Goal: Information Seeking & Learning: Learn about a topic

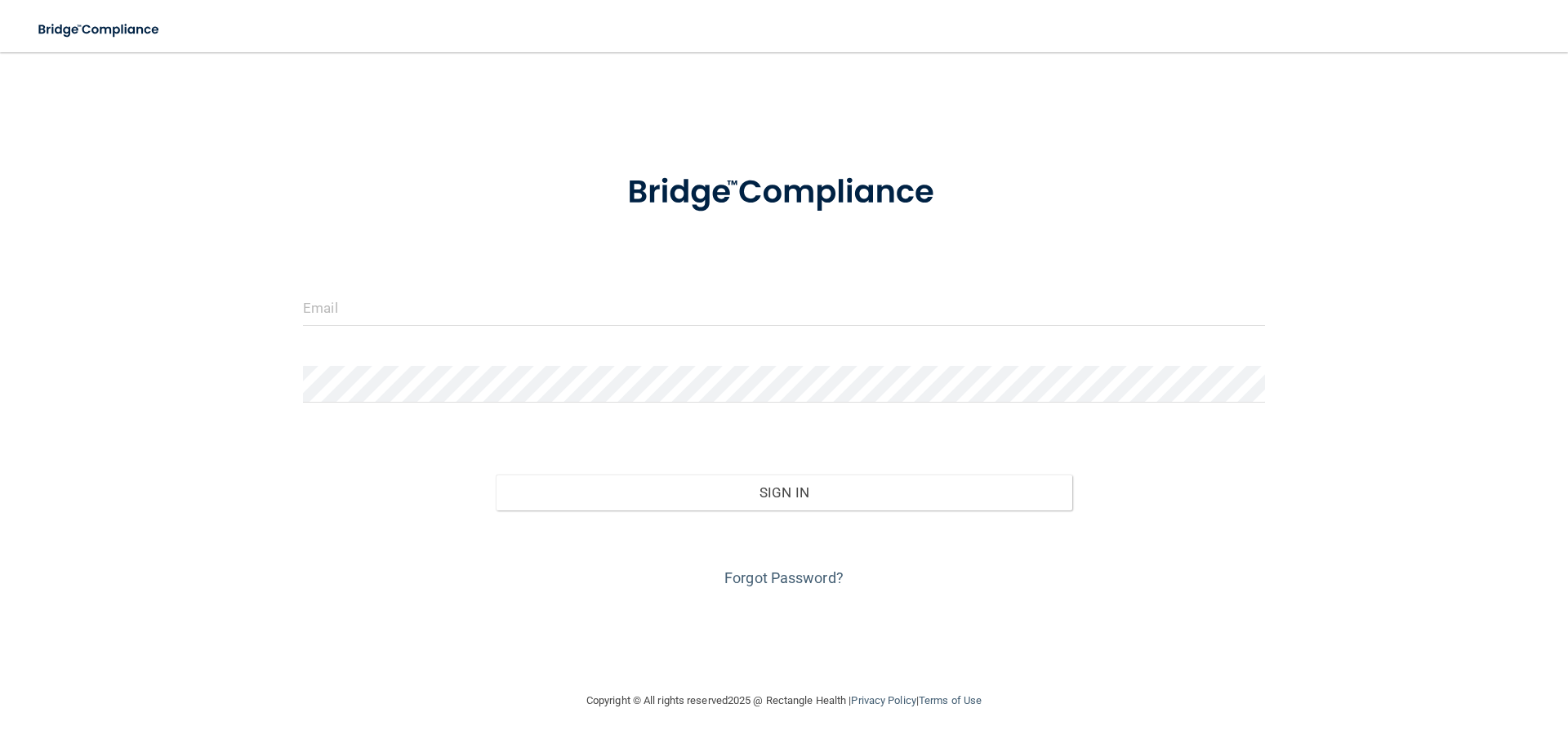
click at [754, 332] on div at bounding box center [784, 313] width 986 height 49
click at [675, 310] on input "email" at bounding box center [783, 308] width 962 height 37
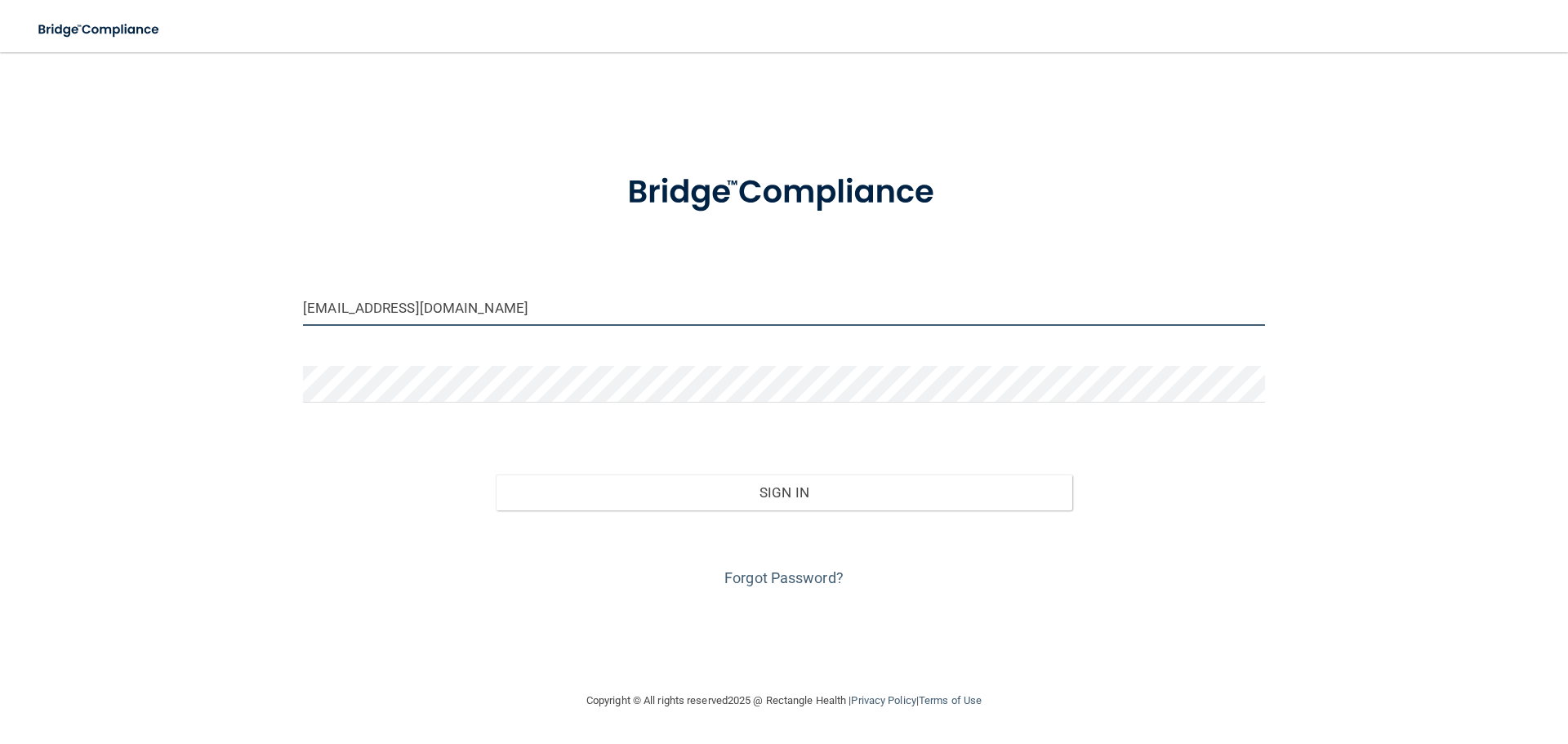
type input "[EMAIL_ADDRESS][DOMAIN_NAME]"
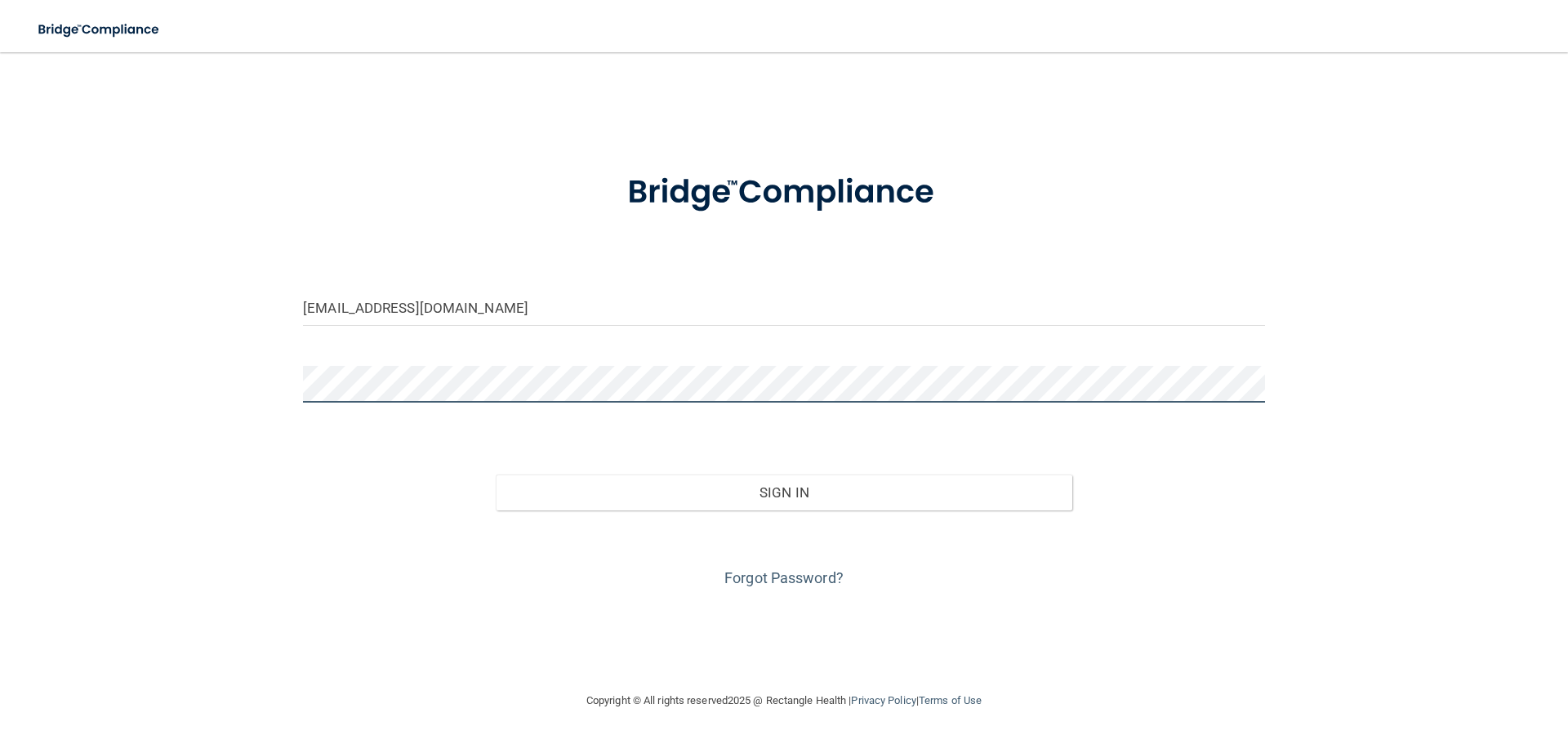
click at [496, 475] on button "Sign In" at bounding box center [784, 493] width 577 height 36
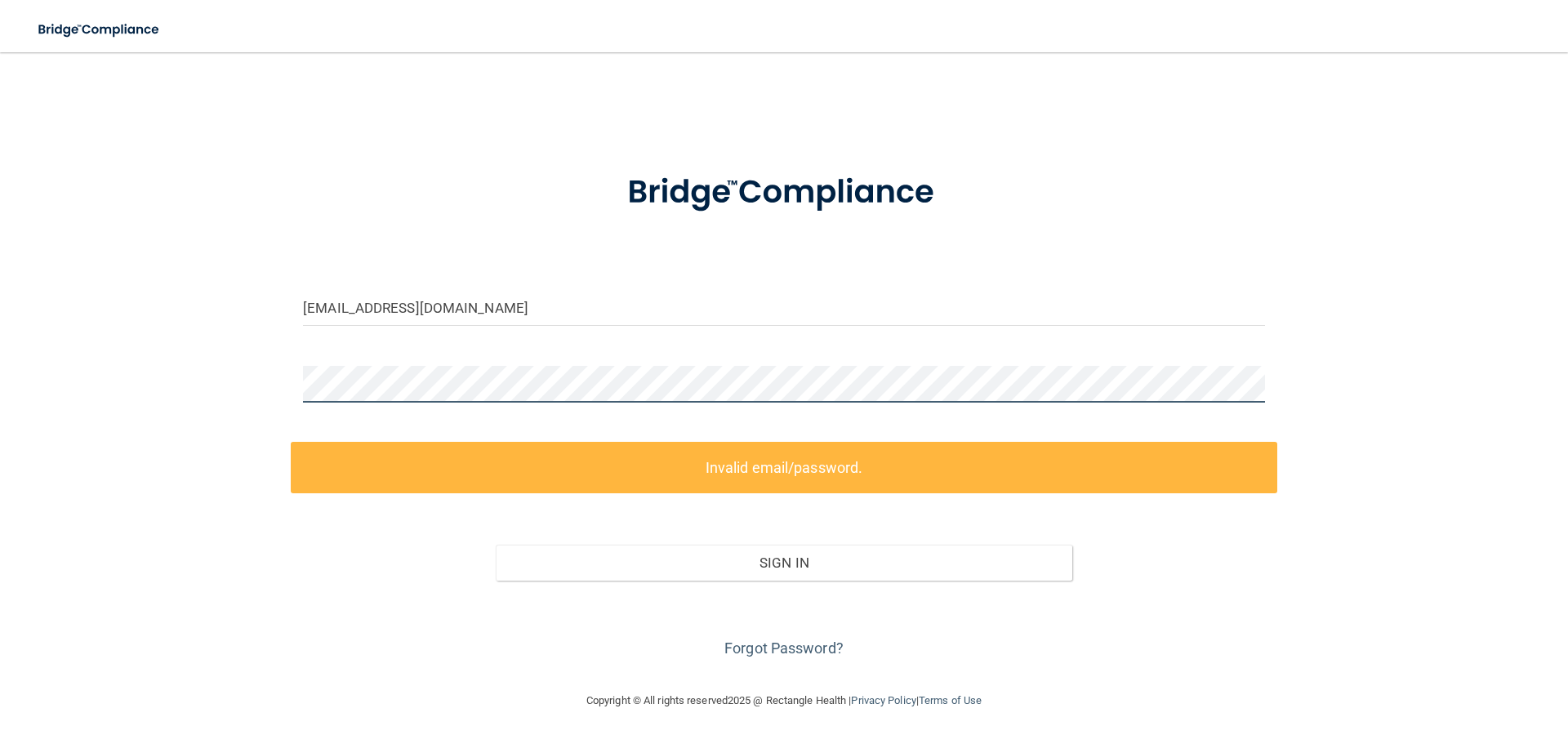
click at [190, 405] on div "[EMAIL_ADDRESS][DOMAIN_NAME] Invalid email/password. You don't have permission …" at bounding box center [783, 372] width 1503 height 606
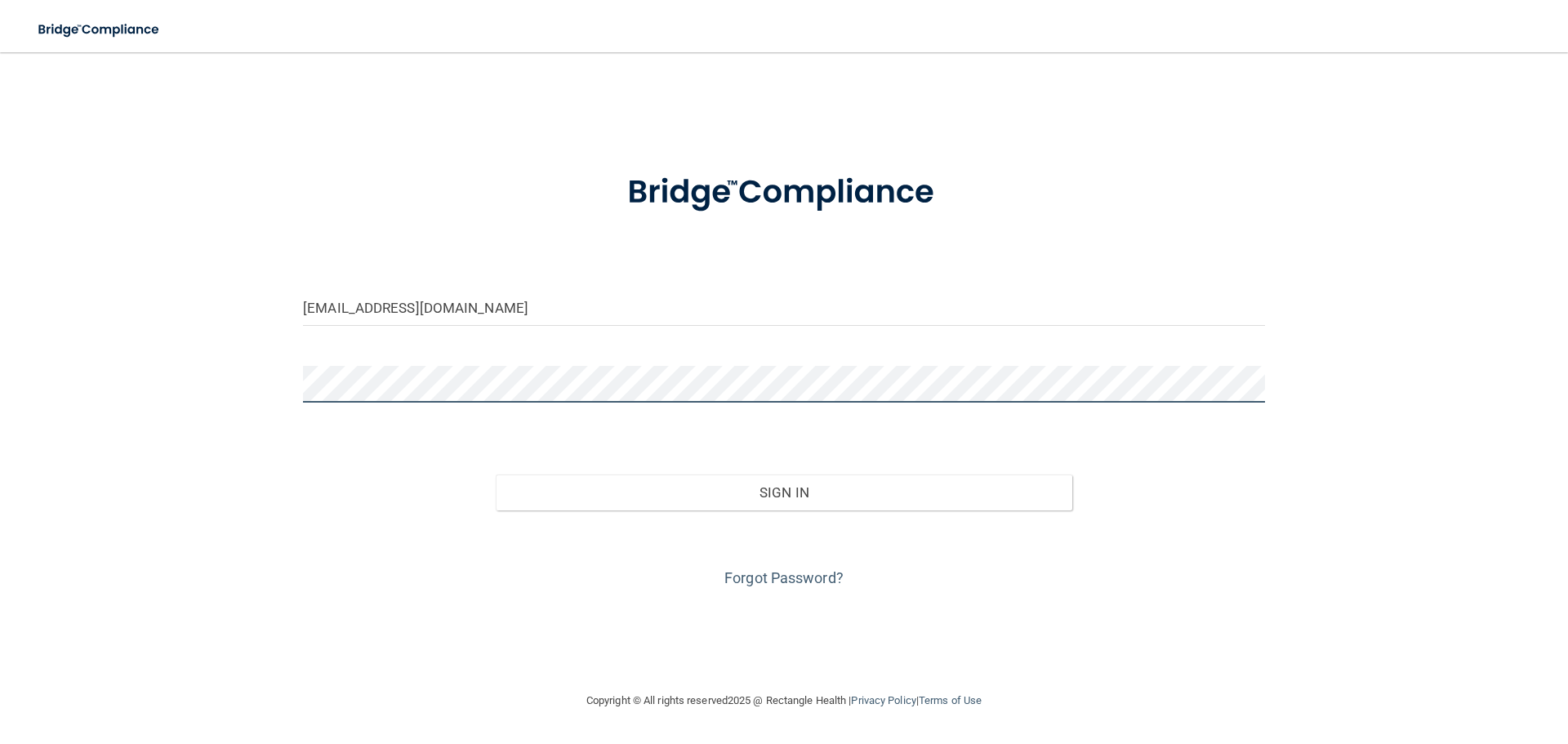
click at [496, 475] on button "Sign In" at bounding box center [784, 493] width 577 height 36
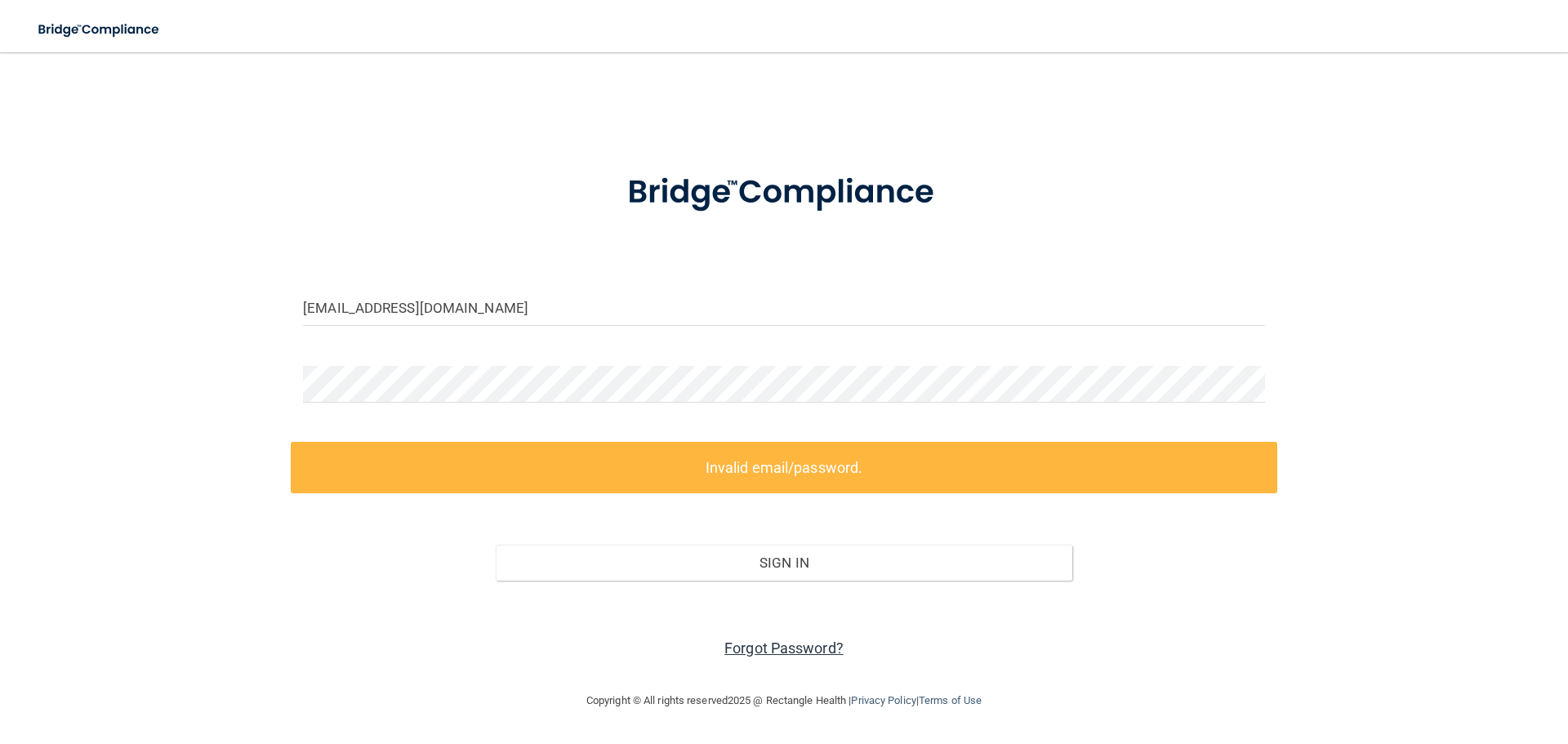
drag, startPoint x: 739, startPoint y: 612, endPoint x: 741, endPoint y: 657, distance: 45.0
click at [739, 629] on div "Forgot Password?" at bounding box center [784, 622] width 986 height 82
click at [741, 657] on link "Forgot Password?" at bounding box center [784, 648] width 120 height 17
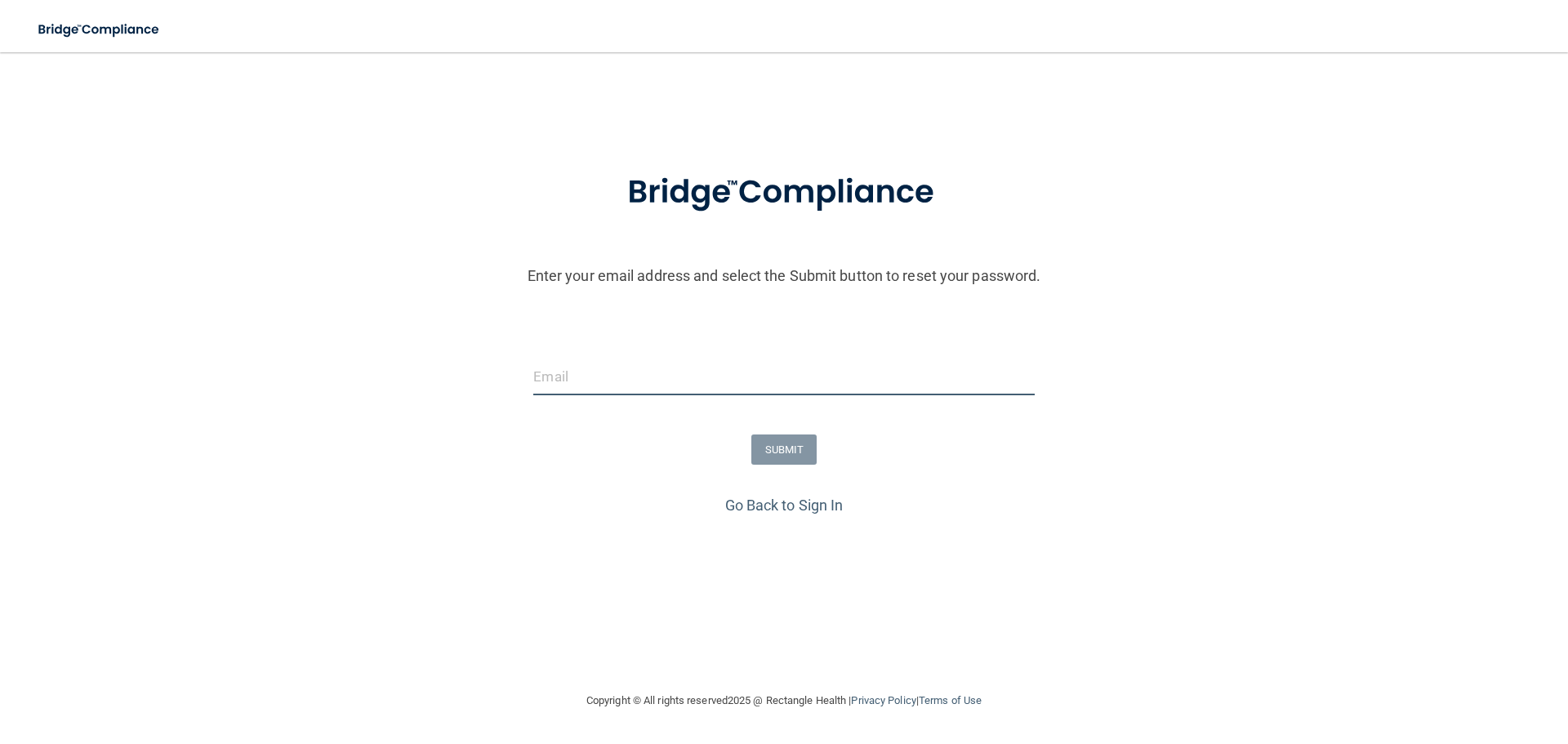
click at [756, 375] on input "email" at bounding box center [783, 378] width 501 height 37
type input "[EMAIL_ADDRESS][DOMAIN_NAME]"
click at [790, 454] on button "SUBMIT" at bounding box center [784, 449] width 66 height 30
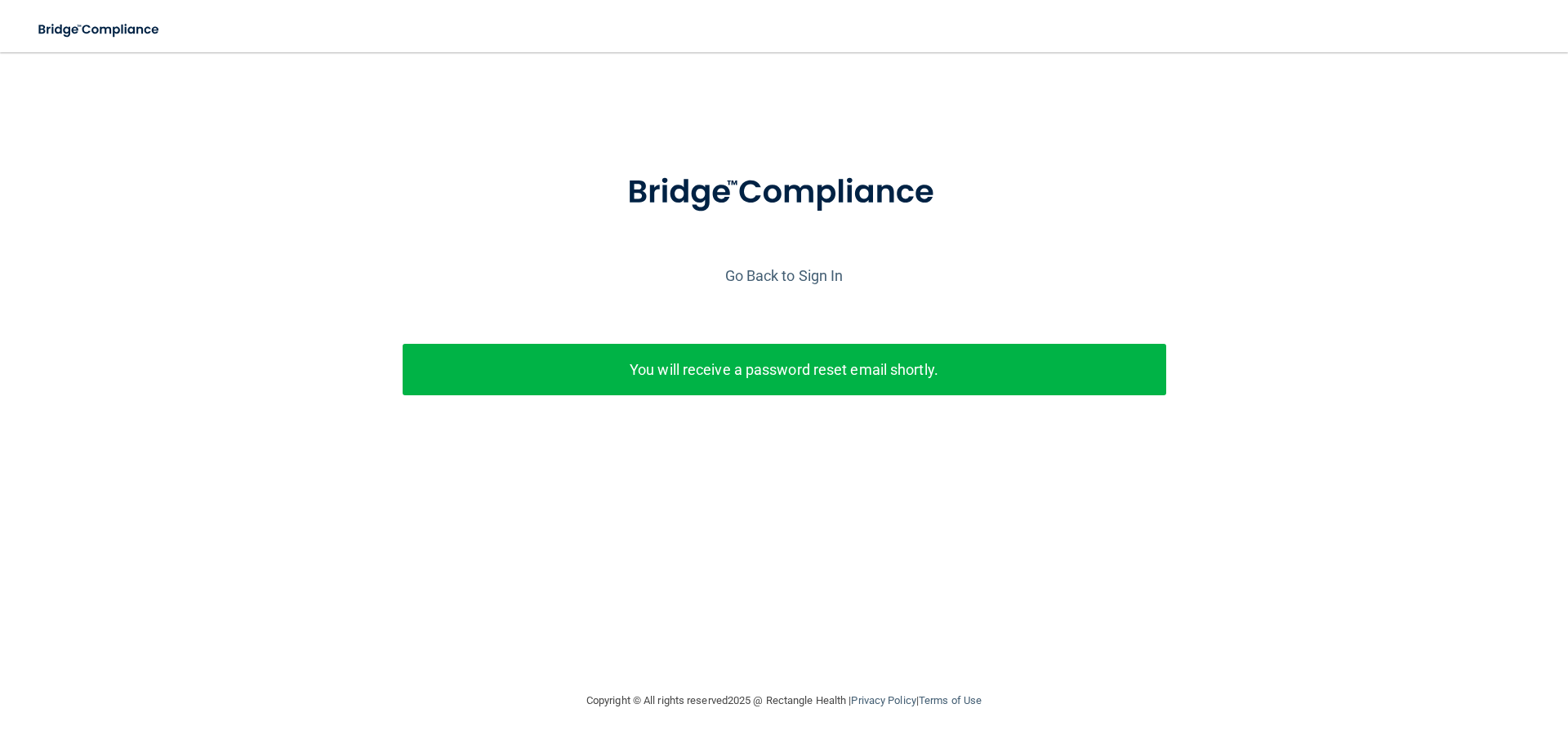
click at [773, 263] on div "Go Back to Sign In" at bounding box center [784, 275] width 1576 height 27
click at [773, 267] on link "Go Back to Sign In" at bounding box center [784, 275] width 119 height 17
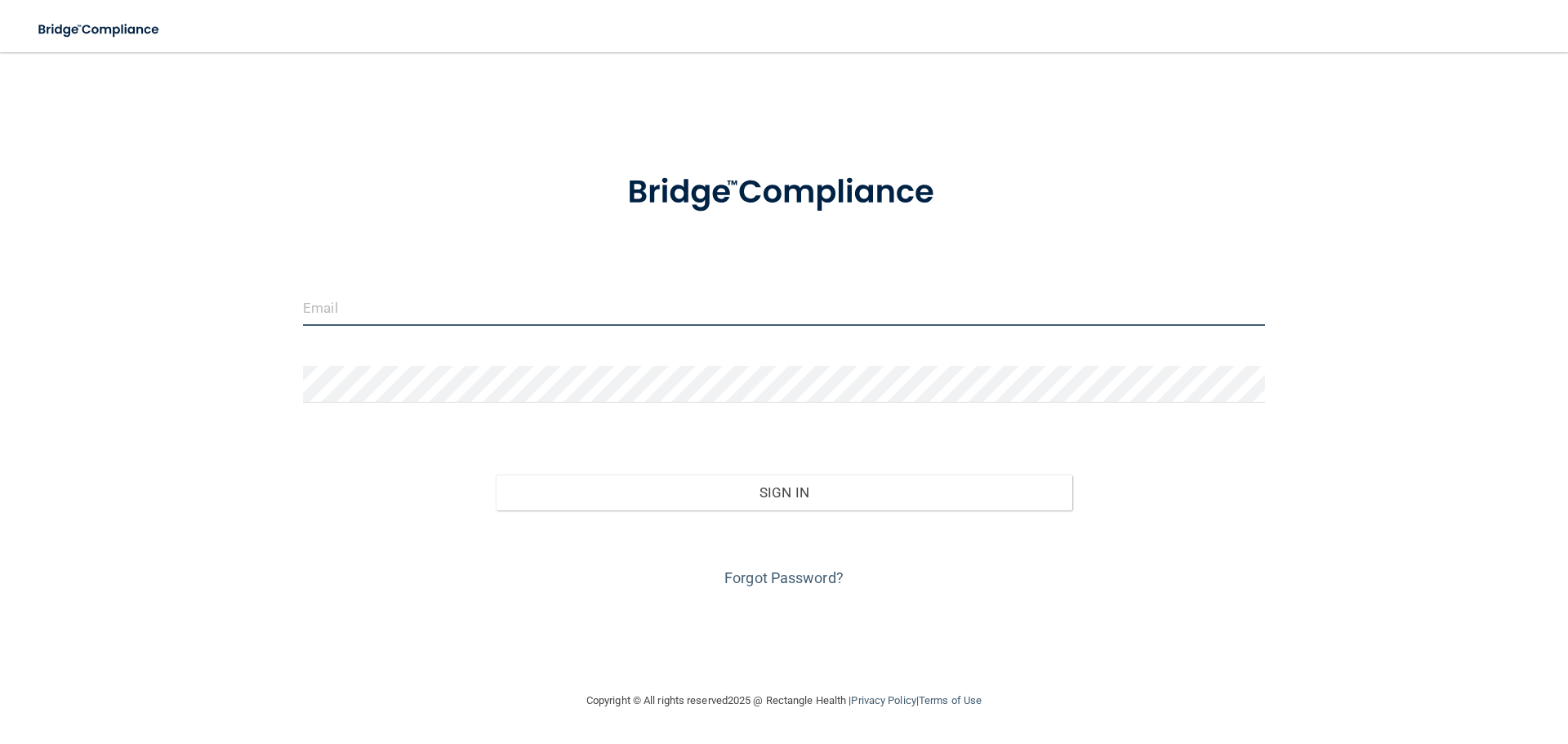
click at [386, 326] on input "email" at bounding box center [783, 308] width 962 height 37
type input "[EMAIL_ADDRESS][DOMAIN_NAME]"
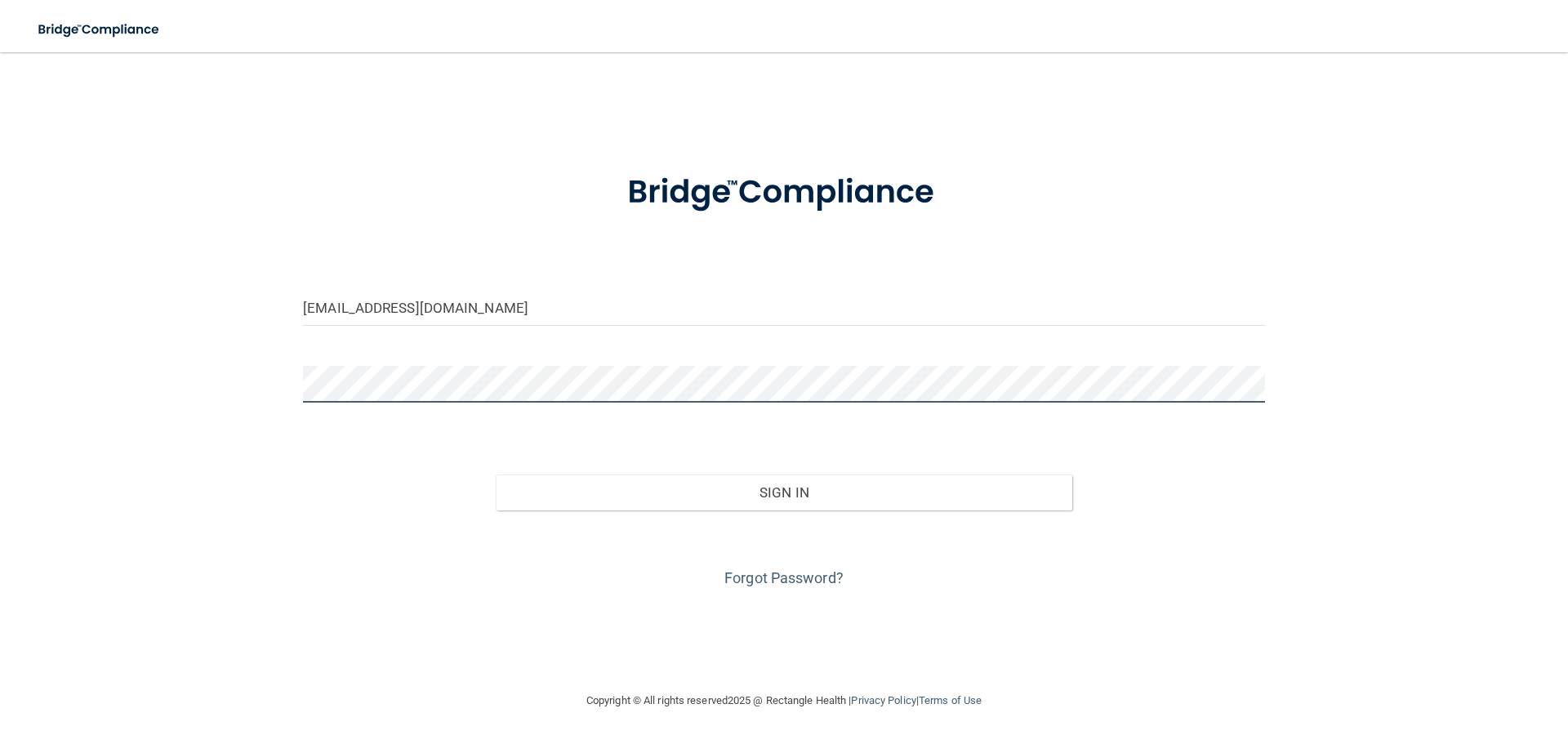
click at [496, 475] on button "Sign In" at bounding box center [784, 493] width 577 height 36
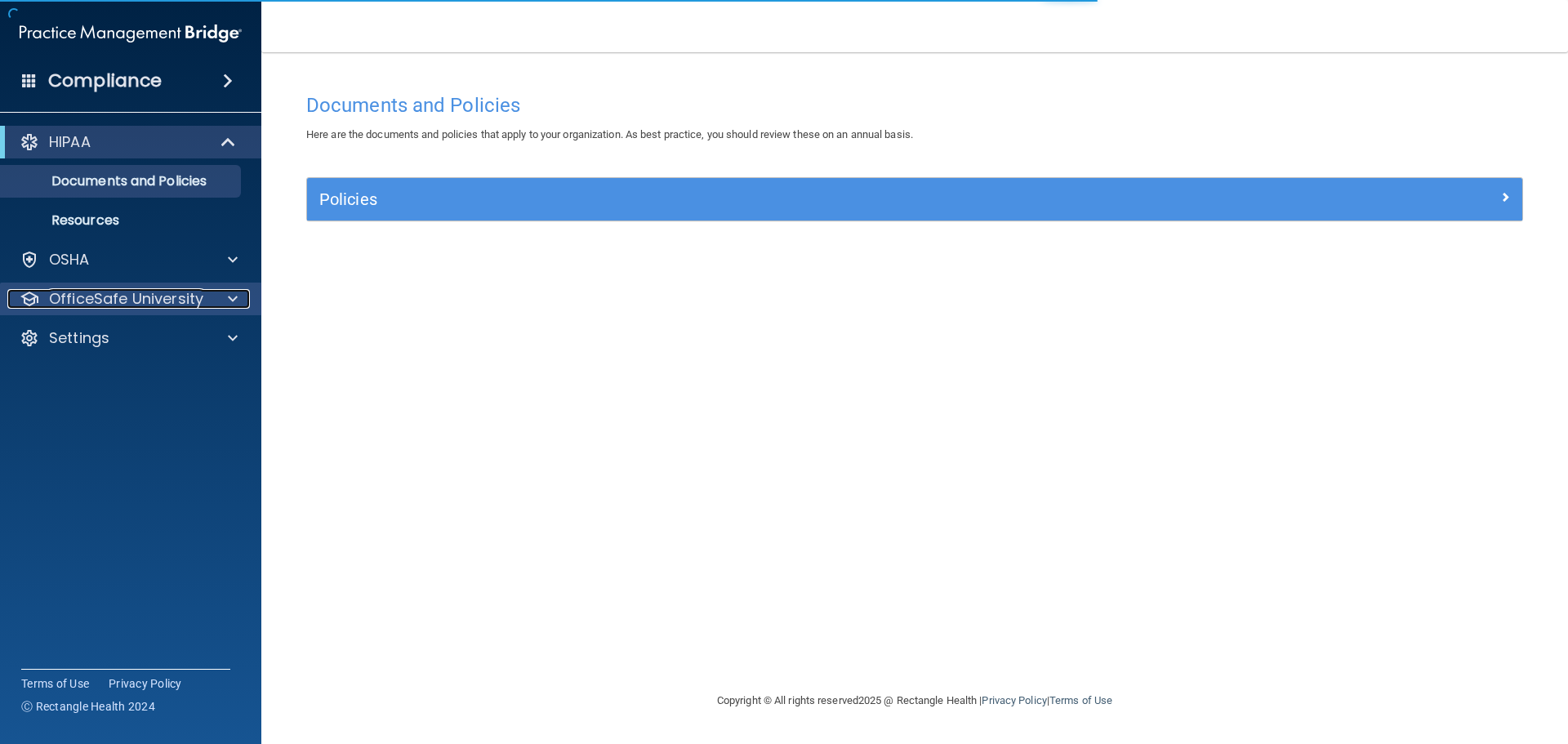
click at [132, 292] on p "OfficeSafe University" at bounding box center [126, 298] width 155 height 19
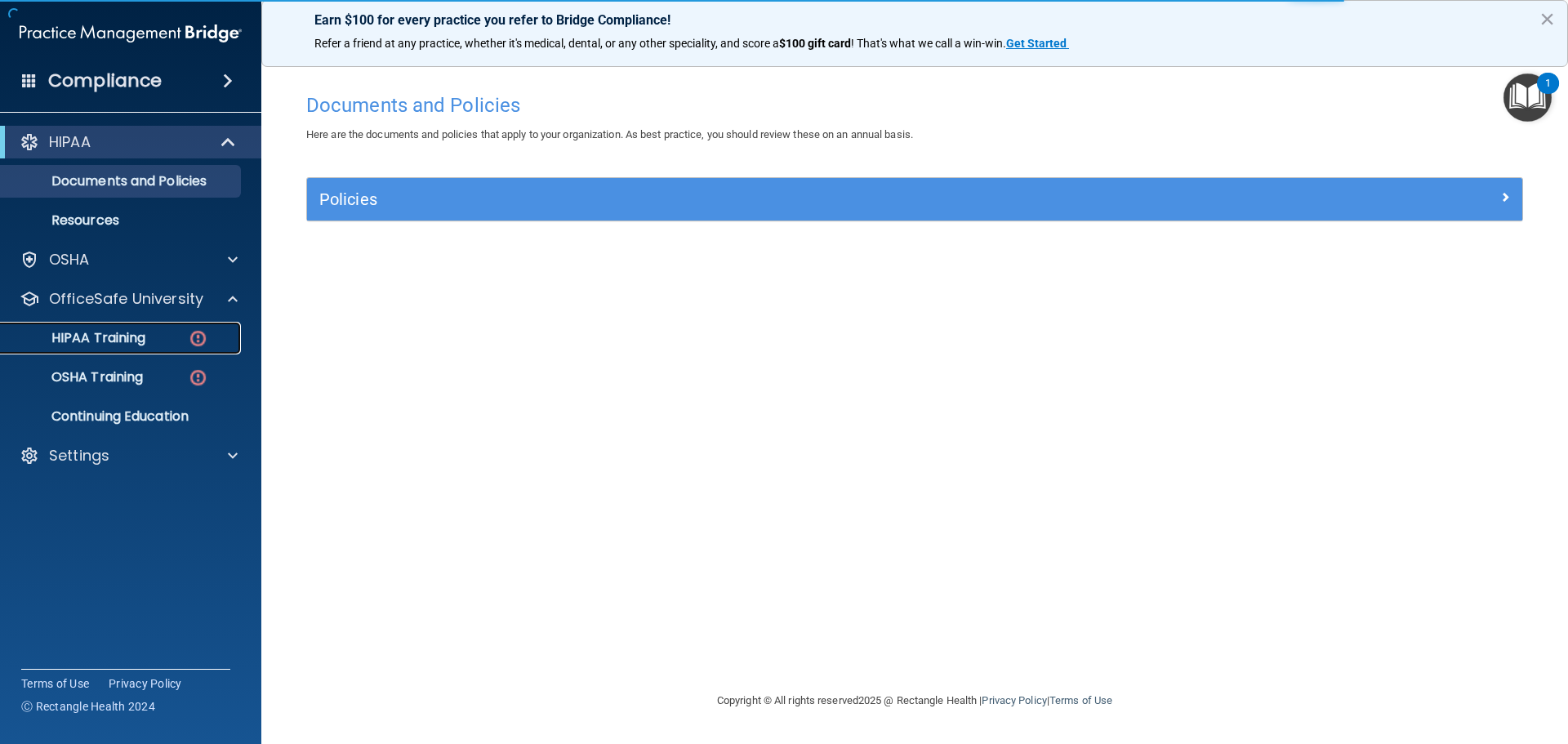
click at [194, 331] on img at bounding box center [198, 339] width 20 height 20
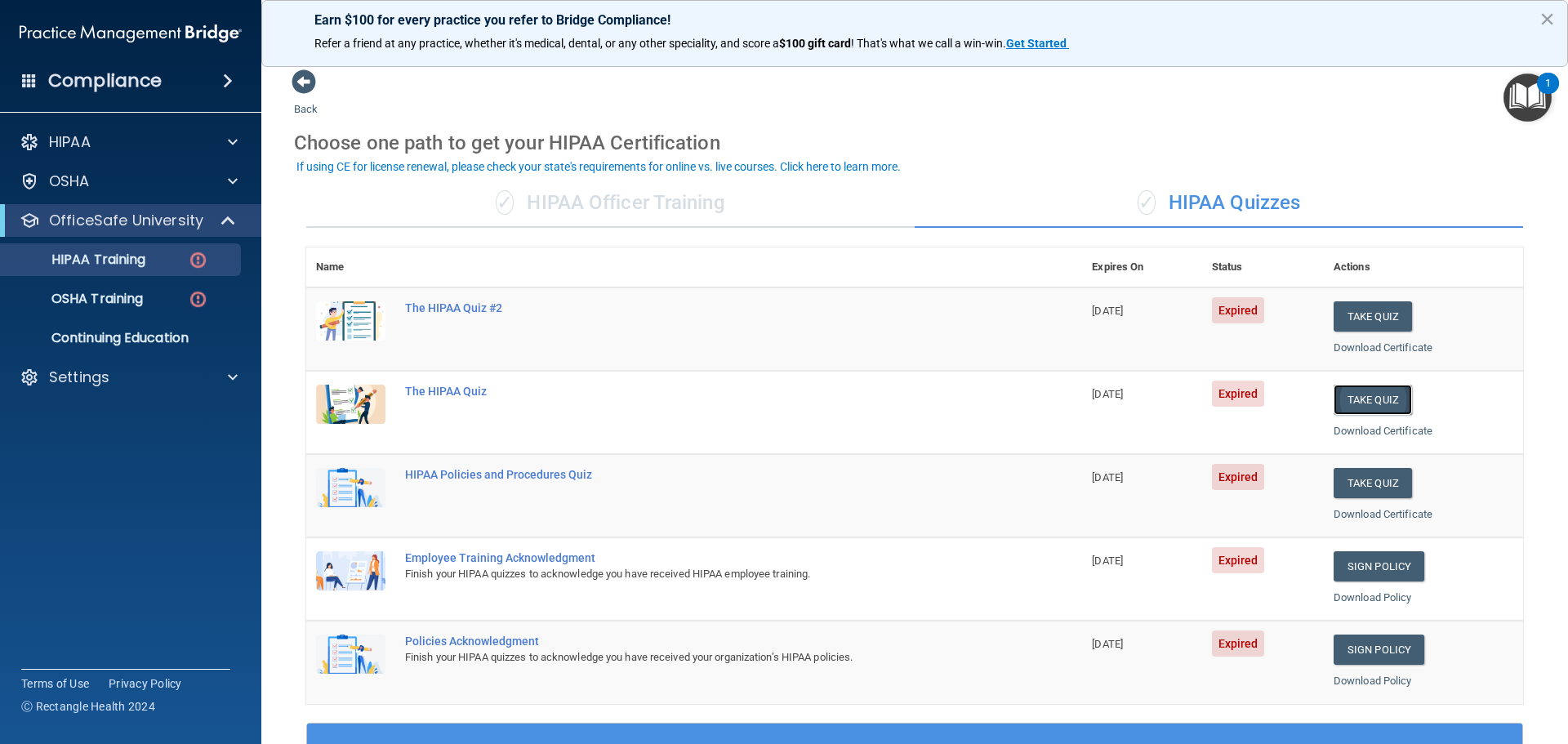
click at [1375, 402] on button "Take Quiz" at bounding box center [1372, 400] width 78 height 30
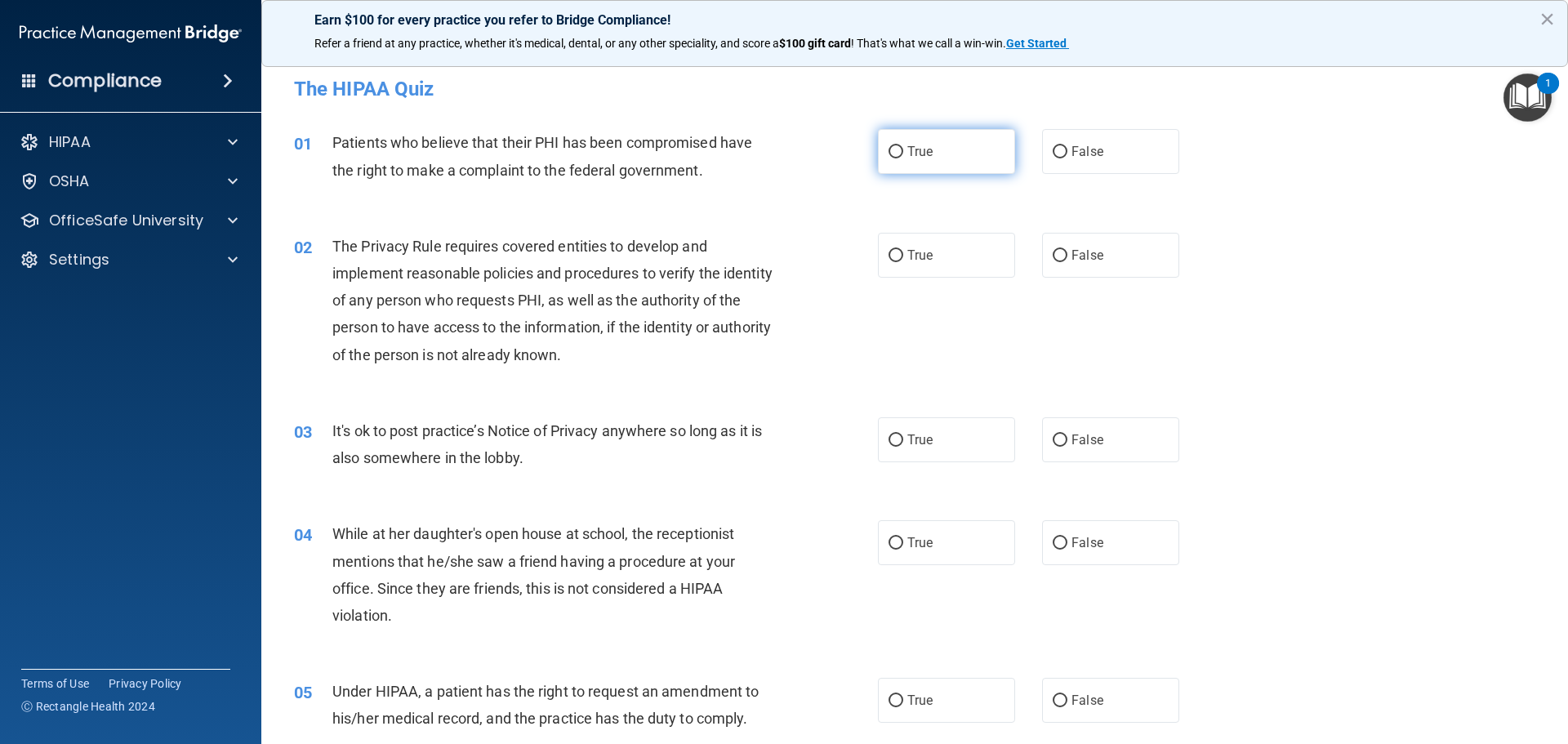
click at [952, 144] on label "True" at bounding box center [946, 151] width 137 height 45
click at [903, 146] on input "True" at bounding box center [895, 152] width 15 height 12
radio input "true"
click at [944, 248] on label "True" at bounding box center [946, 255] width 137 height 45
click at [903, 250] on input "True" at bounding box center [895, 256] width 15 height 12
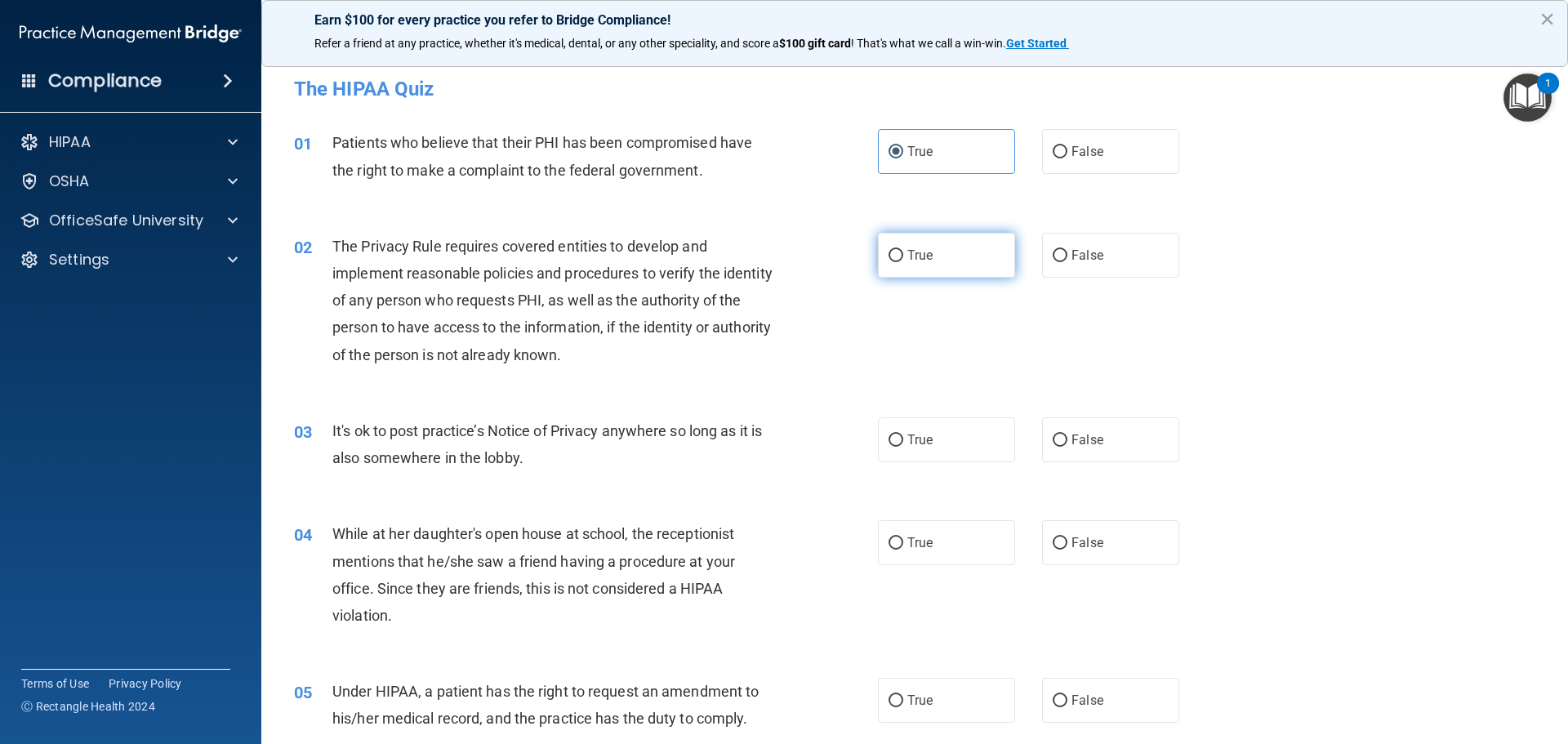
radio input "true"
click at [925, 432] on span "True" at bounding box center [920, 439] width 26 height 16
click at [906, 422] on label "True" at bounding box center [946, 439] width 137 height 45
click at [903, 435] on input "True" at bounding box center [895, 440] width 15 height 12
radio input "true"
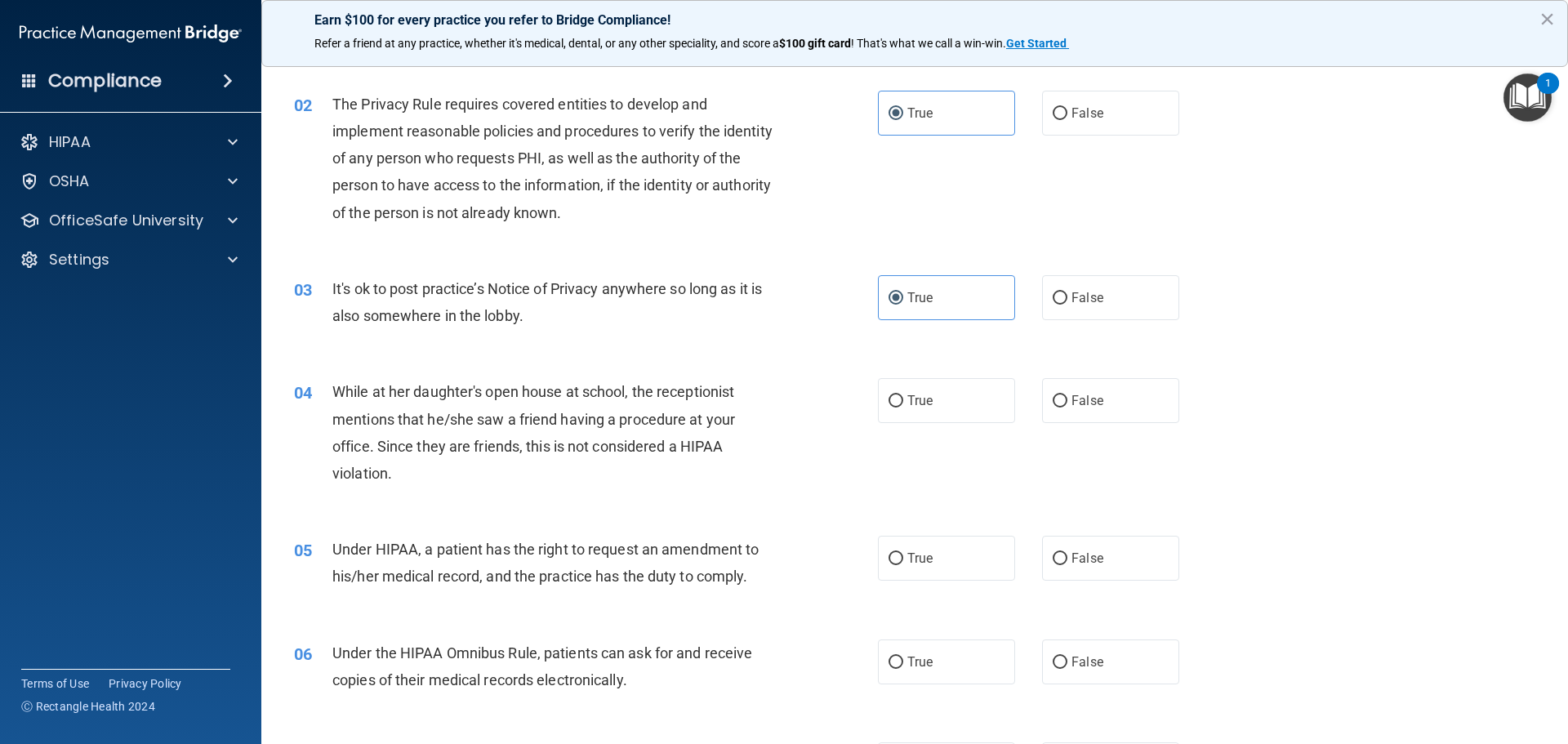
scroll to position [163, 0]
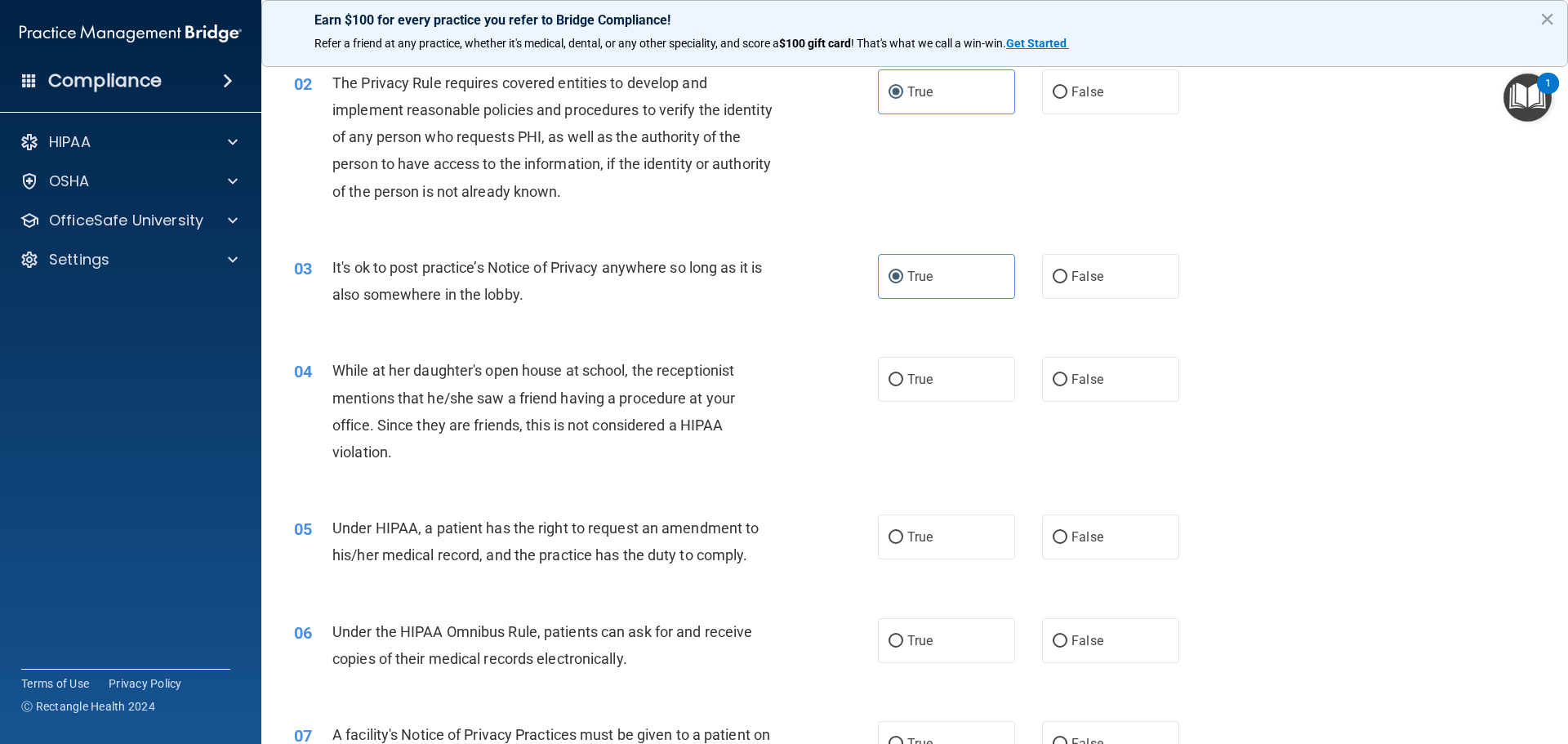
click at [1028, 374] on div "True False" at bounding box center [1043, 379] width 329 height 45
click at [1056, 374] on input "False" at bounding box center [1060, 379] width 15 height 12
radio input "true"
click at [923, 539] on span "True" at bounding box center [920, 537] width 26 height 16
click at [903, 539] on input "True" at bounding box center [895, 538] width 15 height 12
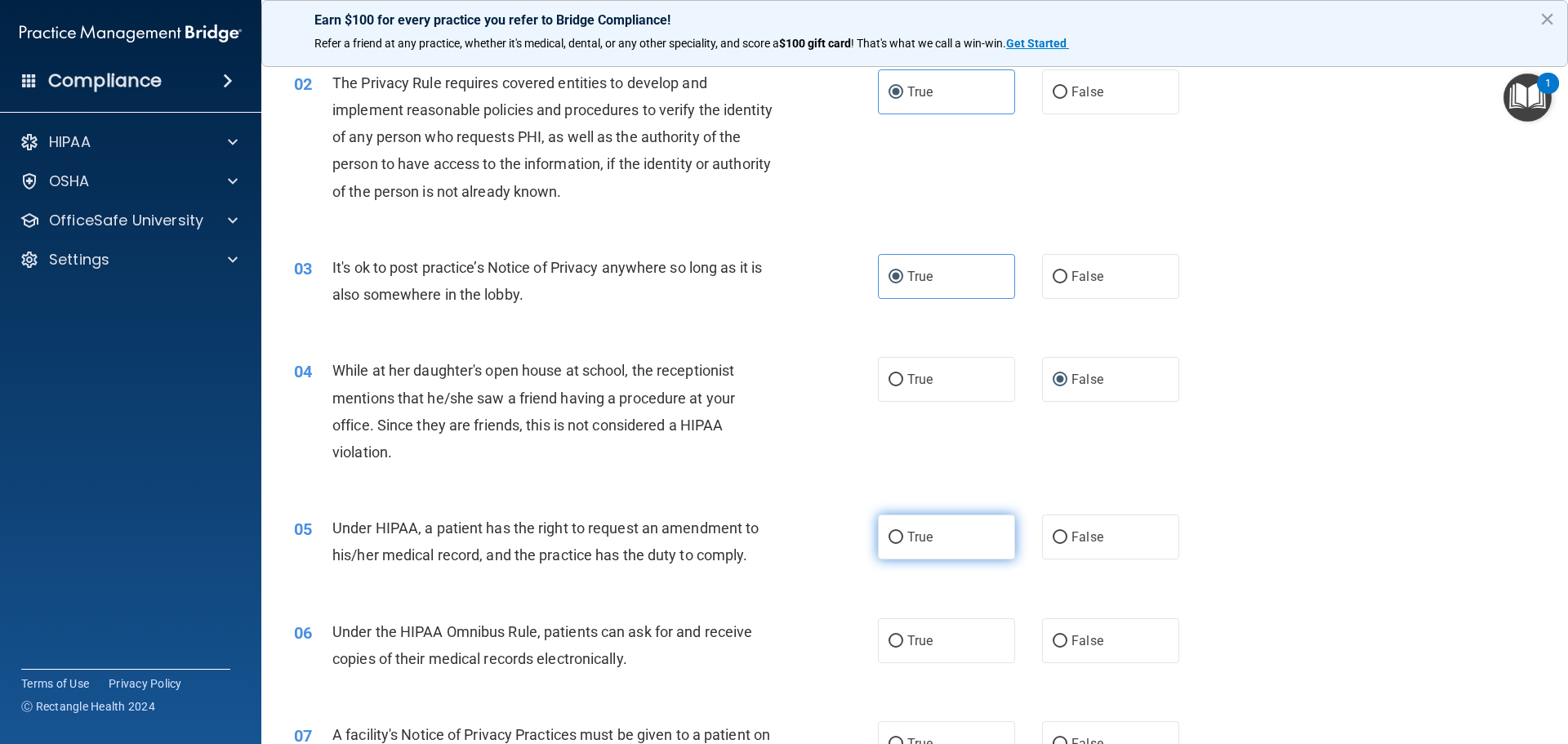
radio input "true"
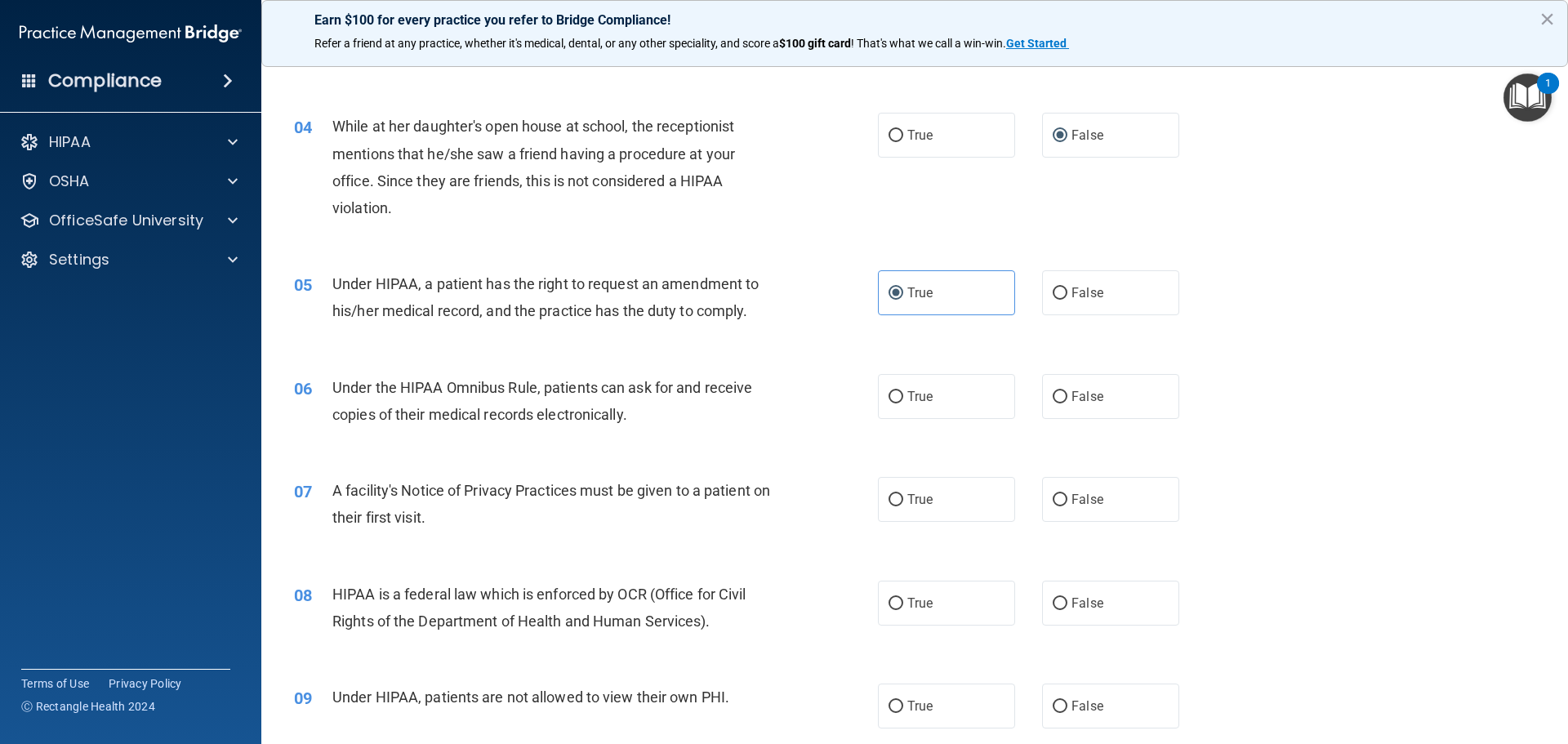
scroll to position [409, 0]
click at [975, 406] on label "True" at bounding box center [946, 396] width 137 height 45
click at [903, 402] on input "True" at bounding box center [895, 396] width 15 height 12
radio input "true"
click at [940, 504] on label "True" at bounding box center [946, 498] width 137 height 45
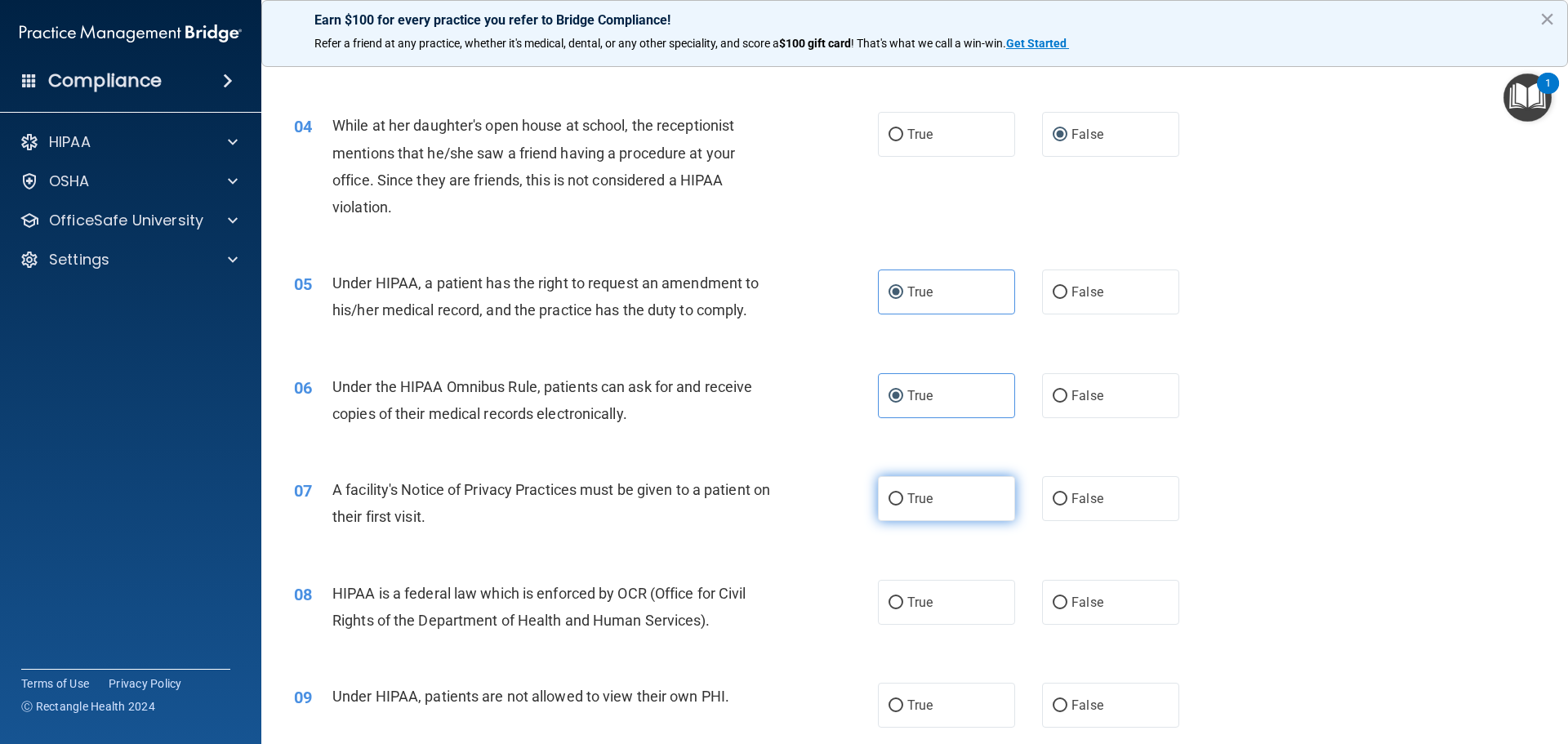
click at [903, 504] on input "True" at bounding box center [895, 499] width 15 height 12
radio input "true"
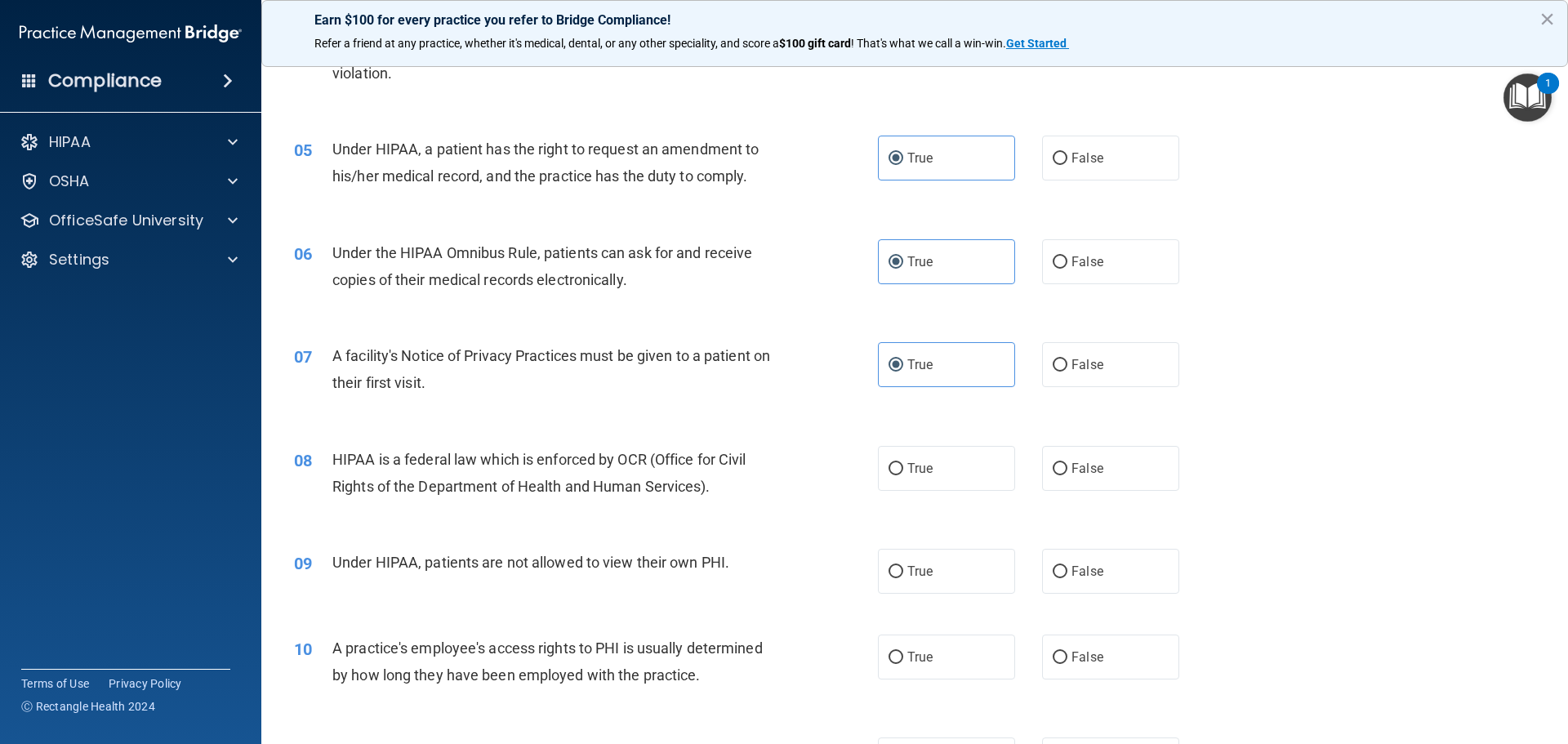
scroll to position [572, 0]
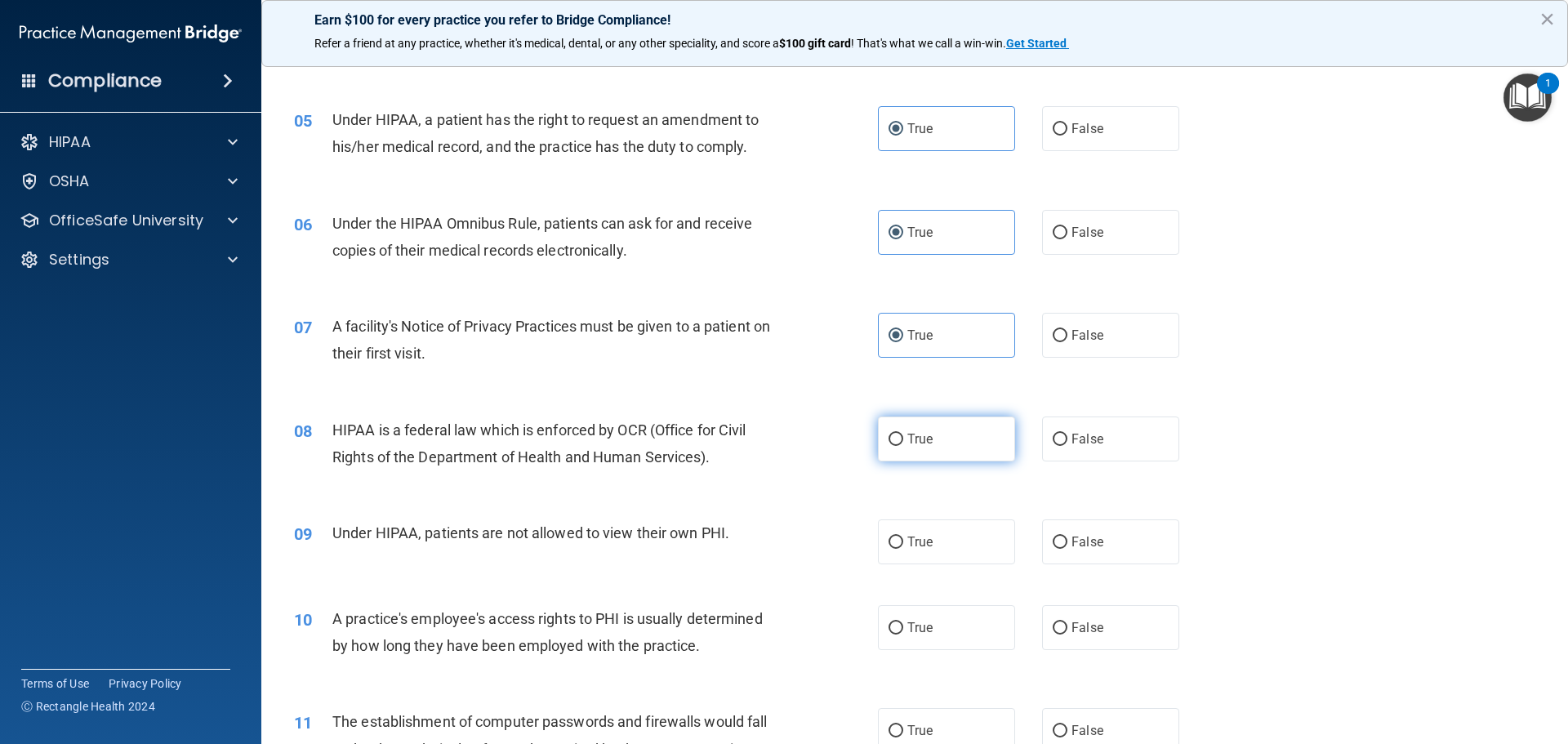
click at [895, 436] on input "True" at bounding box center [895, 439] width 15 height 12
radio input "true"
click at [1055, 531] on label "False" at bounding box center [1110, 541] width 137 height 45
click at [1055, 537] on input "False" at bounding box center [1060, 542] width 15 height 12
radio input "true"
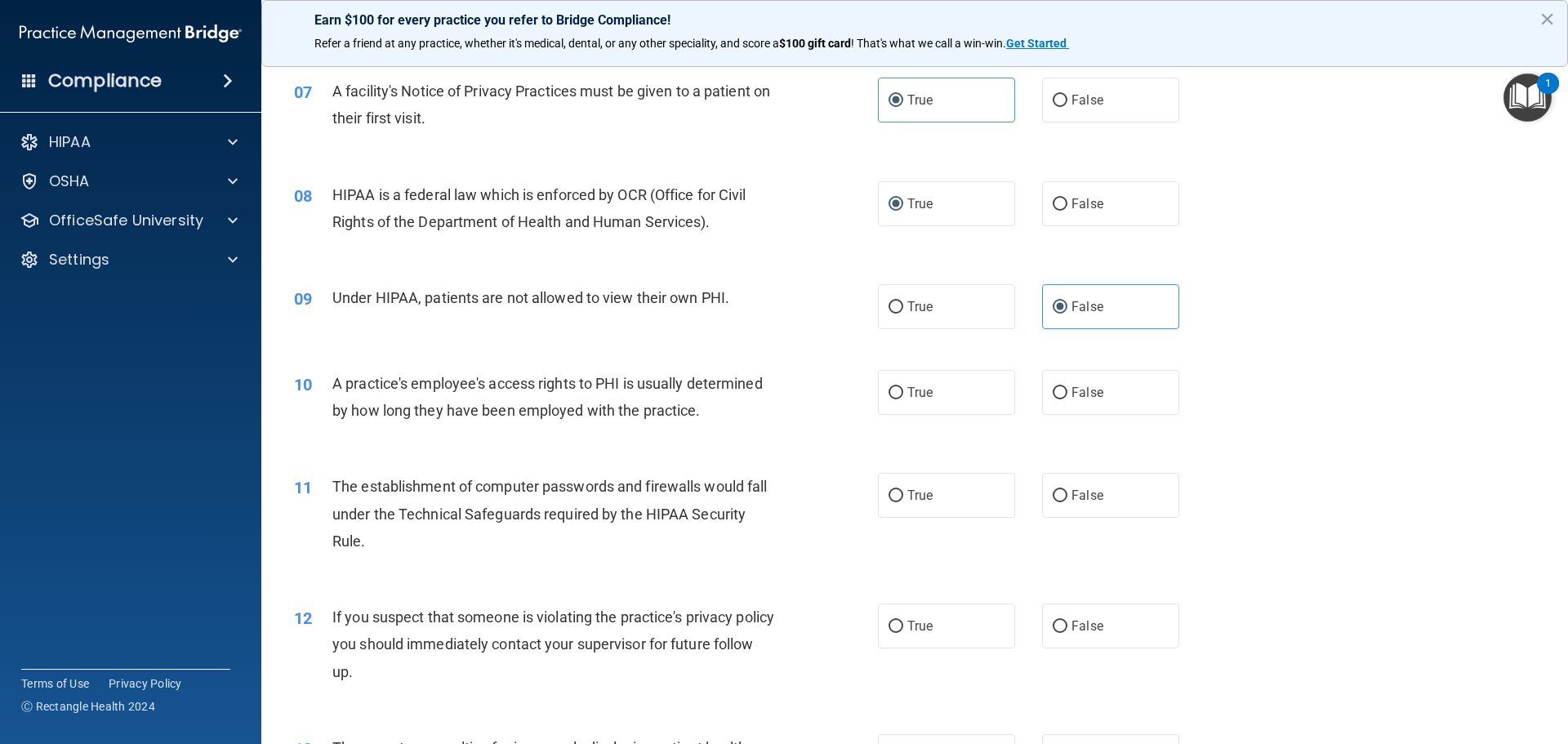
scroll to position [817, 0]
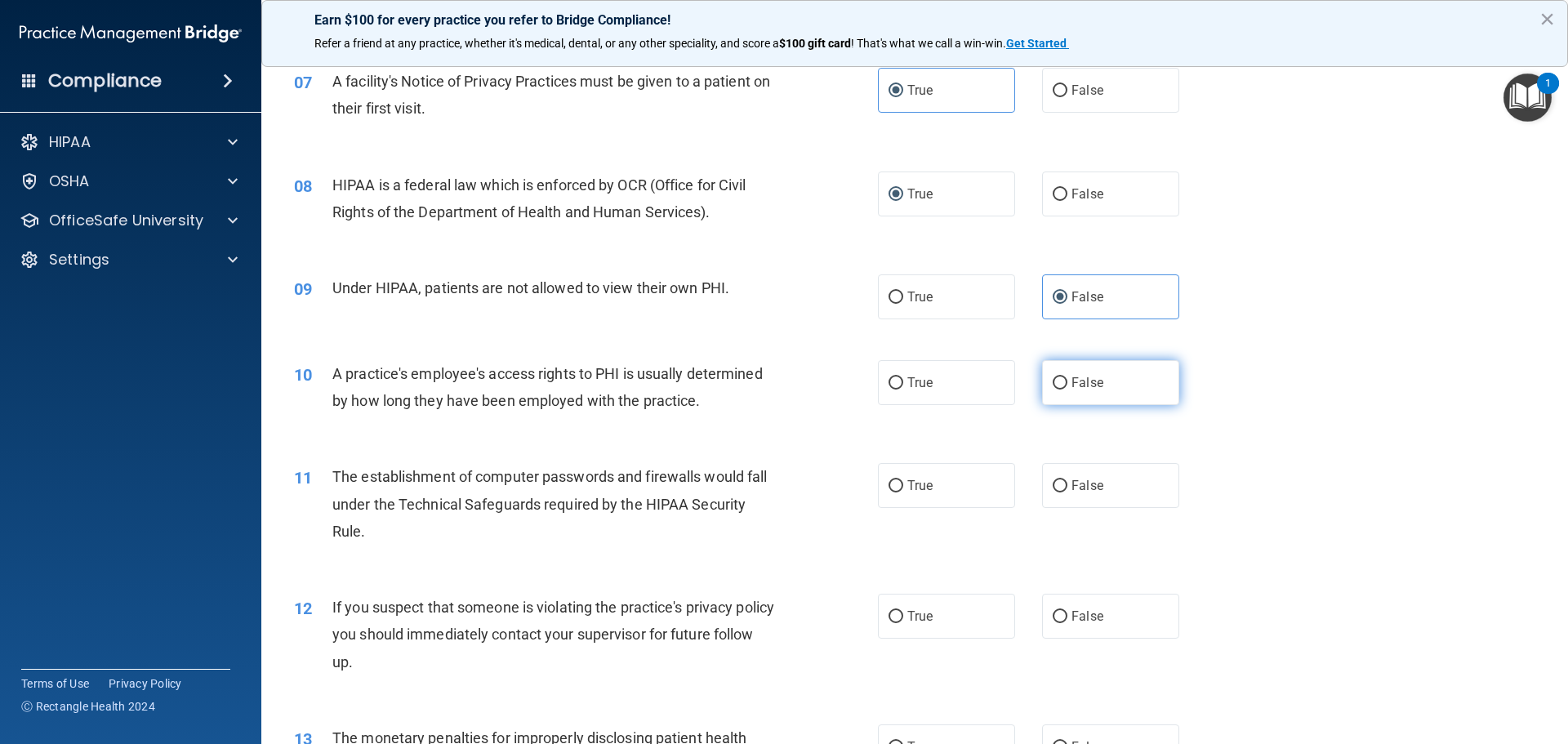
click at [1127, 387] on label "False" at bounding box center [1110, 382] width 137 height 45
click at [1067, 387] on input "False" at bounding box center [1060, 383] width 15 height 12
radio input "true"
click at [878, 481] on label "True" at bounding box center [946, 485] width 137 height 45
click at [888, 481] on input "True" at bounding box center [895, 486] width 15 height 12
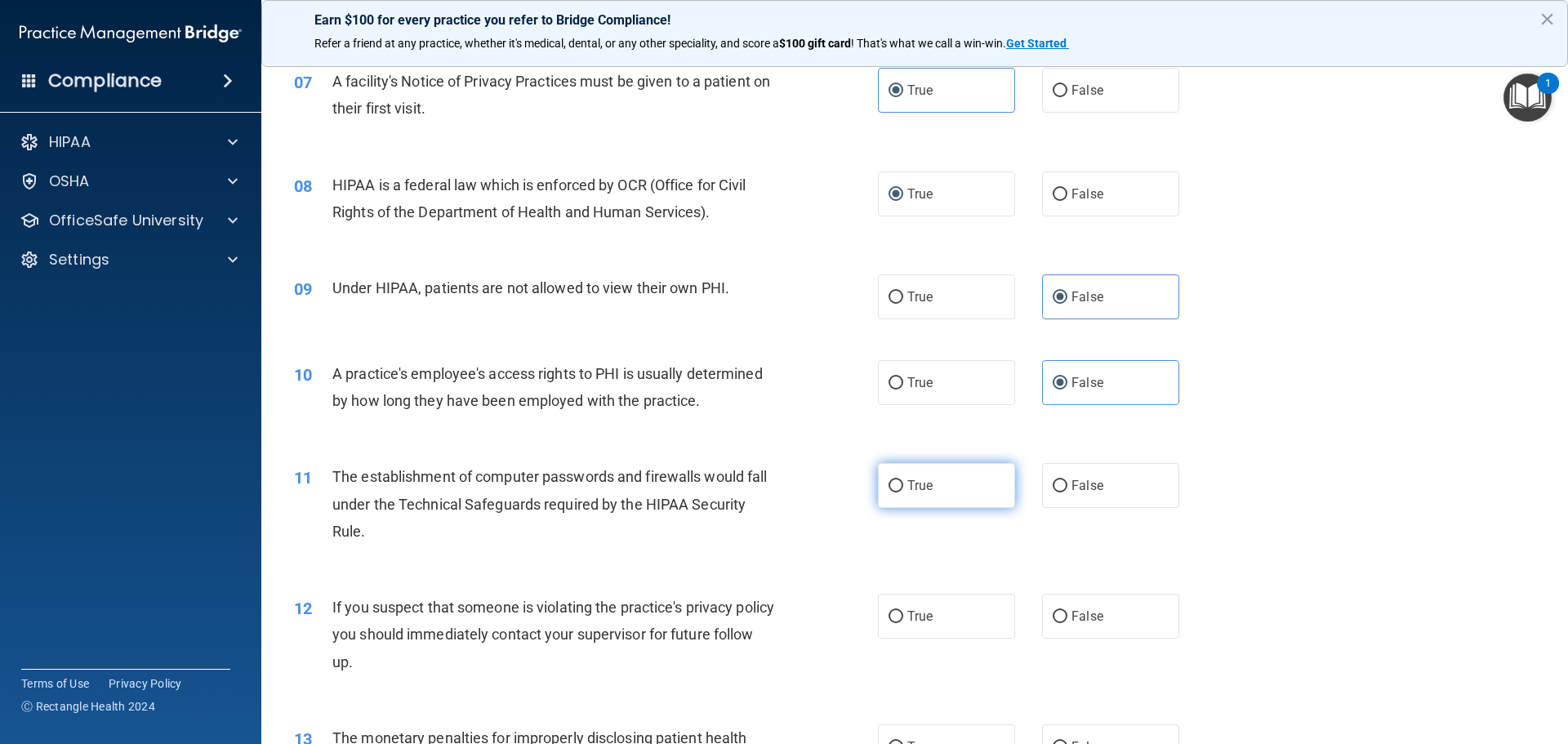
radio input "true"
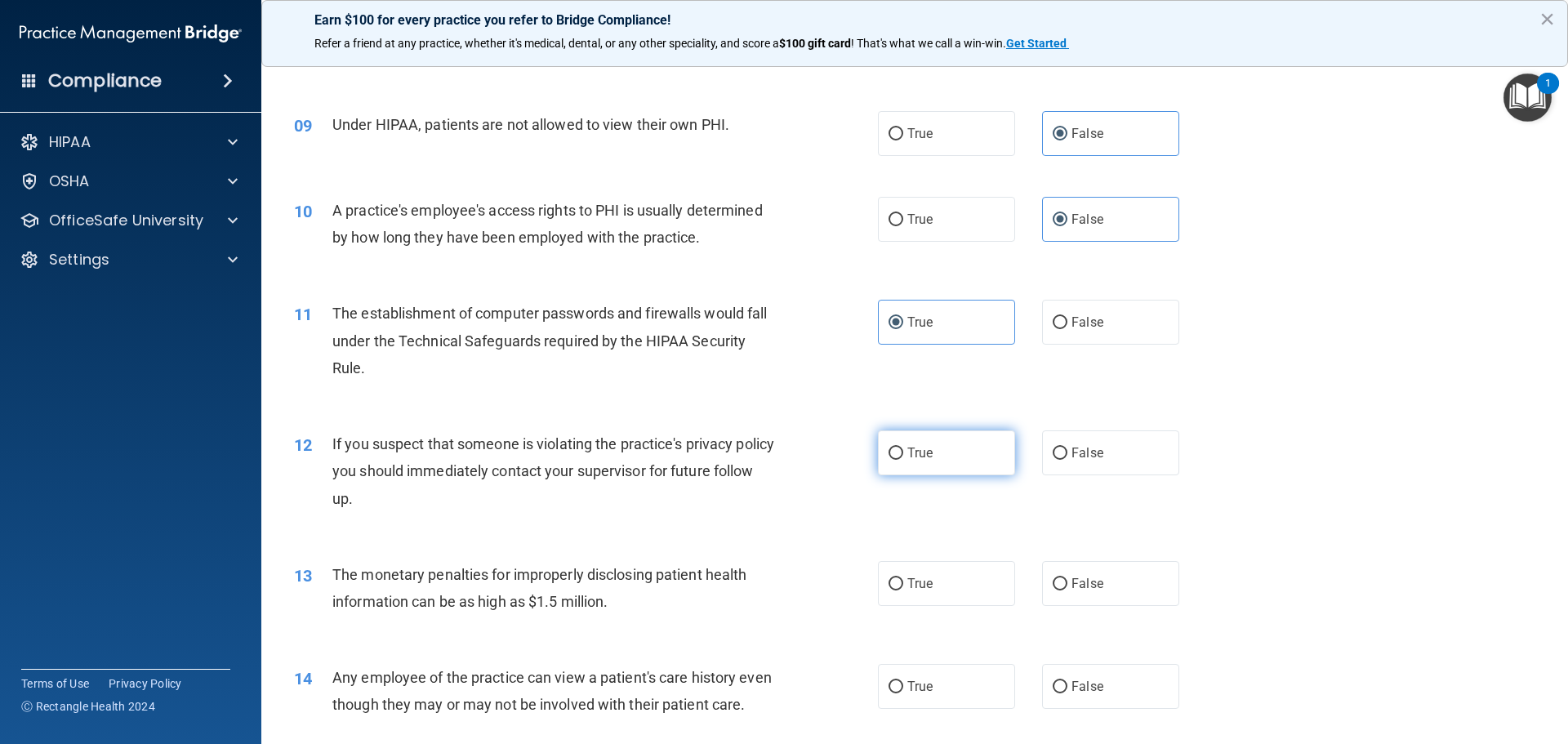
click at [948, 469] on label "True" at bounding box center [946, 453] width 137 height 45
click at [903, 460] on input "True" at bounding box center [895, 453] width 15 height 12
radio input "true"
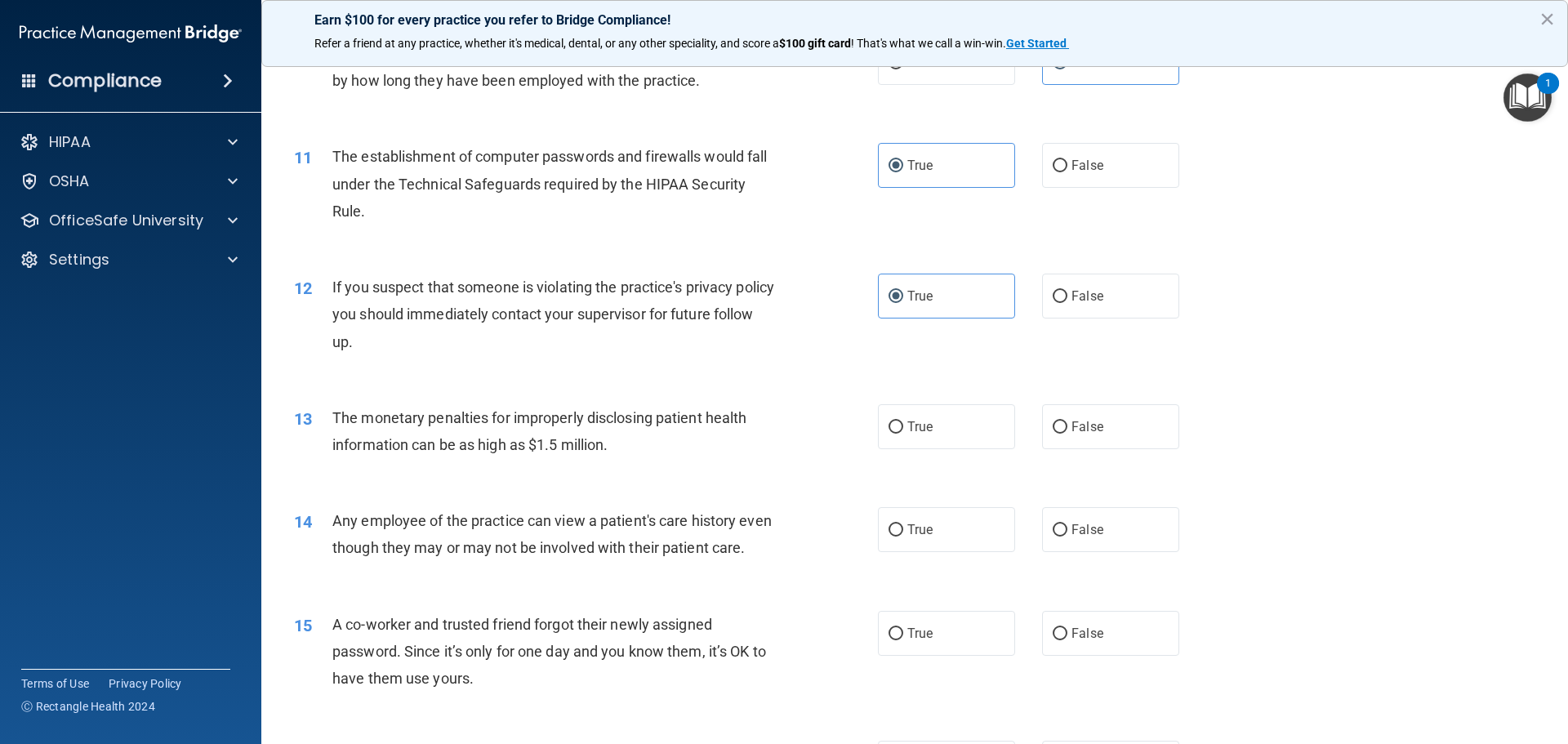
scroll to position [1144, 0]
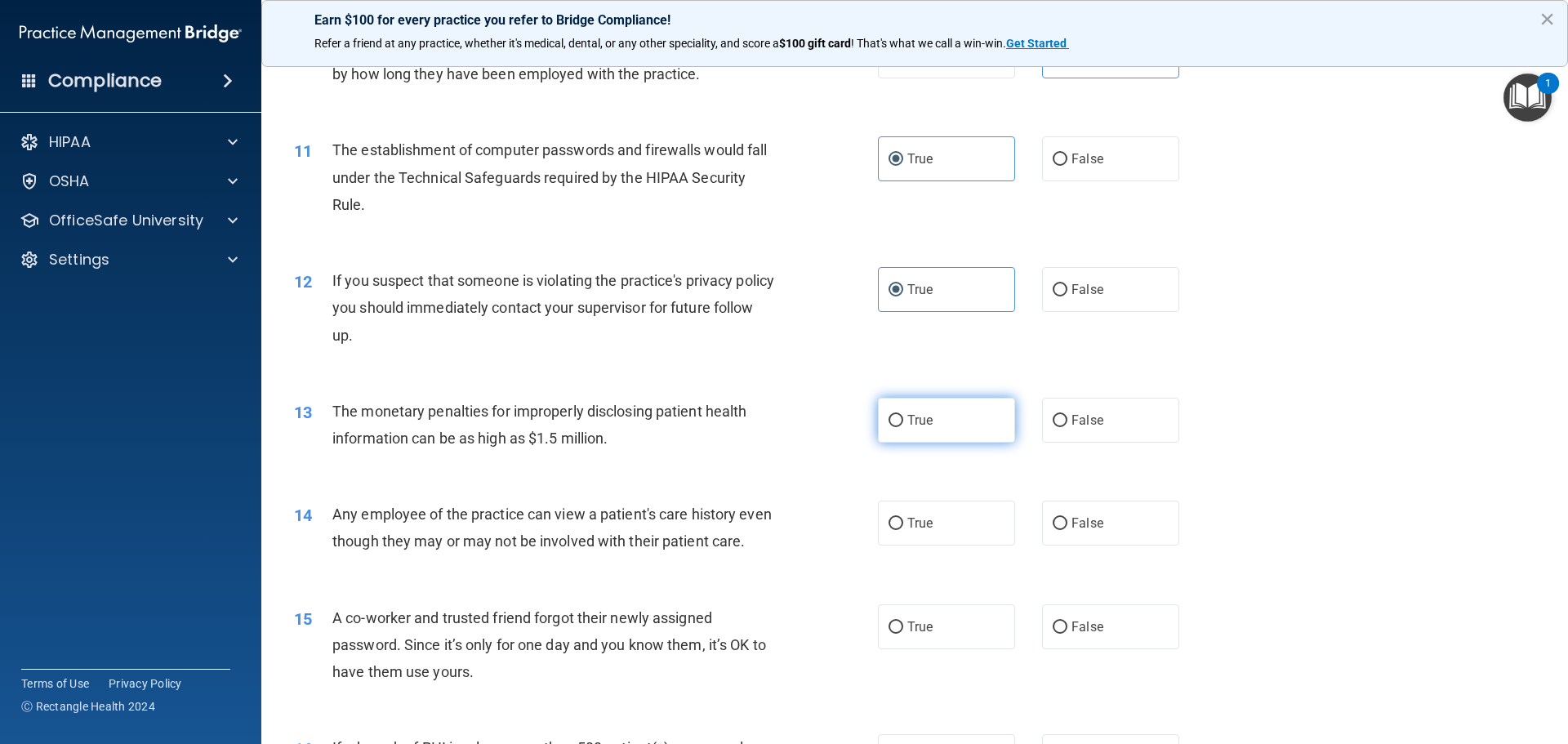
click at [945, 421] on label "True" at bounding box center [946, 420] width 137 height 45
click at [903, 421] on input "True" at bounding box center [895, 421] width 15 height 12
radio input "true"
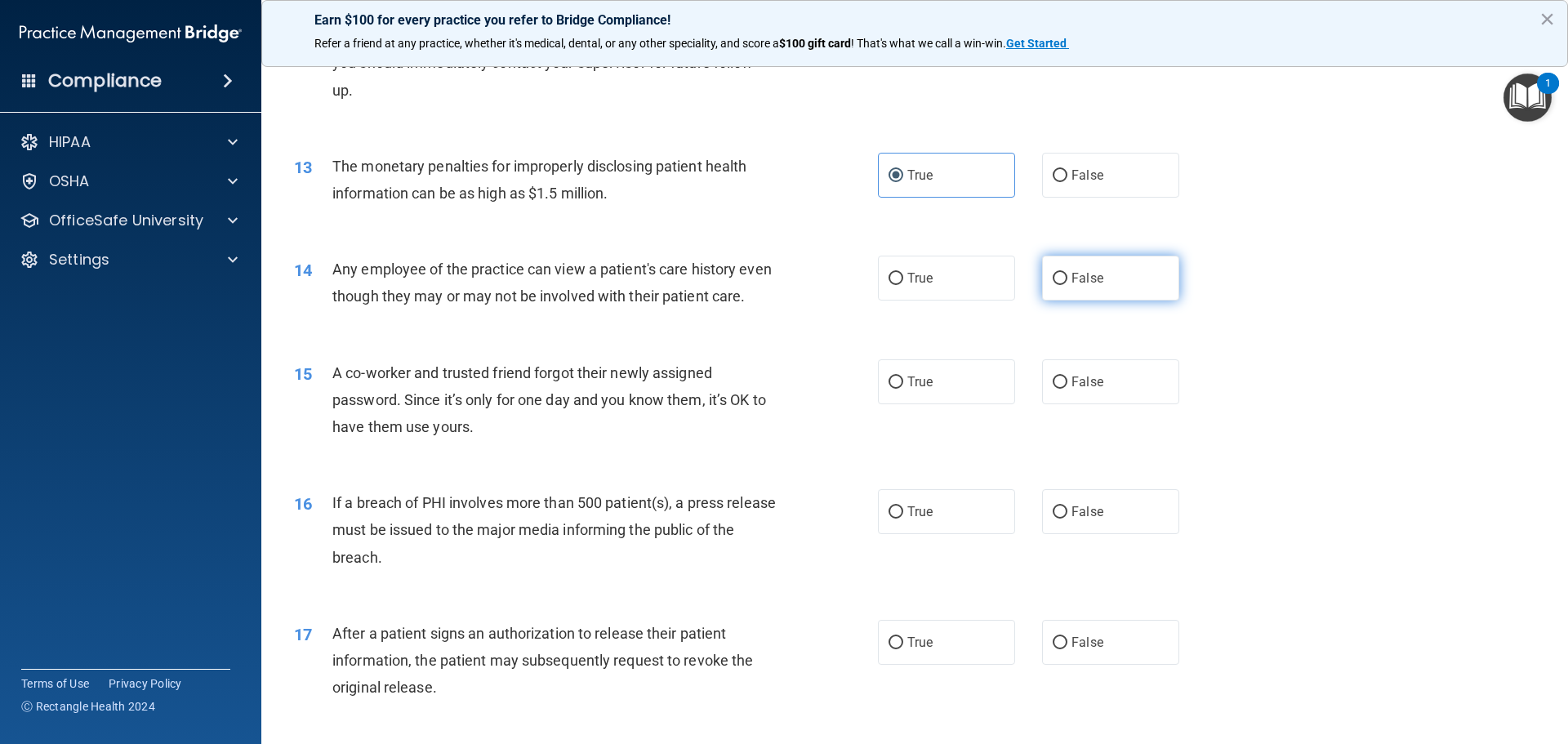
click at [1058, 285] on input "False" at bounding box center [1060, 278] width 15 height 12
radio input "true"
click at [1120, 404] on label "False" at bounding box center [1110, 381] width 137 height 45
click at [1067, 389] on input "False" at bounding box center [1060, 382] width 15 height 12
radio input "true"
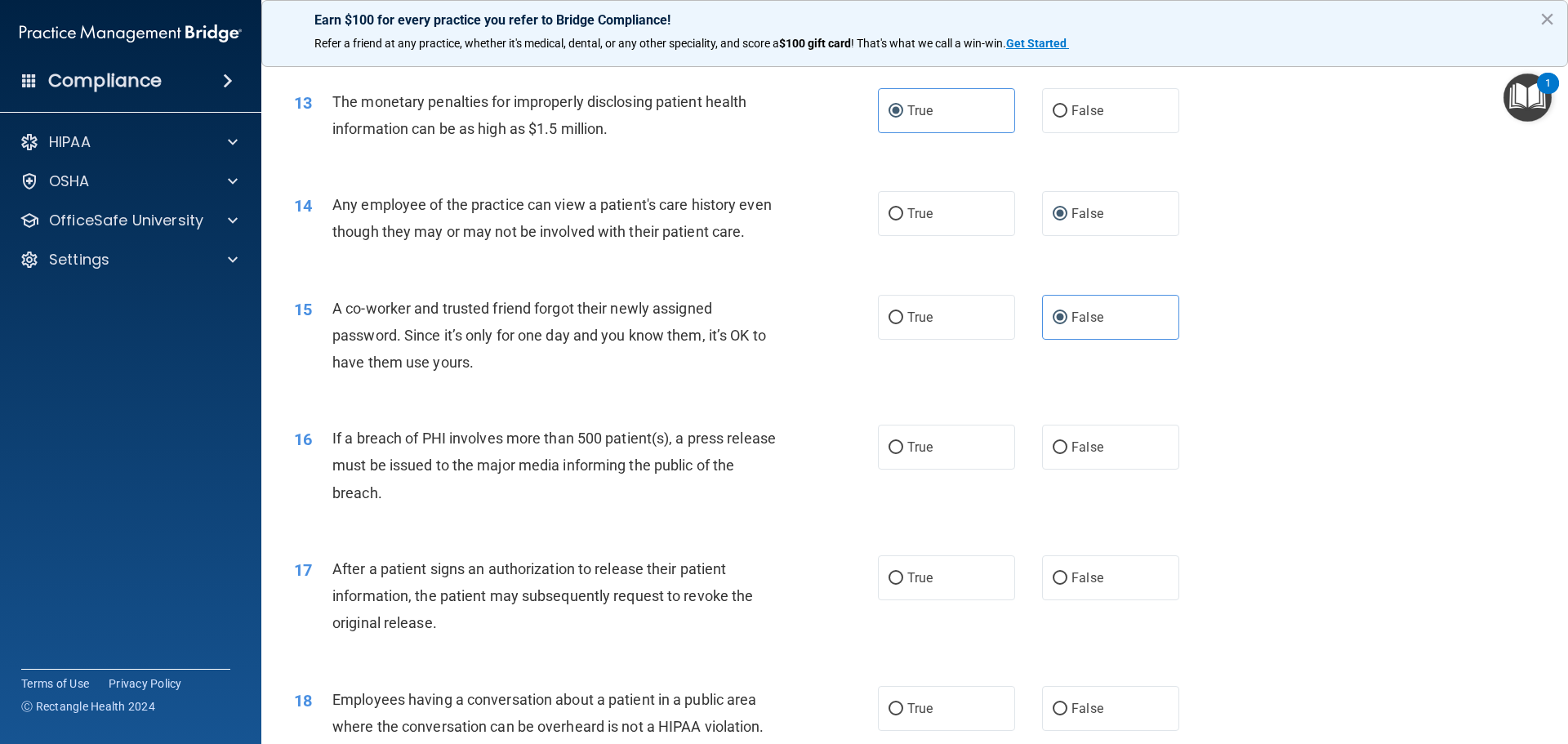
scroll to position [1552, 0]
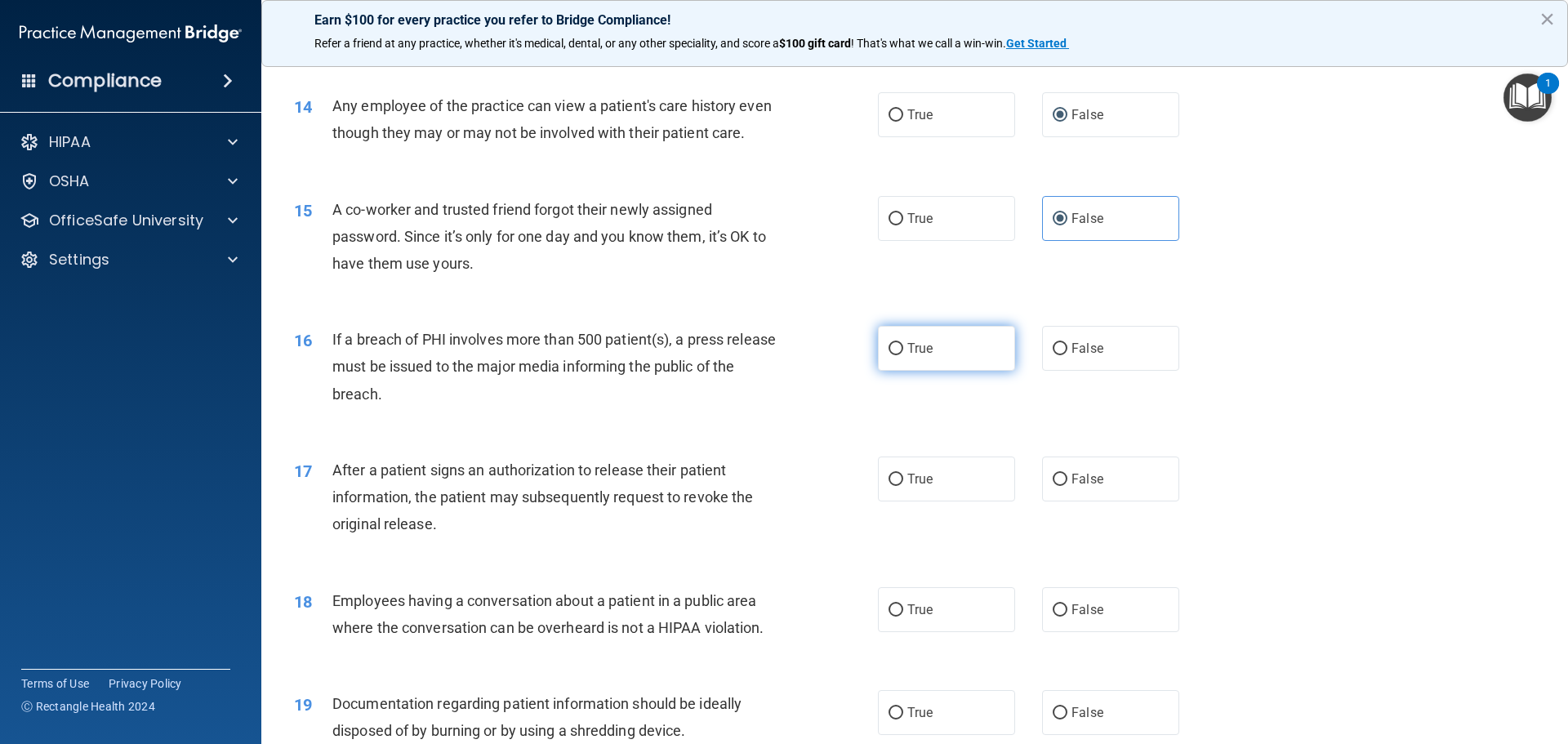
click at [932, 360] on label "True" at bounding box center [946, 348] width 137 height 45
click at [903, 355] on input "True" at bounding box center [895, 349] width 15 height 12
radio input "true"
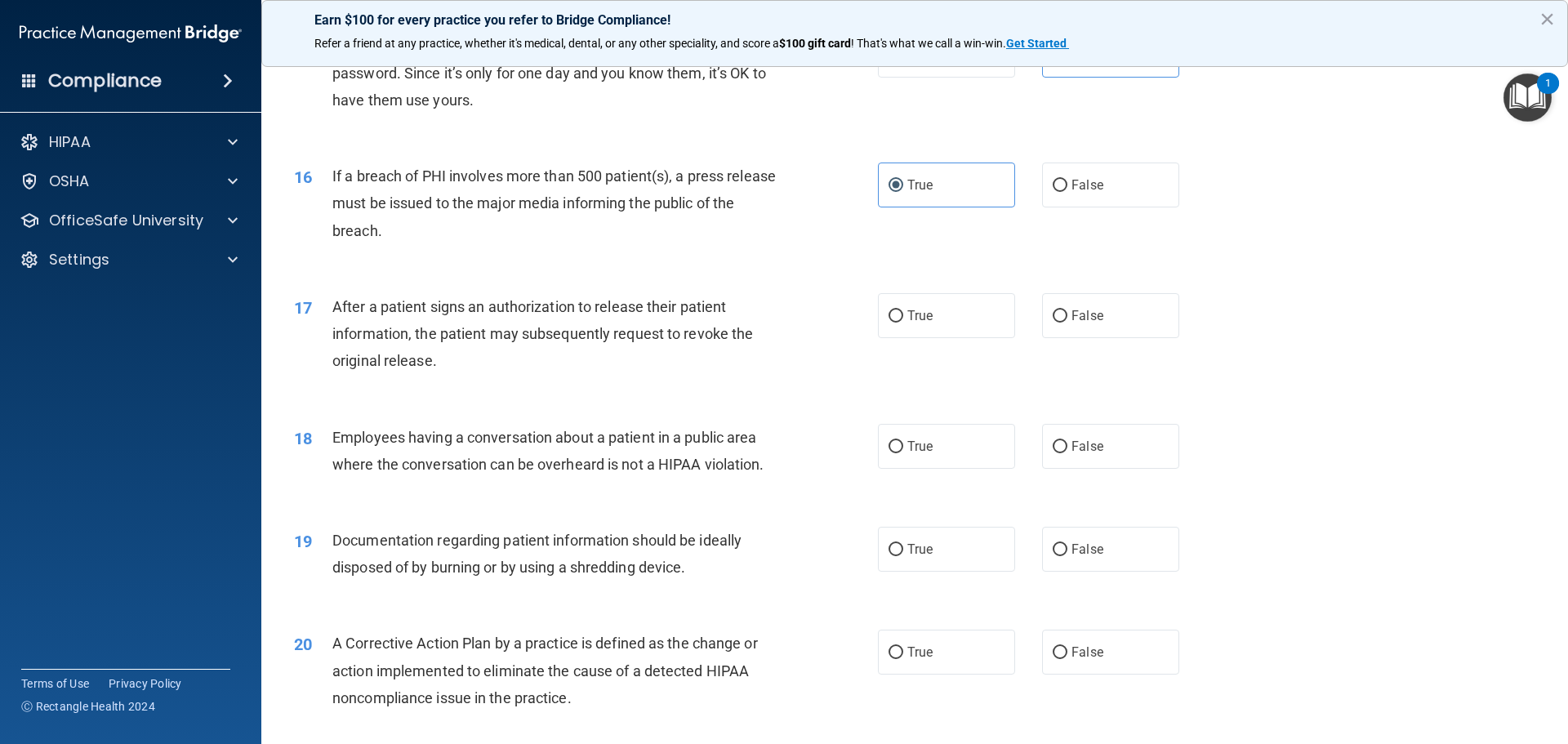
scroll to position [1797, 0]
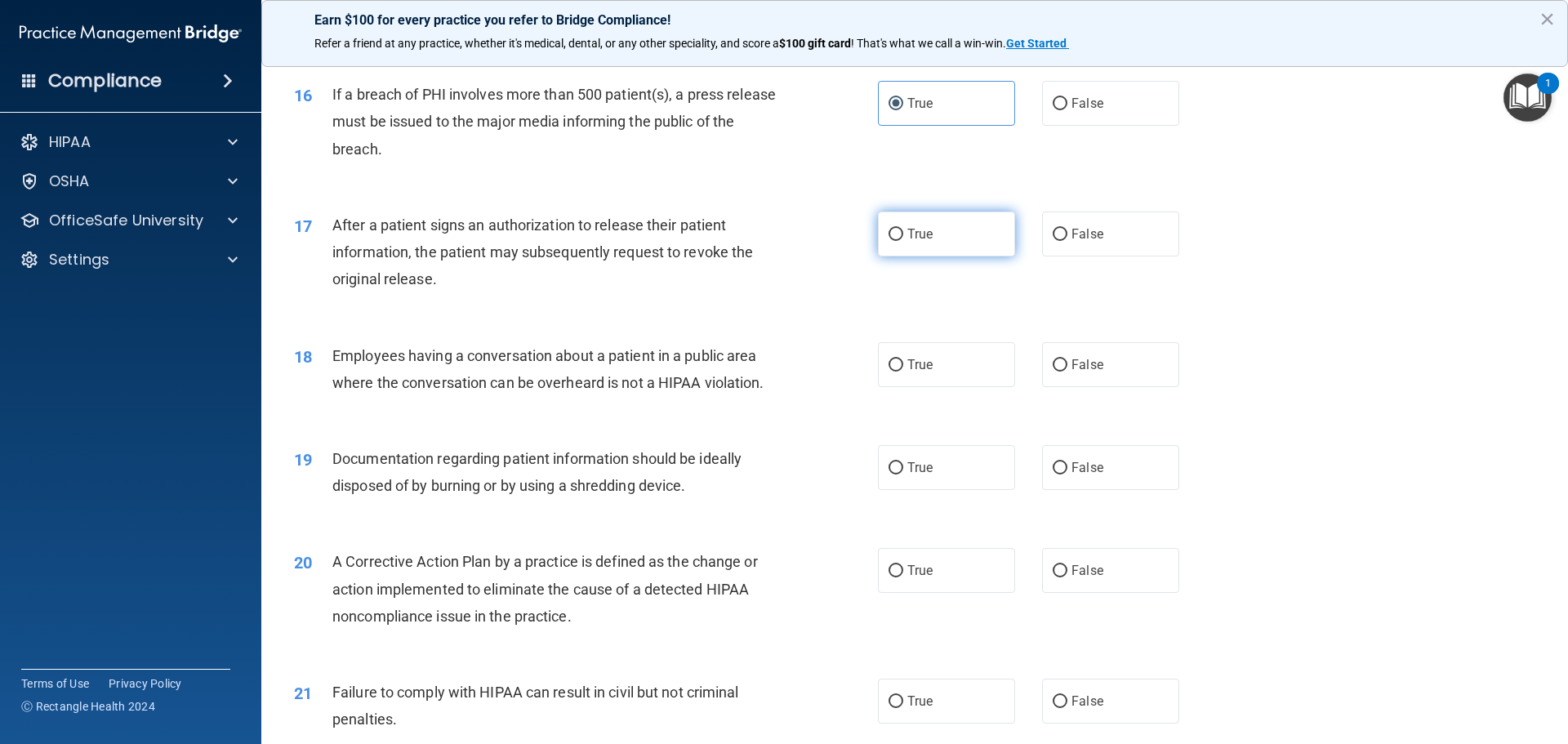
click at [956, 257] on label "True" at bounding box center [946, 234] width 137 height 45
click at [903, 241] on input "True" at bounding box center [895, 234] width 15 height 12
radio input "true"
click at [1032, 388] on div "True False" at bounding box center [1043, 365] width 329 height 45
click at [1071, 373] on span "False" at bounding box center [1087, 365] width 32 height 16
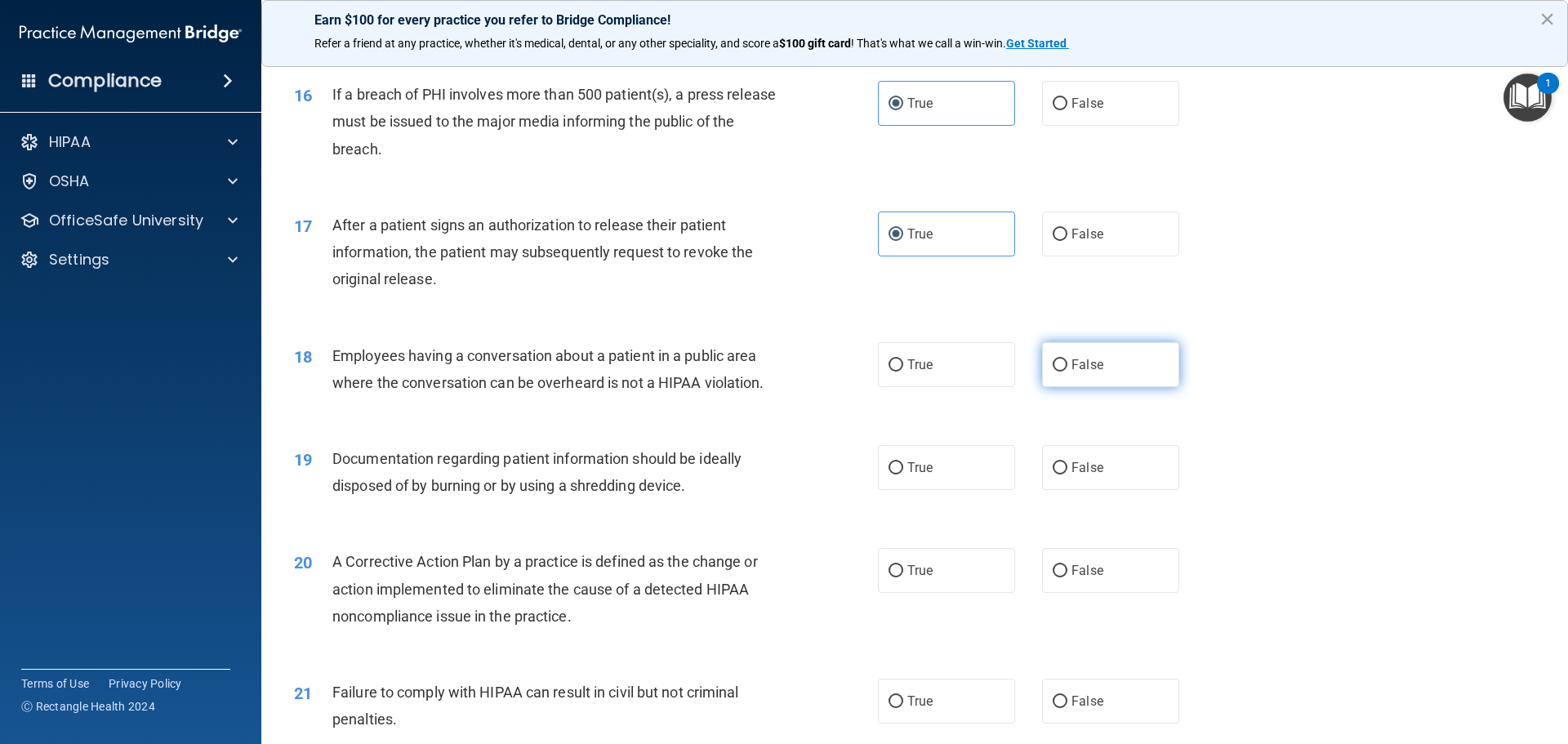
click at [1065, 372] on input "False" at bounding box center [1060, 365] width 15 height 12
radio input "true"
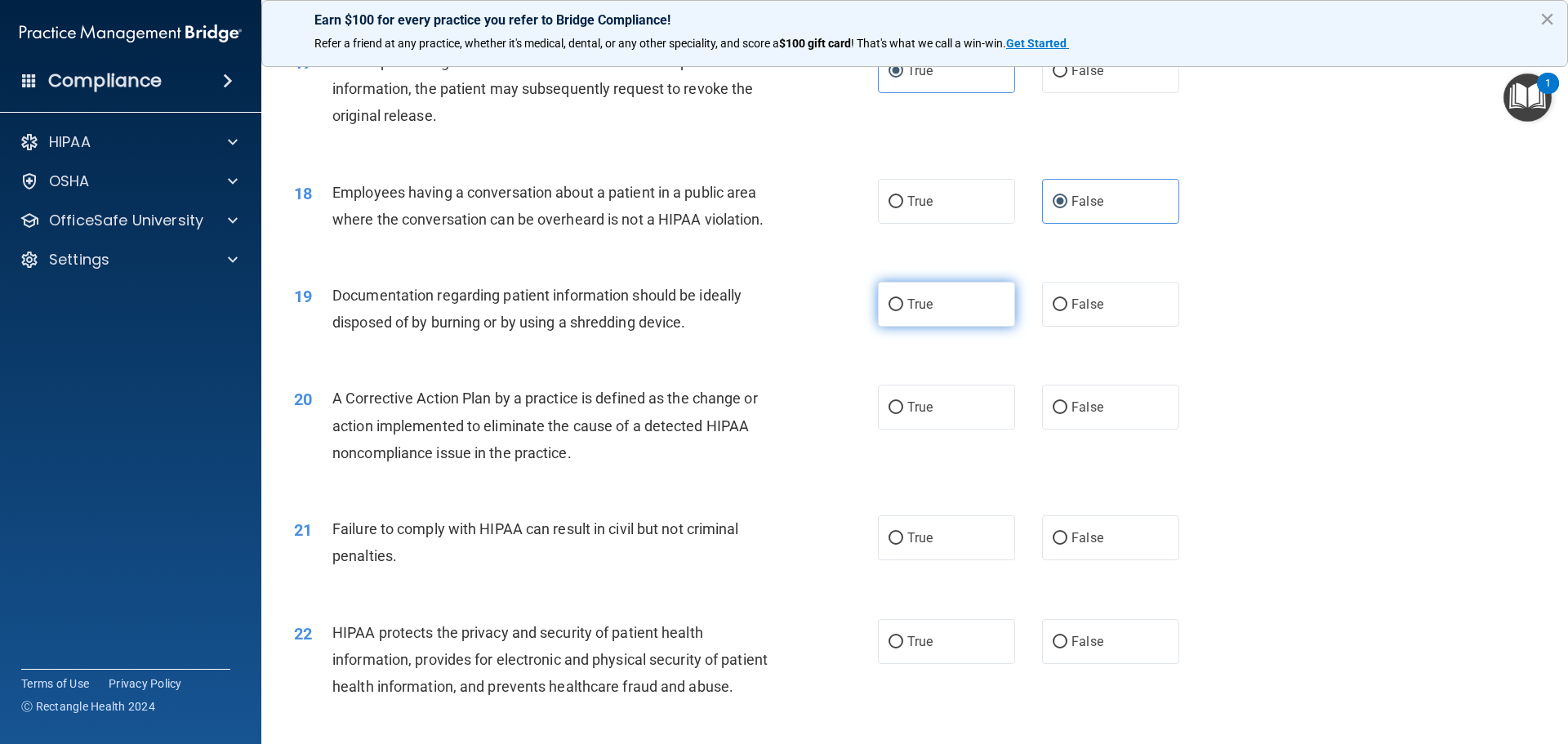
click at [905, 327] on label "True" at bounding box center [946, 304] width 137 height 45
click at [903, 311] on input "True" at bounding box center [895, 305] width 15 height 12
radio input "true"
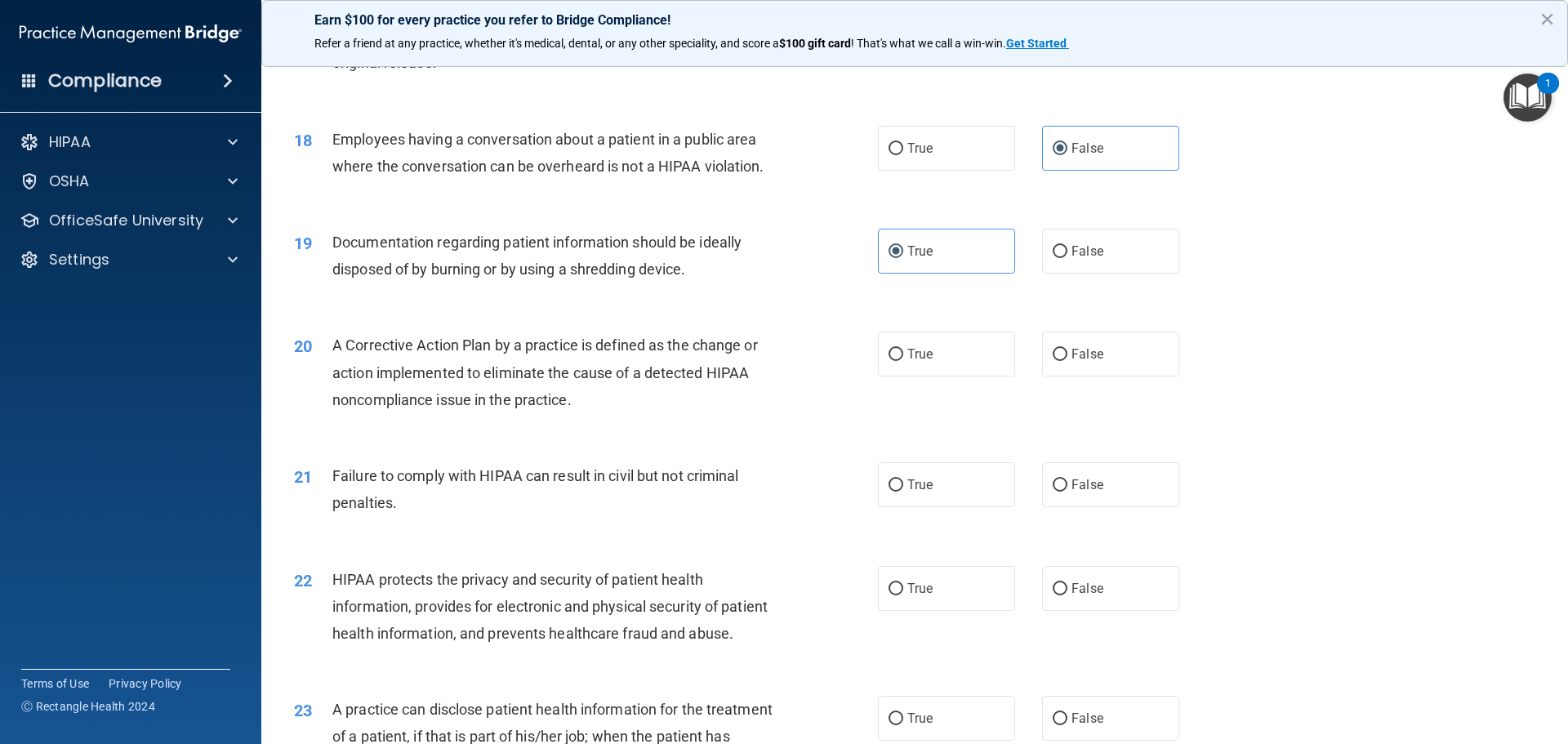
scroll to position [2124, 0]
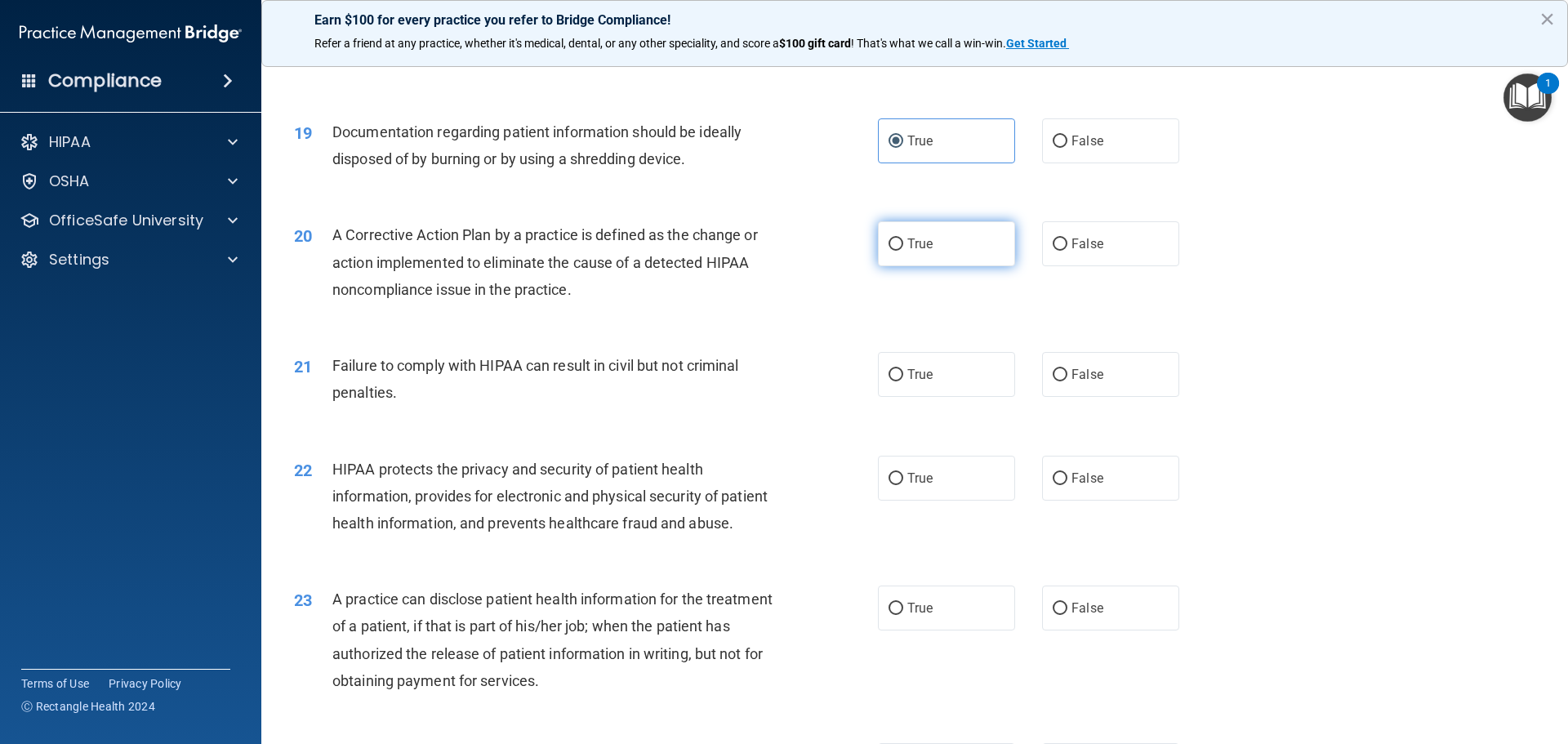
click at [968, 266] on label "True" at bounding box center [946, 243] width 137 height 45
click at [903, 250] on input "True" at bounding box center [895, 244] width 15 height 12
radio input "true"
click at [922, 393] on label "True" at bounding box center [946, 374] width 137 height 45
click at [903, 381] on input "True" at bounding box center [895, 375] width 15 height 12
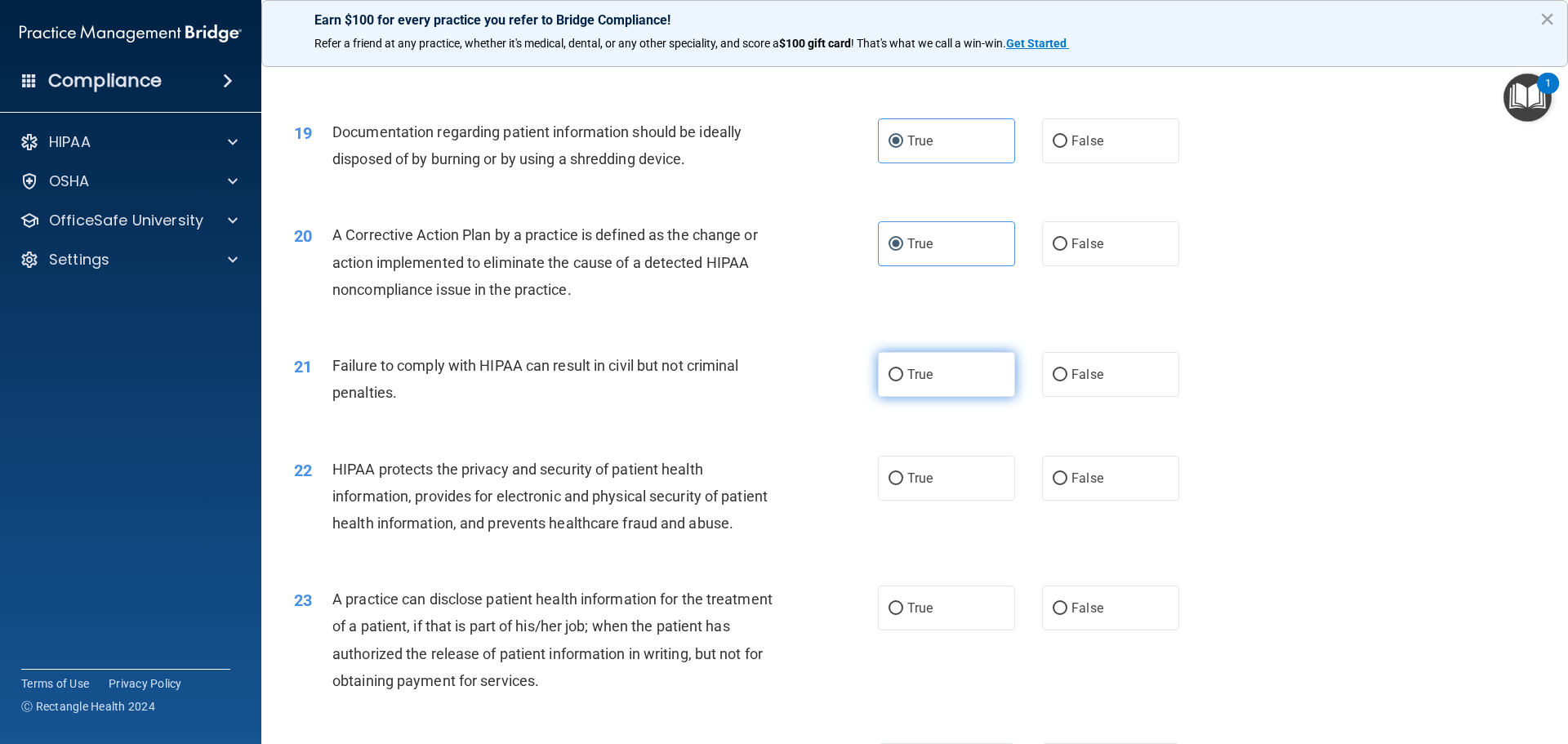
radio input "true"
click at [1055, 397] on label "False" at bounding box center [1110, 374] width 137 height 45
click at [1055, 381] on input "False" at bounding box center [1060, 375] width 15 height 12
radio input "true"
radio input "false"
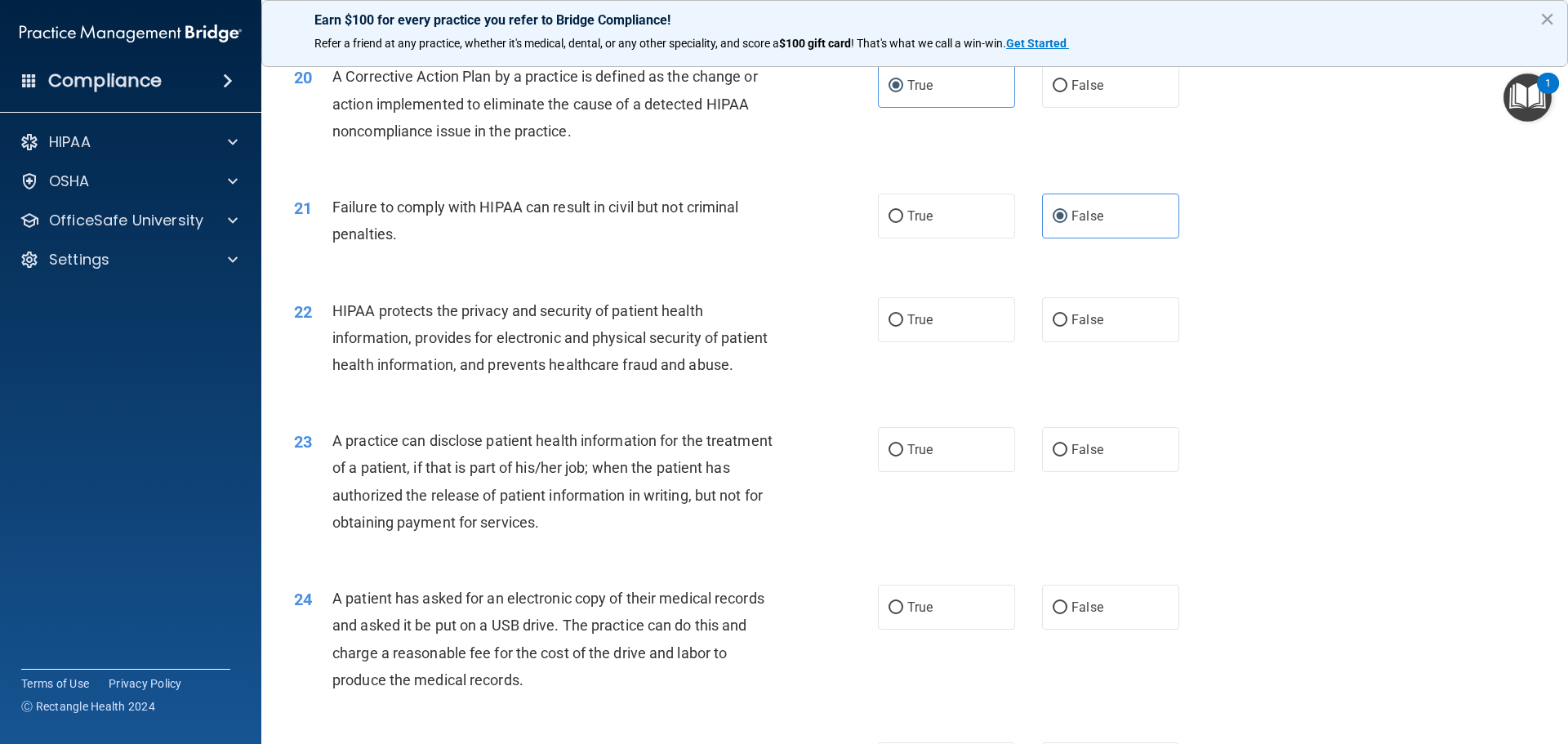
scroll to position [2288, 0]
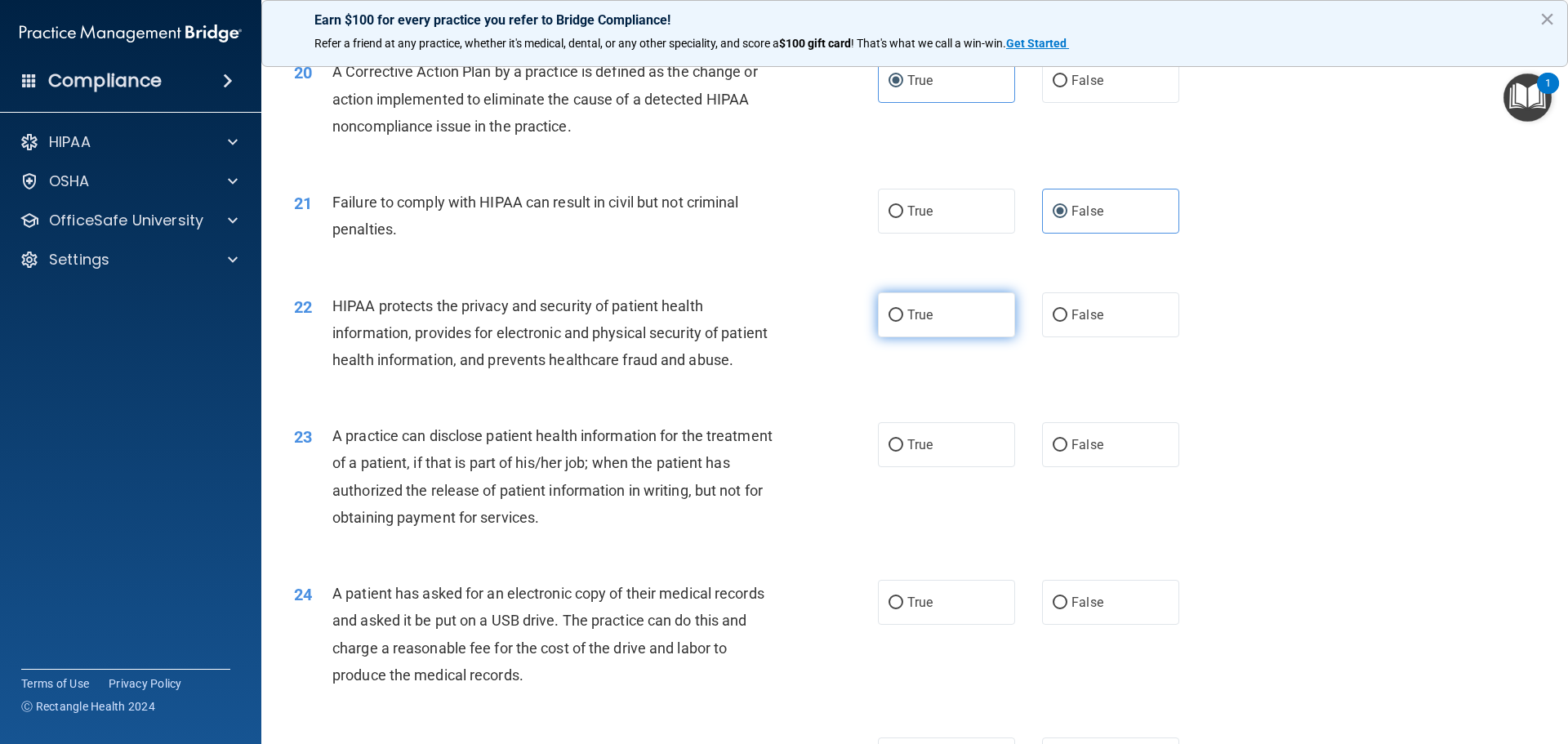
click at [916, 323] on span "True" at bounding box center [920, 315] width 26 height 16
click at [903, 322] on input "True" at bounding box center [895, 315] width 15 height 12
radio input "true"
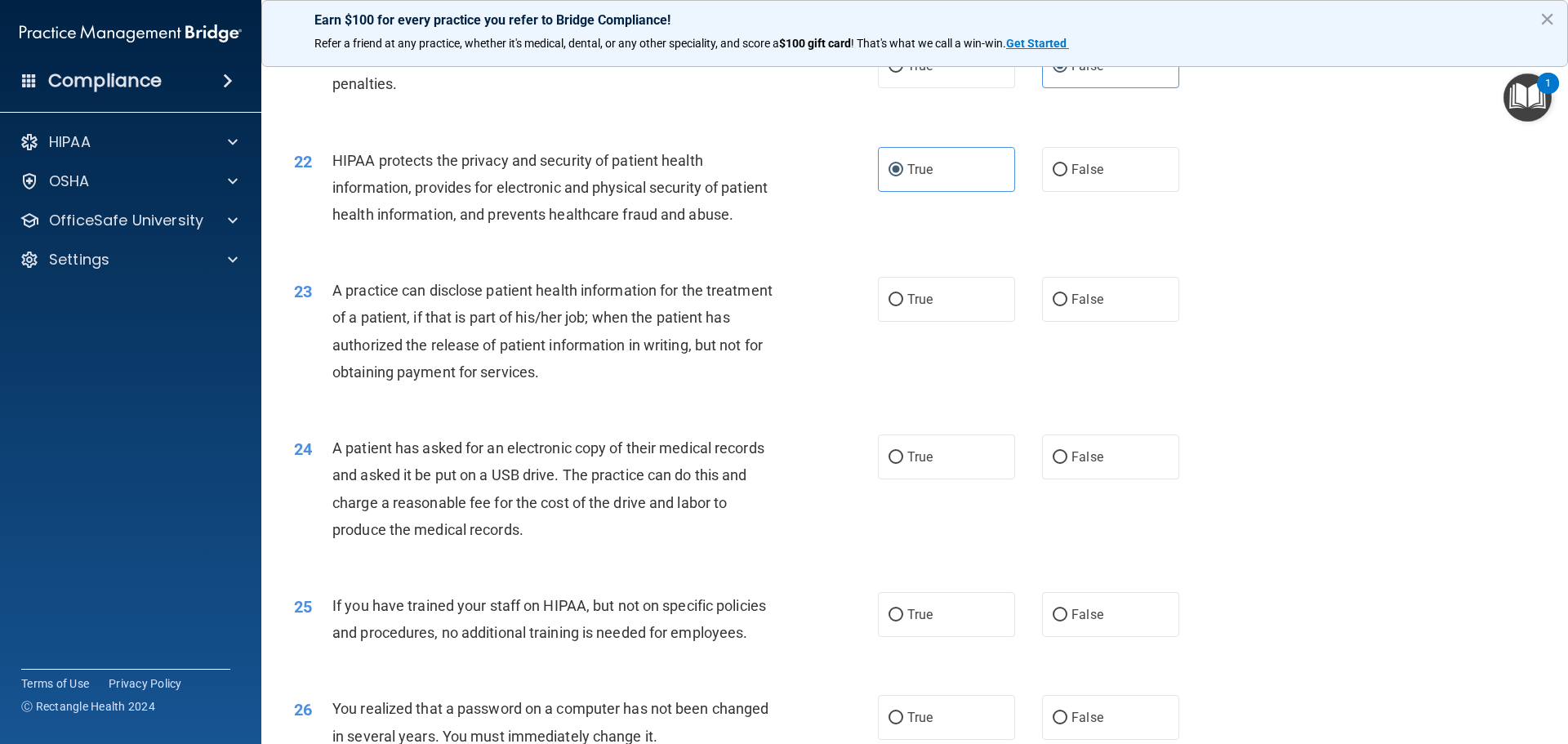
scroll to position [2451, 0]
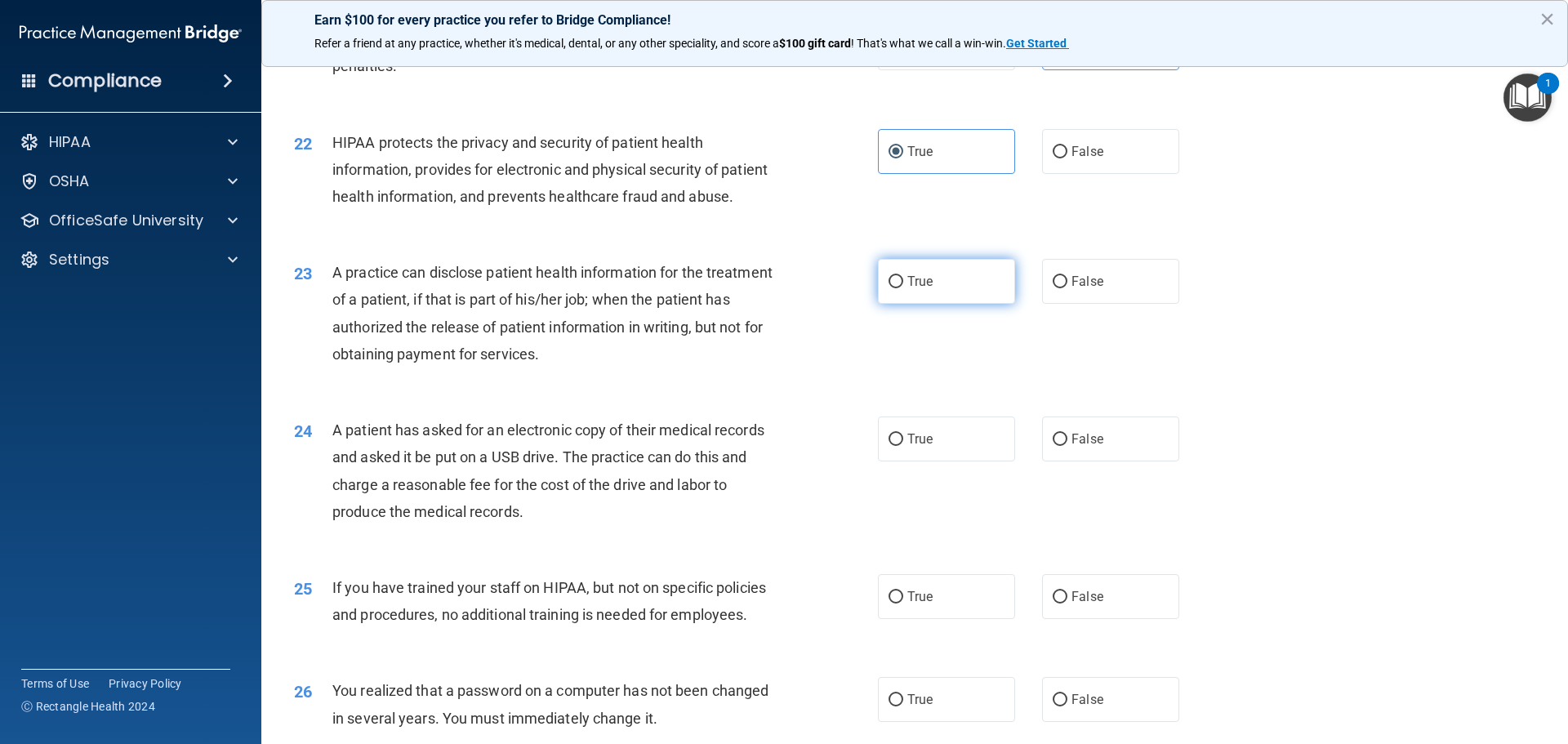
click at [894, 304] on label "True" at bounding box center [946, 281] width 137 height 45
click at [894, 288] on input "True" at bounding box center [895, 282] width 15 height 12
radio input "true"
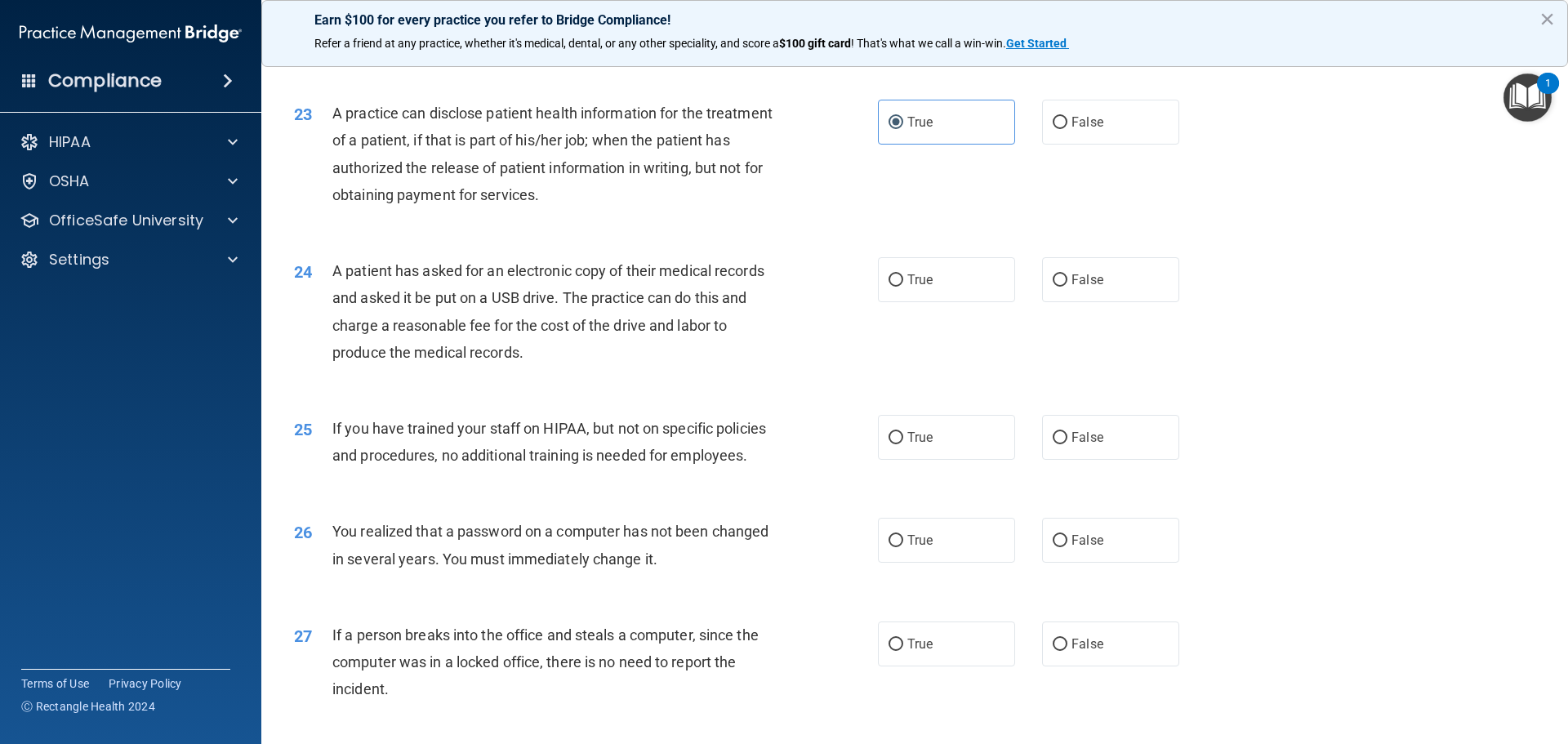
scroll to position [2615, 0]
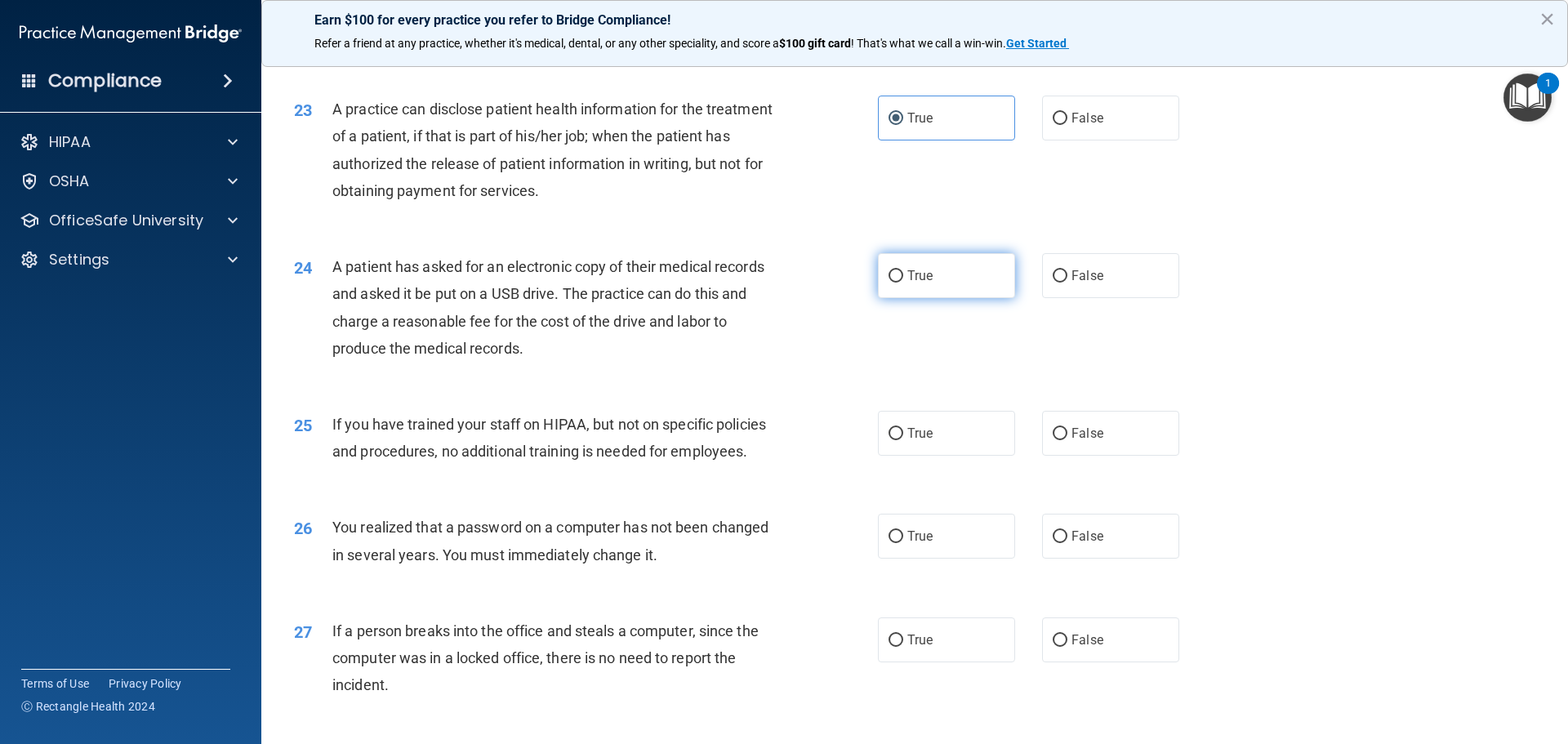
click at [998, 298] on label "True" at bounding box center [946, 275] width 137 height 45
click at [903, 283] on input "True" at bounding box center [895, 276] width 15 height 12
radio input "true"
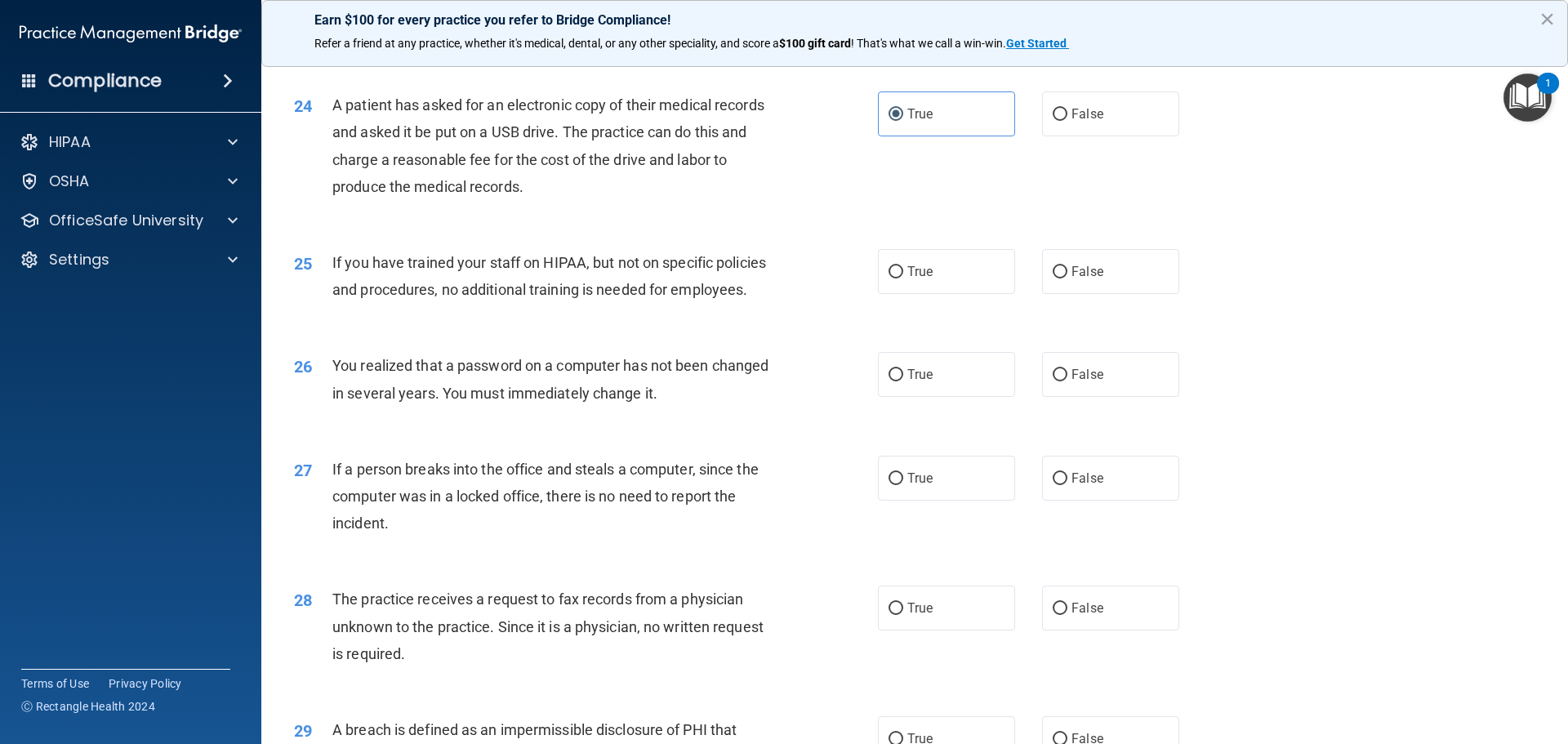
scroll to position [2778, 0]
click at [939, 293] on label "True" at bounding box center [946, 270] width 137 height 45
click at [903, 277] on input "True" at bounding box center [895, 271] width 15 height 12
radio input "true"
click at [939, 395] on label "True" at bounding box center [946, 373] width 137 height 45
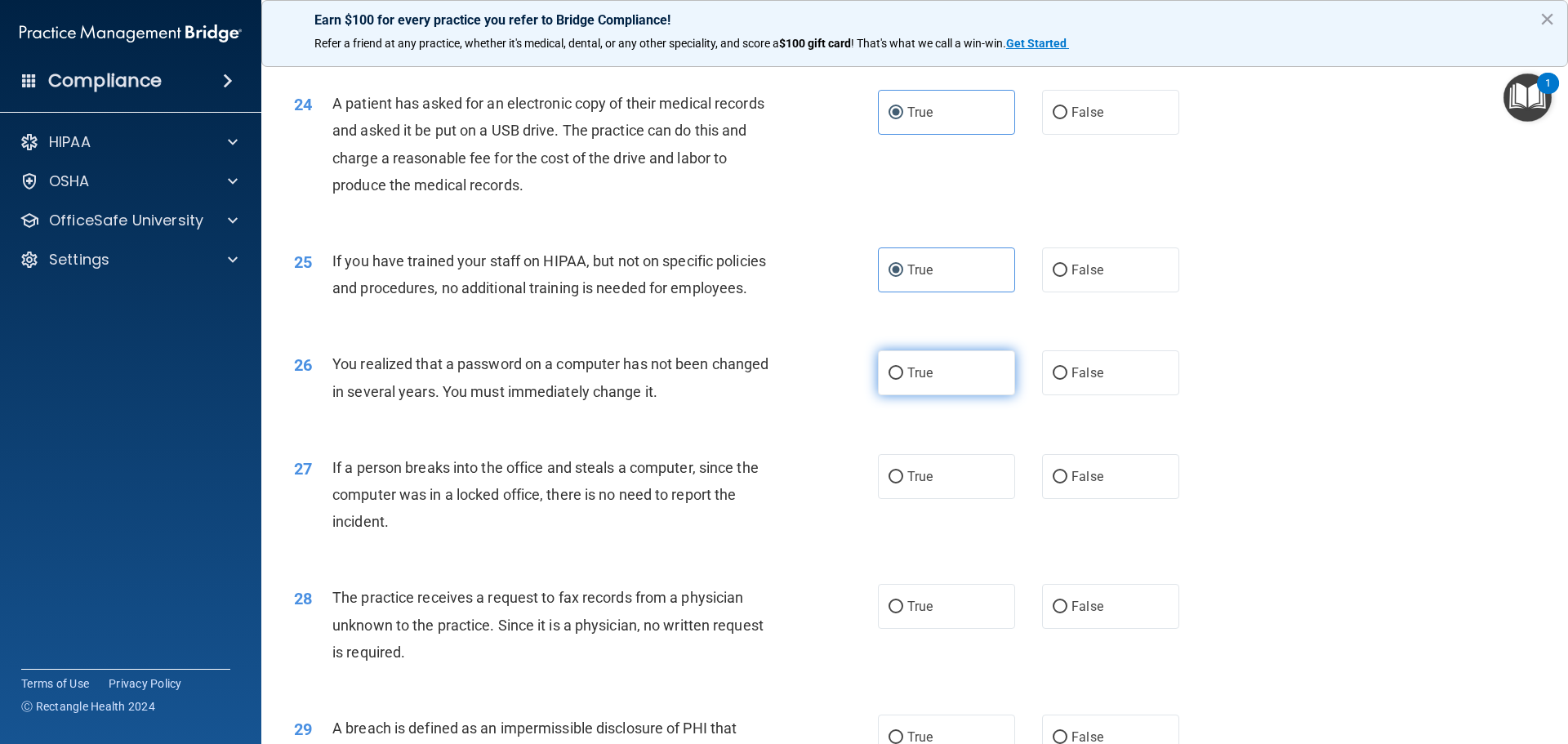
click at [903, 380] on input "True" at bounding box center [895, 373] width 15 height 12
radio input "true"
click at [1093, 499] on label "False" at bounding box center [1110, 476] width 137 height 45
click at [1067, 483] on input "False" at bounding box center [1060, 477] width 15 height 12
radio input "true"
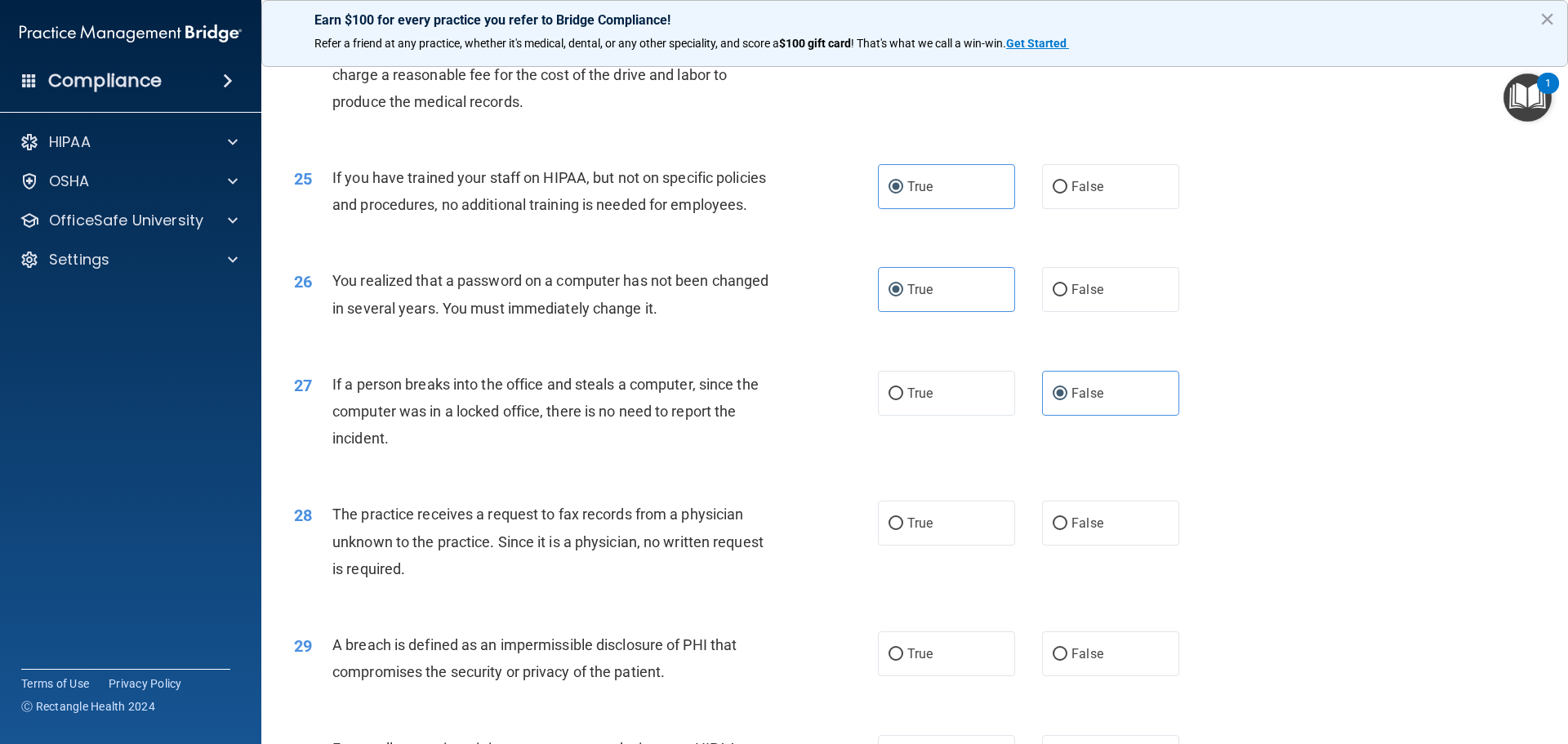
scroll to position [2942, 0]
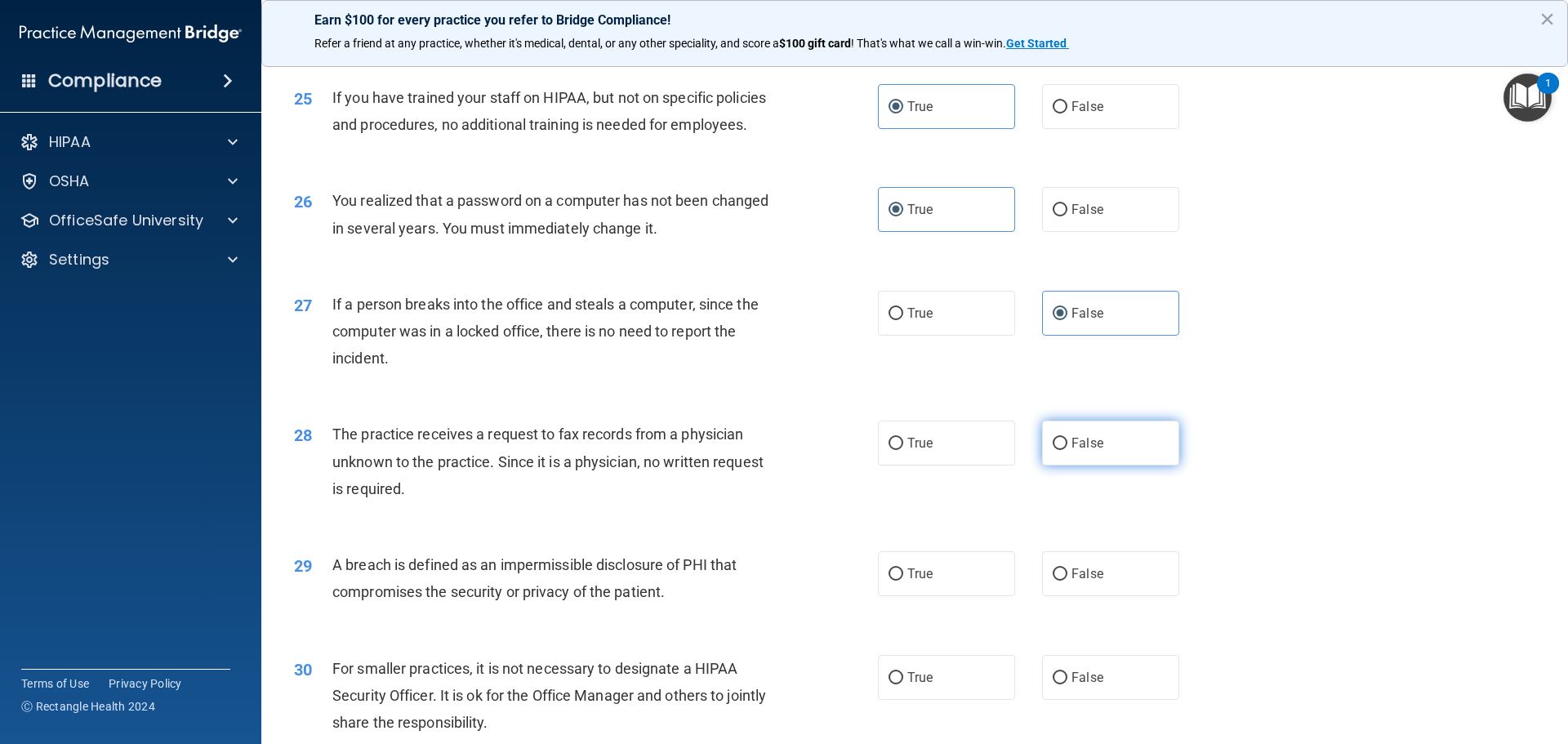
click at [1090, 451] on span "False" at bounding box center [1087, 443] width 32 height 16
click at [1067, 450] on input "False" at bounding box center [1060, 444] width 15 height 12
radio input "true"
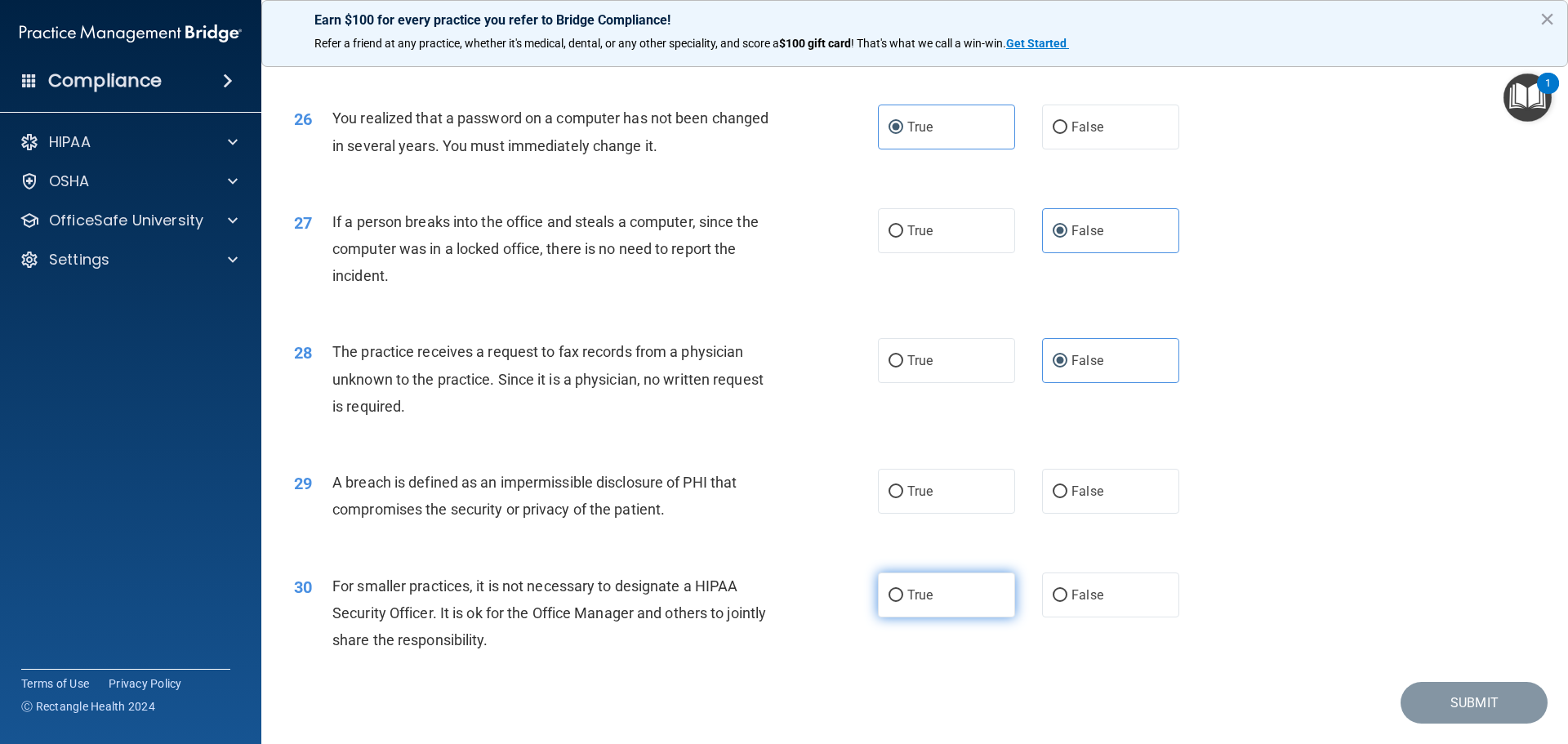
scroll to position [3123, 0]
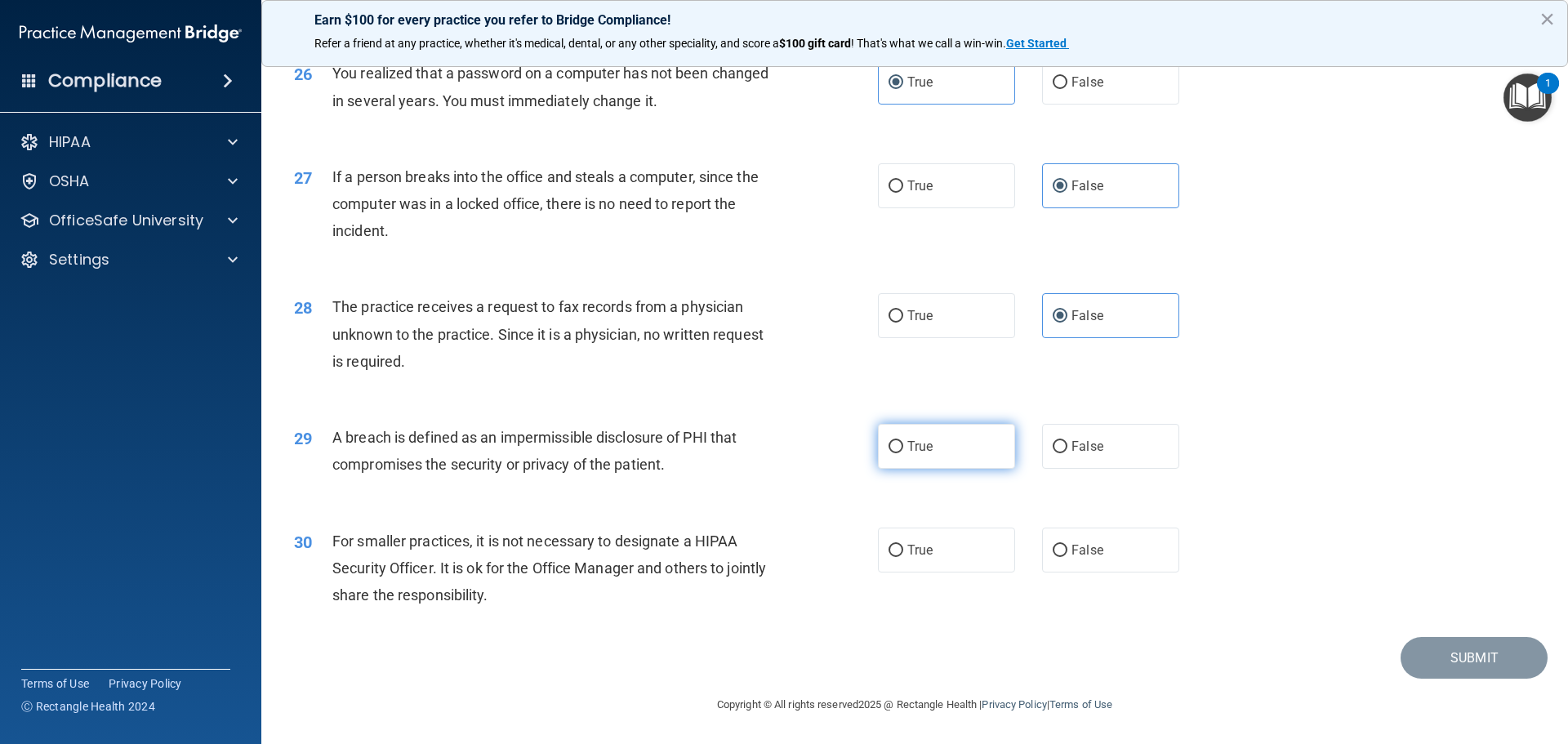
click at [878, 452] on label "True" at bounding box center [946, 447] width 137 height 45
click at [888, 452] on input "True" at bounding box center [895, 447] width 15 height 12
radio input "true"
click at [1151, 550] on label "False" at bounding box center [1110, 550] width 137 height 45
click at [1067, 550] on input "False" at bounding box center [1060, 551] width 15 height 12
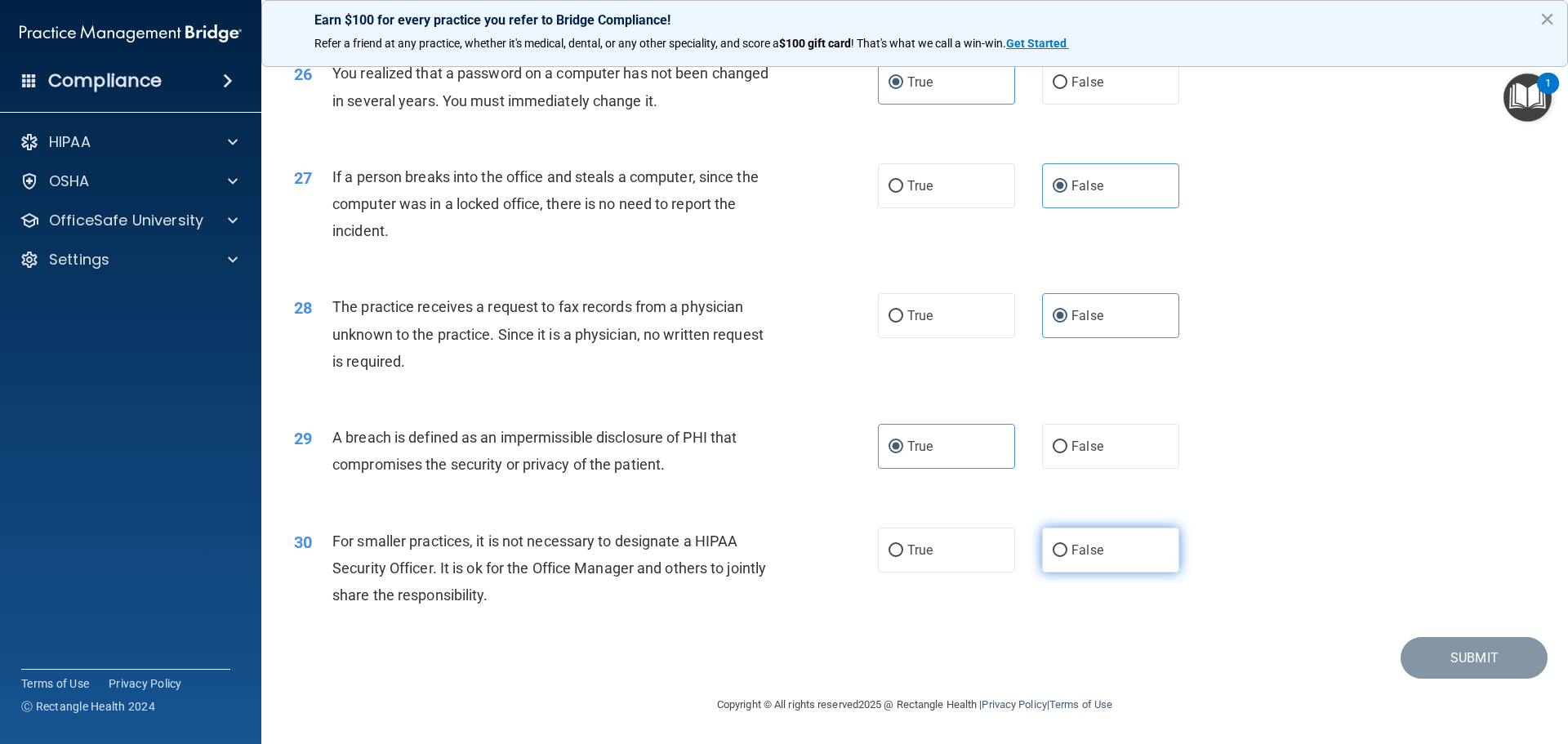
radio input "true"
click at [1420, 657] on button "Submit" at bounding box center [1474, 657] width 147 height 41
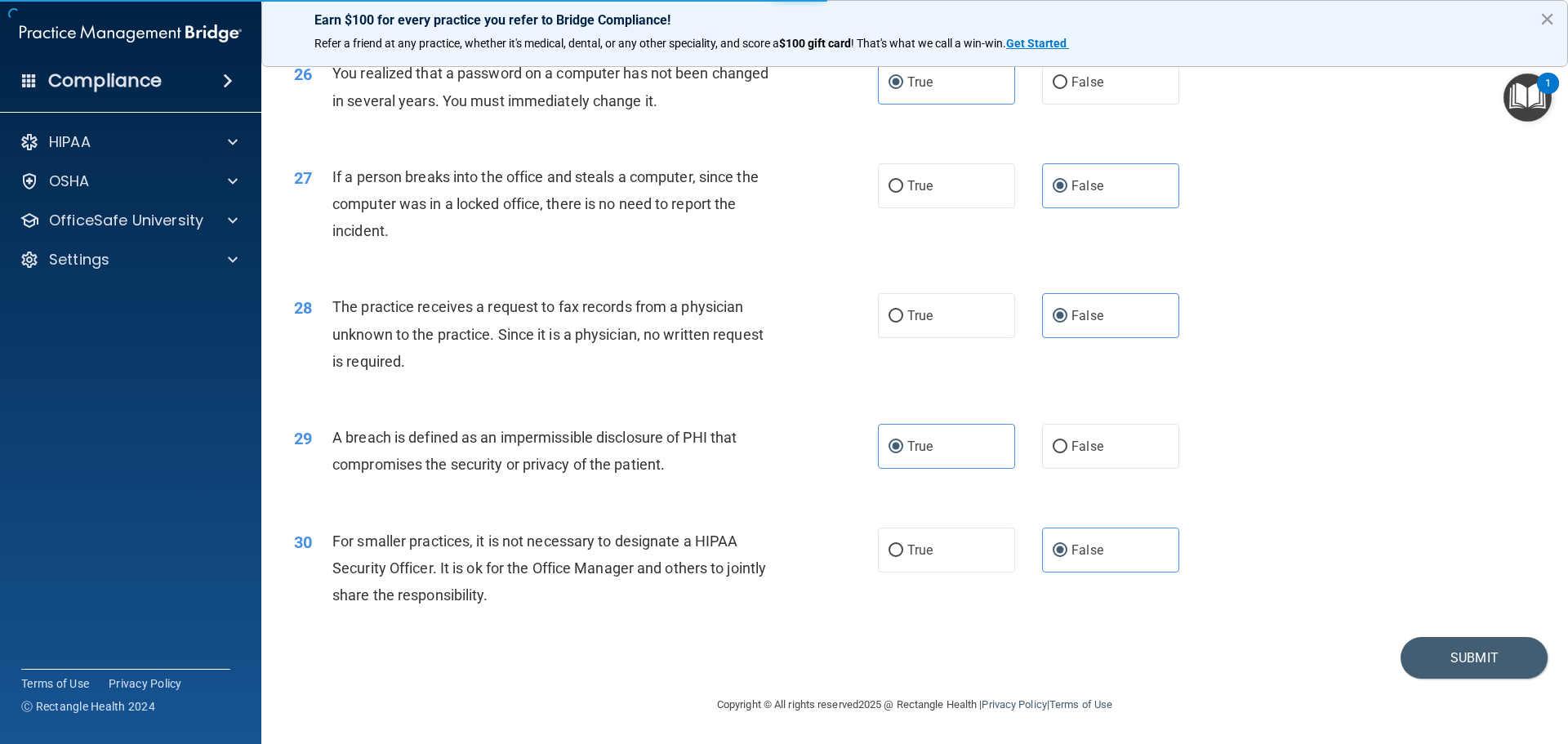
click at [1544, 20] on button "×" at bounding box center [1547, 18] width 16 height 26
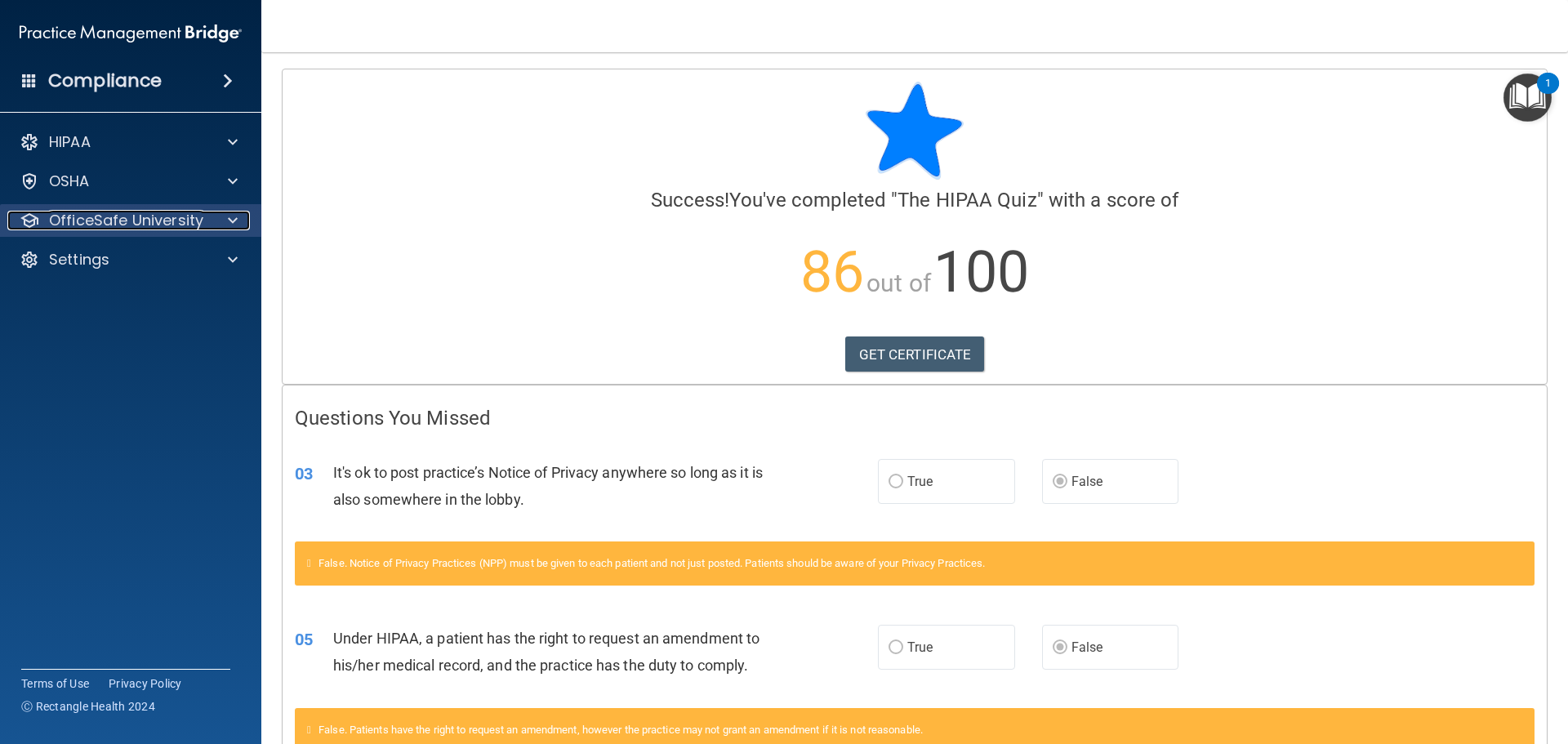
click at [84, 227] on p "OfficeSafe University" at bounding box center [126, 220] width 155 height 19
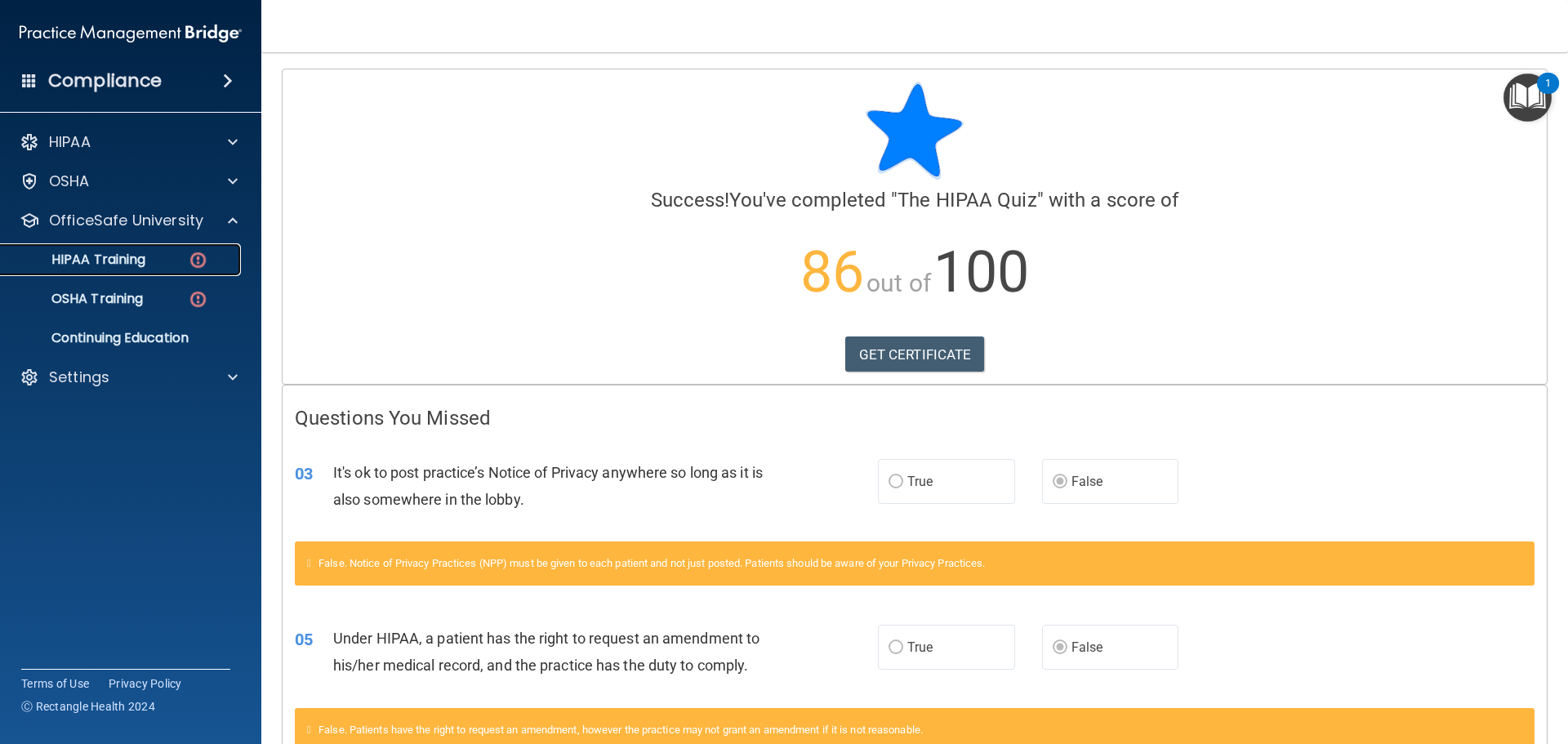
click at [95, 263] on p "HIPAA Training" at bounding box center [78, 260] width 134 height 17
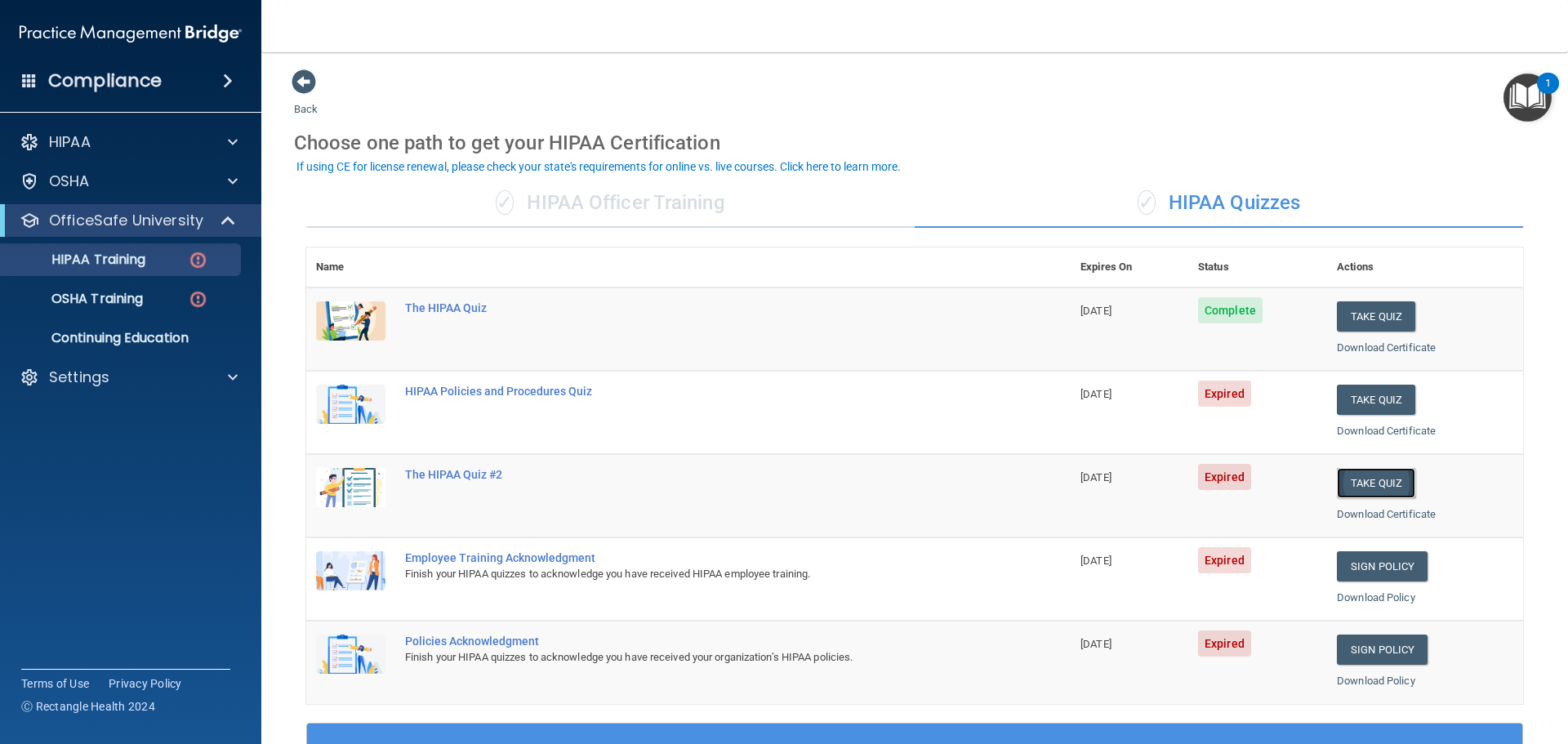
click at [1362, 476] on button "Take Quiz" at bounding box center [1376, 482] width 78 height 30
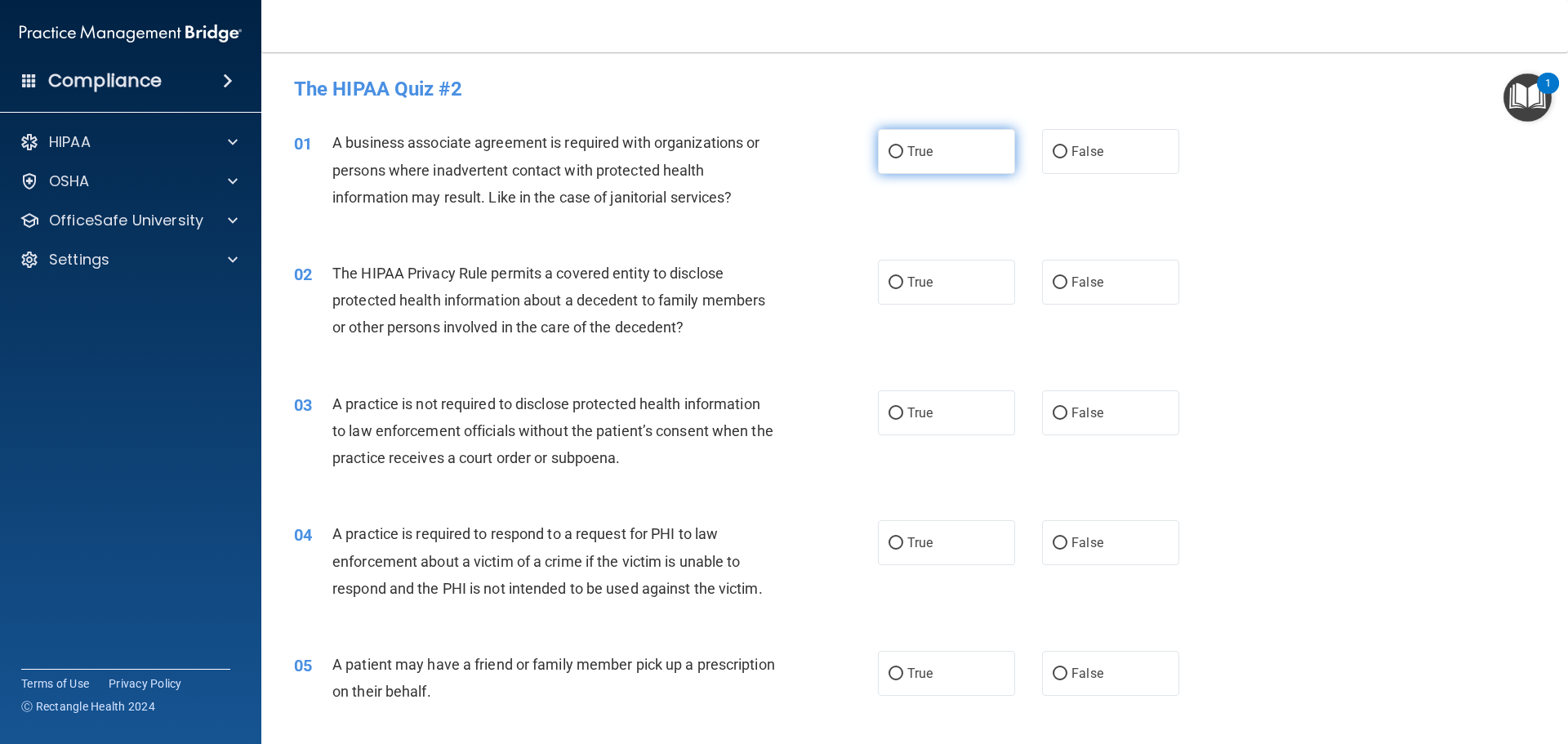
click at [923, 170] on label "True" at bounding box center [946, 151] width 137 height 45
click at [903, 158] on input "True" at bounding box center [895, 152] width 15 height 12
radio input "true"
click at [1096, 279] on label "False" at bounding box center [1110, 282] width 137 height 45
click at [1067, 279] on input "False" at bounding box center [1060, 283] width 15 height 12
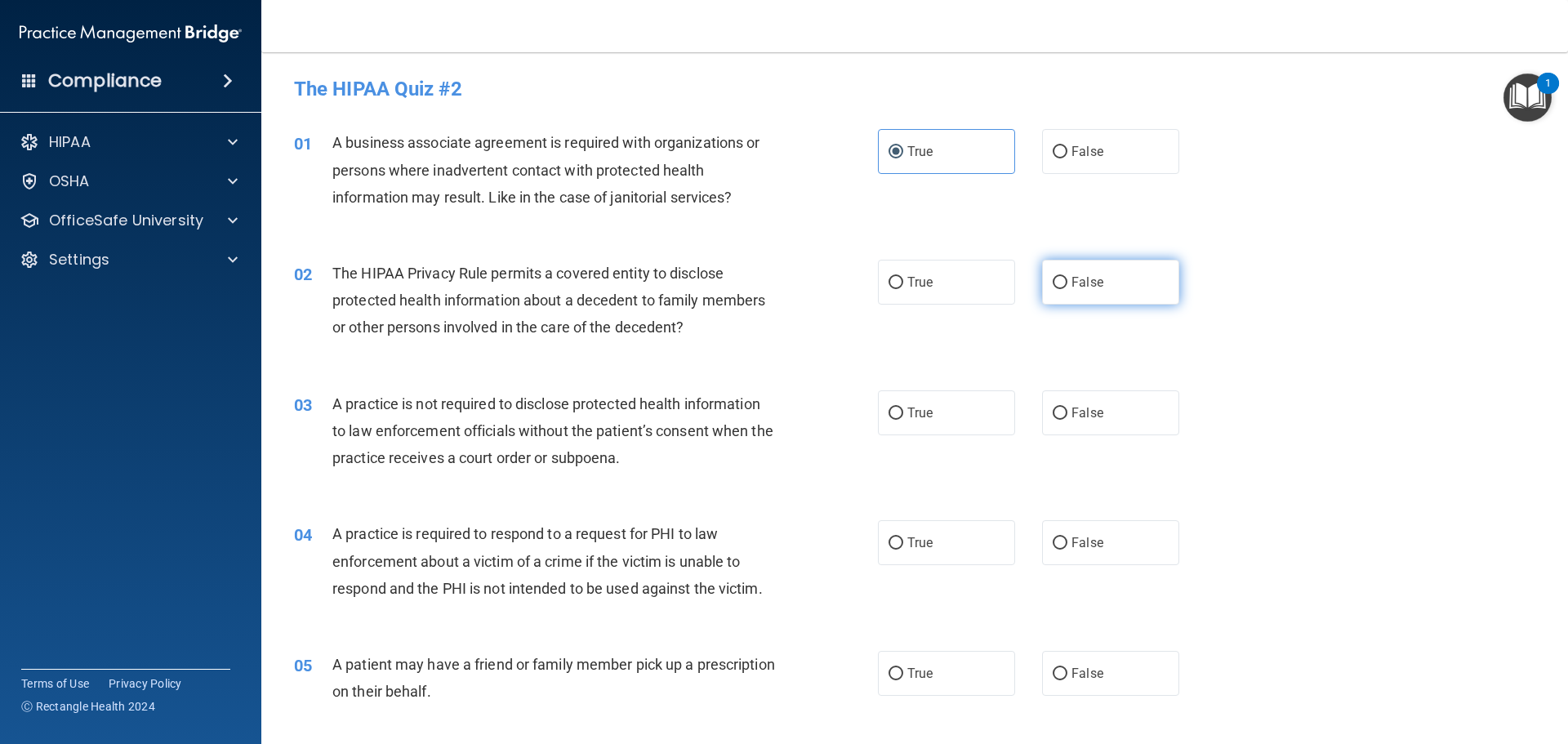
radio input "true"
click at [1124, 413] on label "False" at bounding box center [1110, 413] width 137 height 45
click at [1067, 413] on input "False" at bounding box center [1060, 413] width 15 height 12
radio input "true"
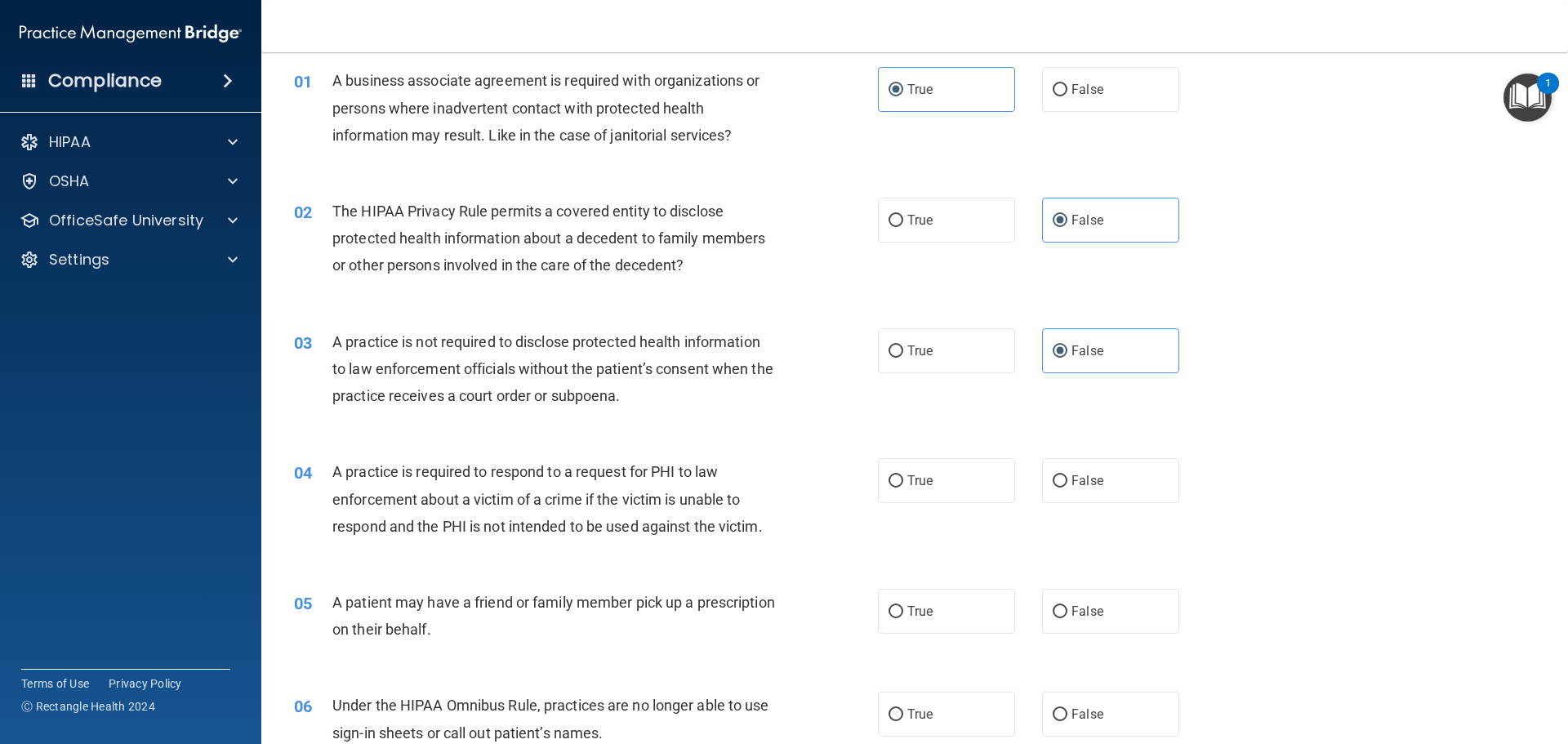
scroll to position [245, 0]
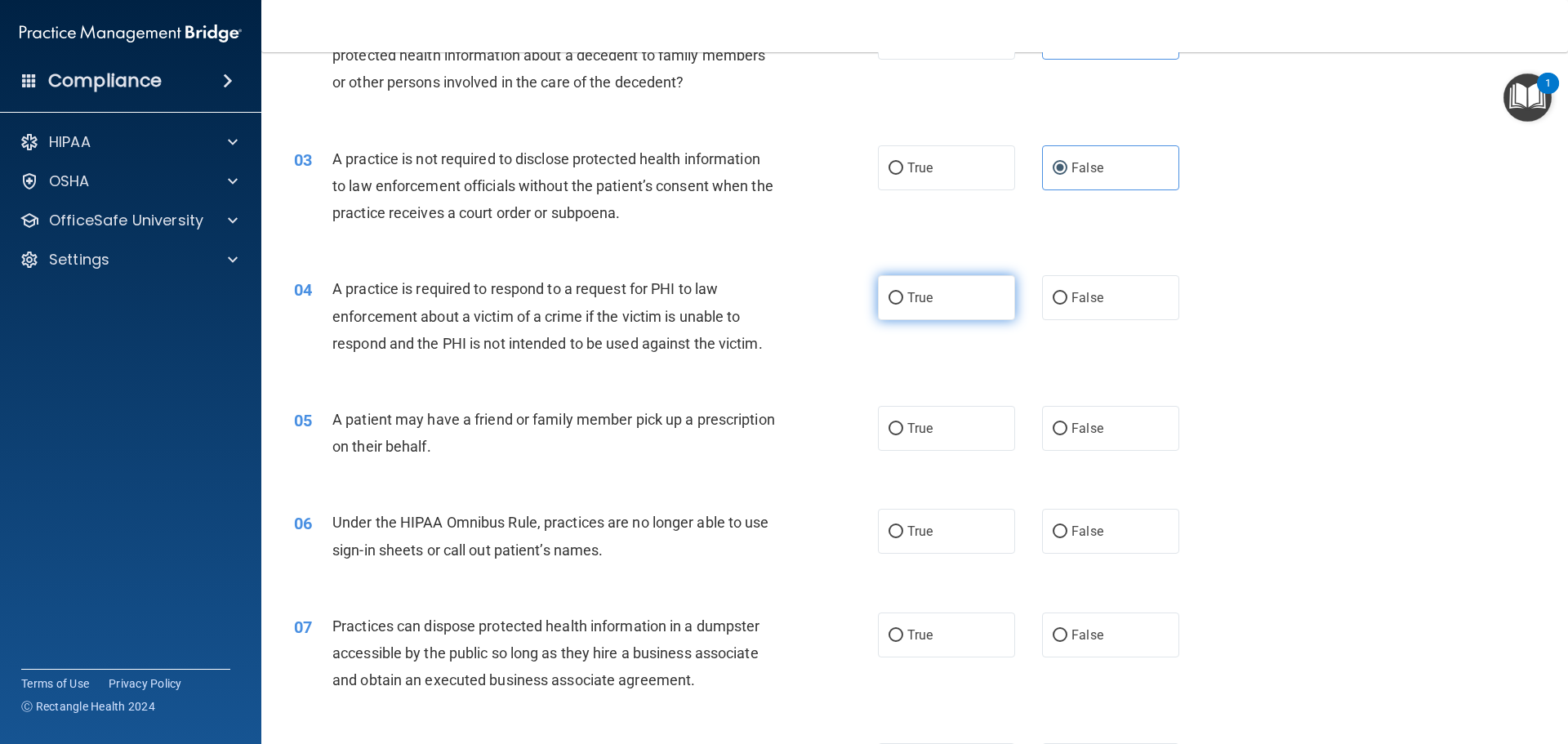
click at [920, 308] on label "True" at bounding box center [946, 297] width 137 height 45
click at [903, 305] on input "True" at bounding box center [895, 298] width 15 height 12
radio input "true"
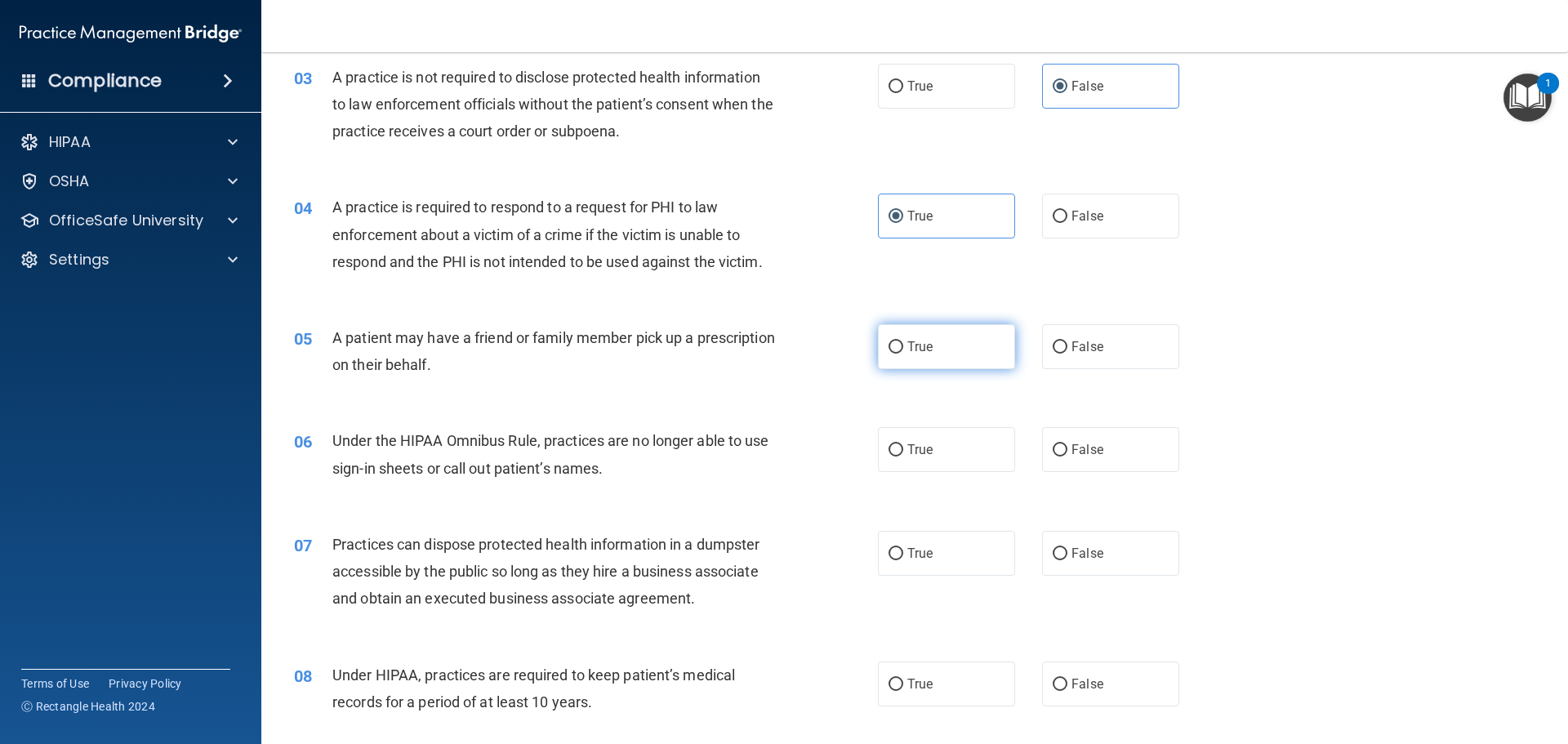
click at [888, 353] on input "True" at bounding box center [895, 347] width 15 height 12
radio input "true"
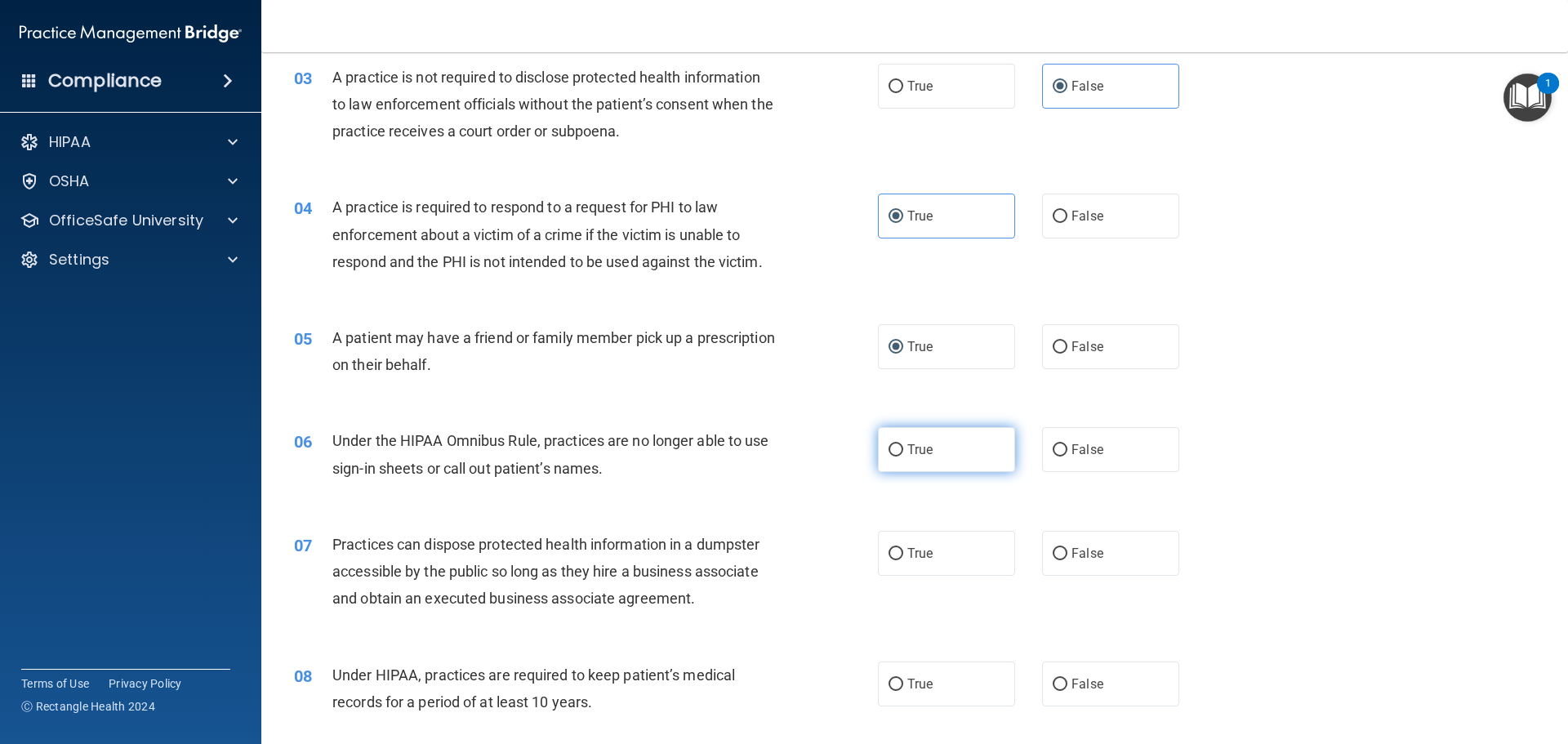
click at [961, 451] on label "True" at bounding box center [946, 449] width 137 height 45
click at [903, 451] on input "True" at bounding box center [895, 450] width 15 height 12
radio input "true"
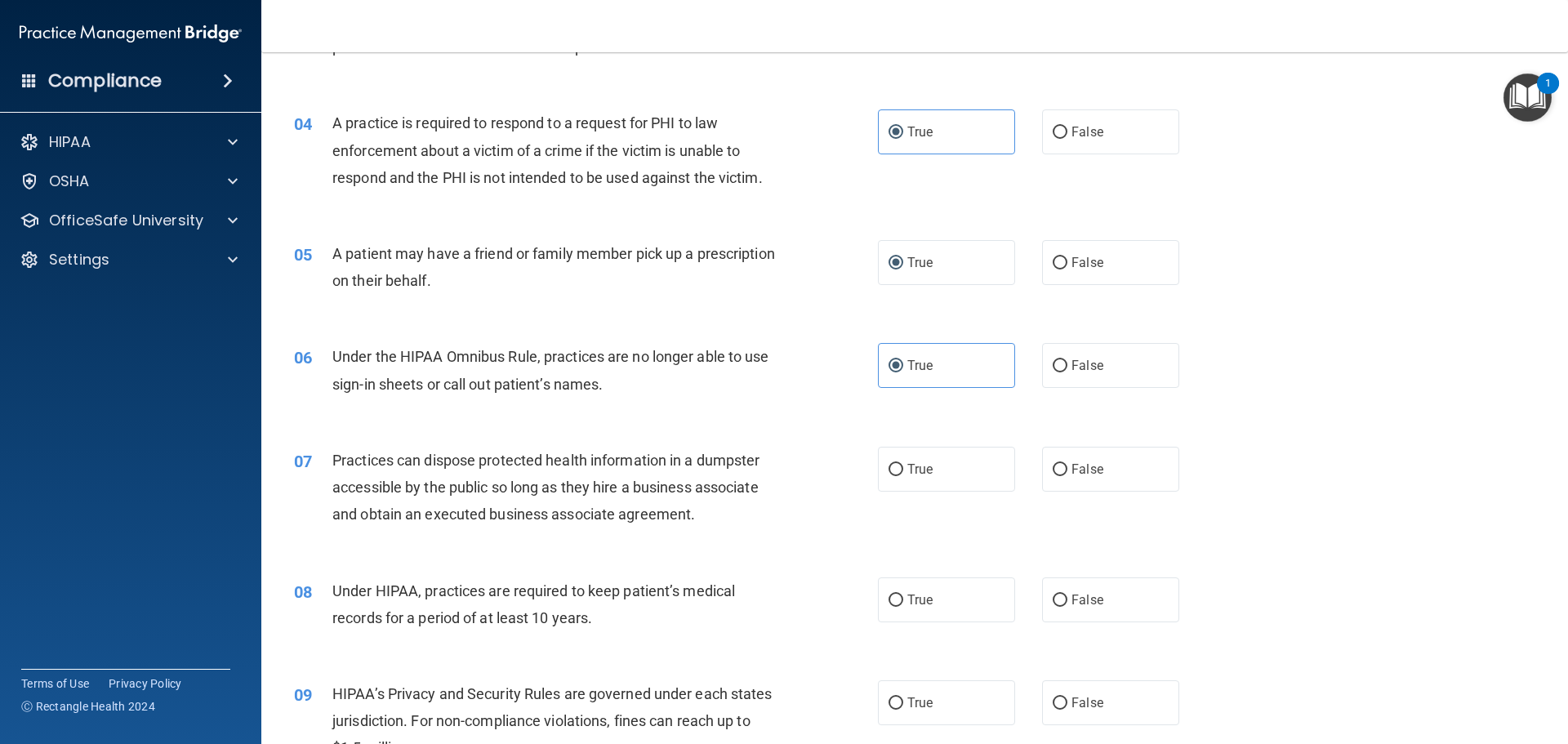
scroll to position [490, 0]
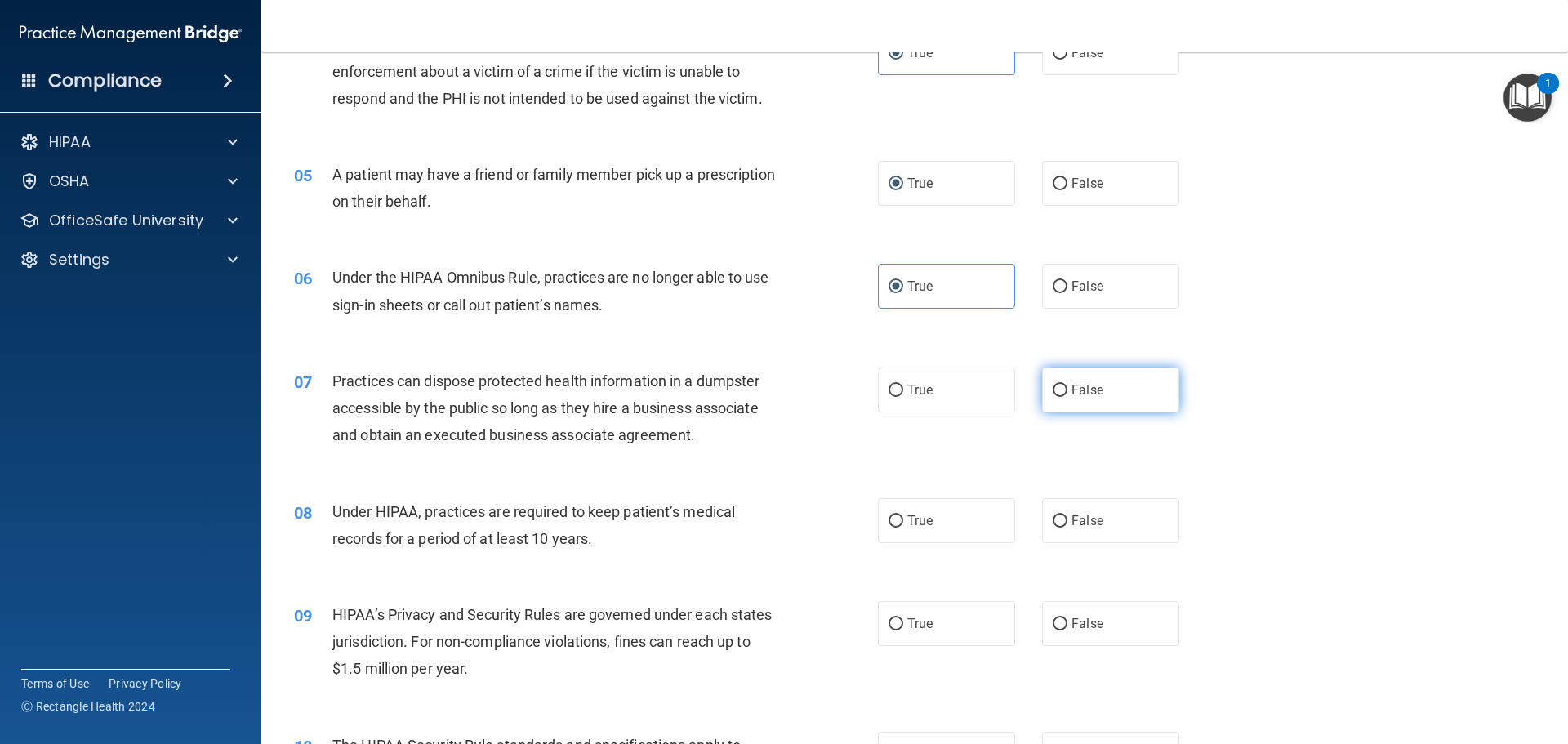
click at [1106, 402] on label "False" at bounding box center [1110, 389] width 137 height 45
click at [1067, 397] on input "False" at bounding box center [1060, 390] width 15 height 12
radio input "true"
click at [971, 528] on label "True" at bounding box center [946, 520] width 137 height 45
click at [903, 528] on input "True" at bounding box center [895, 521] width 15 height 12
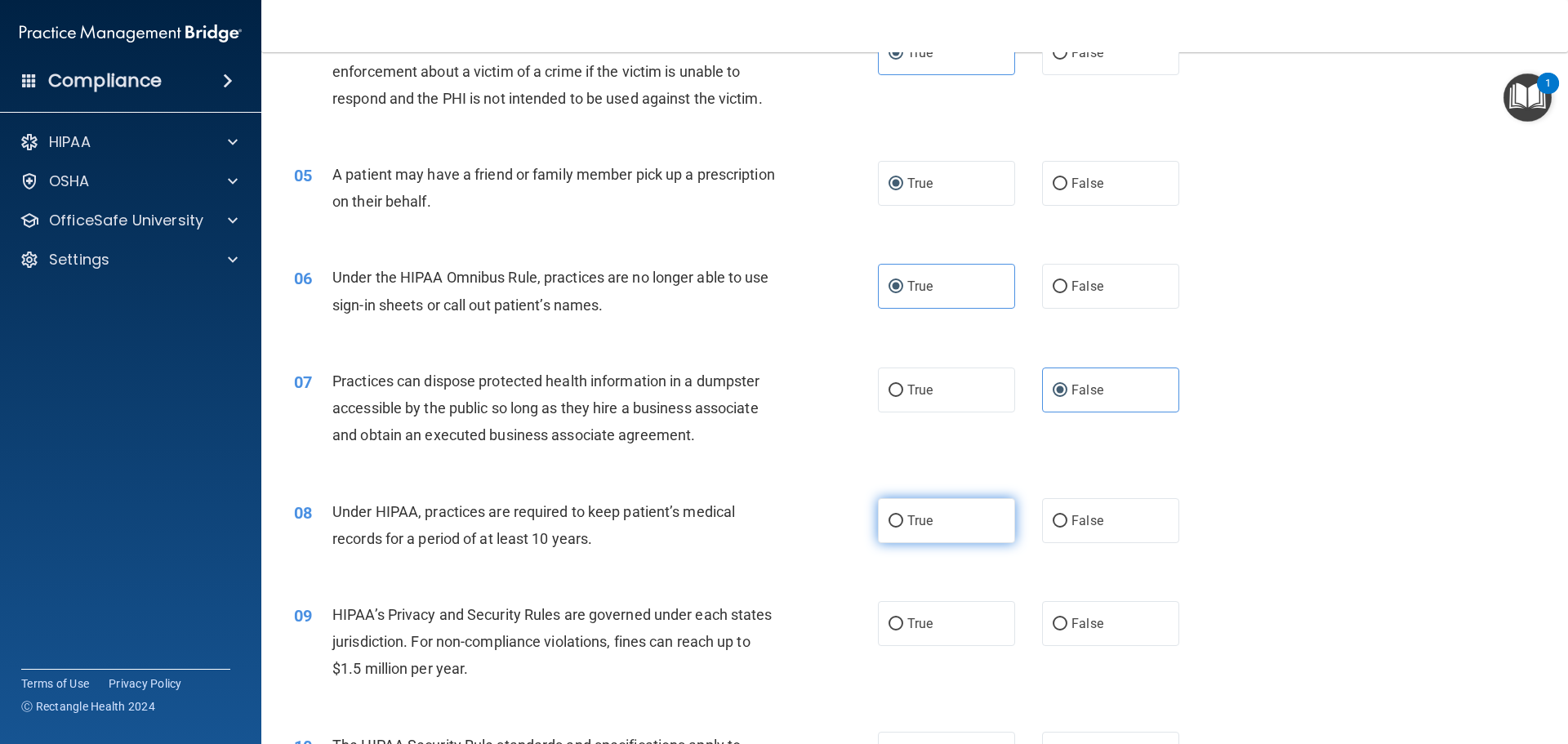
radio input "true"
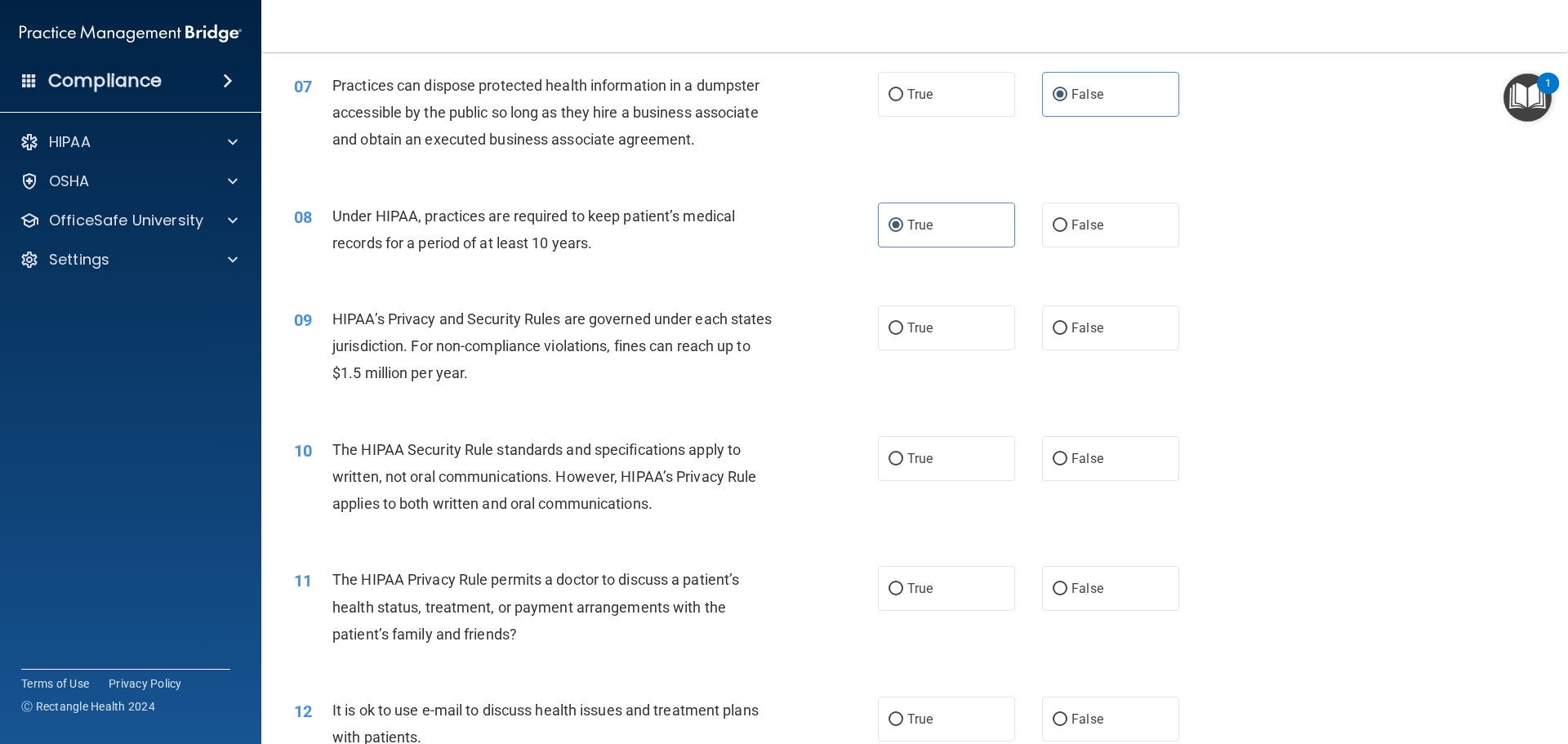
scroll to position [817, 0]
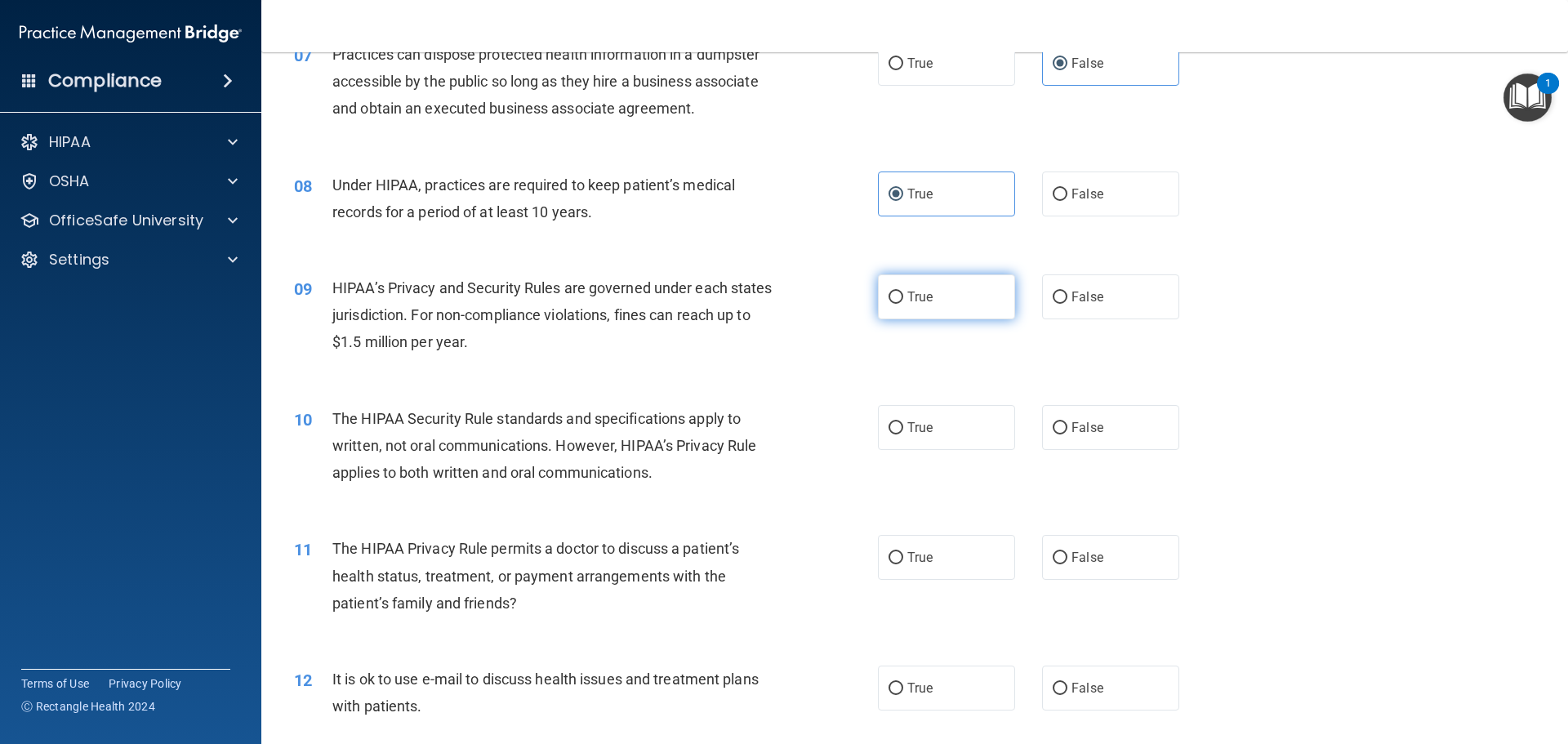
click at [936, 303] on label "True" at bounding box center [946, 296] width 137 height 45
click at [903, 303] on input "True" at bounding box center [895, 297] width 15 height 12
radio input "true"
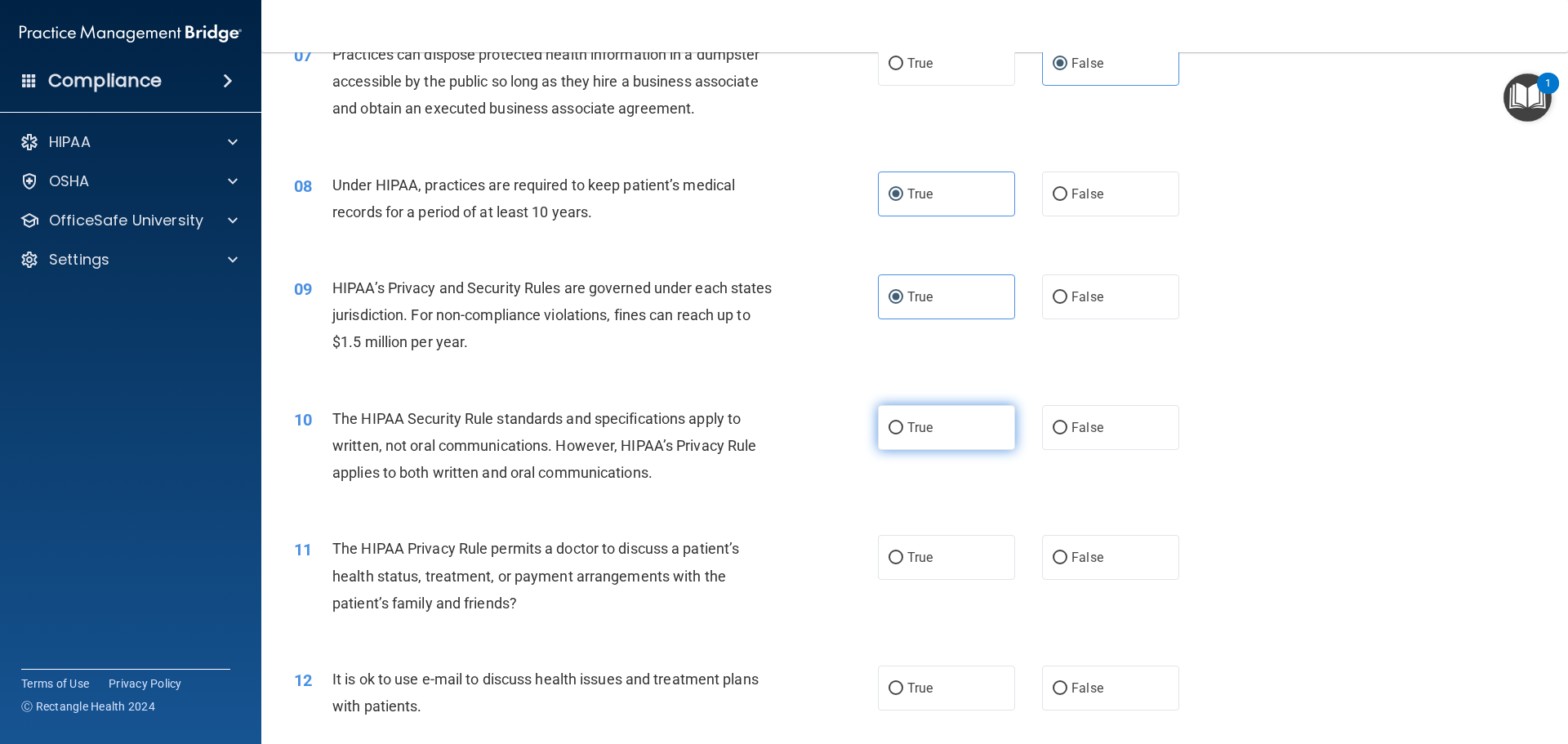
click at [952, 414] on label "True" at bounding box center [946, 427] width 137 height 45
click at [903, 423] on input "True" at bounding box center [895, 428] width 15 height 12
radio input "true"
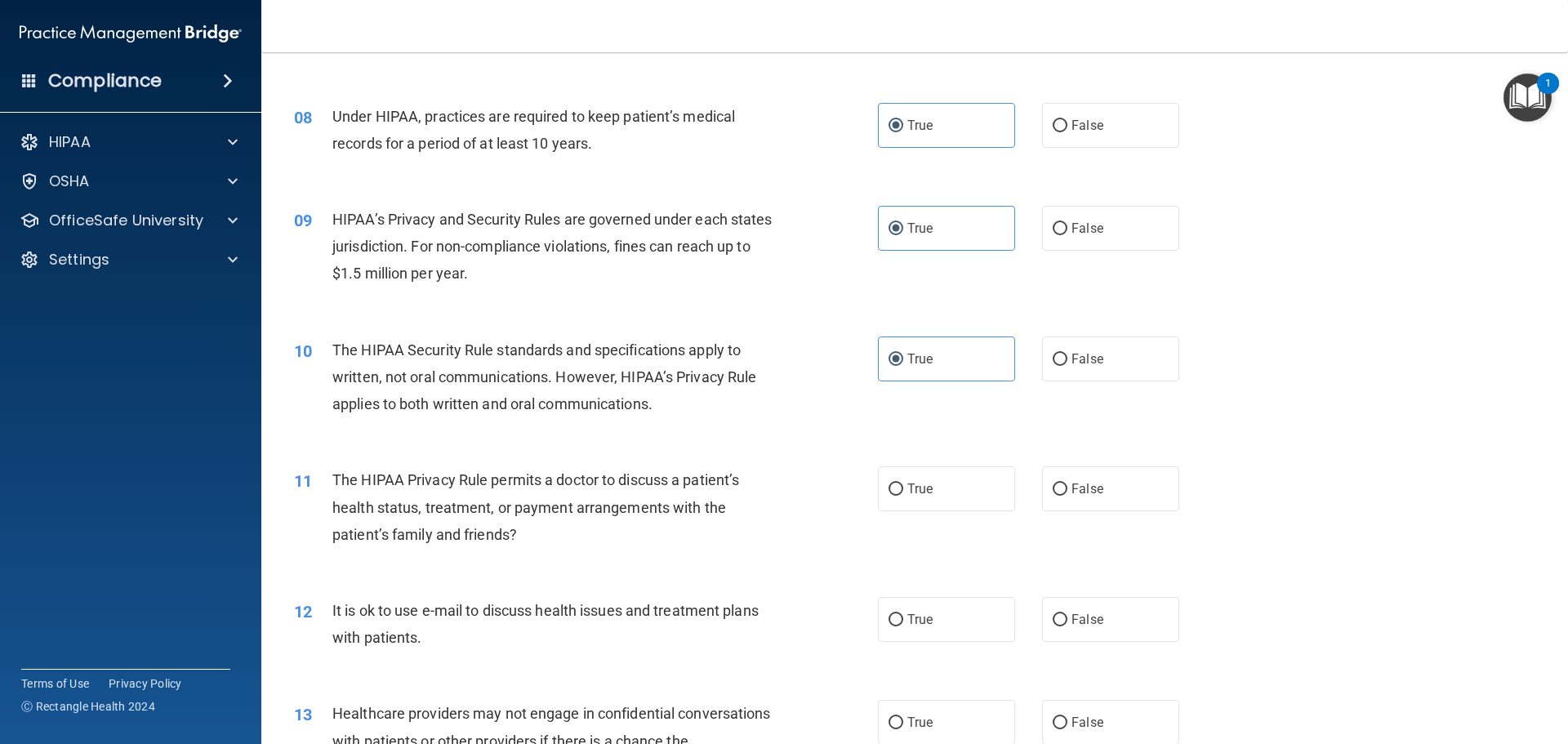
scroll to position [981, 0]
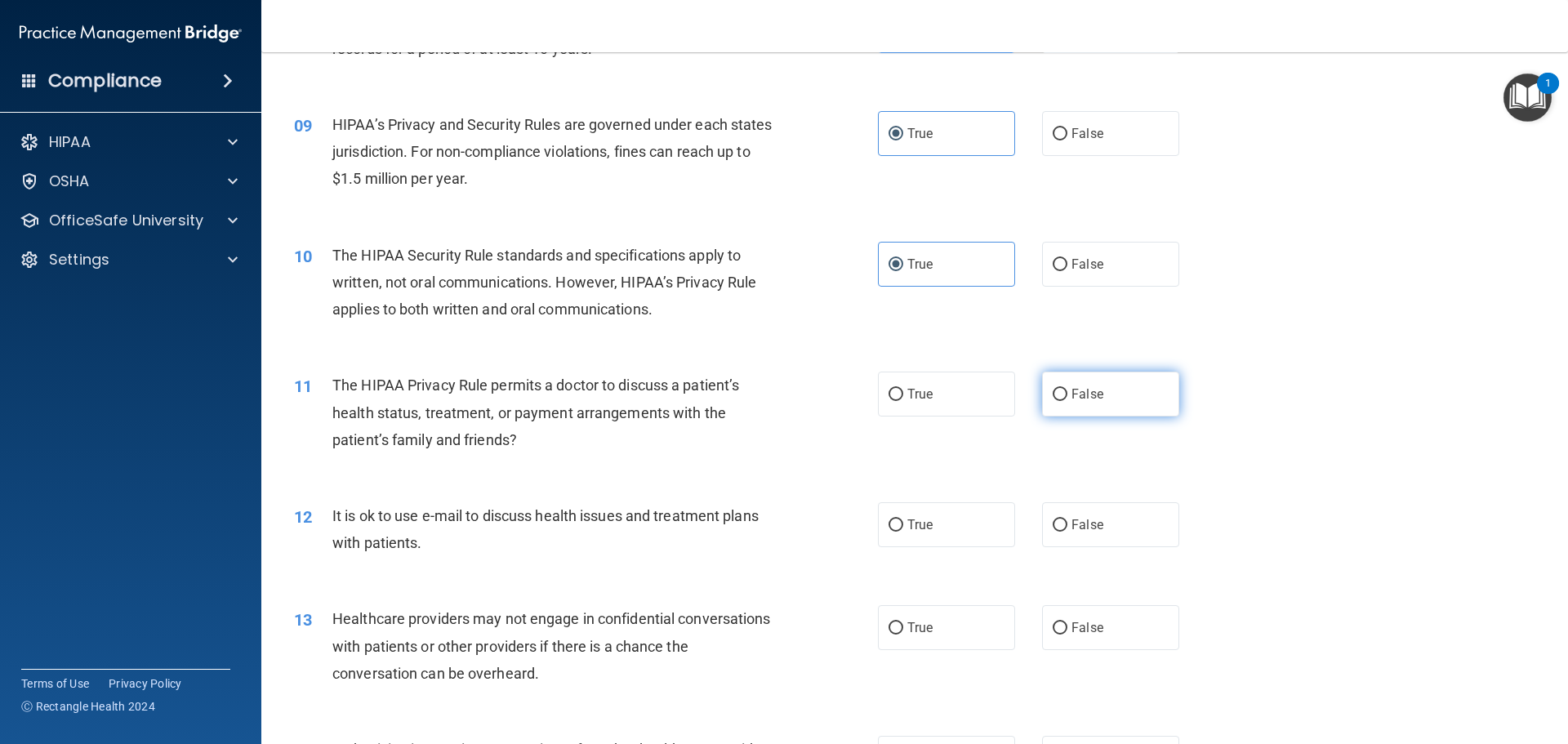
click at [1142, 394] on label "False" at bounding box center [1110, 394] width 137 height 45
click at [1067, 394] on input "False" at bounding box center [1060, 394] width 15 height 12
radio input "true"
click at [1053, 520] on input "False" at bounding box center [1060, 525] width 15 height 12
radio input "true"
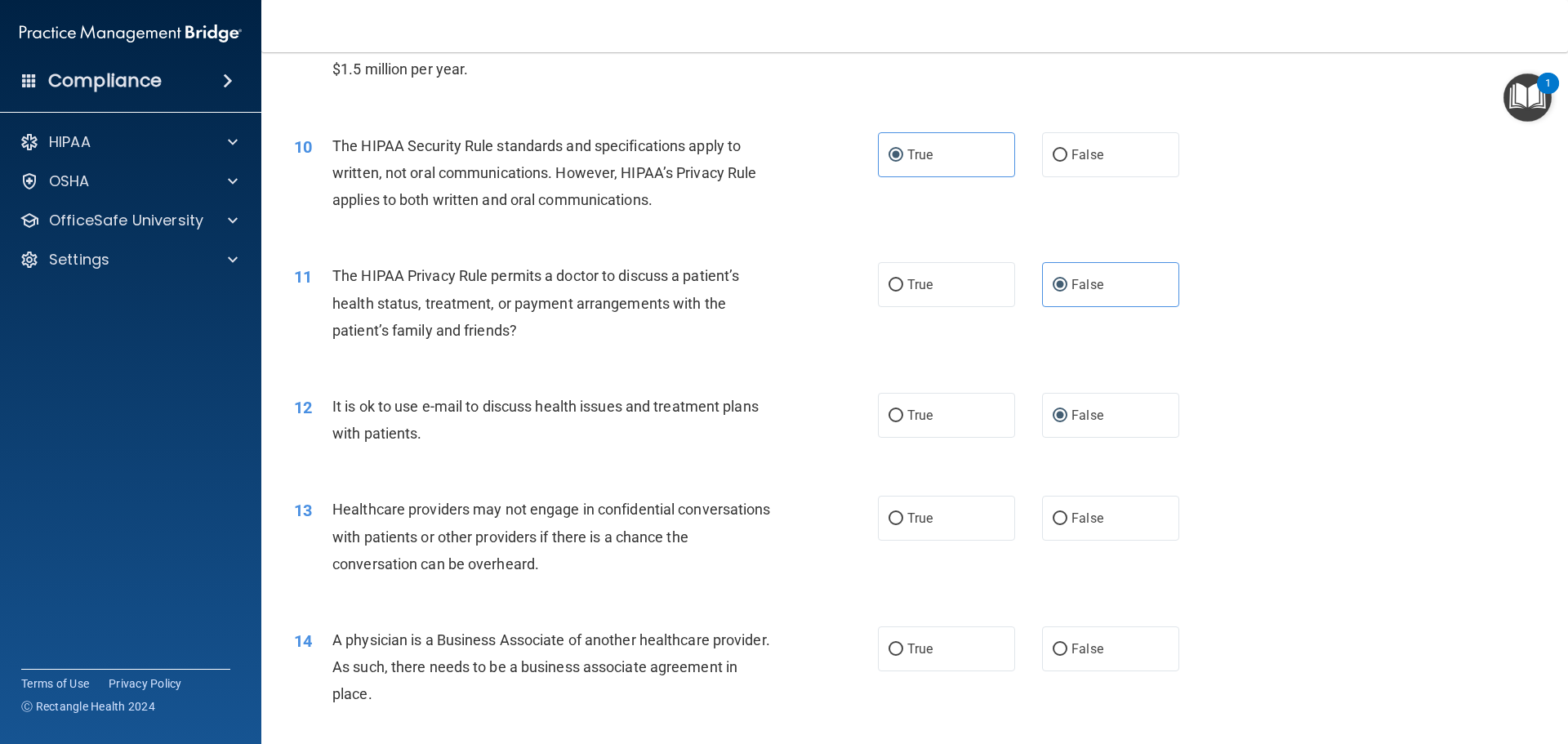
scroll to position [1308, 0]
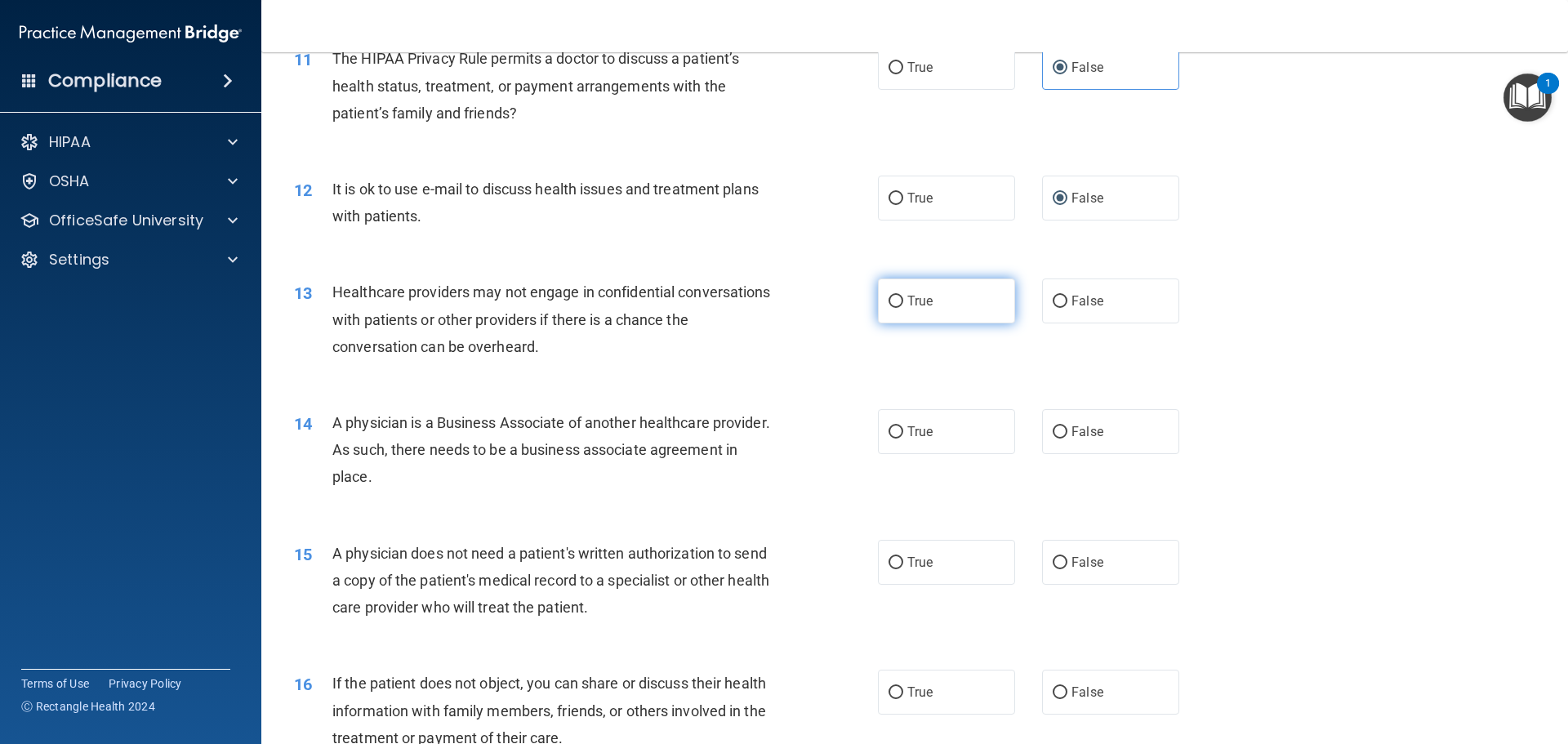
click at [971, 298] on label "True" at bounding box center [946, 301] width 137 height 45
click at [903, 298] on input "True" at bounding box center [895, 301] width 15 height 12
radio input "true"
click at [983, 417] on label "True" at bounding box center [946, 432] width 137 height 45
click at [903, 426] on input "True" at bounding box center [895, 432] width 15 height 12
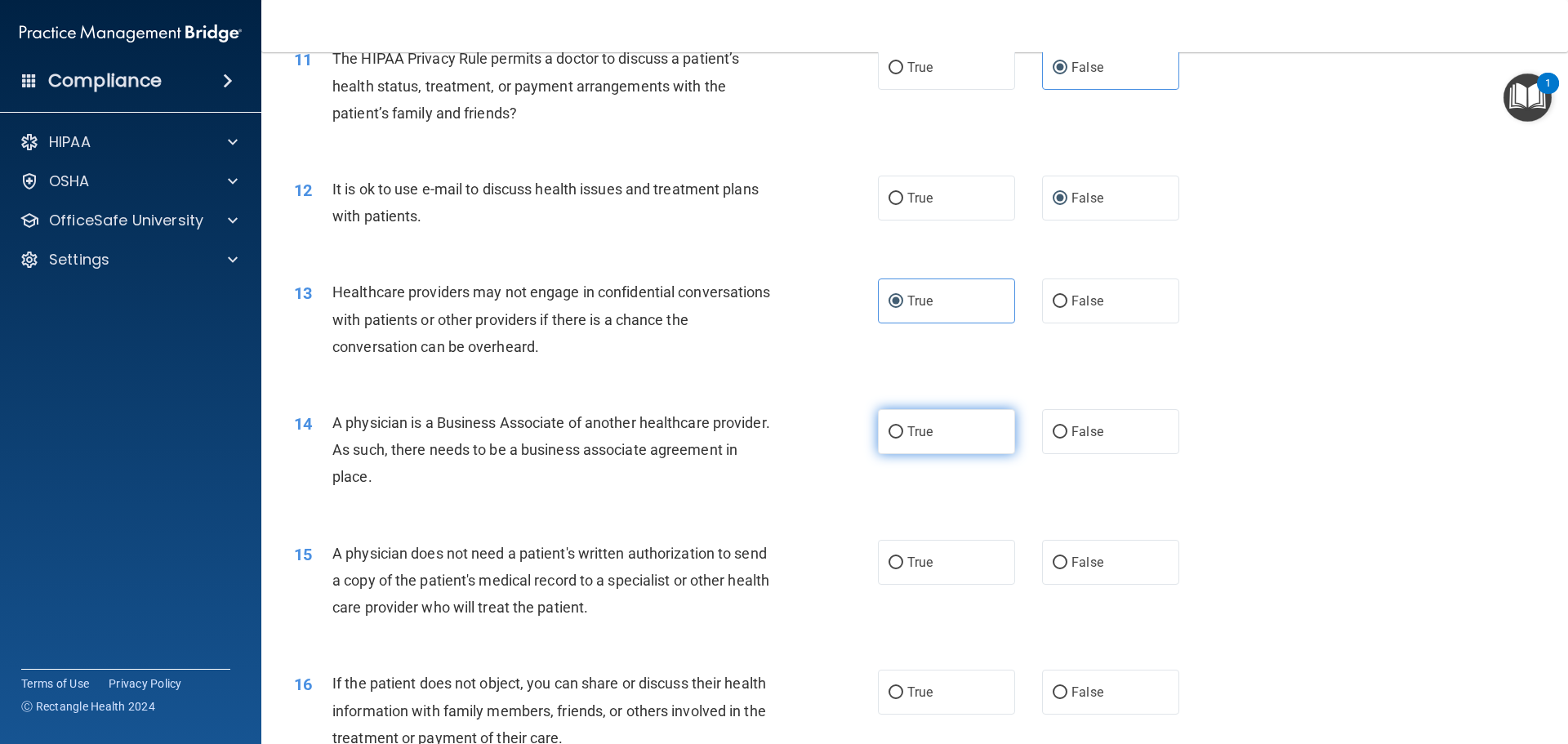
radio input "true"
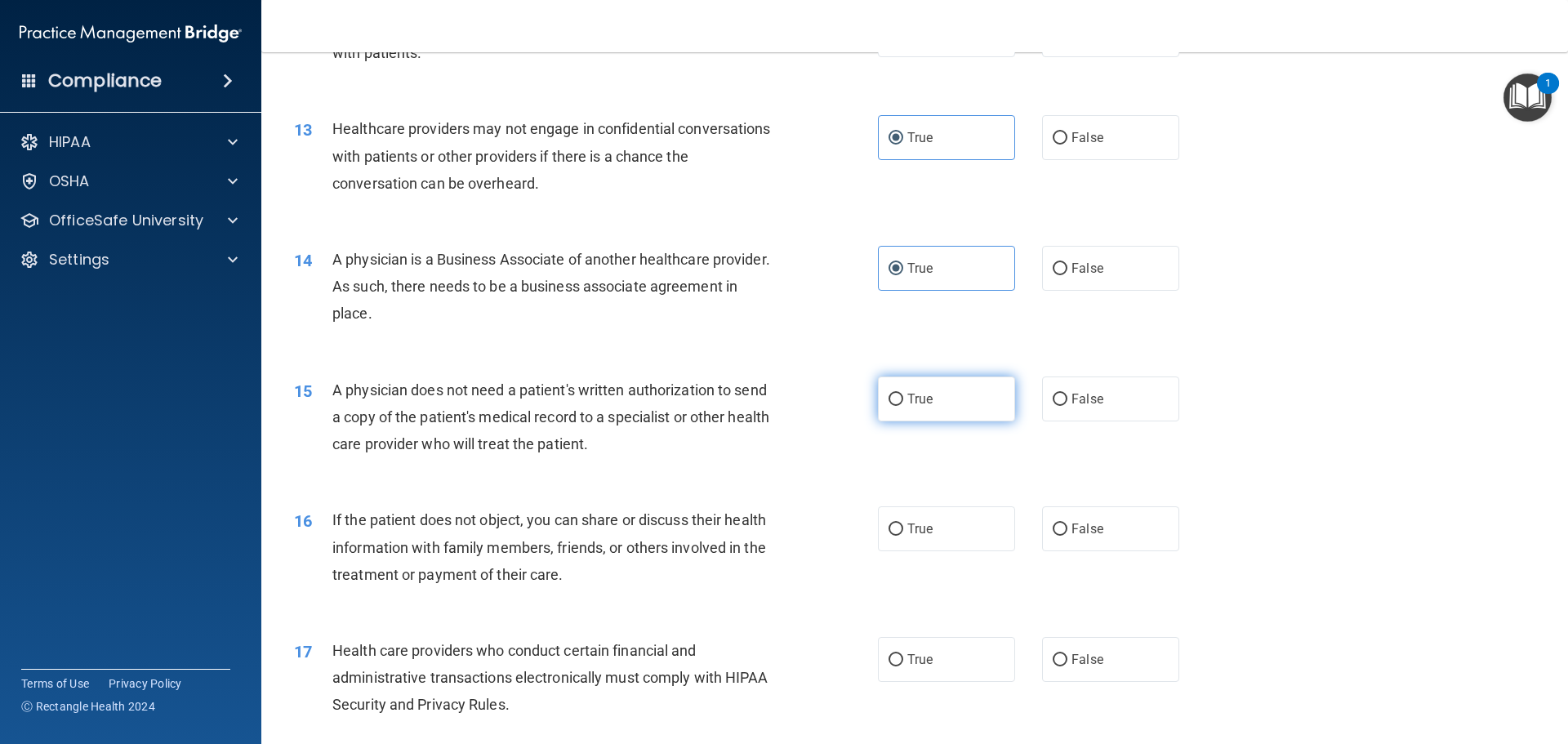
click at [894, 385] on label "True" at bounding box center [946, 399] width 137 height 45
click at [894, 394] on input "True" at bounding box center [895, 400] width 15 height 12
radio input "true"
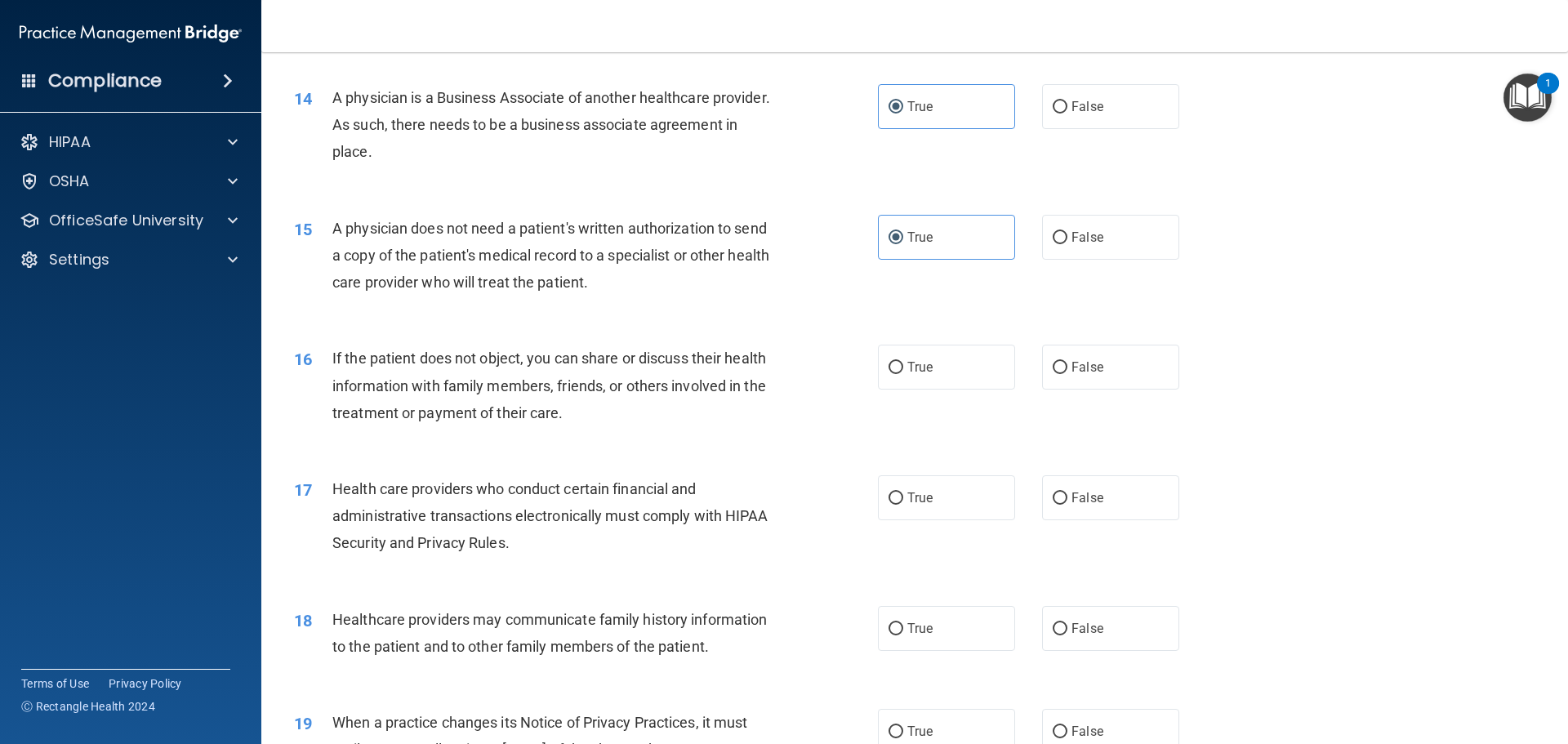
scroll to position [1634, 0]
click at [1064, 347] on label "False" at bounding box center [1110, 366] width 137 height 45
click at [1064, 360] on input "False" at bounding box center [1060, 366] width 15 height 12
radio input "true"
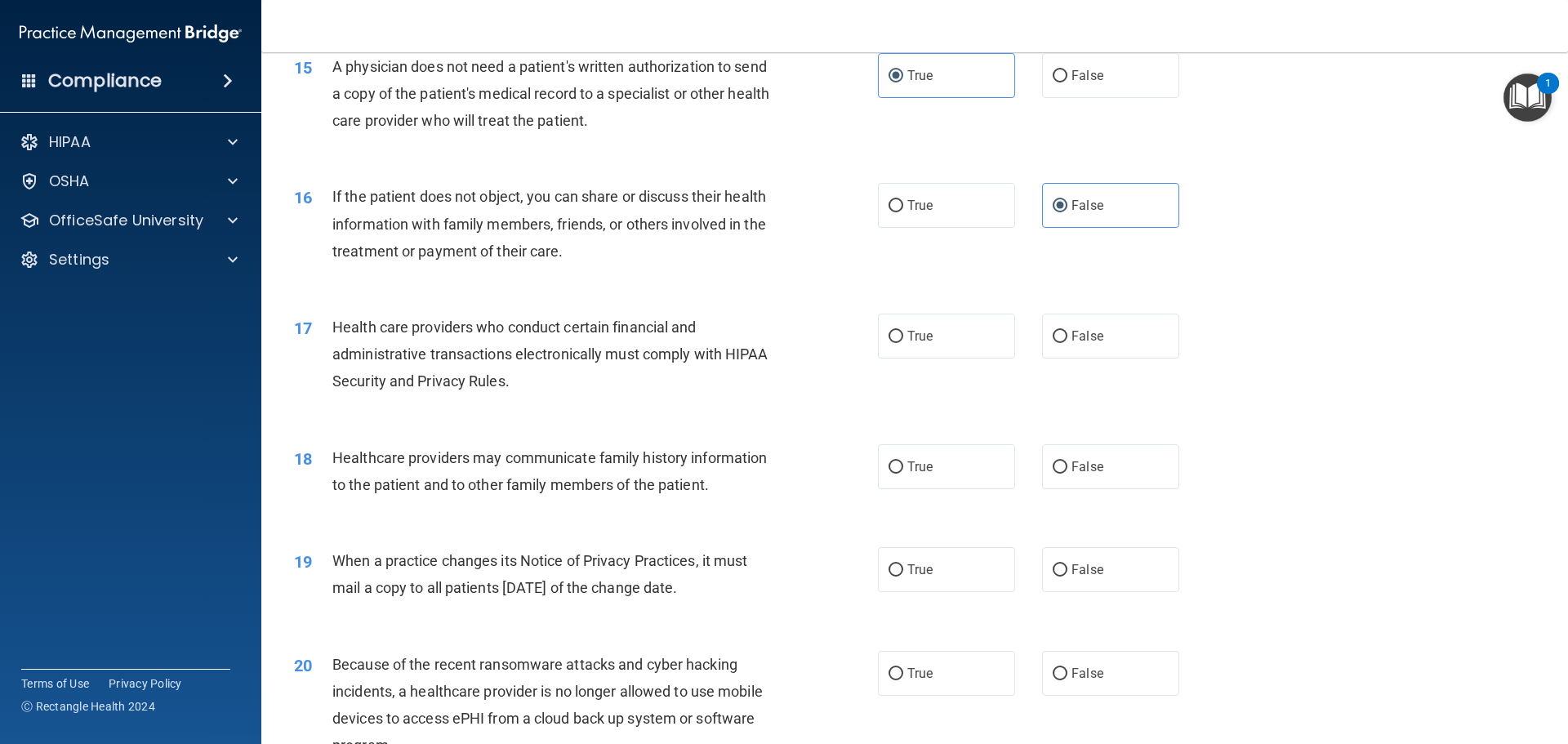
scroll to position [1797, 0]
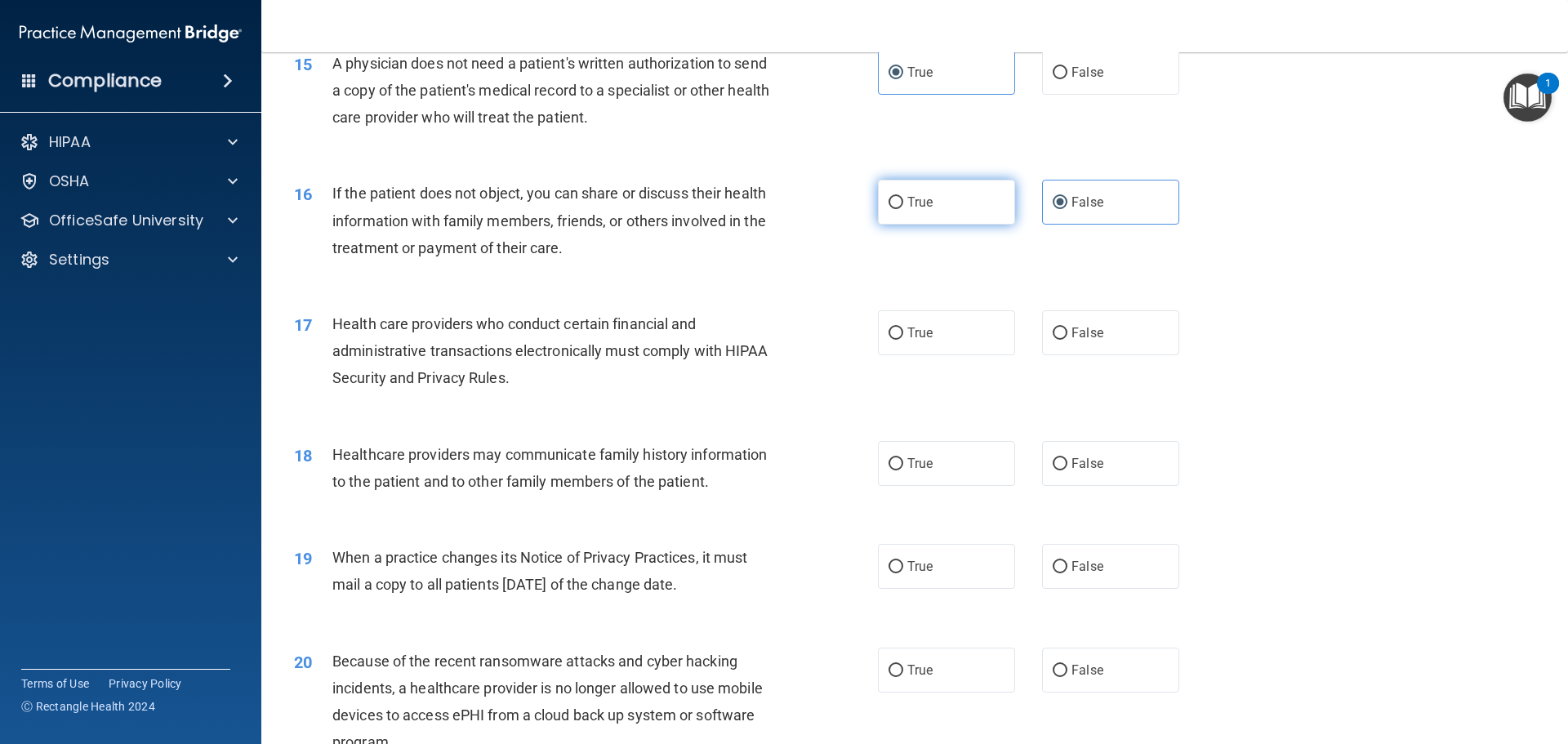
click at [909, 213] on label "True" at bounding box center [946, 202] width 137 height 45
click at [903, 209] on input "True" at bounding box center [895, 203] width 15 height 12
radio input "true"
radio input "false"
click at [932, 332] on label "True" at bounding box center [946, 332] width 137 height 45
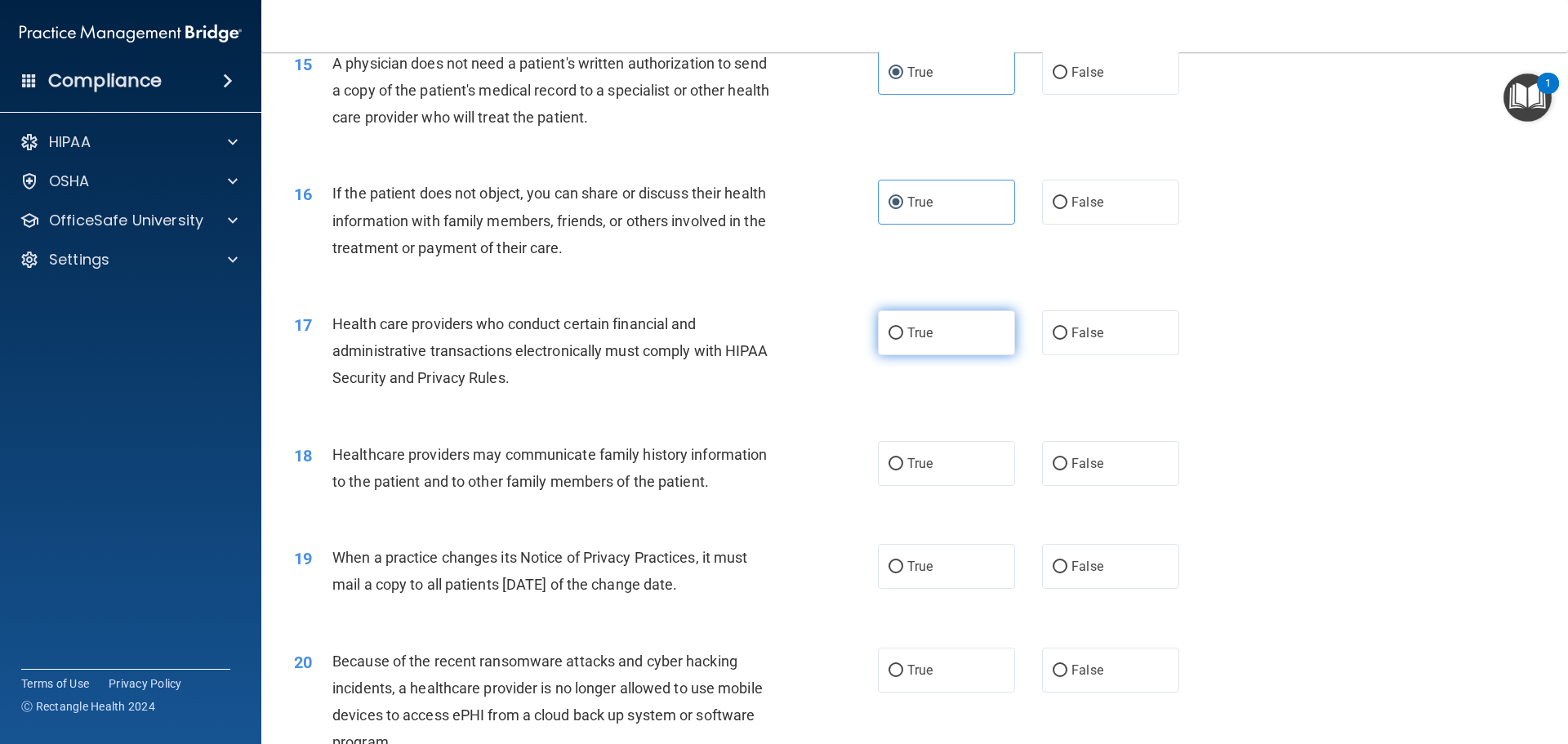
click at [903, 332] on input "True" at bounding box center [895, 333] width 15 height 12
radio input "true"
click at [890, 462] on input "True" at bounding box center [895, 464] width 15 height 12
radio input "true"
click at [1088, 471] on span "False" at bounding box center [1087, 463] width 32 height 16
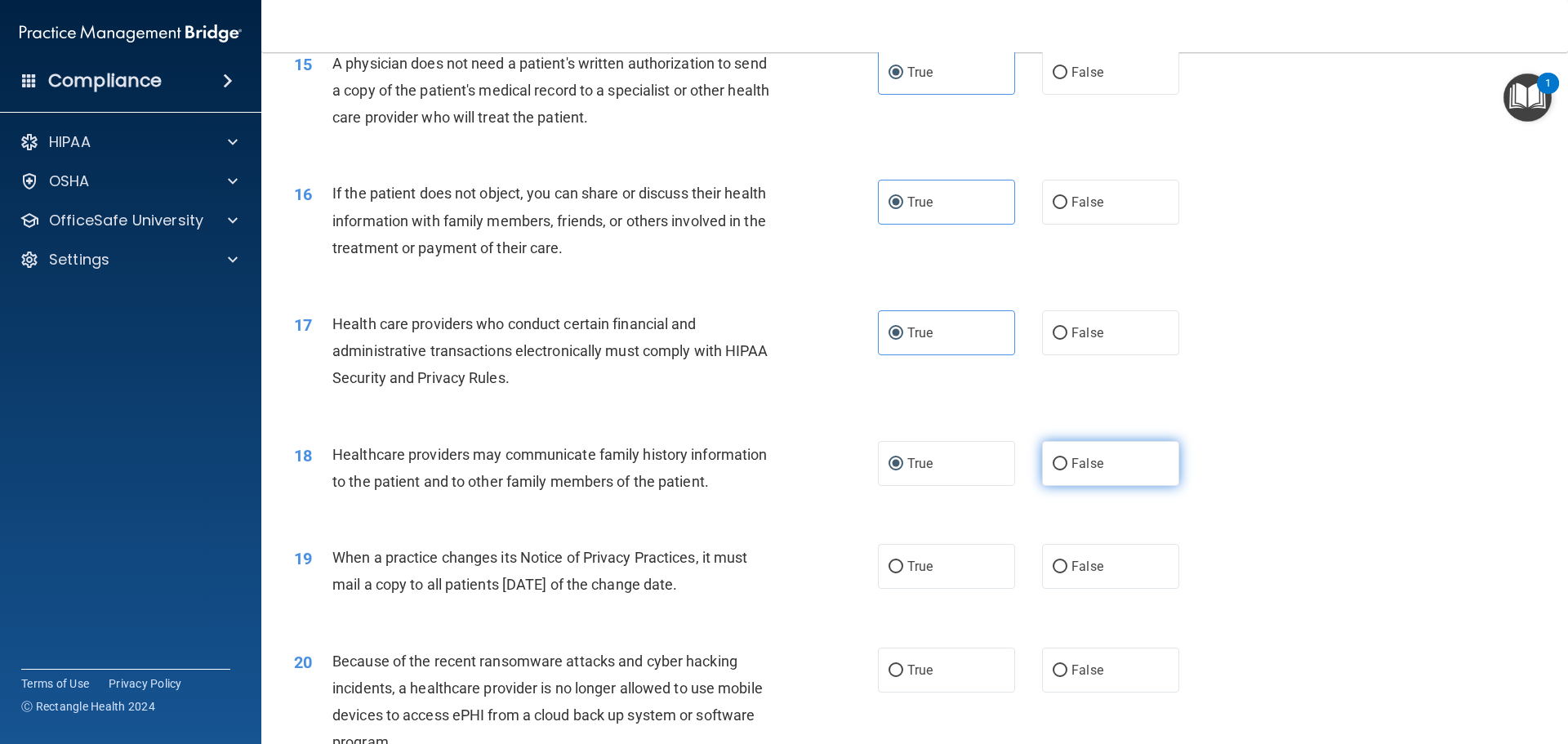
click at [1067, 471] on input "False" at bounding box center [1060, 464] width 15 height 12
radio input "true"
radio input "false"
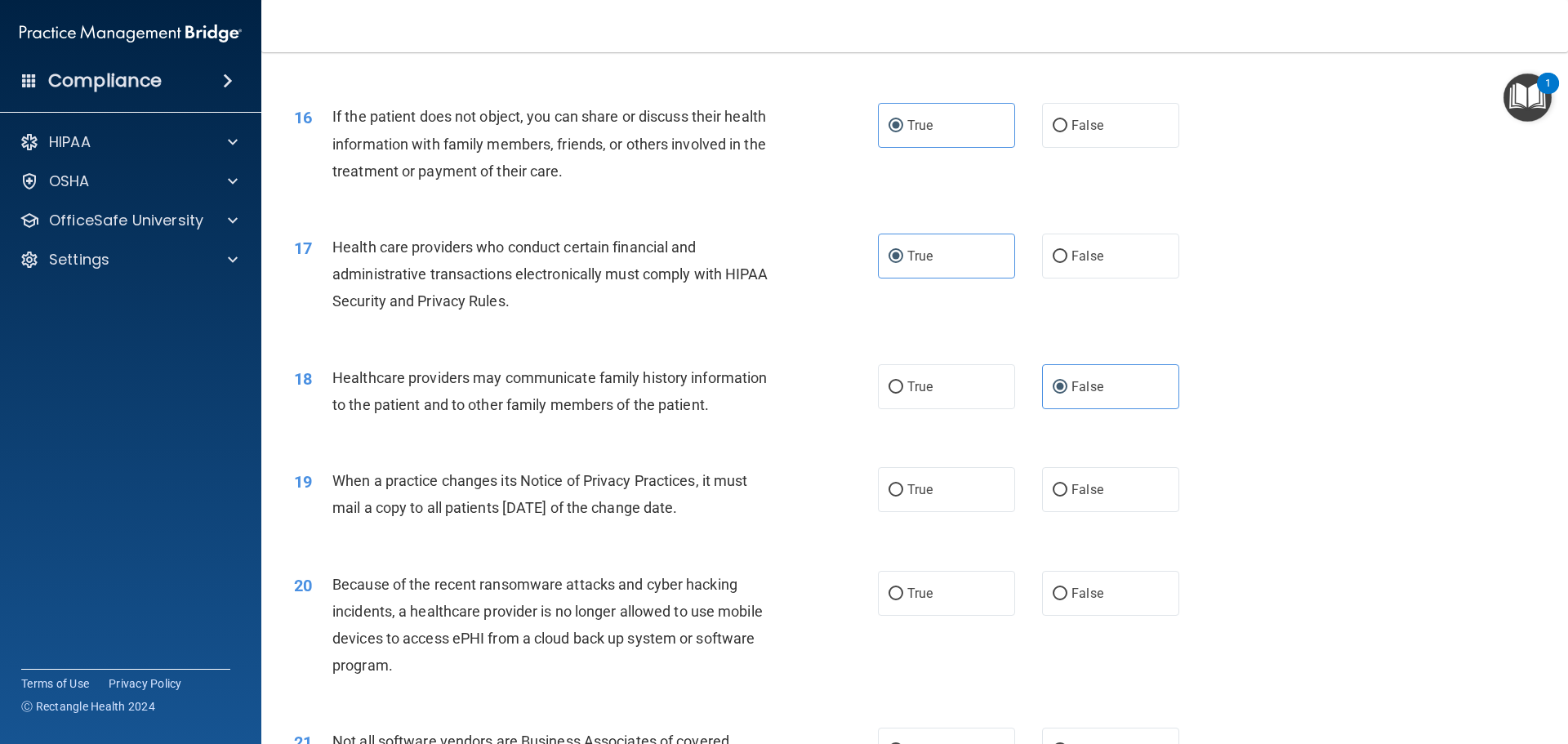
scroll to position [1961, 0]
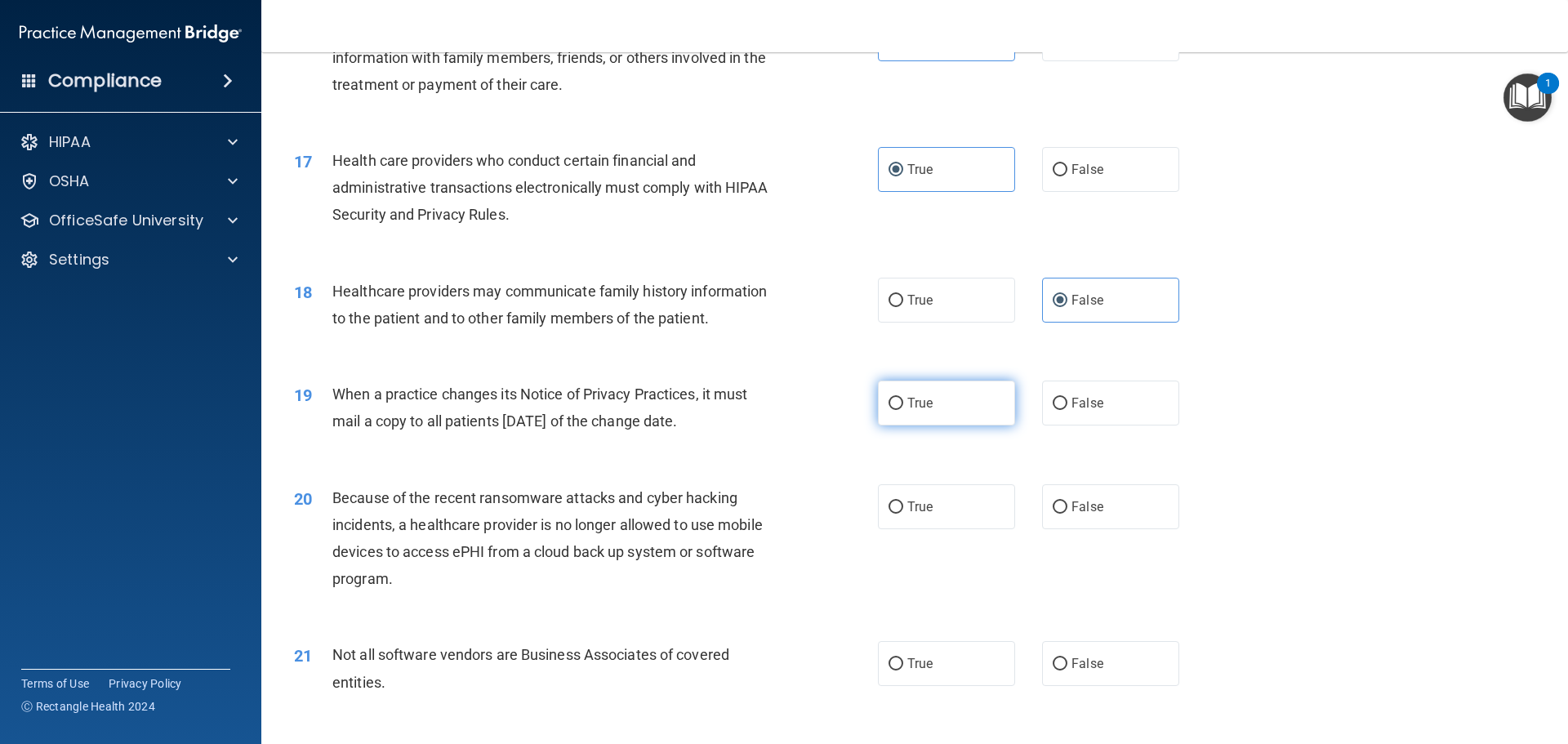
click at [955, 403] on label "True" at bounding box center [946, 403] width 137 height 45
click at [903, 403] on input "True" at bounding box center [895, 403] width 15 height 12
radio input "true"
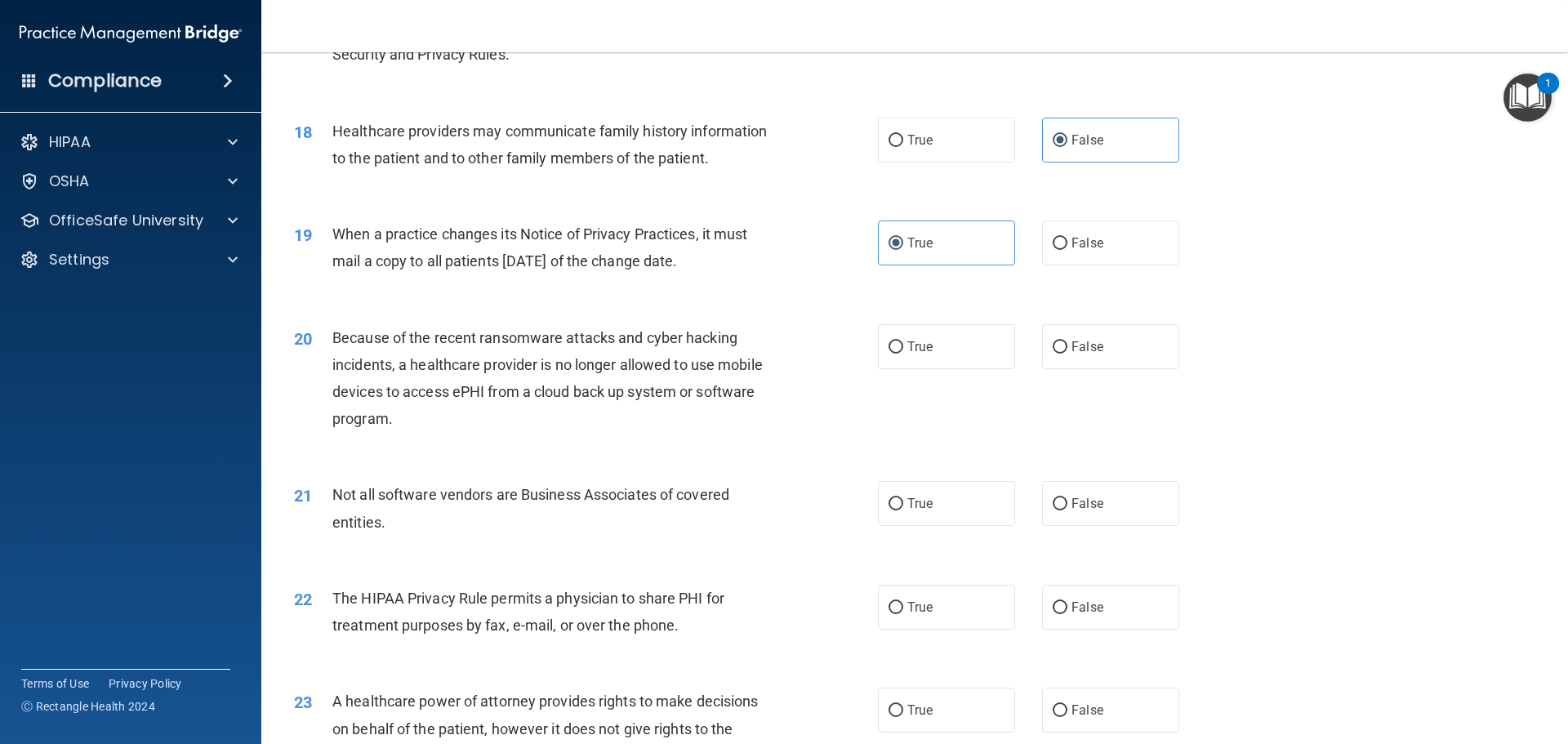
scroll to position [2124, 0]
click at [1061, 357] on label "False" at bounding box center [1110, 343] width 137 height 45
click at [1061, 351] on input "False" at bounding box center [1060, 343] width 15 height 12
radio input "true"
click at [883, 485] on label "True" at bounding box center [946, 500] width 137 height 45
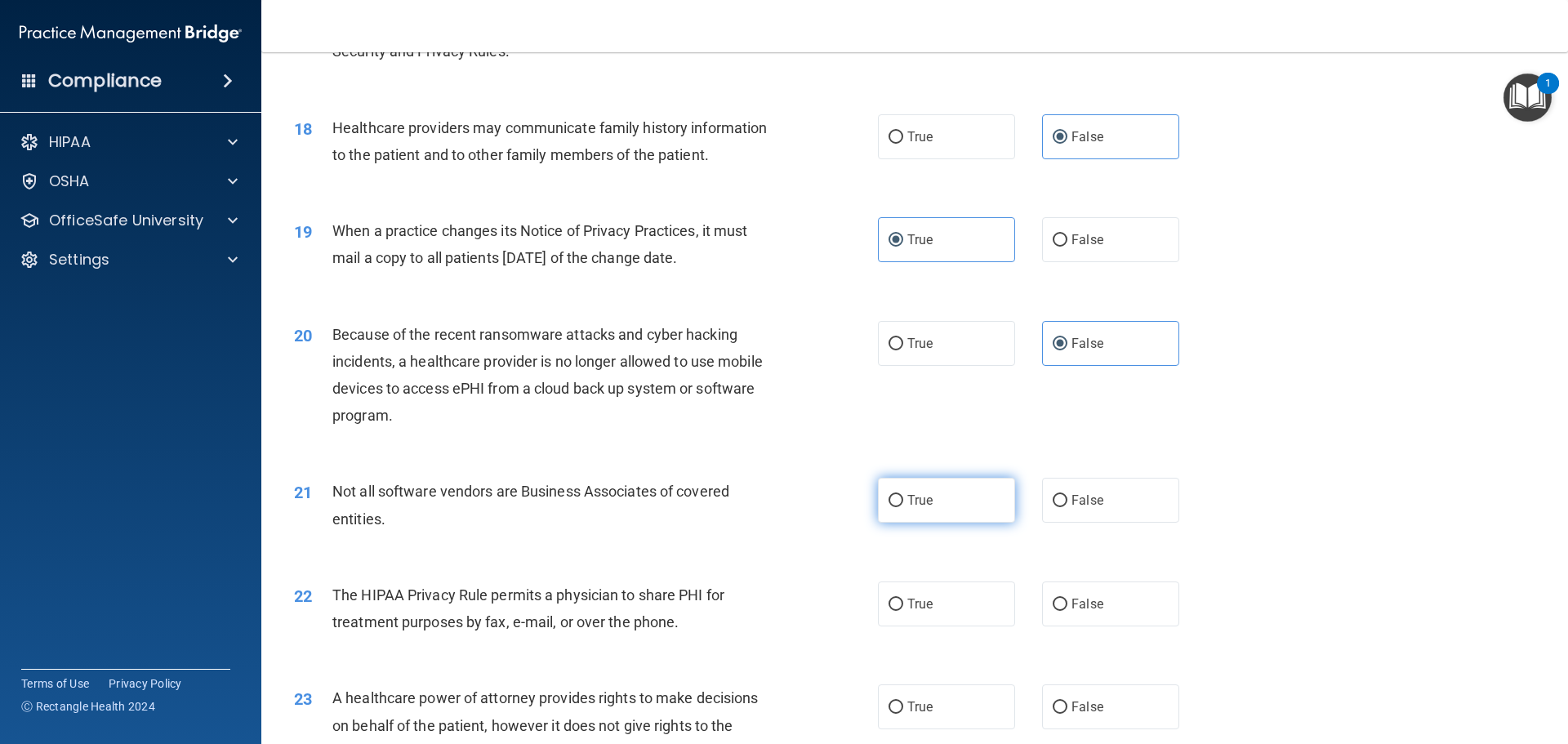
click at [888, 495] on input "True" at bounding box center [895, 501] width 15 height 12
radio input "true"
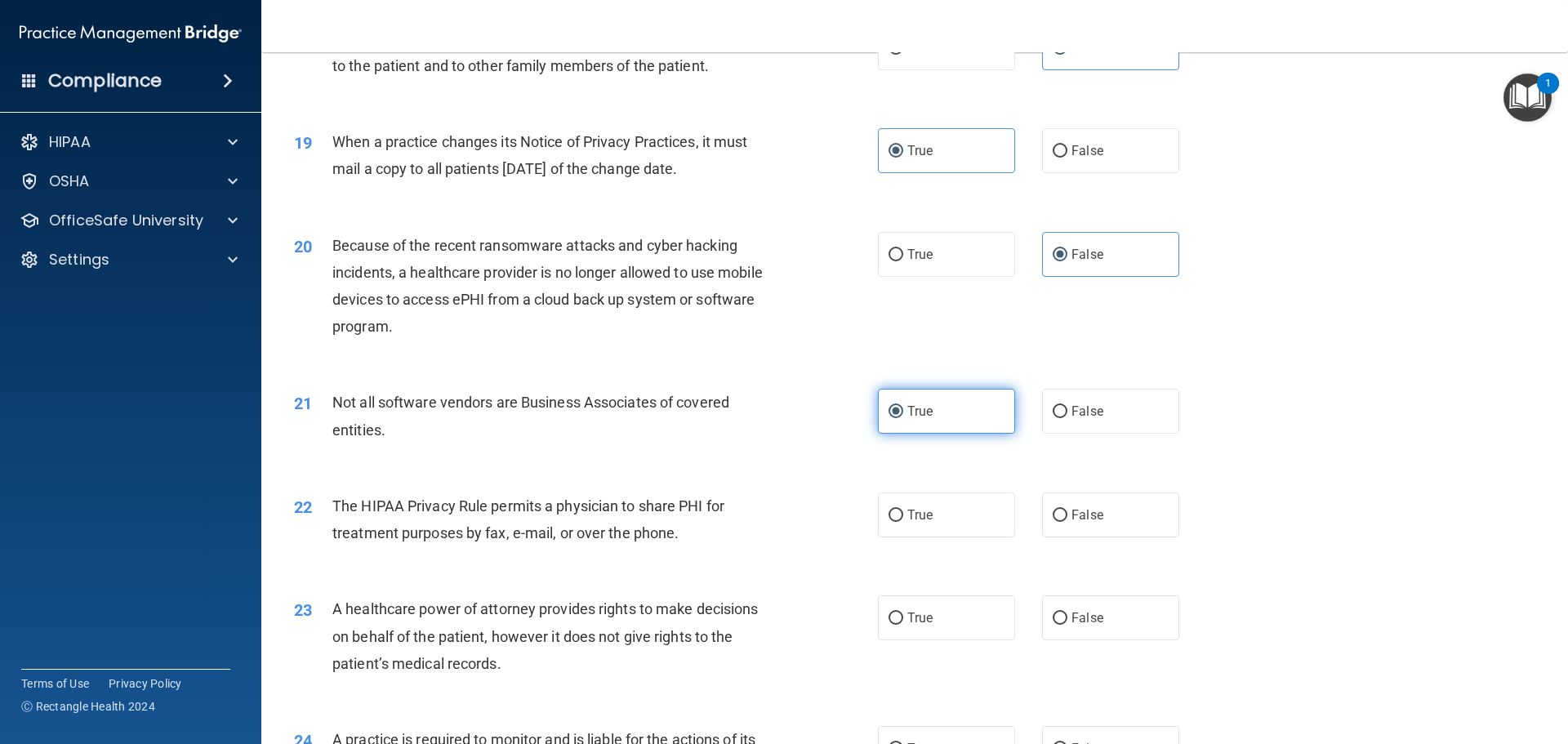
scroll to position [2369, 0]
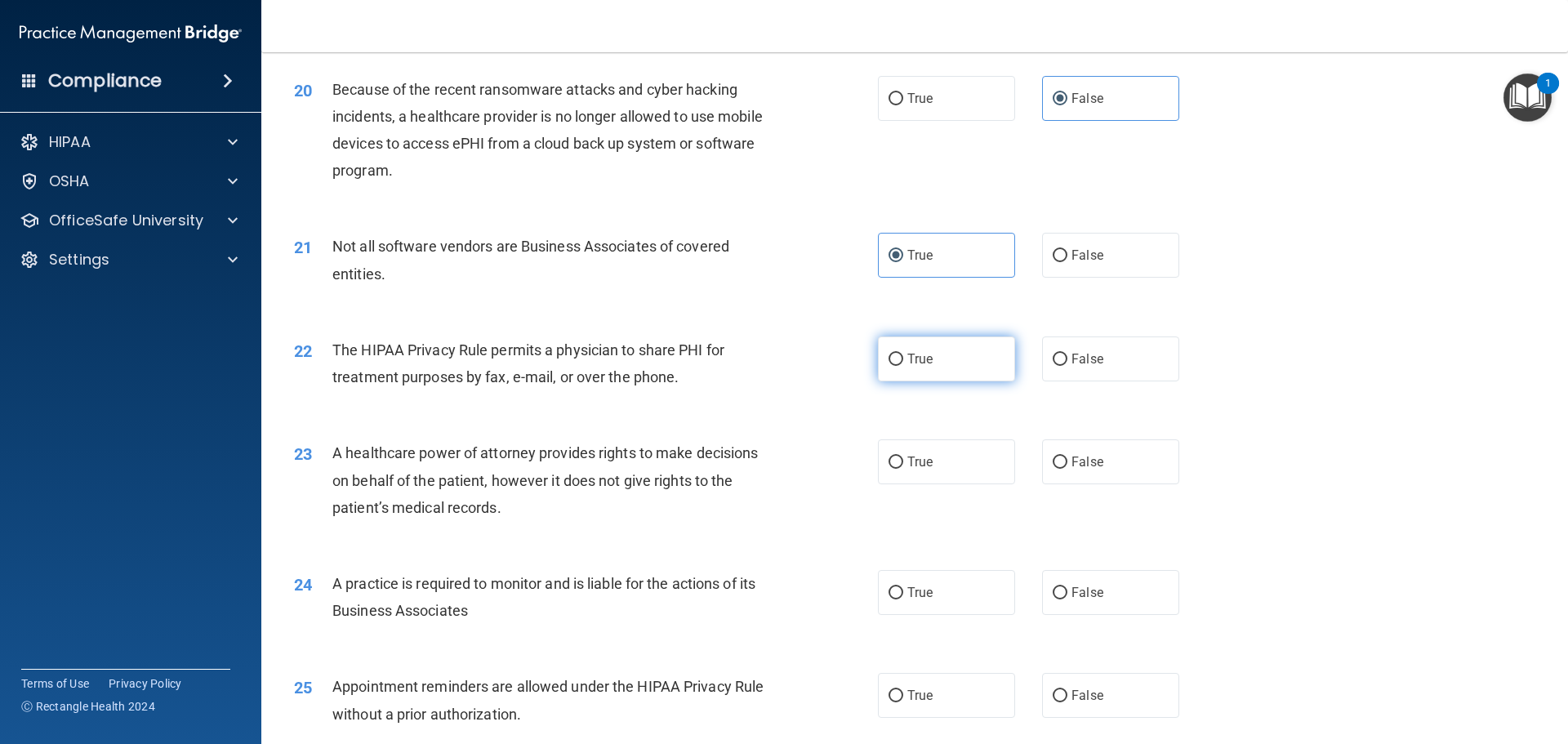
click at [888, 364] on input "True" at bounding box center [895, 359] width 15 height 12
radio input "true"
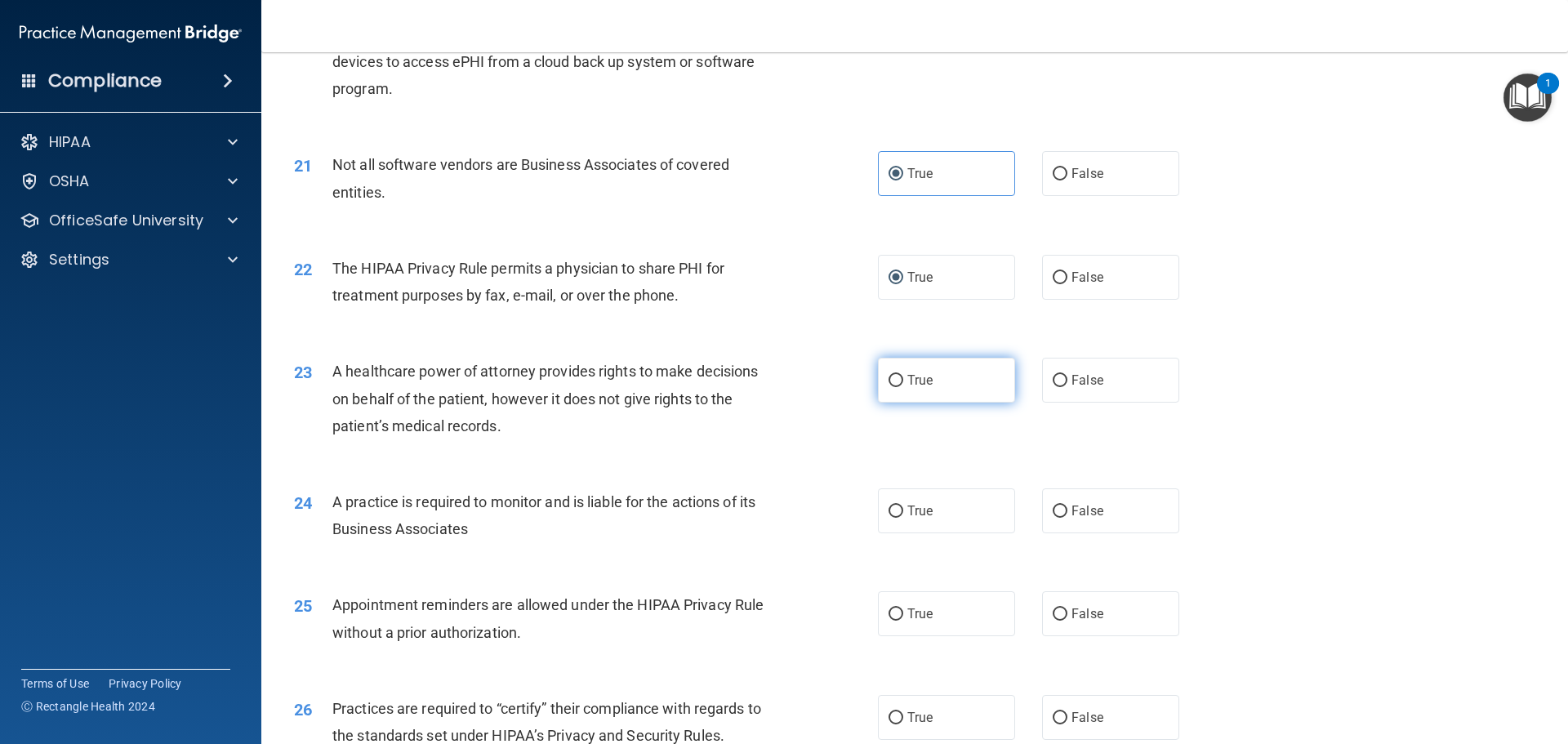
click at [961, 379] on label "True" at bounding box center [946, 380] width 137 height 45
click at [903, 379] on input "True" at bounding box center [895, 380] width 15 height 12
radio input "true"
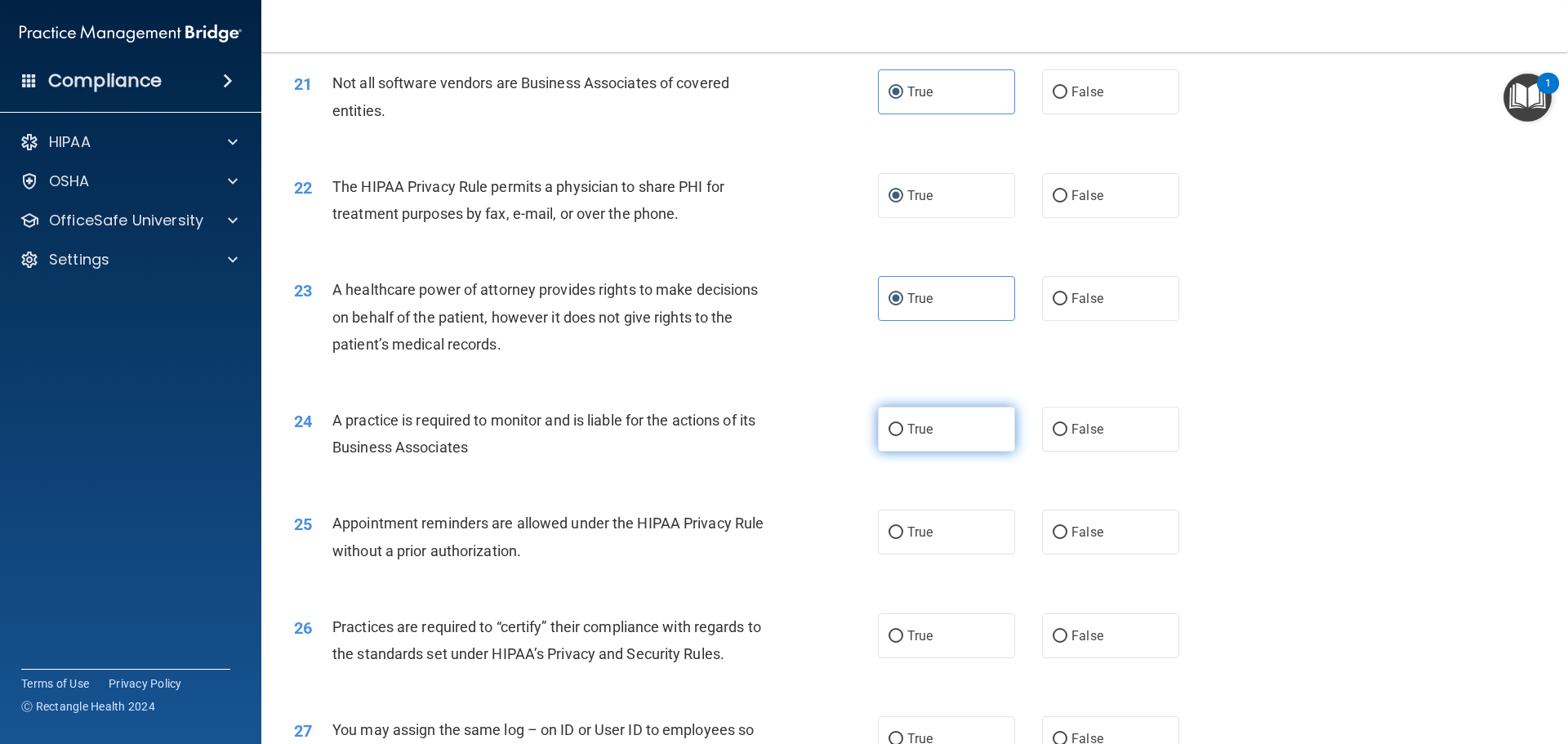
click at [888, 431] on input "True" at bounding box center [895, 430] width 15 height 12
radio input "true"
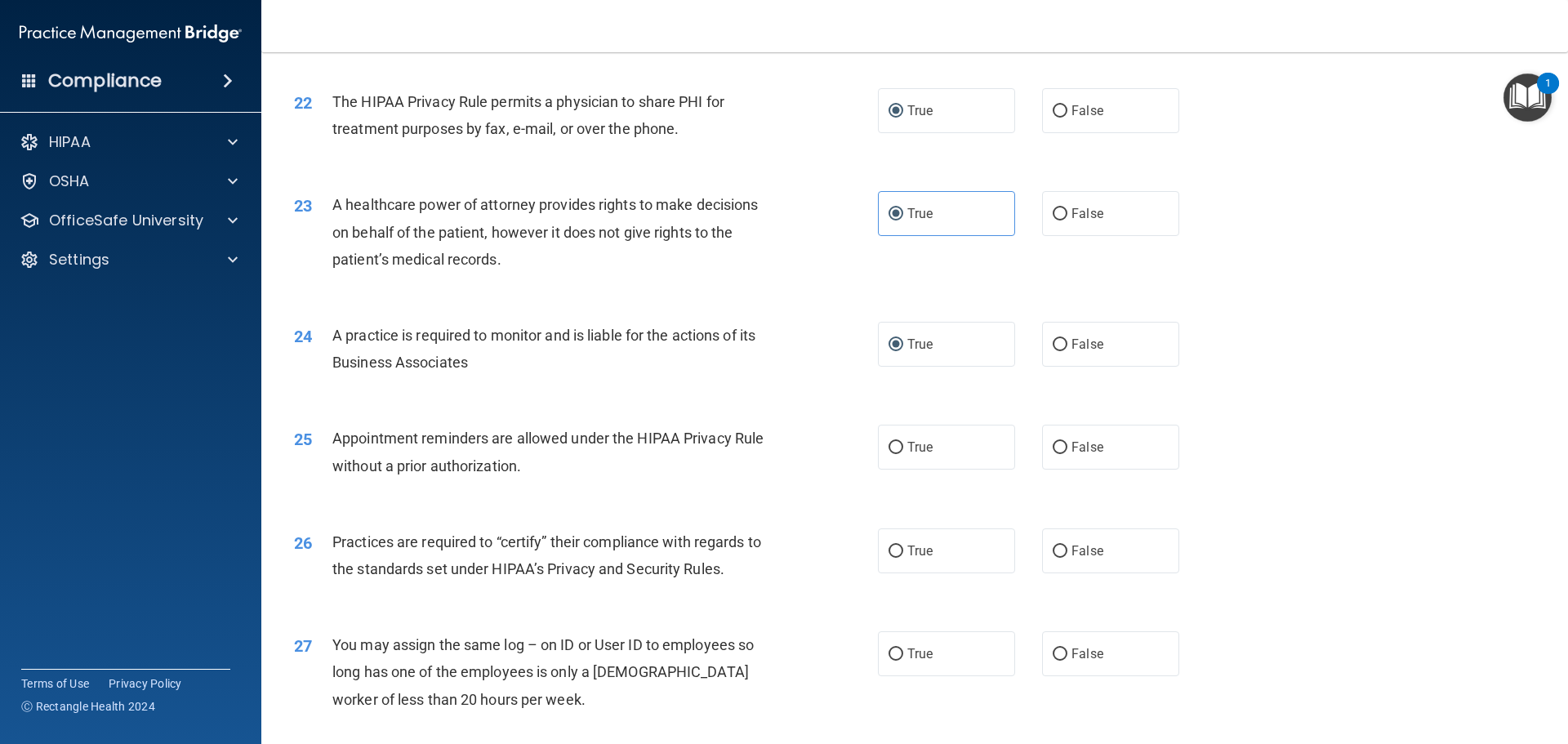
scroll to position [2778, 0]
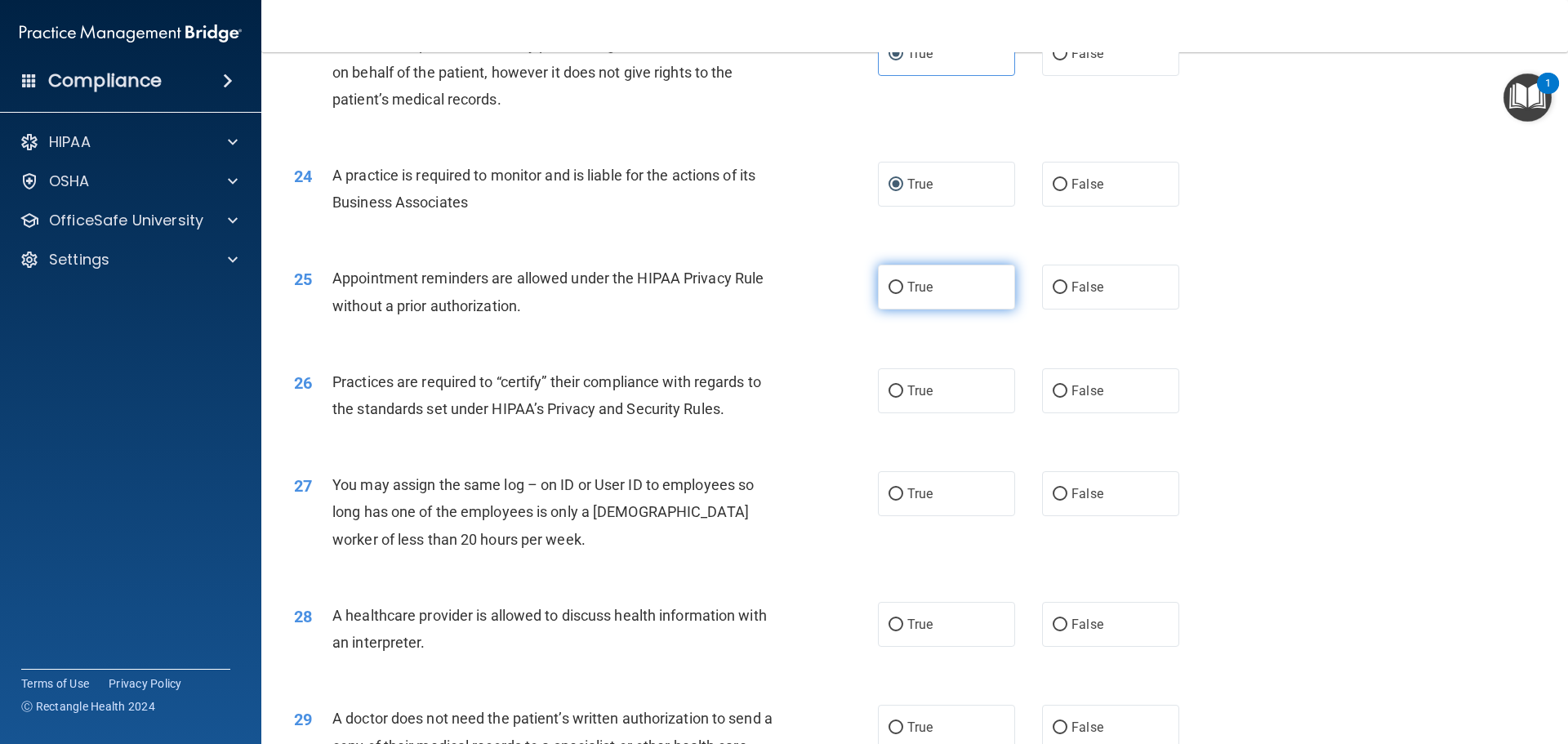
click at [888, 293] on input "True" at bounding box center [895, 287] width 15 height 12
radio input "true"
click at [913, 383] on span "True" at bounding box center [920, 390] width 26 height 16
click at [903, 386] on input "True" at bounding box center [895, 391] width 15 height 12
radio input "true"
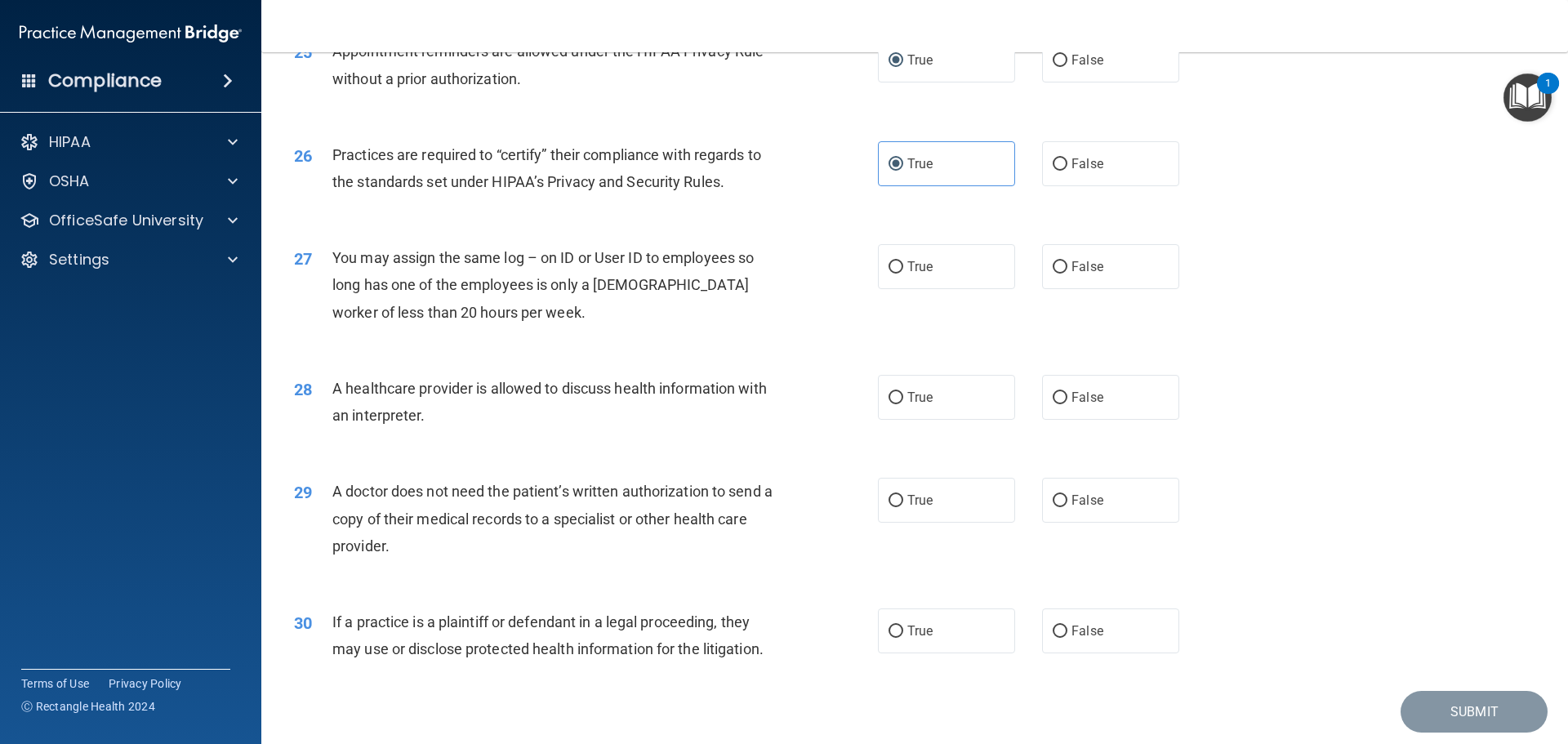
scroll to position [3023, 0]
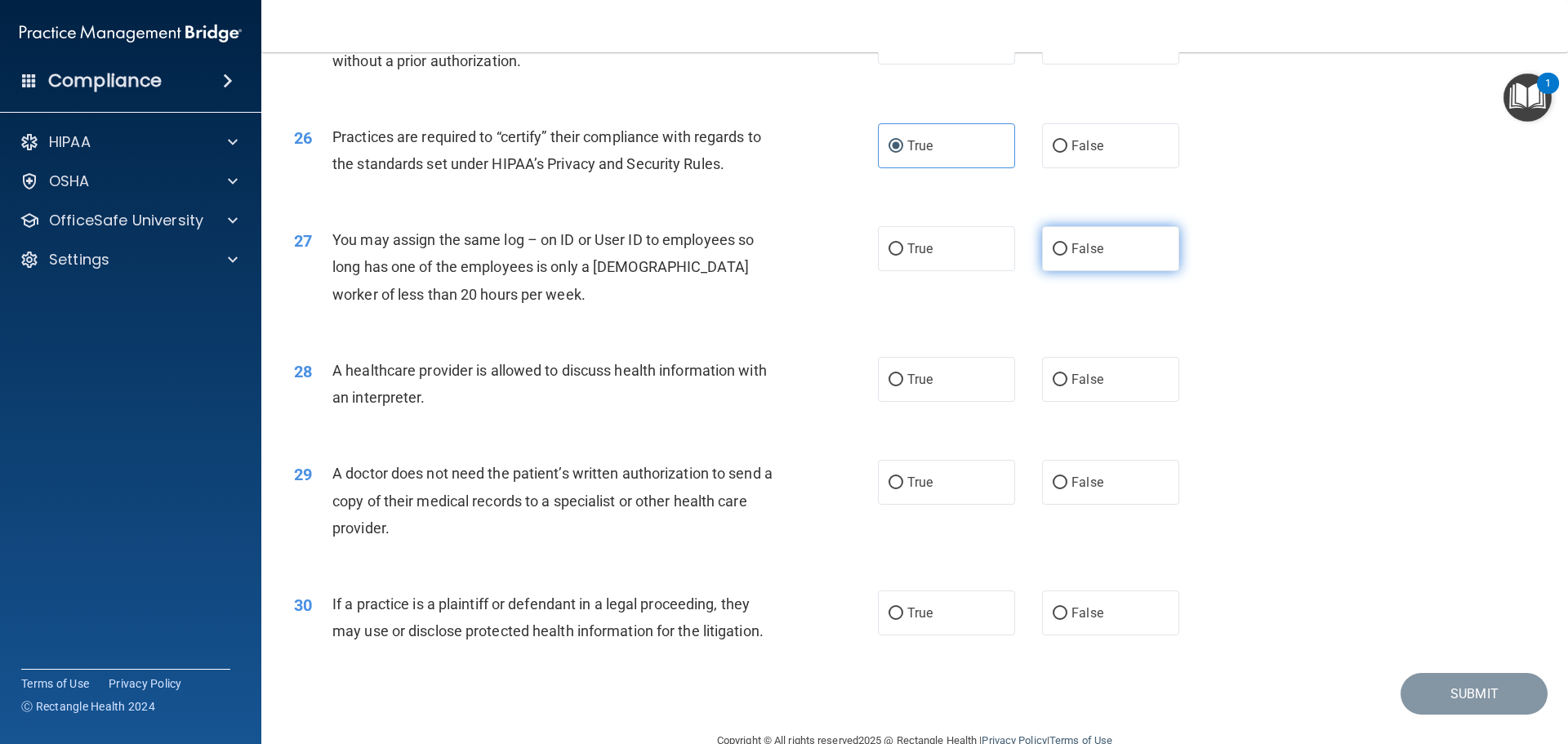
click at [1118, 252] on label "False" at bounding box center [1110, 249] width 137 height 45
click at [1067, 252] on input "False" at bounding box center [1060, 249] width 15 height 12
radio input "true"
click at [956, 374] on label "True" at bounding box center [946, 379] width 137 height 45
click at [903, 374] on input "True" at bounding box center [895, 379] width 15 height 12
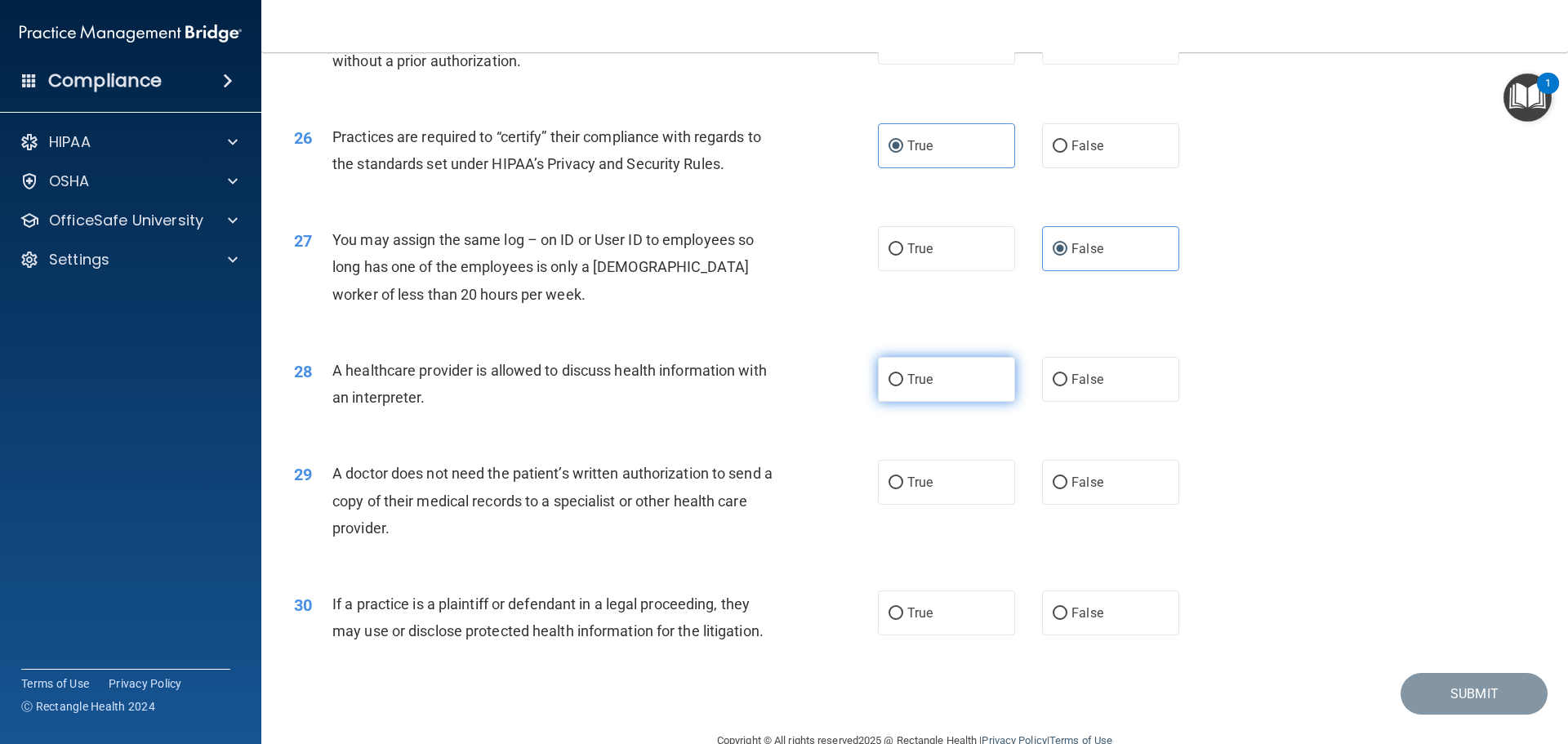
radio input "true"
click at [917, 510] on div "29 A doctor does not need the patient’s written authorization to send a copy of…" at bounding box center [914, 505] width 1265 height 131
click at [916, 495] on label "True" at bounding box center [946, 482] width 137 height 45
click at [903, 490] on input "True" at bounding box center [895, 482] width 15 height 12
radio input "true"
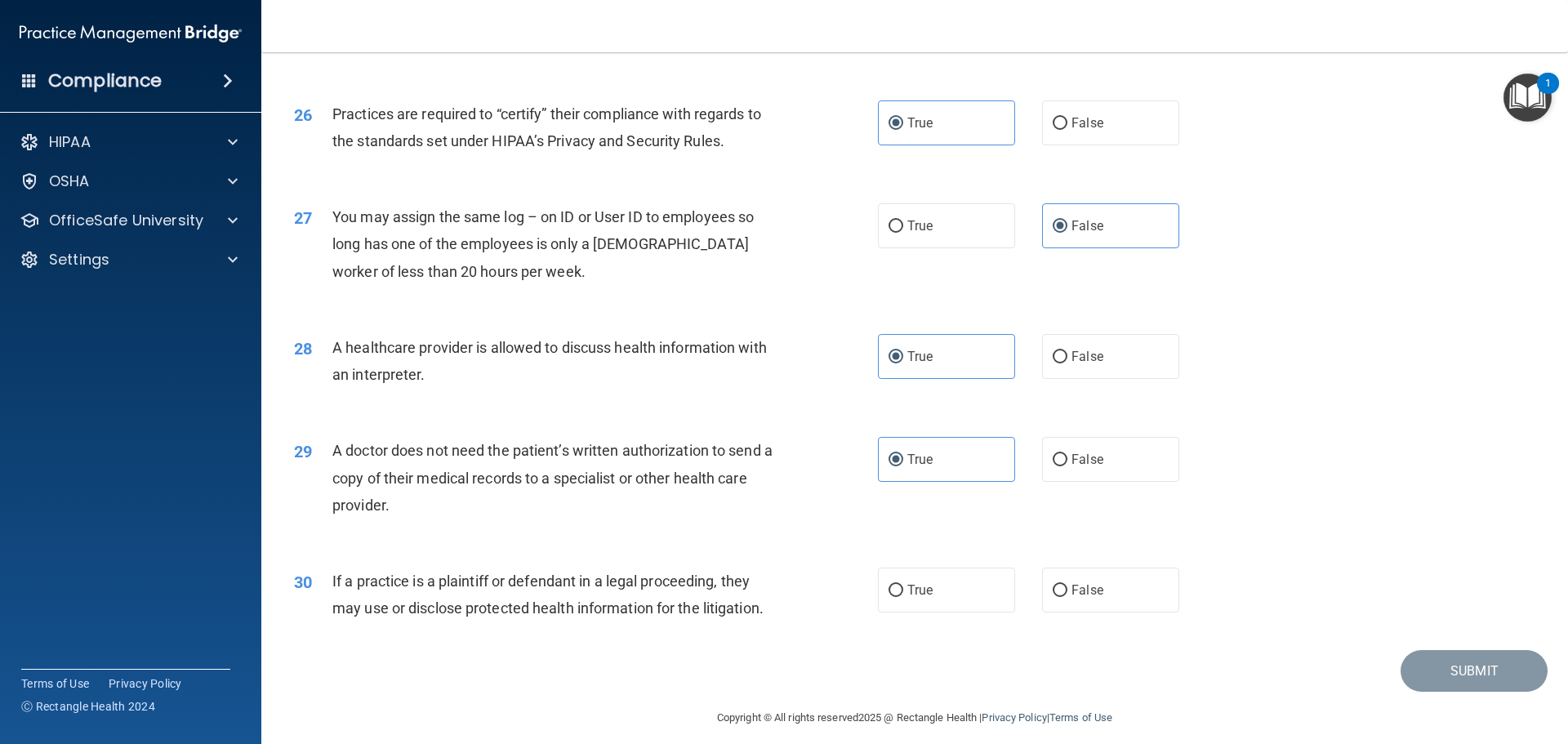
scroll to position [3059, 0]
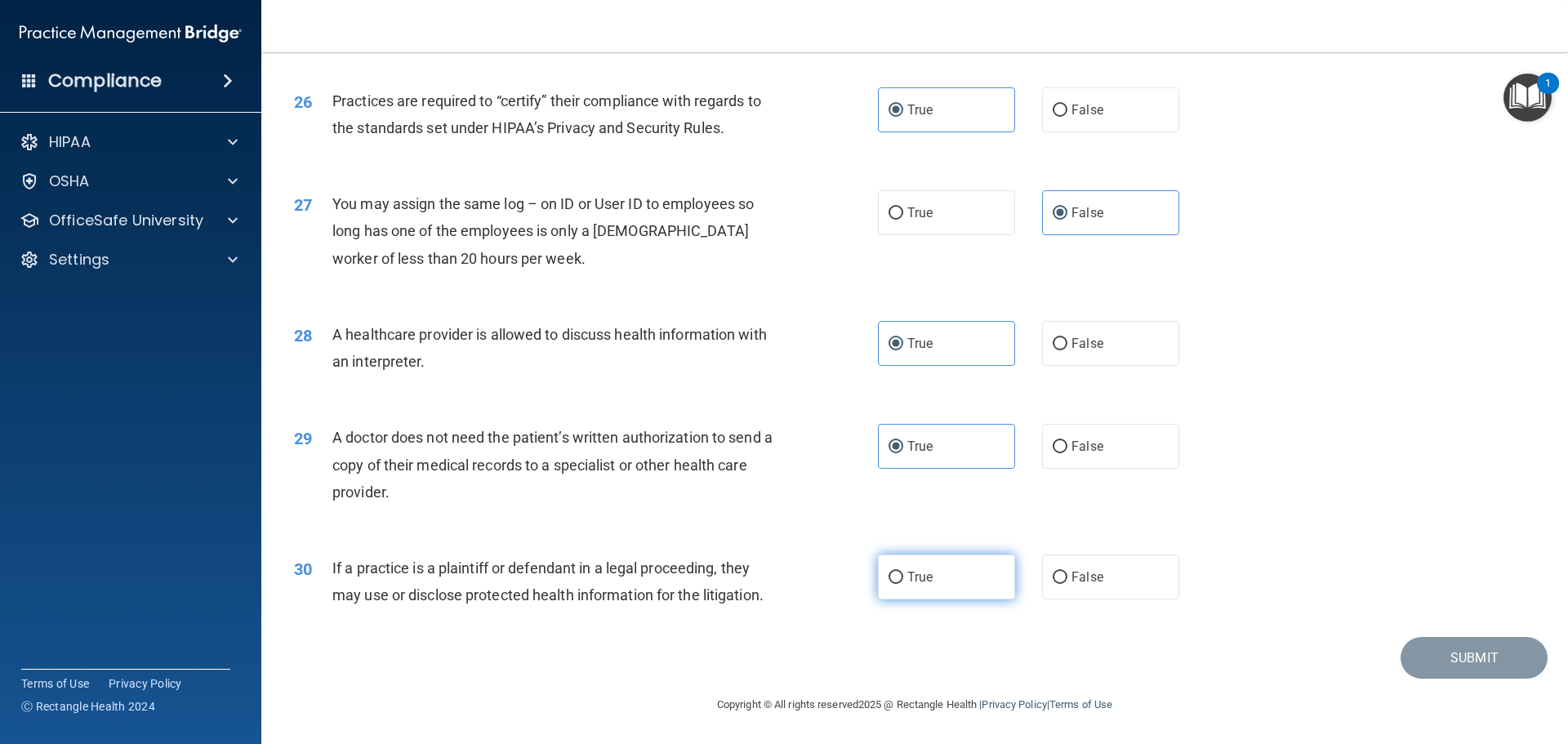
click at [914, 569] on label "True" at bounding box center [946, 577] width 137 height 45
click at [903, 572] on input "True" at bounding box center [895, 577] width 15 height 12
radio input "true"
click at [1472, 677] on button "Submit" at bounding box center [1474, 657] width 147 height 41
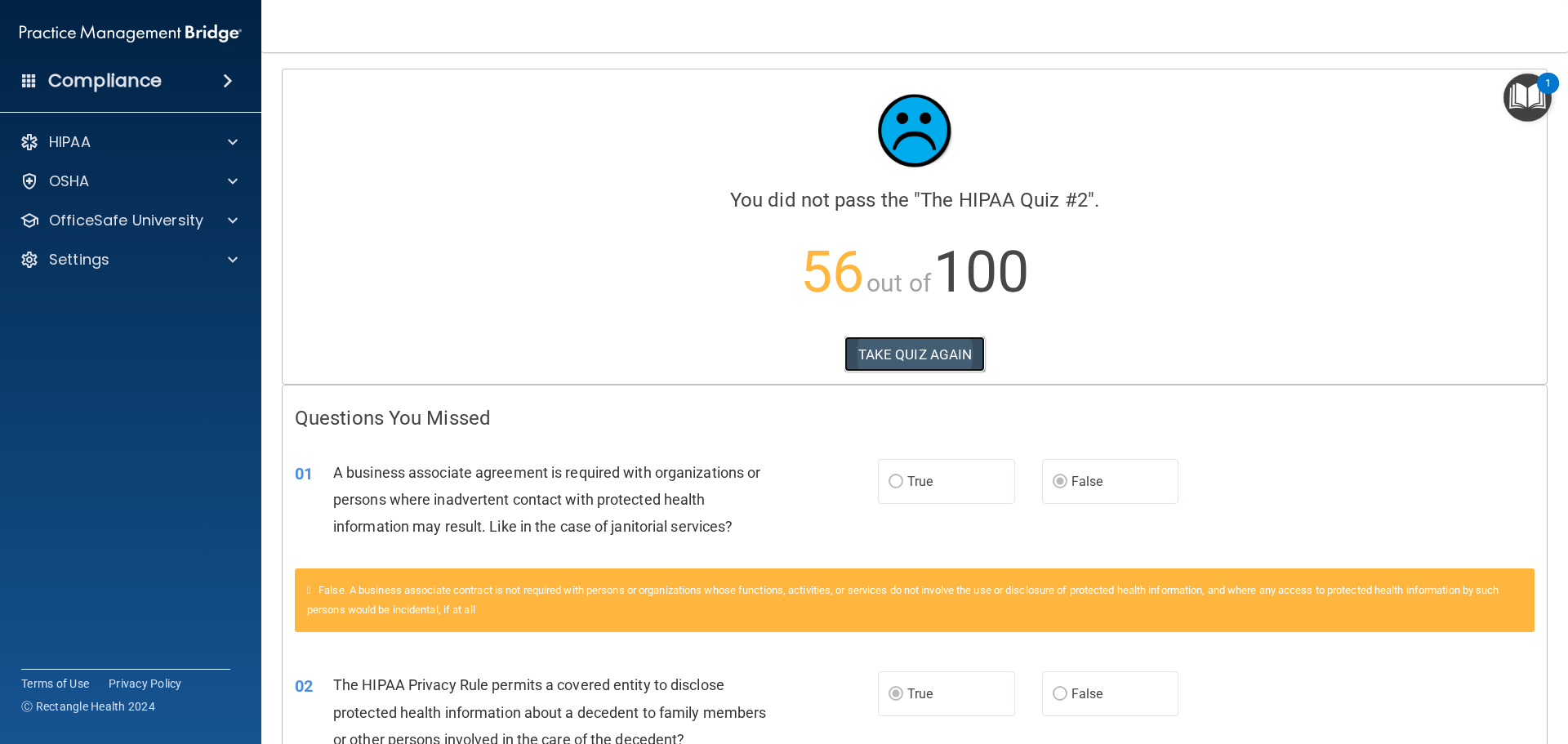
click at [852, 363] on button "TAKE QUIZ AGAIN" at bounding box center [916, 355] width 142 height 36
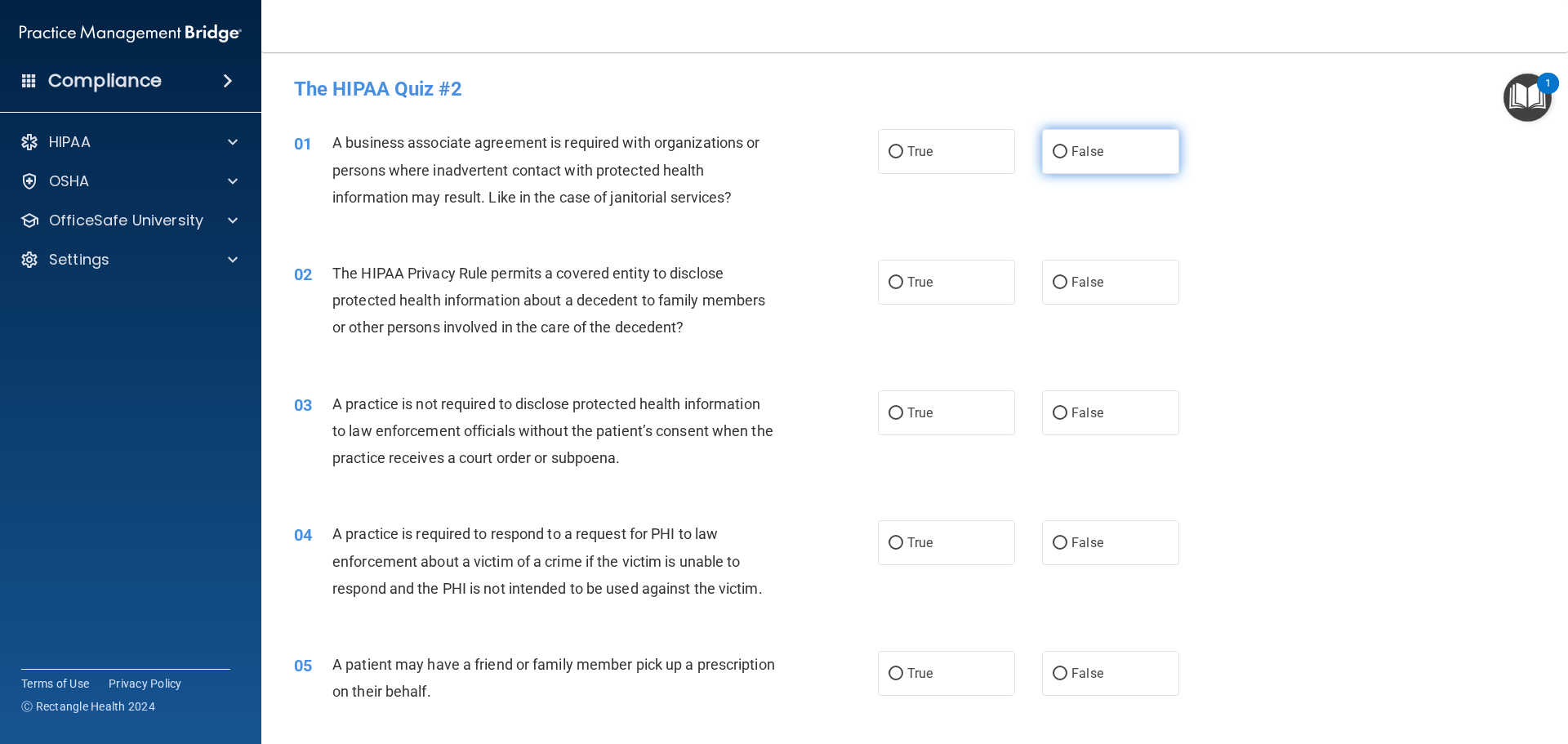
click at [1076, 147] on span "False" at bounding box center [1087, 151] width 32 height 16
click at [1067, 147] on input "False" at bounding box center [1060, 152] width 15 height 12
radio input "true"
click at [932, 272] on label "True" at bounding box center [946, 282] width 137 height 45
click at [903, 277] on input "True" at bounding box center [895, 283] width 15 height 12
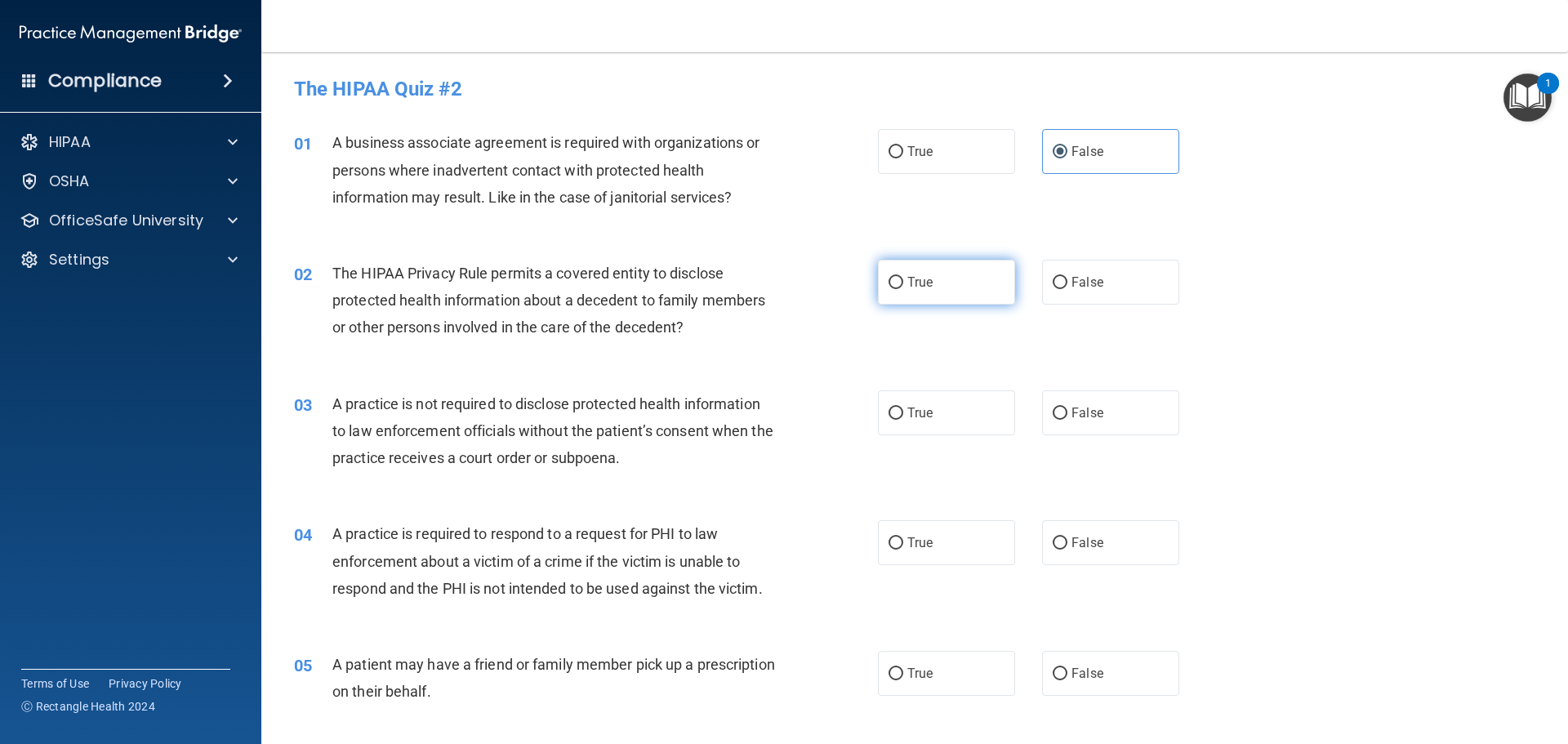
radio input "true"
click at [1071, 418] on span "False" at bounding box center [1087, 413] width 32 height 16
click at [1065, 418] on input "False" at bounding box center [1060, 413] width 15 height 12
radio input "true"
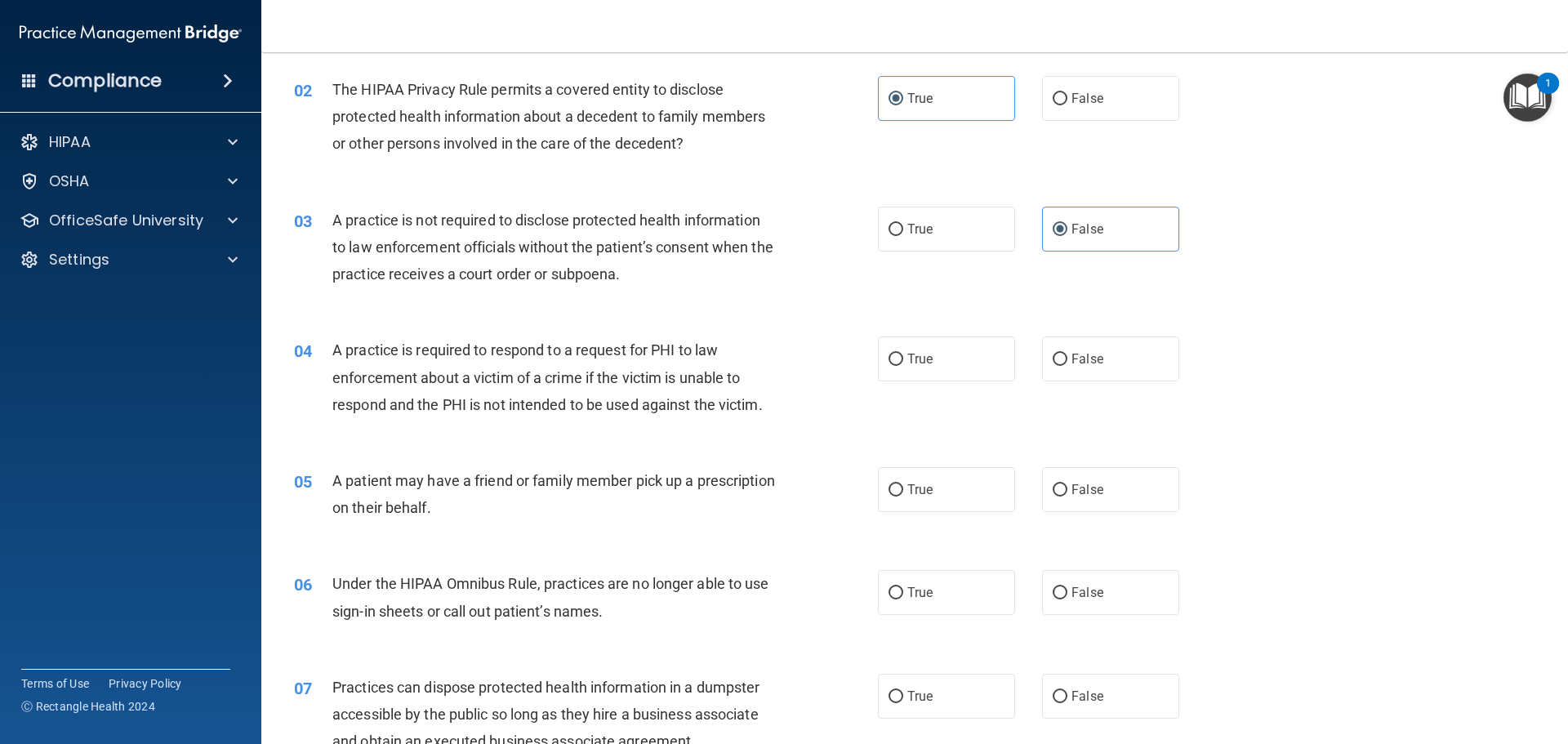
scroll to position [245, 0]
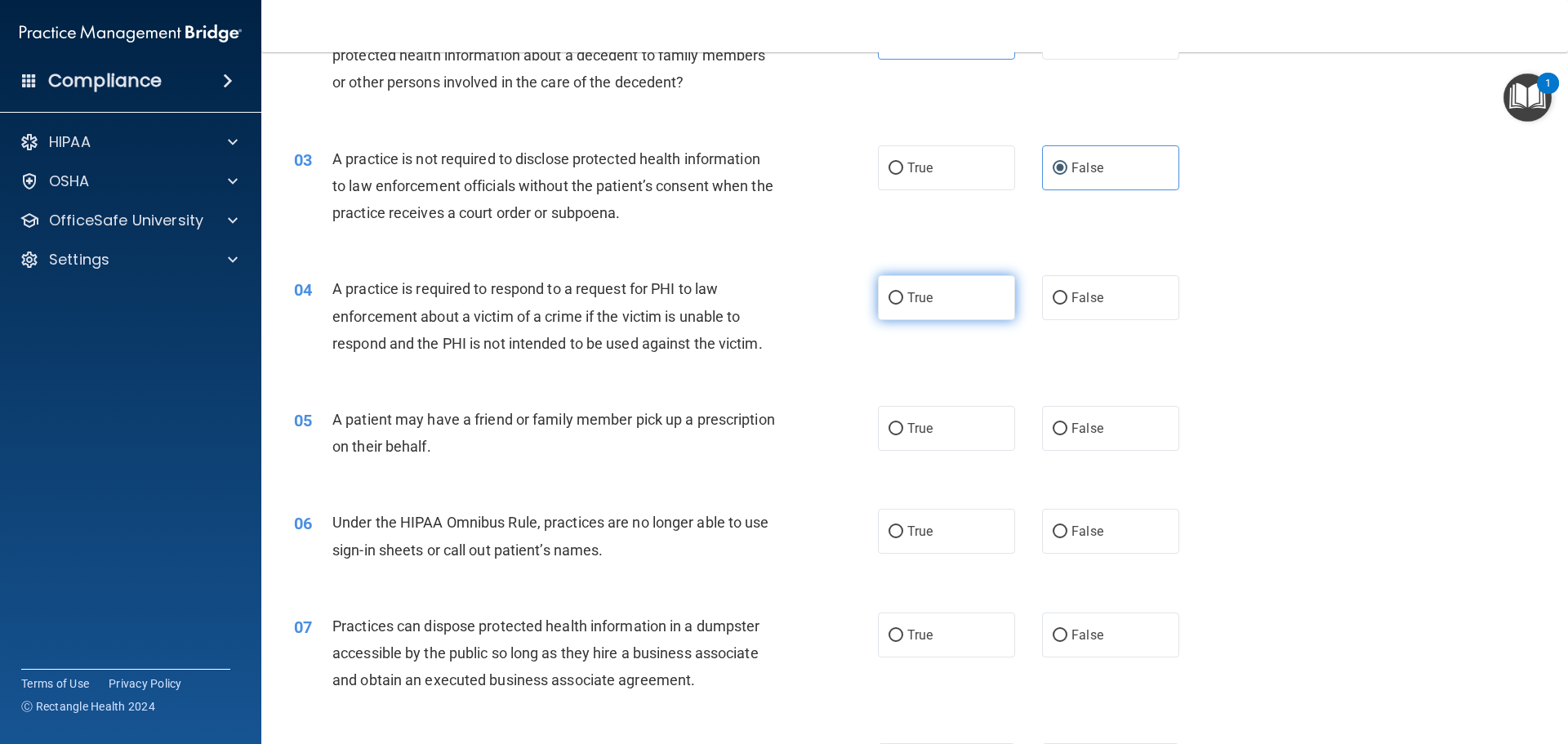
click at [914, 297] on span "True" at bounding box center [920, 297] width 26 height 16
click at [903, 297] on input "True" at bounding box center [895, 298] width 15 height 12
radio input "true"
click at [907, 424] on span "True" at bounding box center [920, 428] width 26 height 16
click at [903, 424] on input "True" at bounding box center [895, 429] width 15 height 12
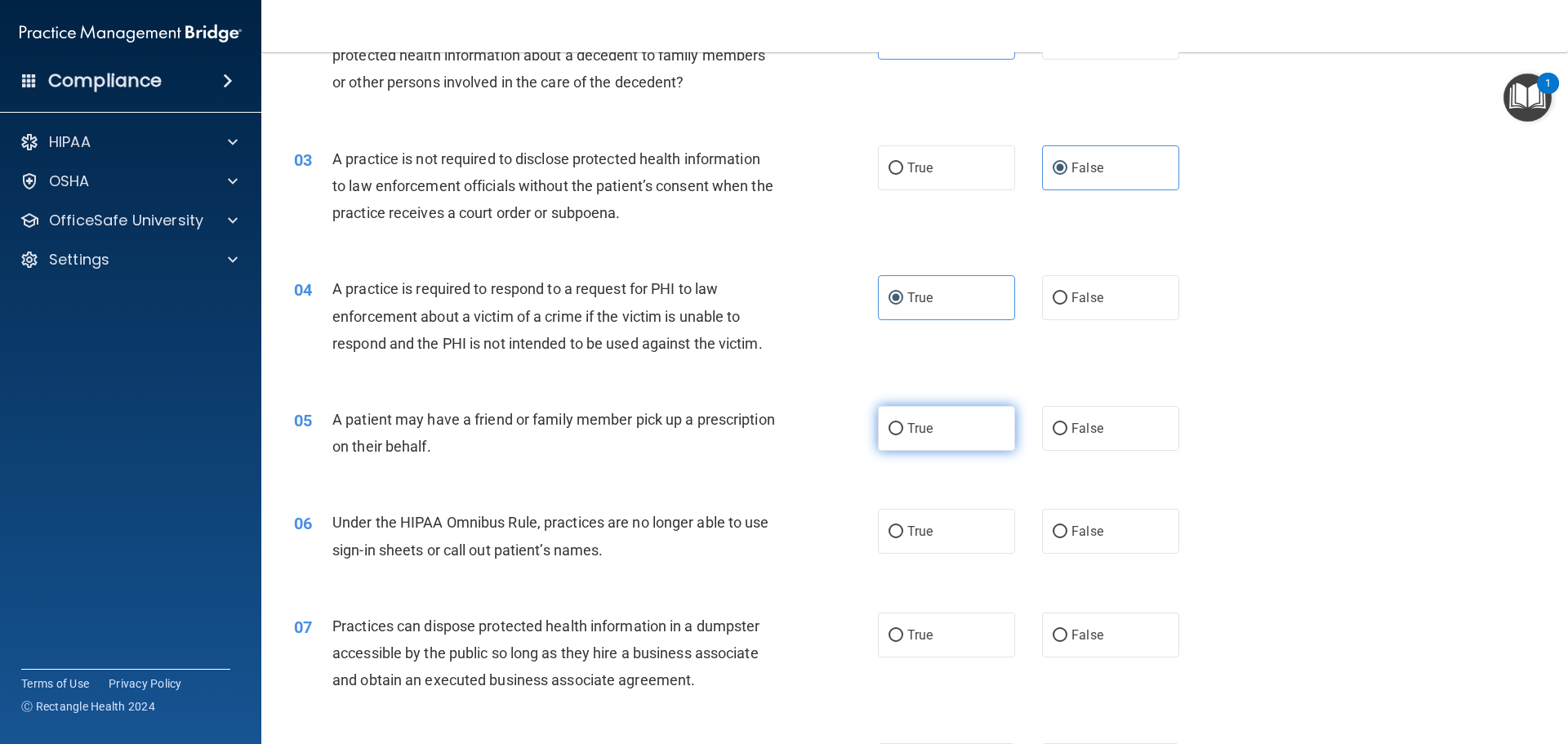
radio input "true"
click at [1080, 538] on span "False" at bounding box center [1087, 531] width 32 height 16
click at [1067, 538] on input "False" at bounding box center [1060, 531] width 15 height 12
radio input "true"
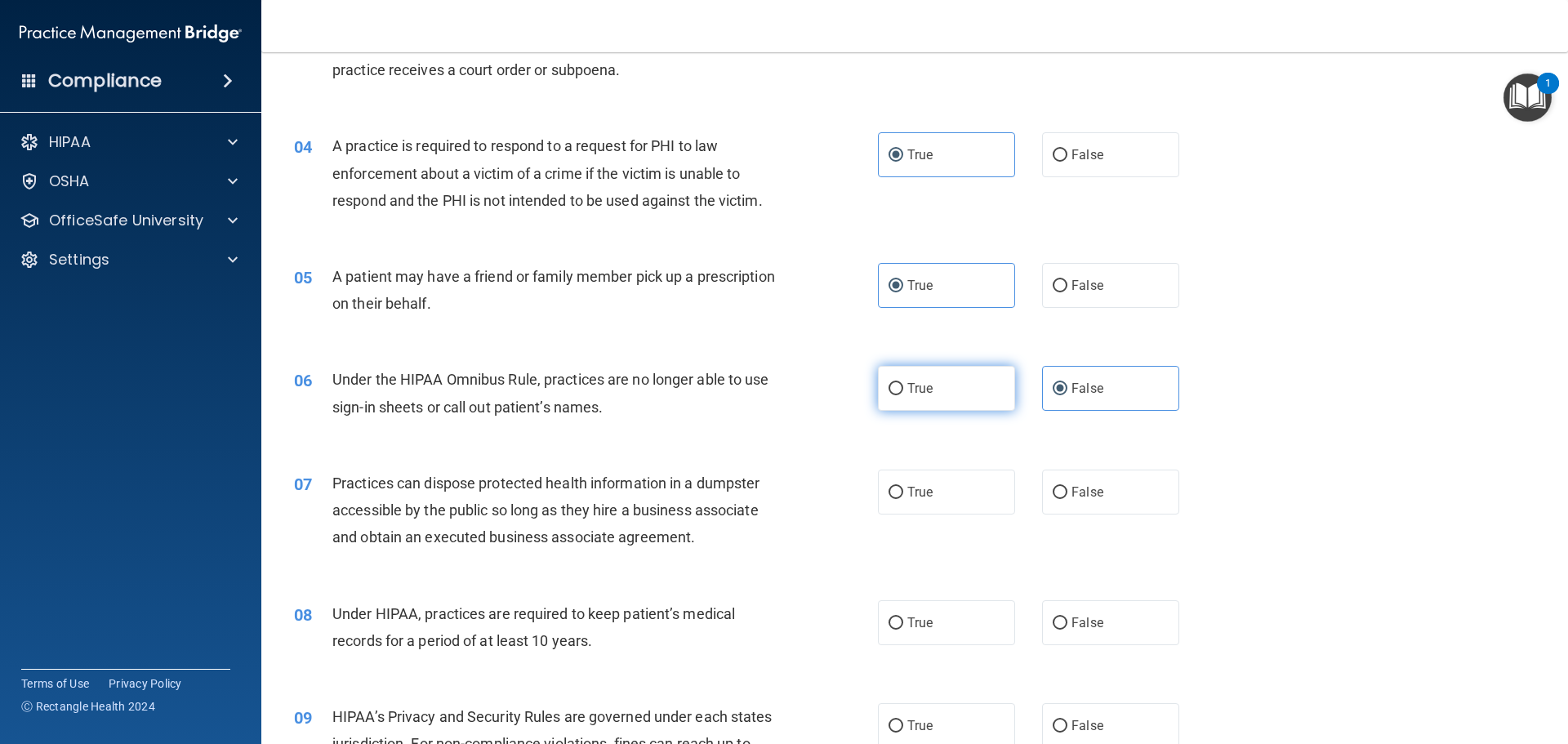
scroll to position [409, 0]
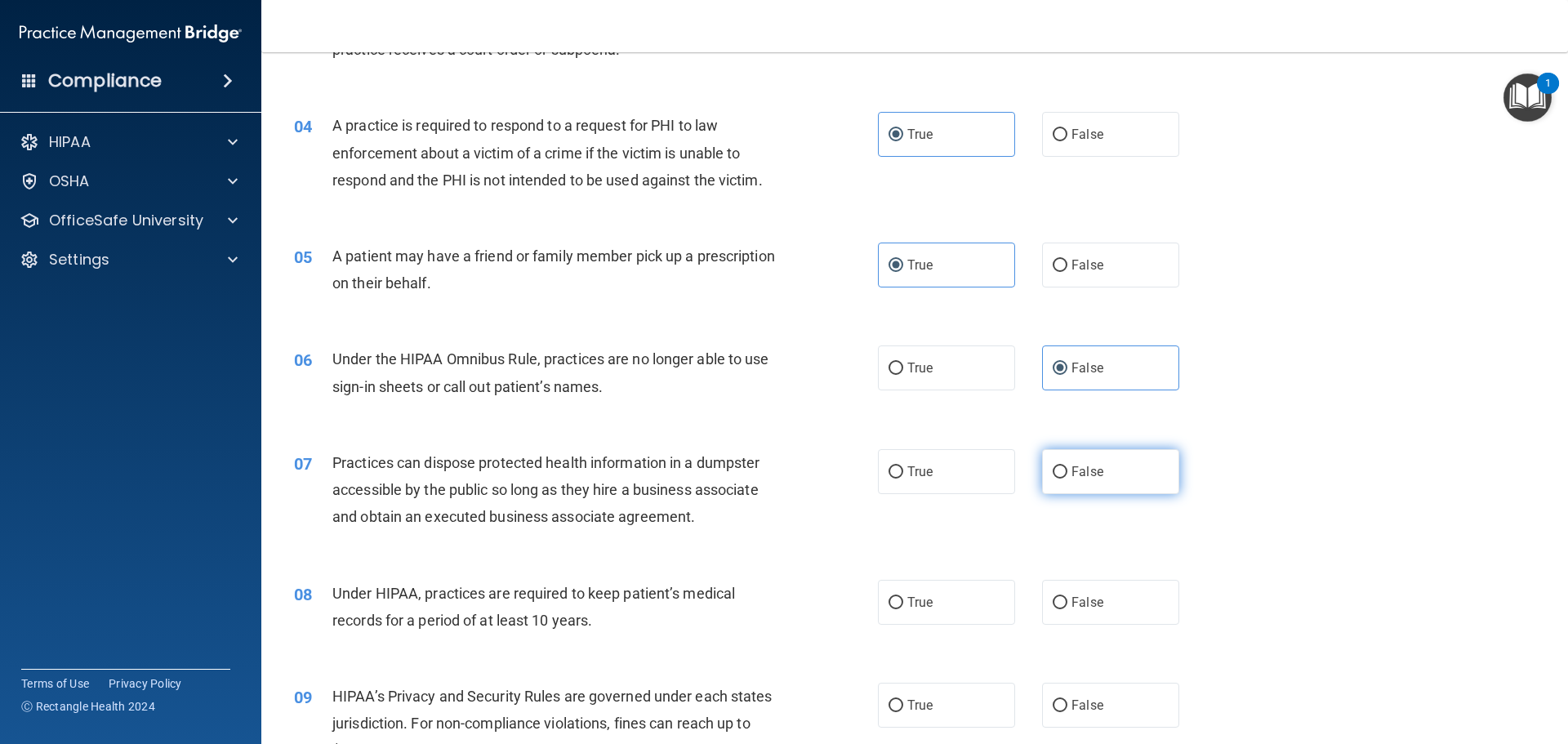
click at [1147, 482] on label "False" at bounding box center [1110, 471] width 137 height 45
click at [1067, 479] on input "False" at bounding box center [1060, 472] width 15 height 12
radio input "true"
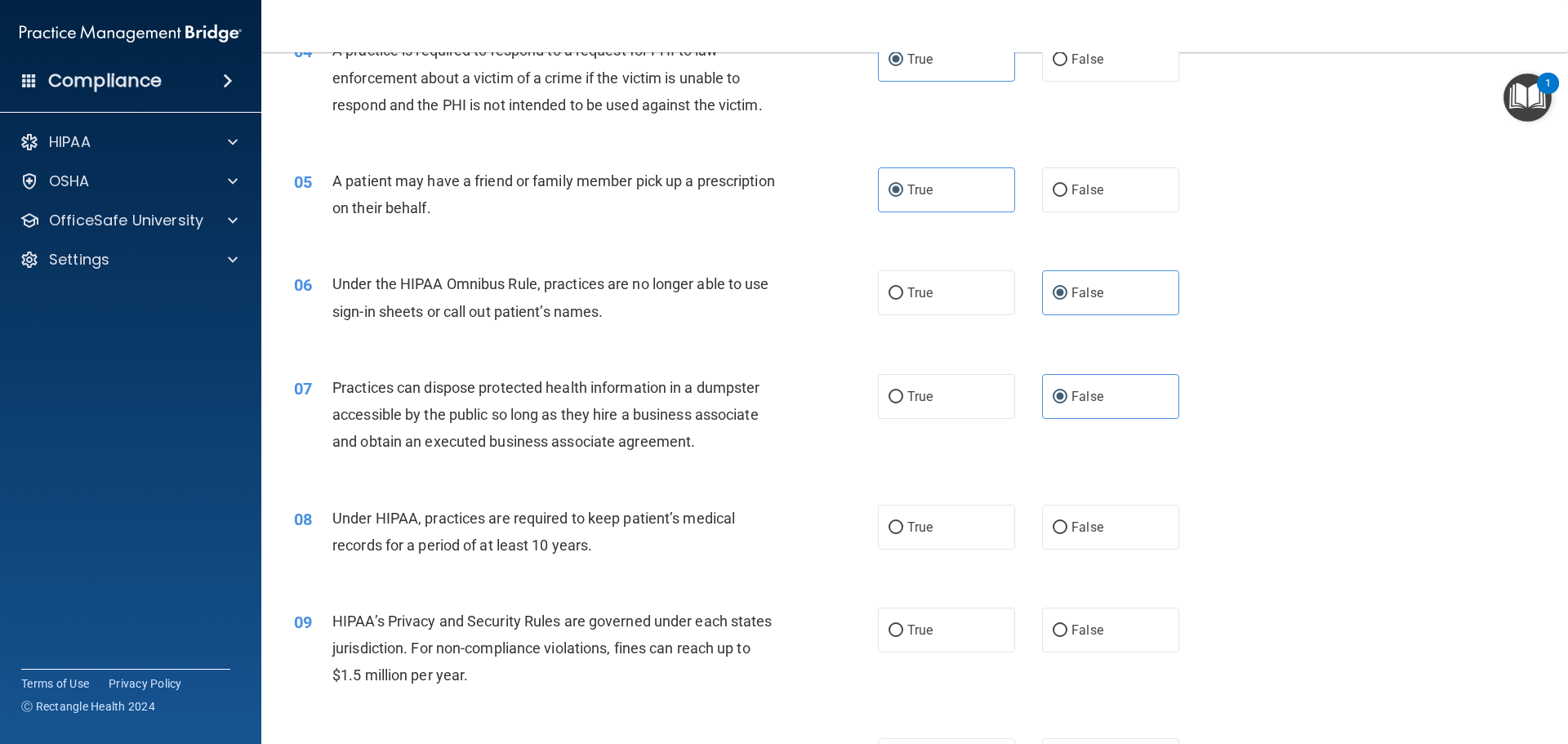
scroll to position [572, 0]
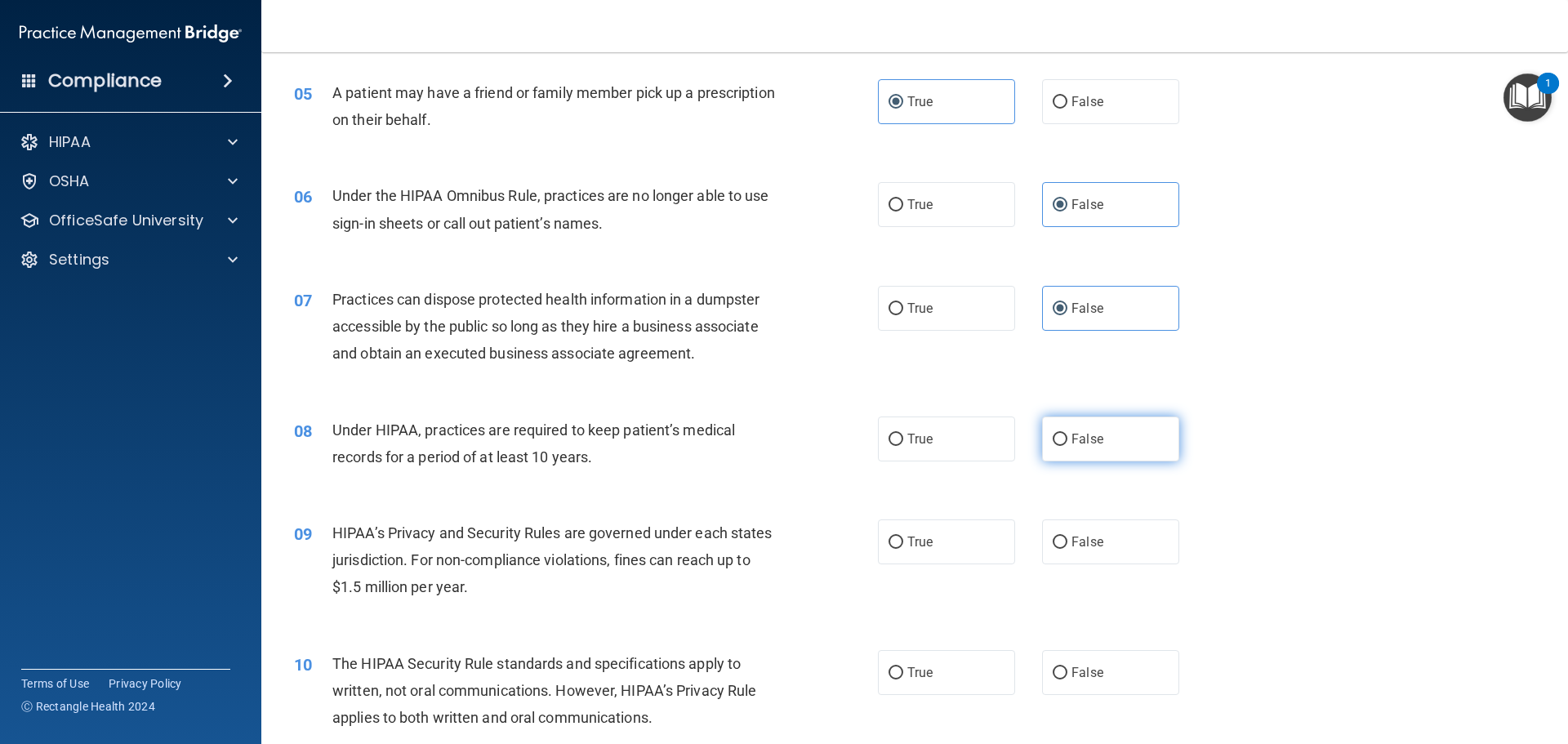
click at [1071, 442] on span "False" at bounding box center [1087, 439] width 32 height 16
click at [1066, 442] on input "False" at bounding box center [1060, 439] width 15 height 12
radio input "true"
click at [1071, 544] on span "False" at bounding box center [1087, 541] width 32 height 16
click at [1067, 544] on input "False" at bounding box center [1060, 542] width 15 height 12
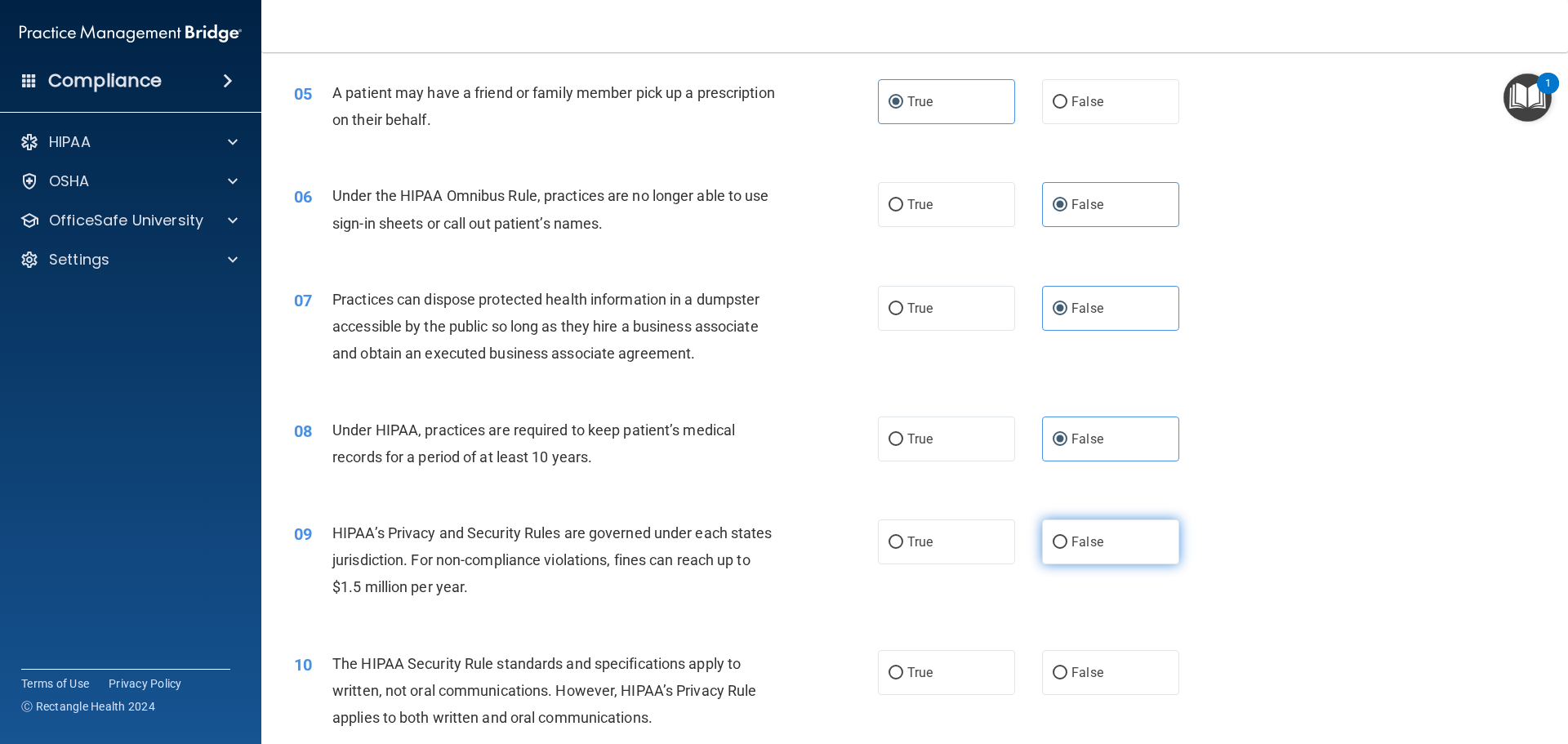
radio input "true"
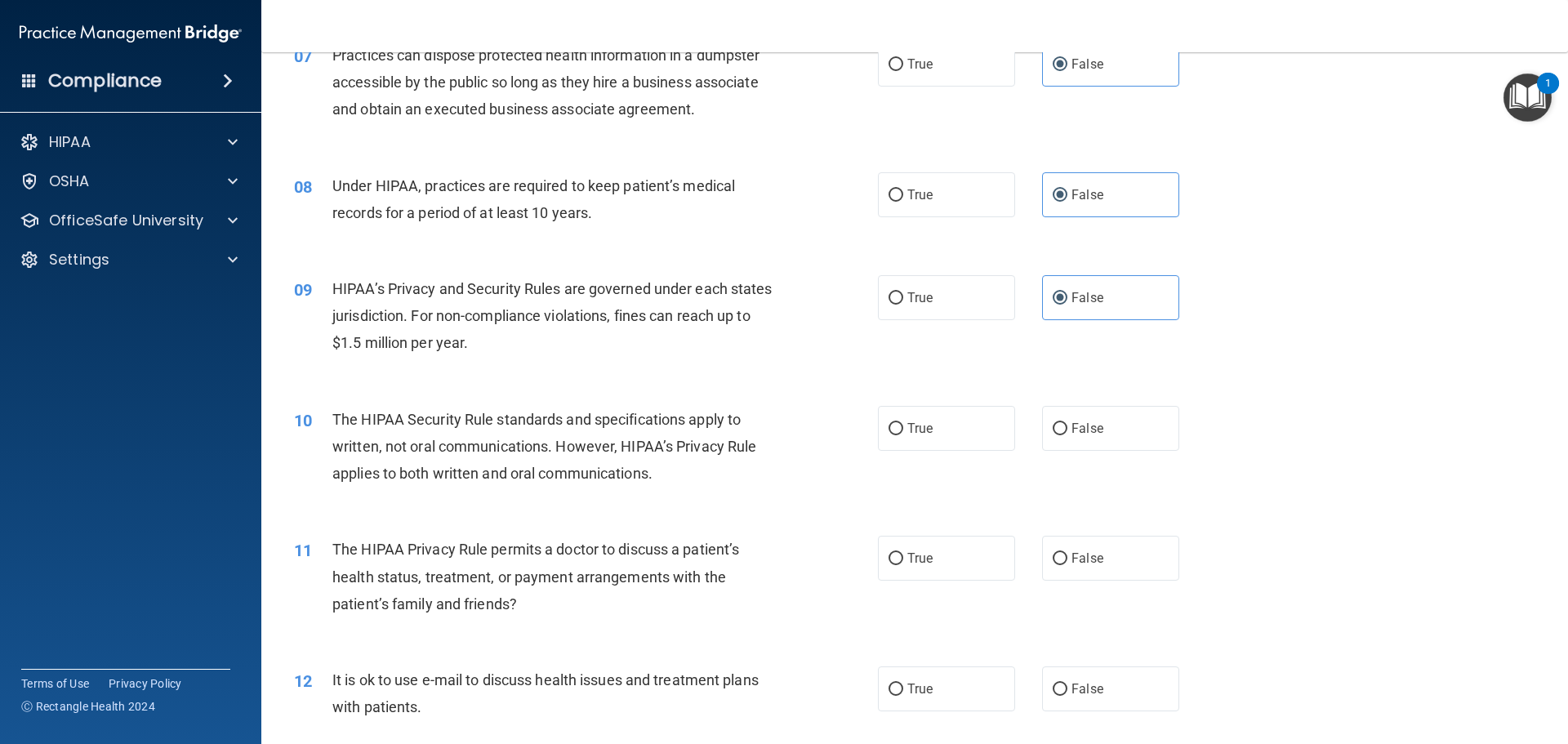
scroll to position [817, 0]
click at [898, 427] on label "True" at bounding box center [946, 427] width 137 height 45
click at [898, 427] on input "True" at bounding box center [895, 428] width 15 height 12
radio input "true"
click at [901, 555] on label "True" at bounding box center [946, 557] width 137 height 45
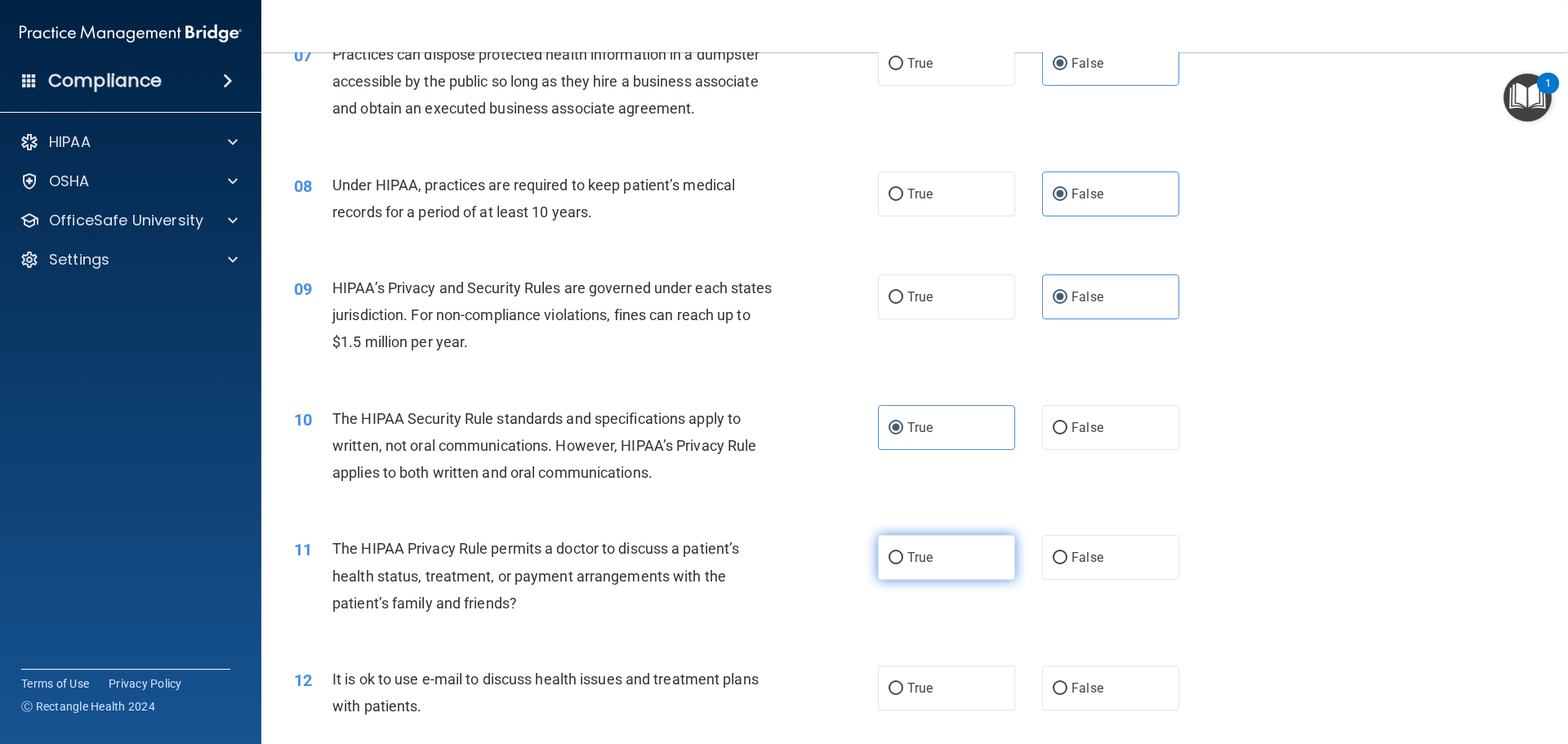
click at [901, 555] on input "True" at bounding box center [895, 558] width 15 height 12
radio input "true"
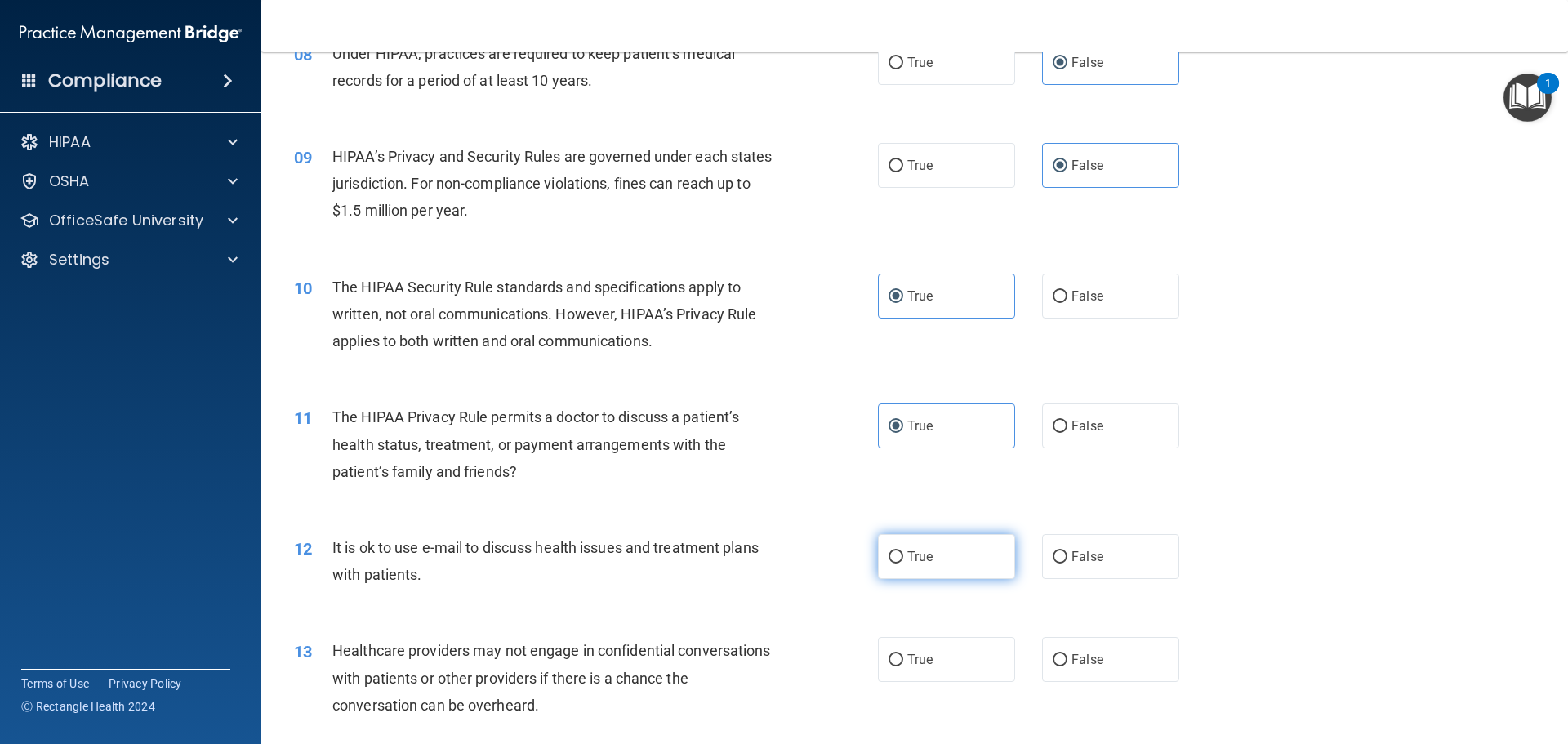
scroll to position [981, 0]
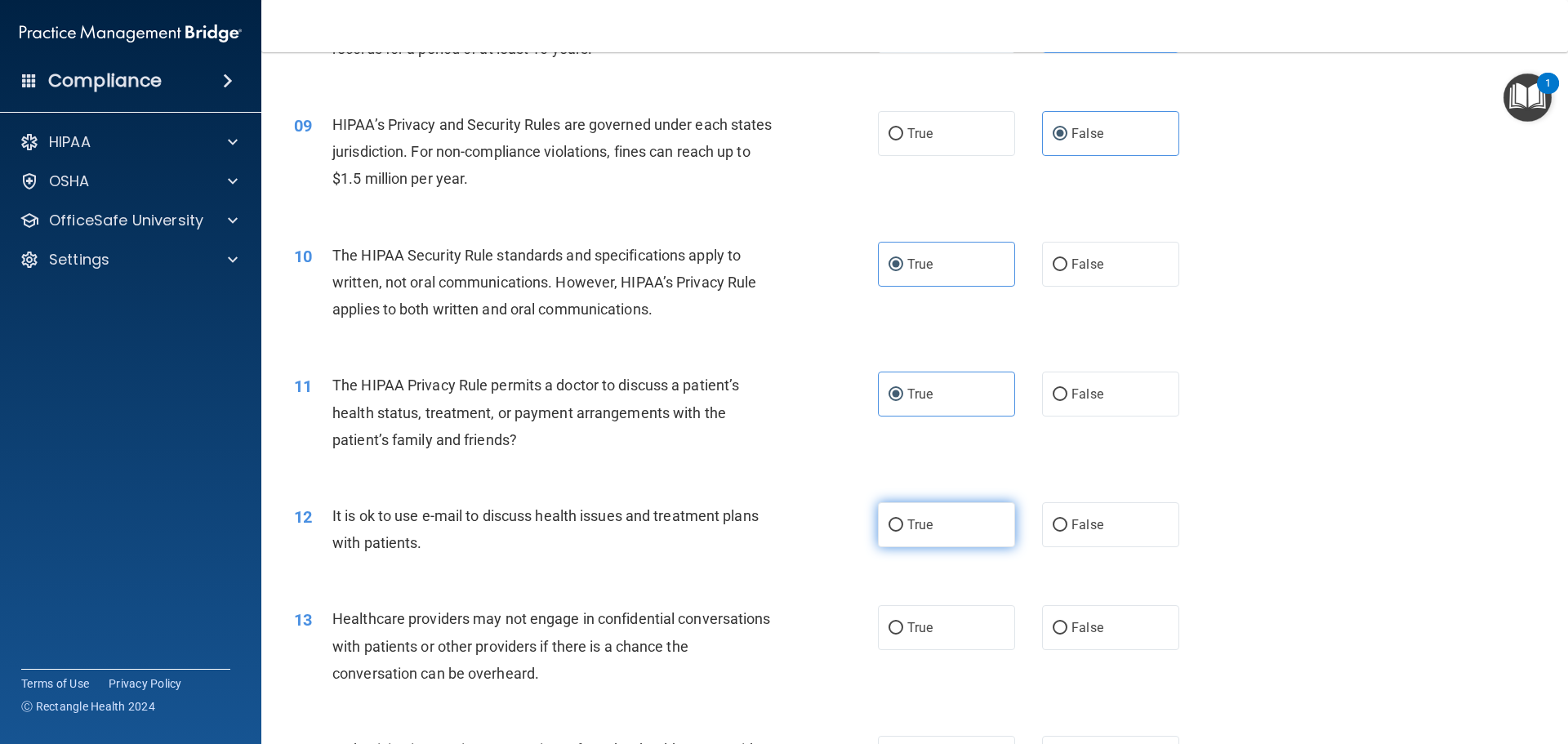
click at [910, 529] on span "True" at bounding box center [920, 525] width 26 height 16
click at [903, 529] on input "True" at bounding box center [895, 525] width 15 height 12
radio input "true"
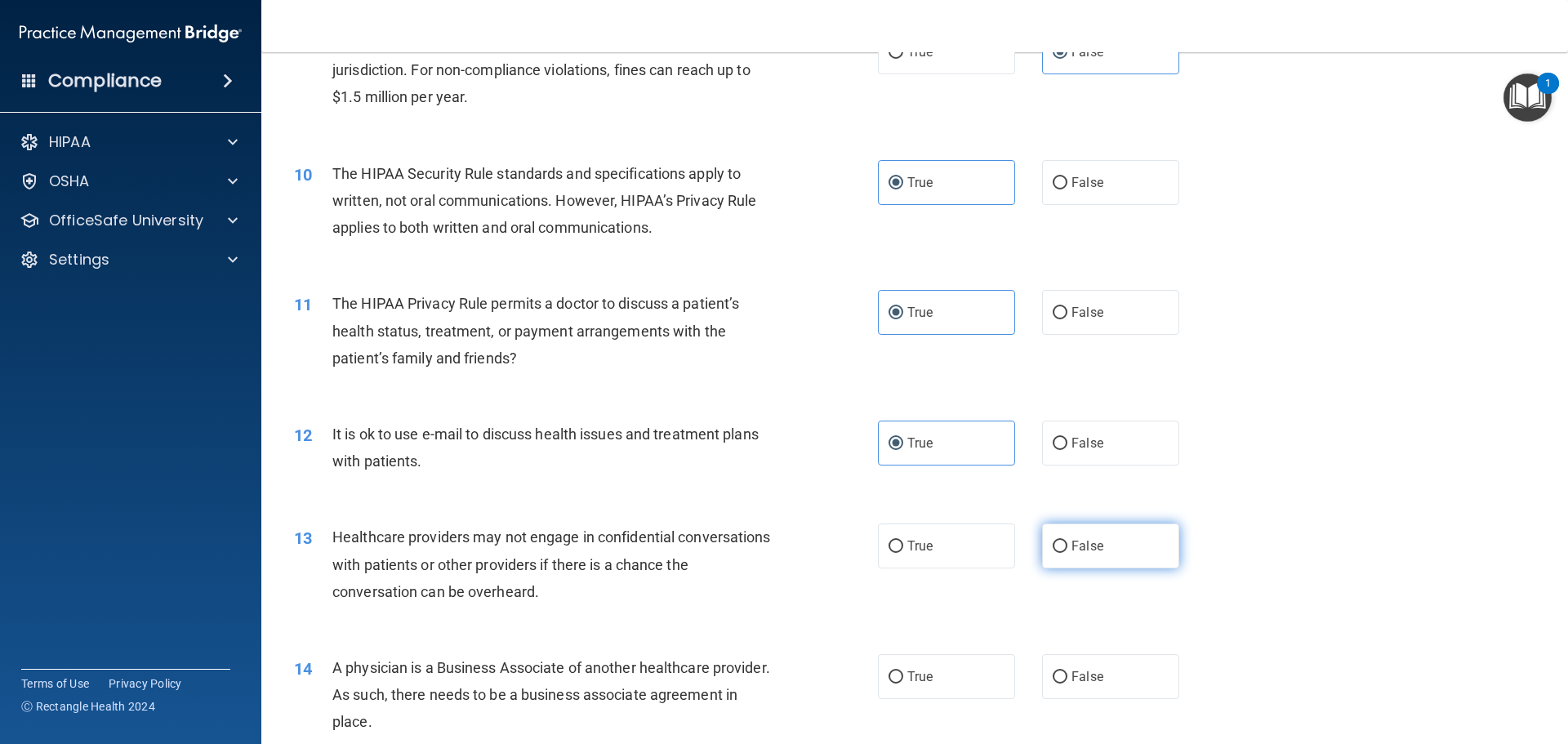
click at [1072, 555] on label "False" at bounding box center [1110, 546] width 137 height 45
click at [1067, 553] on input "False" at bounding box center [1060, 546] width 15 height 12
radio input "true"
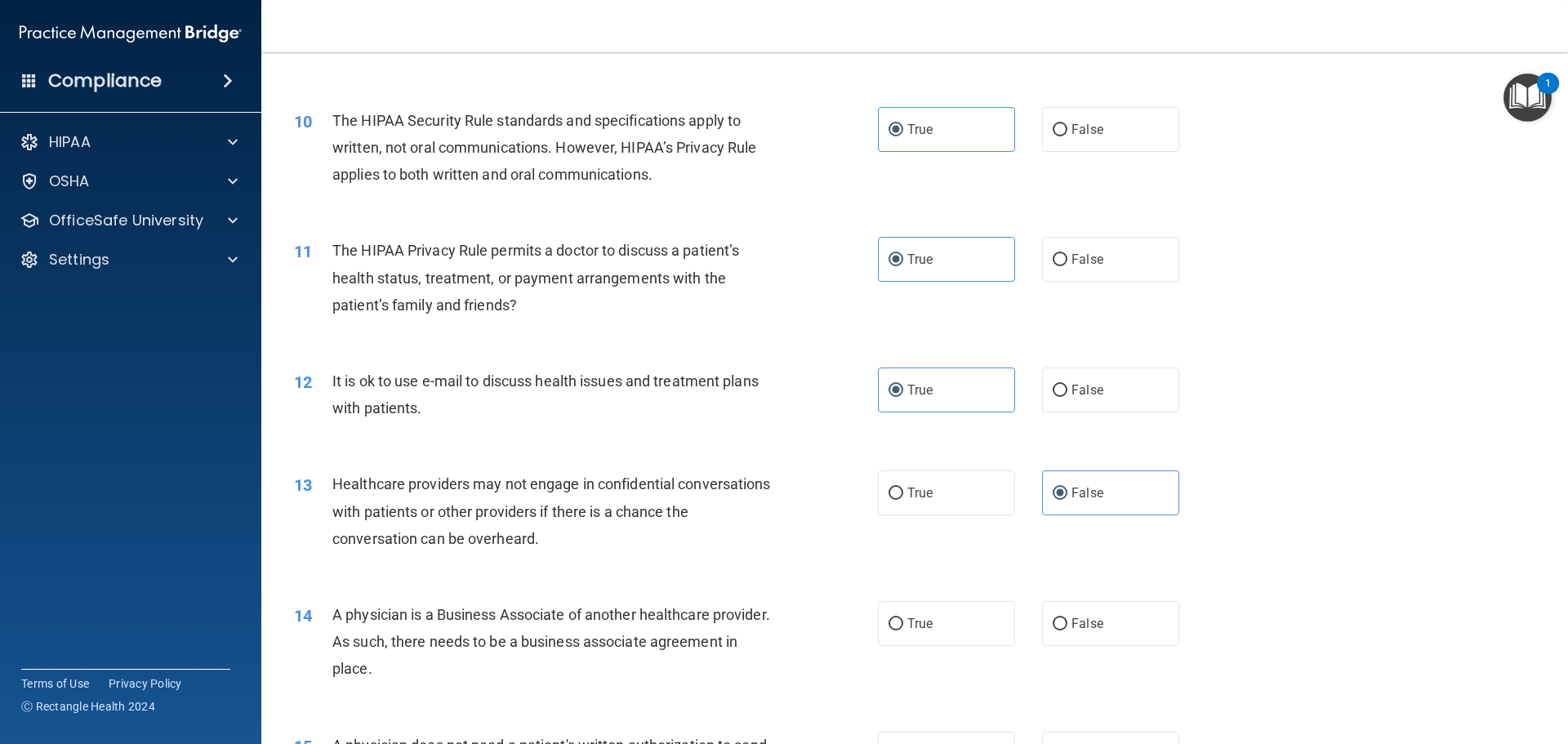
scroll to position [1144, 0]
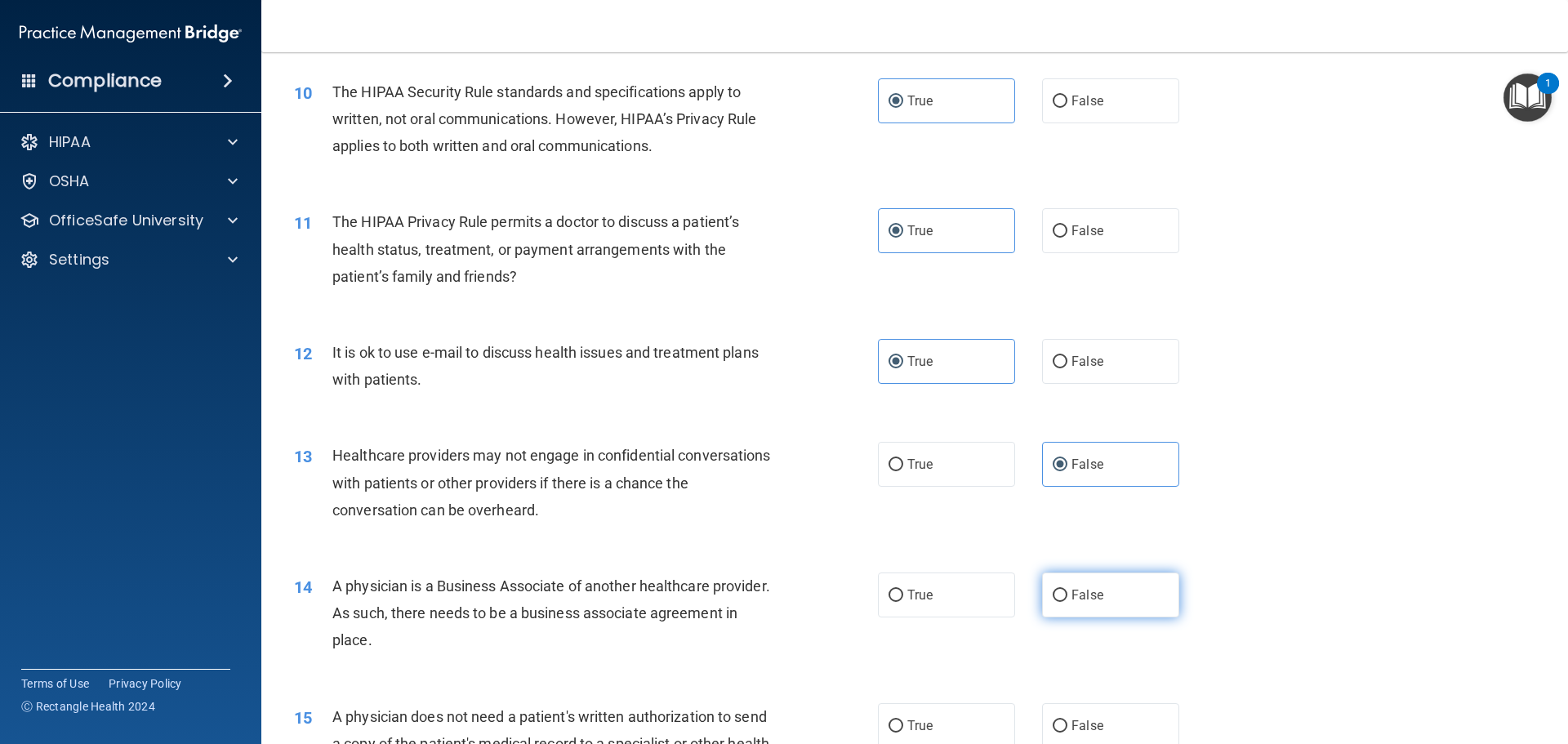
click at [1056, 591] on input "False" at bounding box center [1060, 596] width 15 height 12
radio input "true"
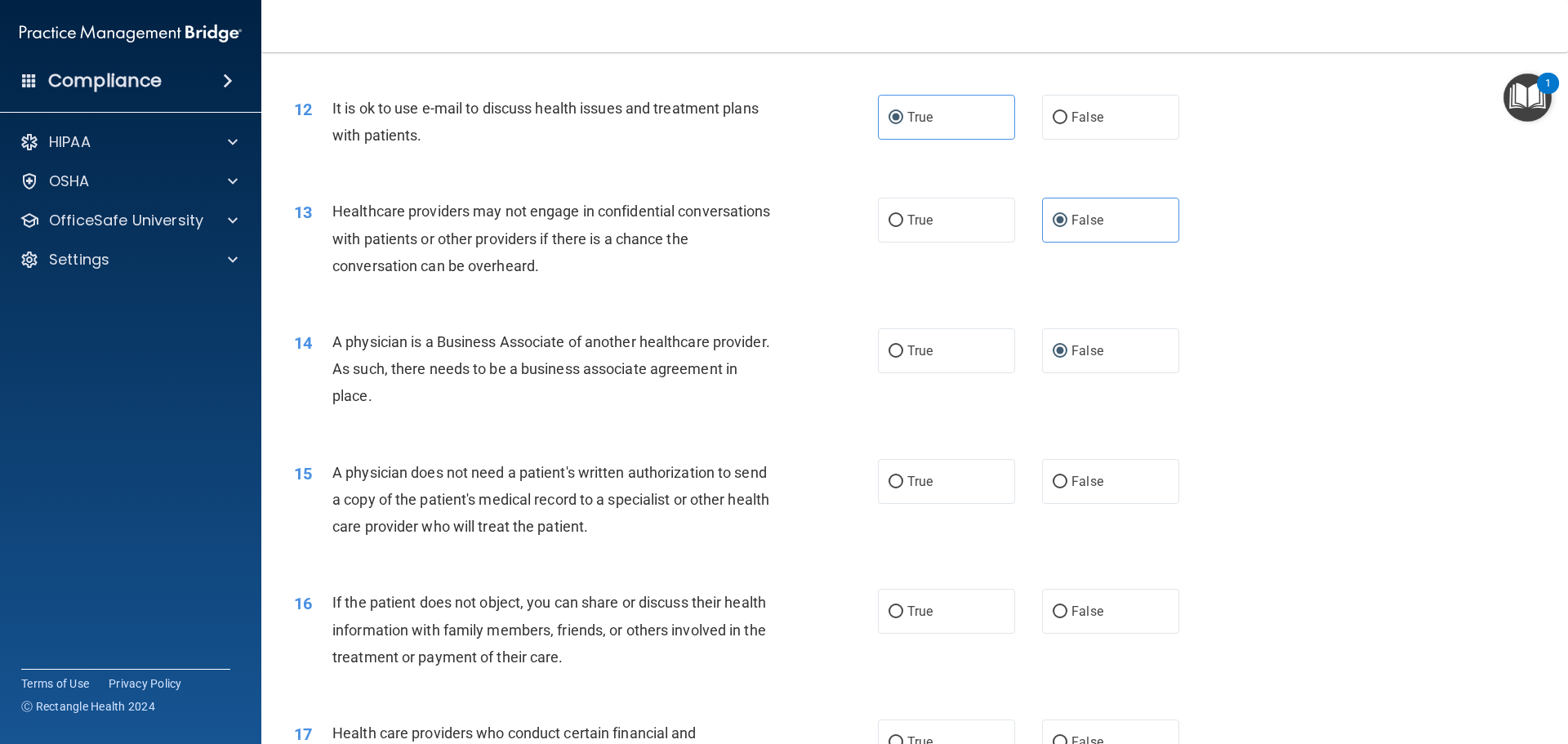
scroll to position [1389, 0]
click at [910, 475] on span "True" at bounding box center [920, 481] width 26 height 16
click at [903, 475] on input "True" at bounding box center [895, 481] width 15 height 12
radio input "true"
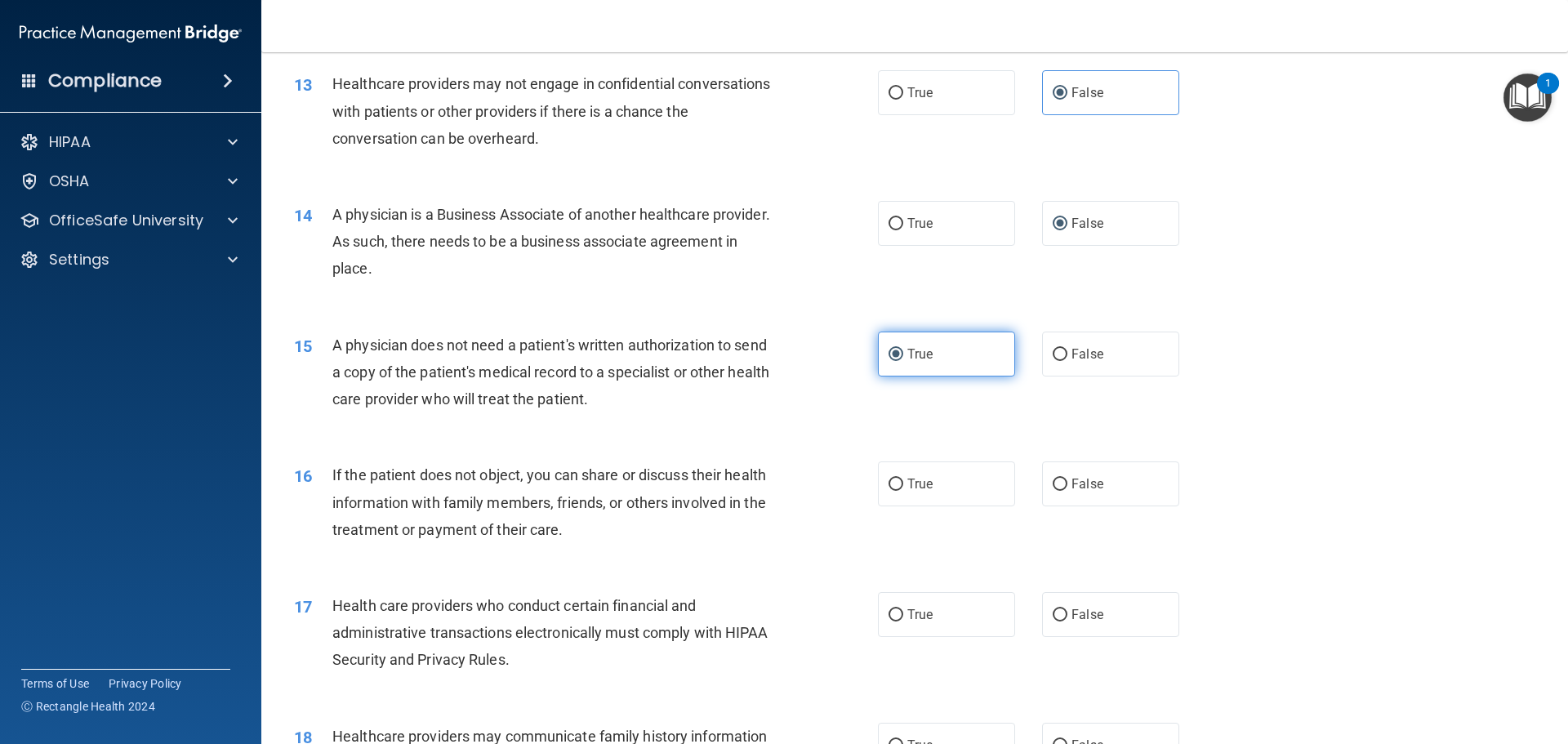
scroll to position [1552, 0]
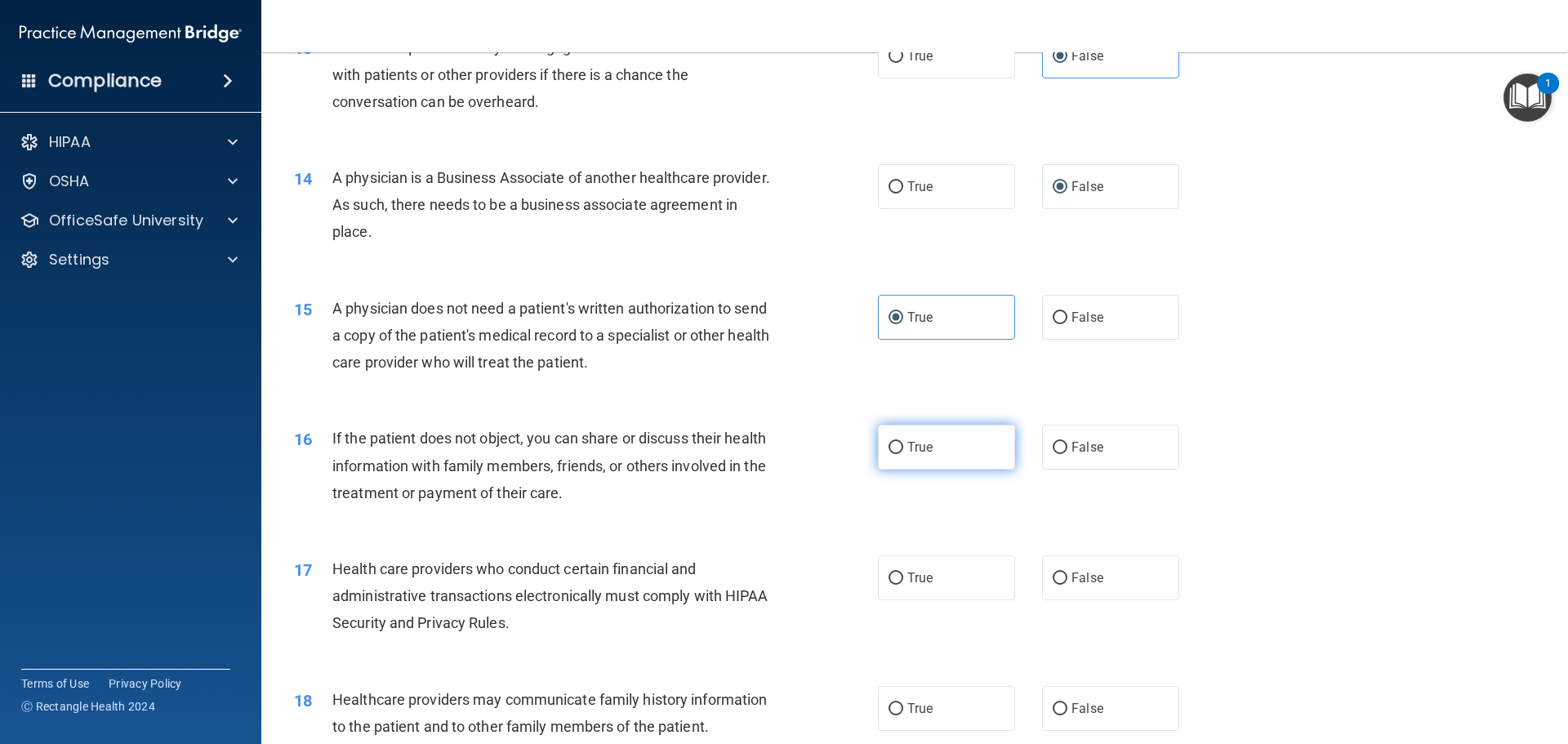
click at [915, 455] on label "True" at bounding box center [946, 447] width 137 height 45
click at [903, 454] on input "True" at bounding box center [895, 448] width 15 height 12
radio input "true"
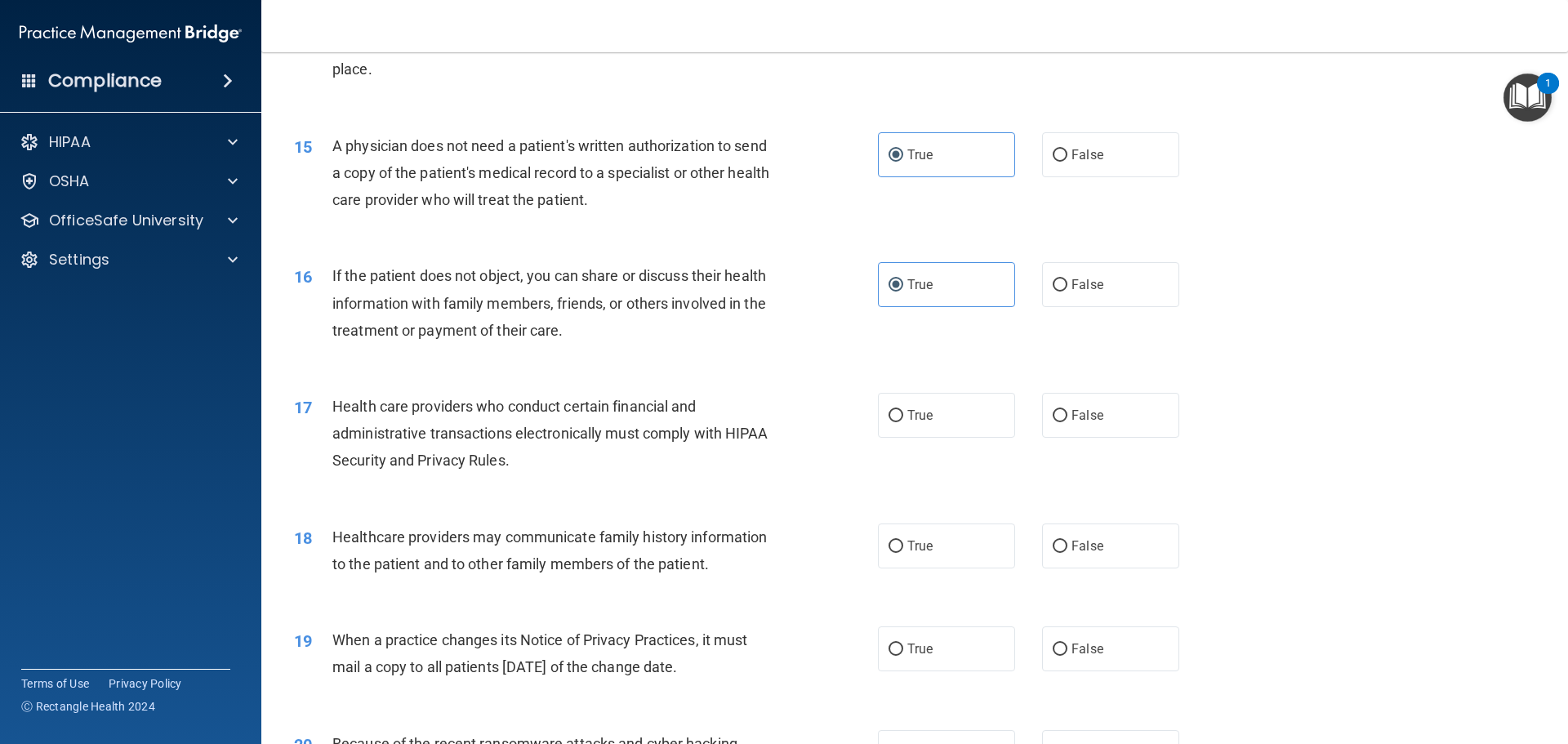
scroll to position [1716, 0]
click at [893, 431] on label "True" at bounding box center [946, 414] width 137 height 45
click at [893, 422] on input "True" at bounding box center [895, 415] width 15 height 12
radio input "true"
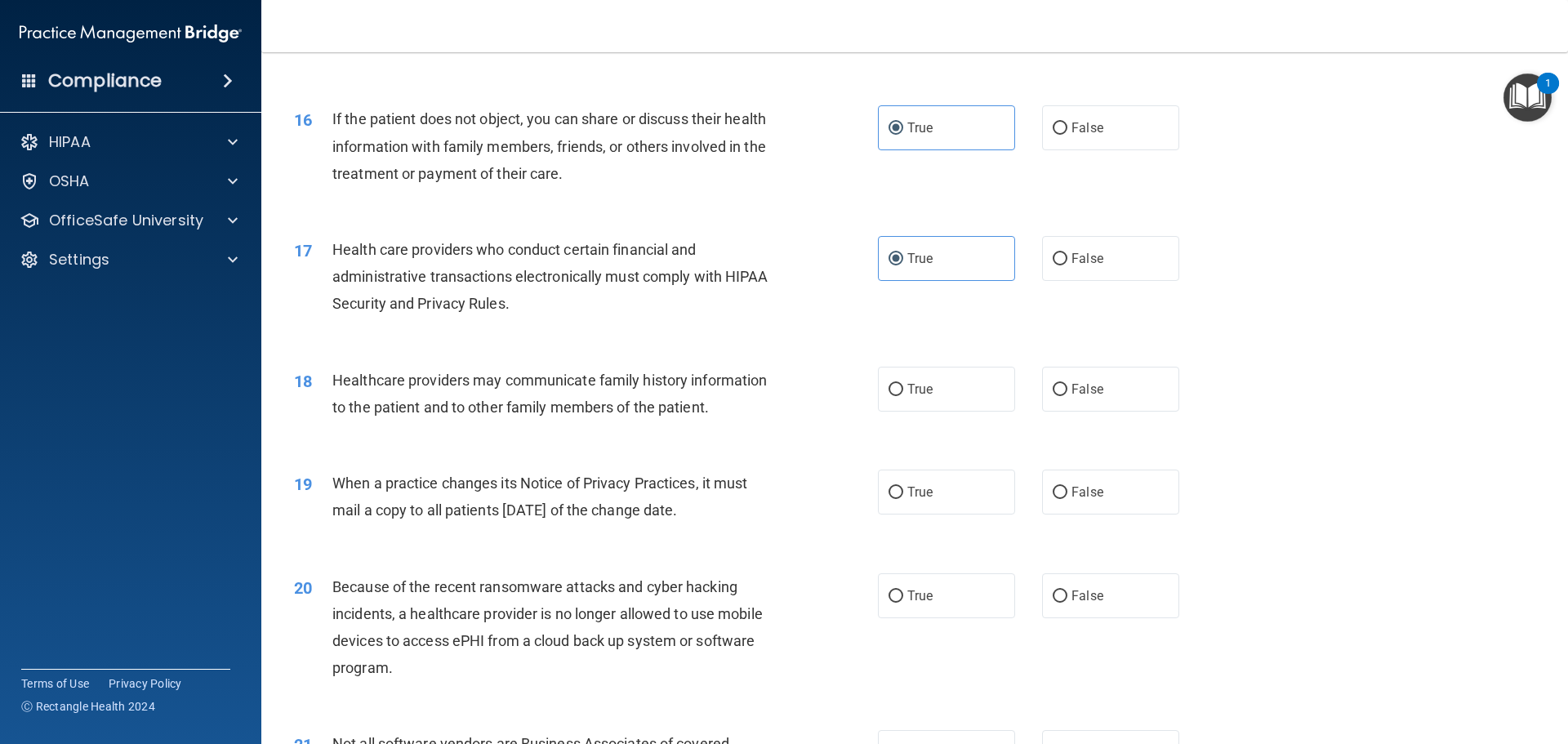
scroll to position [1879, 0]
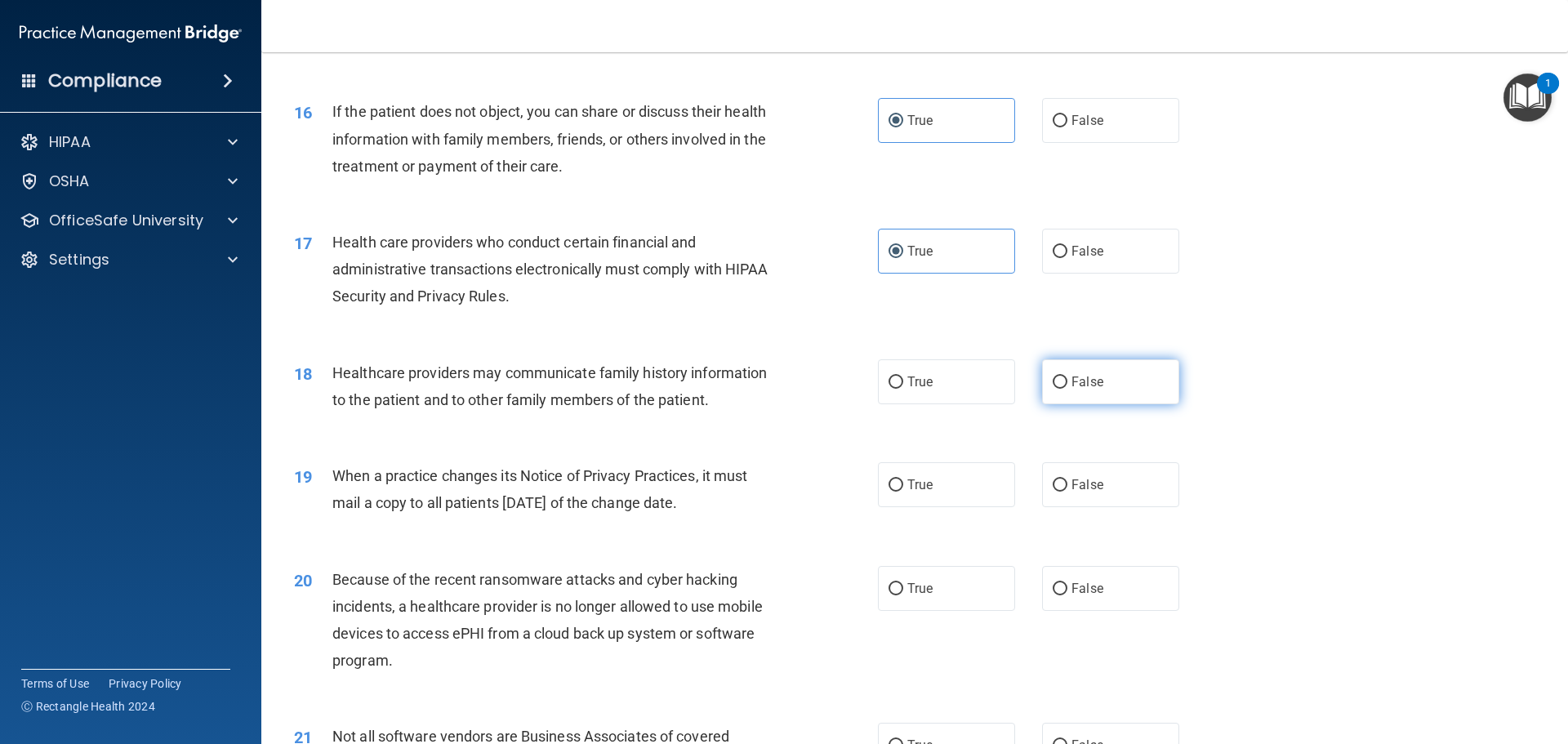
click at [1078, 373] on label "False" at bounding box center [1110, 381] width 137 height 45
click at [1067, 377] on input "False" at bounding box center [1060, 382] width 15 height 12
radio input "true"
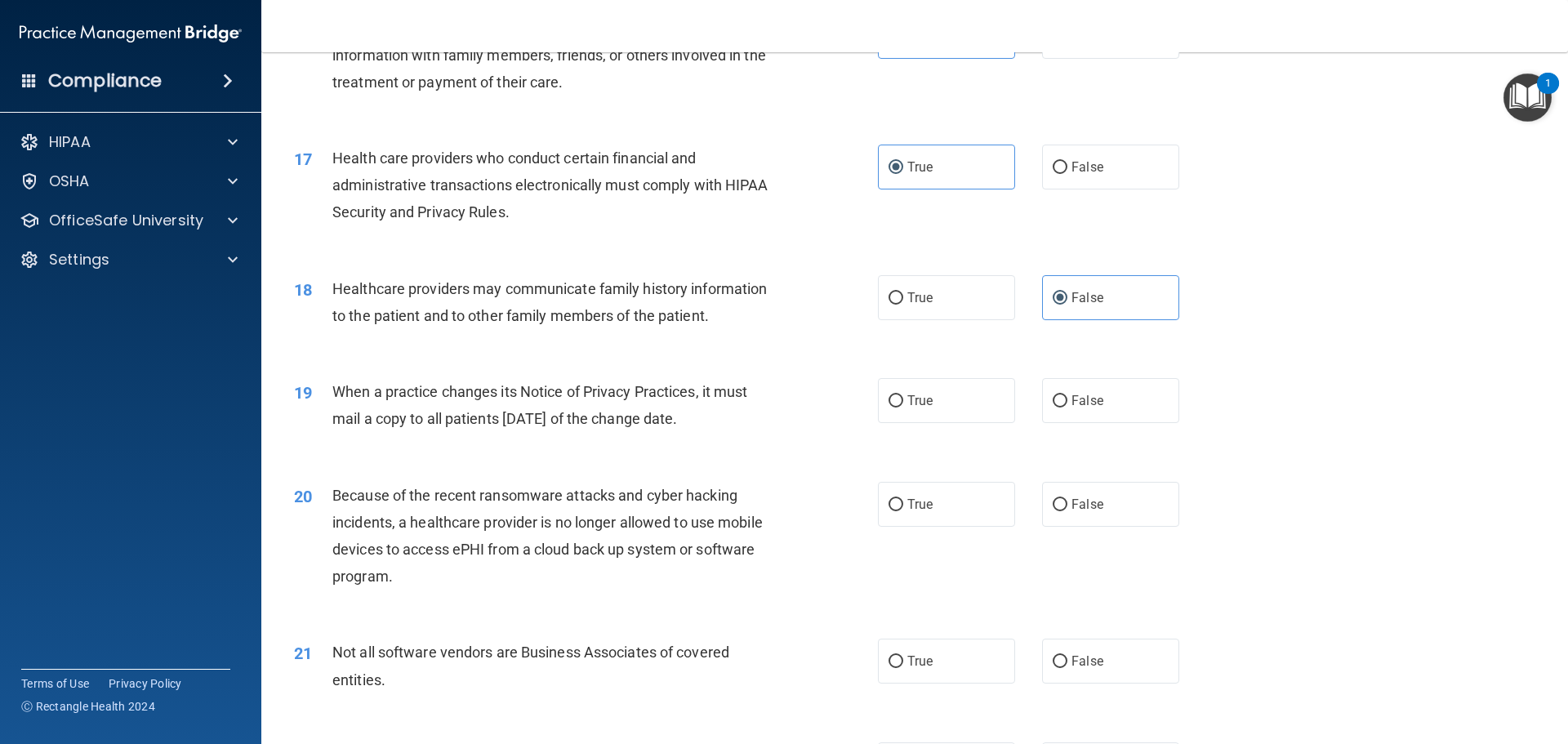
scroll to position [2042, 0]
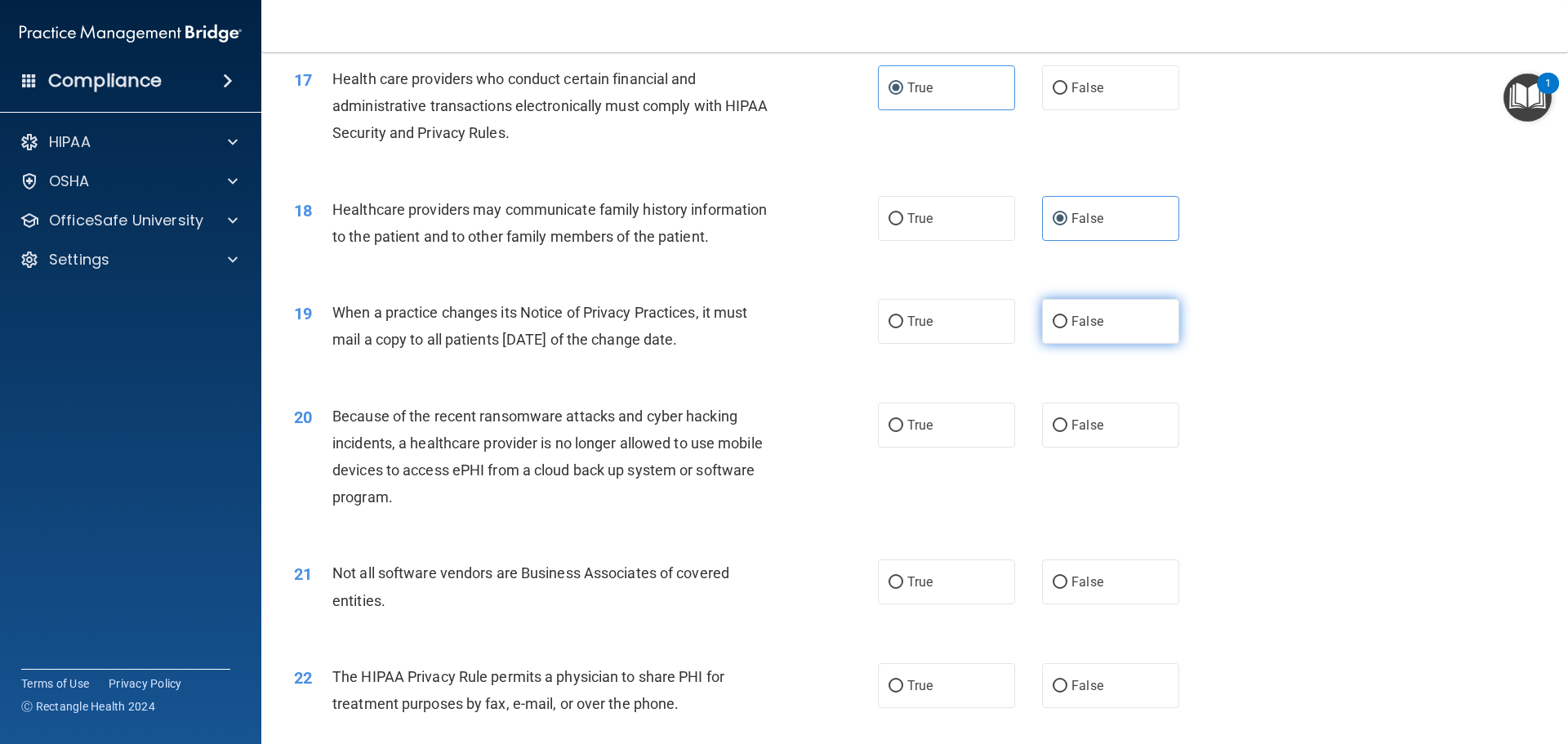
click at [1071, 337] on label "False" at bounding box center [1110, 321] width 137 height 45
click at [1067, 329] on input "False" at bounding box center [1060, 321] width 15 height 12
radio input "true"
click at [1072, 407] on label "False" at bounding box center [1110, 424] width 137 height 45
click at [1067, 420] on input "False" at bounding box center [1060, 425] width 15 height 12
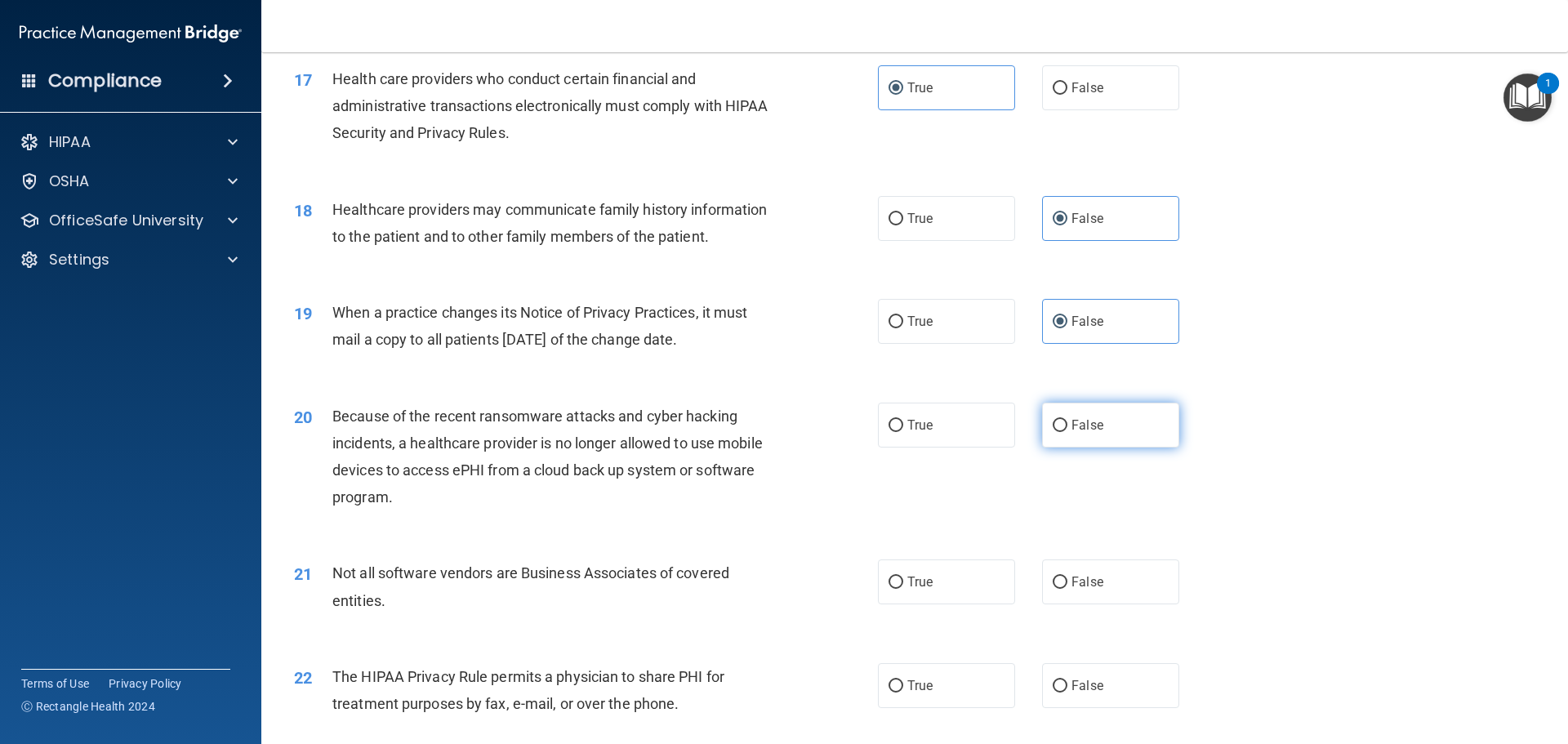
radio input "true"
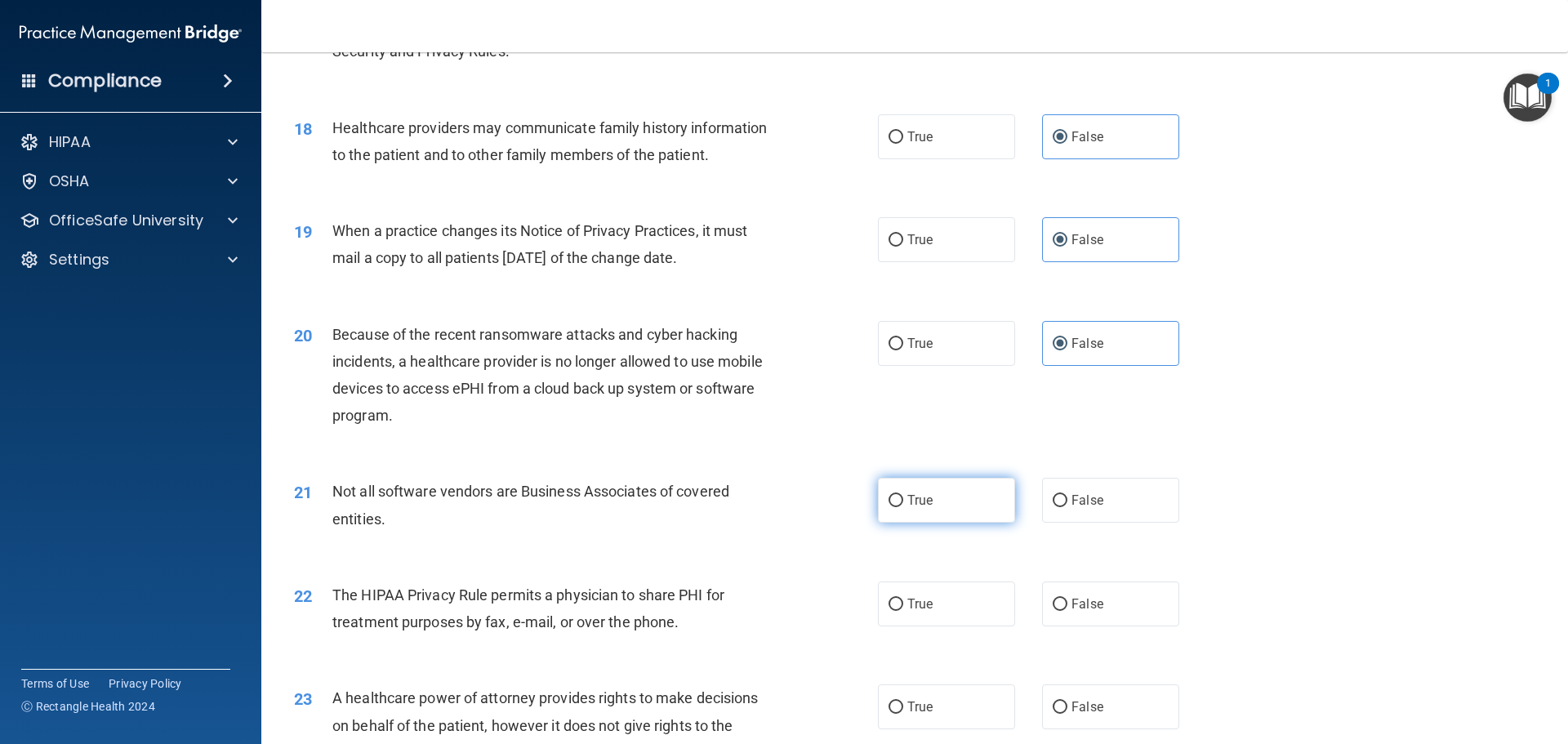
click at [878, 507] on label "True" at bounding box center [946, 500] width 137 height 45
click at [888, 507] on input "True" at bounding box center [895, 501] width 15 height 12
radio input "true"
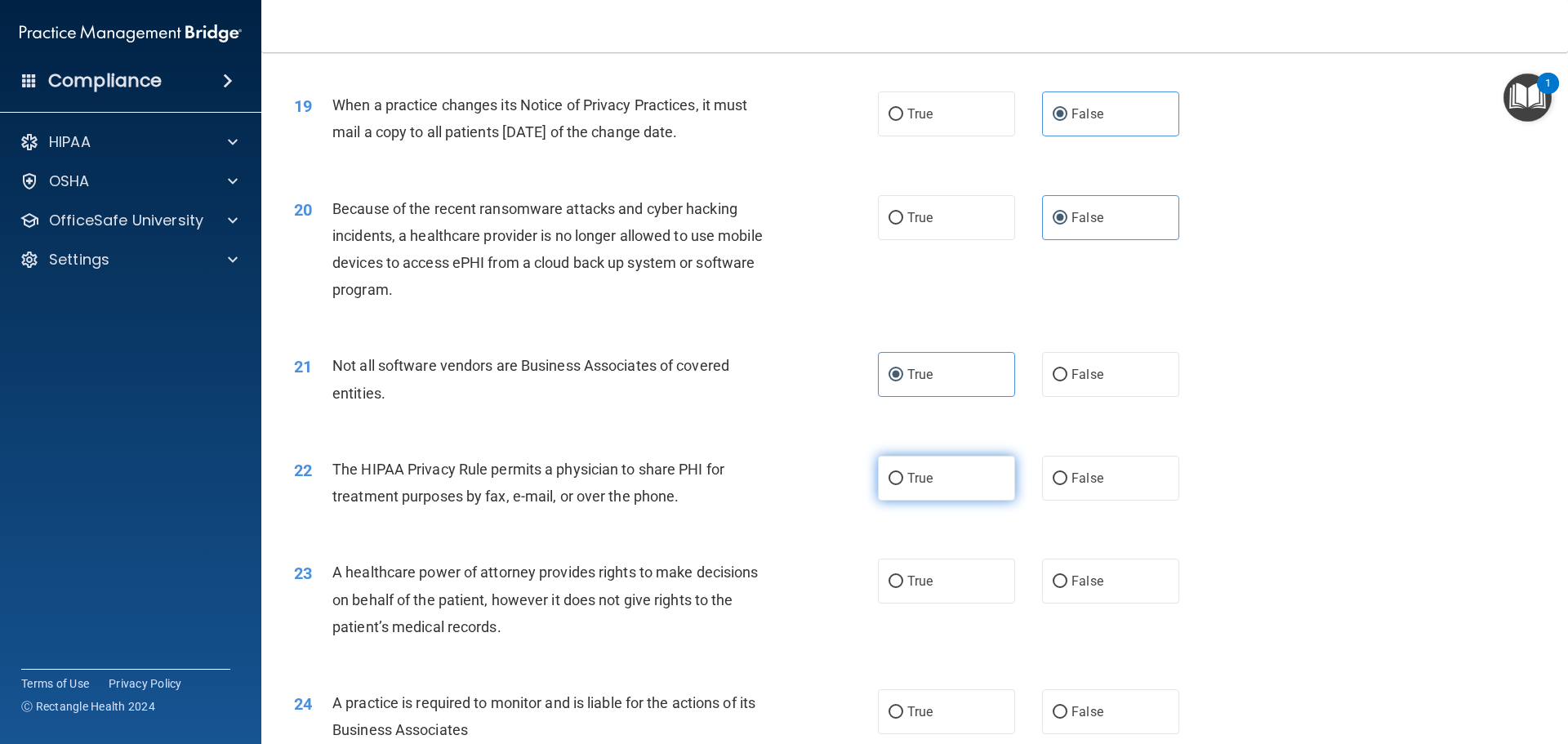
scroll to position [2288, 0]
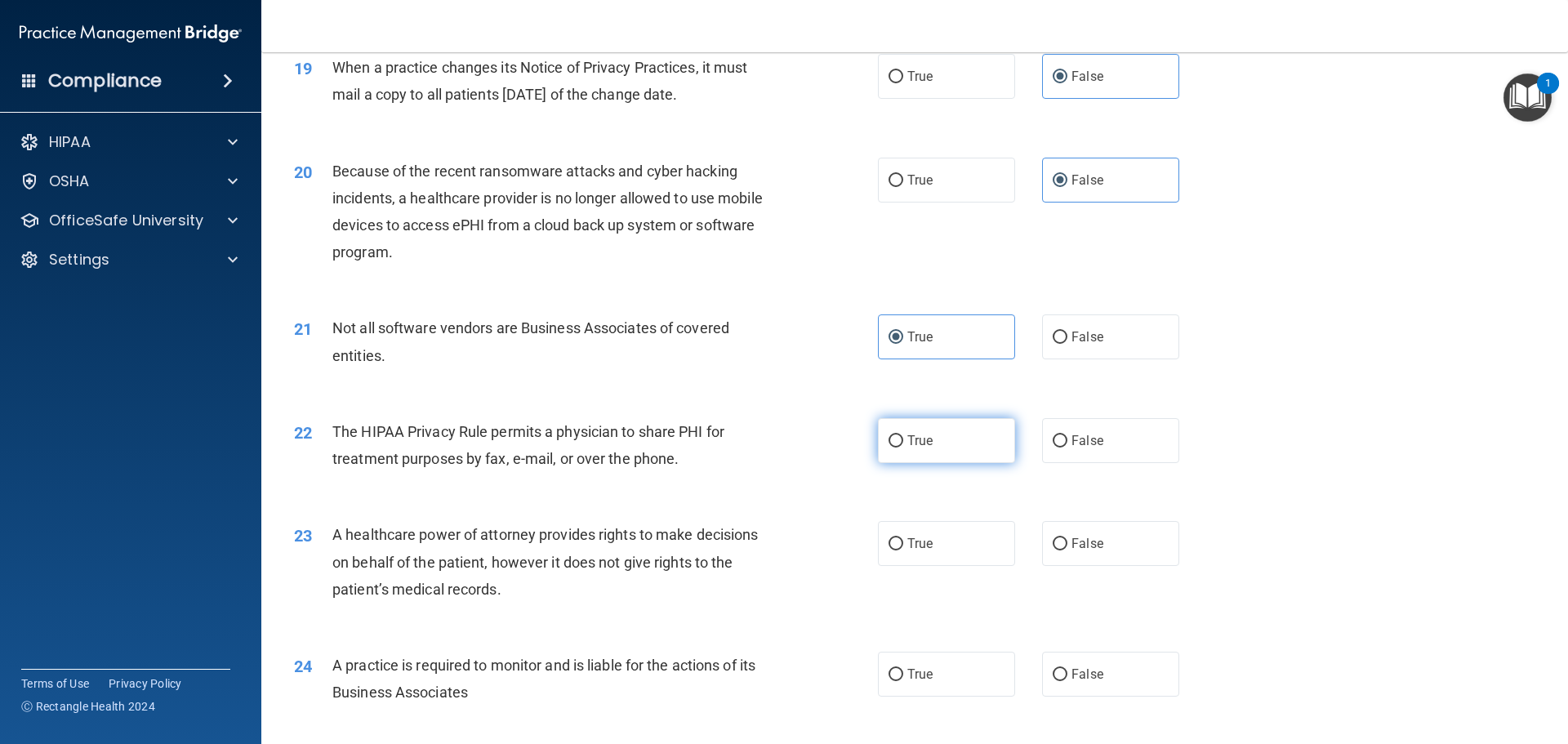
click at [944, 437] on label "True" at bounding box center [946, 440] width 137 height 45
click at [903, 437] on input "True" at bounding box center [895, 441] width 15 height 12
radio input "true"
click at [1076, 537] on span "False" at bounding box center [1087, 543] width 32 height 16
click at [1067, 539] on input "False" at bounding box center [1060, 544] width 15 height 12
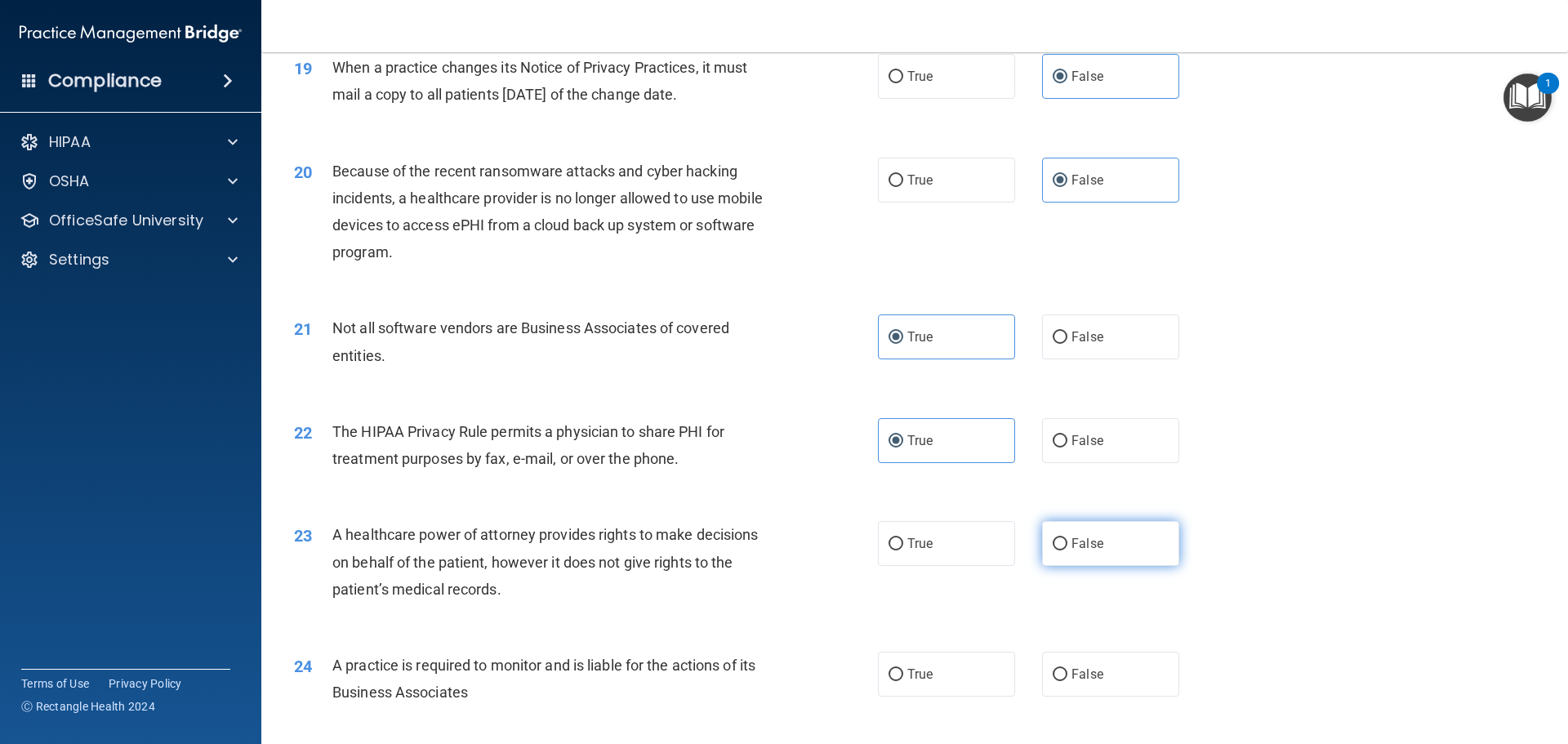
radio input "true"
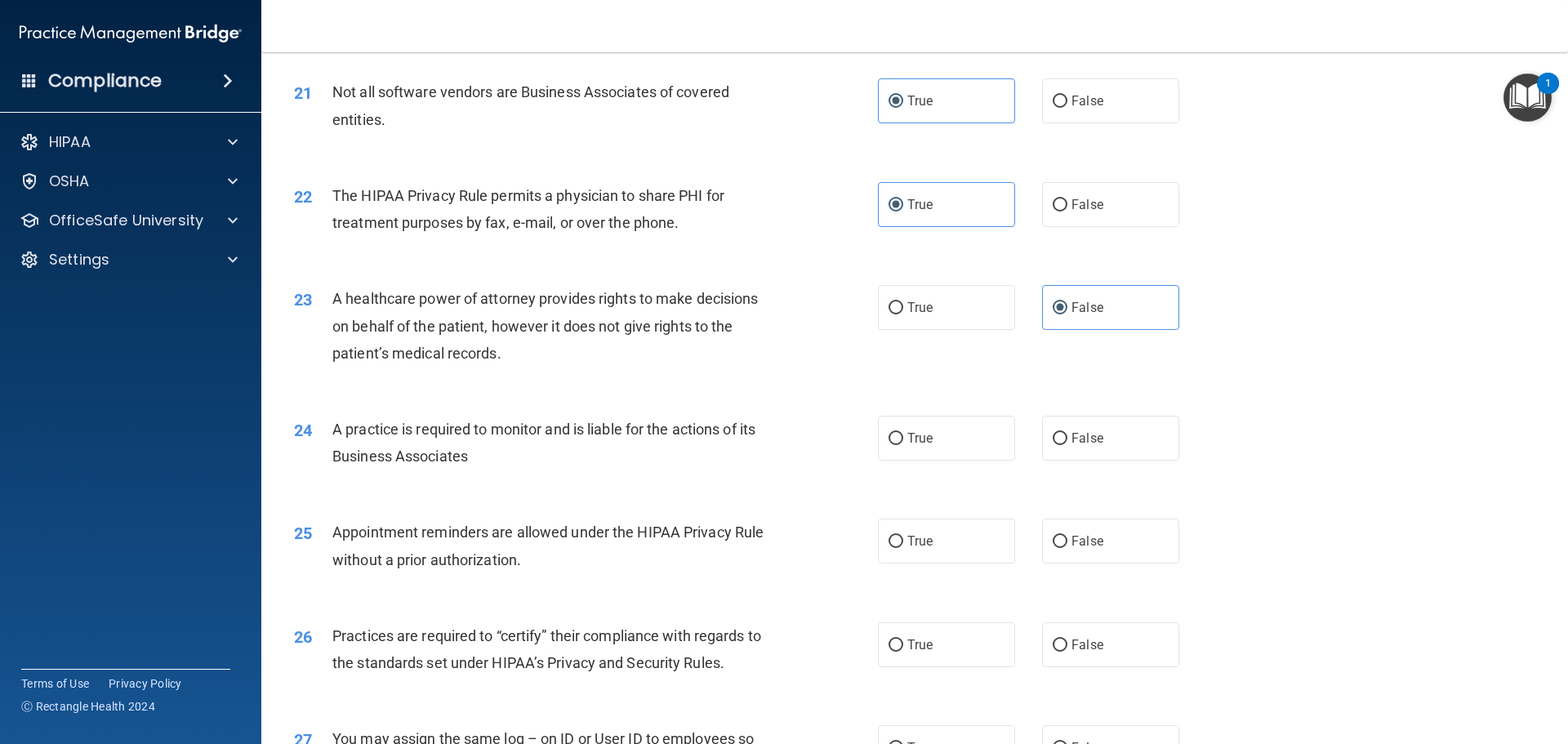
scroll to position [2533, 0]
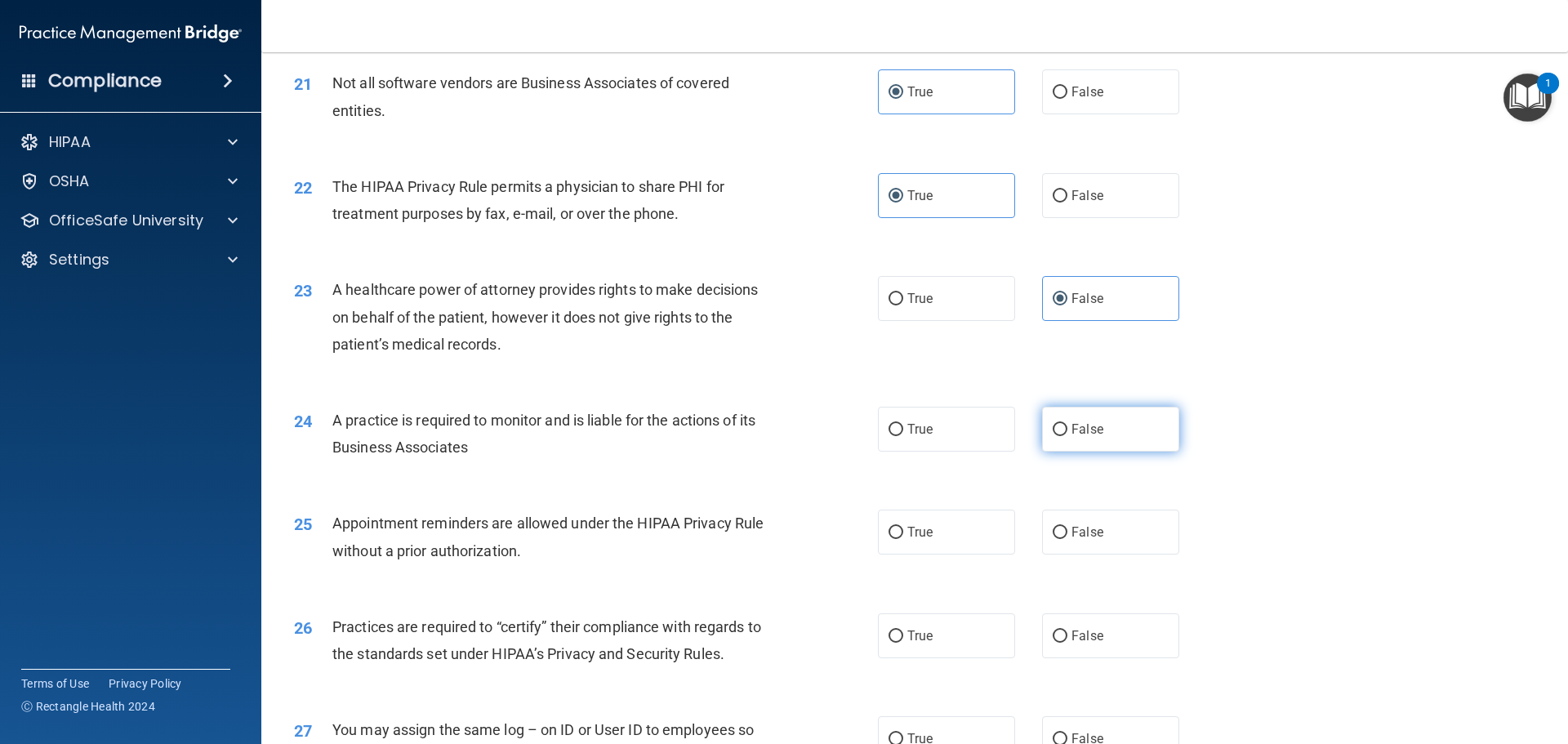
click at [1049, 438] on label "False" at bounding box center [1110, 429] width 137 height 45
click at [1053, 436] on input "False" at bounding box center [1060, 430] width 15 height 12
radio input "true"
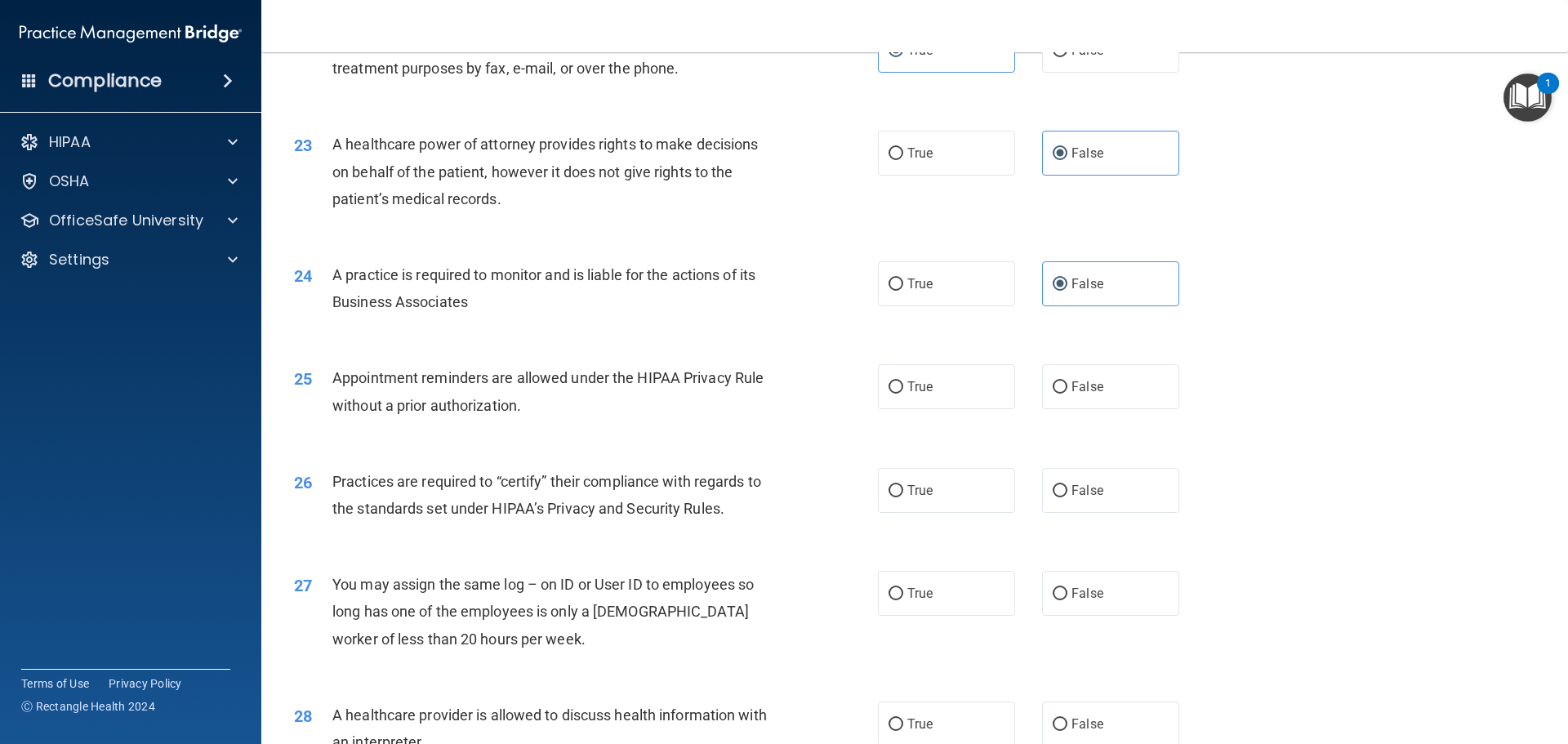
scroll to position [2696, 0]
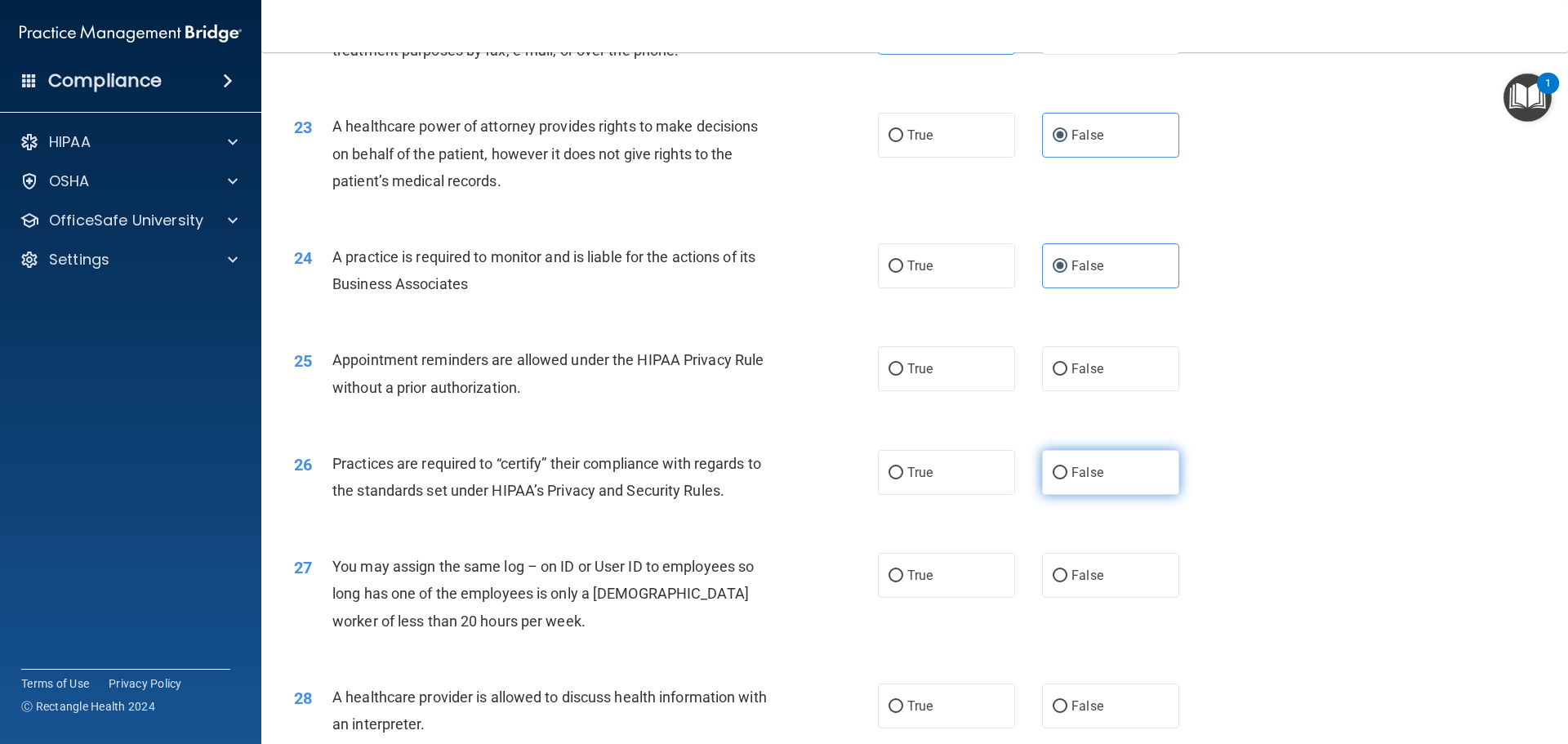
click at [1113, 465] on label "False" at bounding box center [1110, 472] width 137 height 45
click at [1067, 468] on input "False" at bounding box center [1060, 473] width 15 height 12
radio input "true"
click at [932, 692] on label "True" at bounding box center [946, 706] width 137 height 45
click at [903, 701] on input "True" at bounding box center [895, 706] width 15 height 12
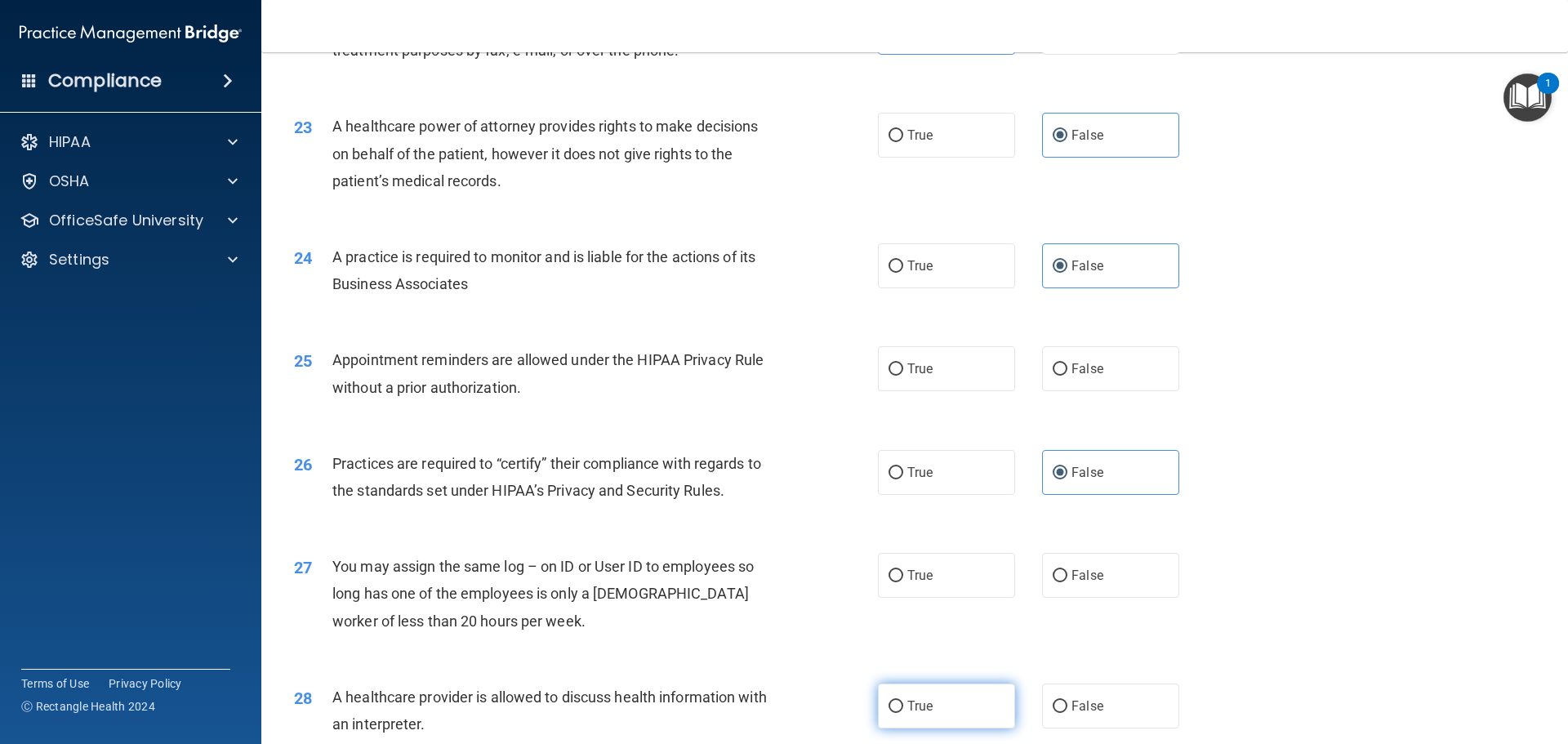
radio input "true"
click at [1170, 545] on div "27 You may assign the same log – on ID or User ID to employees so long has one …" at bounding box center [914, 599] width 1265 height 131
click at [1113, 568] on label "False" at bounding box center [1110, 575] width 137 height 45
click at [1067, 570] on input "False" at bounding box center [1060, 575] width 15 height 12
radio input "true"
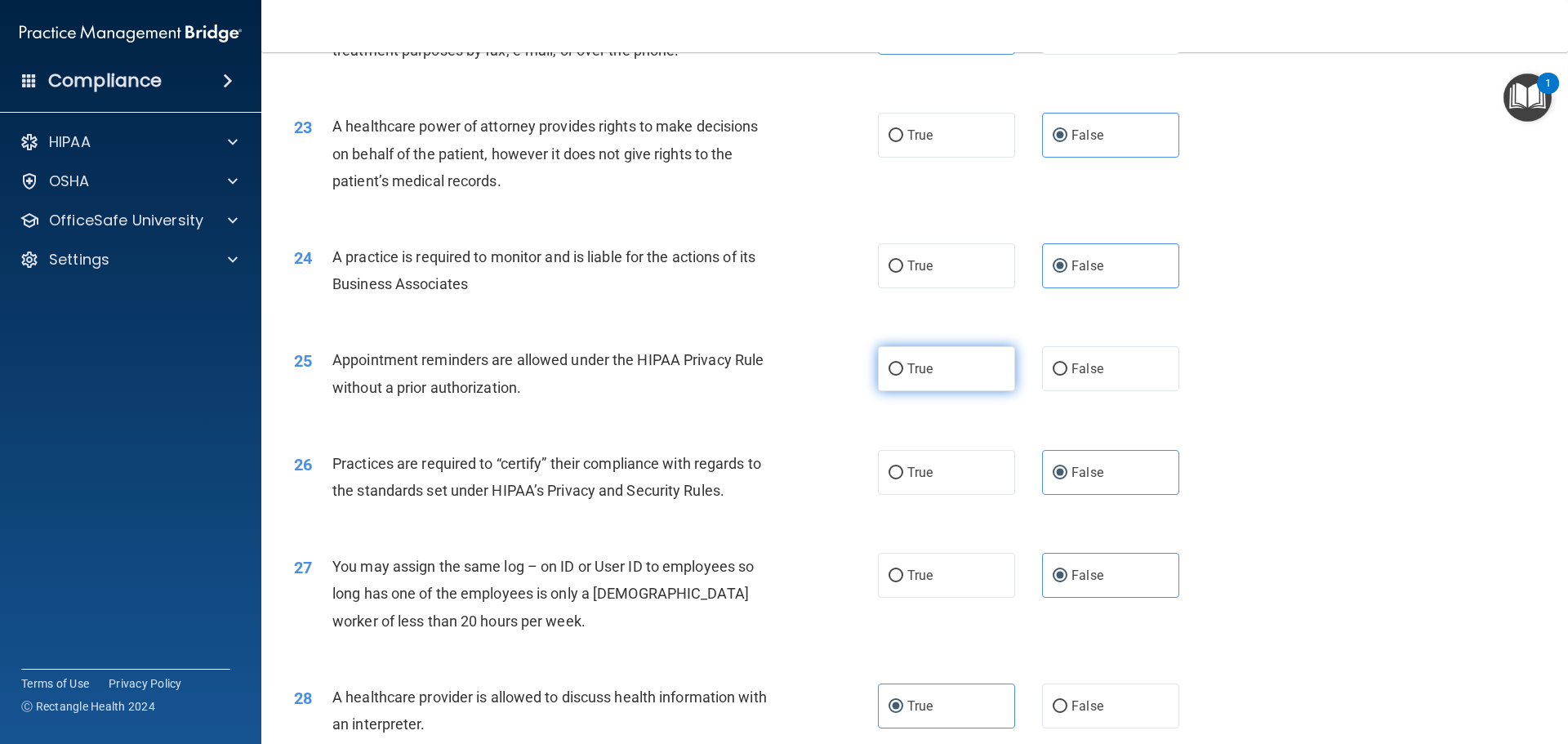
click at [914, 355] on label "True" at bounding box center [946, 368] width 137 height 45
click at [903, 364] on input "True" at bounding box center [895, 369] width 15 height 12
radio input "true"
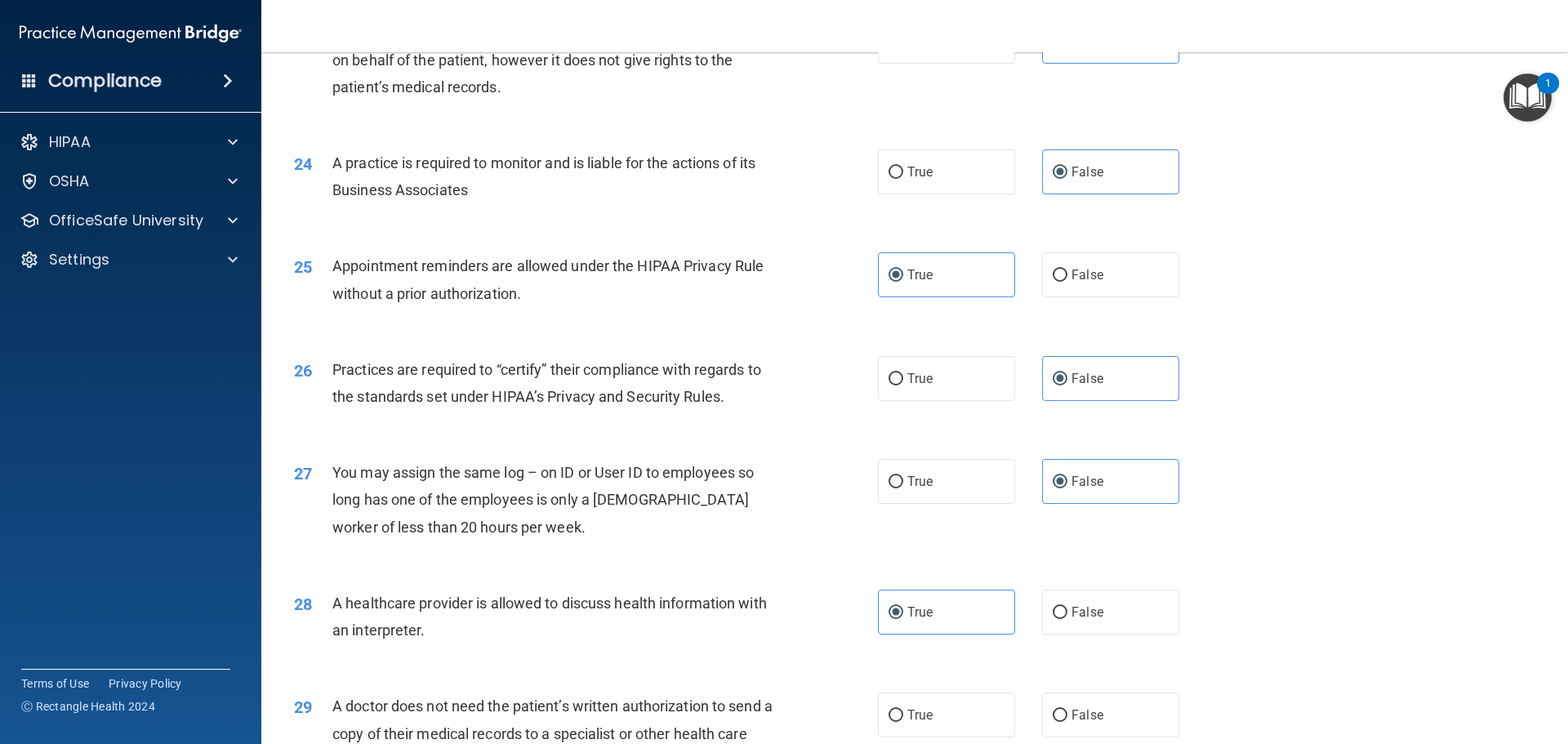
scroll to position [3023, 0]
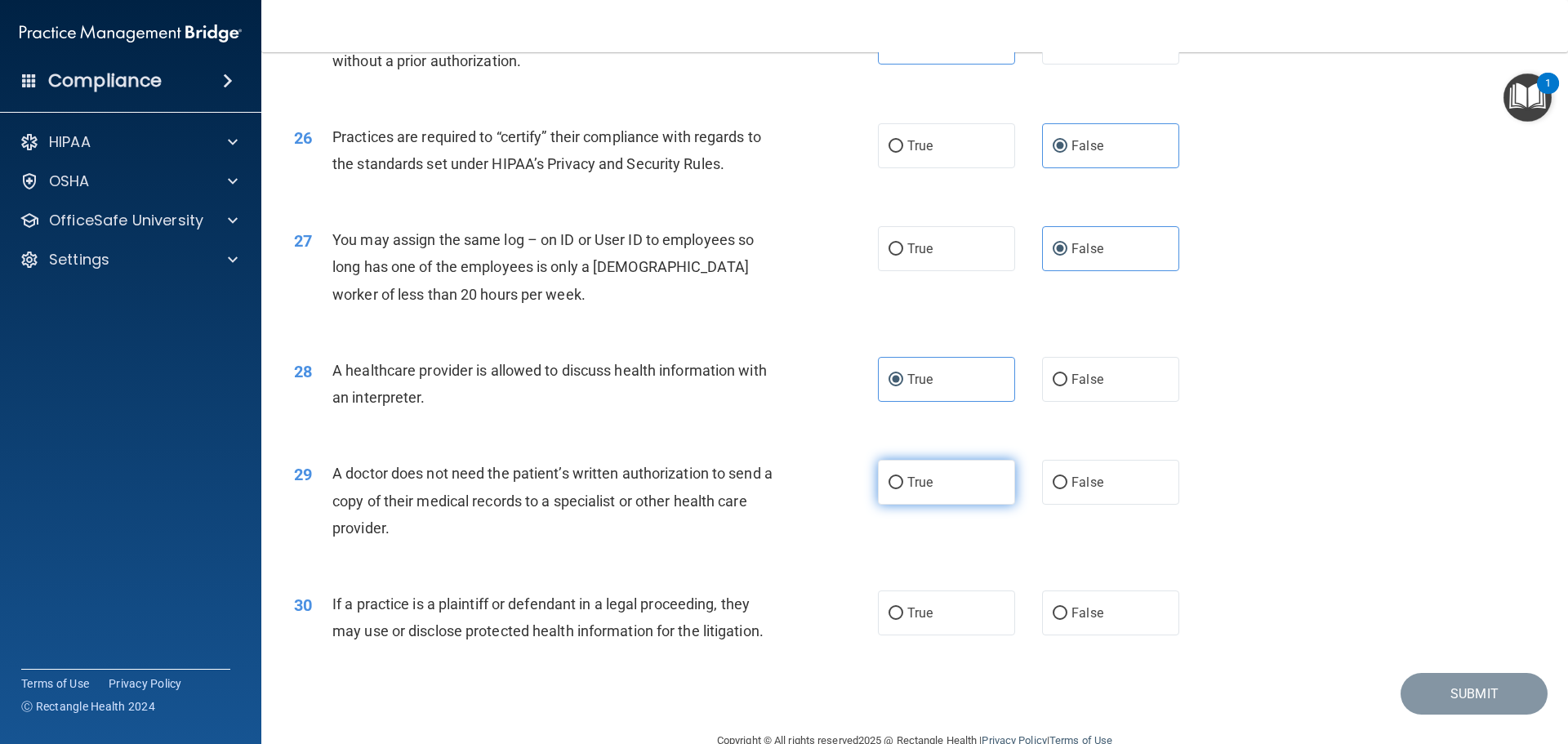
click at [925, 483] on span "True" at bounding box center [920, 482] width 26 height 16
click at [903, 483] on input "True" at bounding box center [895, 482] width 15 height 12
radio input "true"
click at [917, 608] on span "True" at bounding box center [920, 613] width 26 height 16
click at [903, 608] on input "True" at bounding box center [895, 613] width 15 height 12
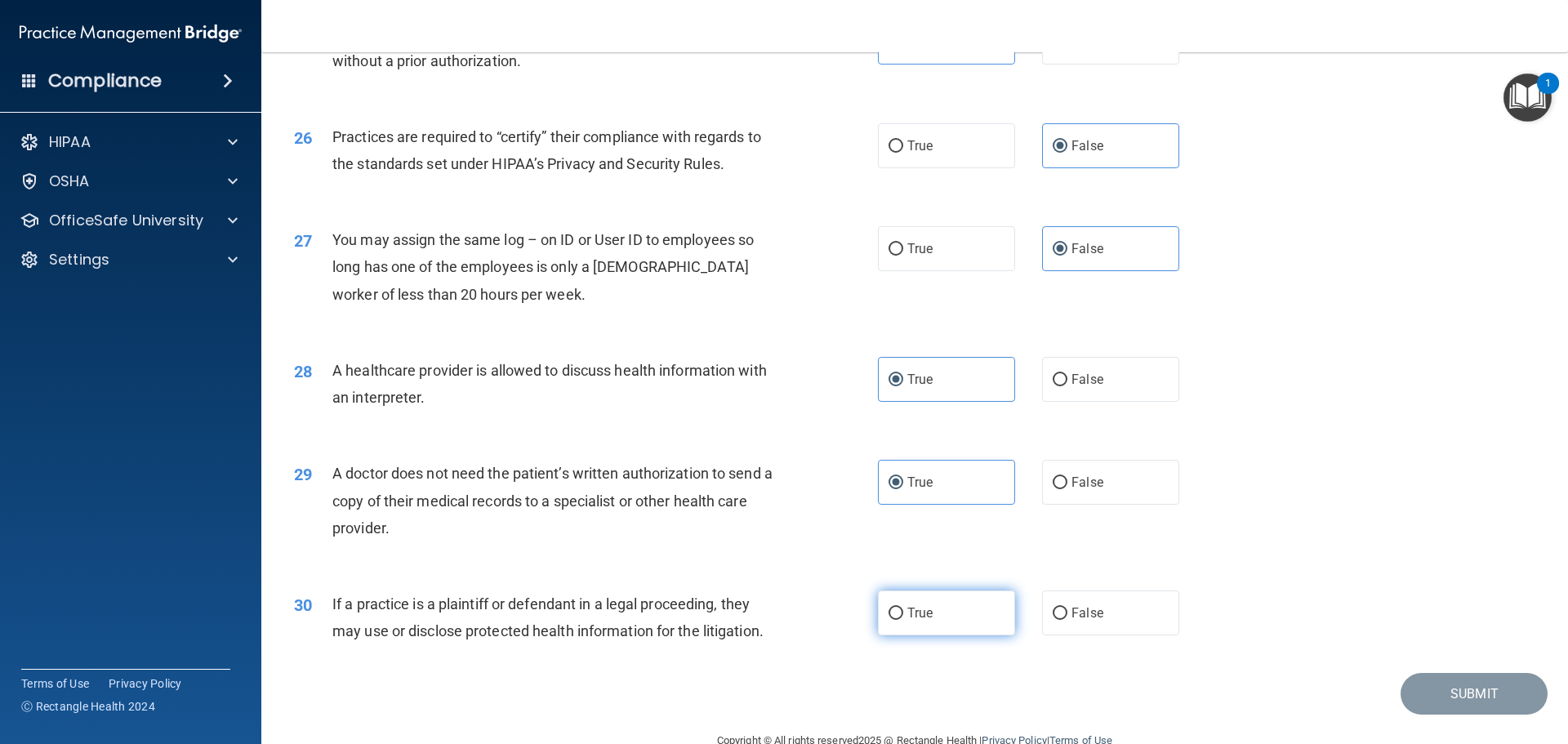
radio input "true"
click at [1403, 693] on button "Submit" at bounding box center [1474, 693] width 147 height 41
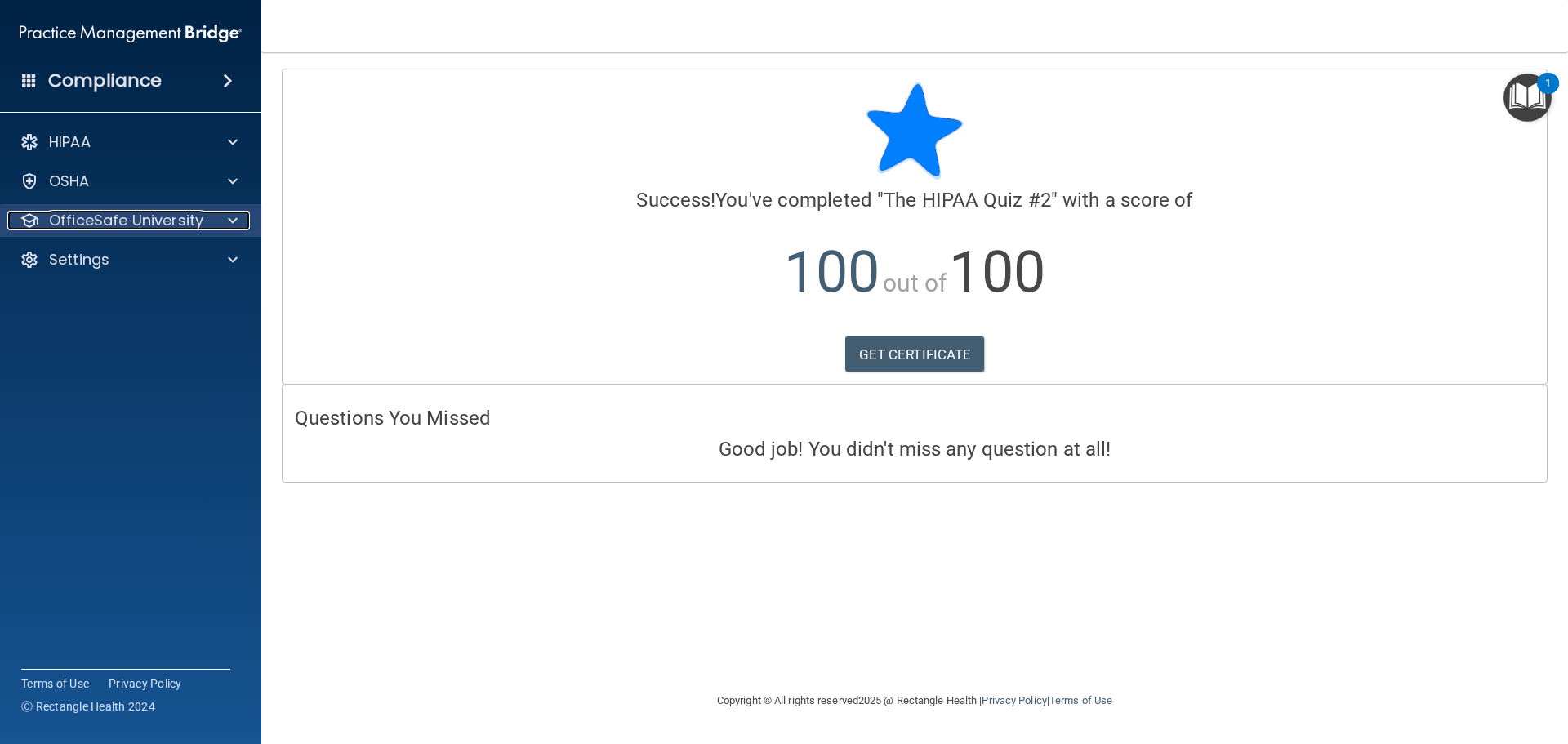
click at [179, 213] on p "OfficeSafe University" at bounding box center [126, 220] width 155 height 19
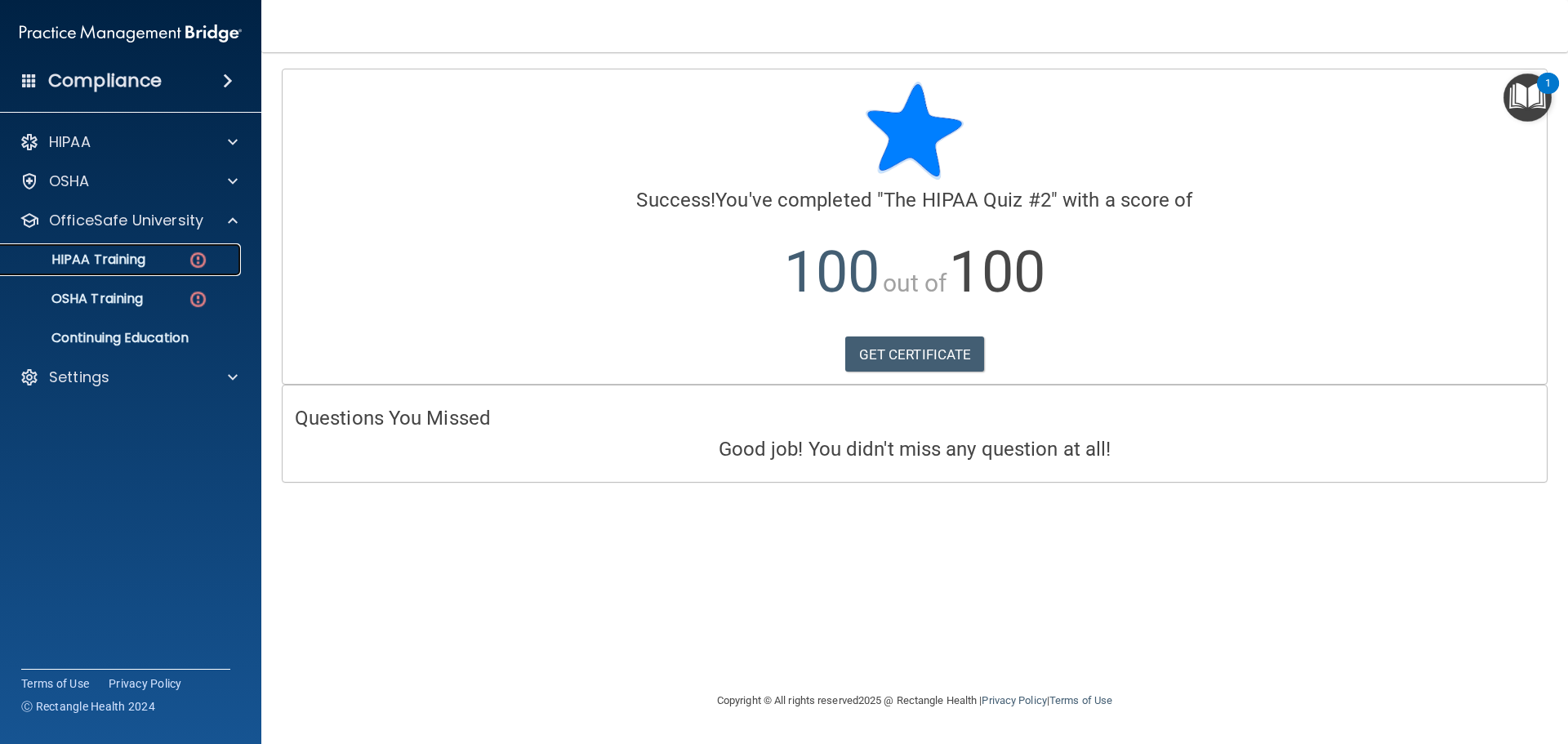
click at [144, 266] on p "HIPAA Training" at bounding box center [78, 260] width 134 height 17
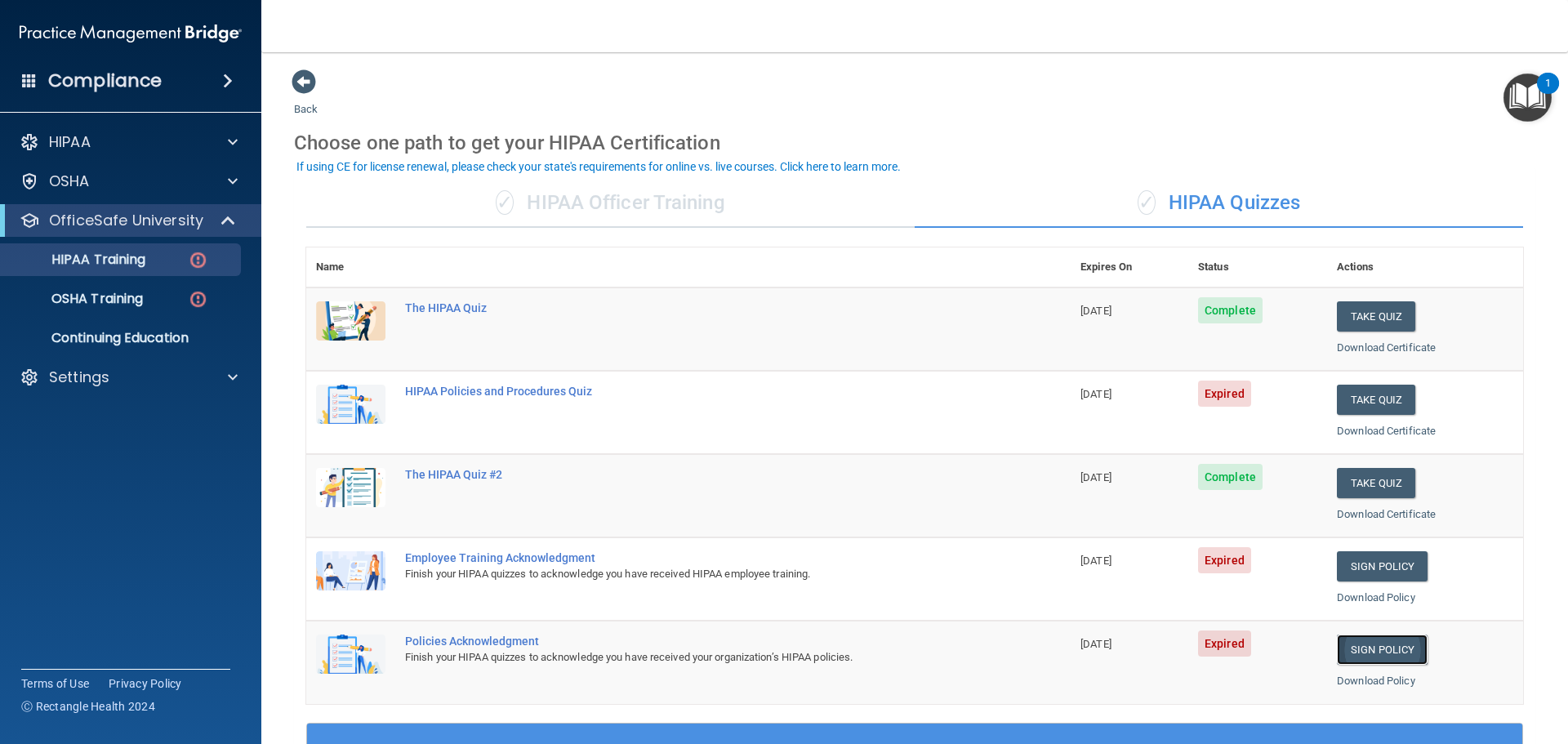
click at [1381, 639] on link "Sign Policy" at bounding box center [1382, 650] width 91 height 30
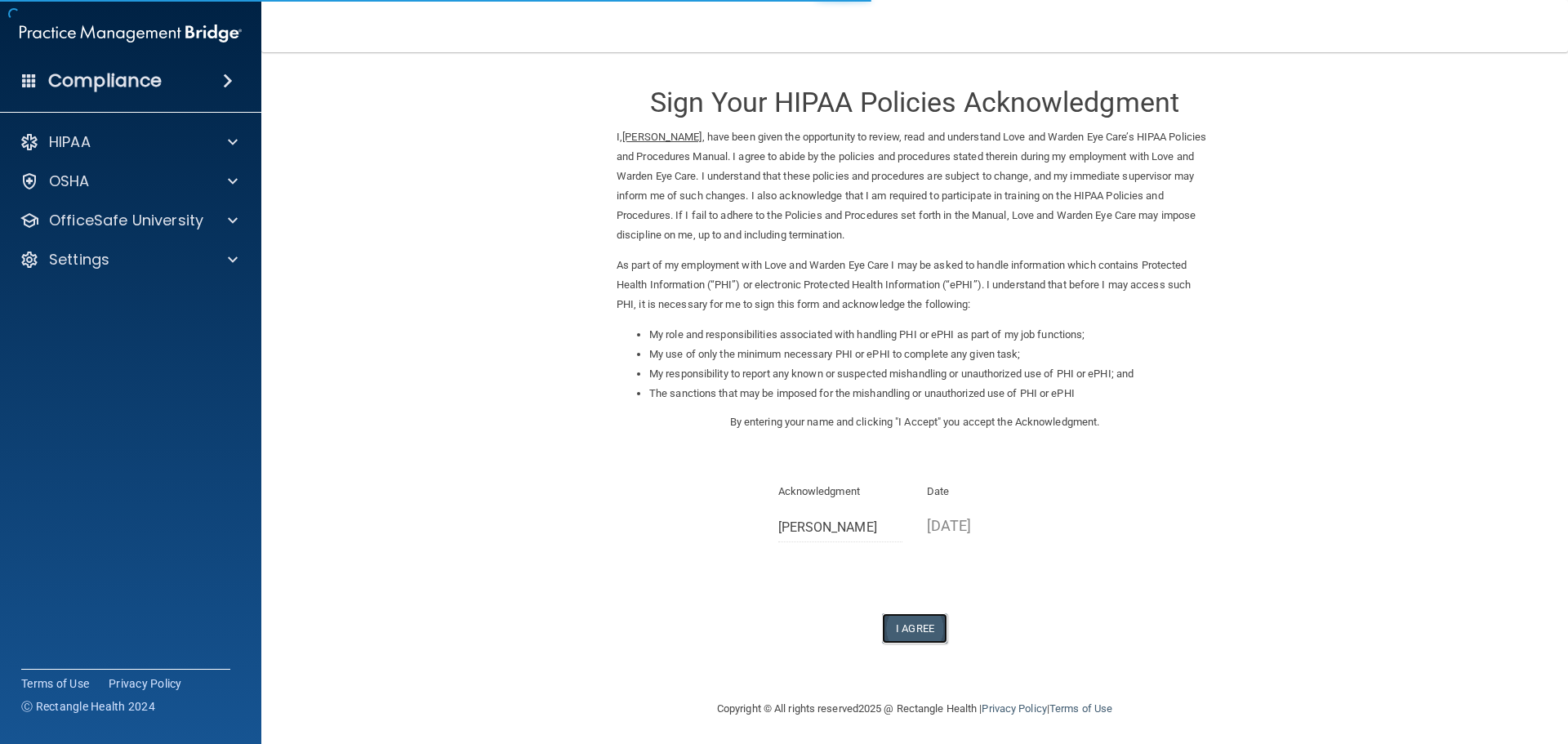
click at [907, 626] on button "I Agree" at bounding box center [914, 628] width 65 height 30
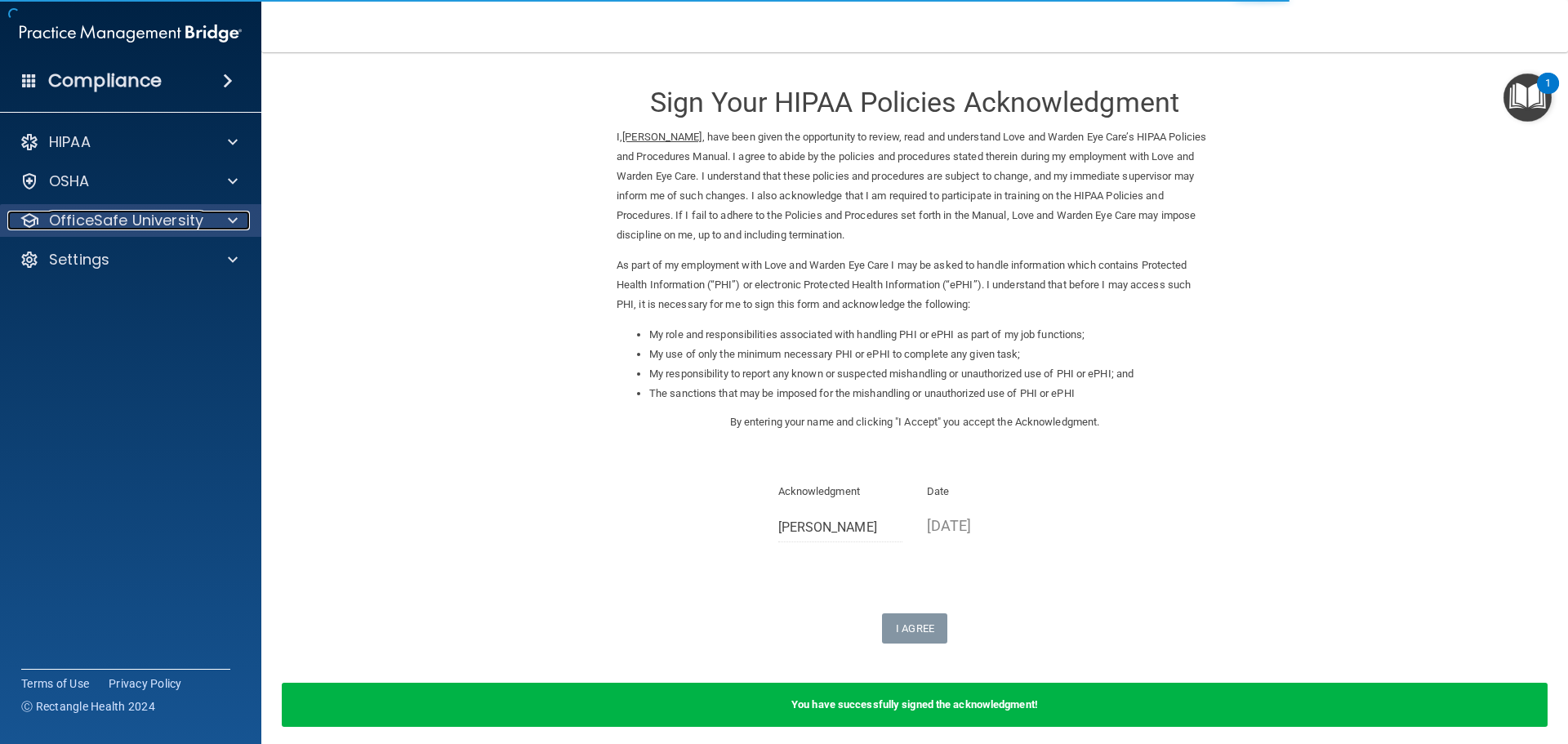
click at [106, 217] on p "OfficeSafe University" at bounding box center [126, 220] width 155 height 19
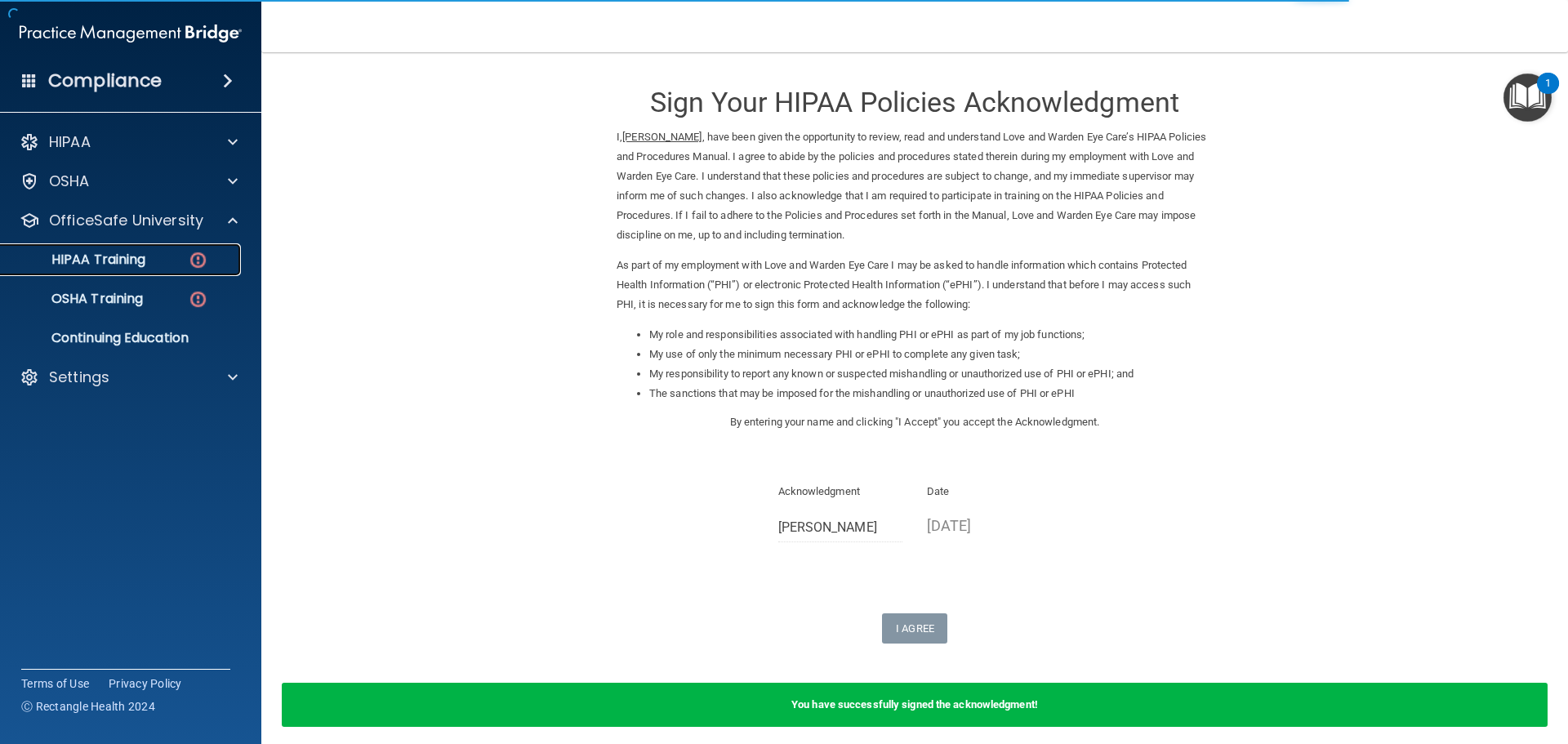
click at [199, 248] on link "HIPAA Training" at bounding box center [112, 259] width 258 height 32
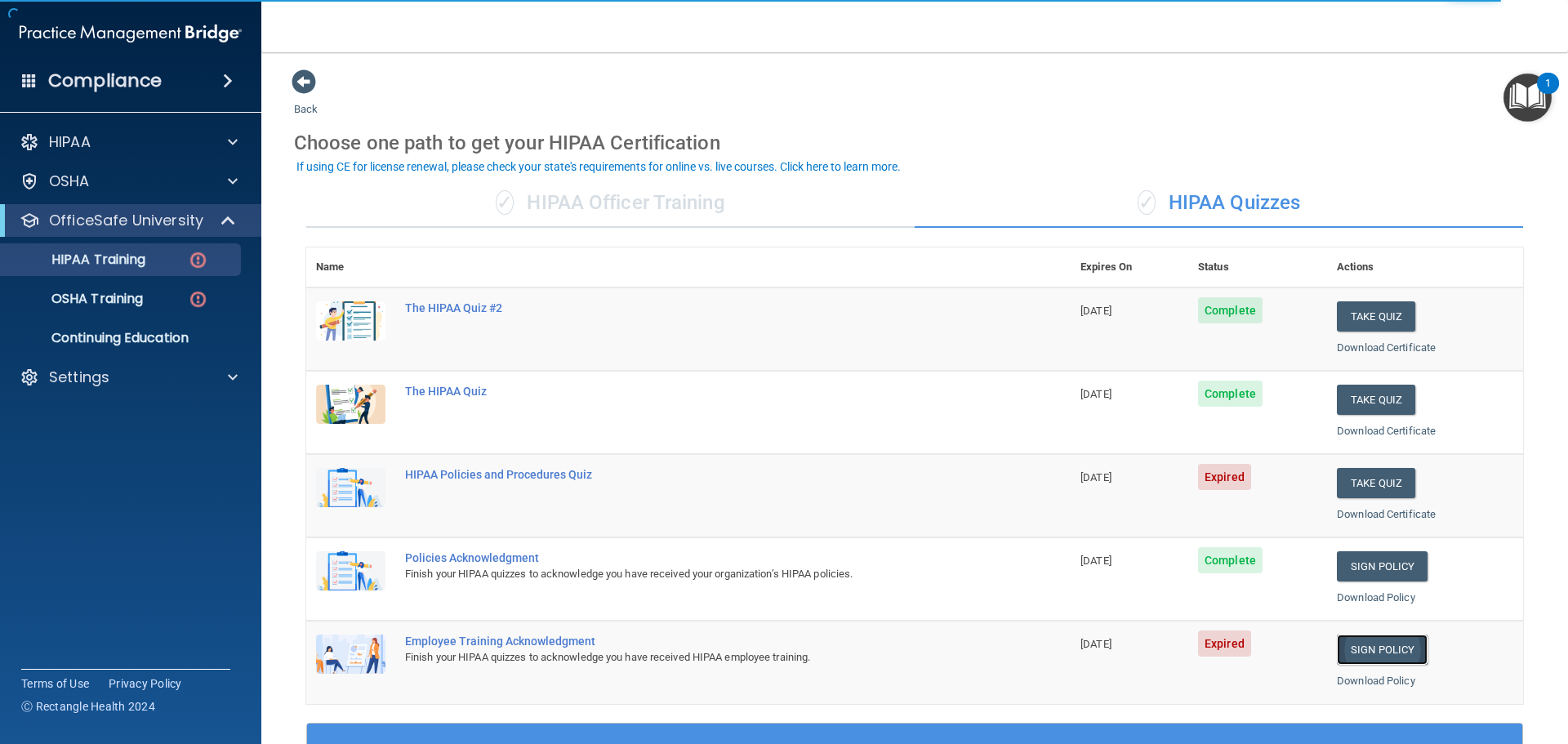
click at [1366, 657] on link "Sign Policy" at bounding box center [1382, 650] width 91 height 30
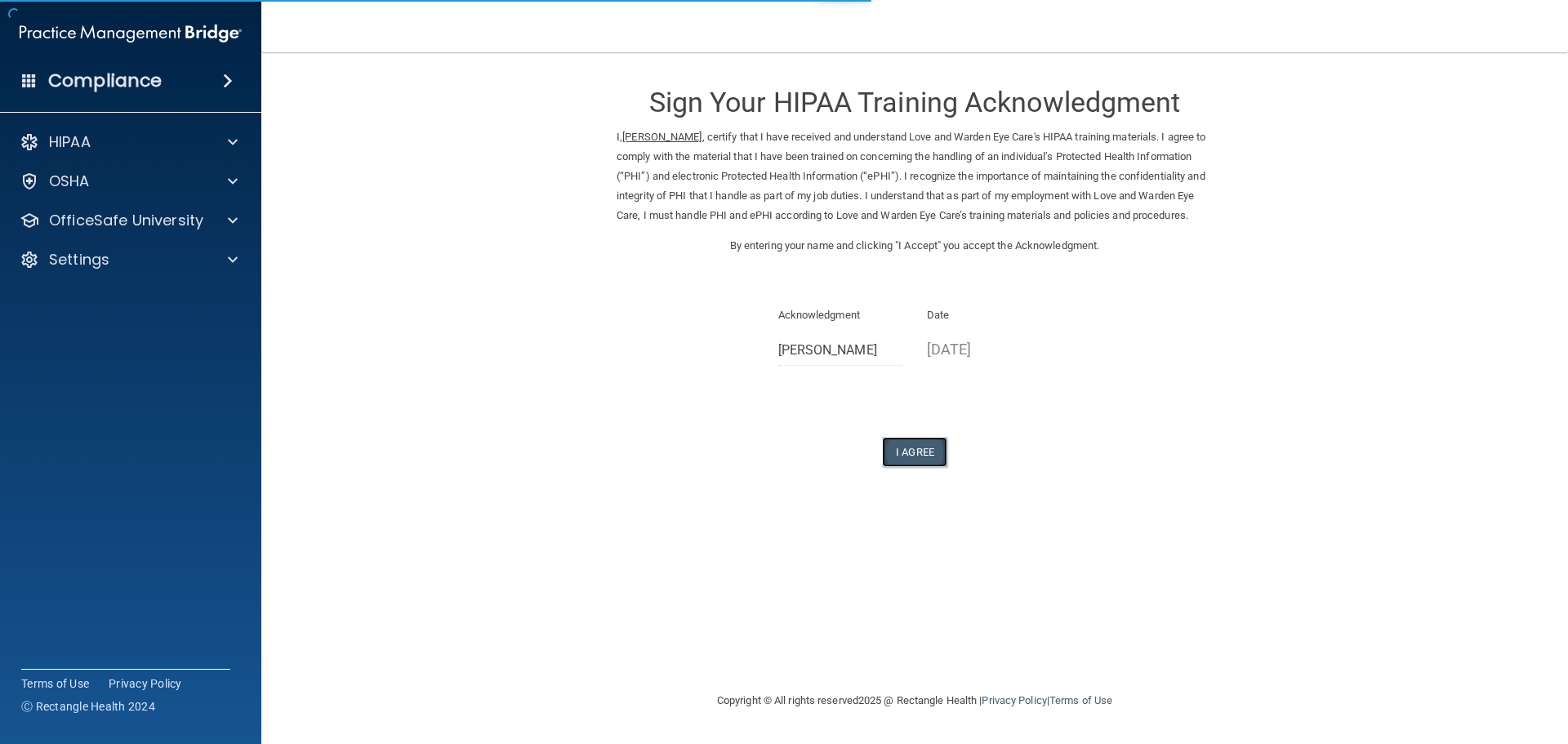
click at [905, 464] on button "I Agree" at bounding box center [914, 452] width 65 height 30
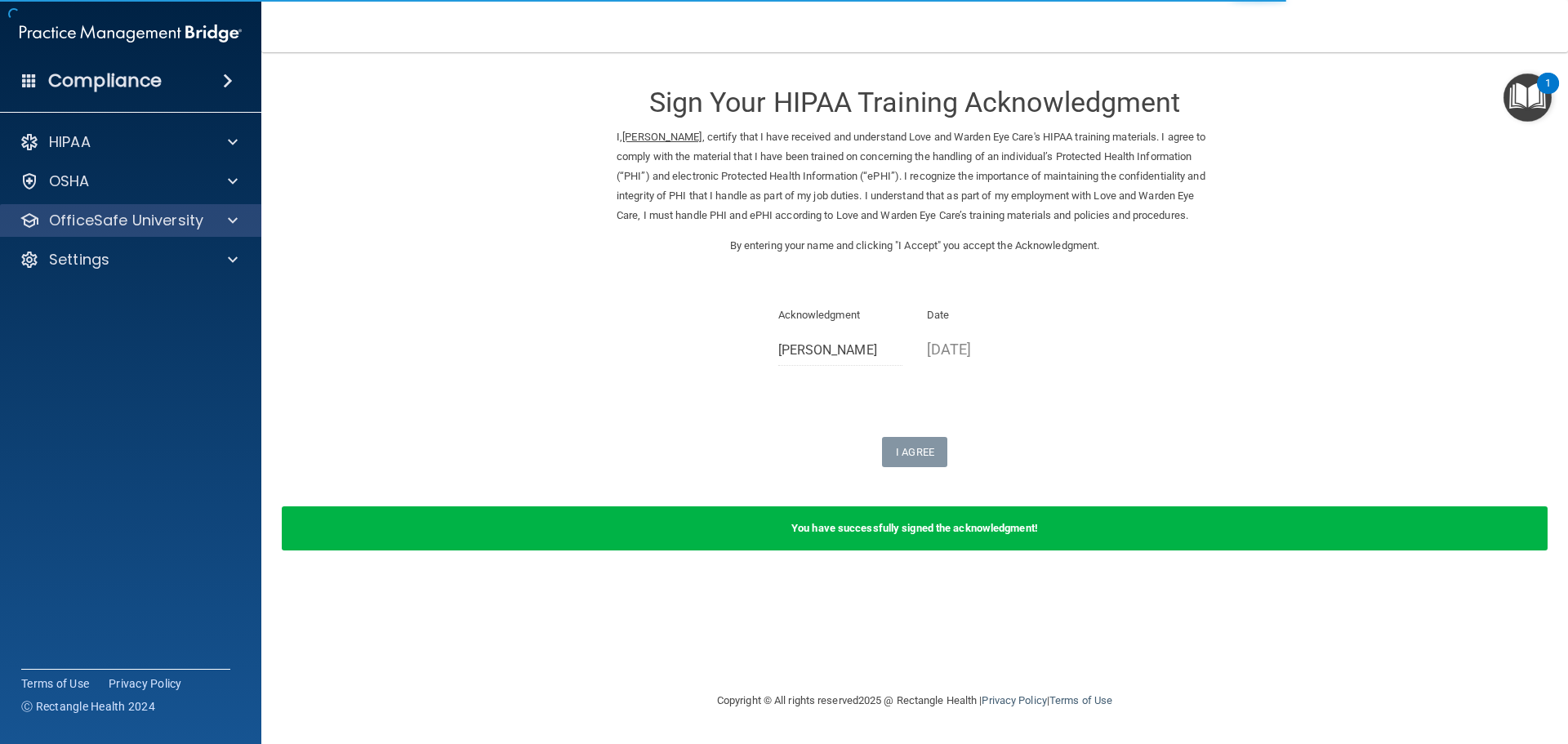
click at [221, 233] on div "OfficeSafe University" at bounding box center [131, 220] width 262 height 32
click at [153, 221] on p "OfficeSafe University" at bounding box center [126, 220] width 155 height 19
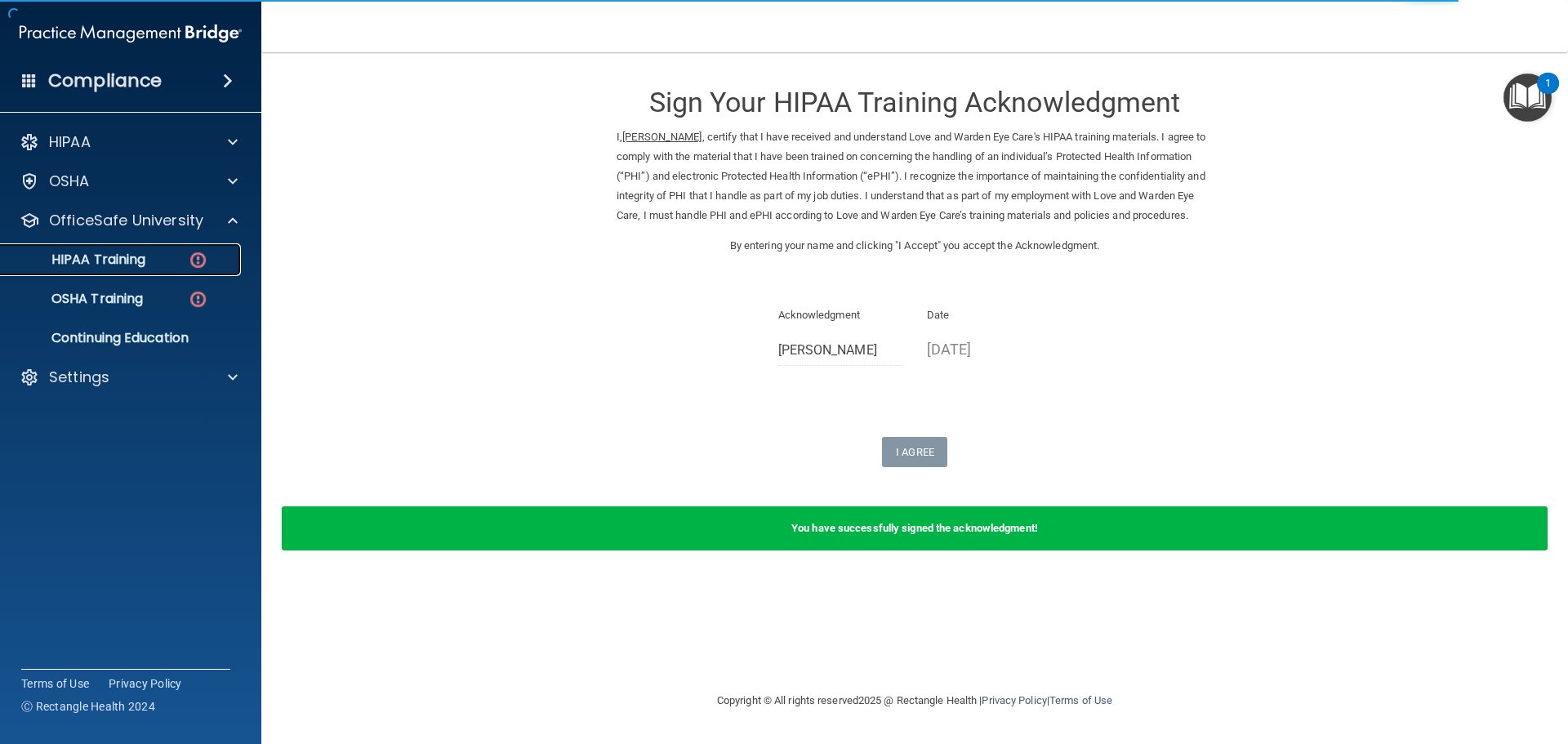
click at [121, 257] on p "HIPAA Training" at bounding box center [78, 260] width 134 height 17
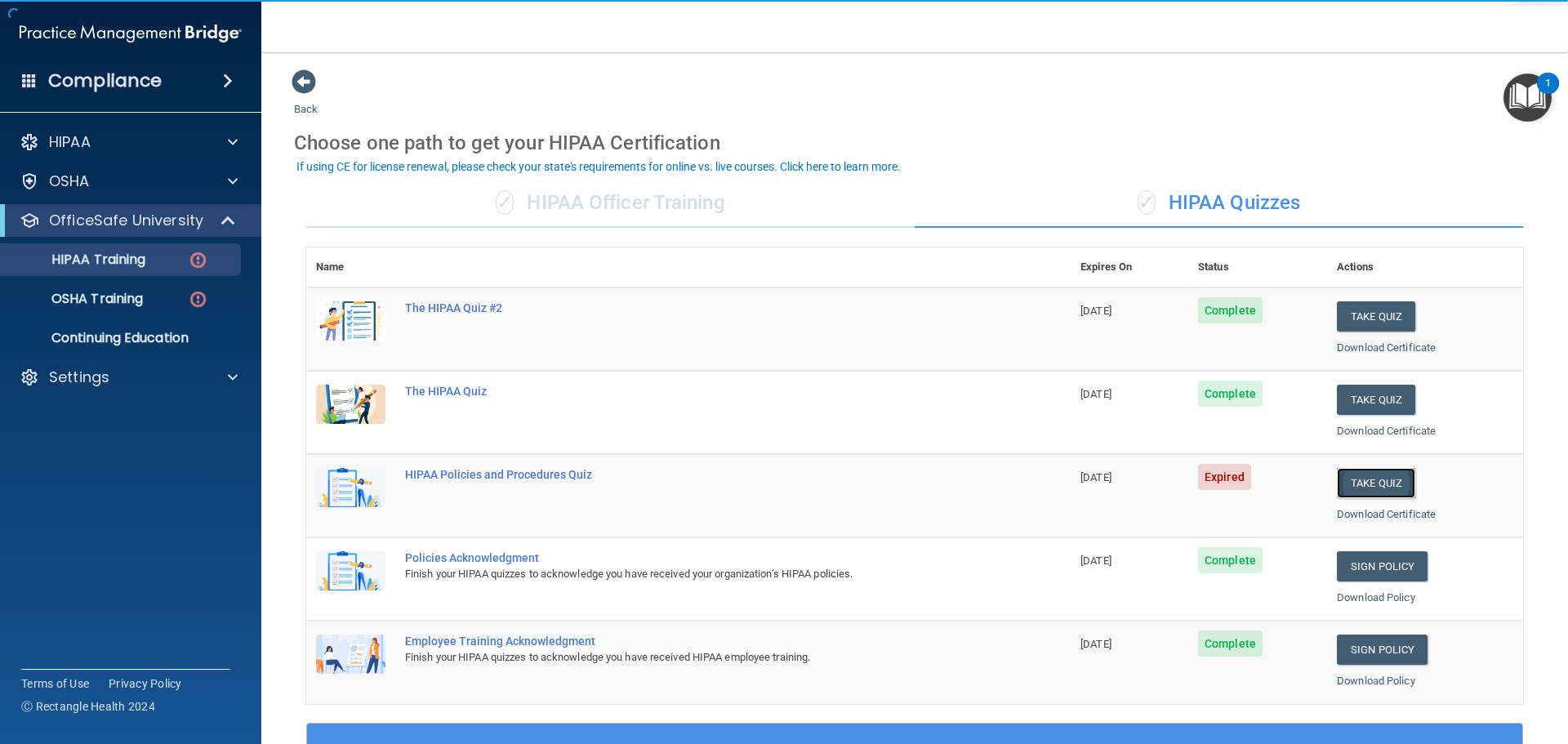
click at [1338, 471] on button "Take Quiz" at bounding box center [1376, 482] width 78 height 30
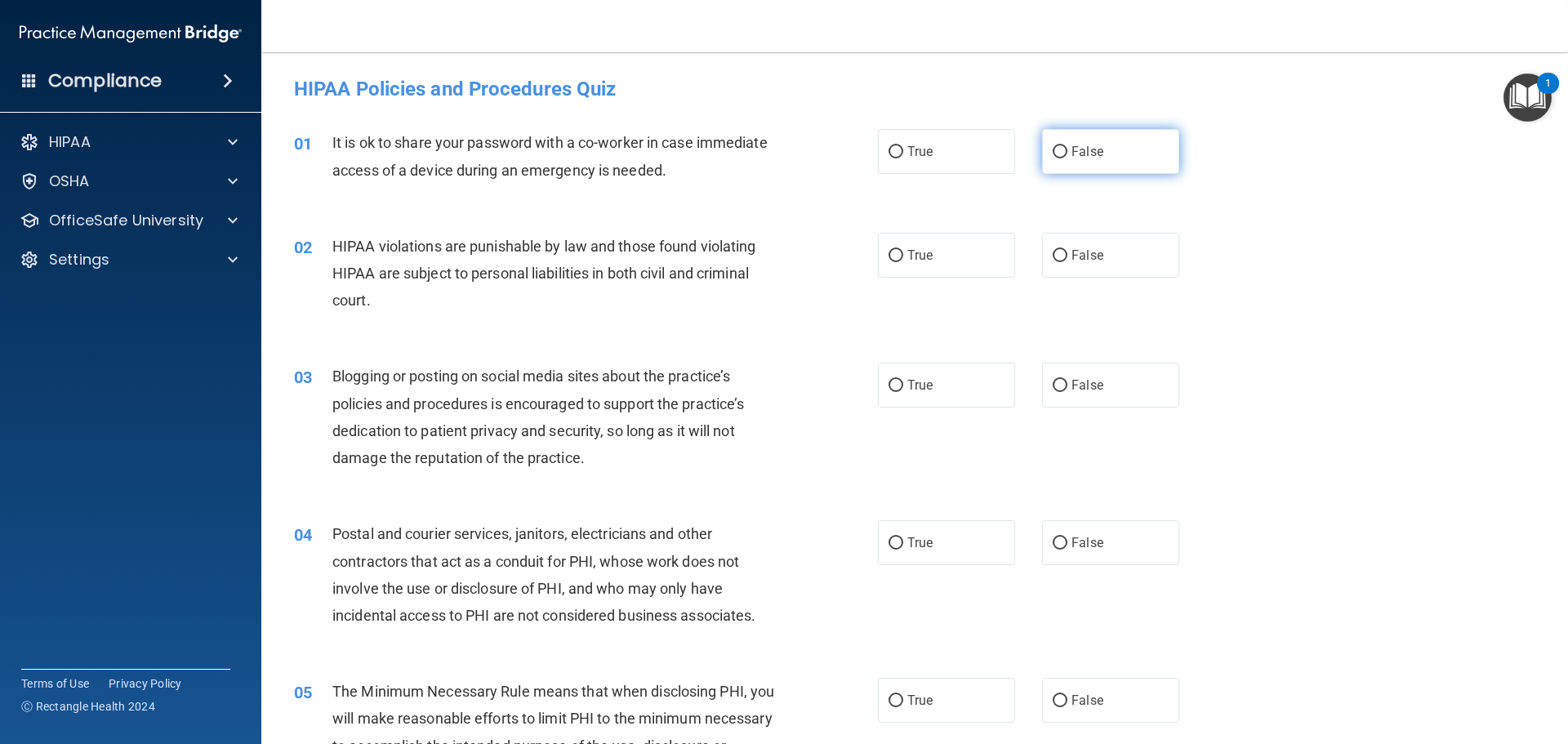
click at [1111, 159] on label "False" at bounding box center [1110, 151] width 137 height 45
click at [1067, 158] on input "False" at bounding box center [1060, 152] width 15 height 12
radio input "true"
click at [888, 259] on input "True" at bounding box center [895, 256] width 15 height 12
radio input "true"
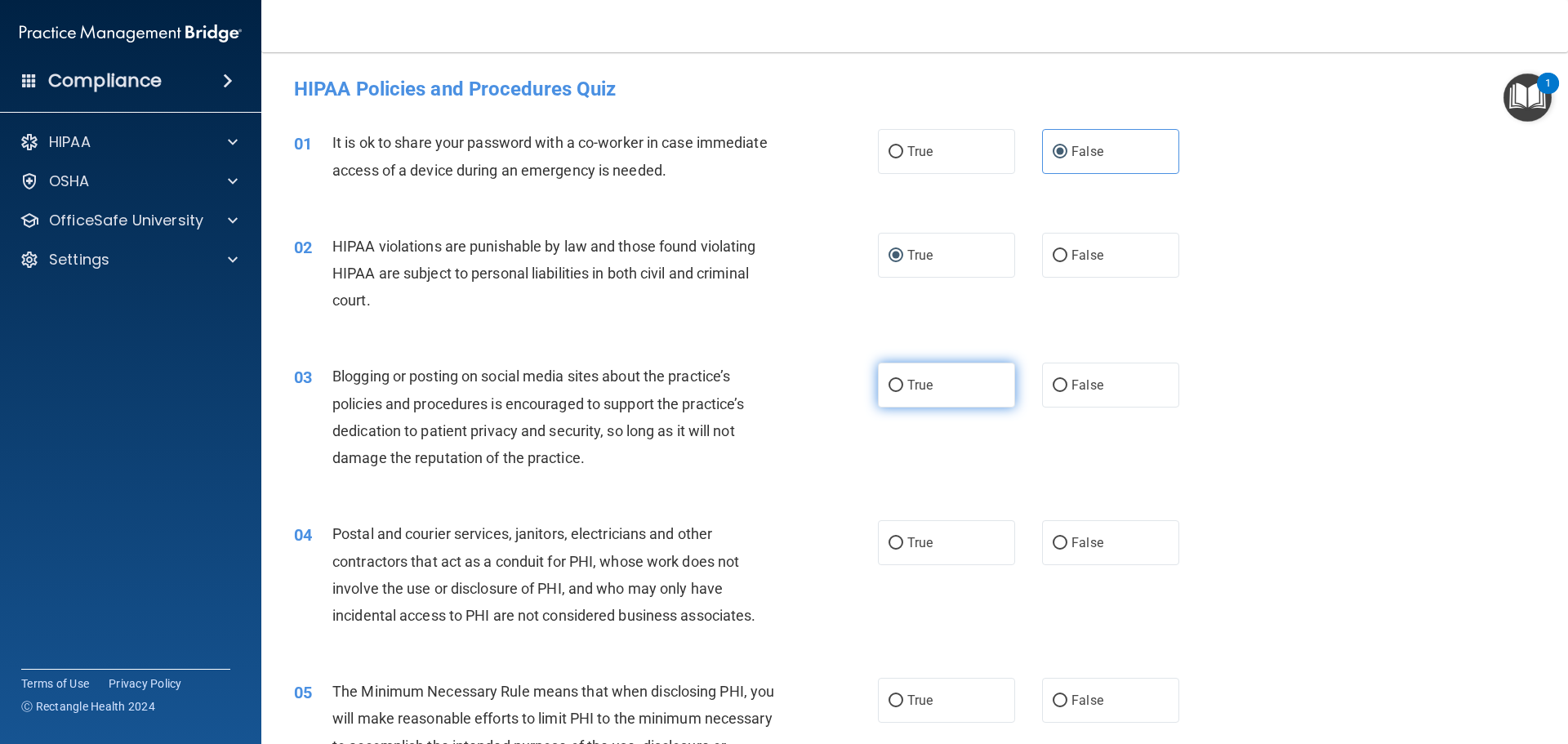
click at [925, 393] on label "True" at bounding box center [946, 385] width 137 height 45
click at [903, 392] on input "True" at bounding box center [895, 386] width 15 height 12
radio input "true"
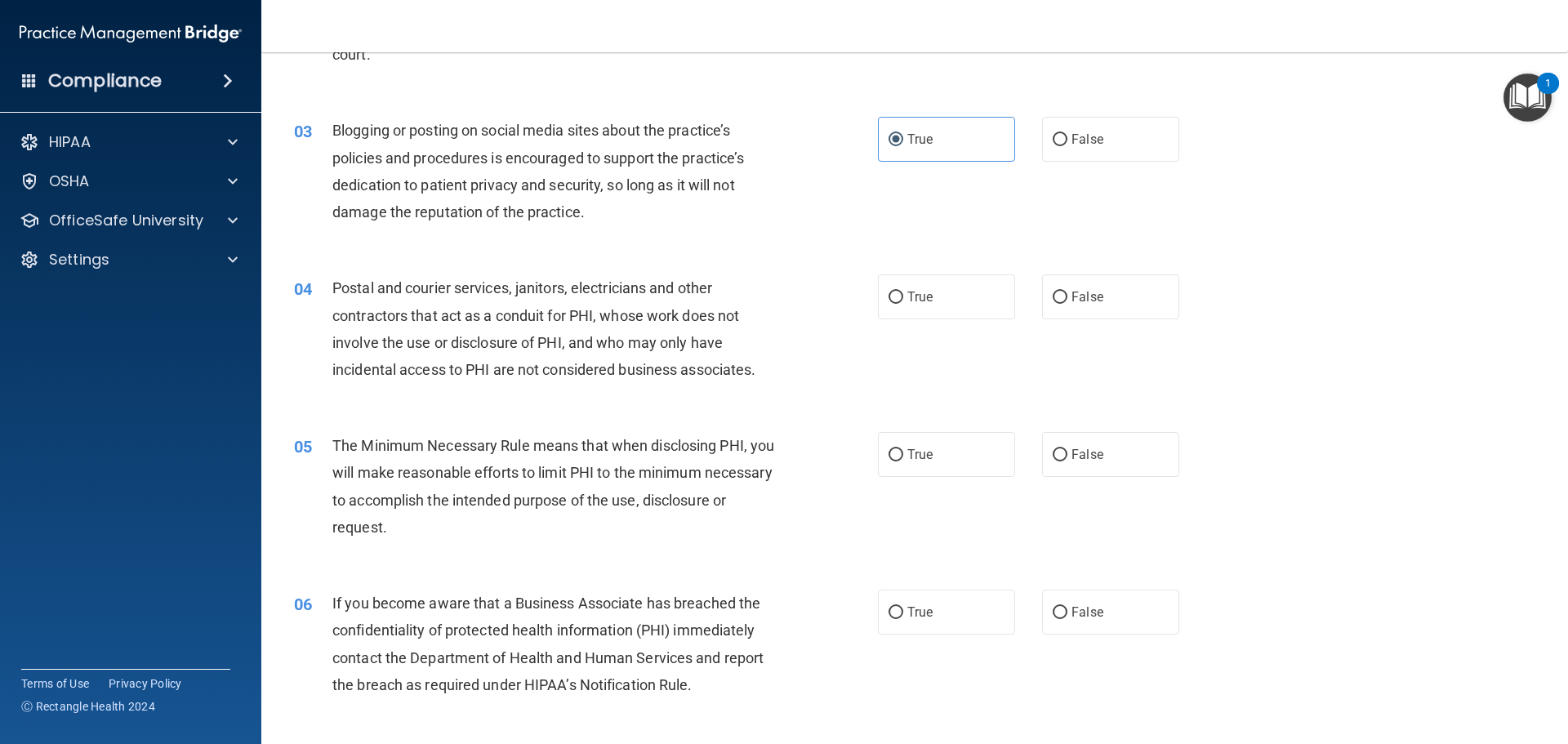
scroll to position [245, 0]
click at [1089, 144] on span "False" at bounding box center [1087, 140] width 32 height 16
click at [1067, 144] on input "False" at bounding box center [1060, 140] width 15 height 12
radio input "true"
radio input "false"
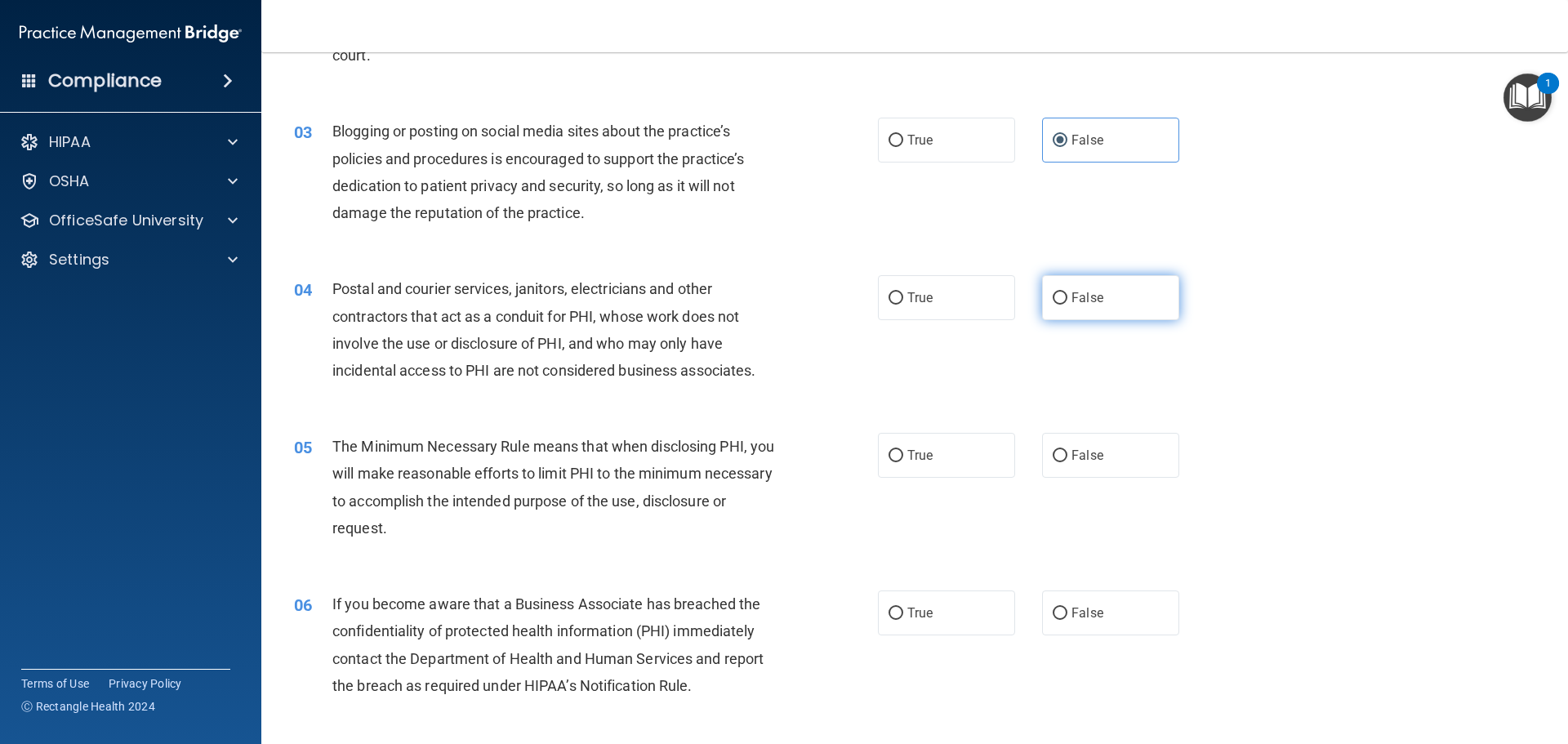
click at [1083, 302] on span "False" at bounding box center [1087, 297] width 32 height 16
click at [1067, 302] on input "False" at bounding box center [1060, 298] width 15 height 12
radio input "true"
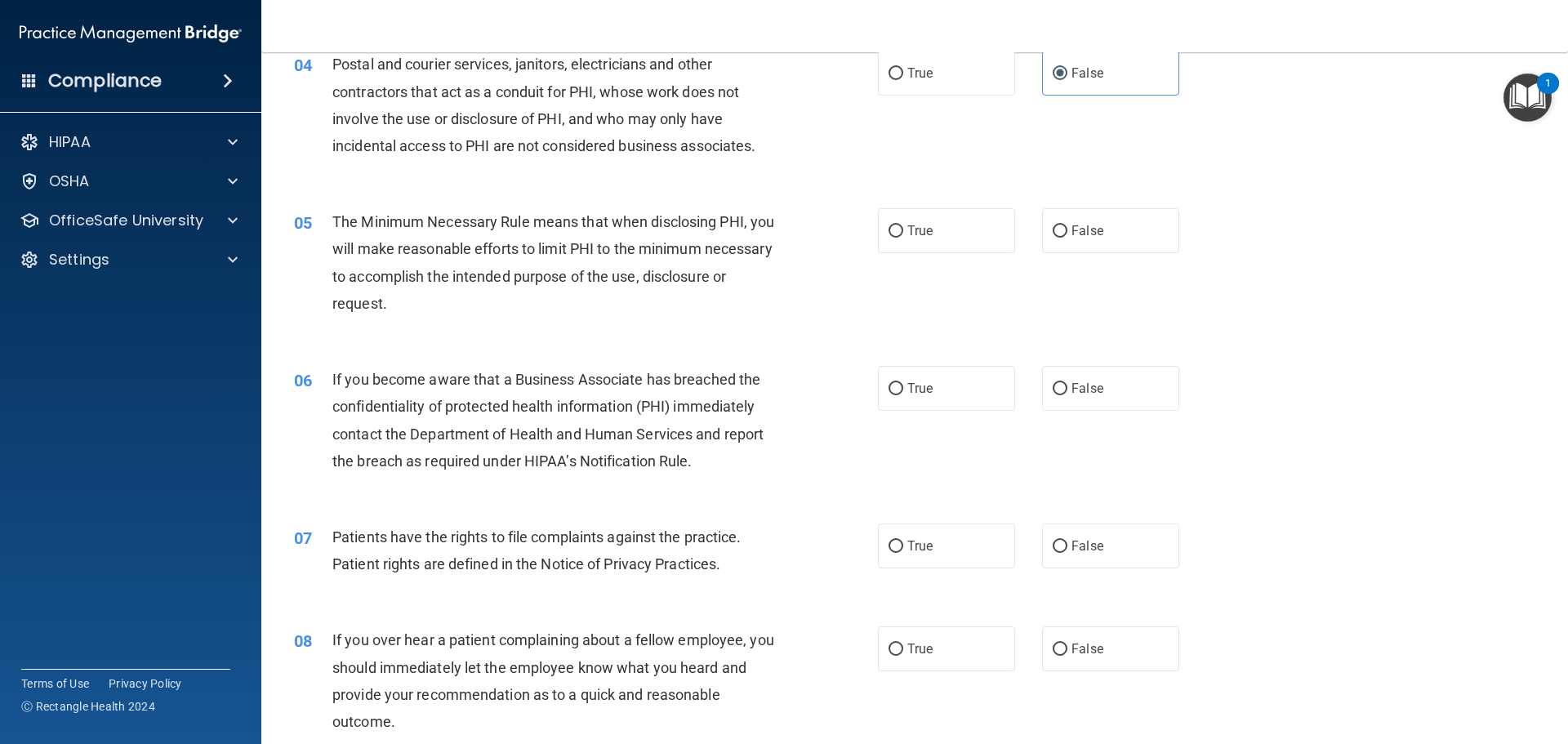
scroll to position [490, 0]
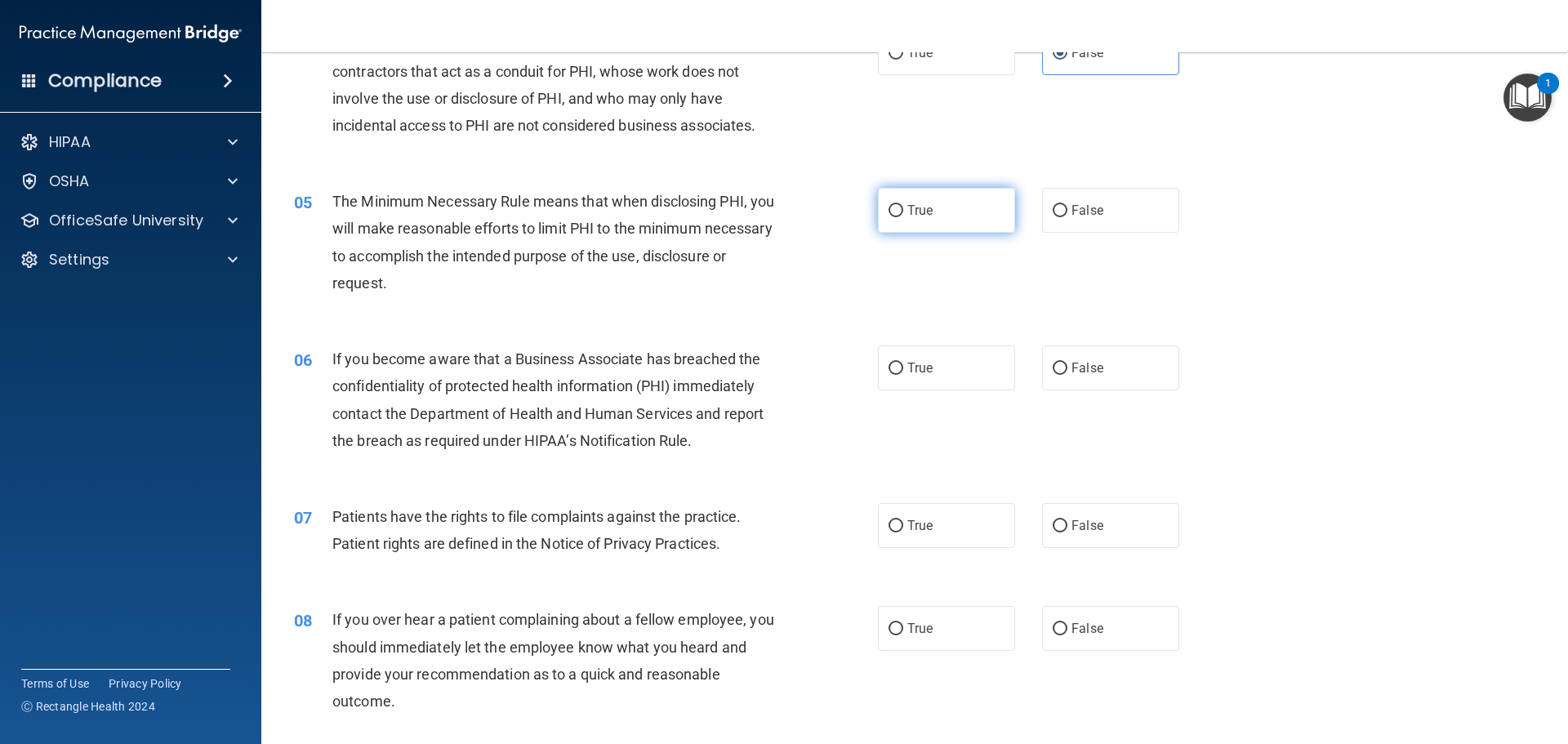
click at [948, 213] on label "True" at bounding box center [946, 210] width 137 height 45
click at [903, 213] on input "True" at bounding box center [895, 211] width 15 height 12
radio input "true"
click at [990, 385] on label "True" at bounding box center [946, 367] width 137 height 45
click at [903, 375] on input "True" at bounding box center [895, 368] width 15 height 12
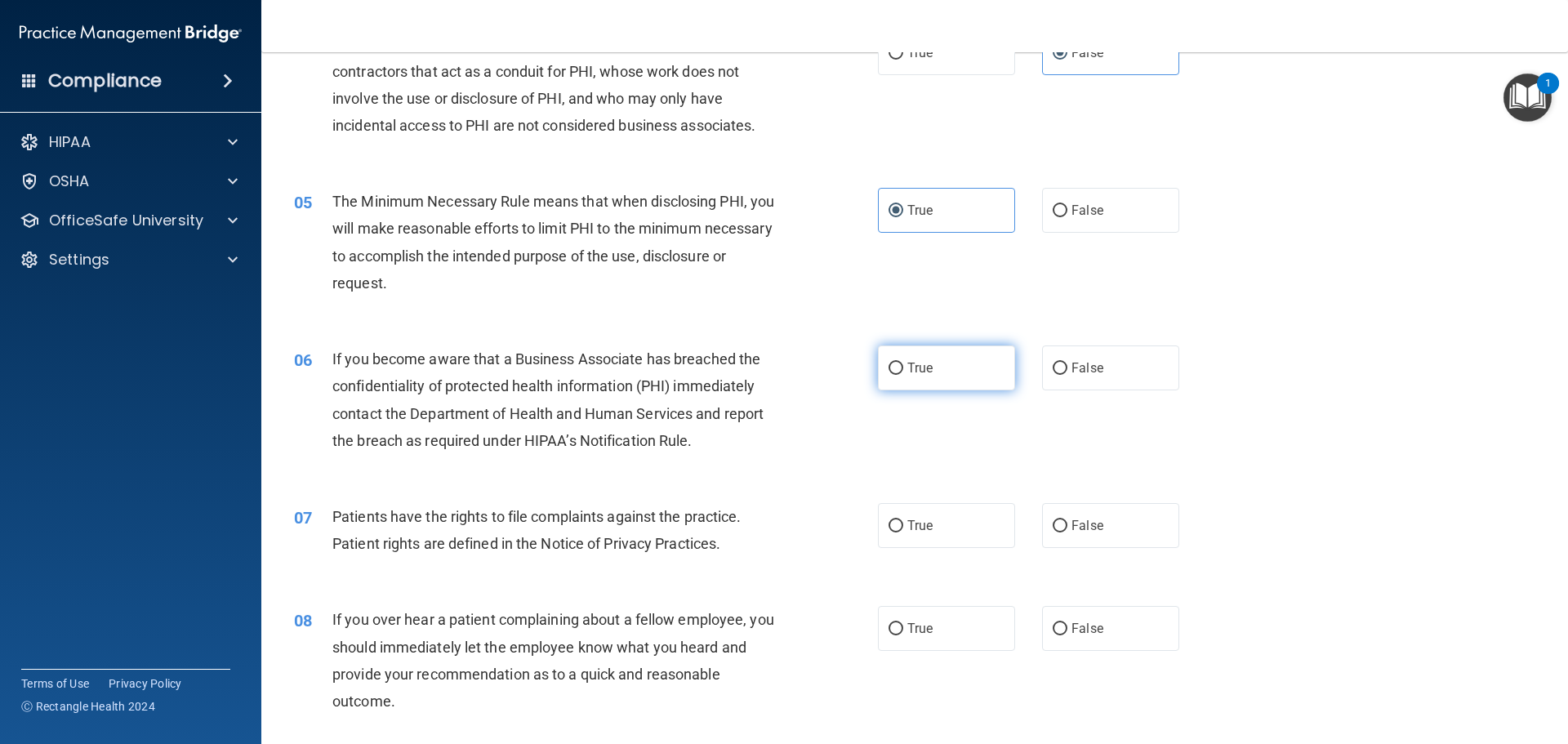
radio input "true"
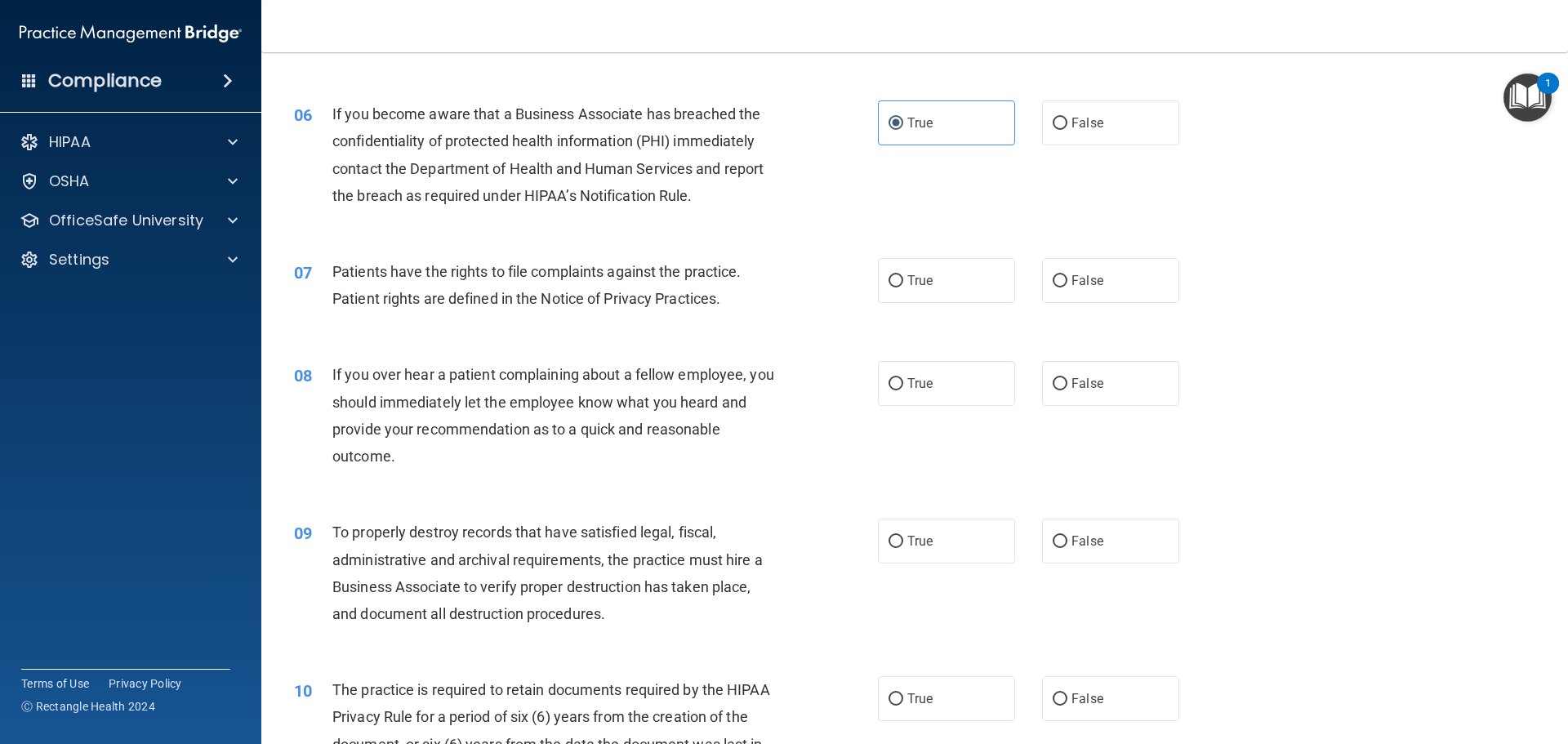
scroll to position [817, 0]
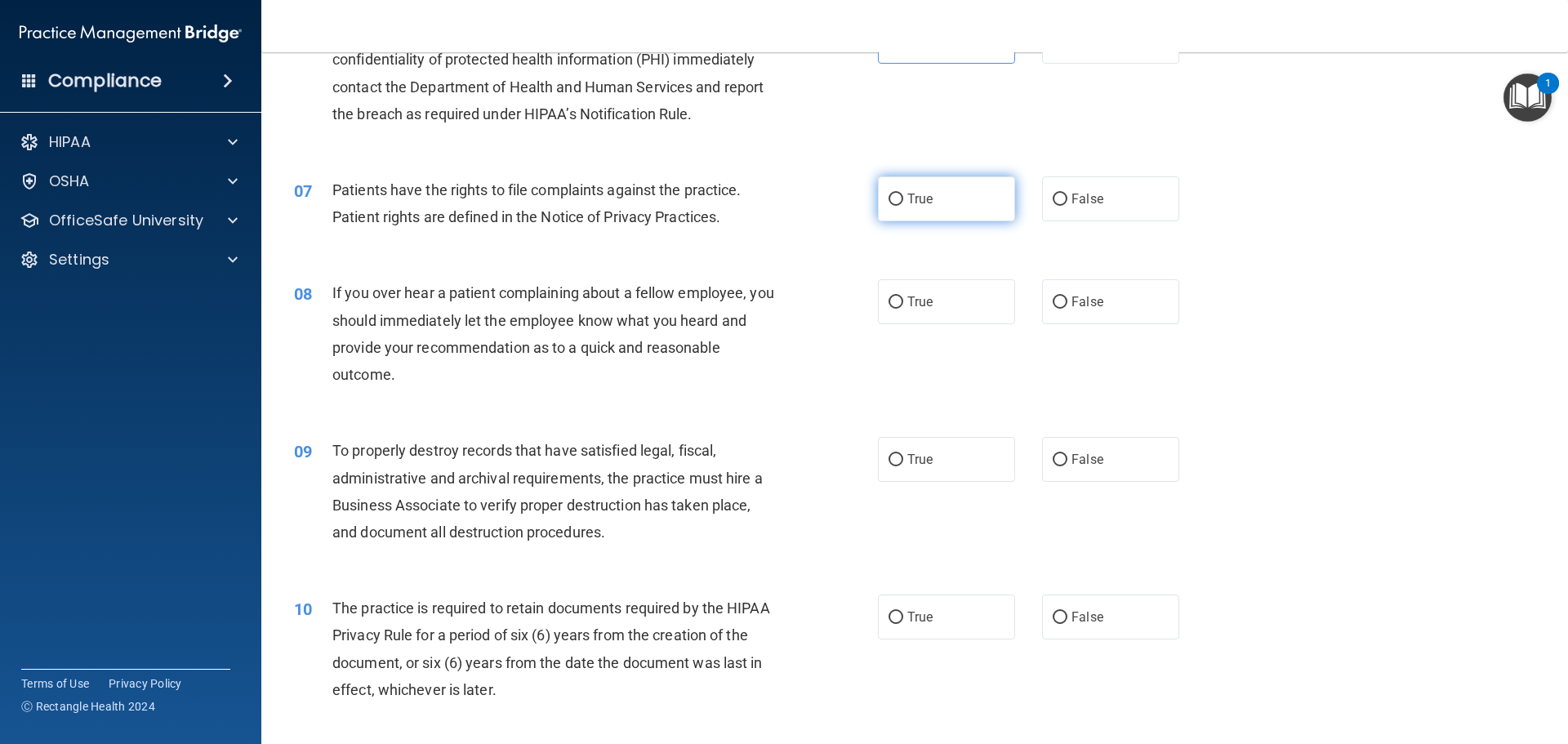
click at [925, 207] on label "True" at bounding box center [946, 199] width 137 height 45
click at [903, 206] on input "True" at bounding box center [895, 199] width 15 height 12
radio input "true"
click at [1090, 303] on span "False" at bounding box center [1087, 301] width 32 height 16
click at [1067, 303] on input "False" at bounding box center [1060, 302] width 15 height 12
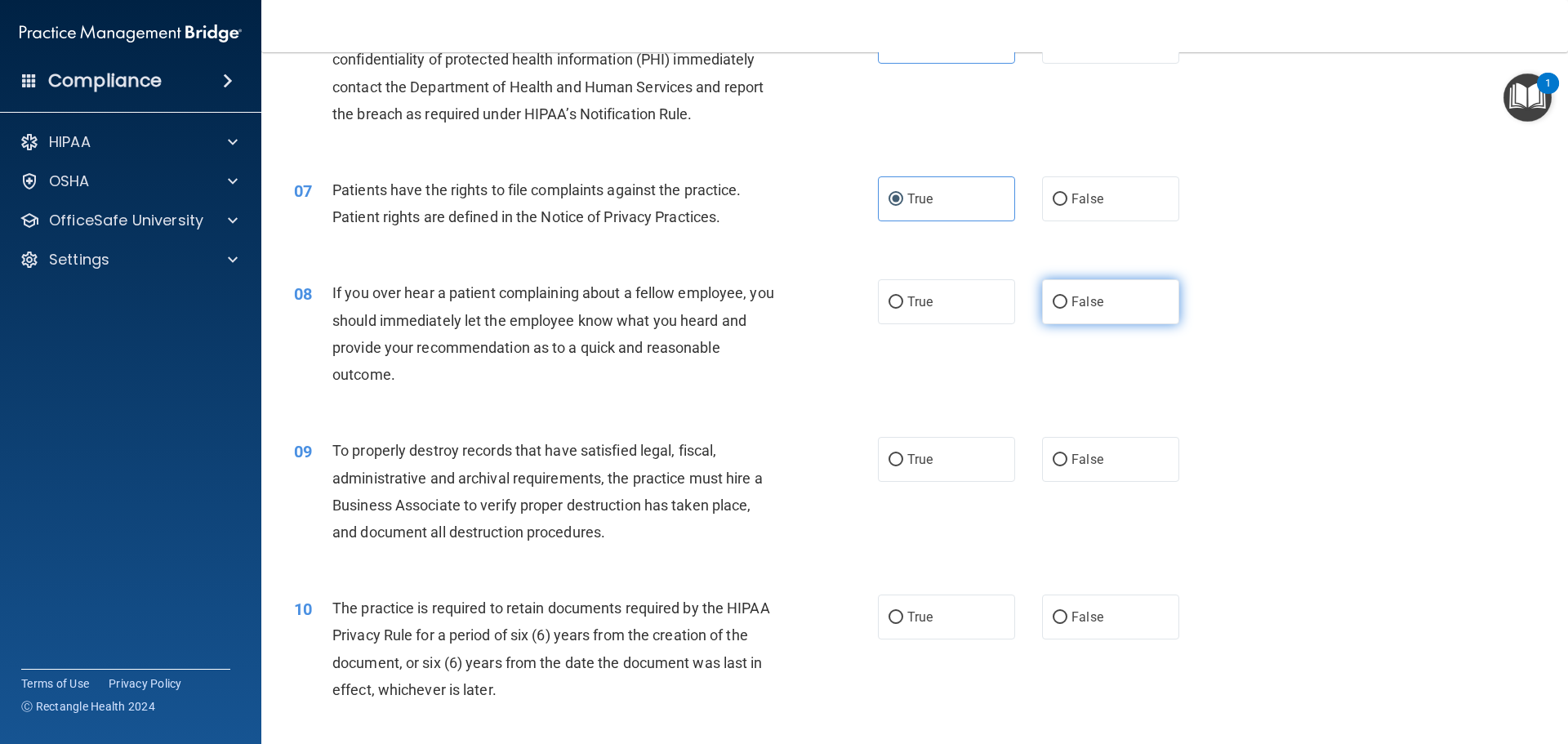
radio input "true"
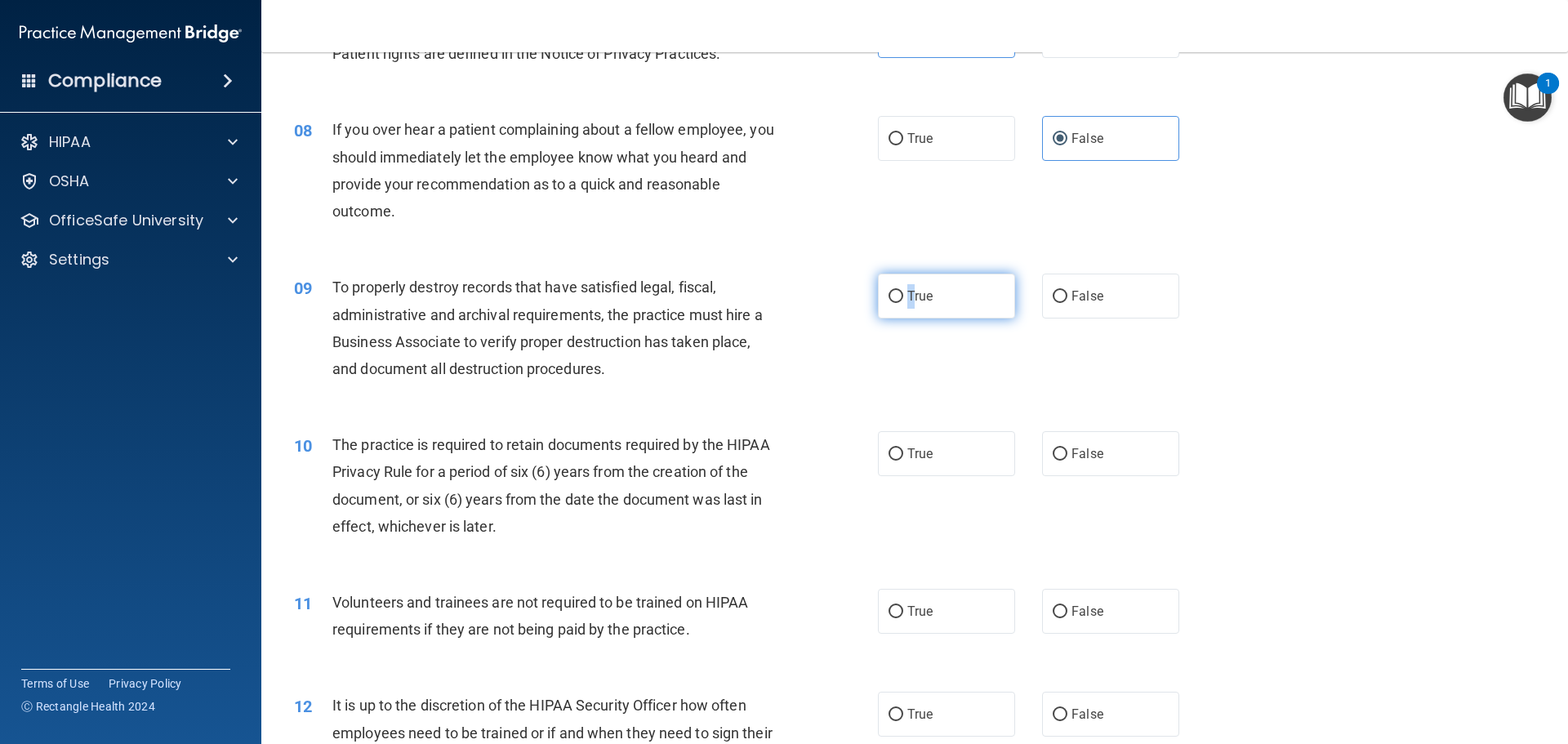
click at [905, 305] on label "True" at bounding box center [946, 296] width 137 height 45
click at [963, 283] on label "True" at bounding box center [946, 296] width 137 height 45
click at [903, 291] on input "True" at bounding box center [895, 296] width 15 height 12
radio input "true"
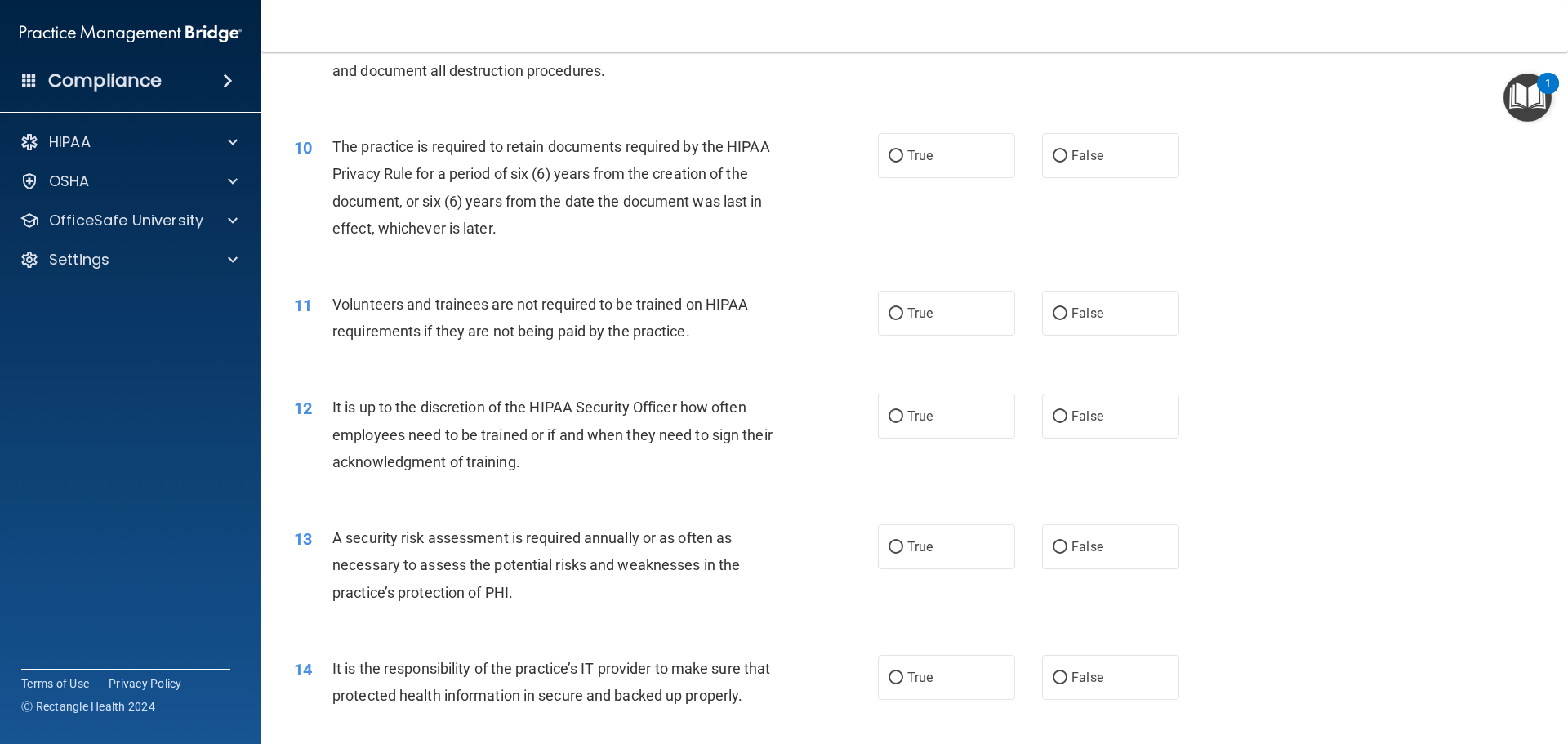
scroll to position [1308, 0]
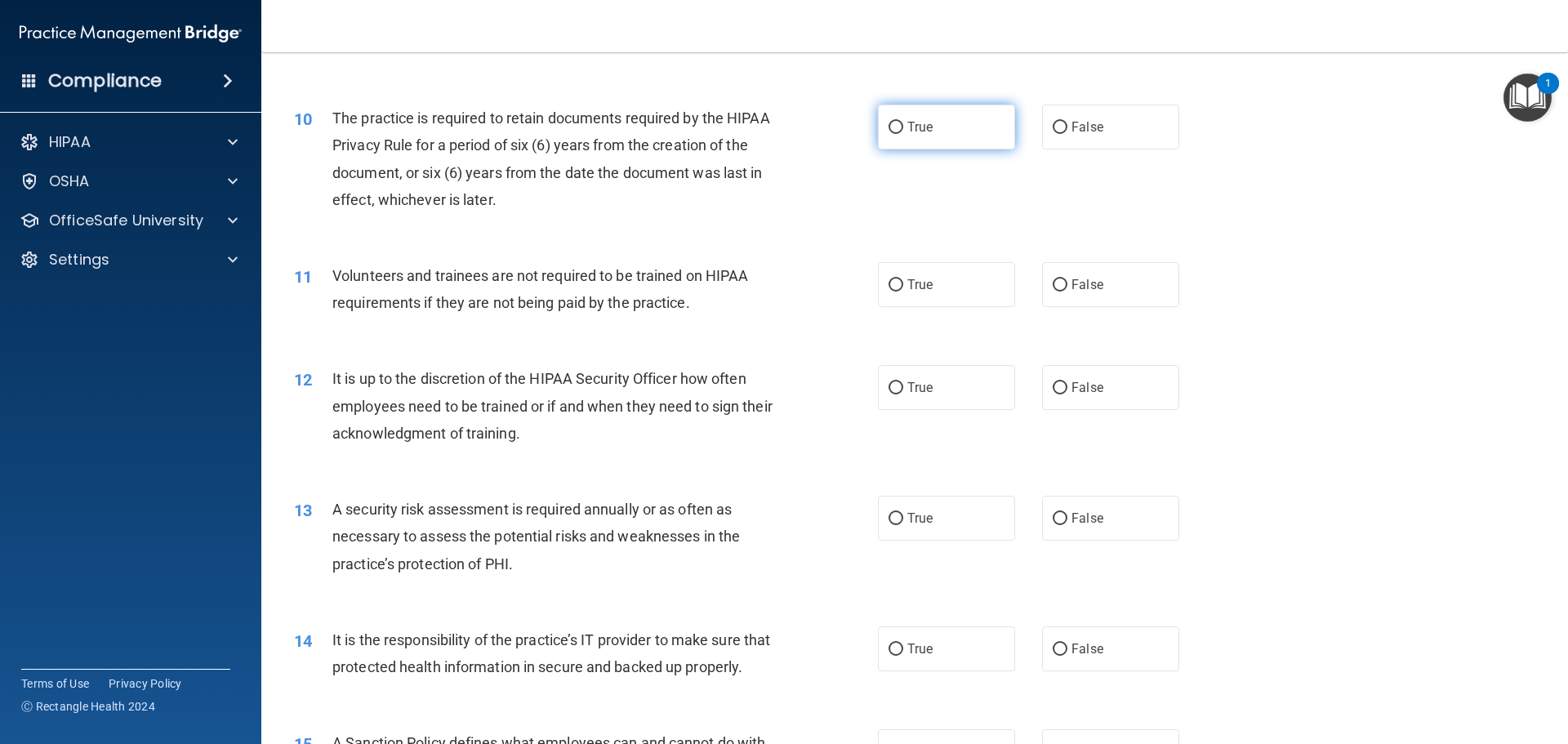
click at [933, 121] on label "True" at bounding box center [946, 127] width 137 height 45
click at [903, 122] on input "True" at bounding box center [895, 127] width 15 height 12
radio input "true"
click at [970, 283] on label "True" at bounding box center [946, 285] width 137 height 45
click at [903, 283] on input "True" at bounding box center [895, 285] width 15 height 12
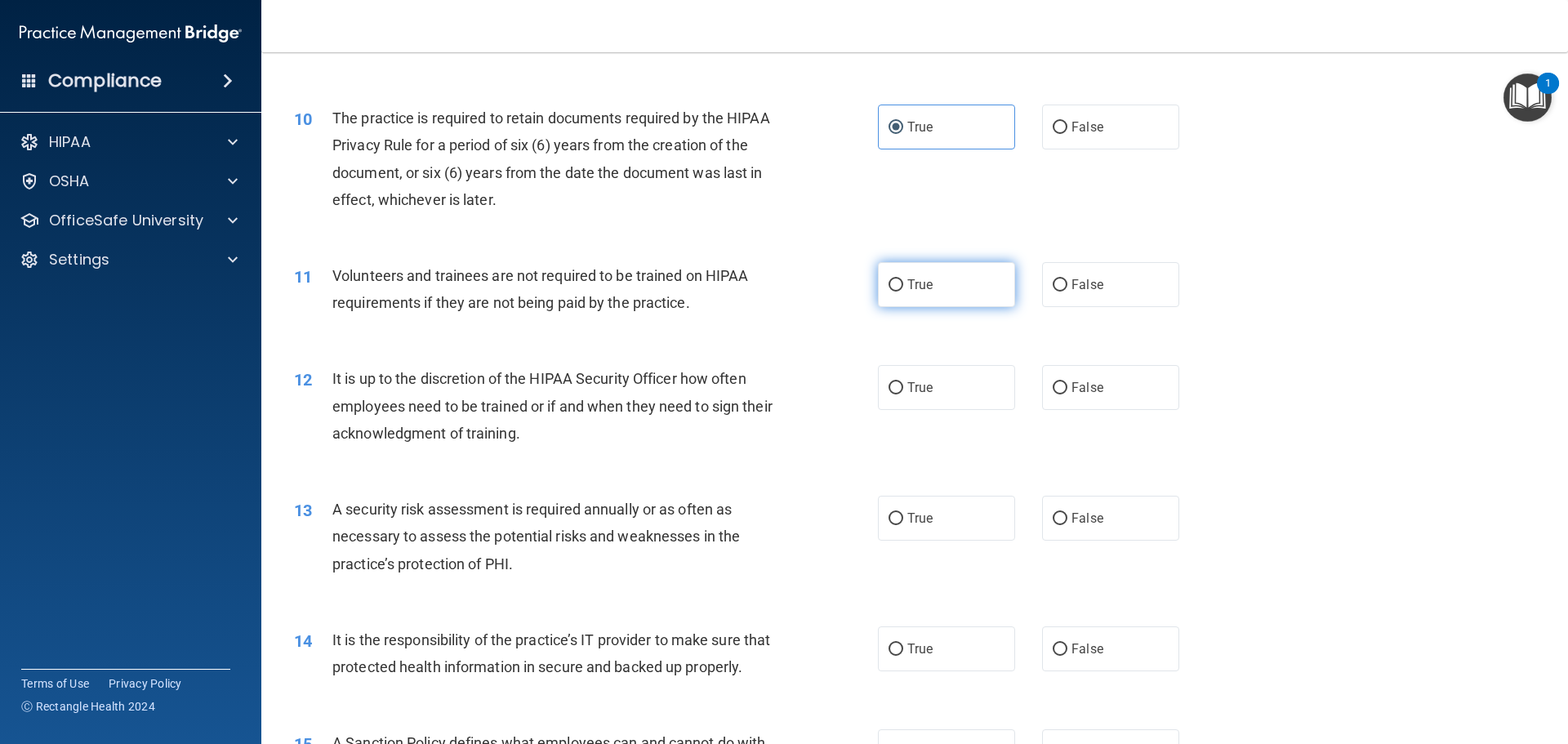
radio input "true"
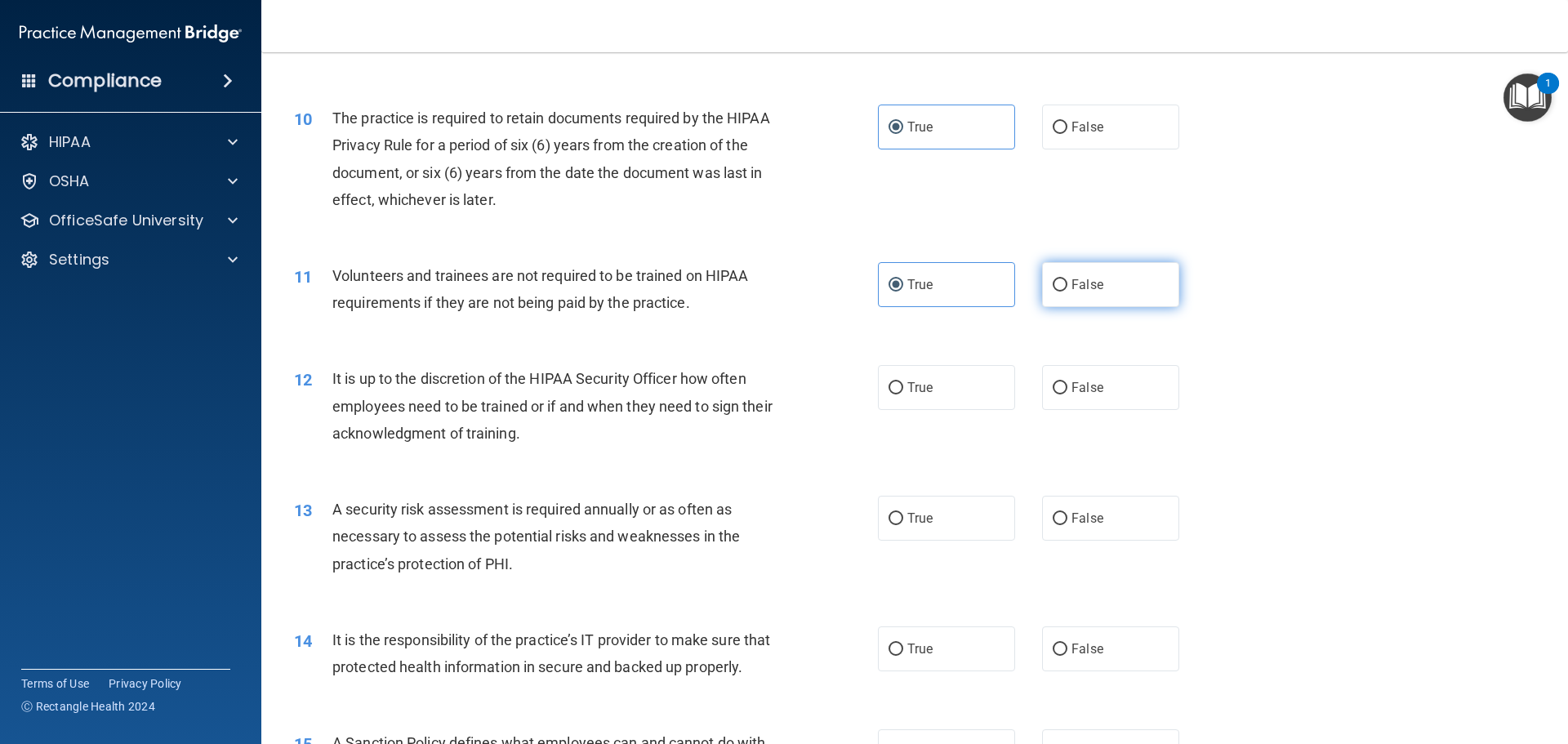
click at [1062, 292] on label "False" at bounding box center [1110, 285] width 137 height 45
click at [1062, 292] on input "False" at bounding box center [1060, 285] width 15 height 12
radio input "true"
radio input "false"
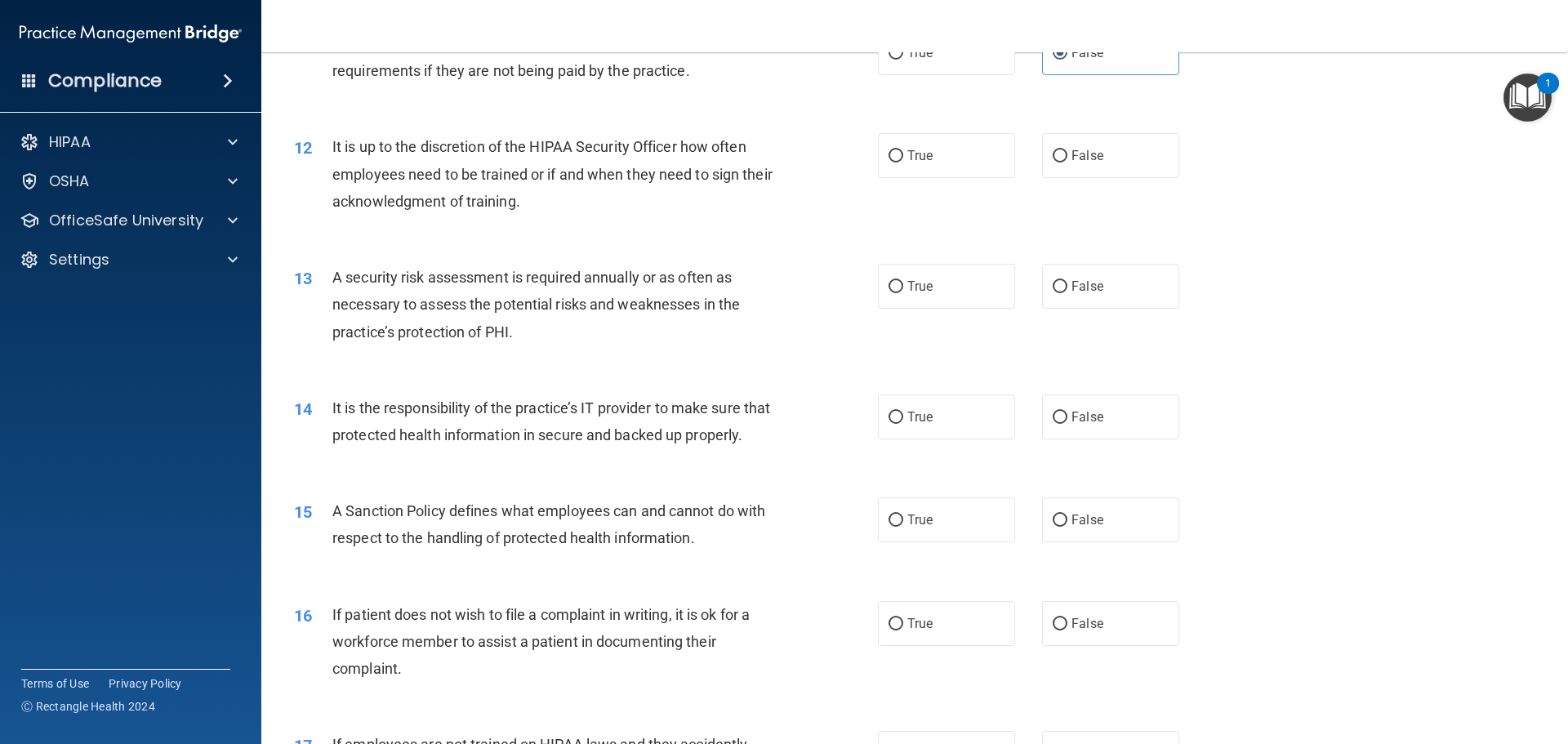
scroll to position [1552, 0]
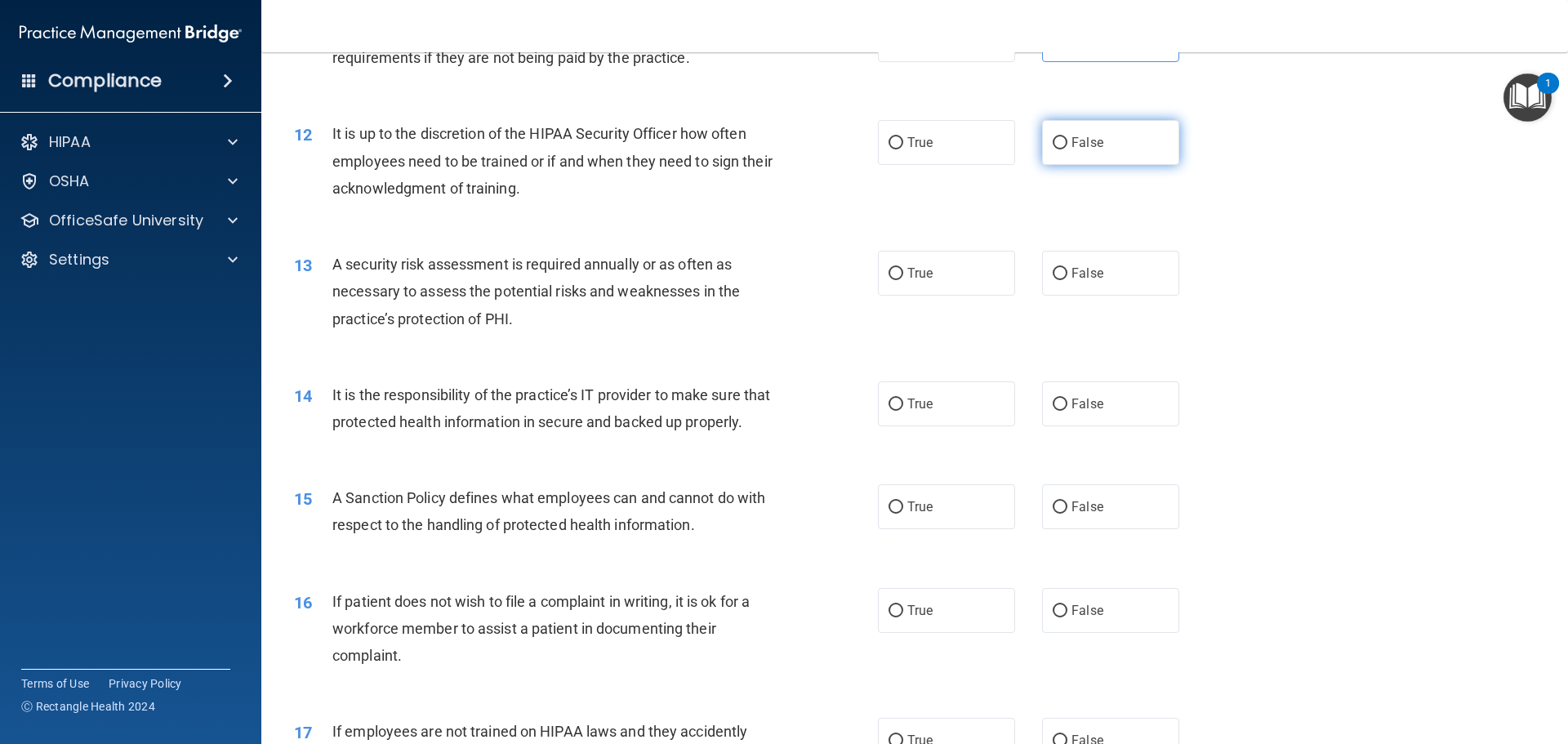
click at [1055, 151] on label "False" at bounding box center [1110, 142] width 137 height 45
click at [1055, 149] on input "False" at bounding box center [1060, 143] width 15 height 12
radio input "true"
click at [912, 272] on span "True" at bounding box center [920, 273] width 26 height 16
click at [903, 272] on input "True" at bounding box center [895, 273] width 15 height 12
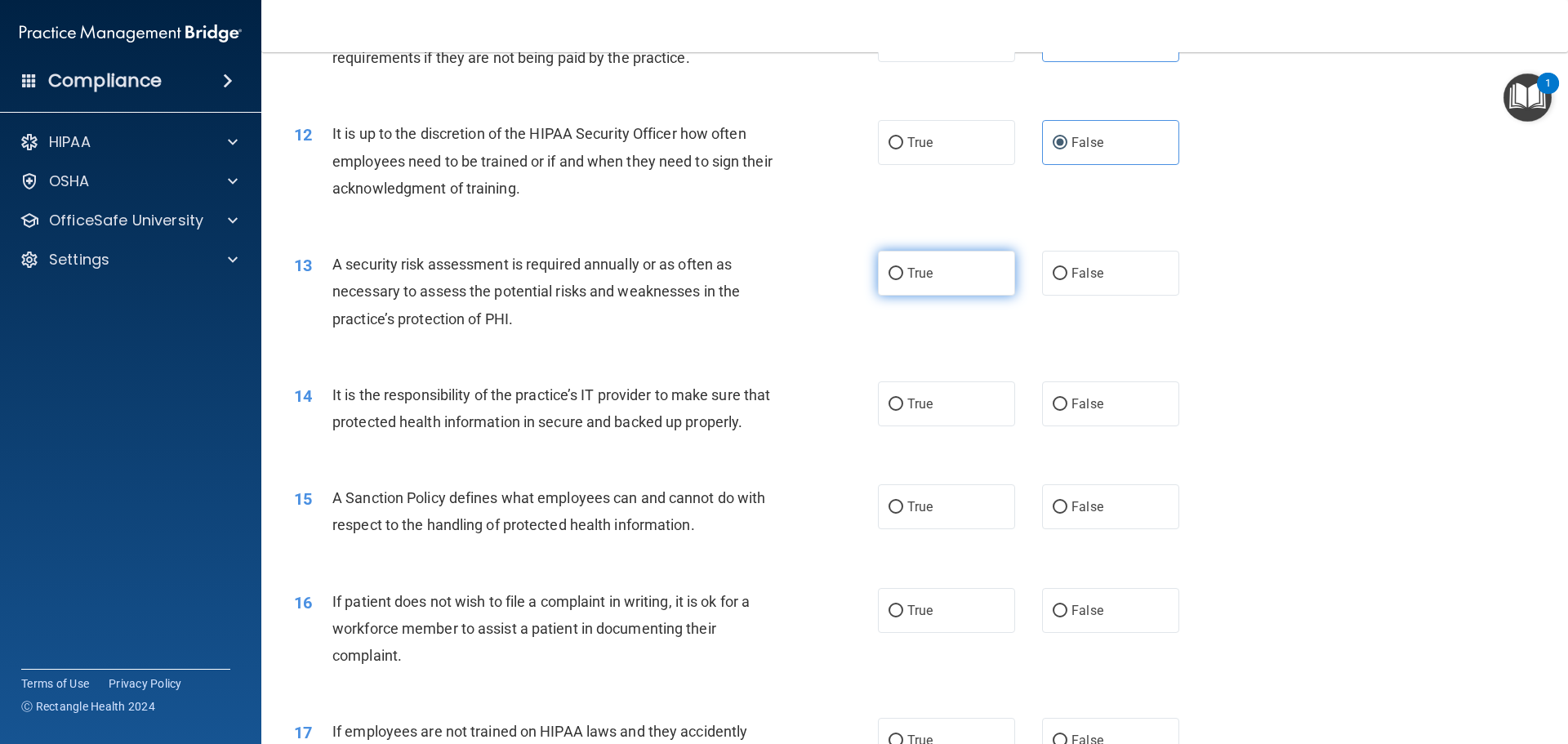
radio input "true"
click at [950, 407] on label "True" at bounding box center [946, 403] width 137 height 45
click at [903, 407] on input "True" at bounding box center [895, 404] width 15 height 12
radio input "true"
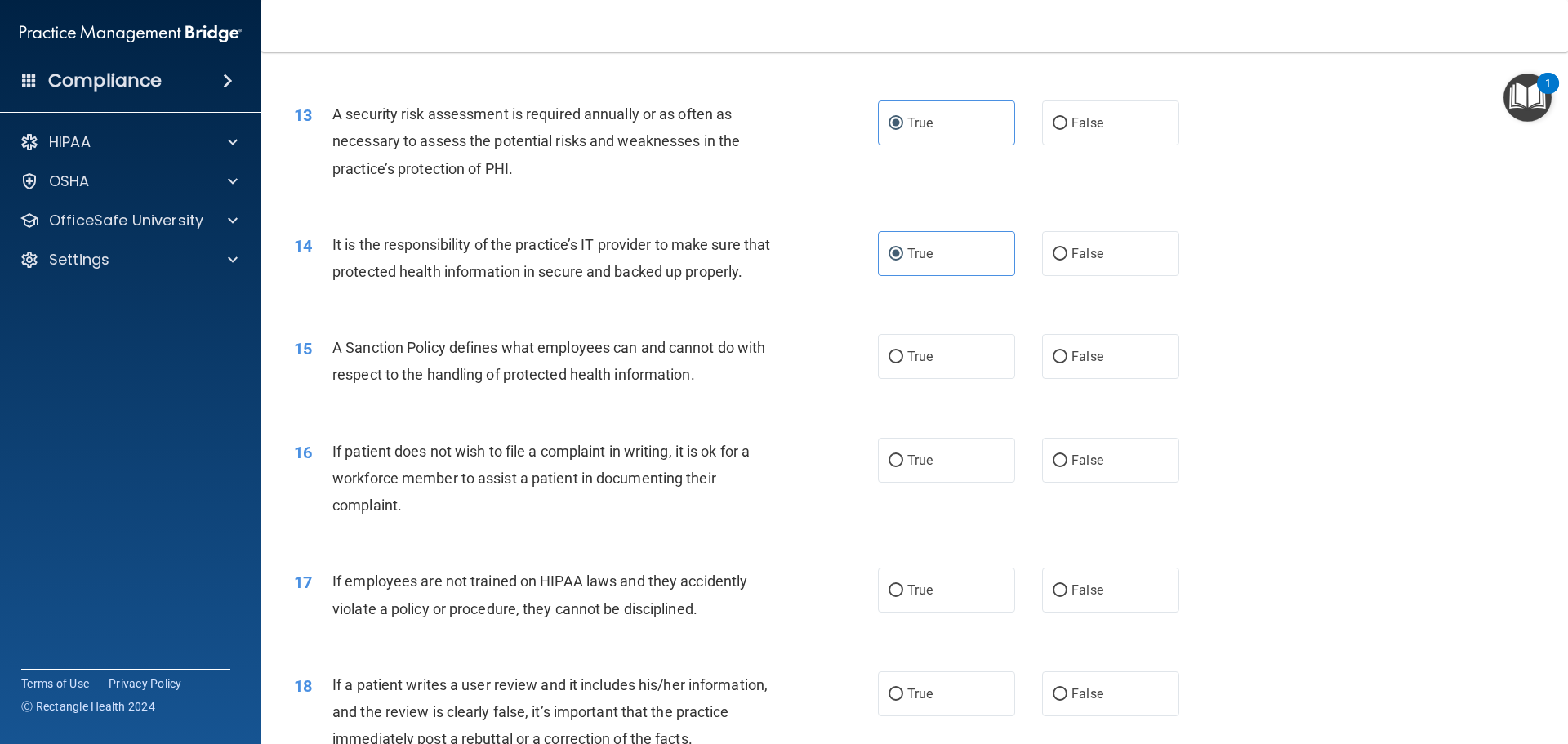
scroll to position [1716, 0]
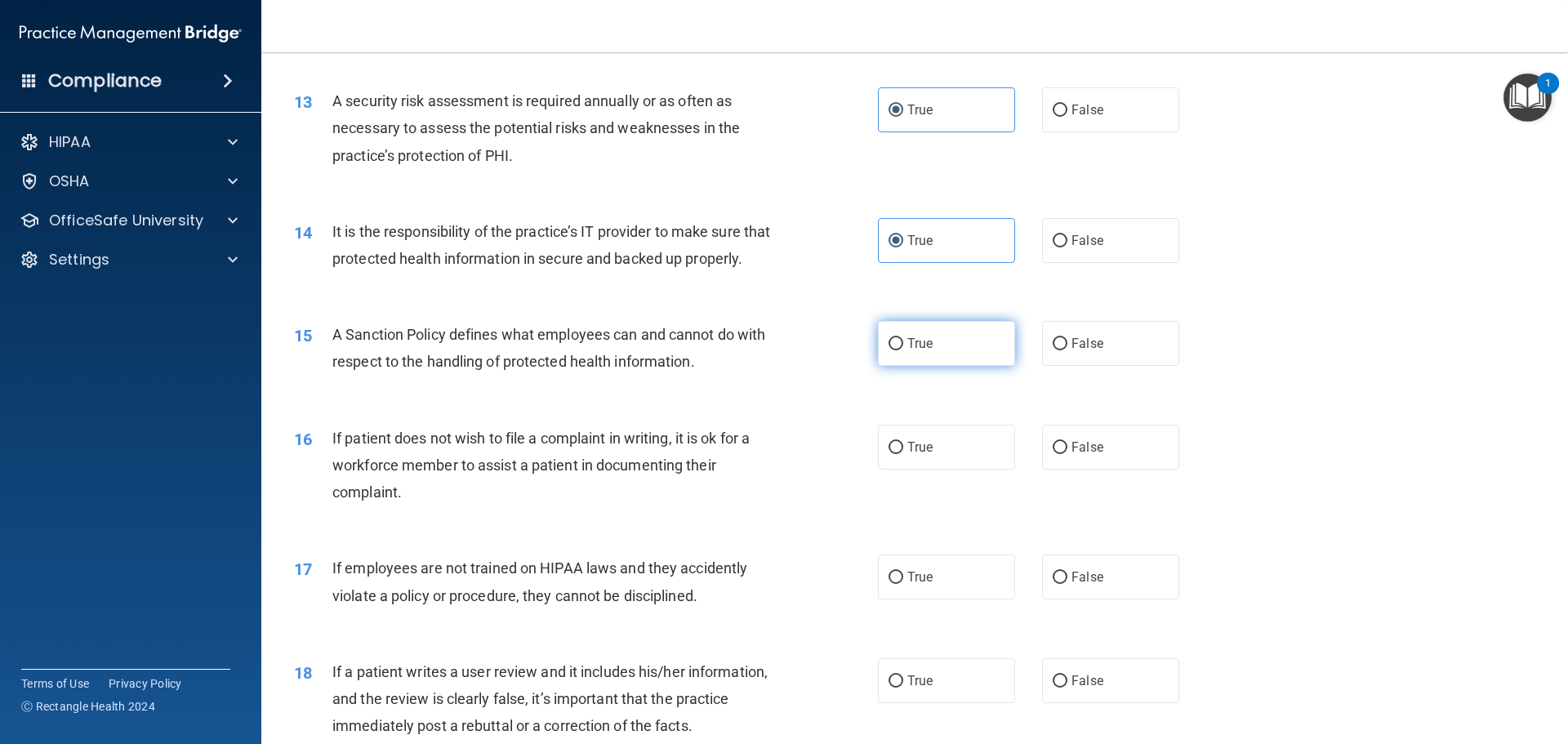
click at [896, 355] on label "True" at bounding box center [946, 343] width 137 height 45
click at [896, 351] on input "True" at bounding box center [895, 343] width 15 height 12
radio input "true"
click at [907, 455] on span "True" at bounding box center [920, 447] width 26 height 16
click at [903, 454] on input "True" at bounding box center [895, 448] width 15 height 12
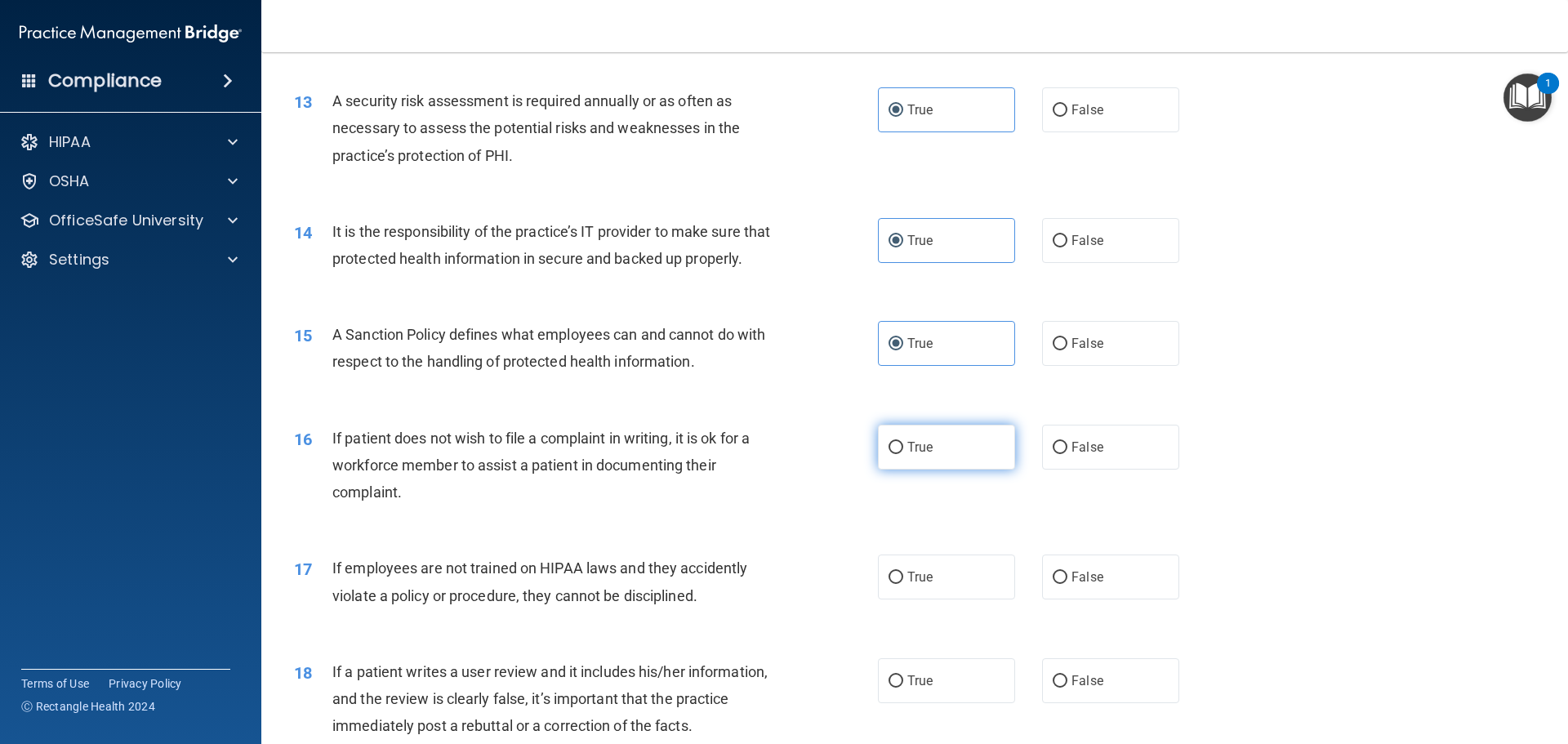
radio input "true"
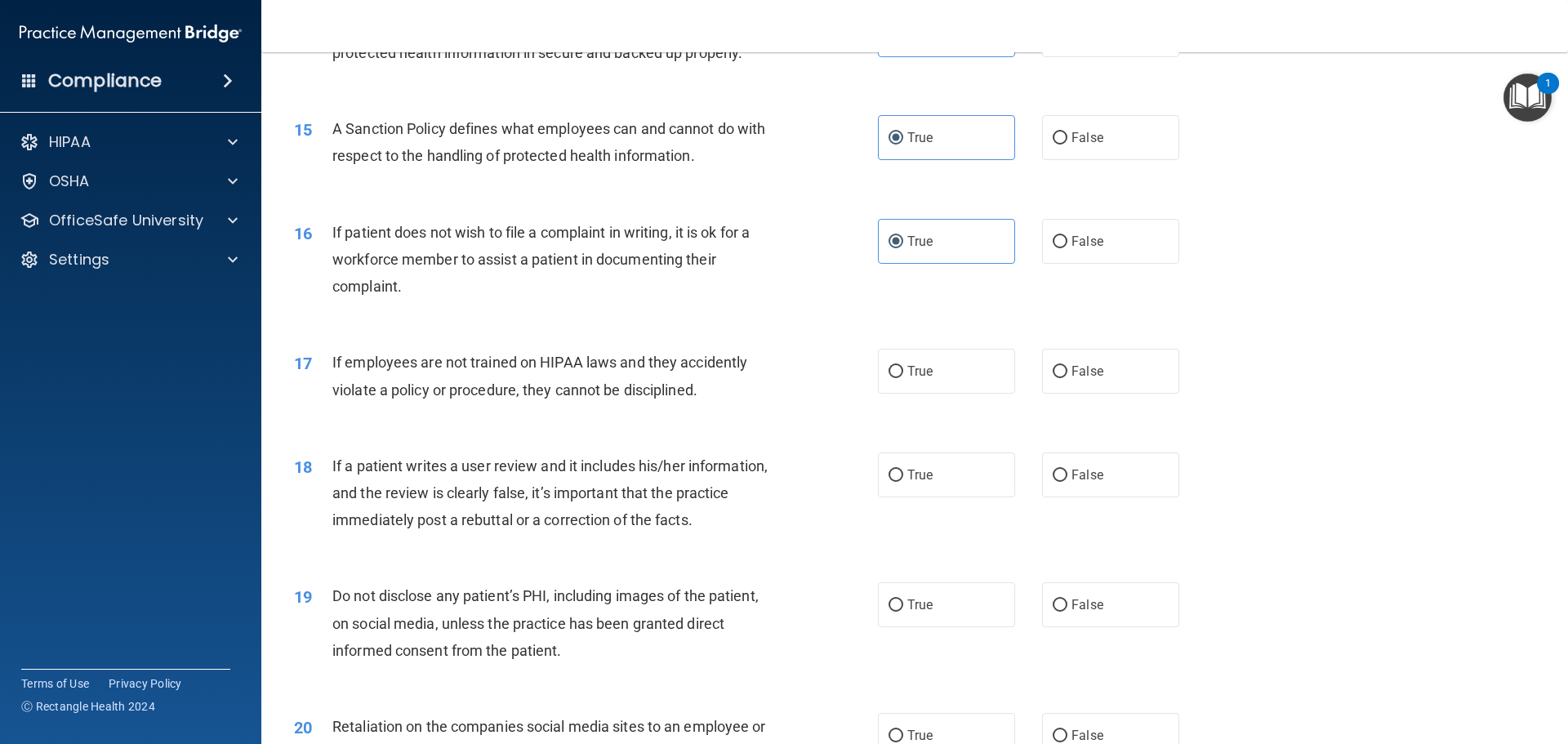
scroll to position [1961, 0]
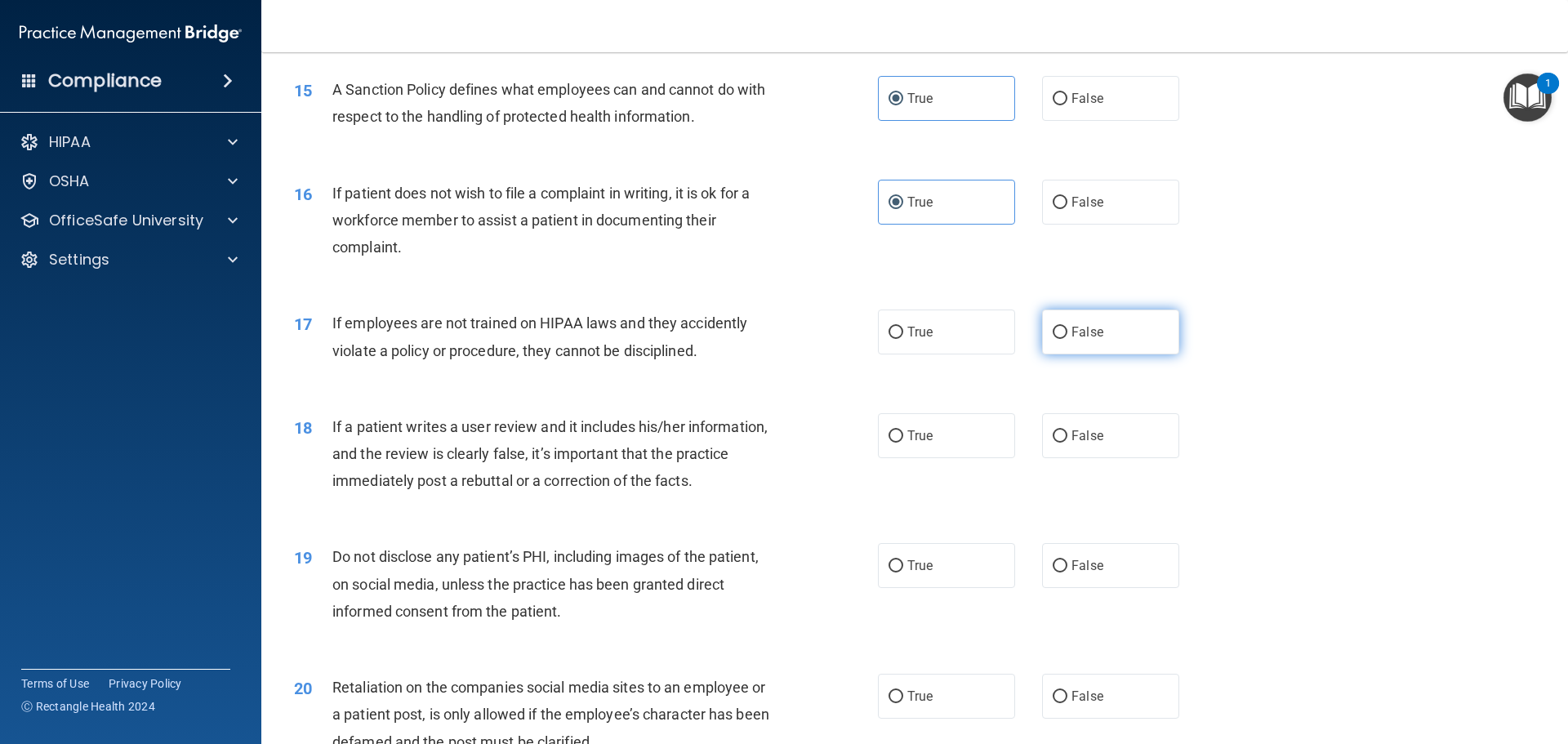
click at [1071, 340] on span "False" at bounding box center [1087, 331] width 32 height 16
click at [1067, 339] on input "False" at bounding box center [1060, 332] width 15 height 12
radio input "true"
click at [946, 355] on label "True" at bounding box center [946, 331] width 137 height 45
click at [903, 339] on input "True" at bounding box center [895, 332] width 15 height 12
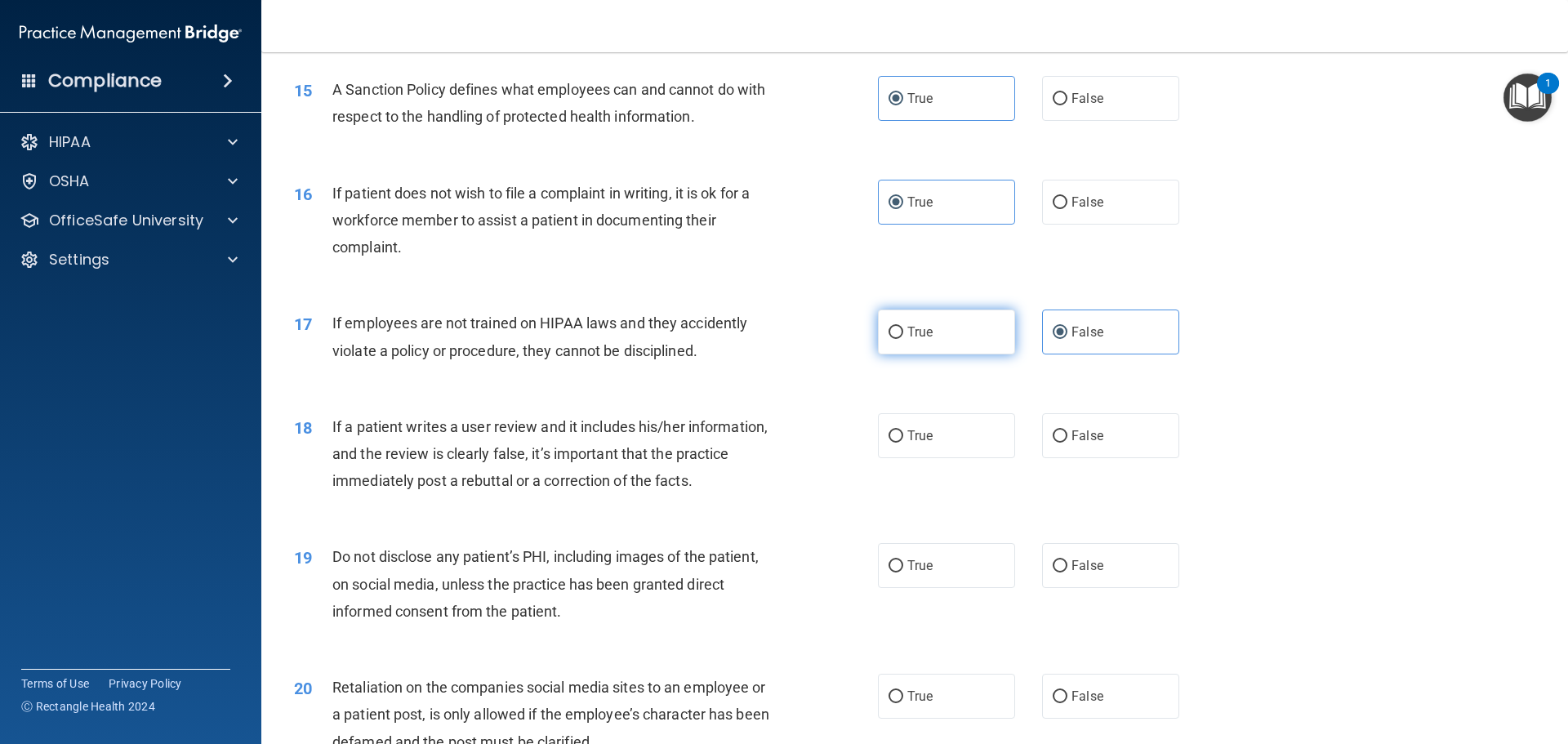
radio input "true"
radio input "false"
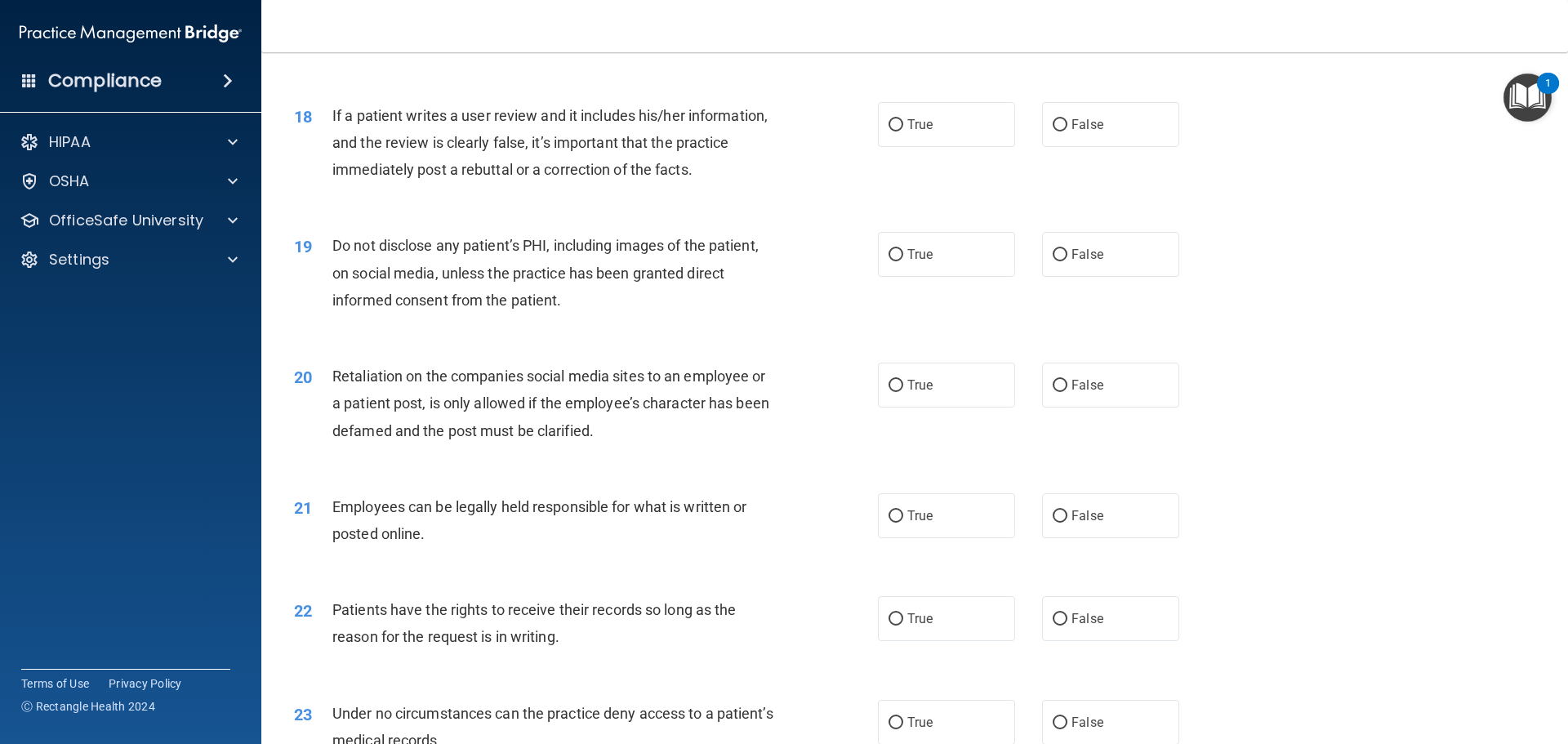
scroll to position [2288, 0]
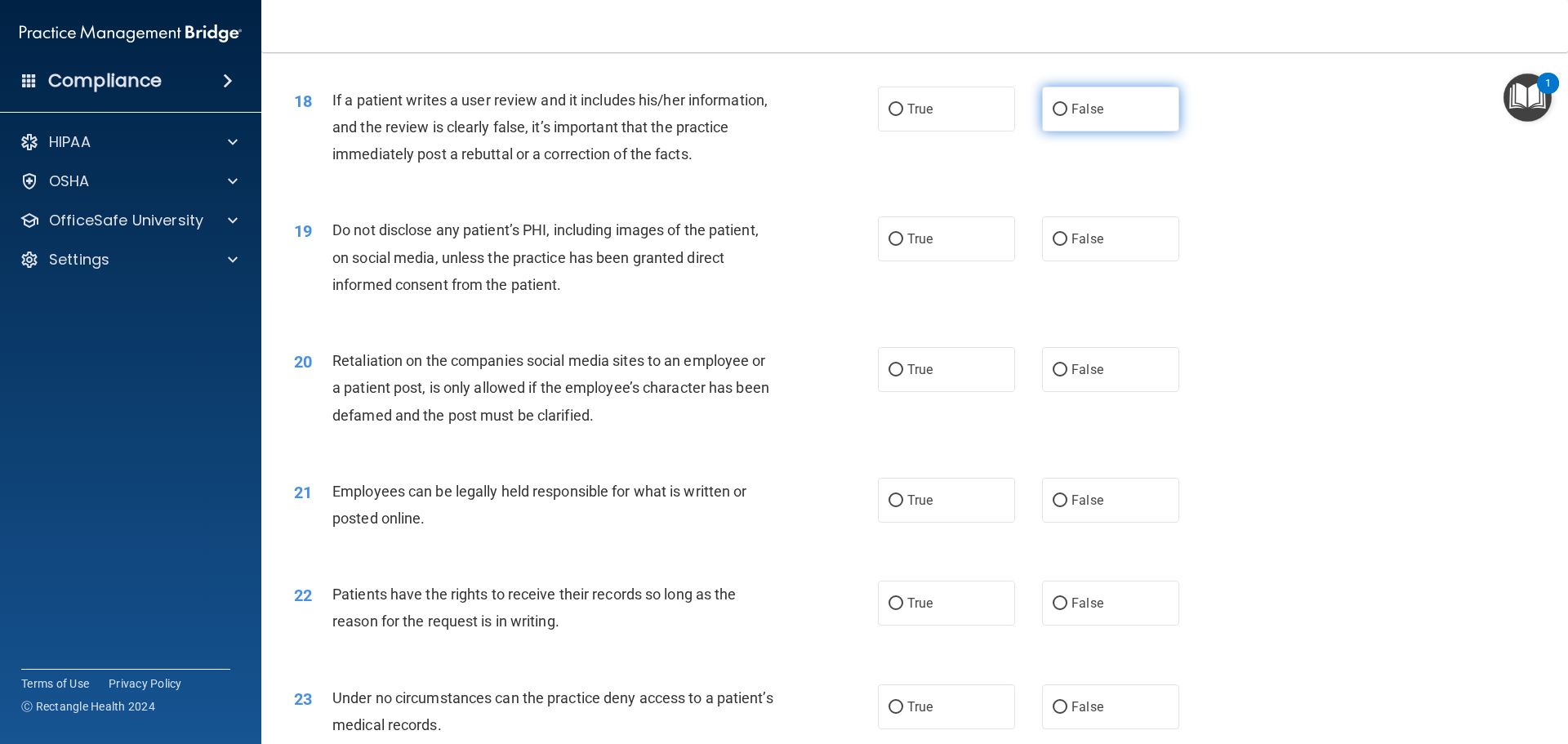
click at [1088, 117] on span "False" at bounding box center [1087, 109] width 32 height 16
click at [1067, 116] on input "False" at bounding box center [1060, 110] width 15 height 12
radio input "true"
click at [968, 262] on label "True" at bounding box center [946, 238] width 137 height 45
click at [903, 246] on input "True" at bounding box center [895, 239] width 15 height 12
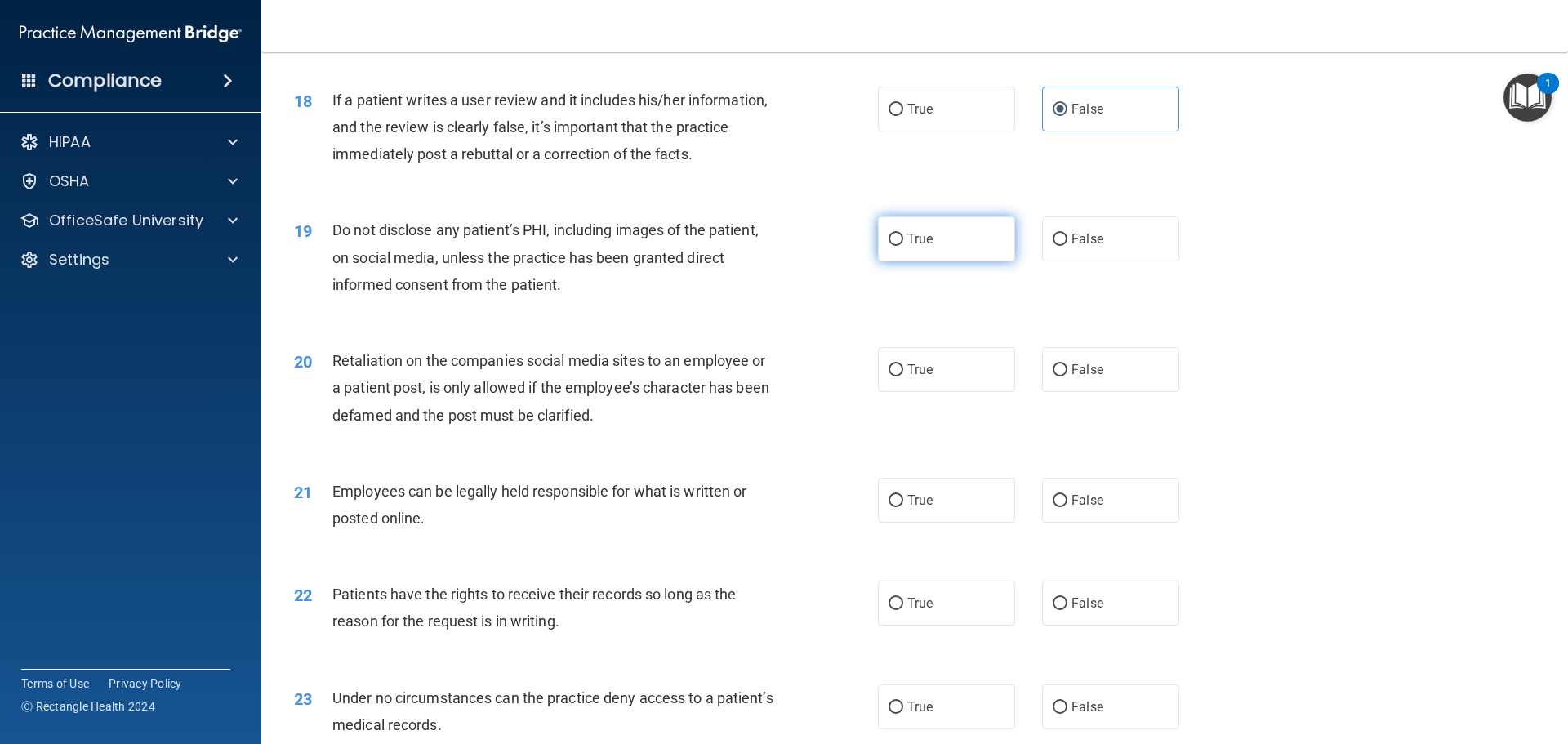
radio input "true"
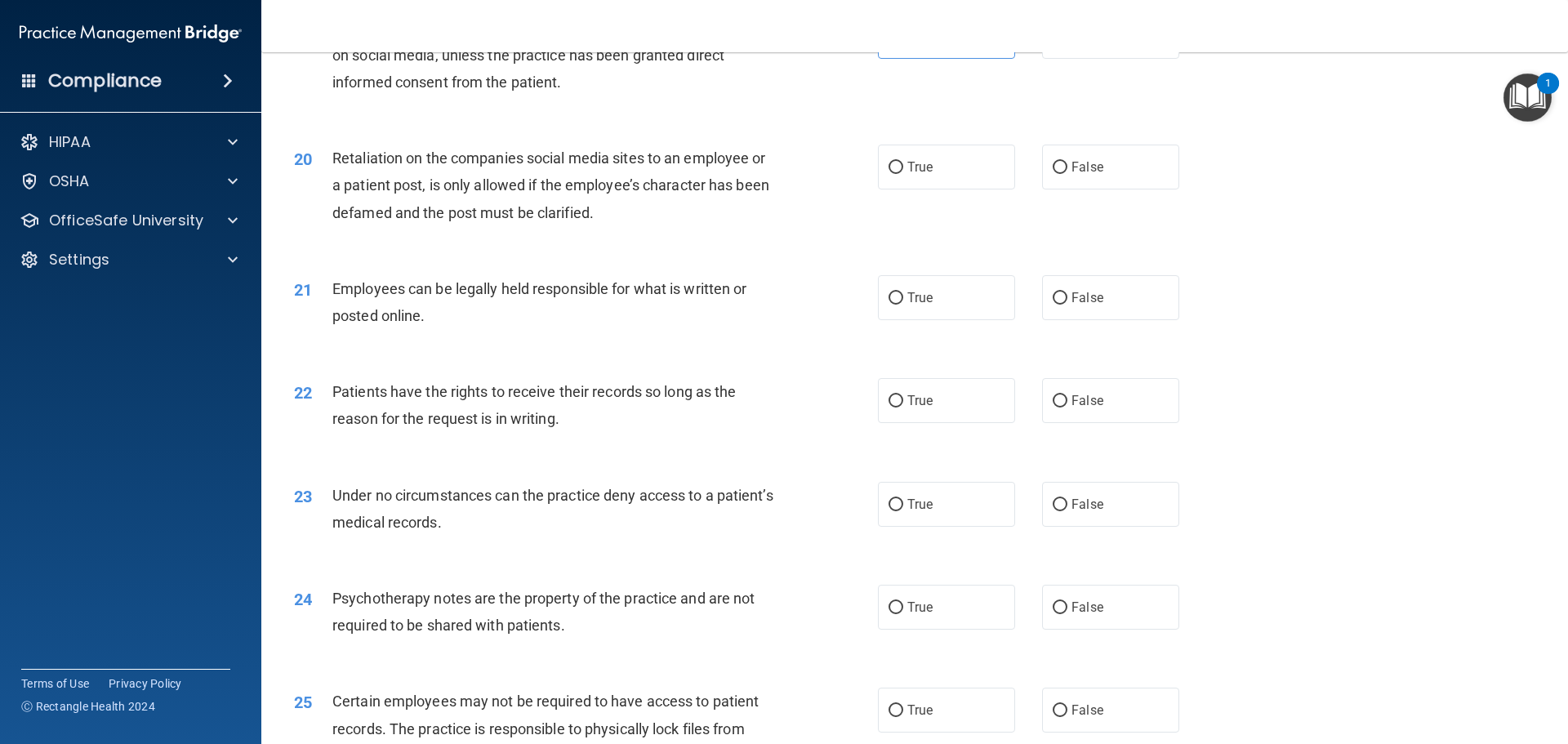
scroll to position [2533, 0]
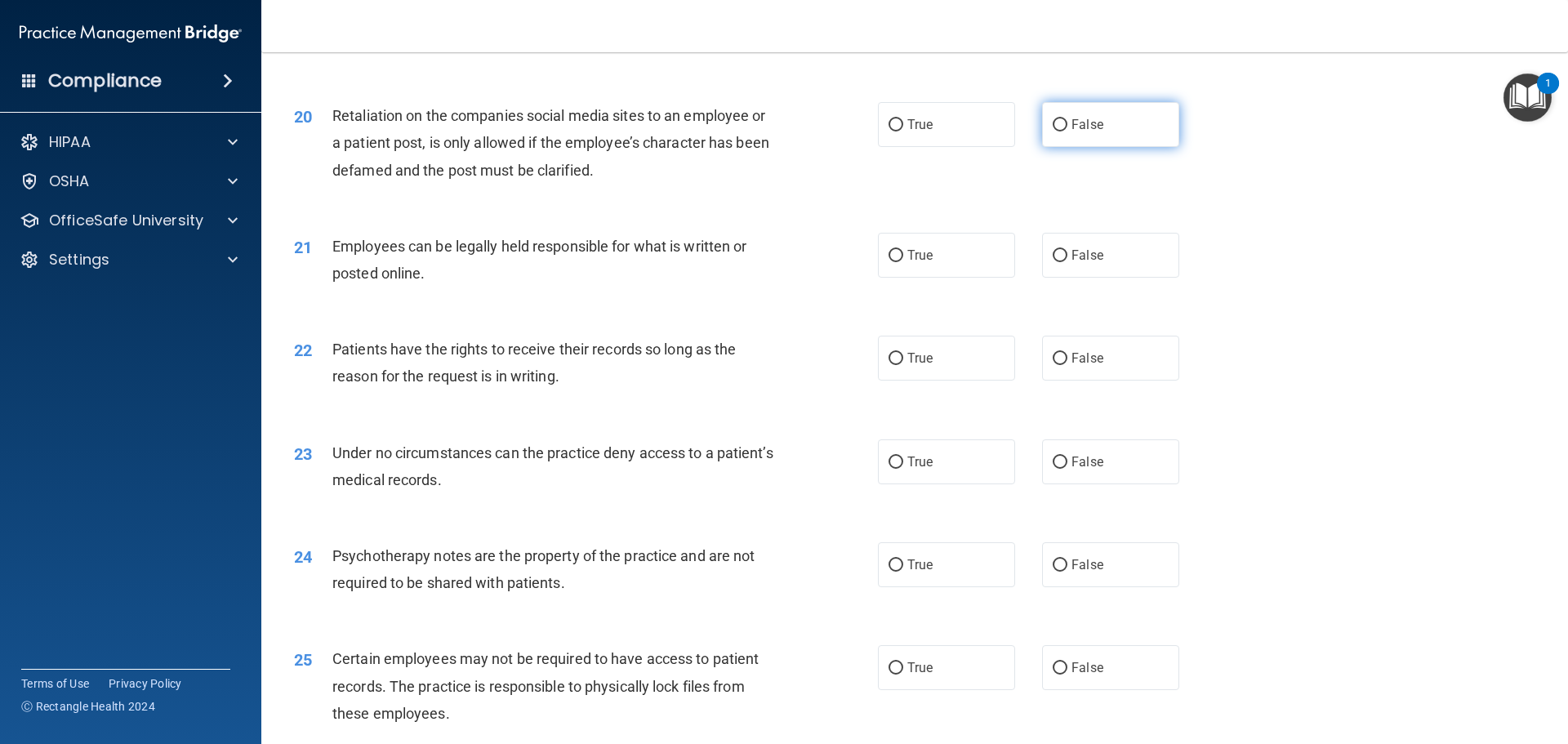
click at [1042, 147] on label "False" at bounding box center [1110, 124] width 137 height 45
click at [1053, 132] on input "False" at bounding box center [1060, 125] width 15 height 12
radio input "true"
click at [899, 278] on label "True" at bounding box center [946, 255] width 137 height 45
click at [899, 262] on input "True" at bounding box center [895, 256] width 15 height 12
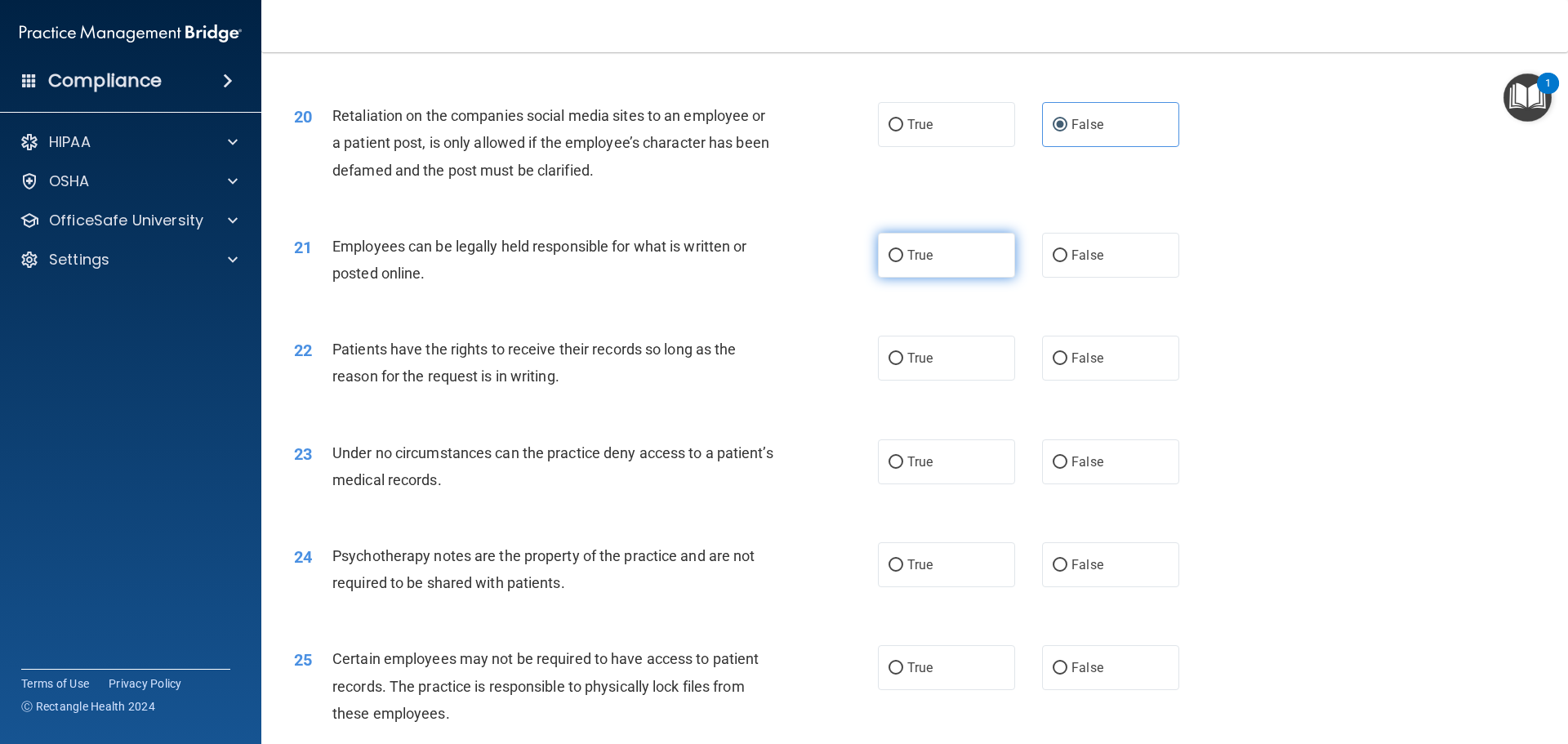
radio input "true"
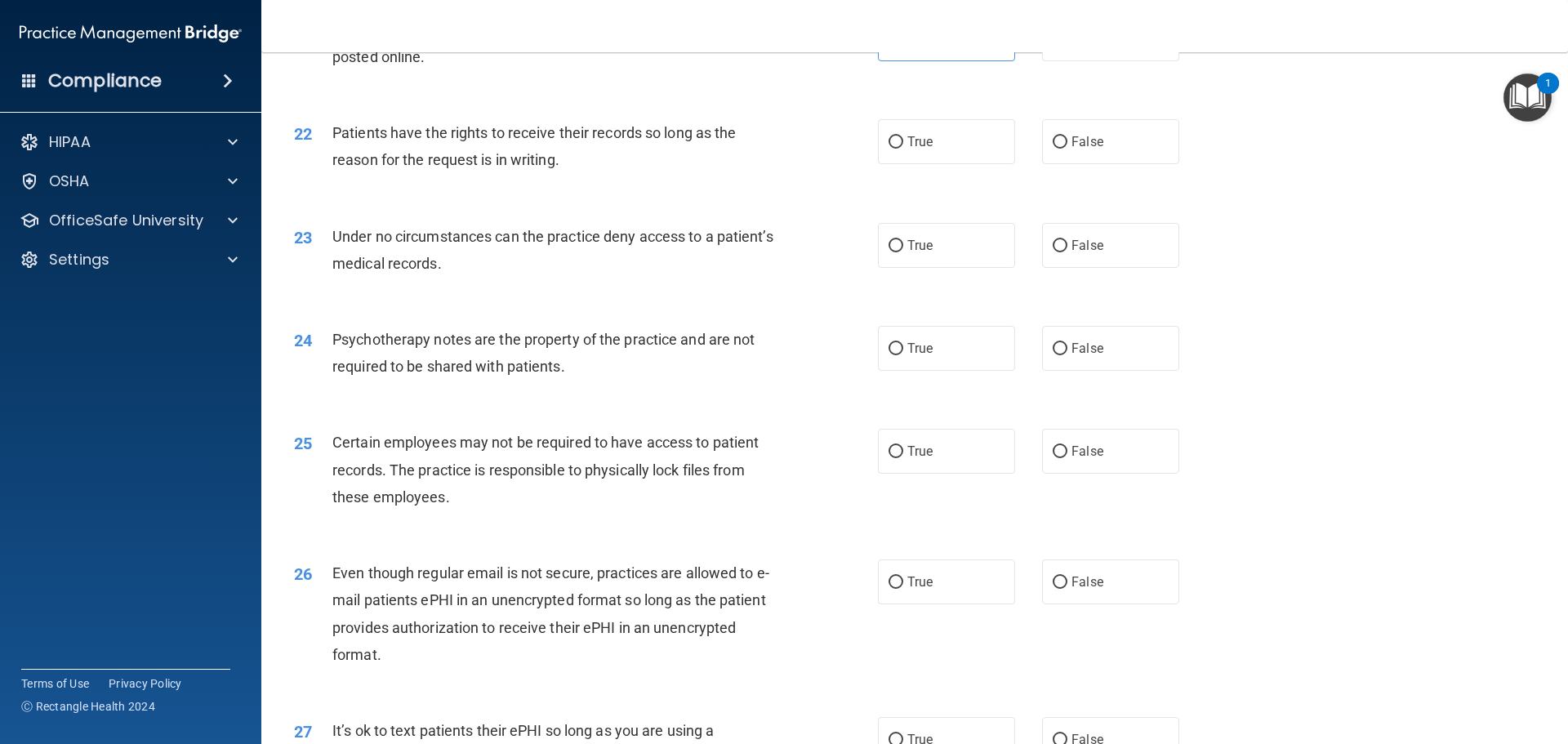
scroll to position [2778, 0]
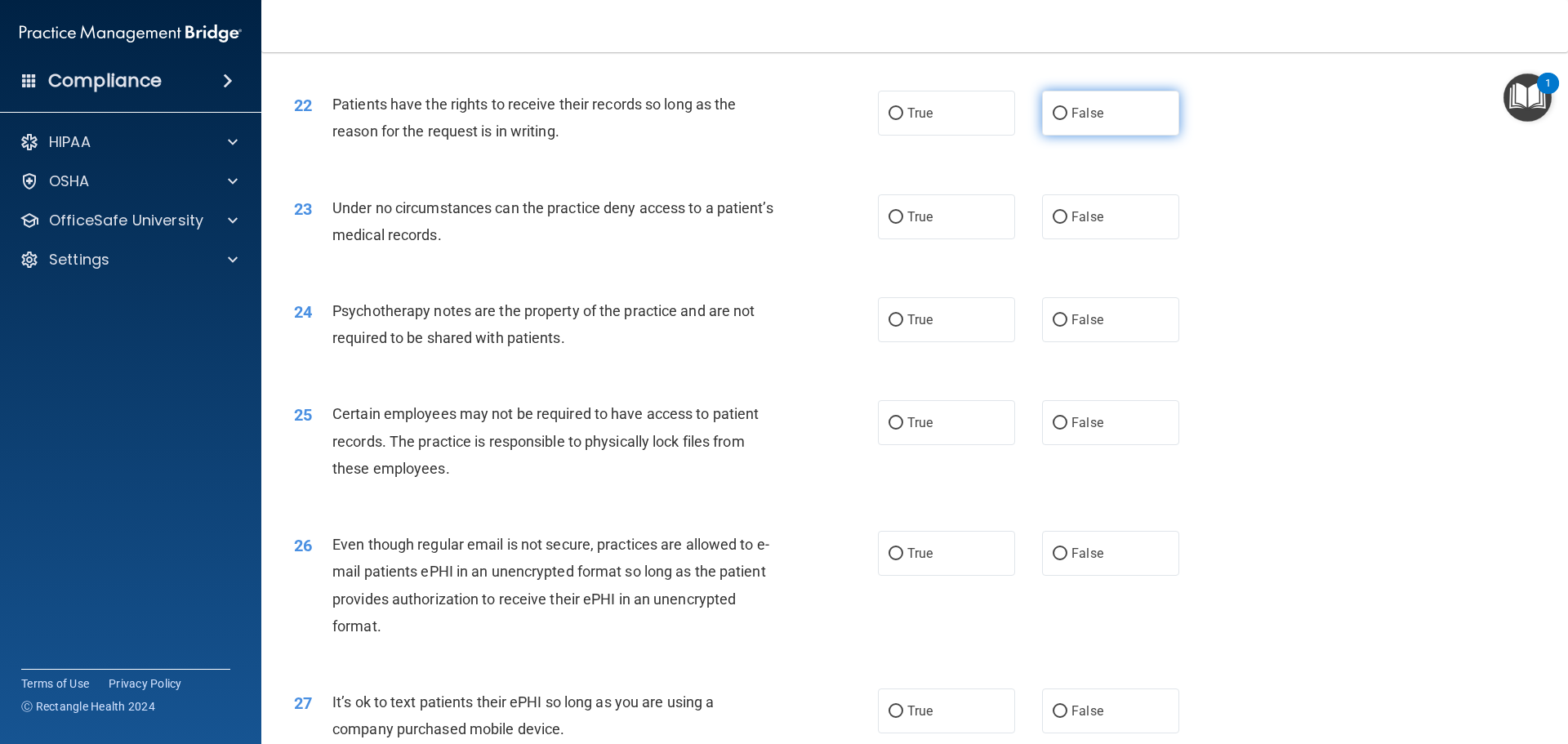
click at [1053, 120] on input "False" at bounding box center [1060, 113] width 15 height 12
radio input "true"
click at [928, 232] on label "True" at bounding box center [946, 216] width 137 height 45
click at [903, 224] on input "True" at bounding box center [895, 217] width 15 height 12
radio input "true"
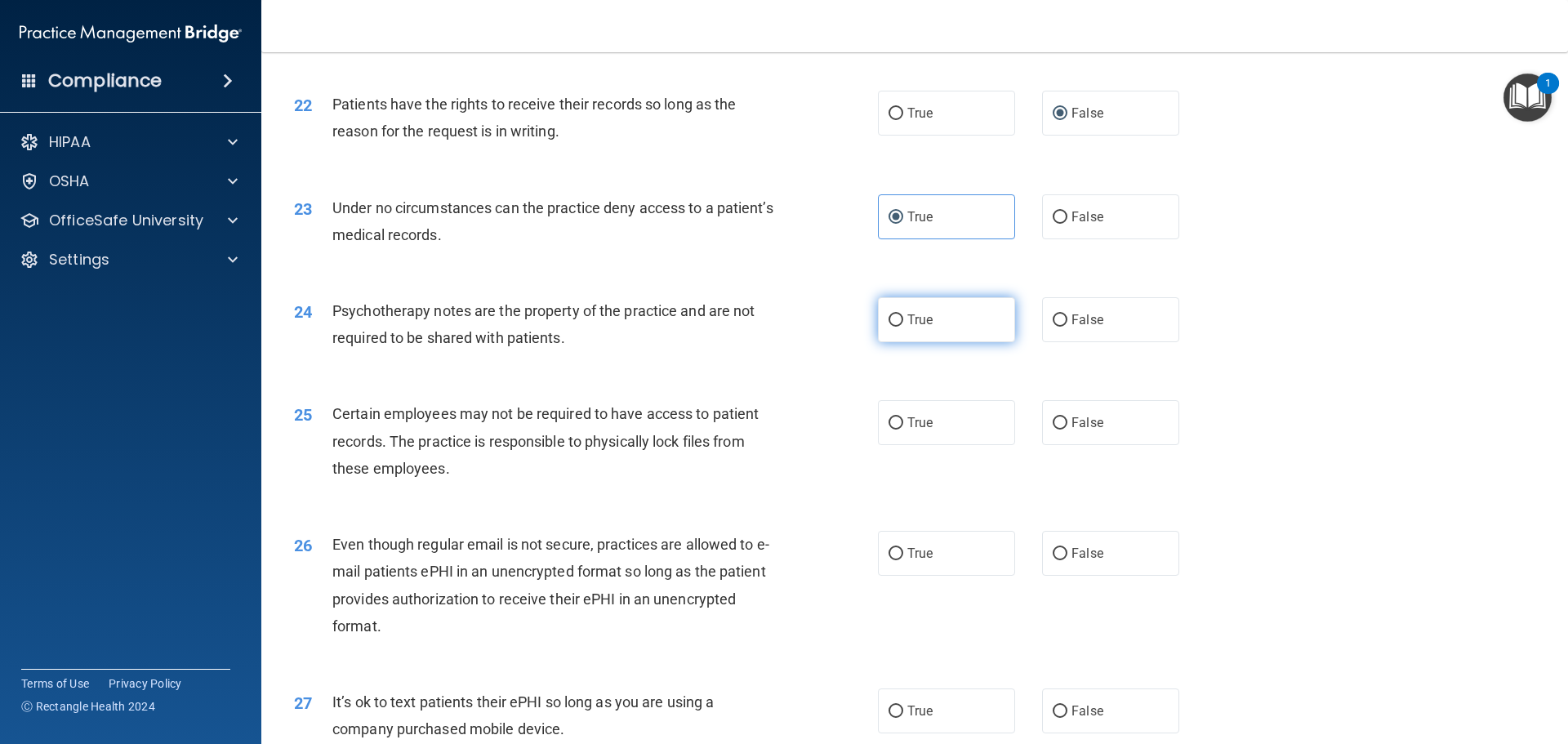
click at [898, 331] on label "True" at bounding box center [946, 320] width 137 height 45
click at [898, 327] on input "True" at bounding box center [895, 320] width 15 height 12
radio input "true"
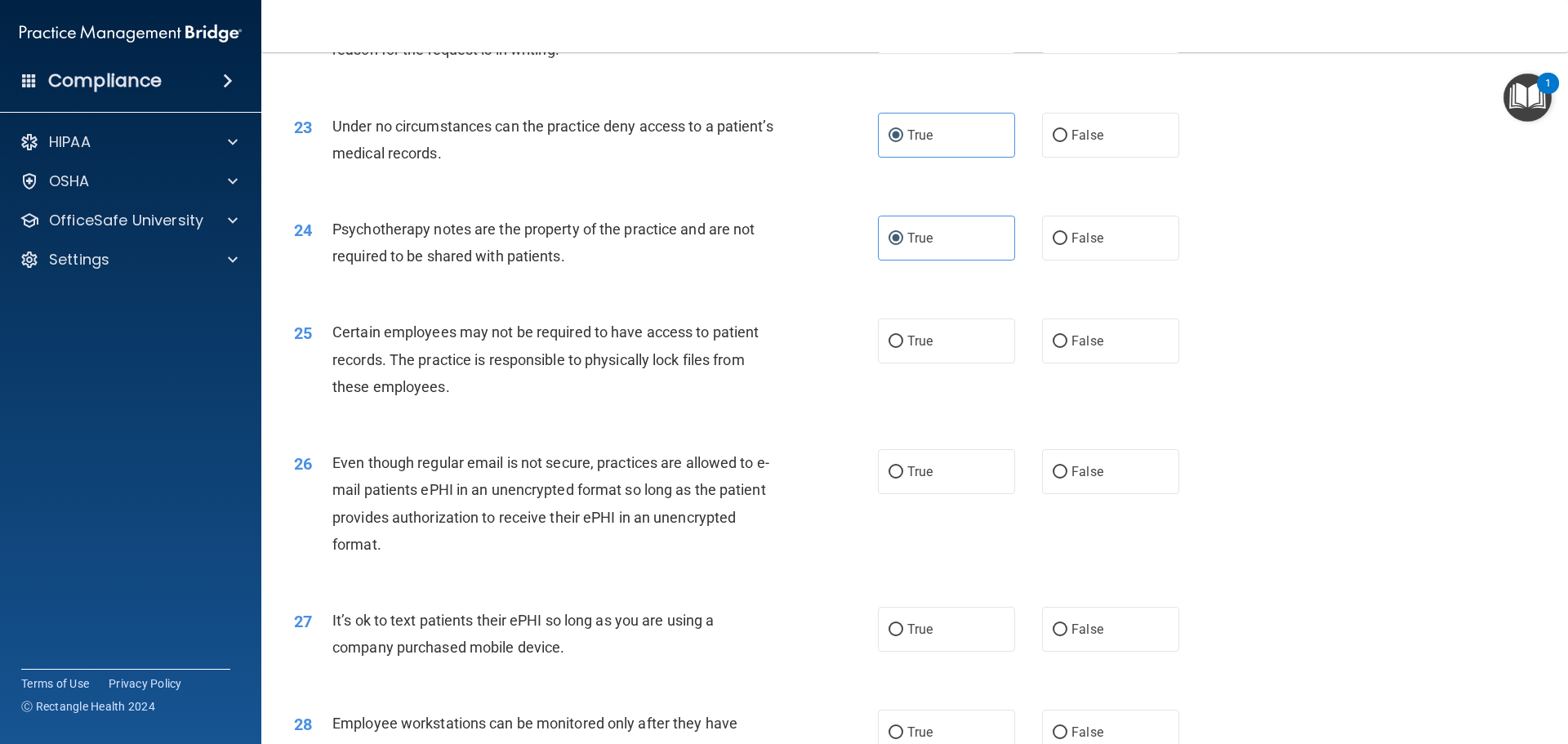
scroll to position [2942, 0]
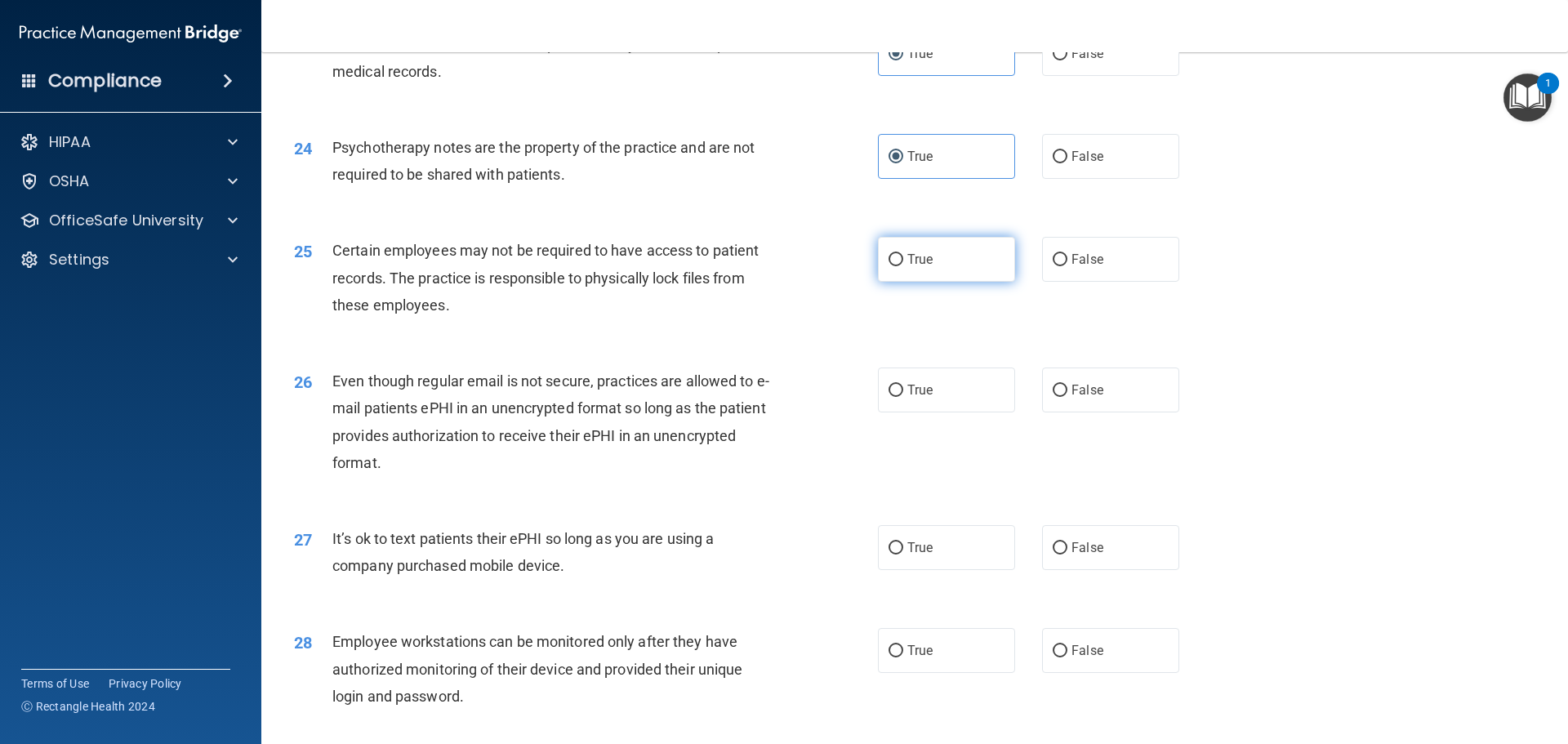
click at [881, 282] on label "True" at bounding box center [946, 259] width 137 height 45
click at [888, 266] on input "True" at bounding box center [895, 260] width 15 height 12
radio input "true"
click at [973, 413] on label "True" at bounding box center [946, 389] width 137 height 45
click at [903, 397] on input "True" at bounding box center [895, 390] width 15 height 12
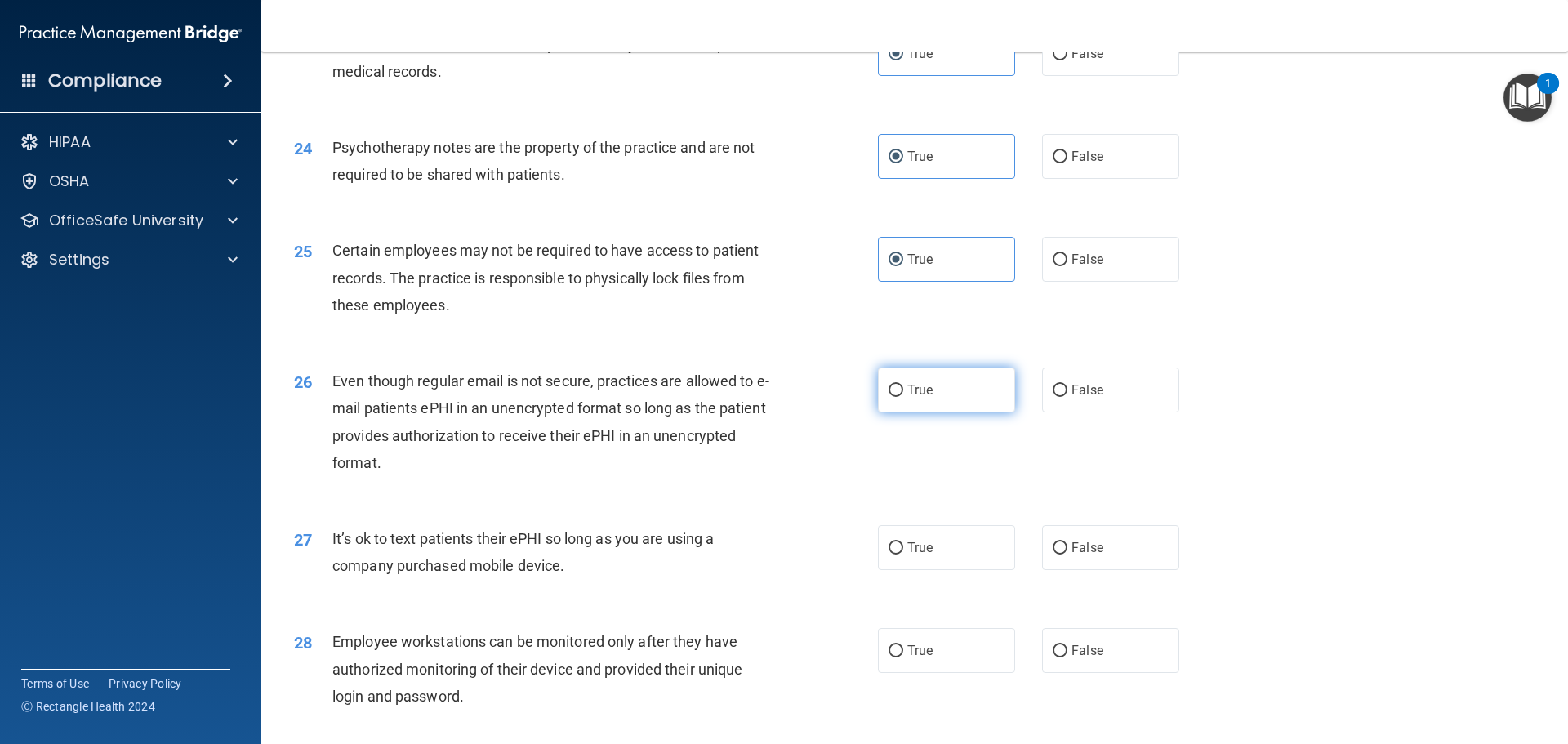
radio input "true"
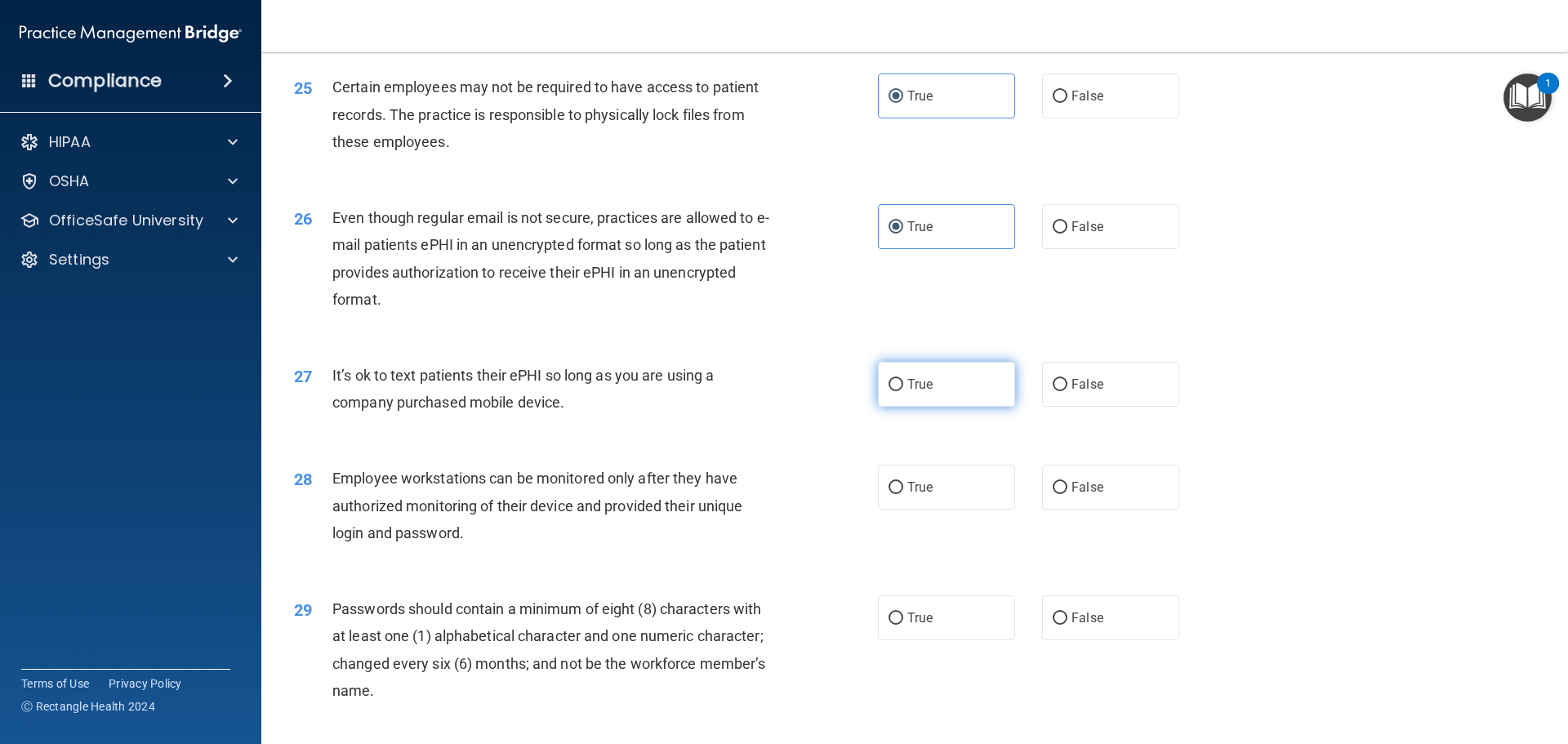
click at [990, 407] on label "True" at bounding box center [946, 384] width 137 height 45
click at [903, 391] on input "True" at bounding box center [895, 385] width 15 height 12
radio input "true"
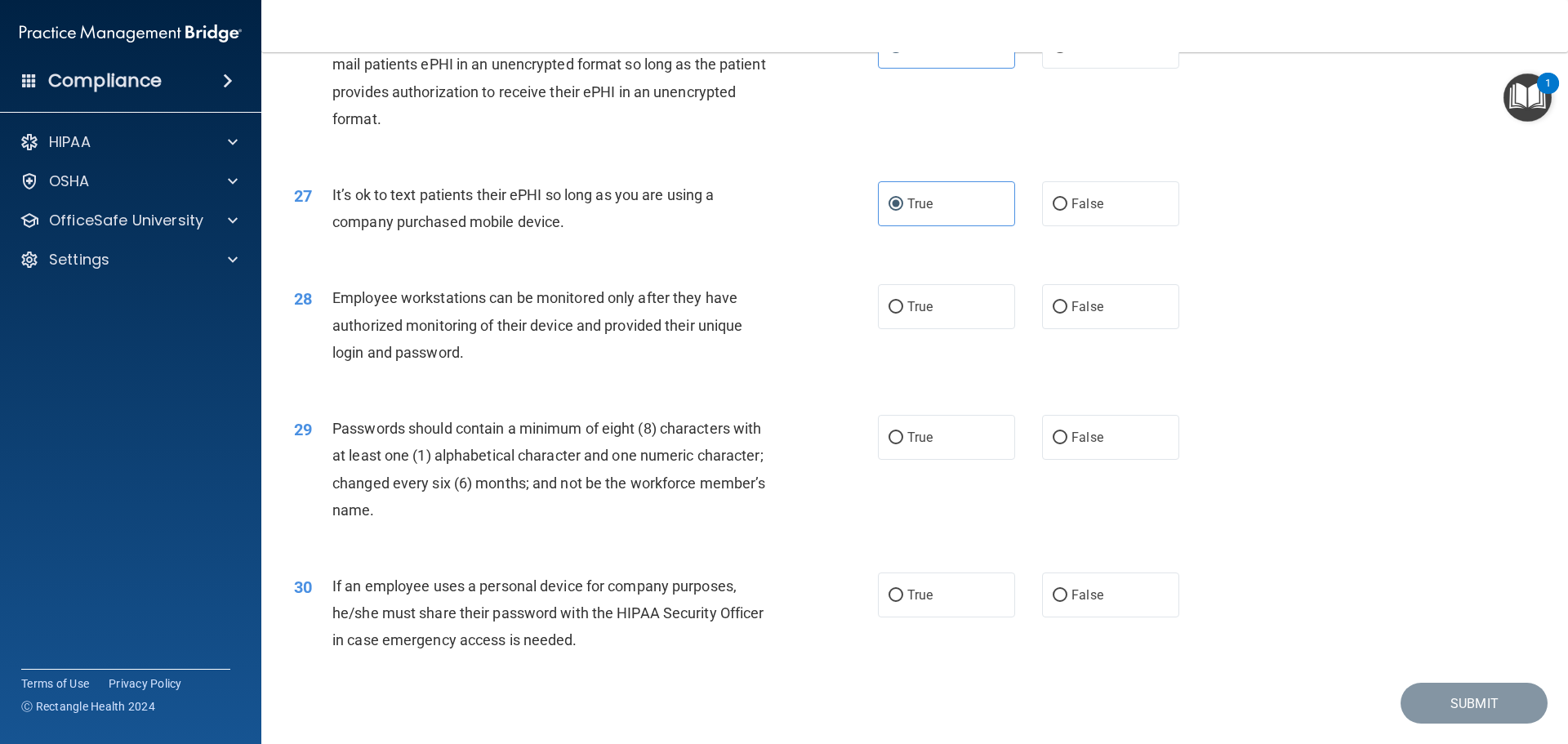
scroll to position [3350, 0]
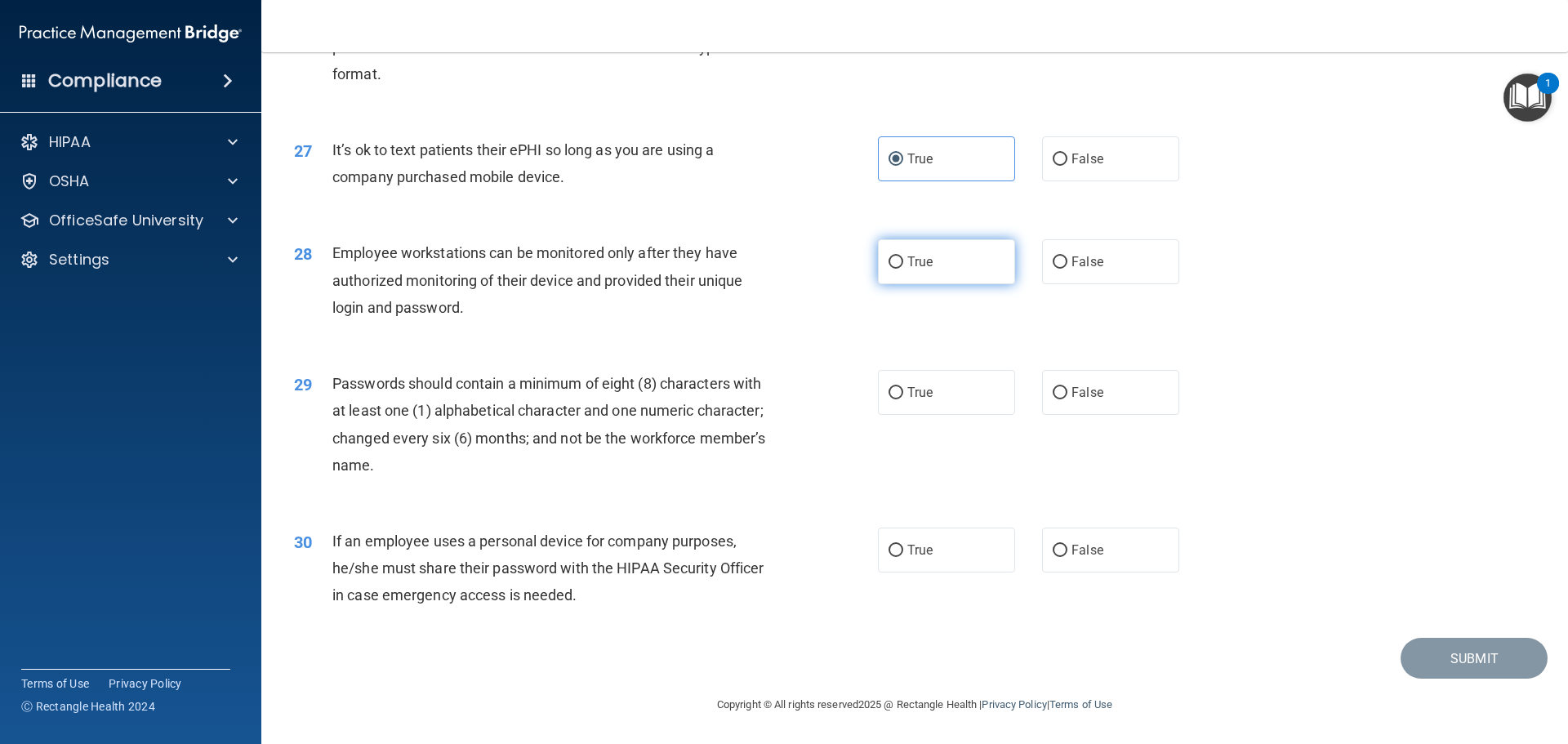
click at [891, 285] on label "True" at bounding box center [946, 262] width 137 height 45
click at [891, 269] on input "True" at bounding box center [895, 262] width 15 height 12
radio input "true"
click at [931, 397] on label "True" at bounding box center [946, 392] width 137 height 45
click at [903, 397] on input "True" at bounding box center [895, 393] width 15 height 12
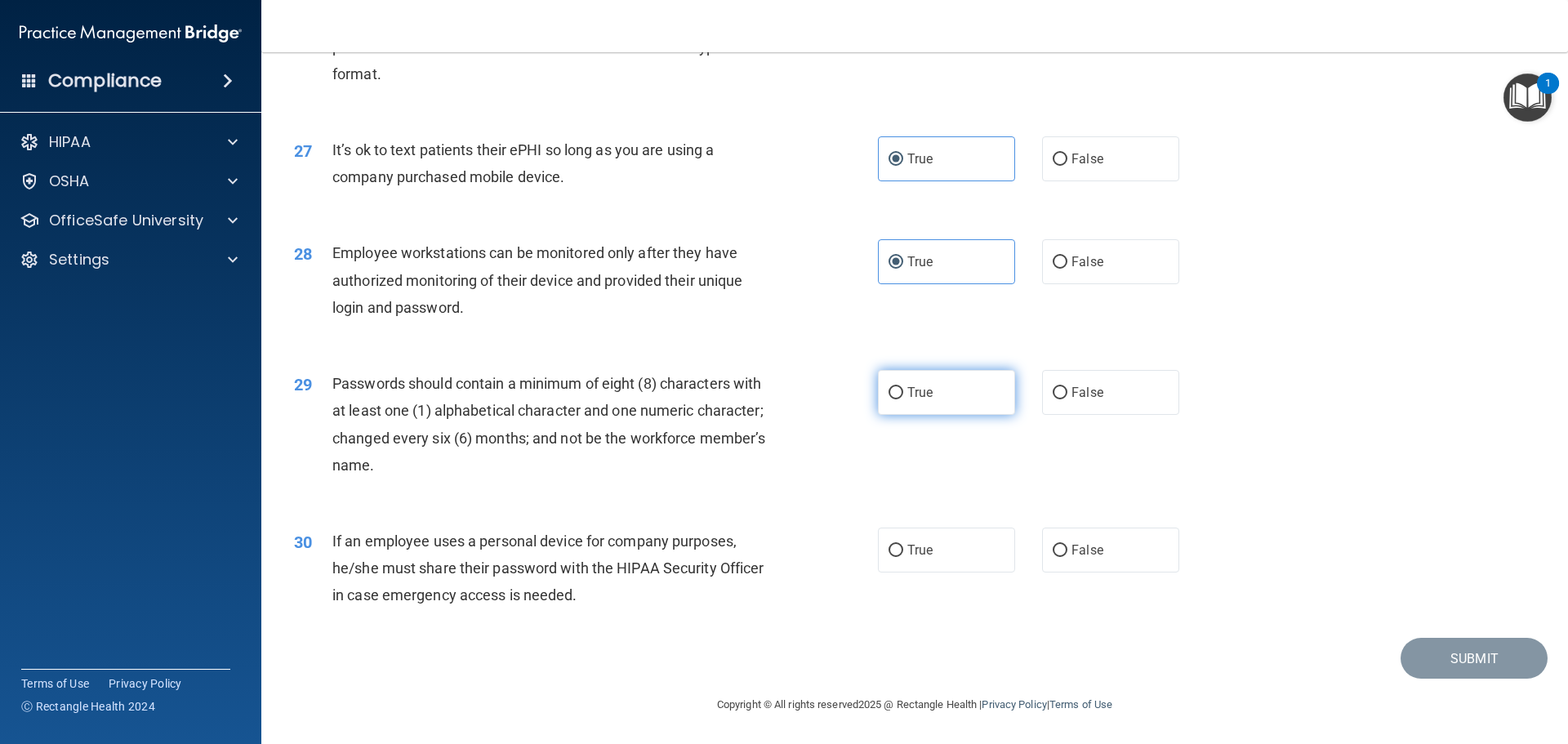
radio input "true"
click at [1099, 548] on label "False" at bounding box center [1110, 550] width 137 height 45
click at [1067, 548] on input "False" at bounding box center [1060, 551] width 15 height 12
radio input "true"
click at [1454, 657] on button "Submit" at bounding box center [1474, 658] width 147 height 41
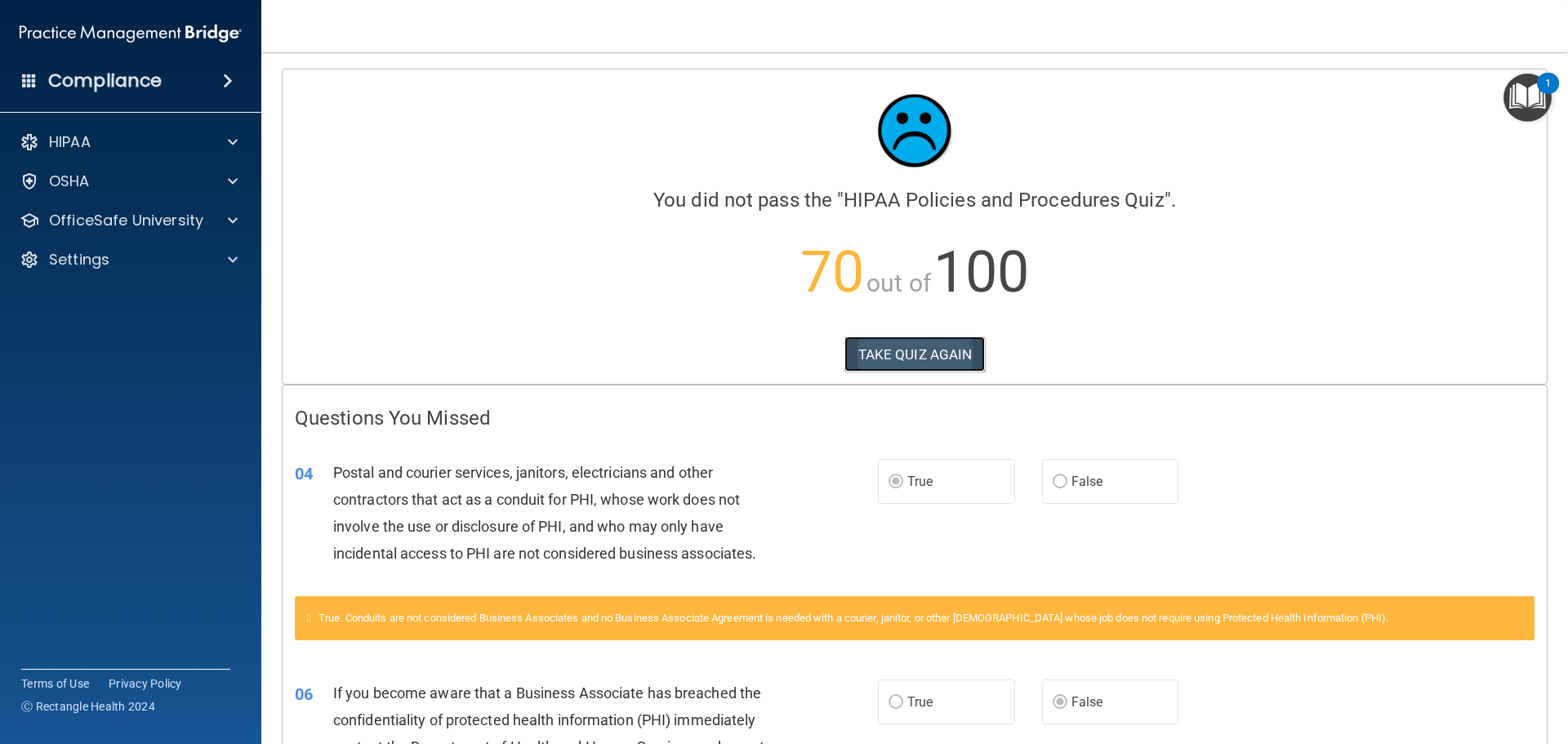
click at [958, 352] on button "TAKE QUIZ AGAIN" at bounding box center [916, 355] width 142 height 36
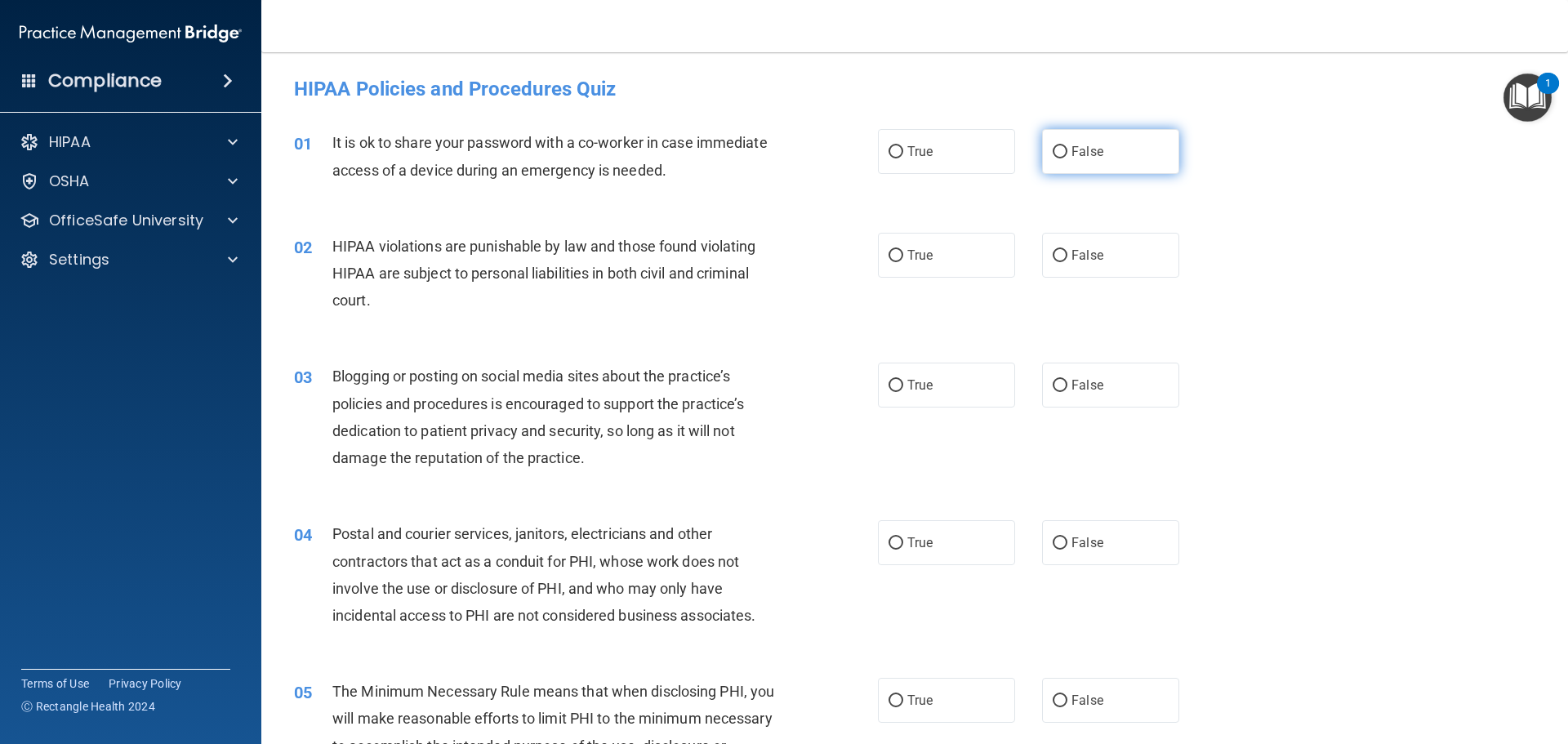
click at [1076, 155] on span "False" at bounding box center [1087, 151] width 32 height 16
click at [1067, 155] on input "False" at bounding box center [1060, 152] width 15 height 12
radio input "true"
click at [1062, 250] on label "False" at bounding box center [1110, 255] width 137 height 45
click at [1062, 250] on input "False" at bounding box center [1060, 256] width 15 height 12
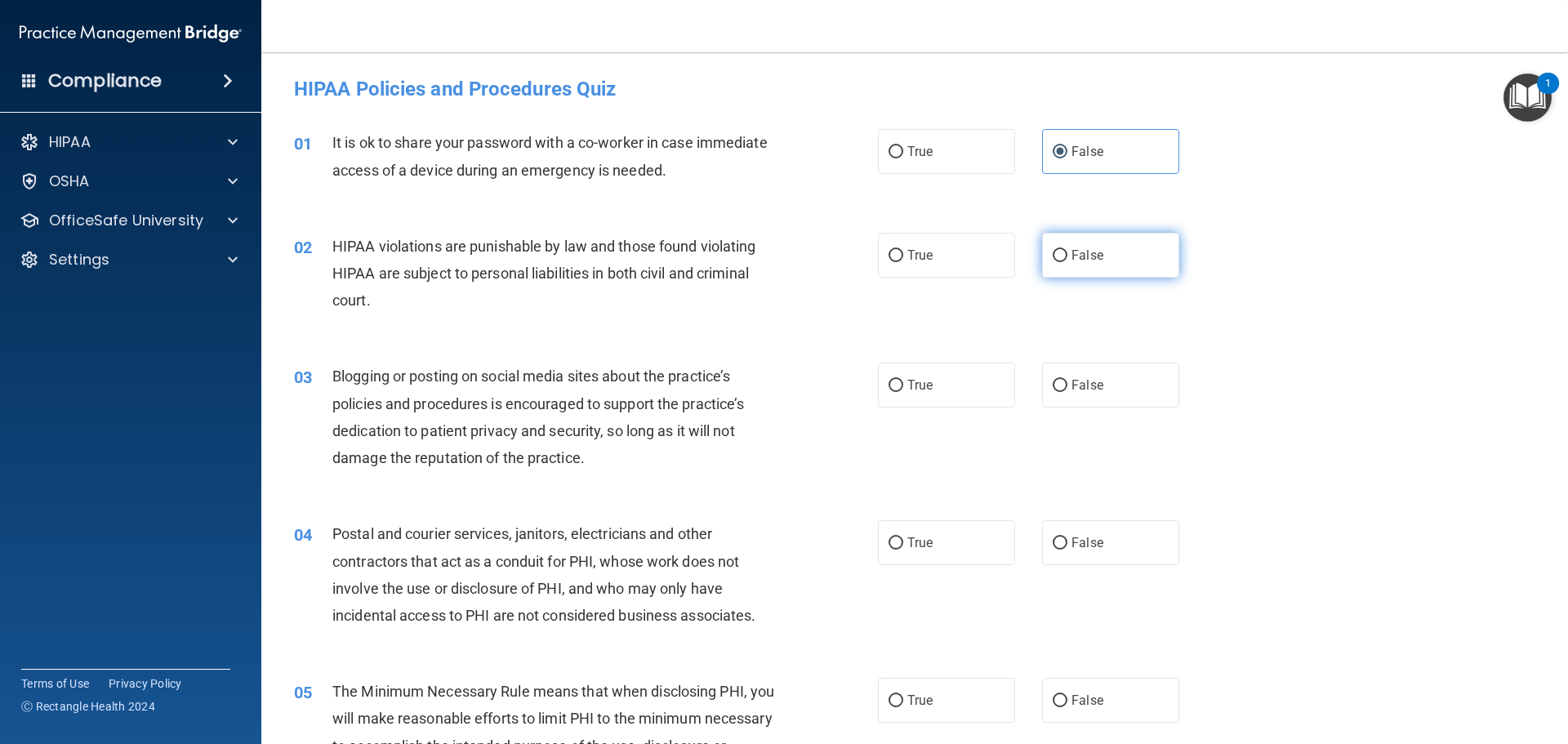
radio input "true"
click at [860, 255] on div "02 HIPAA violations are punishable by law and those found violating HIPAA are s…" at bounding box center [586, 278] width 633 height 90
click at [914, 254] on span "True" at bounding box center [920, 255] width 26 height 16
click at [903, 254] on input "True" at bounding box center [895, 256] width 15 height 12
radio input "true"
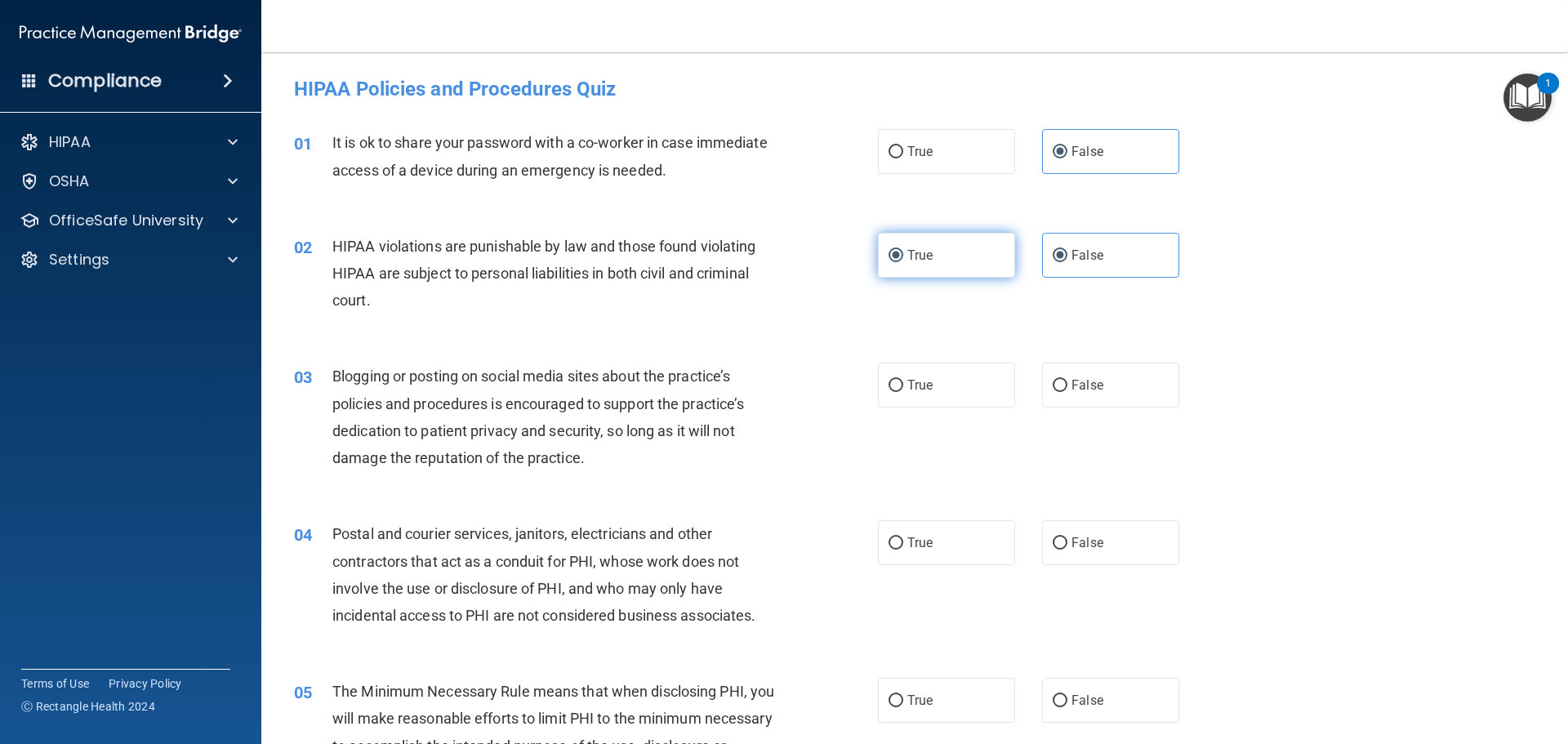
radio input "false"
click at [1071, 391] on span "False" at bounding box center [1087, 385] width 32 height 16
click at [1067, 391] on input "False" at bounding box center [1060, 386] width 15 height 12
radio input "true"
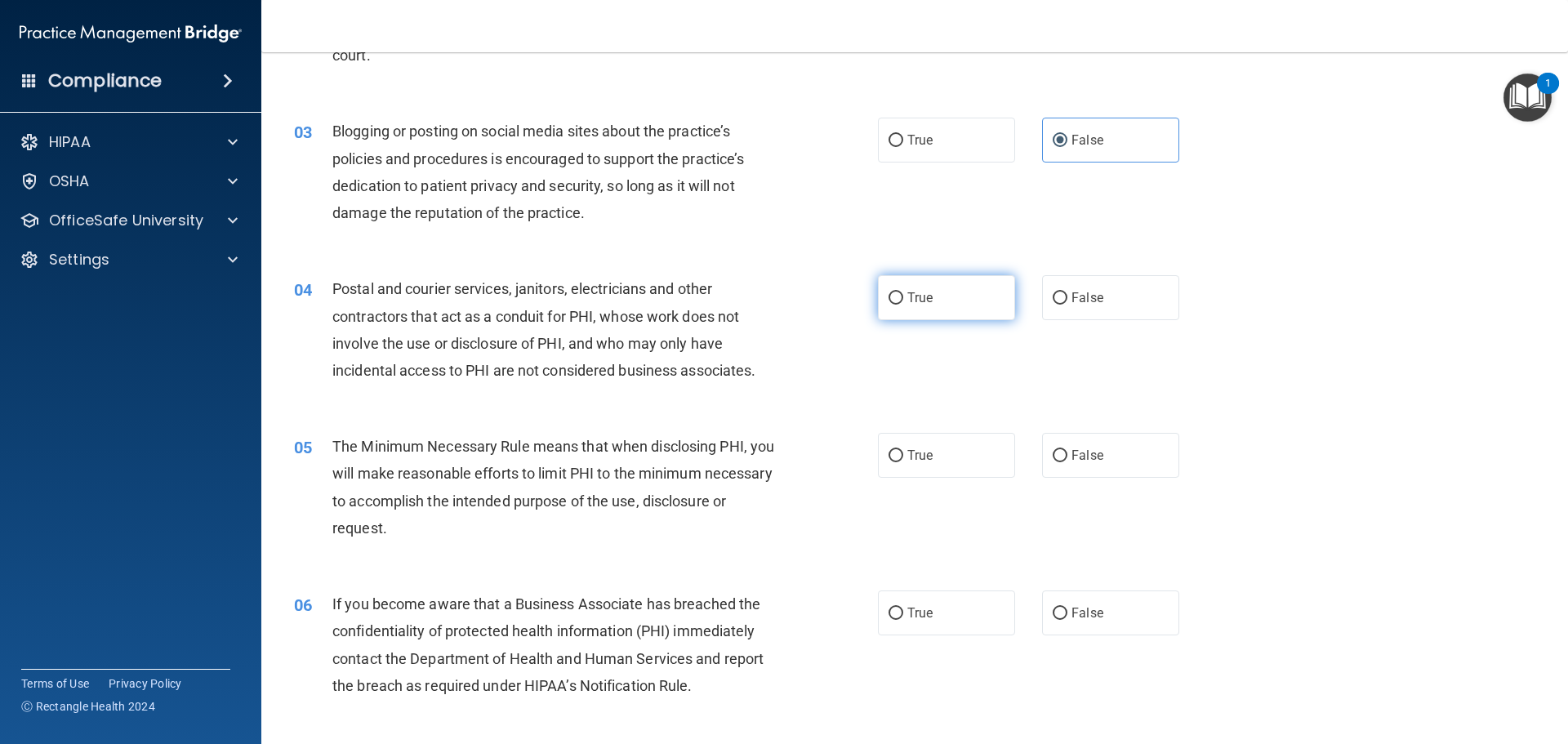
click at [965, 287] on label "True" at bounding box center [946, 297] width 137 height 45
click at [903, 293] on input "True" at bounding box center [895, 298] width 15 height 12
radio input "true"
click at [967, 469] on label "True" at bounding box center [946, 455] width 137 height 45
click at [903, 462] on input "True" at bounding box center [895, 456] width 15 height 12
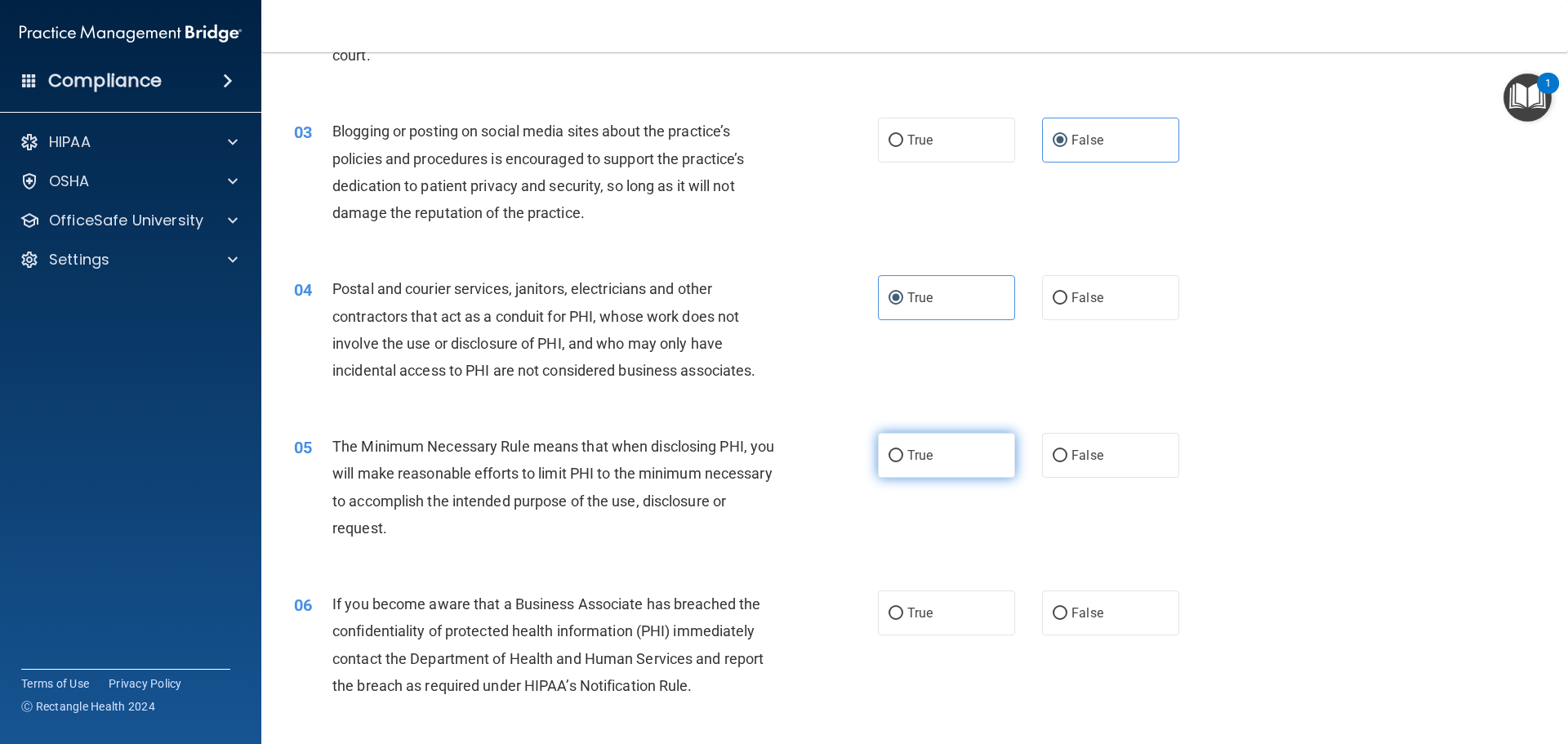
radio input "true"
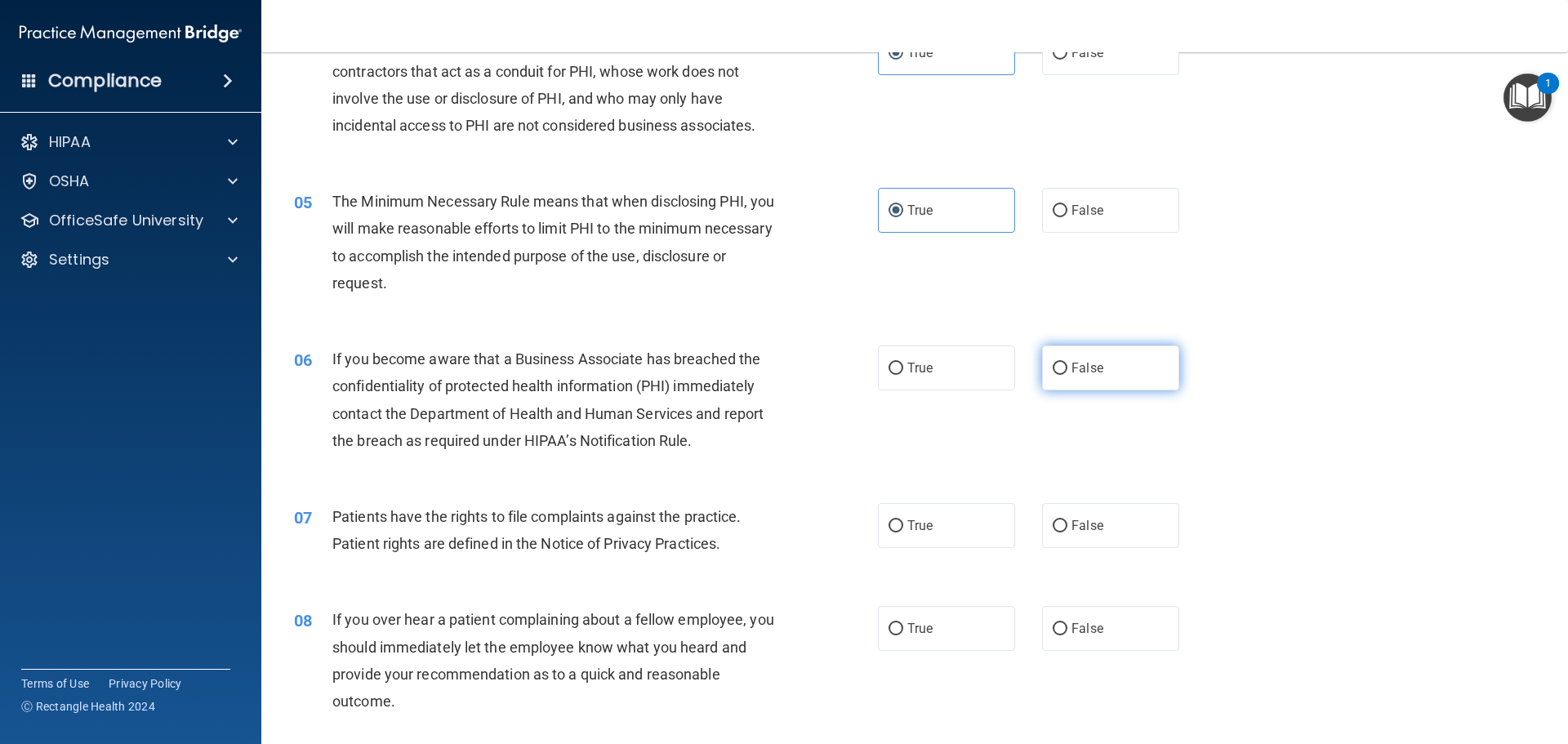
click at [1133, 380] on label "False" at bounding box center [1110, 367] width 137 height 45
click at [1067, 375] on input "False" at bounding box center [1060, 368] width 15 height 12
radio input "true"
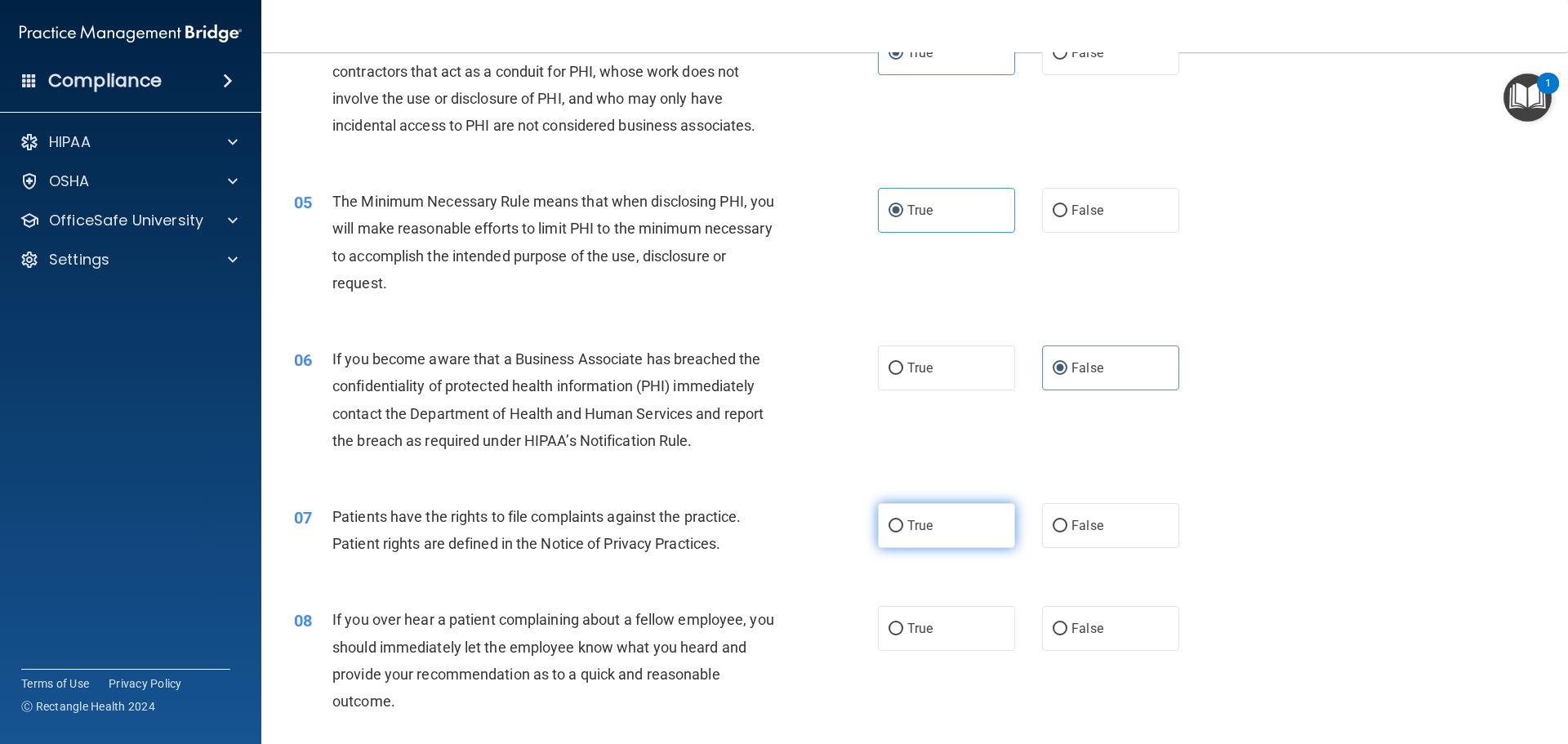
click at [960, 529] on label "True" at bounding box center [946, 526] width 137 height 45
click at [903, 529] on input "True" at bounding box center [895, 526] width 15 height 12
radio input "true"
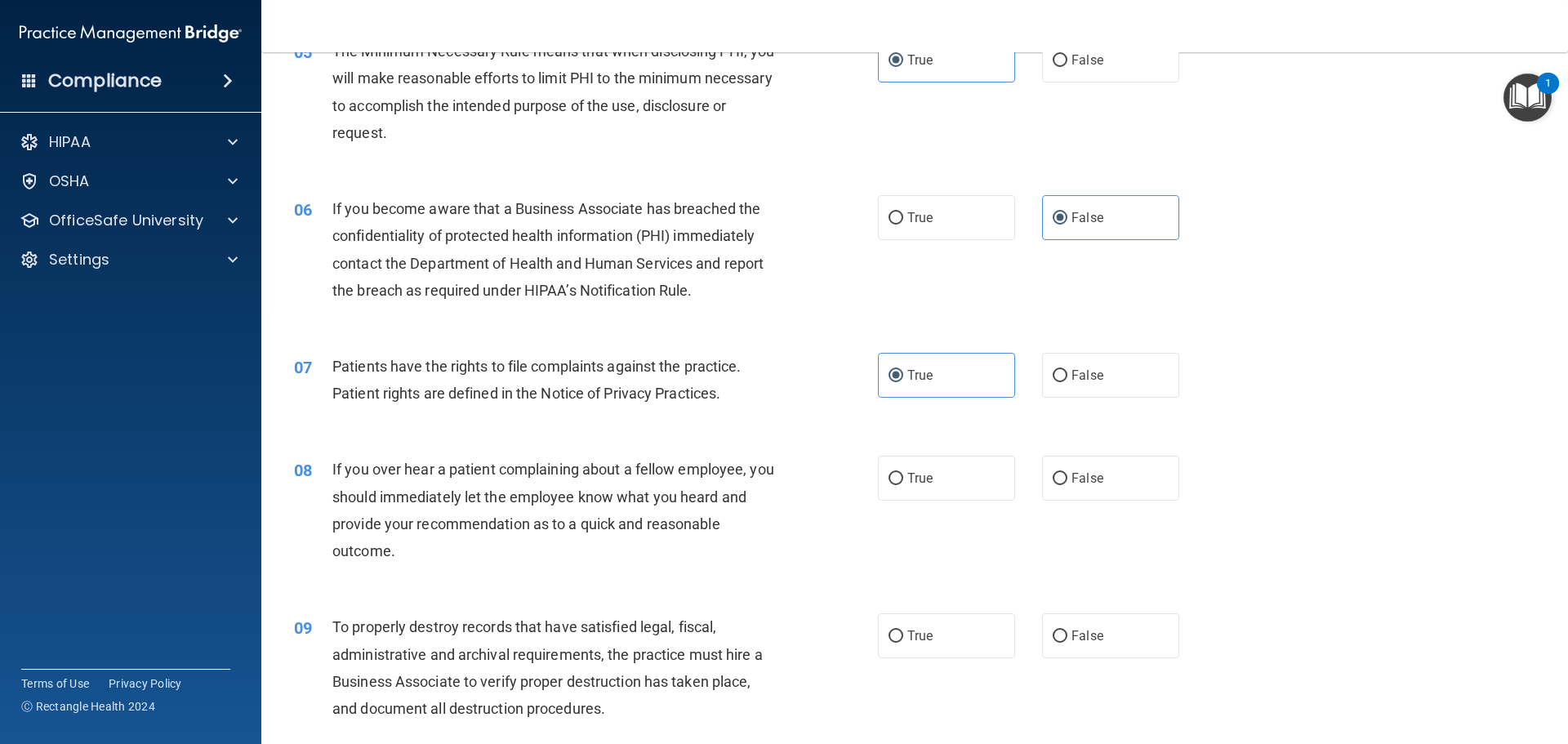
scroll to position [654, 0]
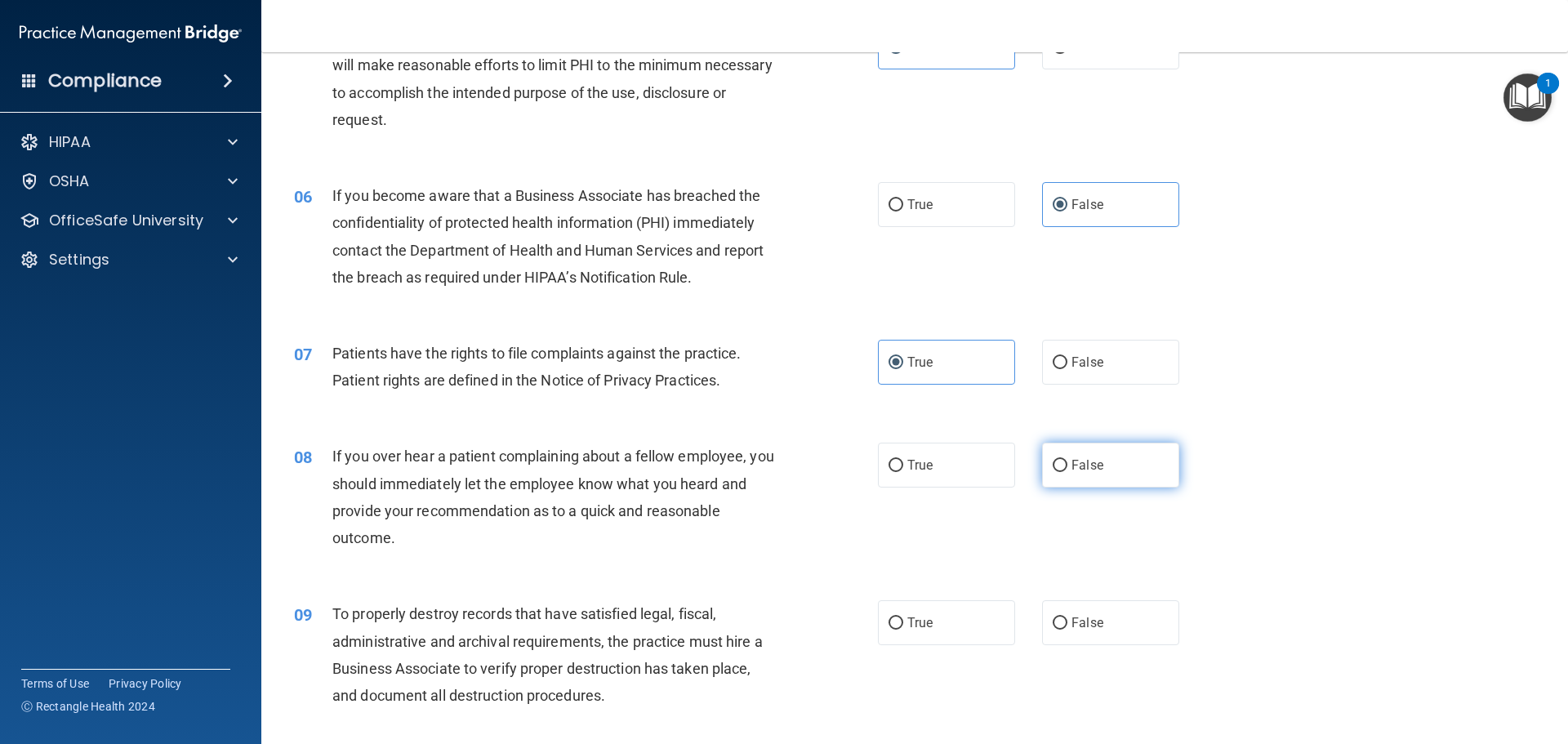
click at [1113, 461] on label "False" at bounding box center [1110, 465] width 137 height 45
click at [1067, 461] on input "False" at bounding box center [1060, 466] width 15 height 12
radio input "true"
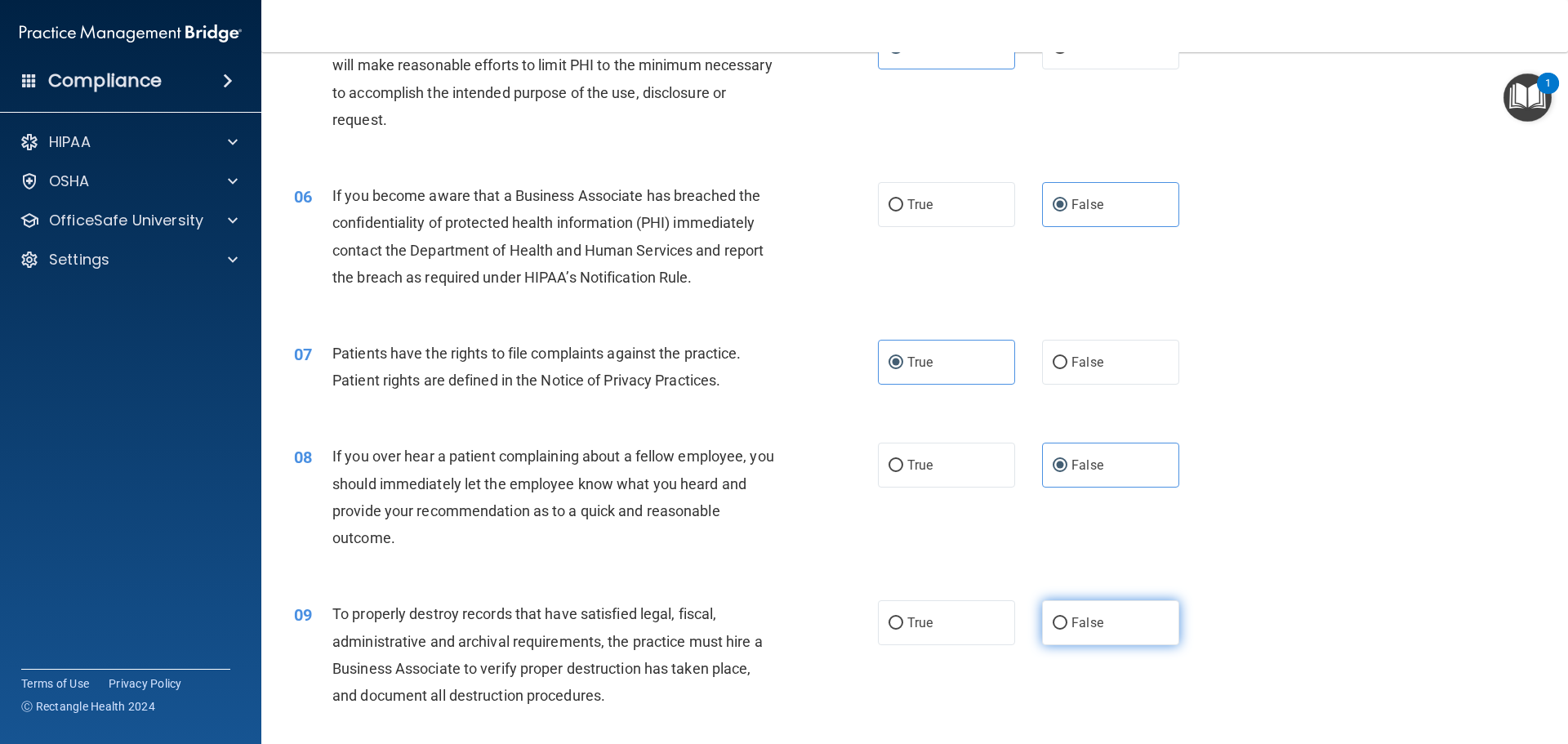
click at [1080, 630] on span "False" at bounding box center [1087, 622] width 32 height 16
click at [1067, 630] on input "False" at bounding box center [1060, 623] width 15 height 12
radio input "true"
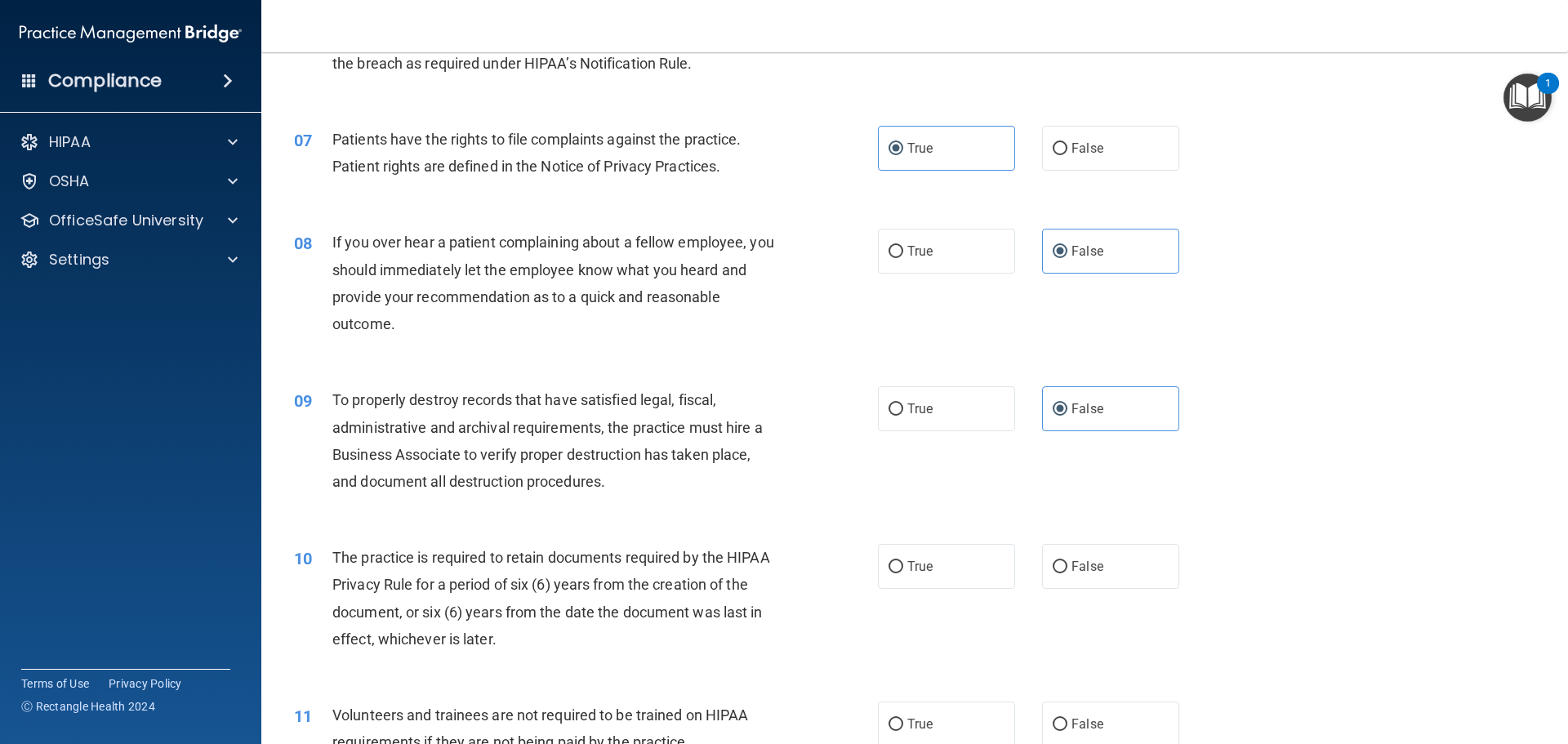
scroll to position [981, 0]
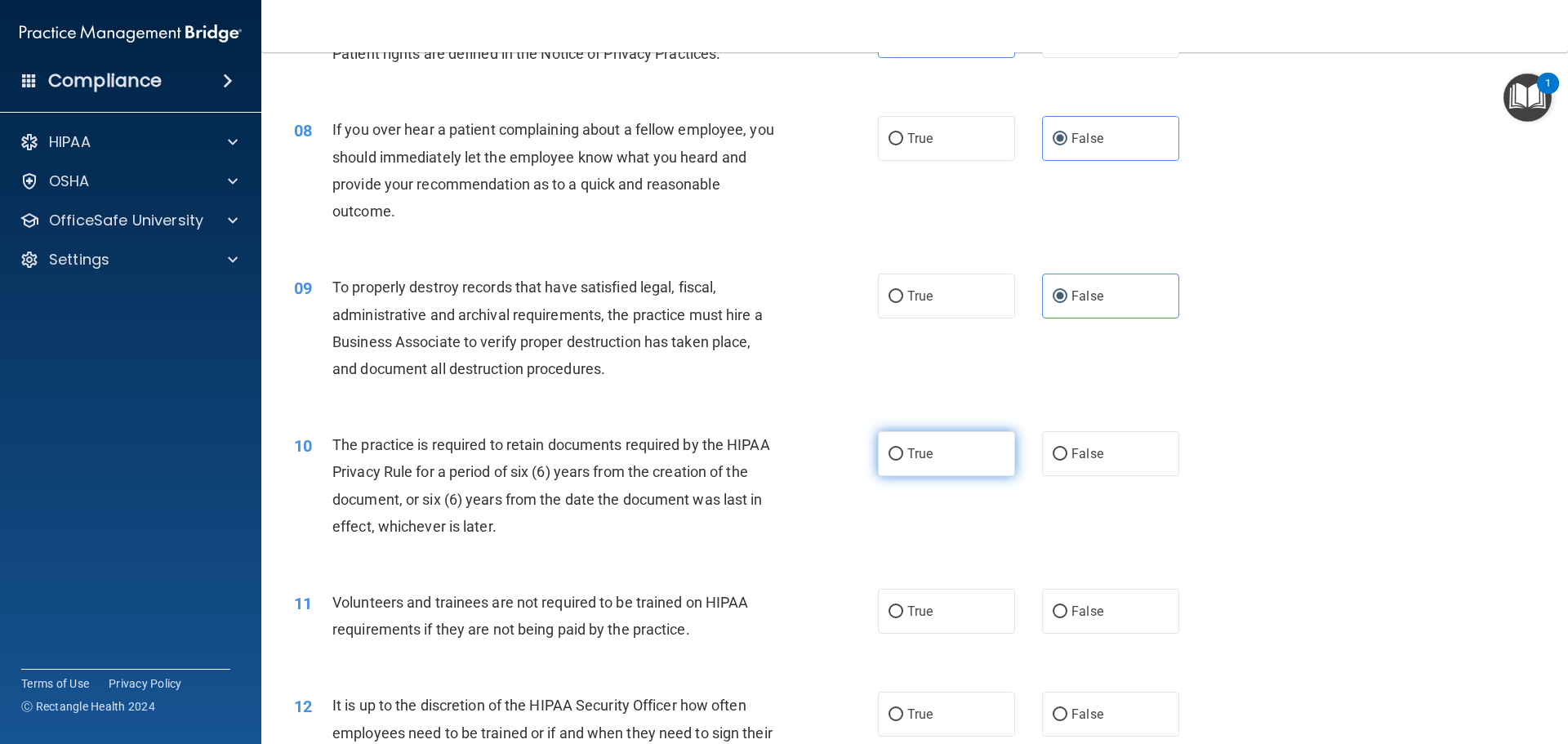
click at [947, 450] on label "True" at bounding box center [946, 454] width 137 height 45
click at [903, 450] on input "True" at bounding box center [895, 454] width 15 height 12
radio input "true"
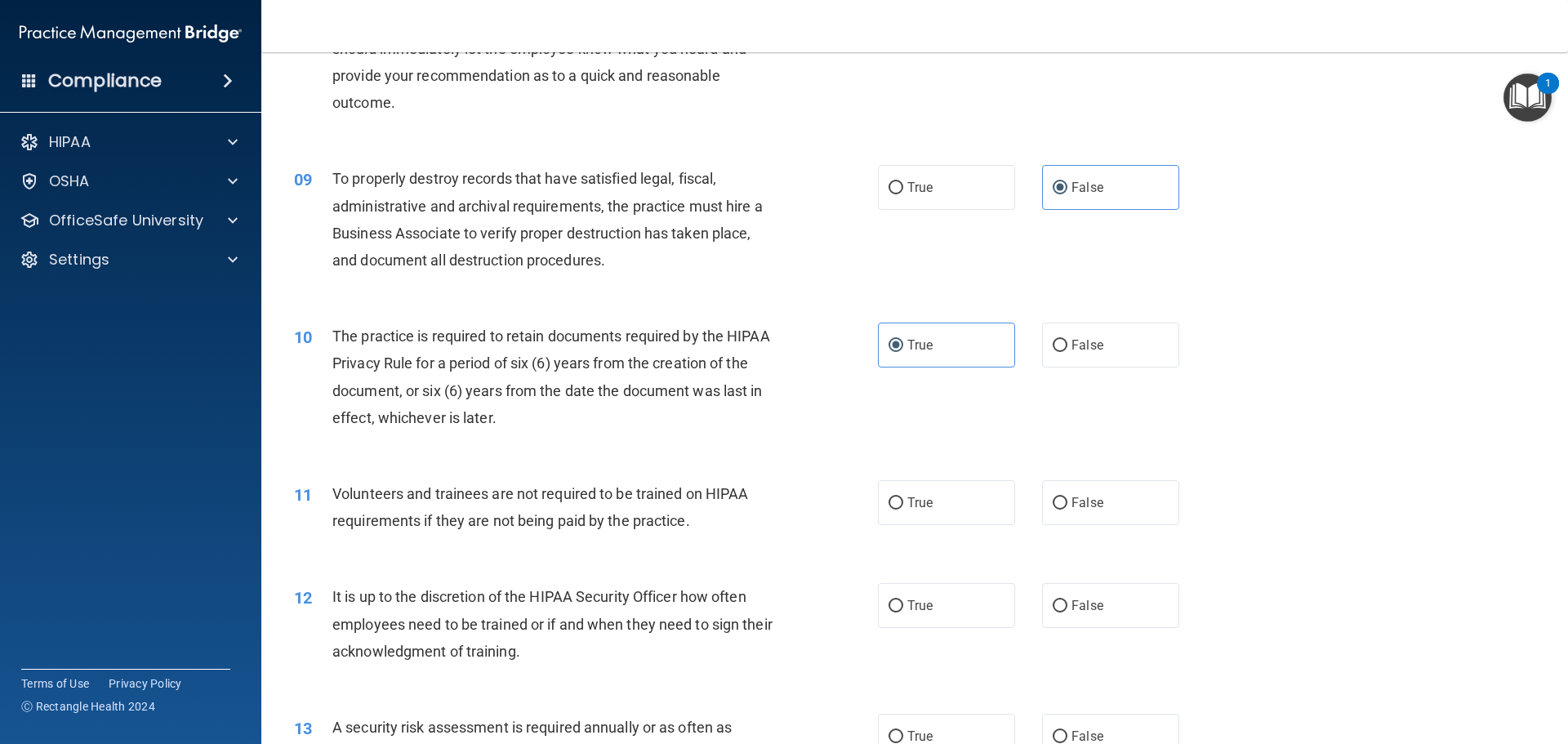
scroll to position [1144, 0]
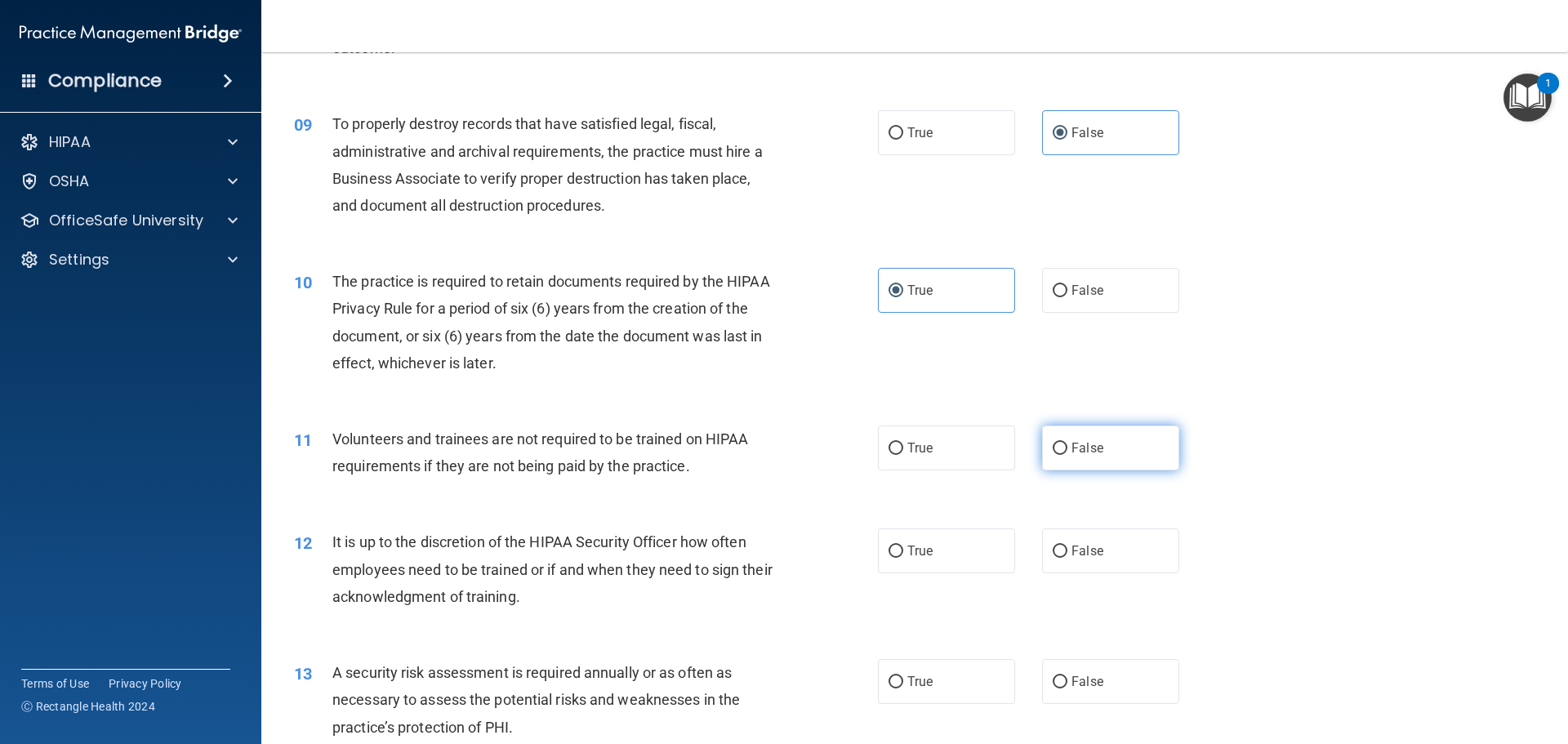
click at [1075, 437] on label "False" at bounding box center [1110, 448] width 137 height 45
click at [1067, 443] on input "False" at bounding box center [1060, 448] width 15 height 12
radio input "true"
click at [1120, 552] on label "False" at bounding box center [1110, 551] width 137 height 45
click at [1067, 552] on input "False" at bounding box center [1060, 552] width 15 height 12
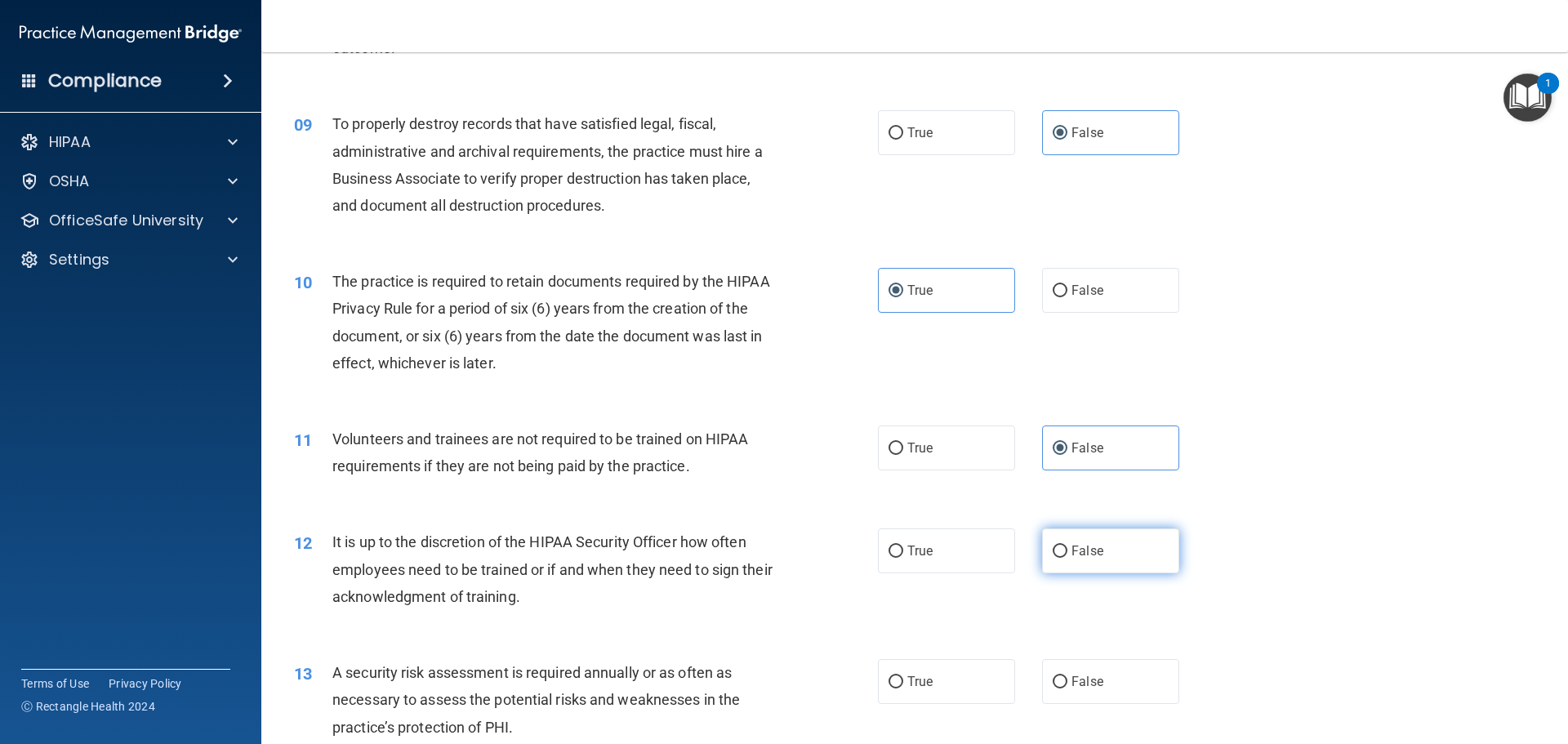
radio input "true"
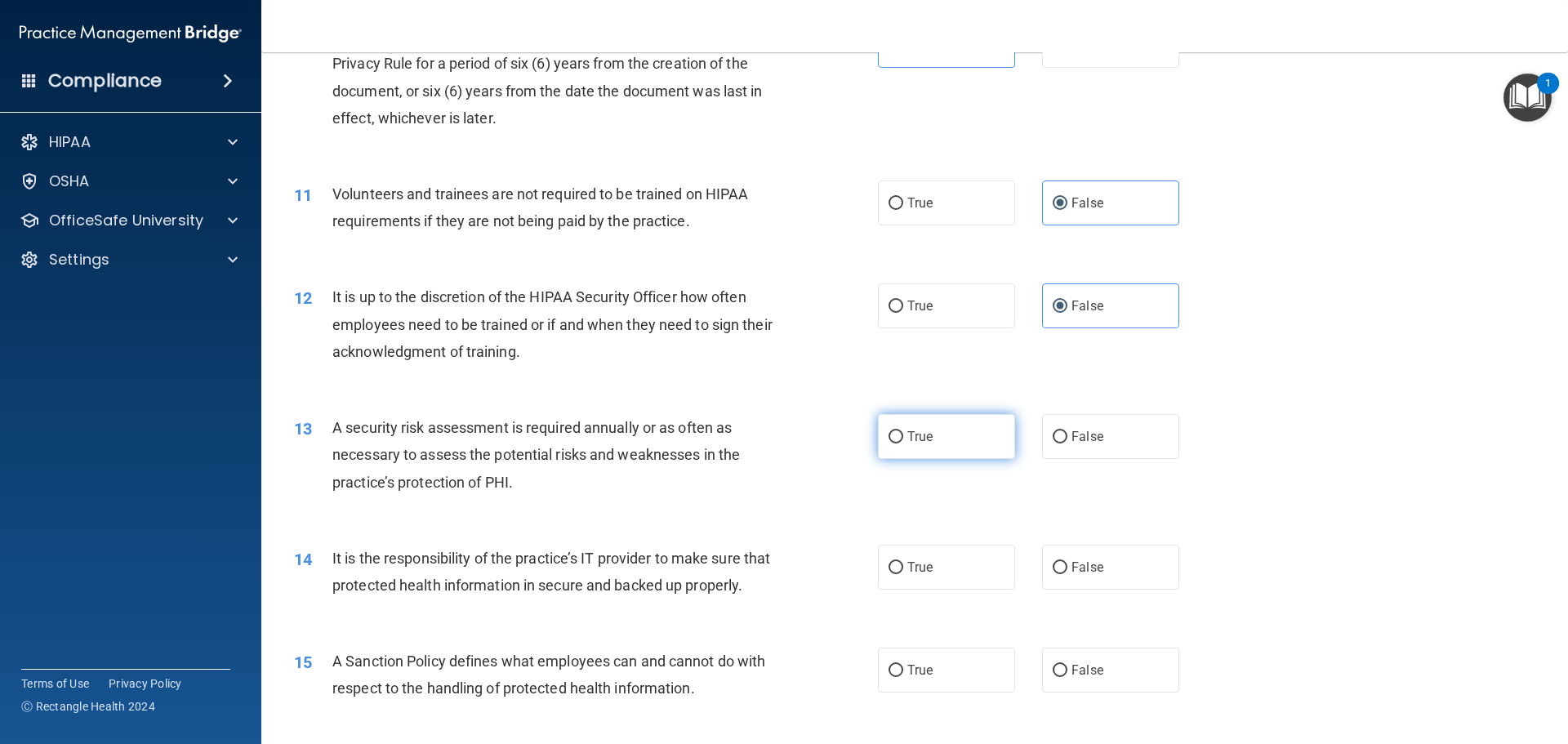
click at [980, 438] on label "True" at bounding box center [946, 436] width 137 height 45
click at [903, 438] on input "True" at bounding box center [895, 437] width 15 height 12
radio input "true"
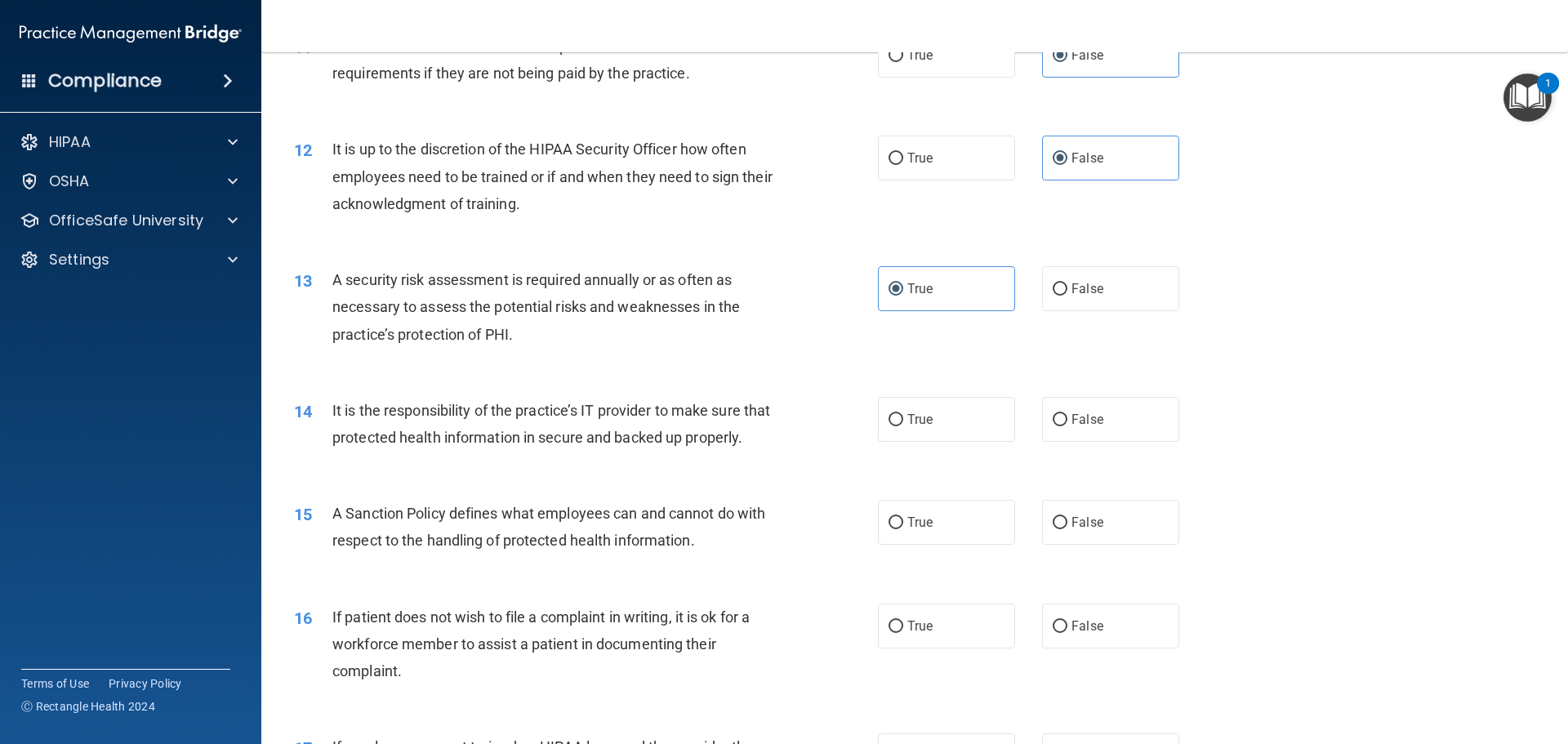
scroll to position [1552, 0]
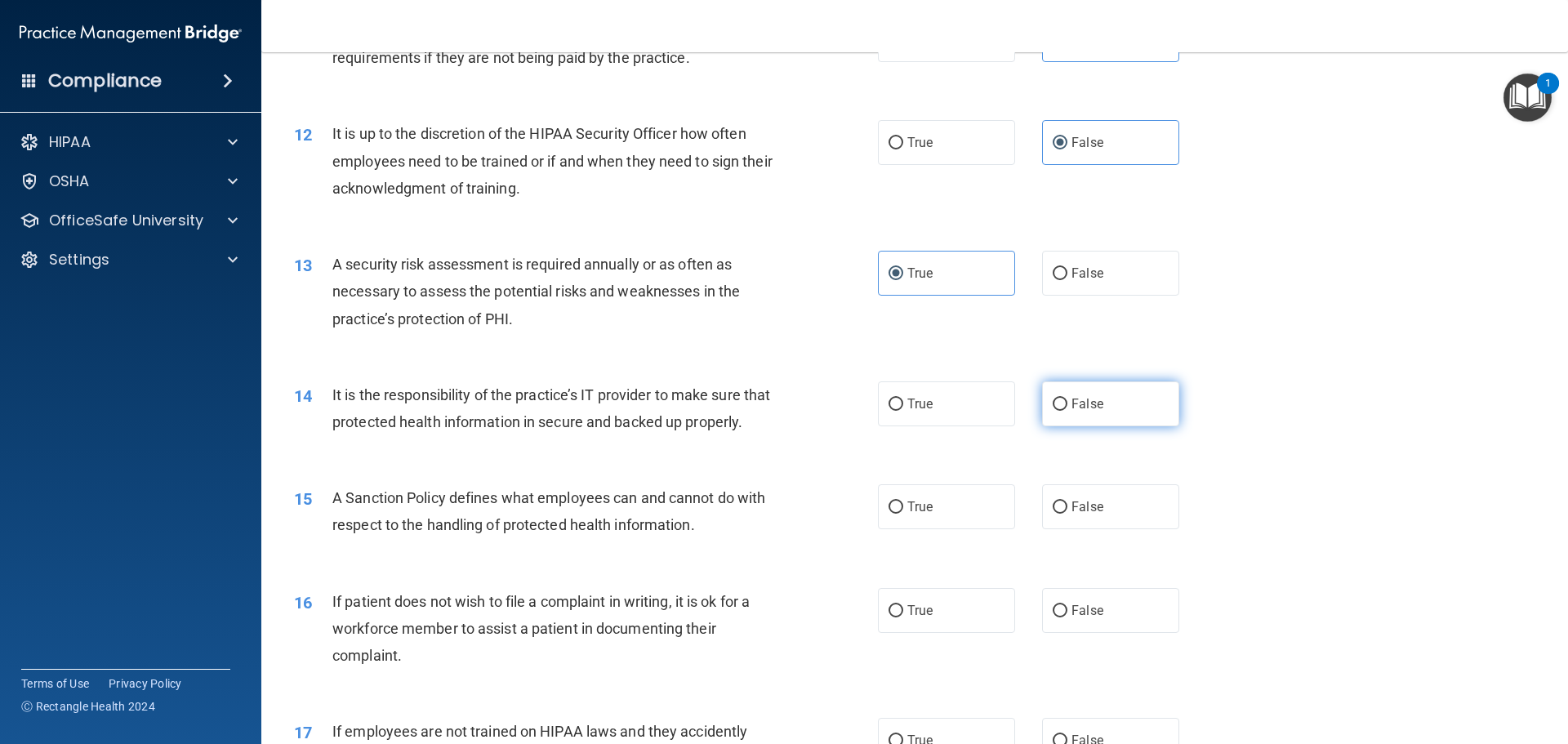
click at [1131, 399] on label "False" at bounding box center [1110, 403] width 137 height 45
click at [1067, 399] on input "False" at bounding box center [1060, 404] width 15 height 12
radio input "true"
click at [1101, 529] on label "False" at bounding box center [1110, 506] width 137 height 45
click at [1067, 514] on input "False" at bounding box center [1060, 507] width 15 height 12
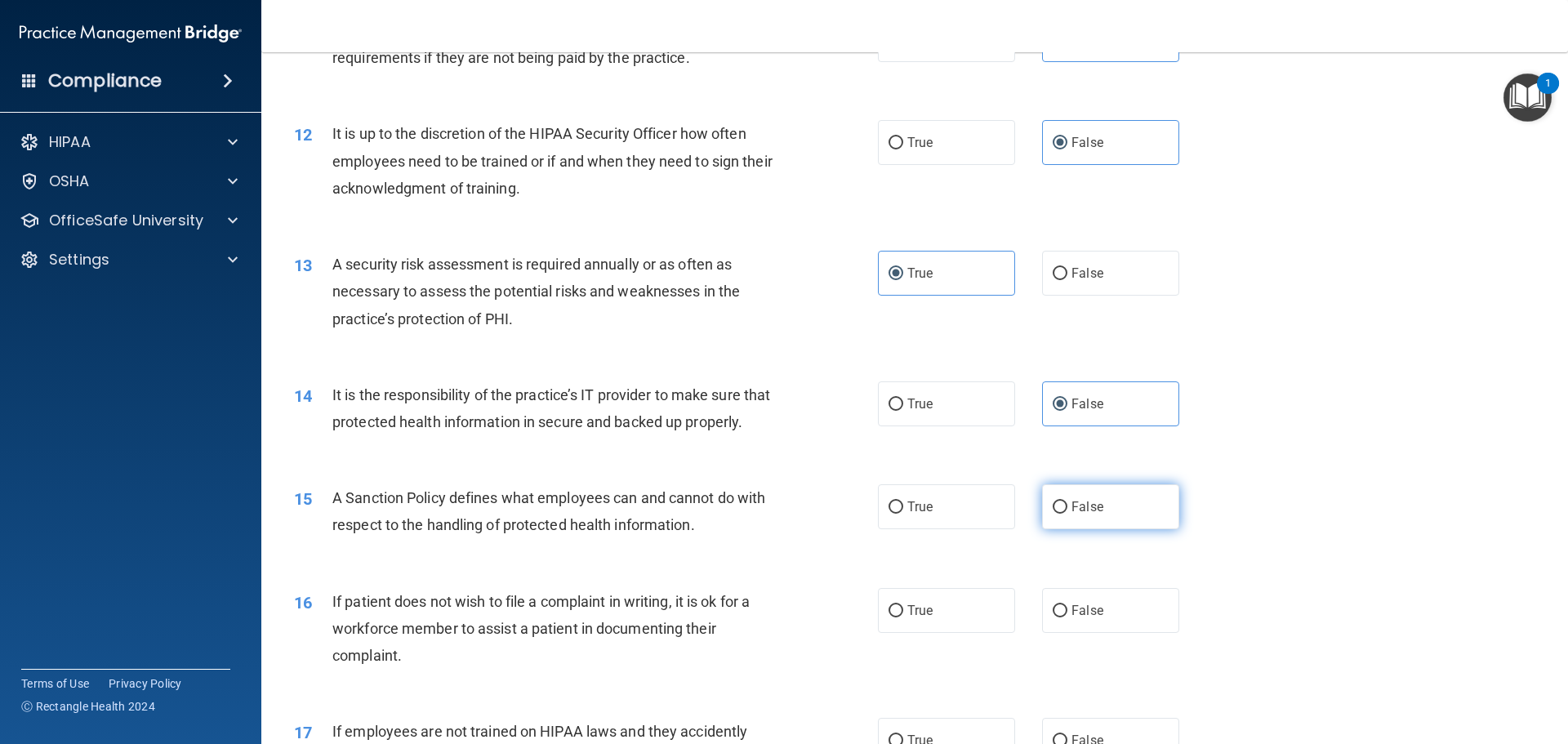
radio input "true"
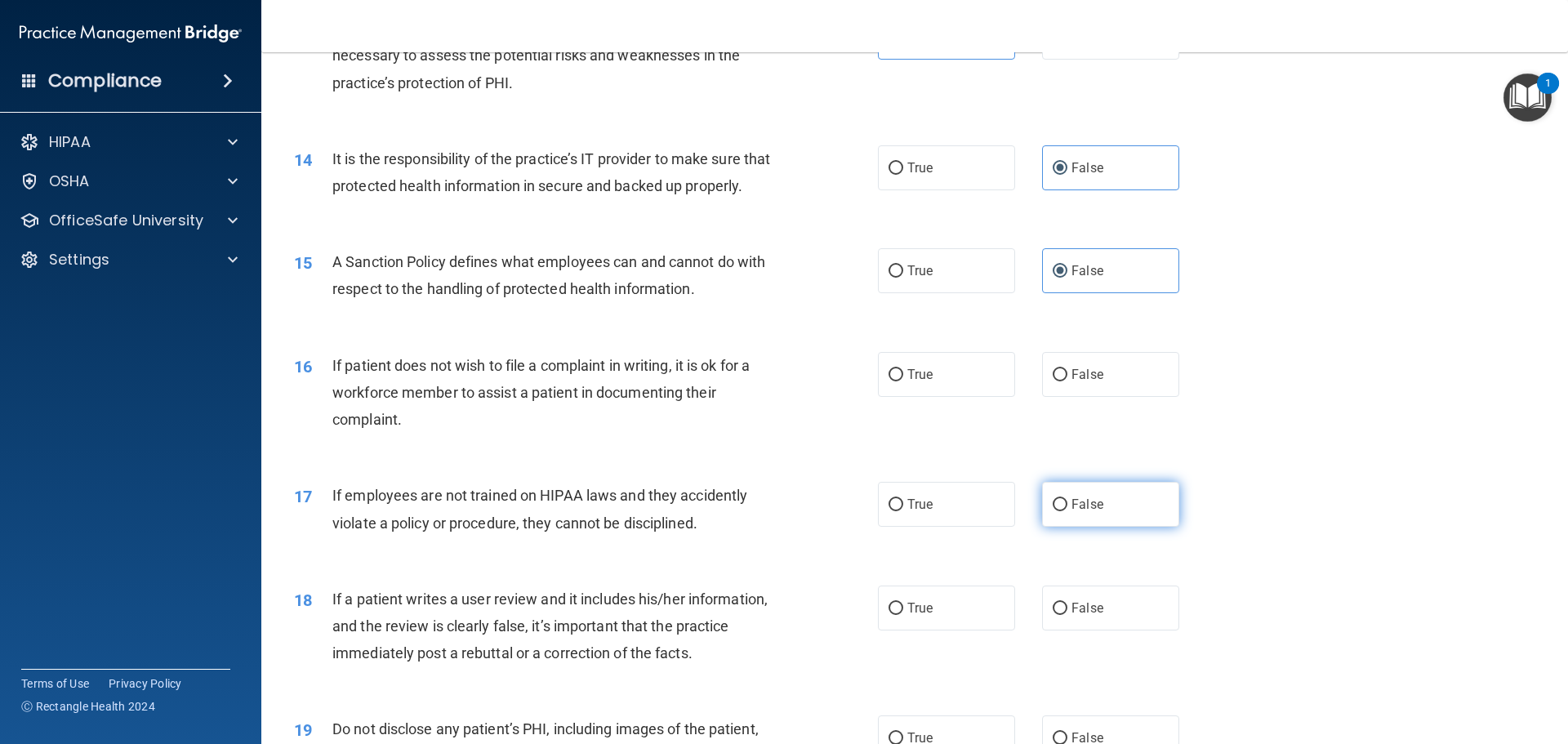
scroll to position [1797, 0]
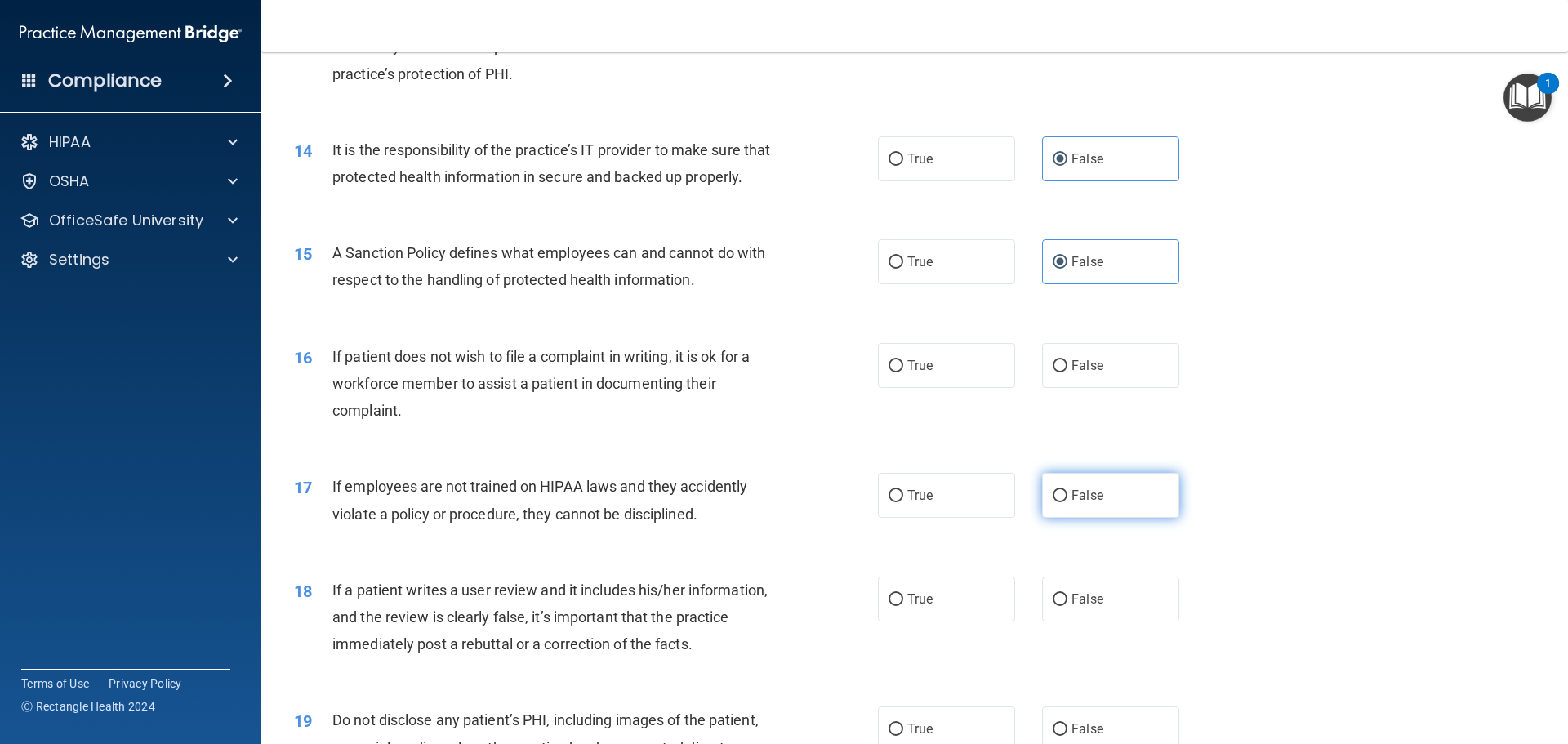
click at [1104, 518] on label "False" at bounding box center [1110, 495] width 137 height 45
click at [1067, 503] on input "False" at bounding box center [1060, 495] width 15 height 12
radio input "true"
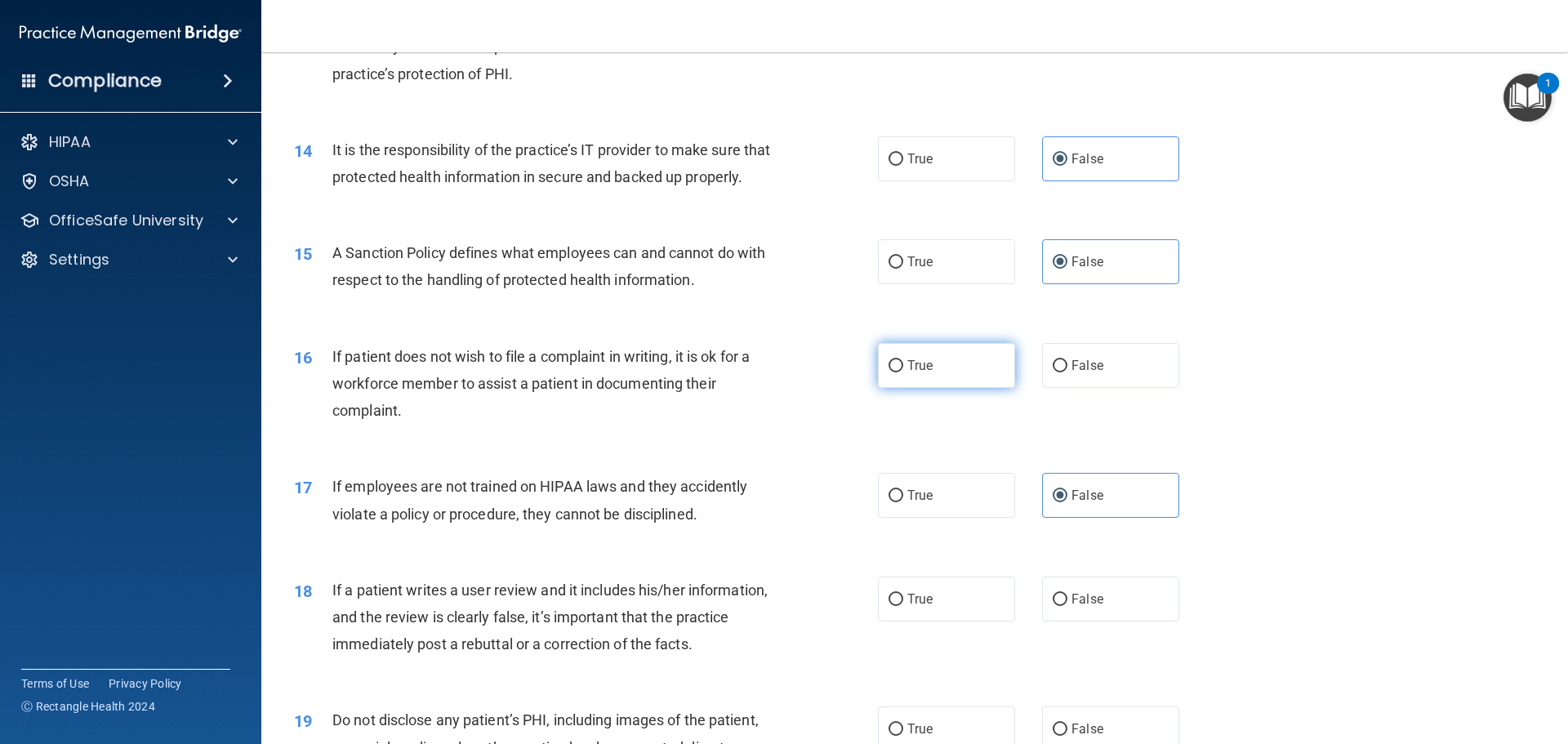
click at [999, 381] on label "True" at bounding box center [946, 366] width 137 height 45
click at [903, 373] on input "True" at bounding box center [895, 366] width 15 height 12
radio input "true"
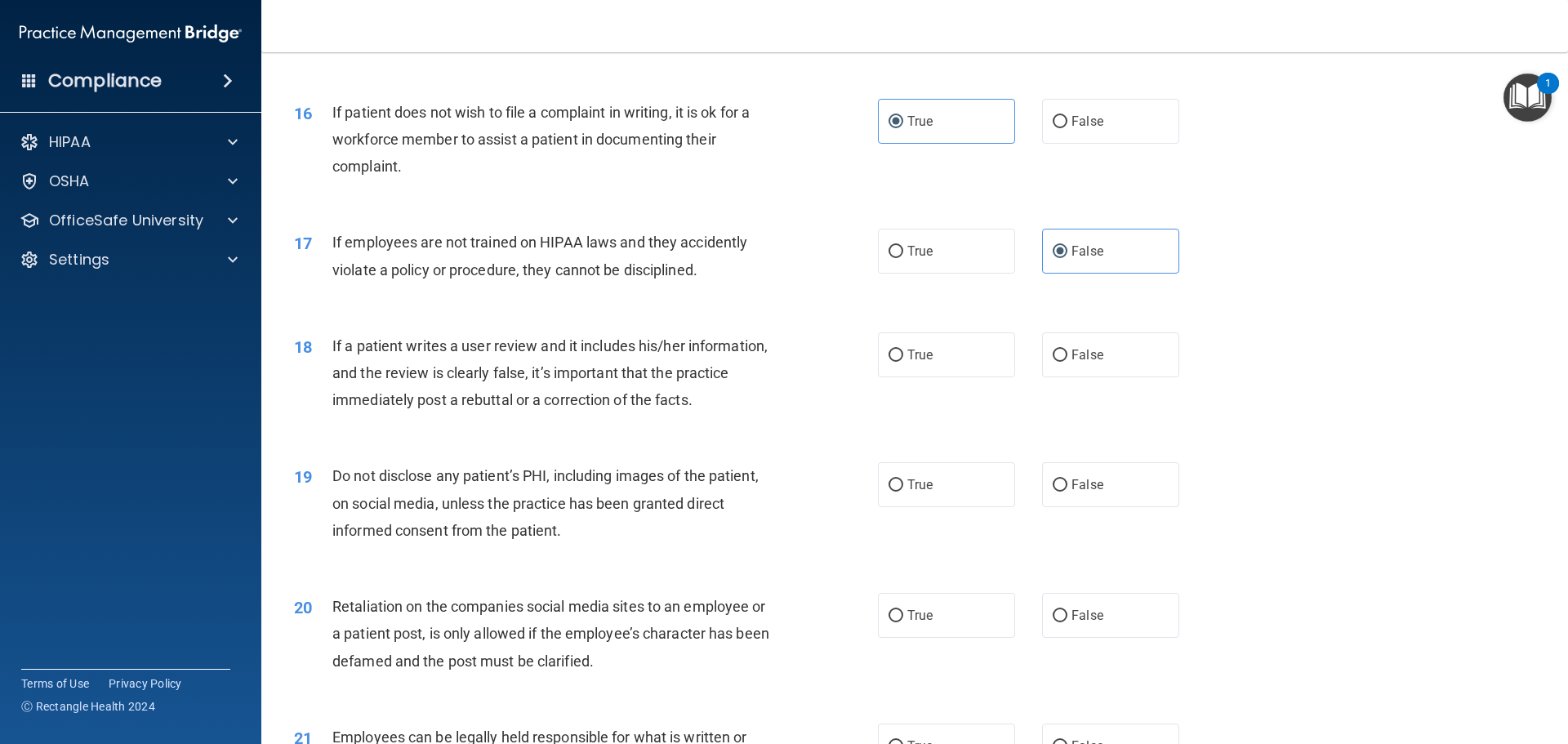
scroll to position [2042, 0]
click at [1053, 361] on input "False" at bounding box center [1060, 355] width 15 height 12
radio input "true"
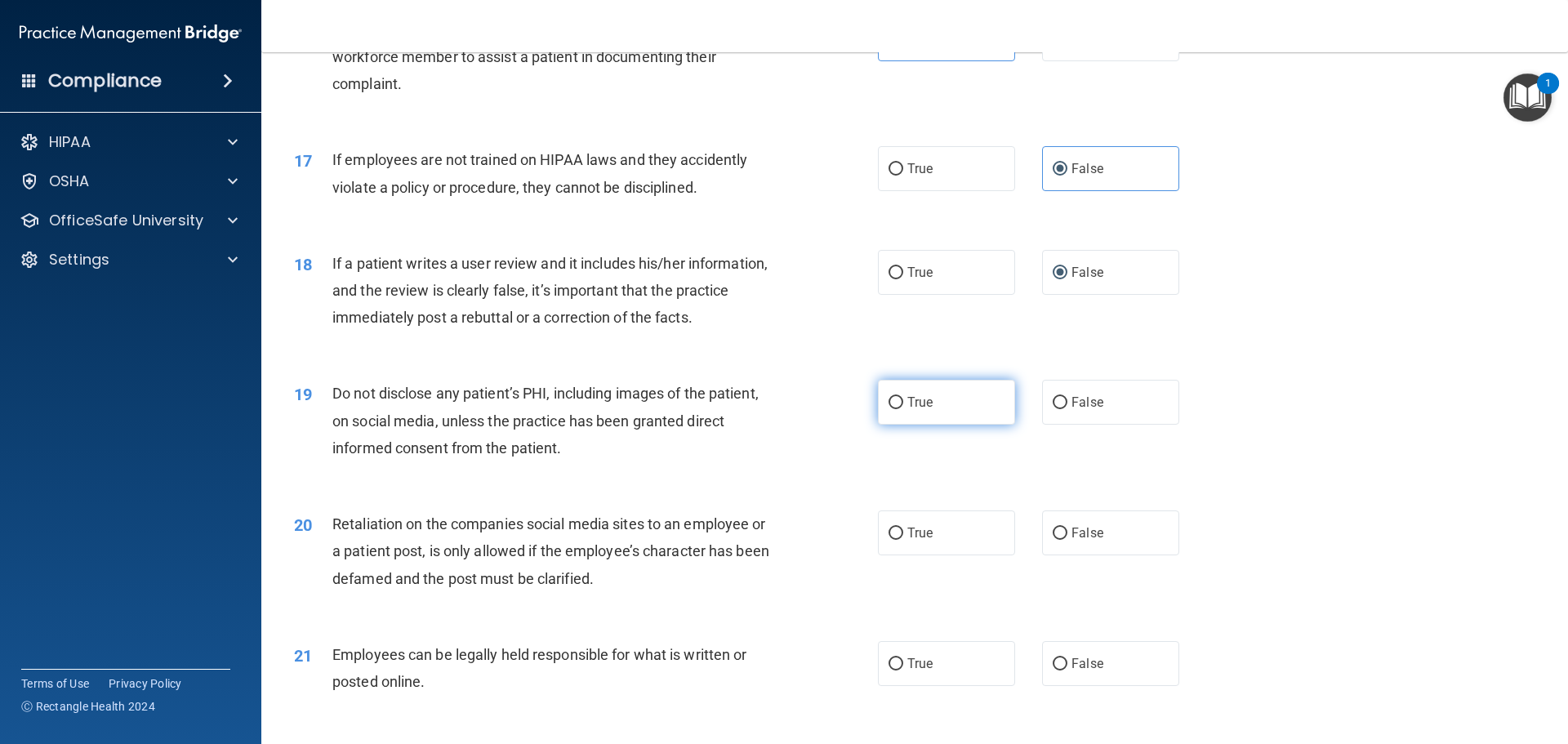
click at [938, 424] on label "True" at bounding box center [946, 402] width 137 height 45
click at [903, 410] on input "True" at bounding box center [895, 402] width 15 height 12
radio input "true"
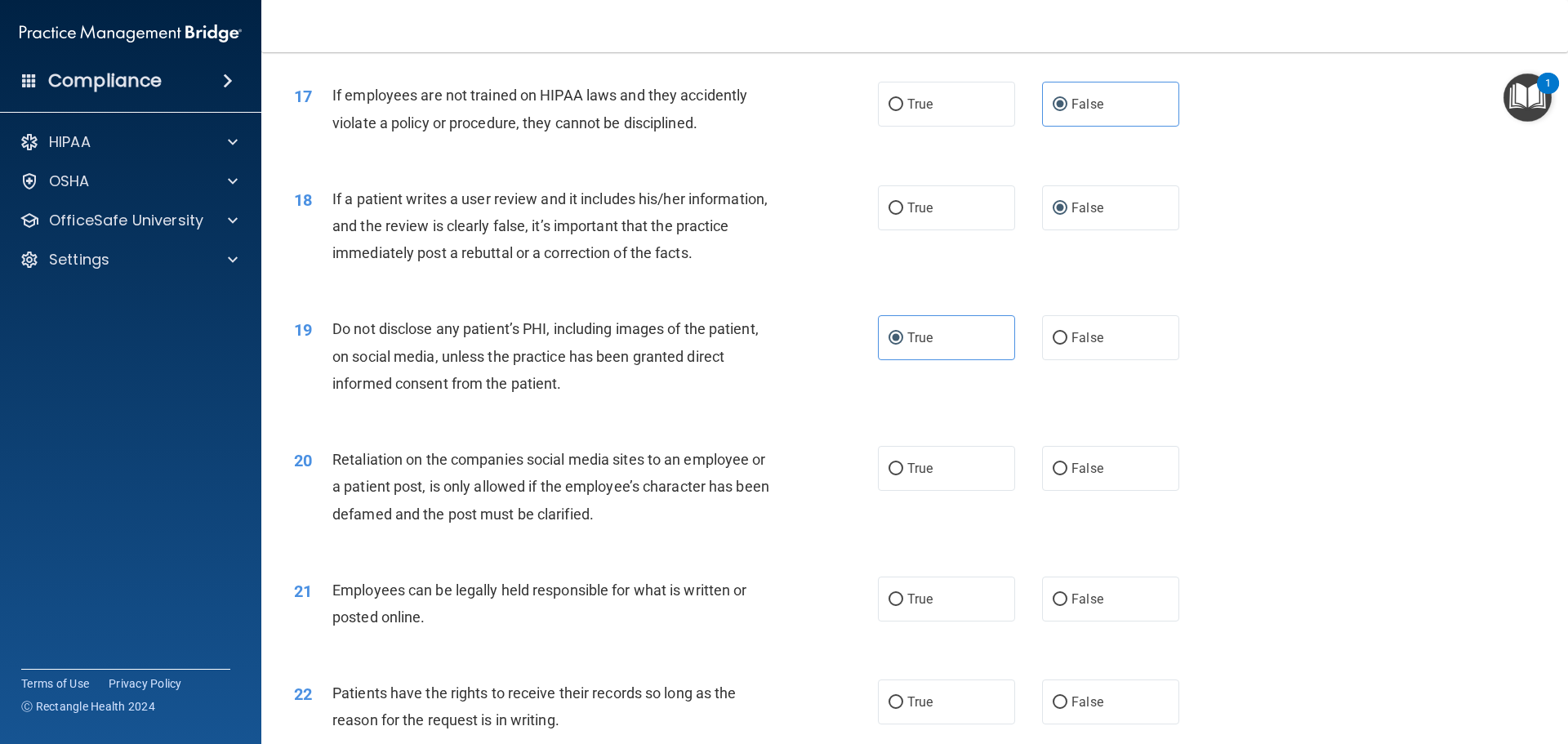
scroll to position [2369, 0]
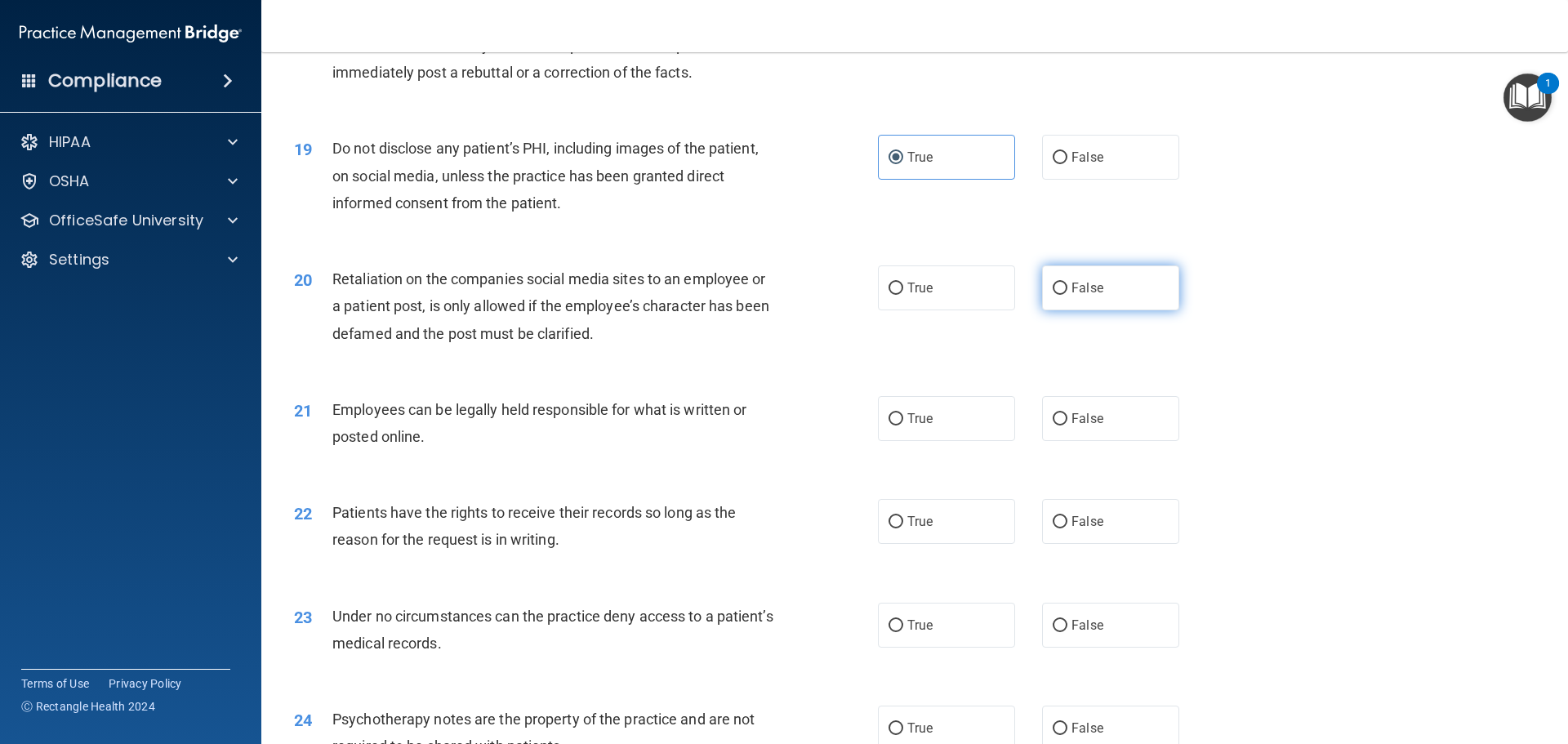
click at [1084, 296] on span "False" at bounding box center [1087, 287] width 32 height 16
click at [1067, 295] on input "False" at bounding box center [1060, 288] width 15 height 12
radio input "true"
click at [944, 441] on label "True" at bounding box center [946, 418] width 137 height 45
click at [903, 425] on input "True" at bounding box center [895, 419] width 15 height 12
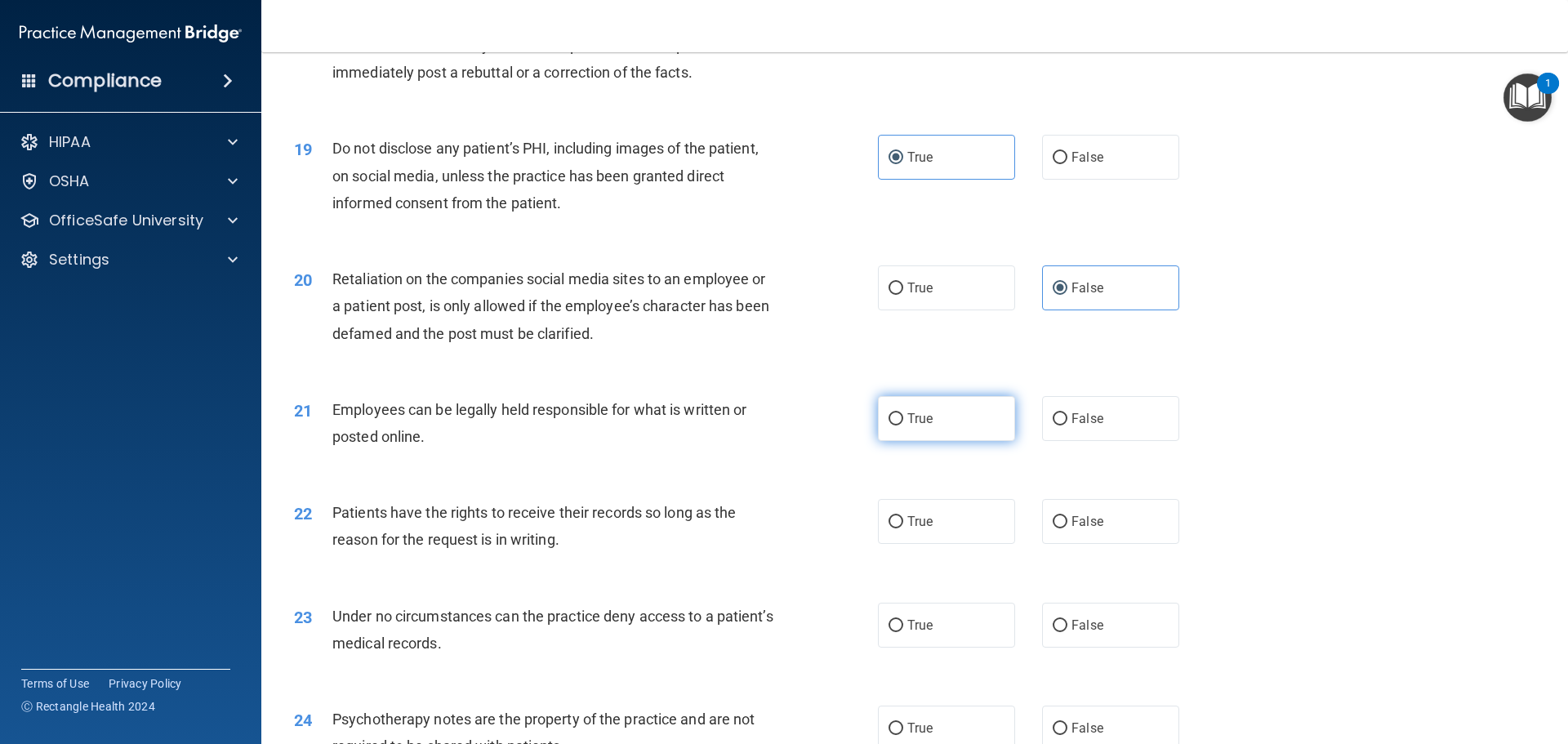
radio input "true"
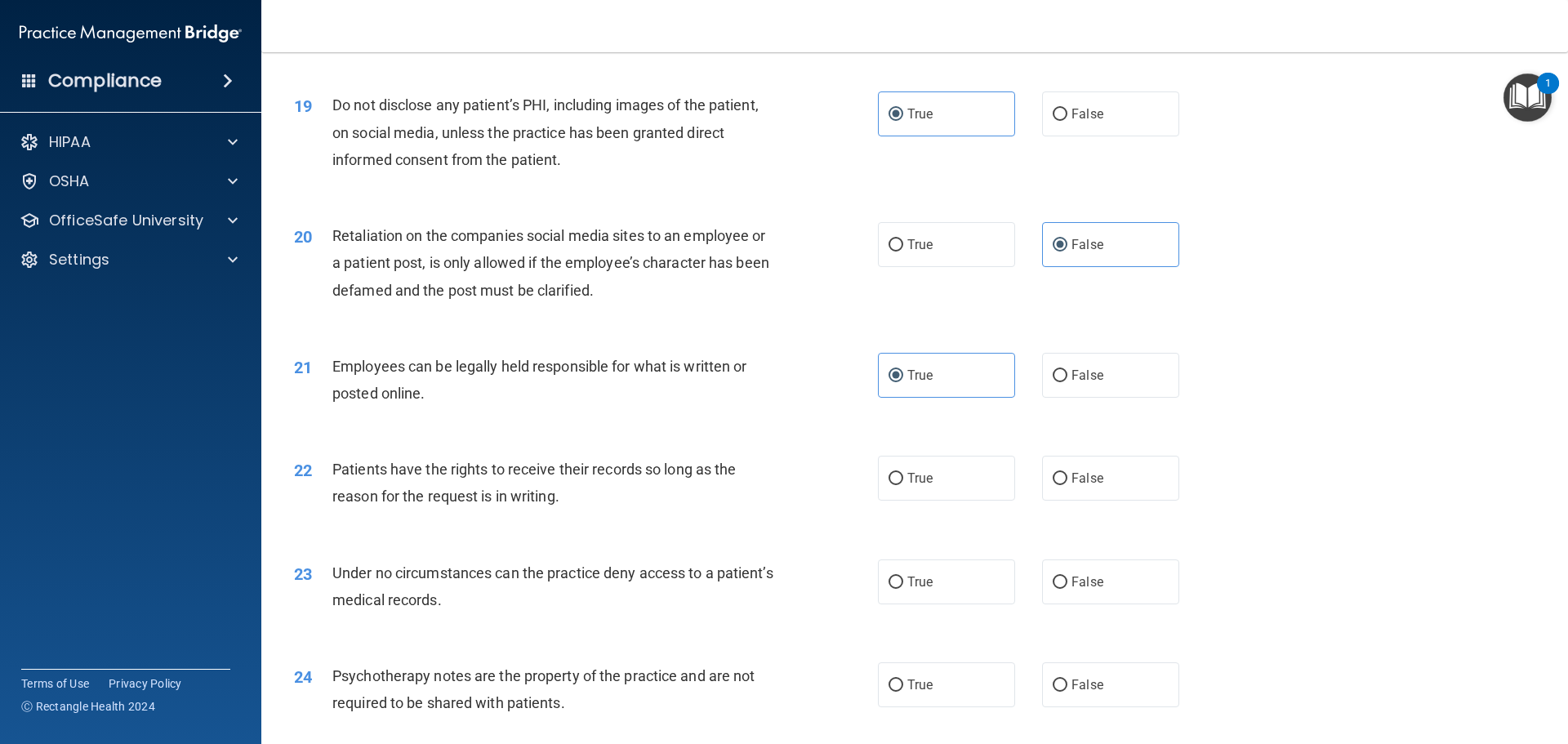
scroll to position [2451, 0]
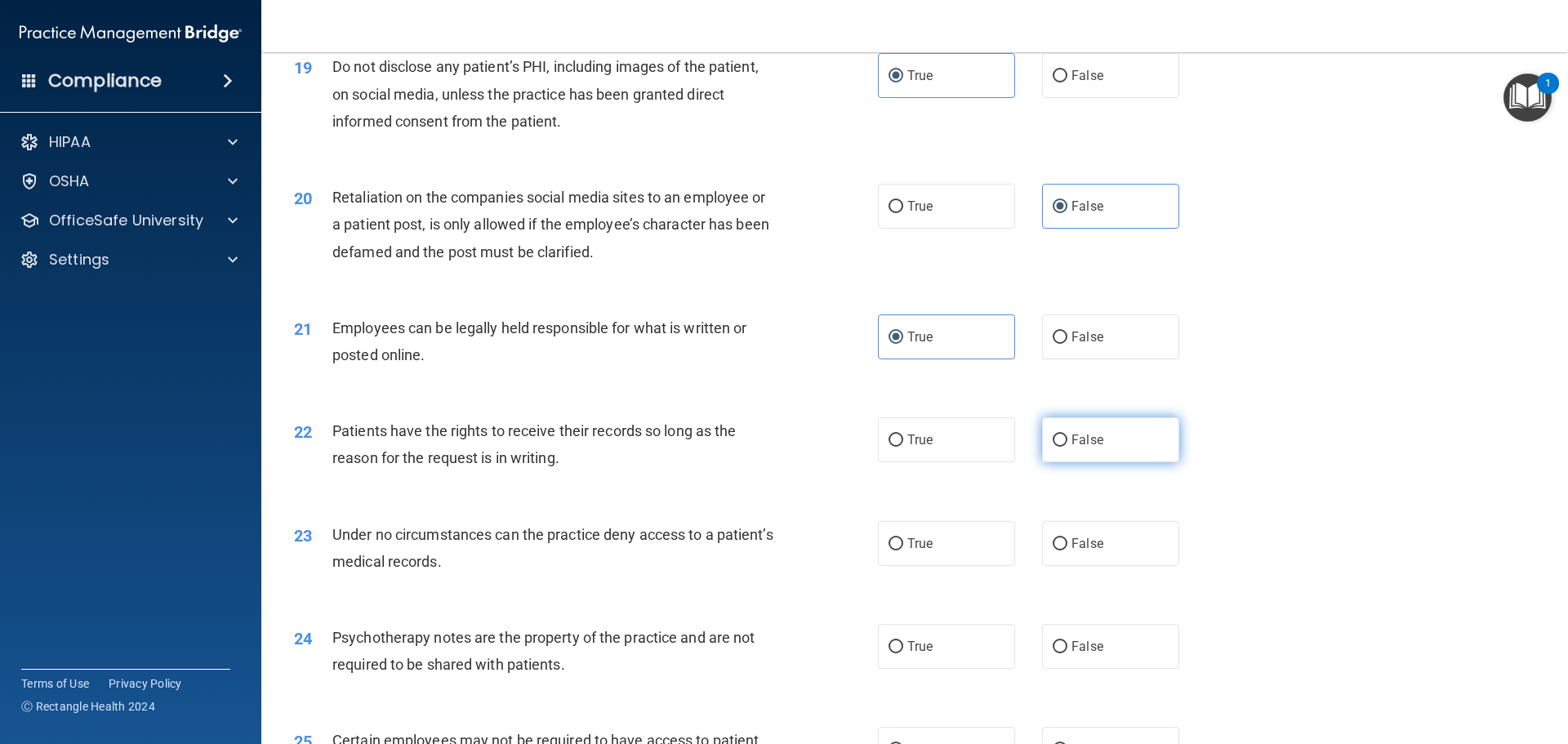
click at [1077, 448] on span "False" at bounding box center [1087, 439] width 32 height 16
click at [1067, 447] on input "False" at bounding box center [1060, 440] width 15 height 12
radio input "true"
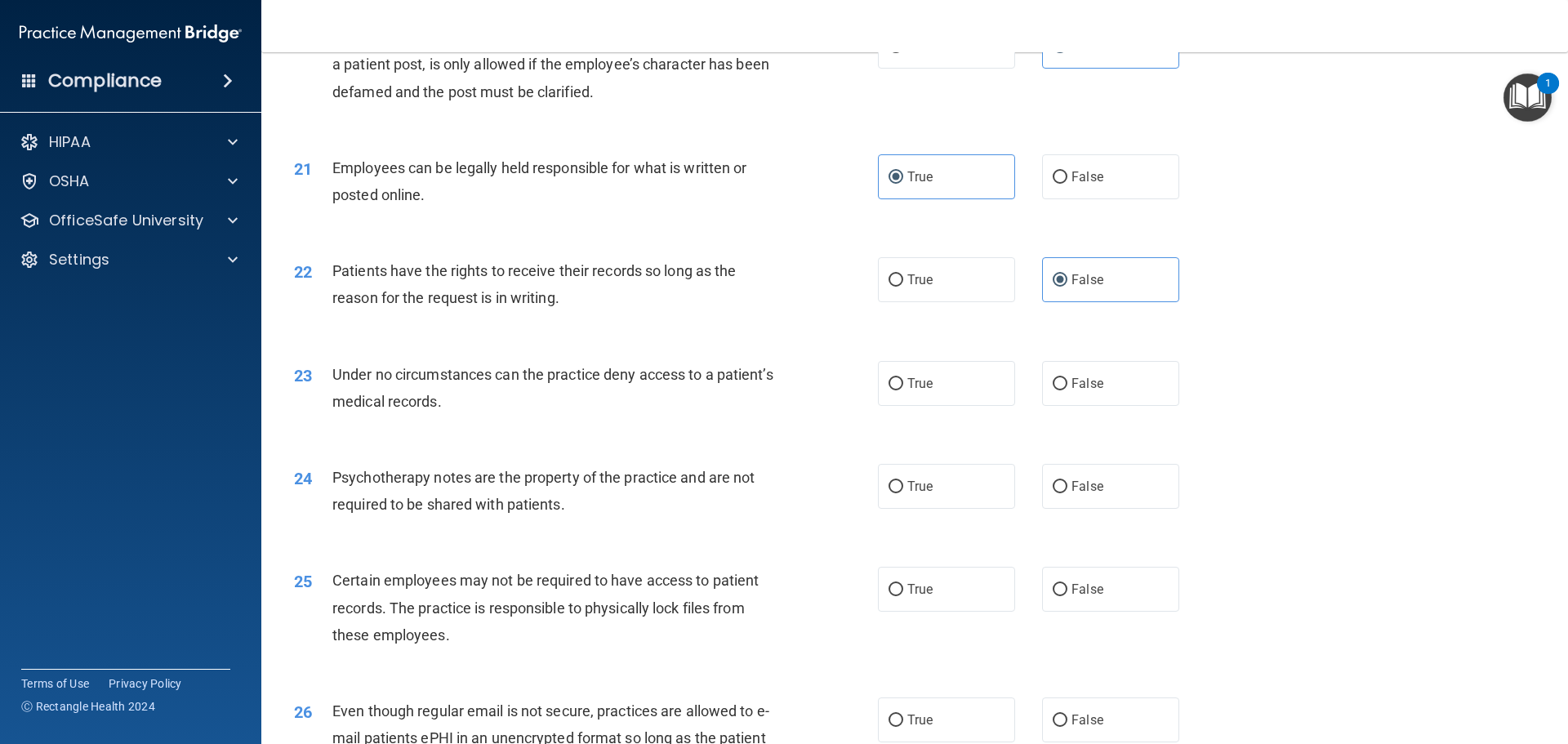
scroll to position [2615, 0]
click at [1136, 402] on label "False" at bounding box center [1110, 380] width 137 height 45
click at [1067, 388] on input "False" at bounding box center [1060, 380] width 15 height 12
radio input "true"
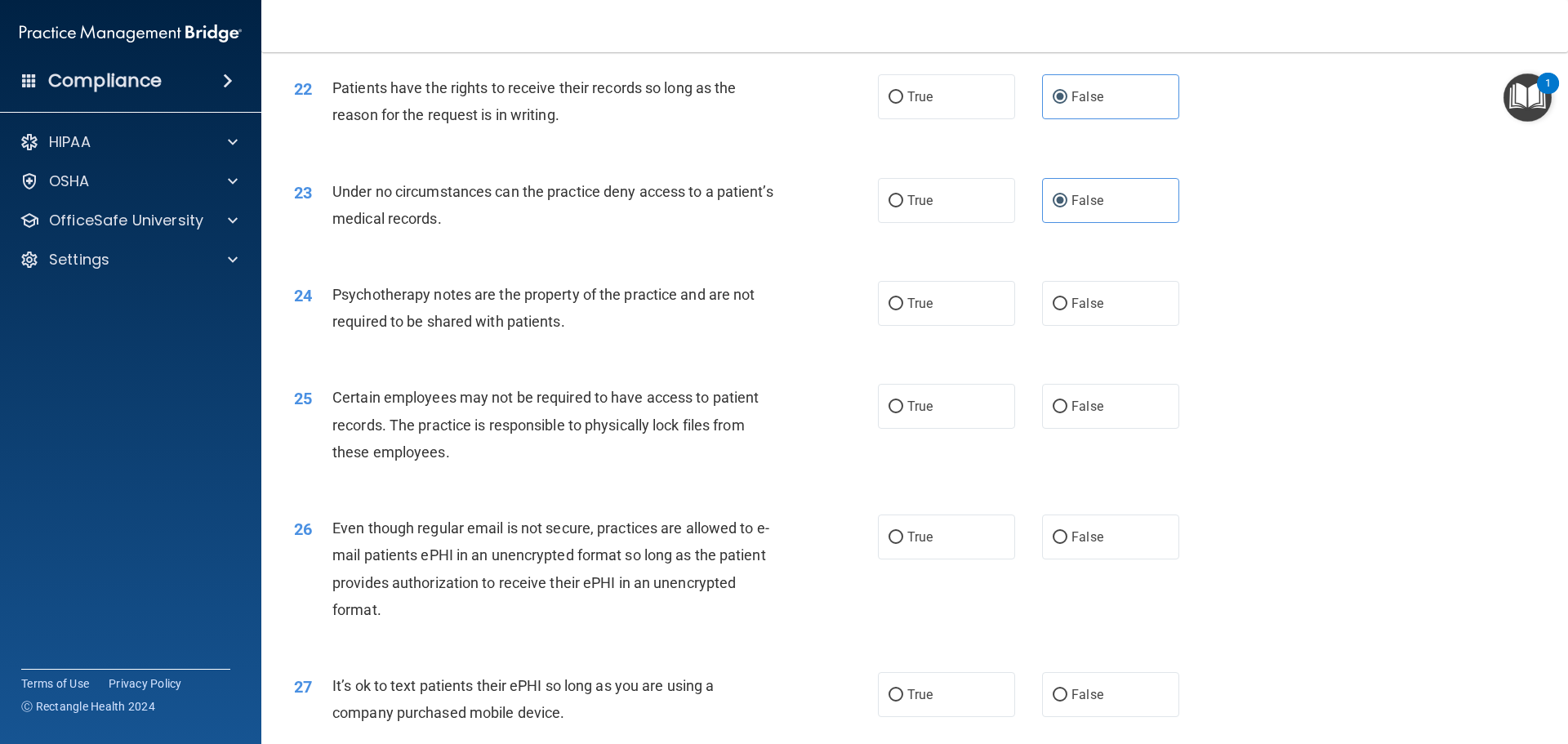
scroll to position [2860, 0]
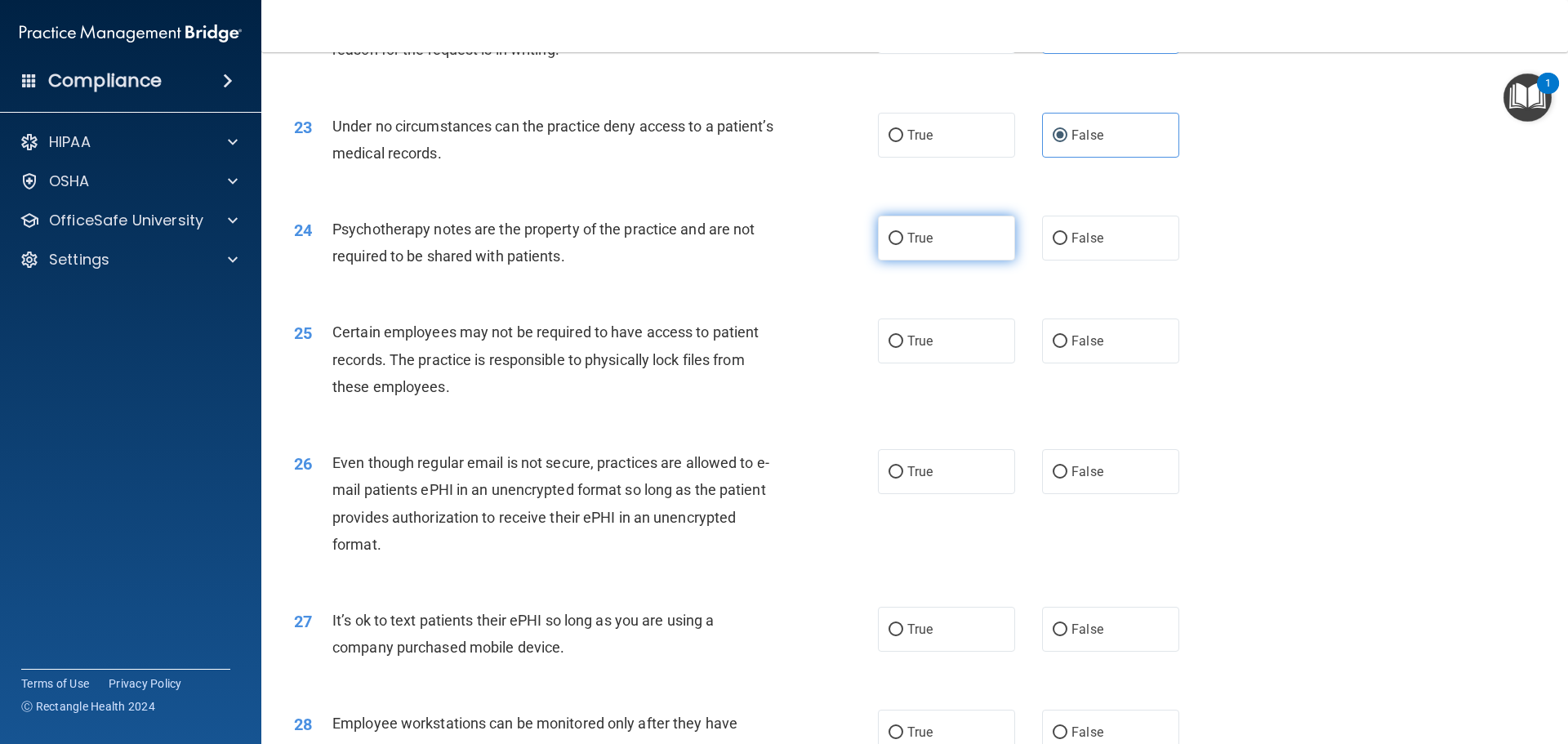
click at [898, 261] on label "True" at bounding box center [946, 238] width 137 height 45
click at [898, 245] on input "True" at bounding box center [895, 238] width 15 height 12
radio input "true"
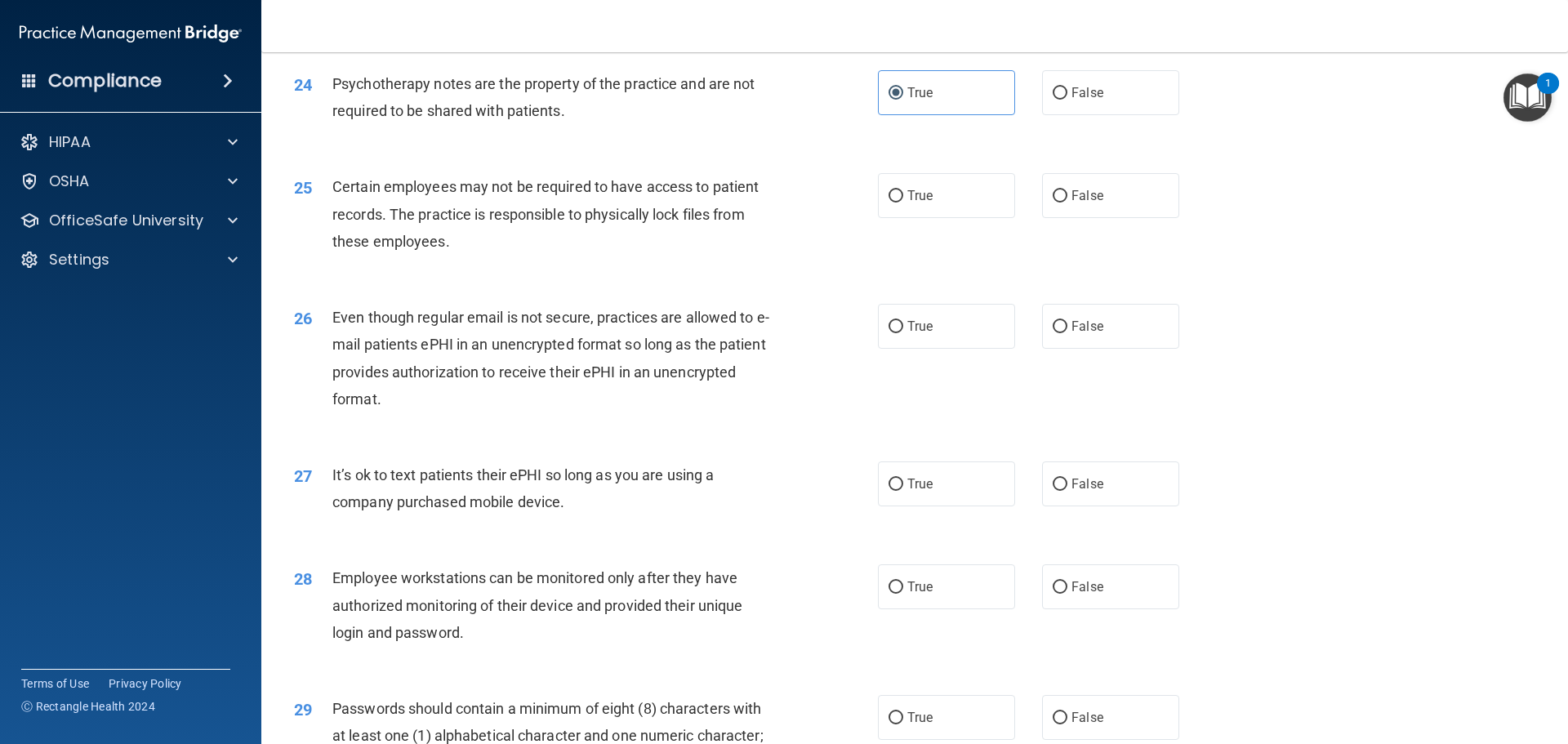
scroll to position [3023, 0]
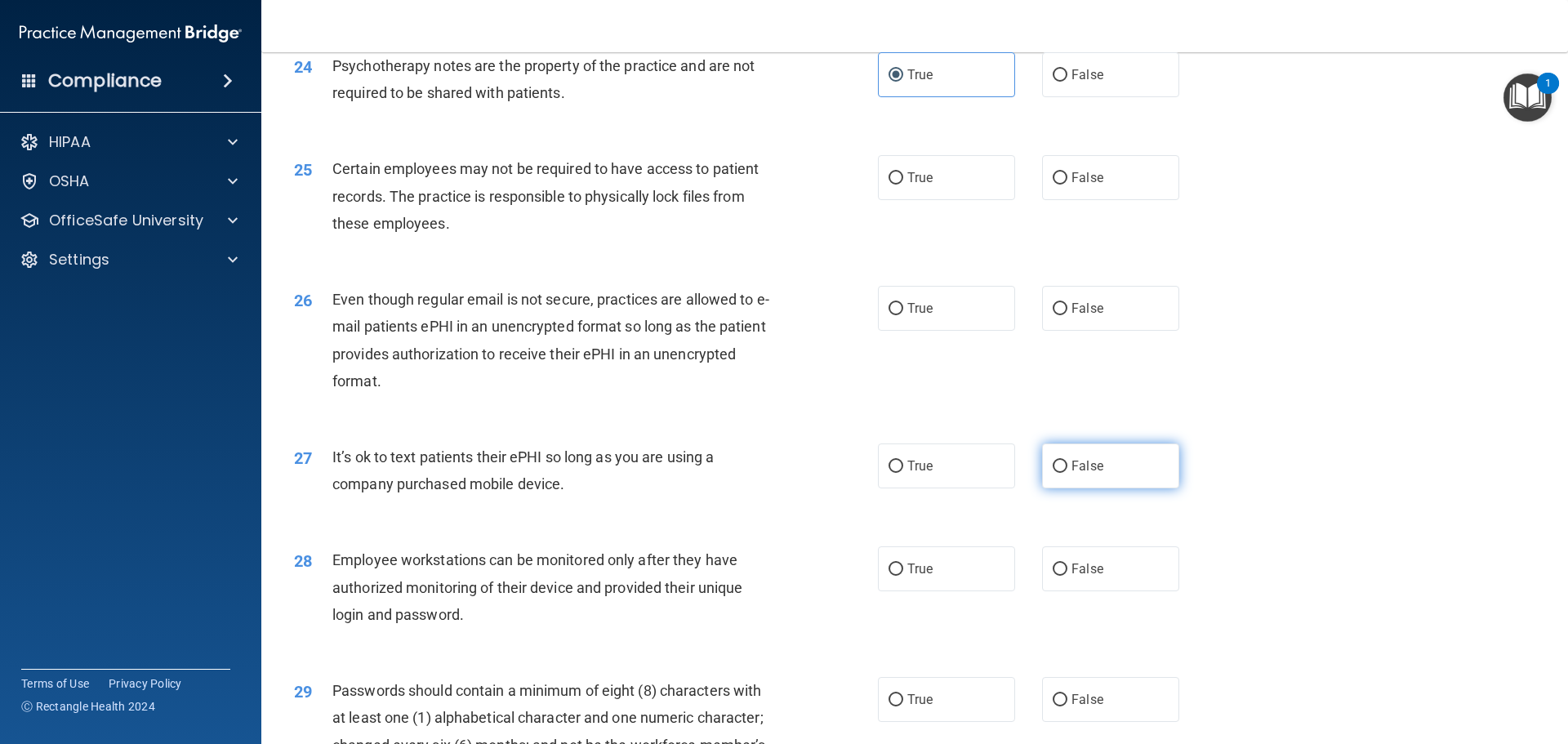
click at [1120, 487] on label "False" at bounding box center [1110, 466] width 137 height 45
click at [1067, 473] on input "False" at bounding box center [1060, 466] width 15 height 12
radio input "true"
click at [1089, 576] on span "False" at bounding box center [1087, 569] width 32 height 16
click at [1067, 576] on input "False" at bounding box center [1060, 569] width 15 height 12
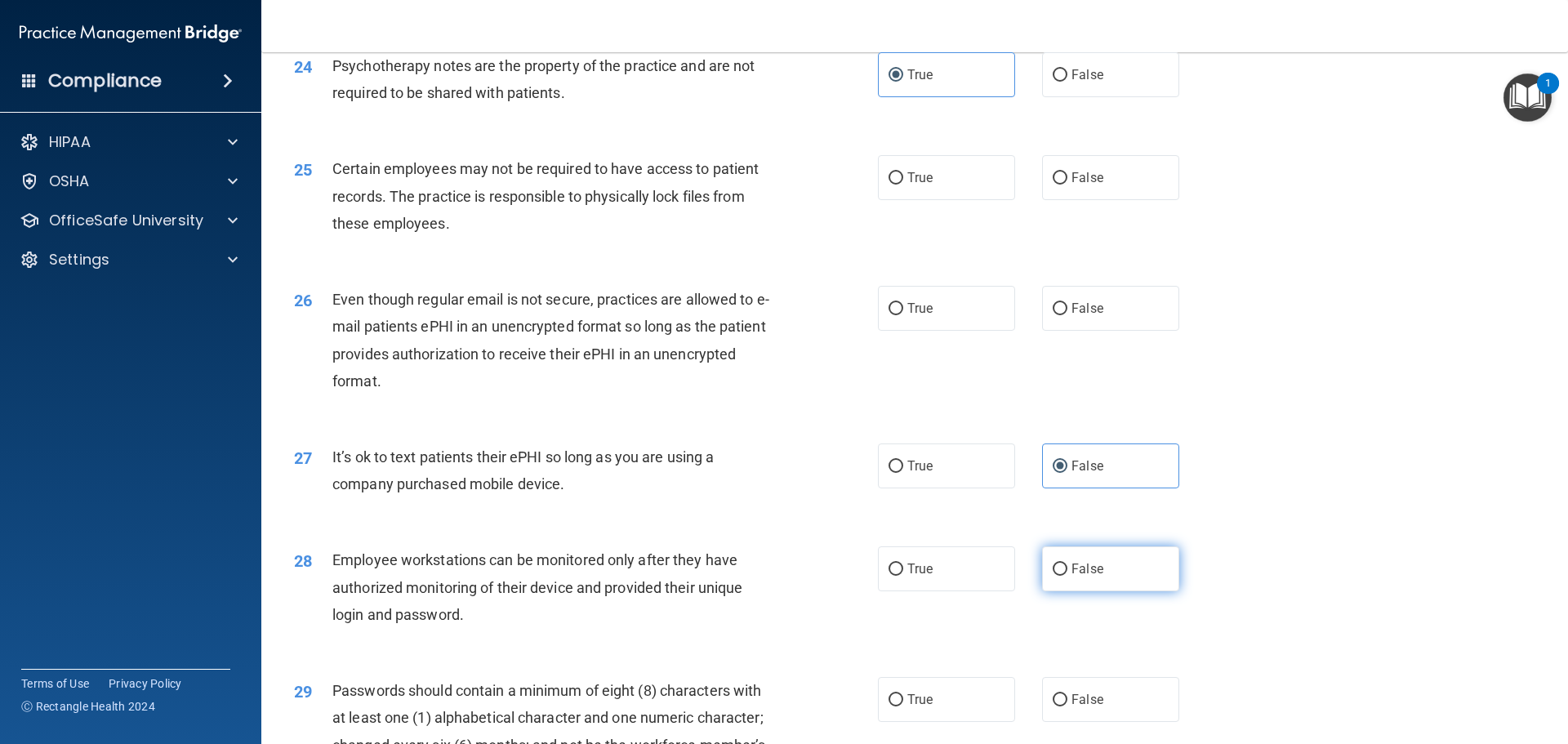
radio input "true"
click at [998, 722] on label "True" at bounding box center [946, 700] width 137 height 45
click at [903, 707] on input "True" at bounding box center [895, 700] width 15 height 12
radio input "true"
click at [939, 200] on label "True" at bounding box center [946, 178] width 137 height 45
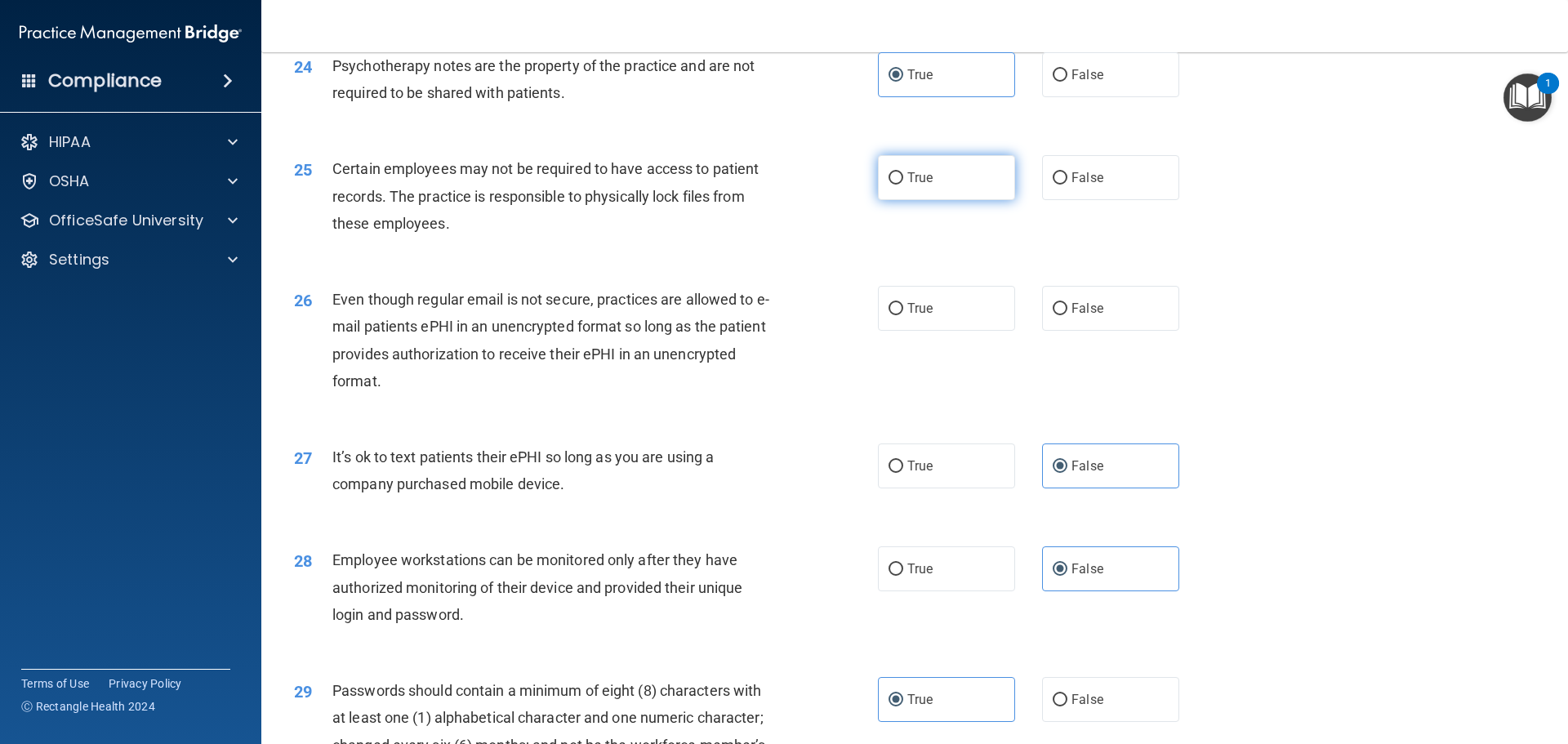
click at [903, 185] on input "True" at bounding box center [895, 178] width 15 height 12
radio input "true"
click at [898, 331] on label "True" at bounding box center [946, 308] width 137 height 45
click at [898, 316] on input "True" at bounding box center [895, 308] width 15 height 12
radio input "true"
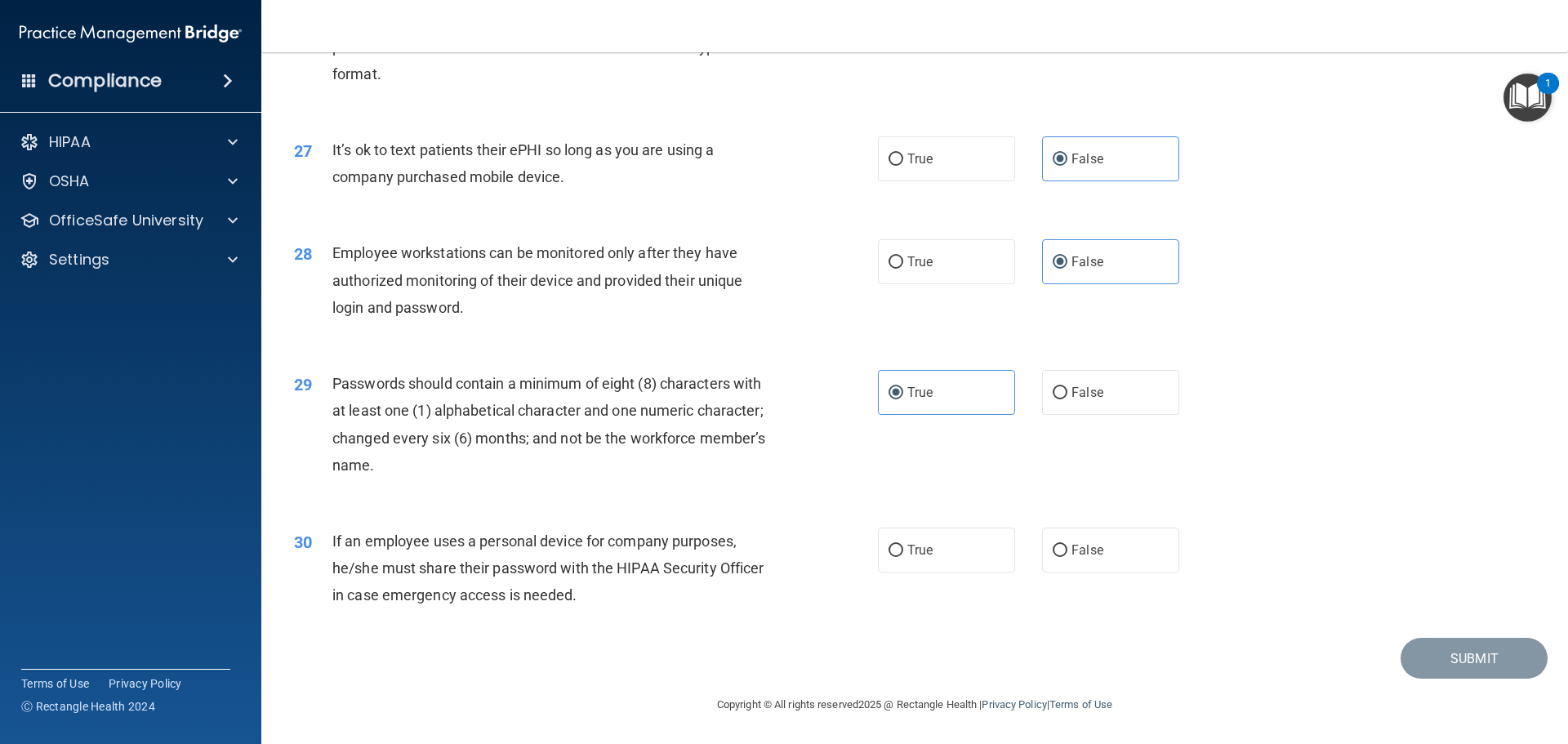
scroll to position [3357, 0]
click at [1082, 552] on span "False" at bounding box center [1087, 550] width 32 height 16
click at [1067, 552] on input "False" at bounding box center [1060, 551] width 15 height 12
radio input "true"
click at [1509, 641] on button "Submit" at bounding box center [1474, 658] width 147 height 41
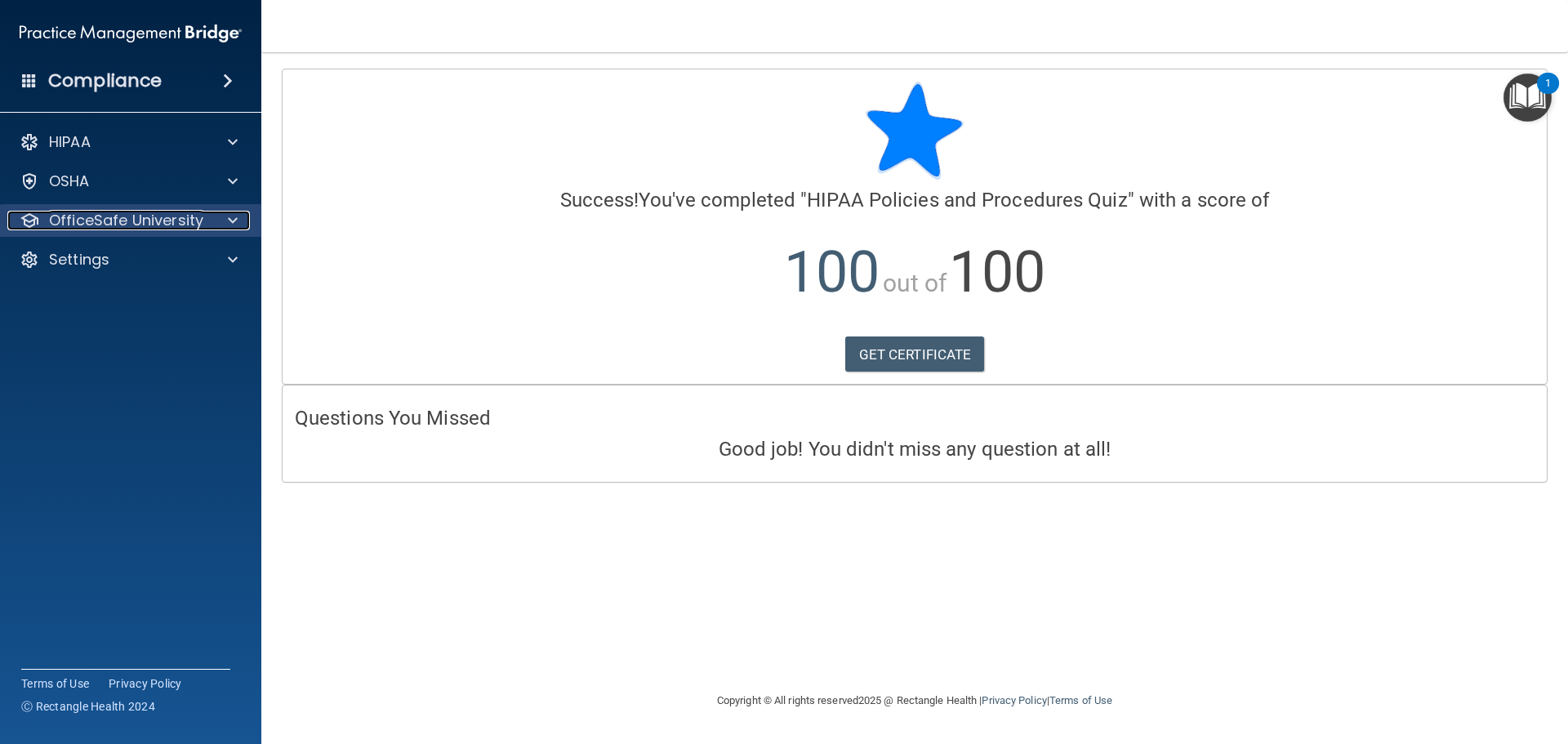
click at [164, 219] on p "OfficeSafe University" at bounding box center [126, 220] width 155 height 19
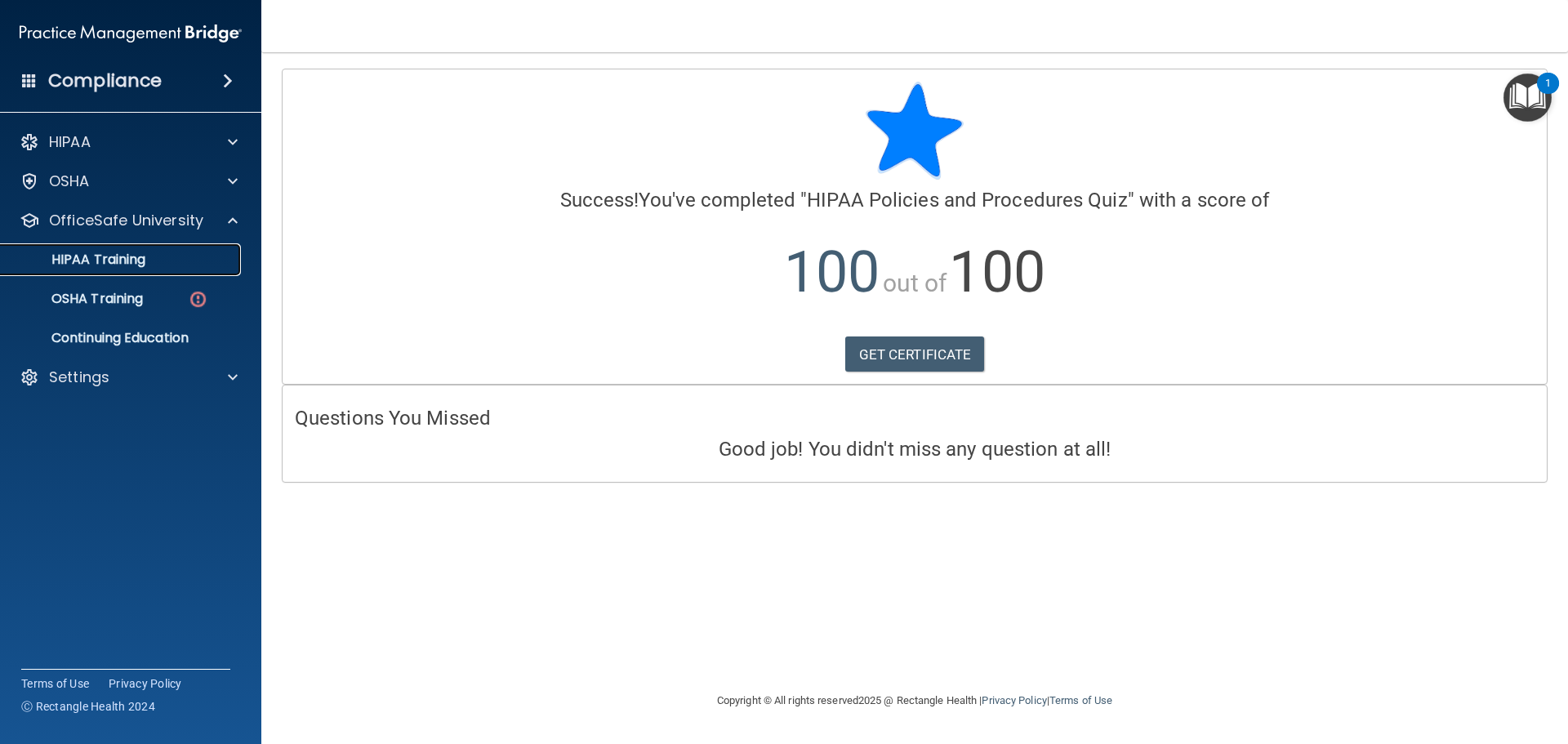
click at [134, 267] on p "HIPAA Training" at bounding box center [78, 260] width 134 height 17
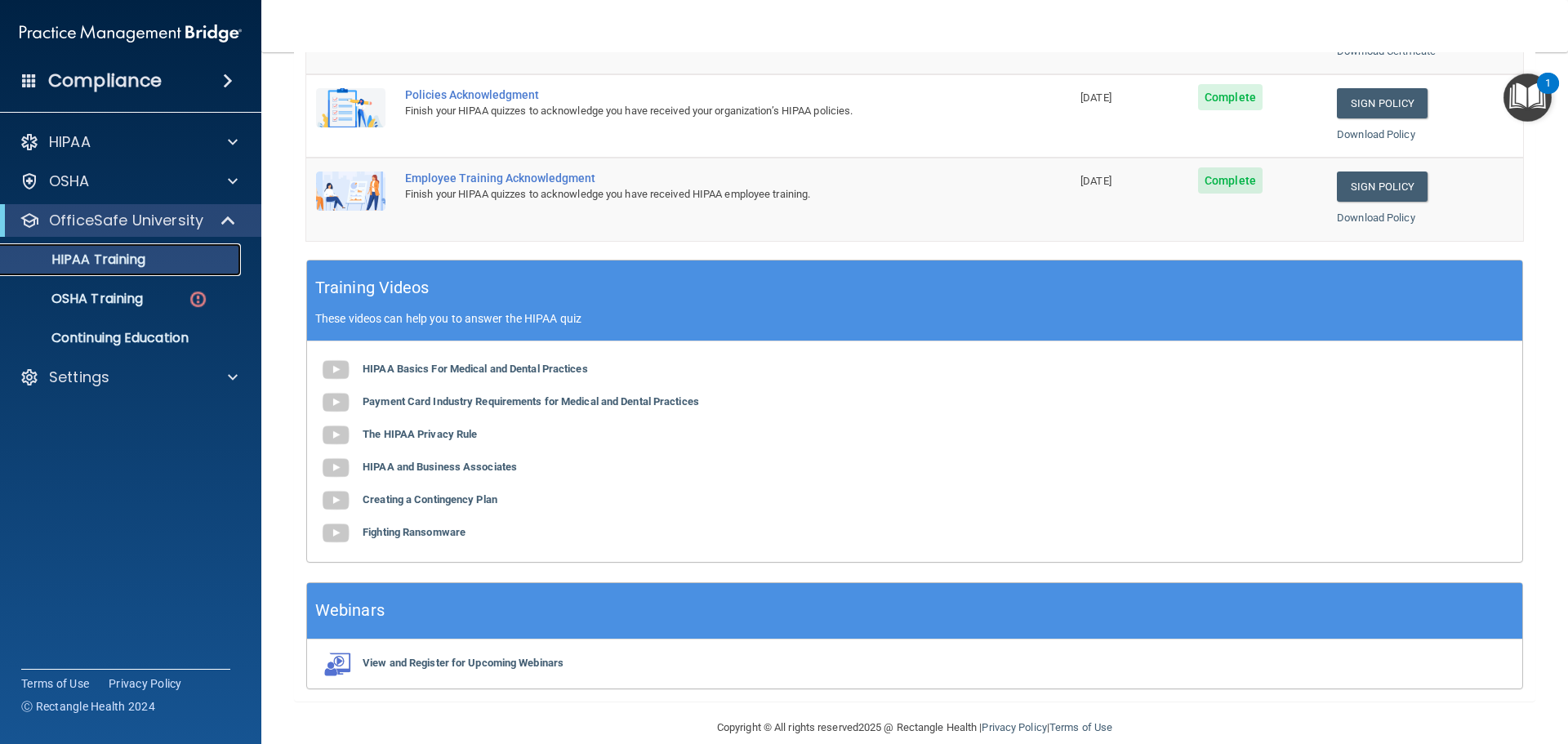
scroll to position [486, 0]
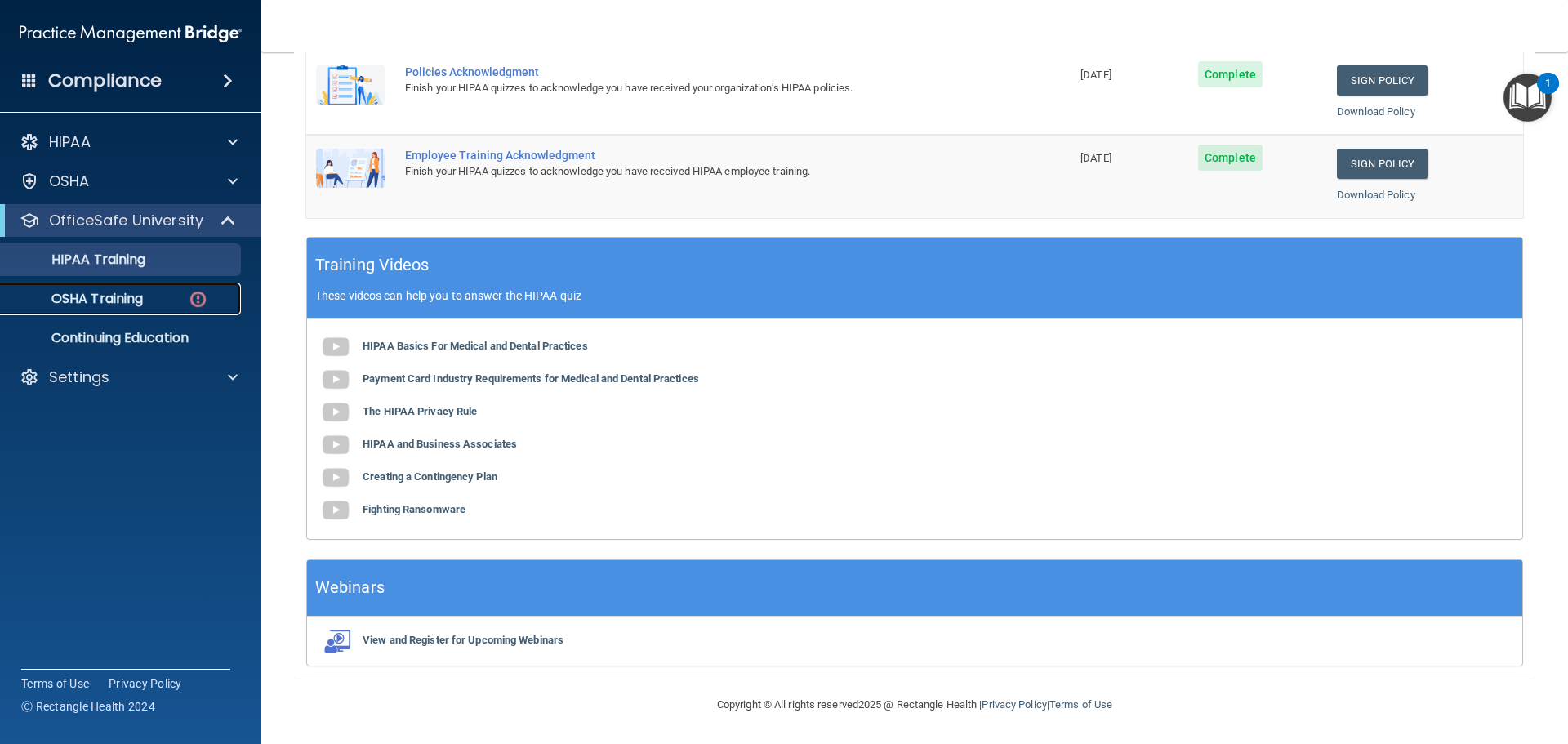
click at [138, 293] on p "OSHA Training" at bounding box center [77, 299] width 133 height 17
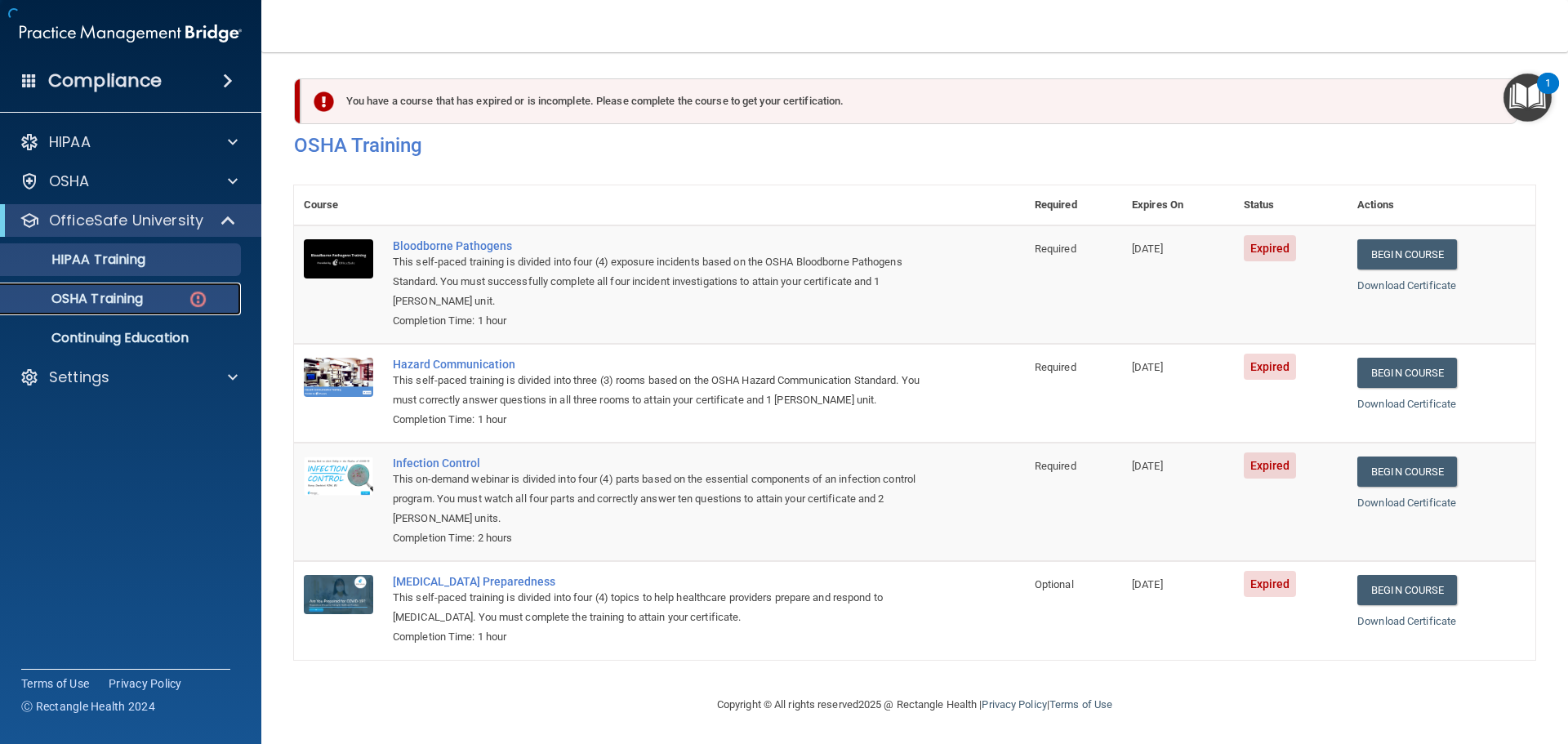
scroll to position [7, 0]
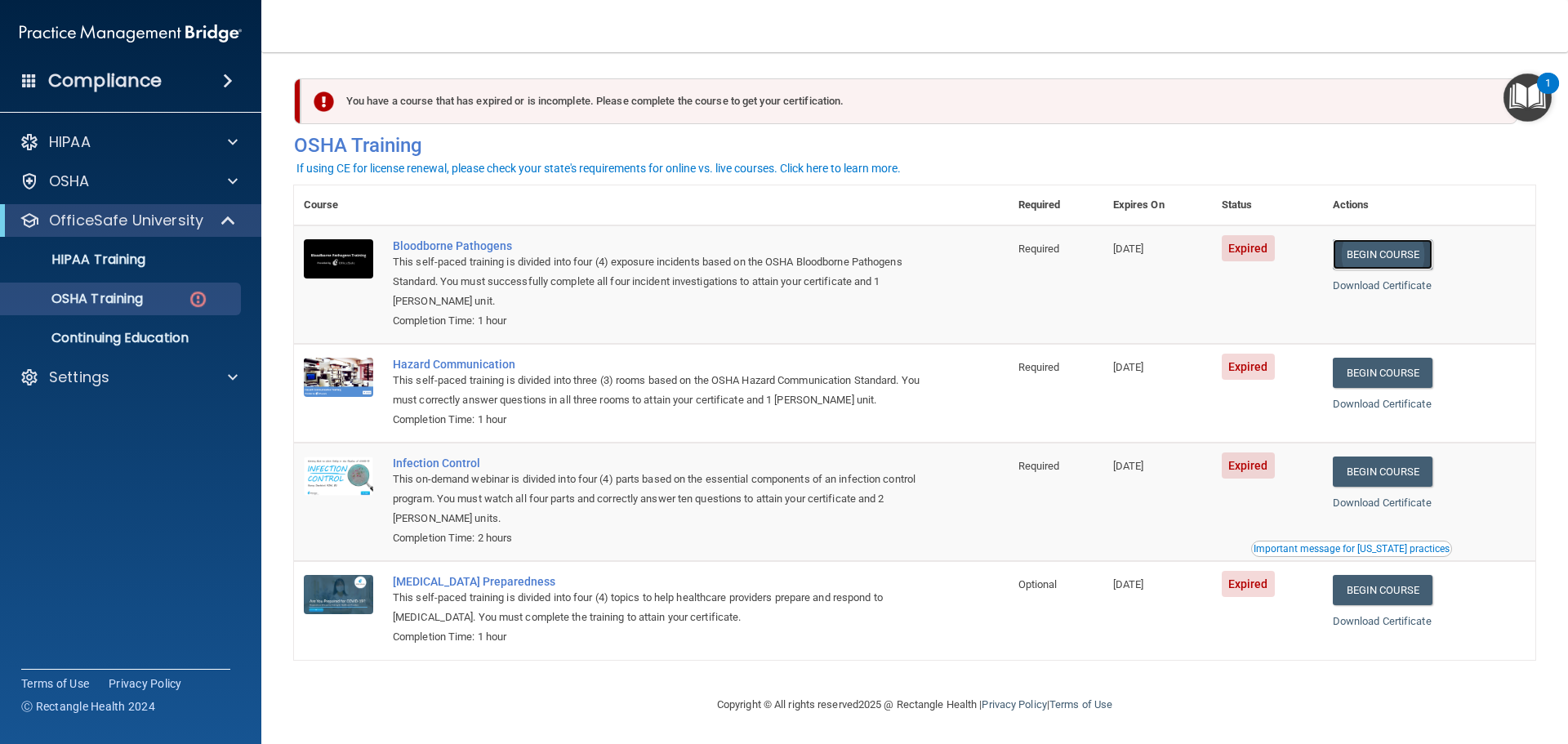
click at [1368, 253] on link "Begin Course" at bounding box center [1382, 254] width 99 height 30
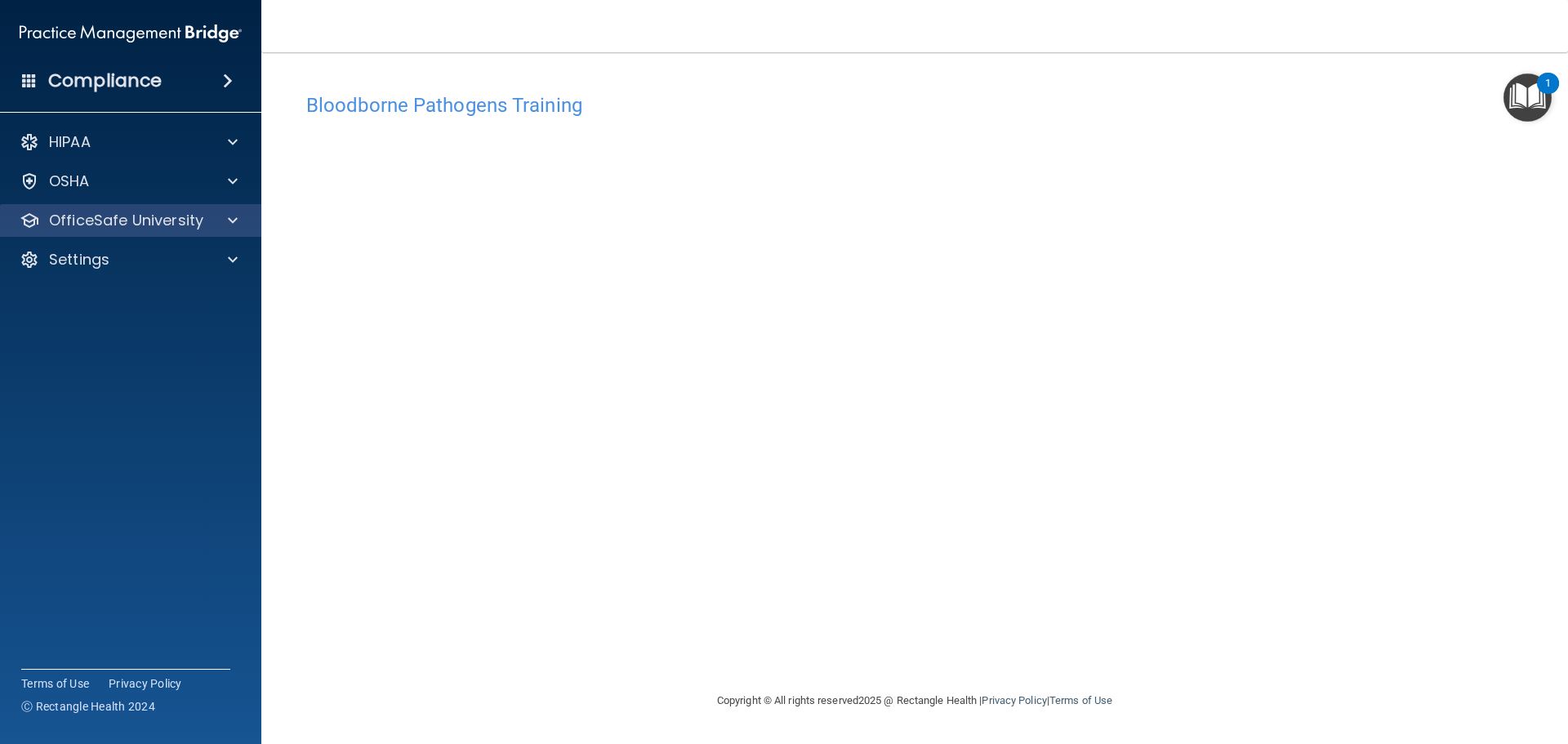
click at [213, 230] on div "OfficeSafe University" at bounding box center [131, 220] width 262 height 32
click at [224, 214] on div at bounding box center [230, 220] width 40 height 19
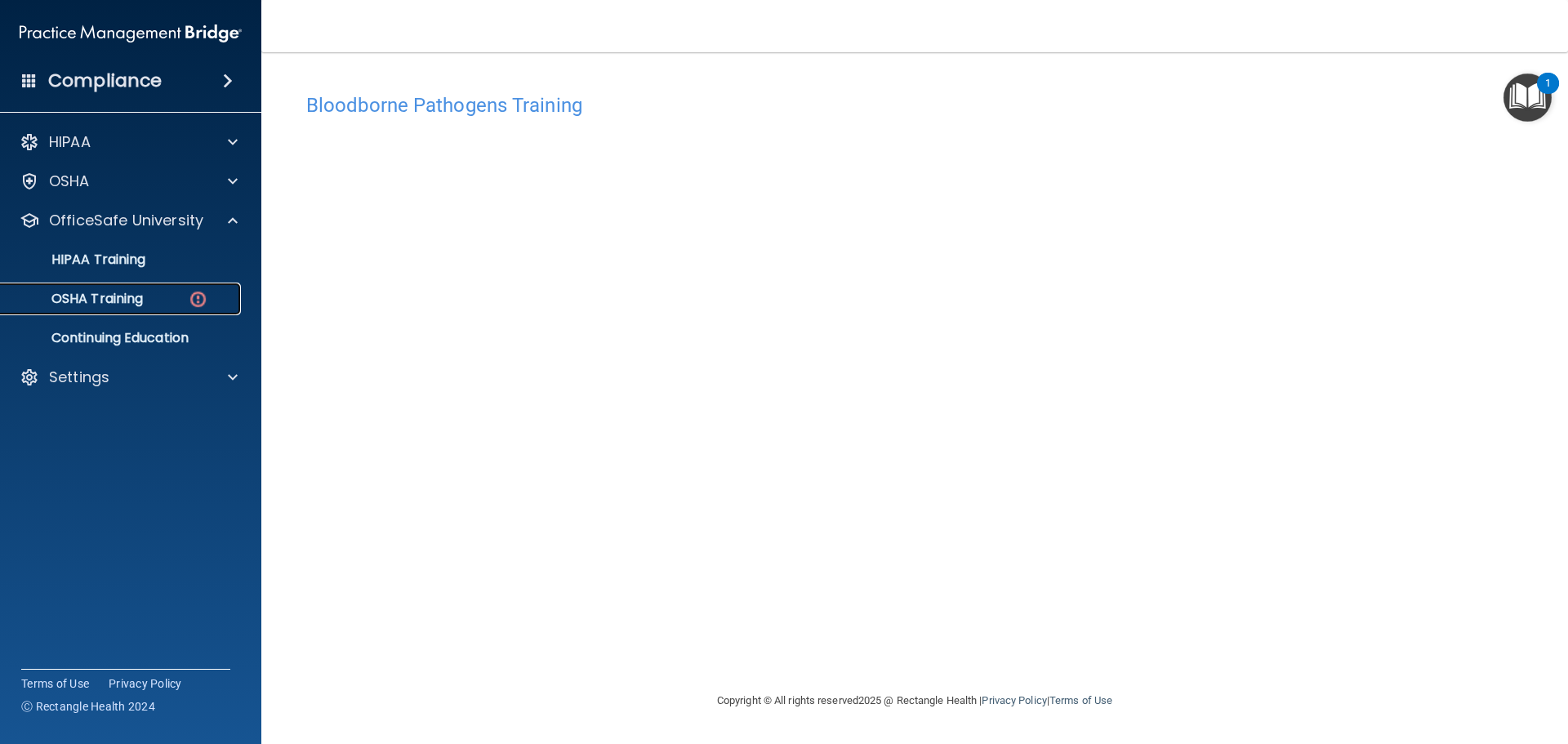
click at [105, 301] on p "OSHA Training" at bounding box center [77, 299] width 133 height 17
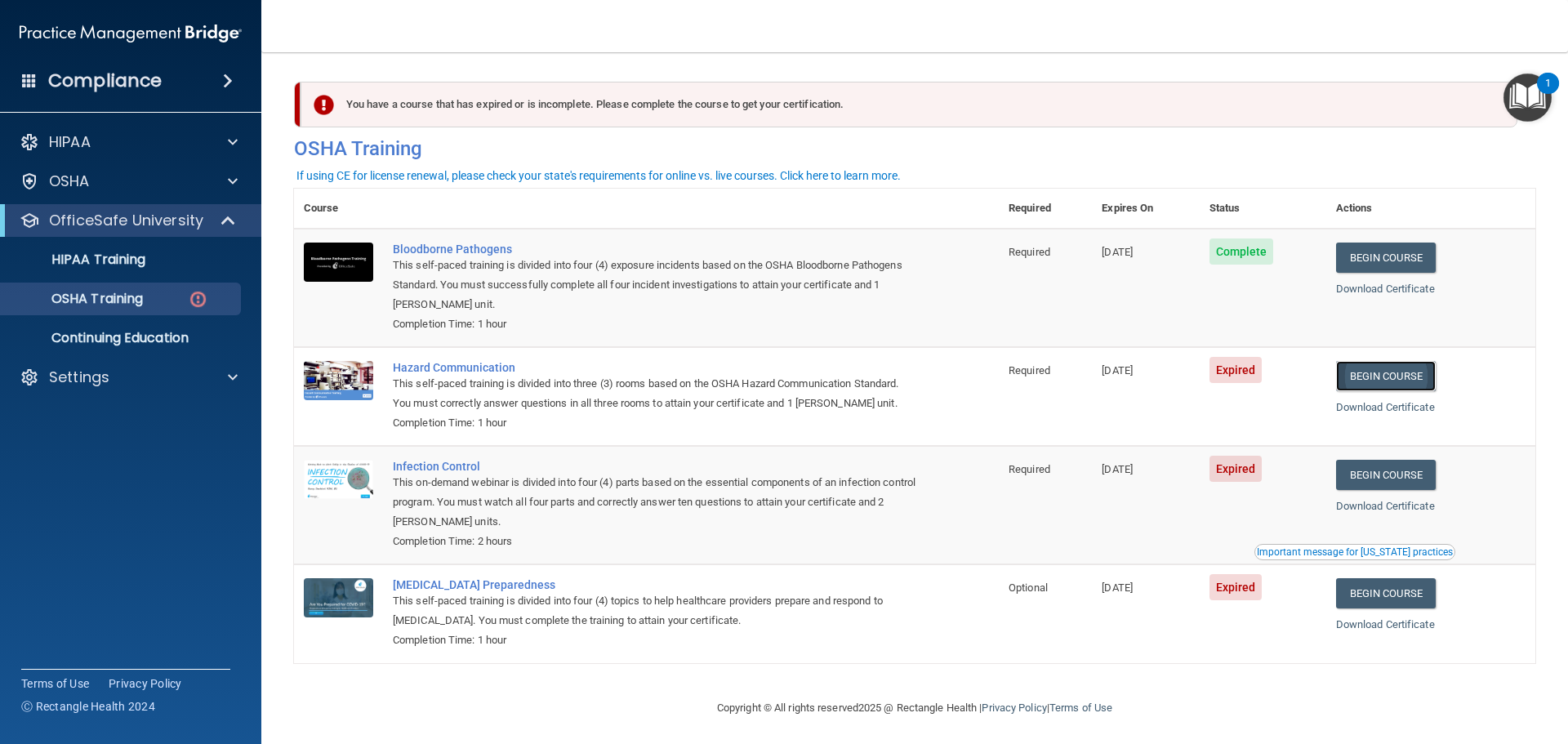
click at [1389, 373] on link "Begin Course" at bounding box center [1386, 376] width 99 height 30
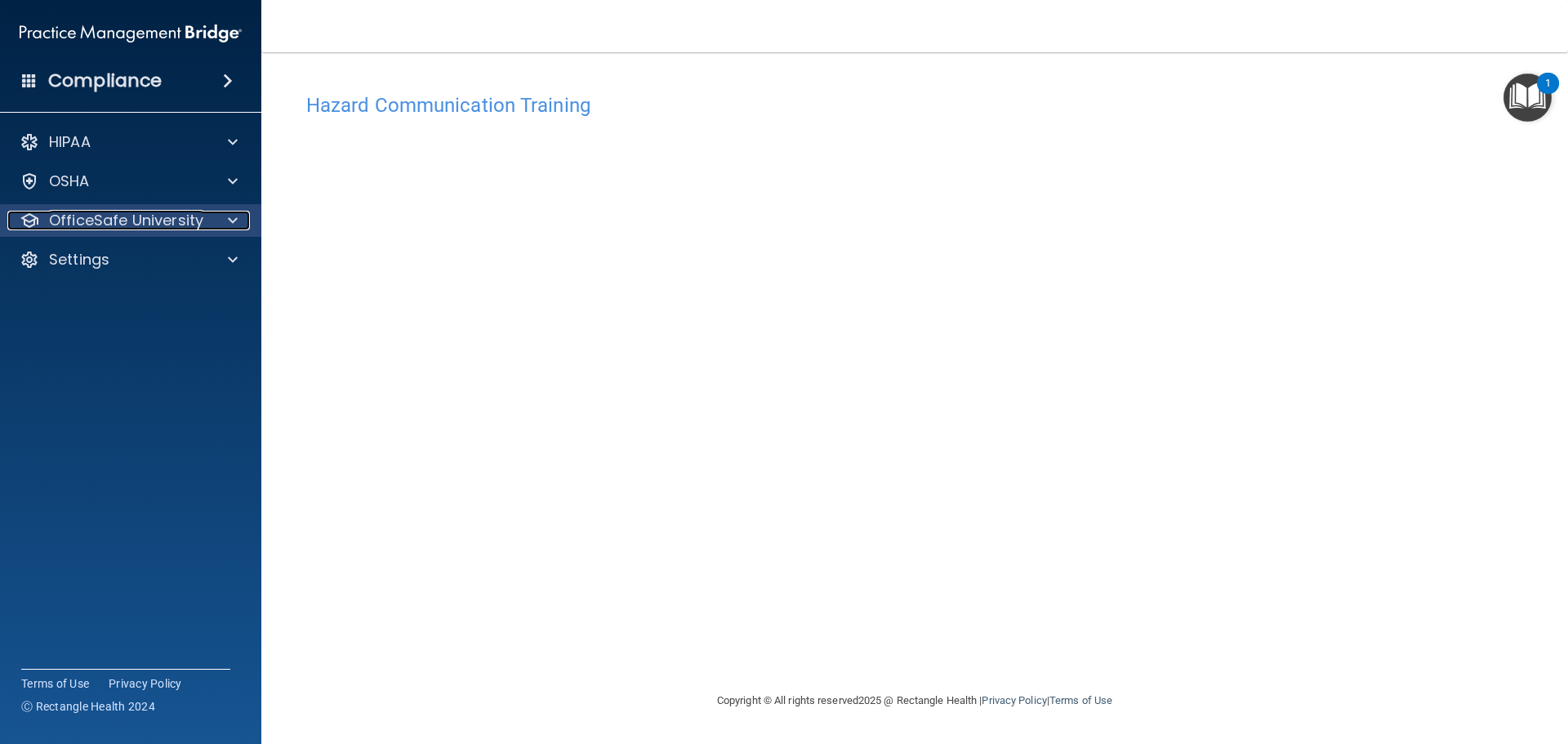
click at [87, 227] on p "OfficeSafe University" at bounding box center [126, 220] width 155 height 19
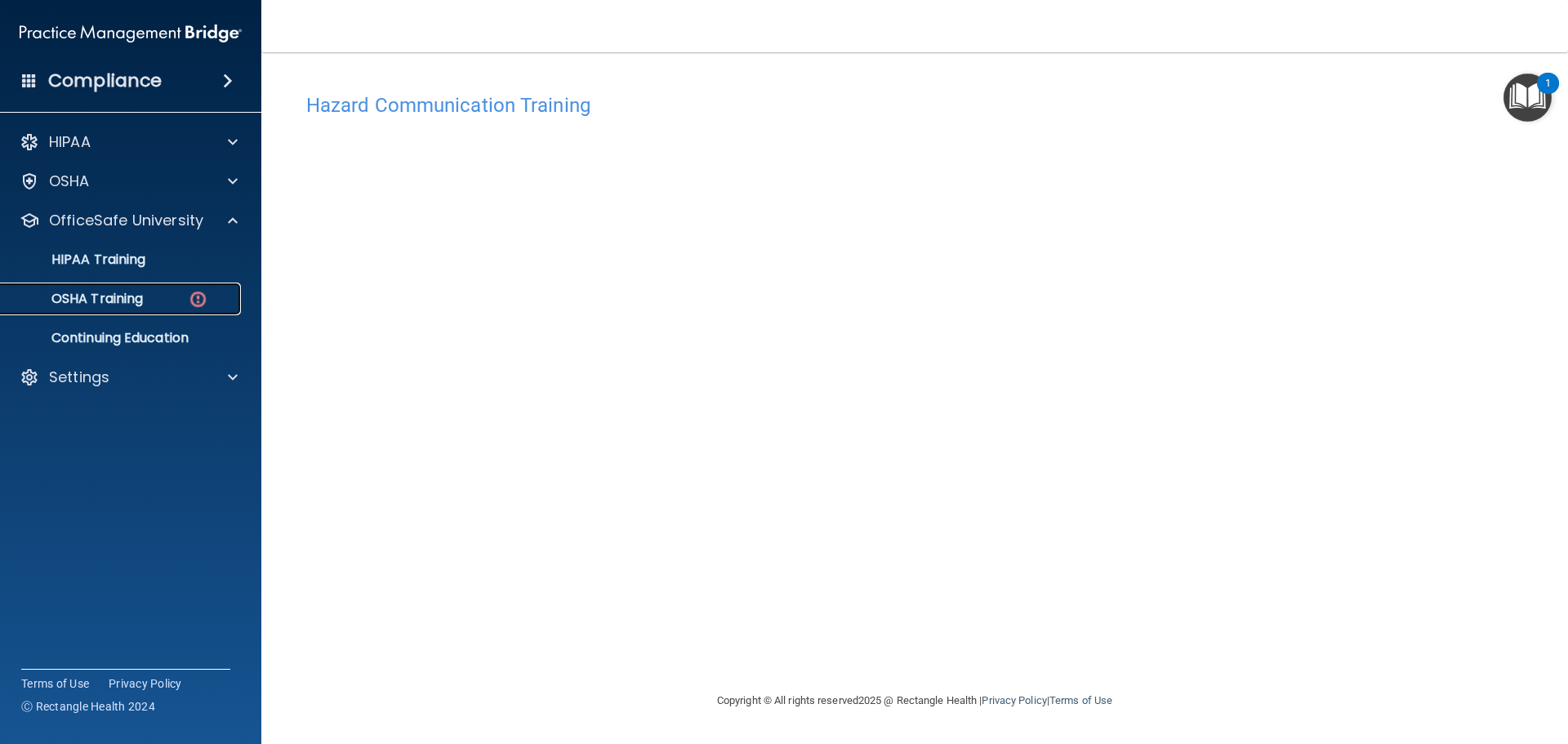
click at [121, 291] on p "OSHA Training" at bounding box center [77, 299] width 133 height 17
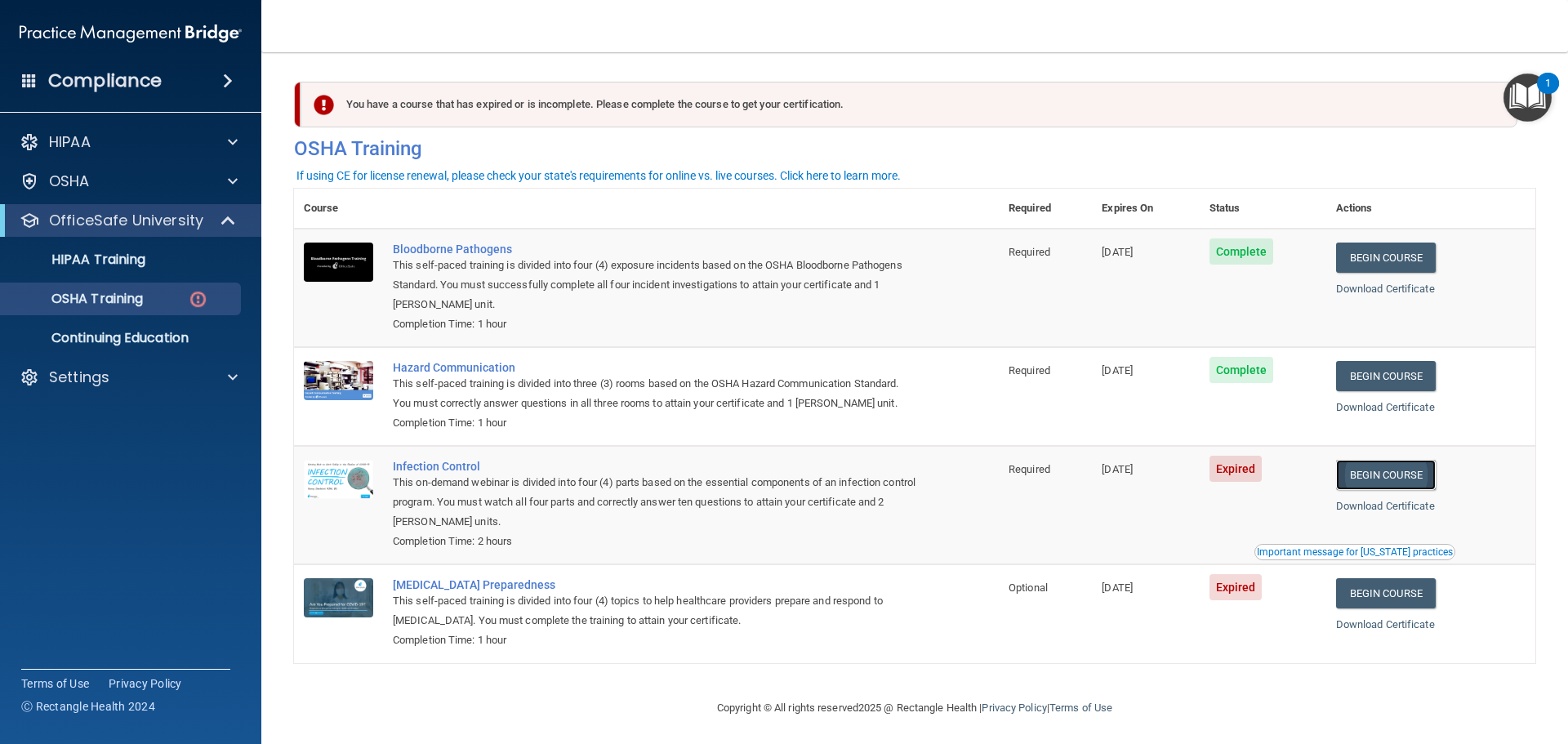
click at [1355, 488] on link "Begin Course" at bounding box center [1386, 475] width 99 height 30
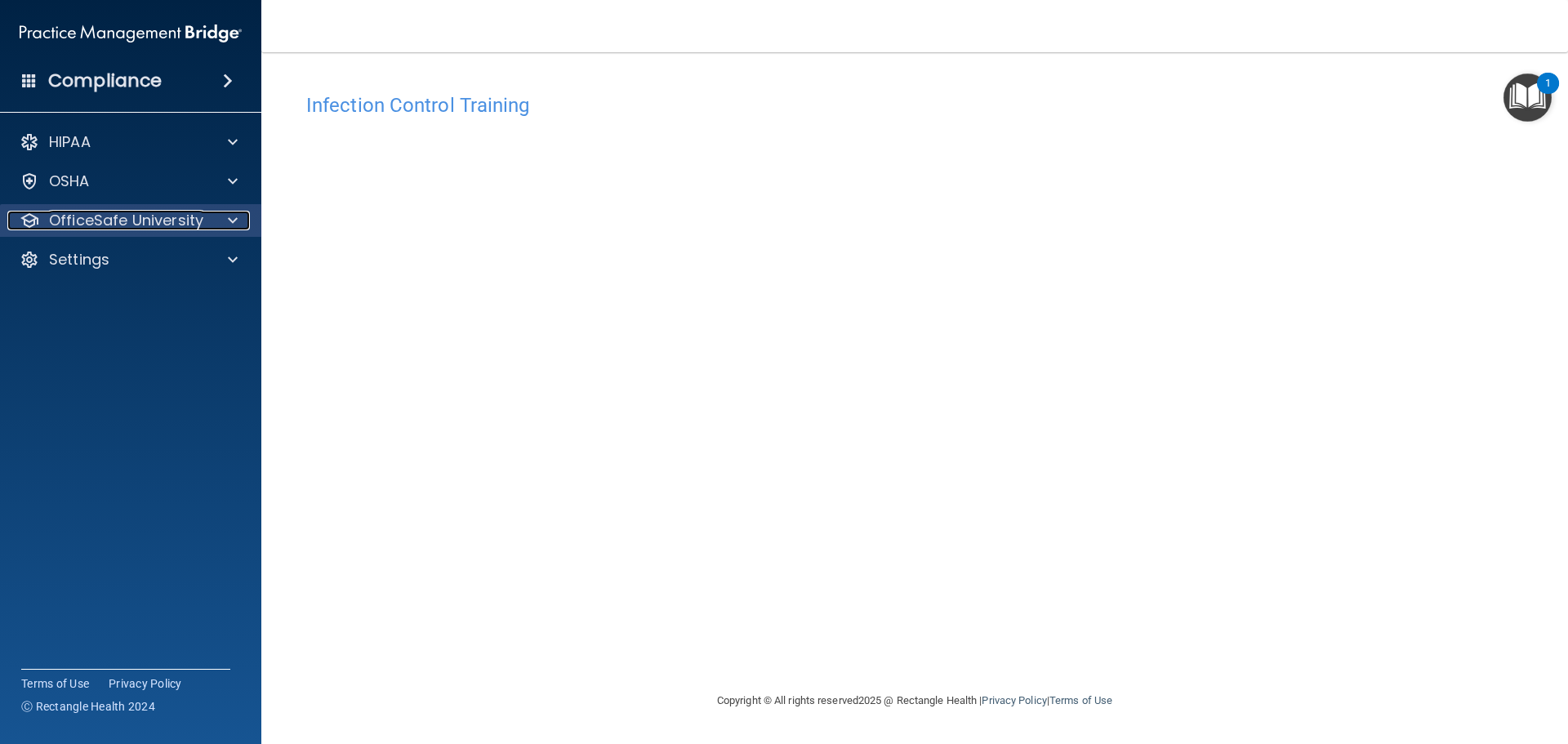
click at [202, 218] on div "OfficeSafe University" at bounding box center [109, 220] width 202 height 19
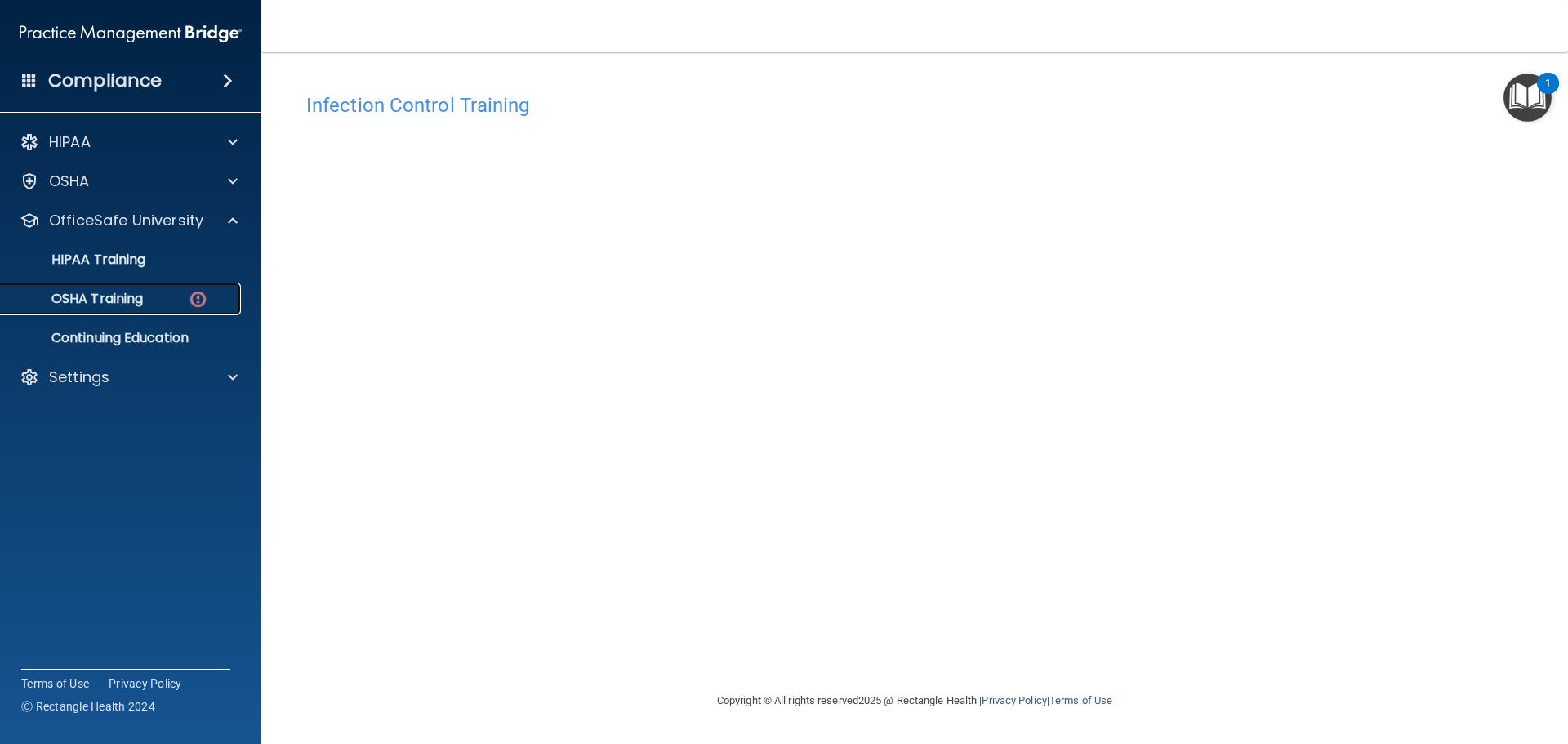
click at [159, 312] on link "OSHA Training" at bounding box center [112, 298] width 258 height 32
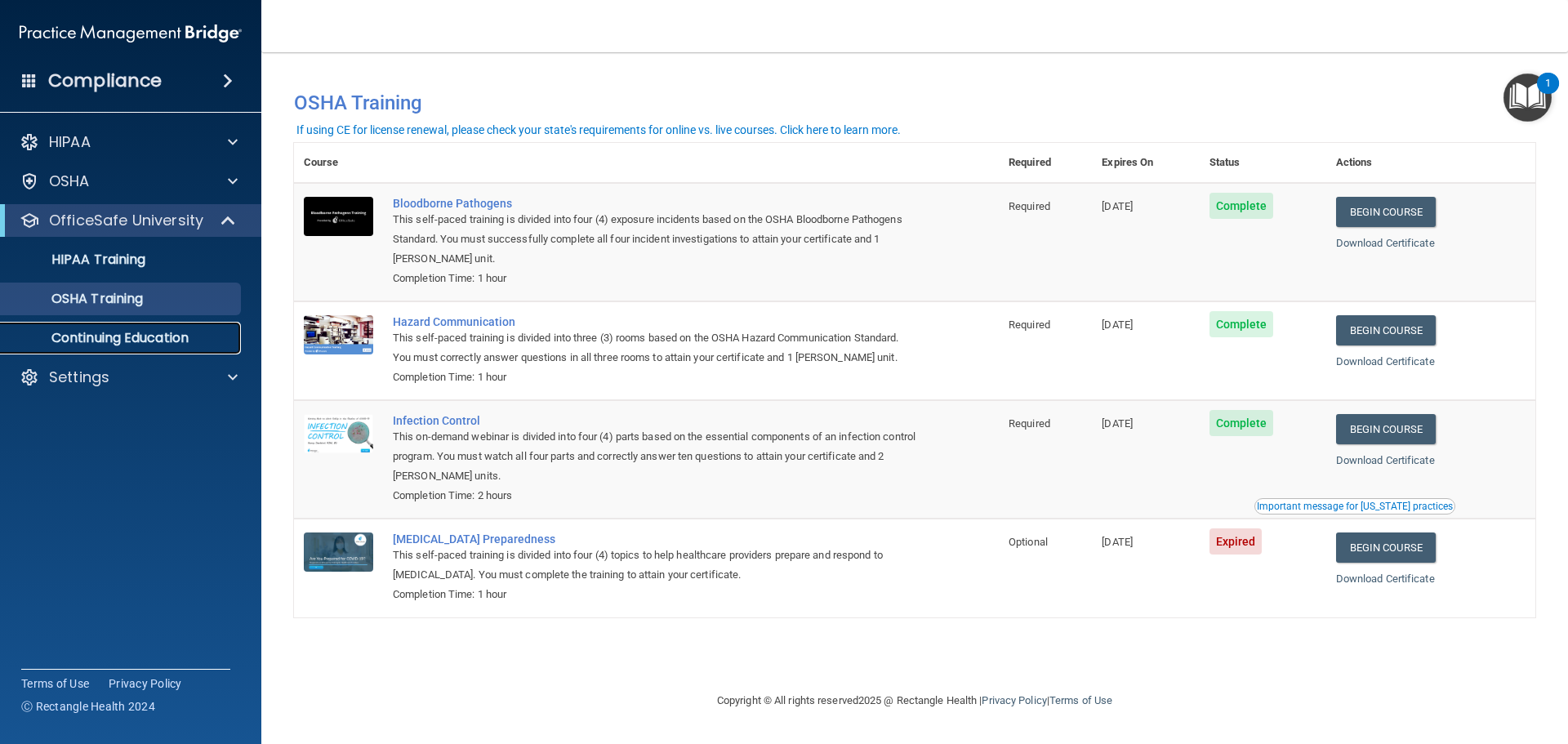
click at [229, 337] on p "Continuing Education" at bounding box center [122, 339] width 223 height 17
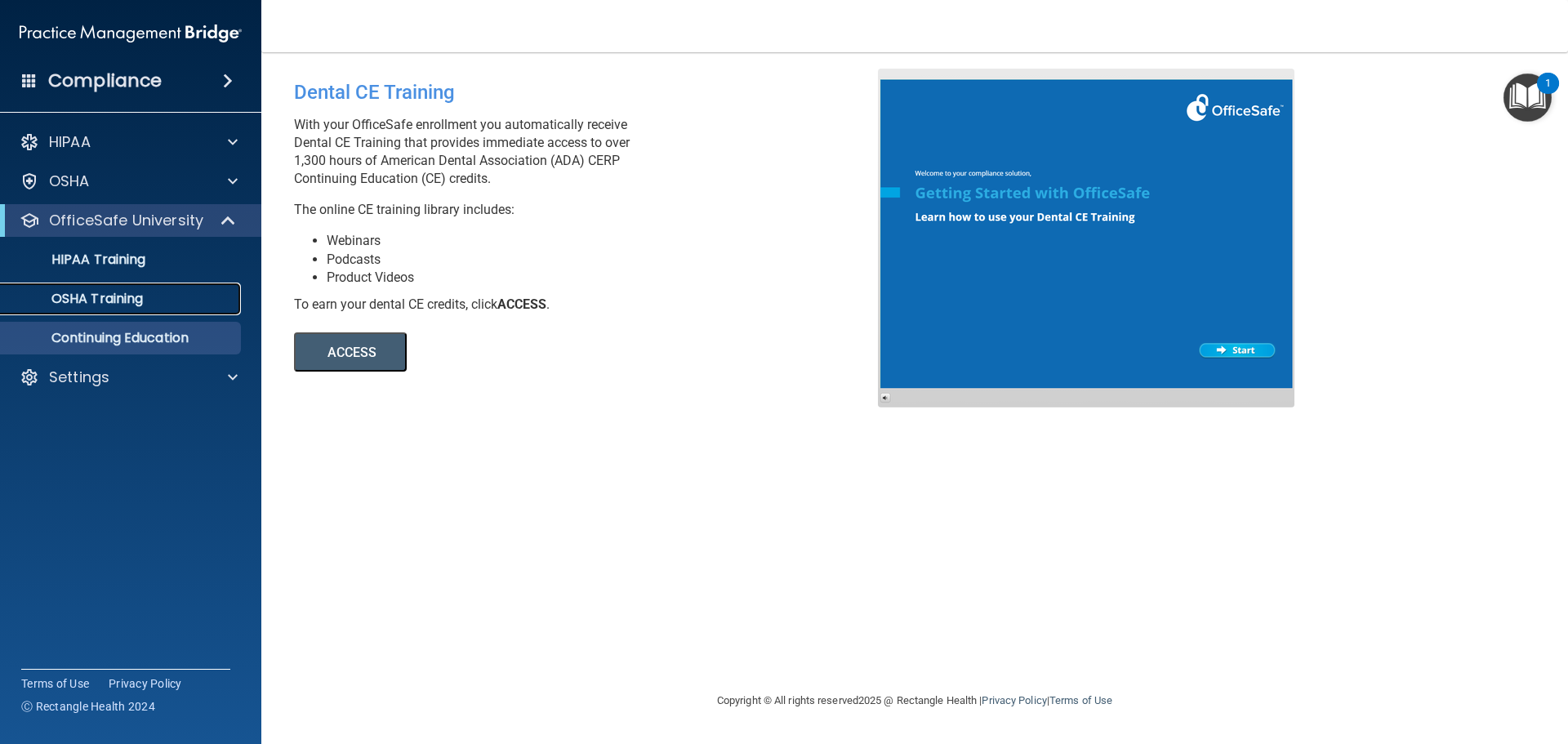
click at [212, 308] on link "OSHA Training" at bounding box center [112, 298] width 258 height 32
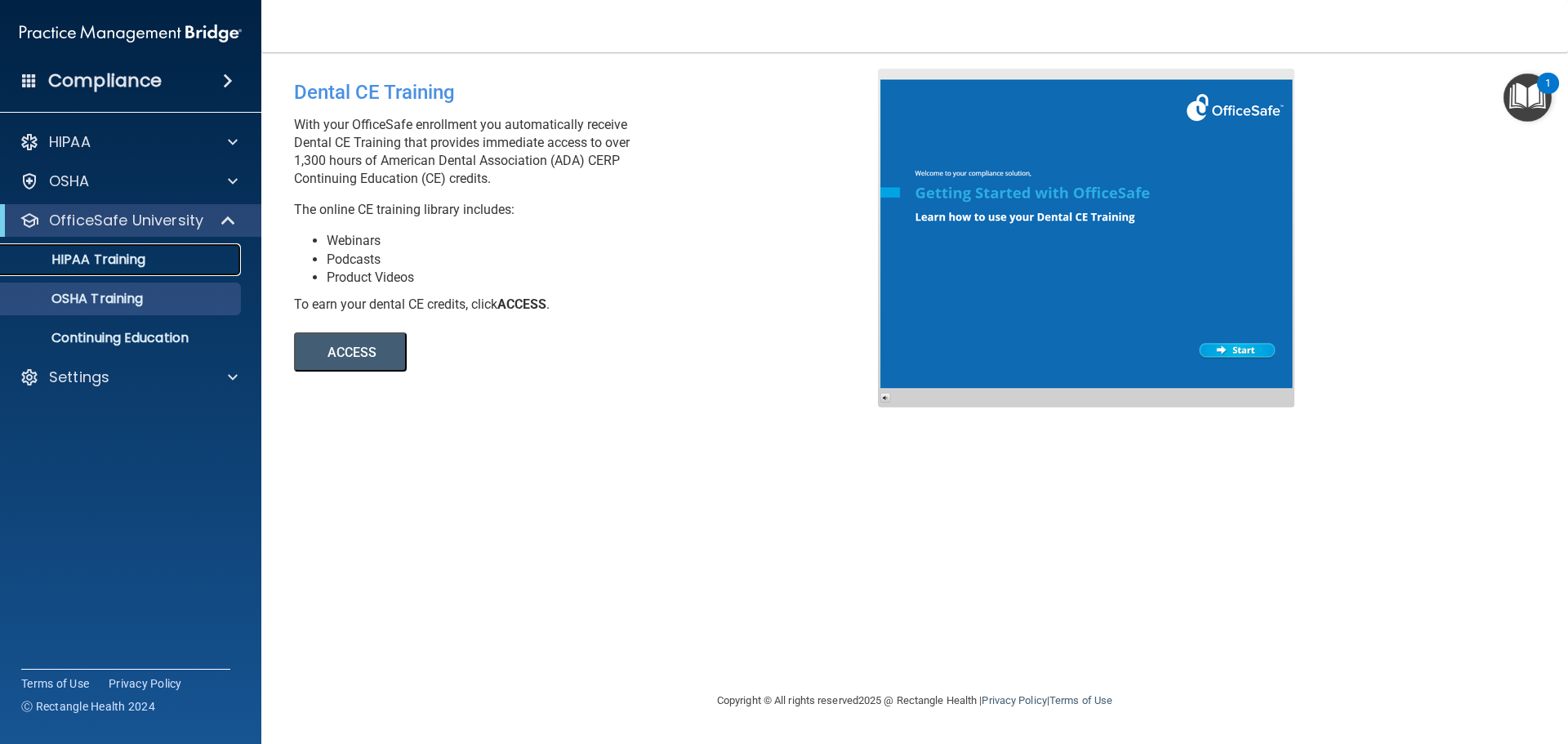
click at [192, 272] on link "HIPAA Training" at bounding box center [112, 259] width 258 height 32
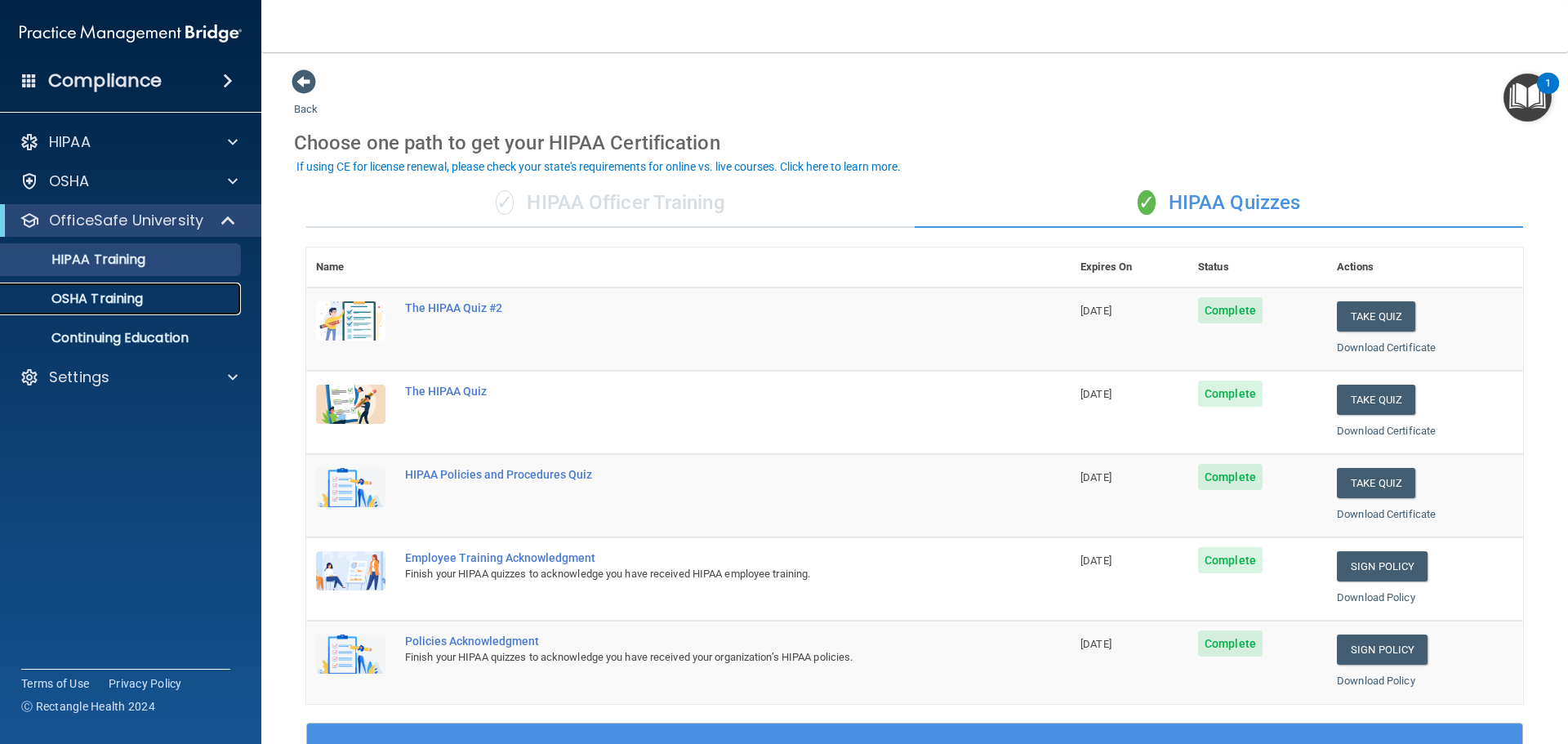
click at [166, 314] on link "OSHA Training" at bounding box center [112, 298] width 258 height 32
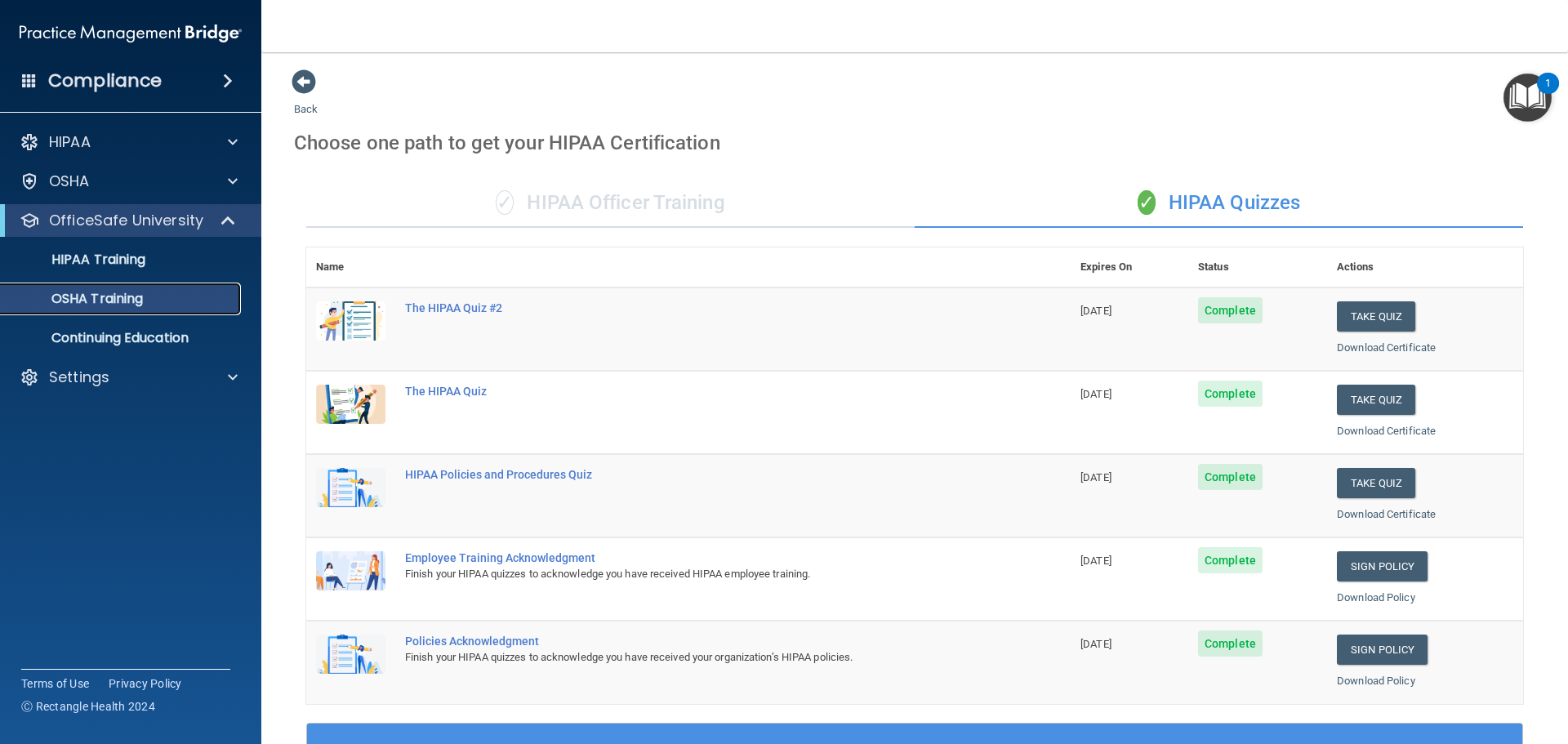
click at [175, 301] on div "OSHA Training" at bounding box center [122, 299] width 223 height 17
